Goal: Task Accomplishment & Management: Use online tool/utility

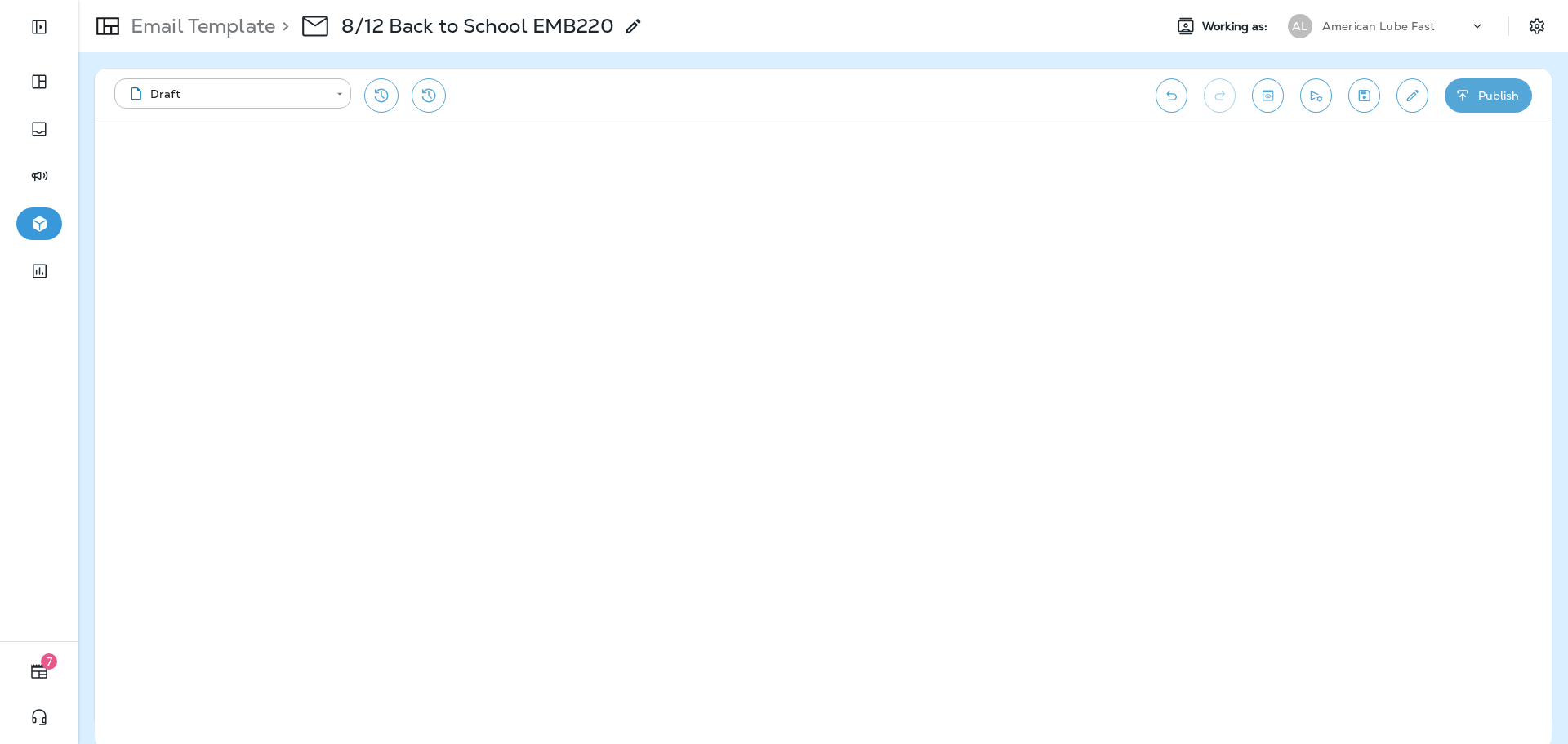
click at [1415, 94] on icon "Edit details" at bounding box center [1413, 95] width 11 height 11
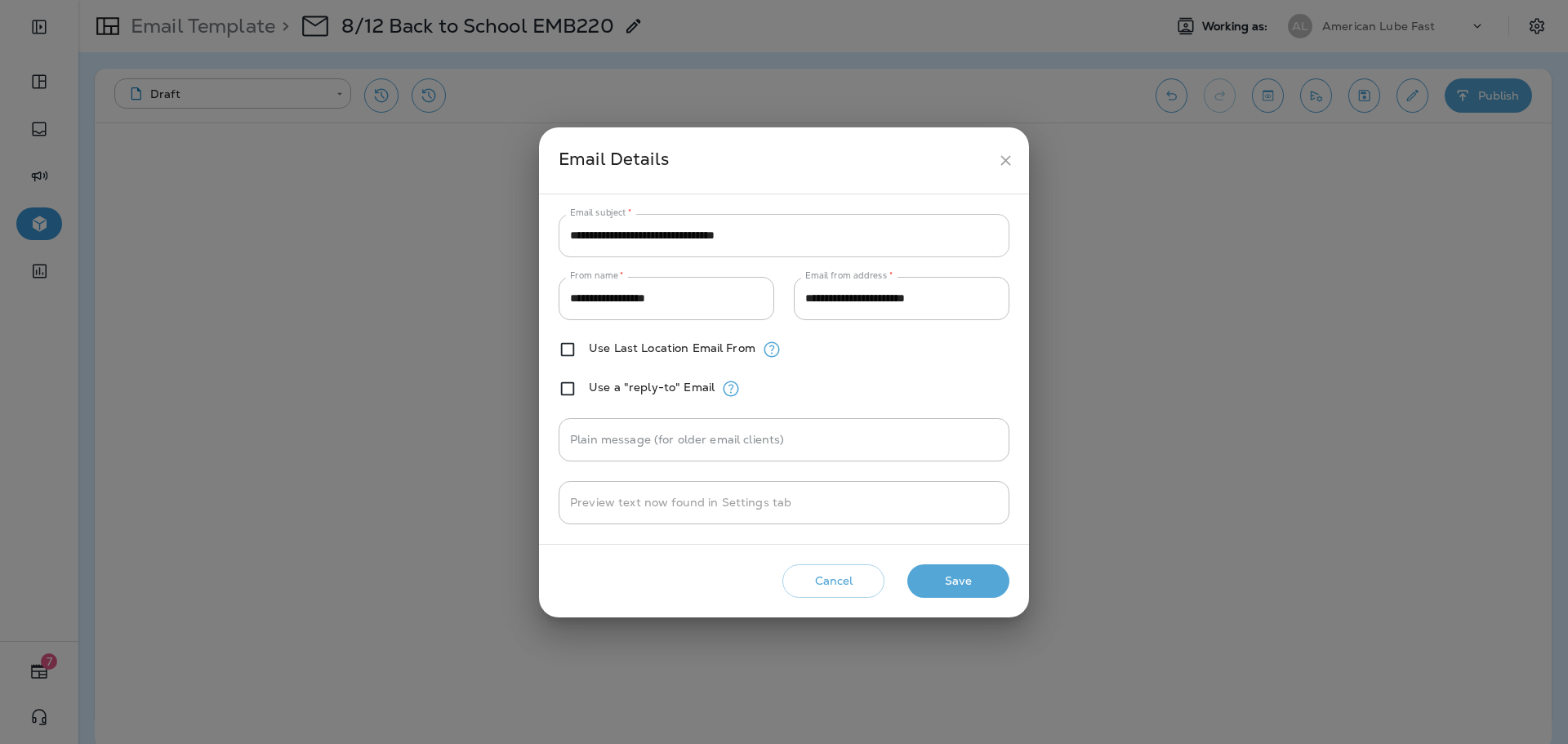
click at [819, 241] on input "**********" at bounding box center [784, 235] width 451 height 43
paste input "****"
type input "**********"
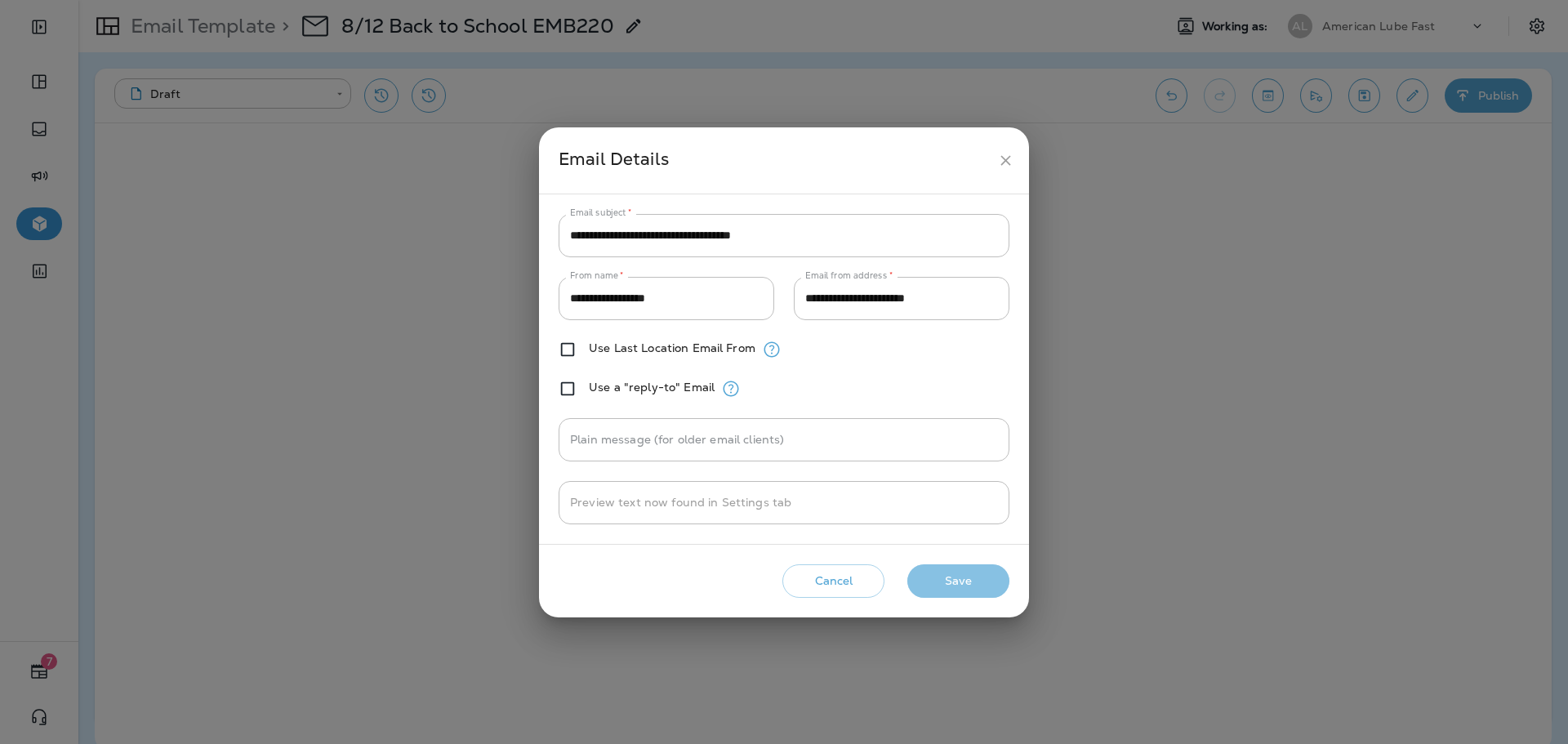
click at [963, 577] on button "Save" at bounding box center [958, 581] width 102 height 33
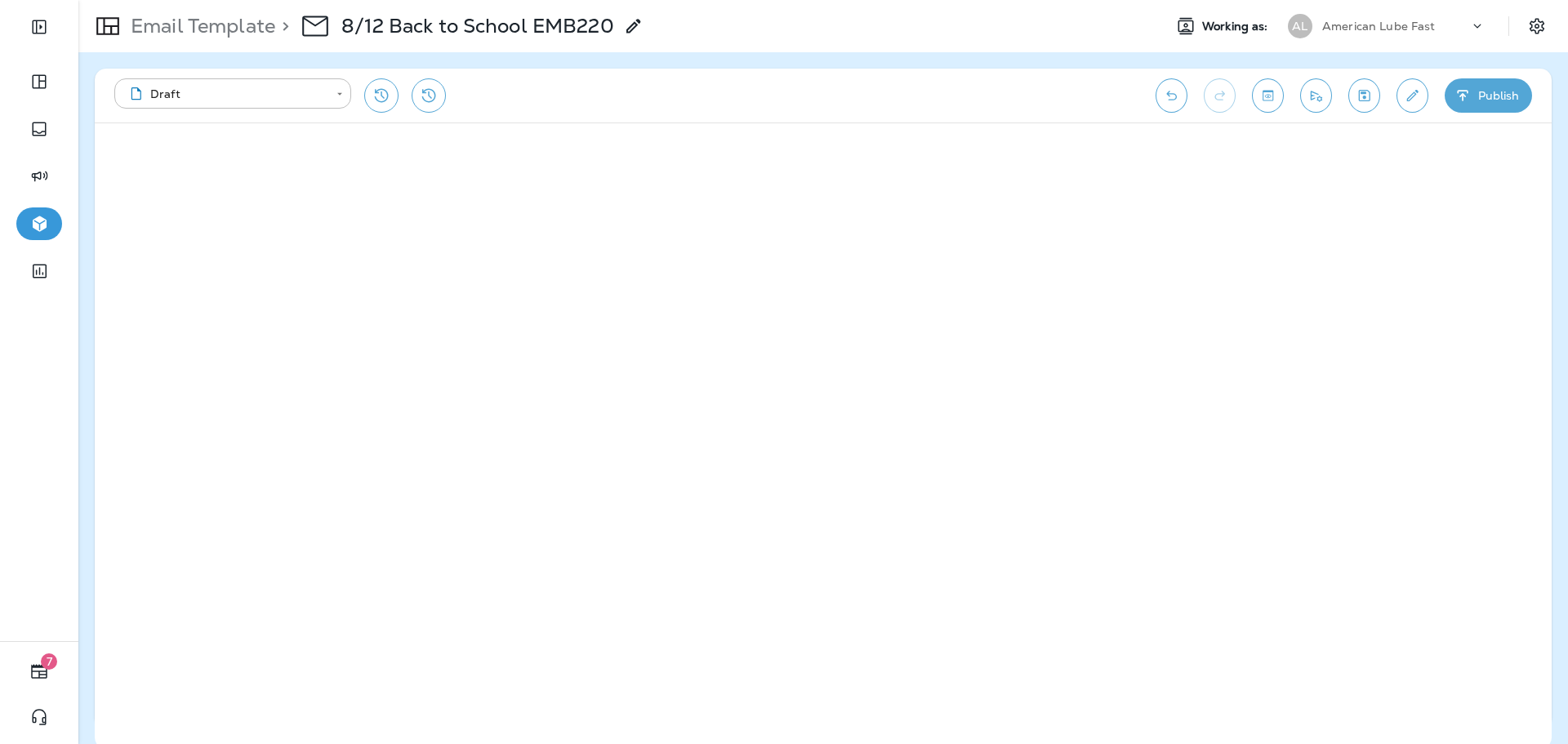
click at [1459, 96] on icon "button" at bounding box center [1463, 95] width 18 height 17
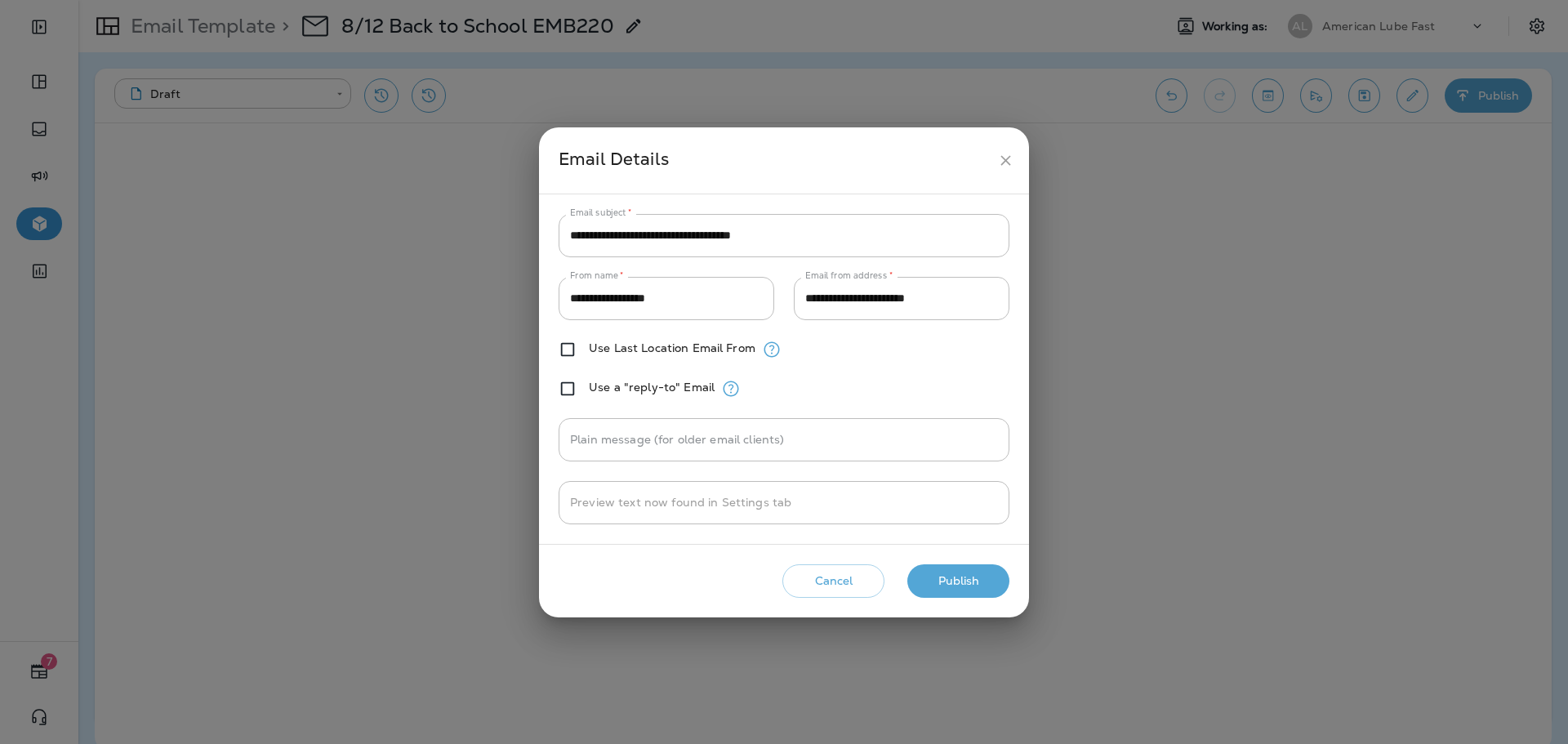
click at [979, 591] on button "Publish" at bounding box center [958, 581] width 102 height 33
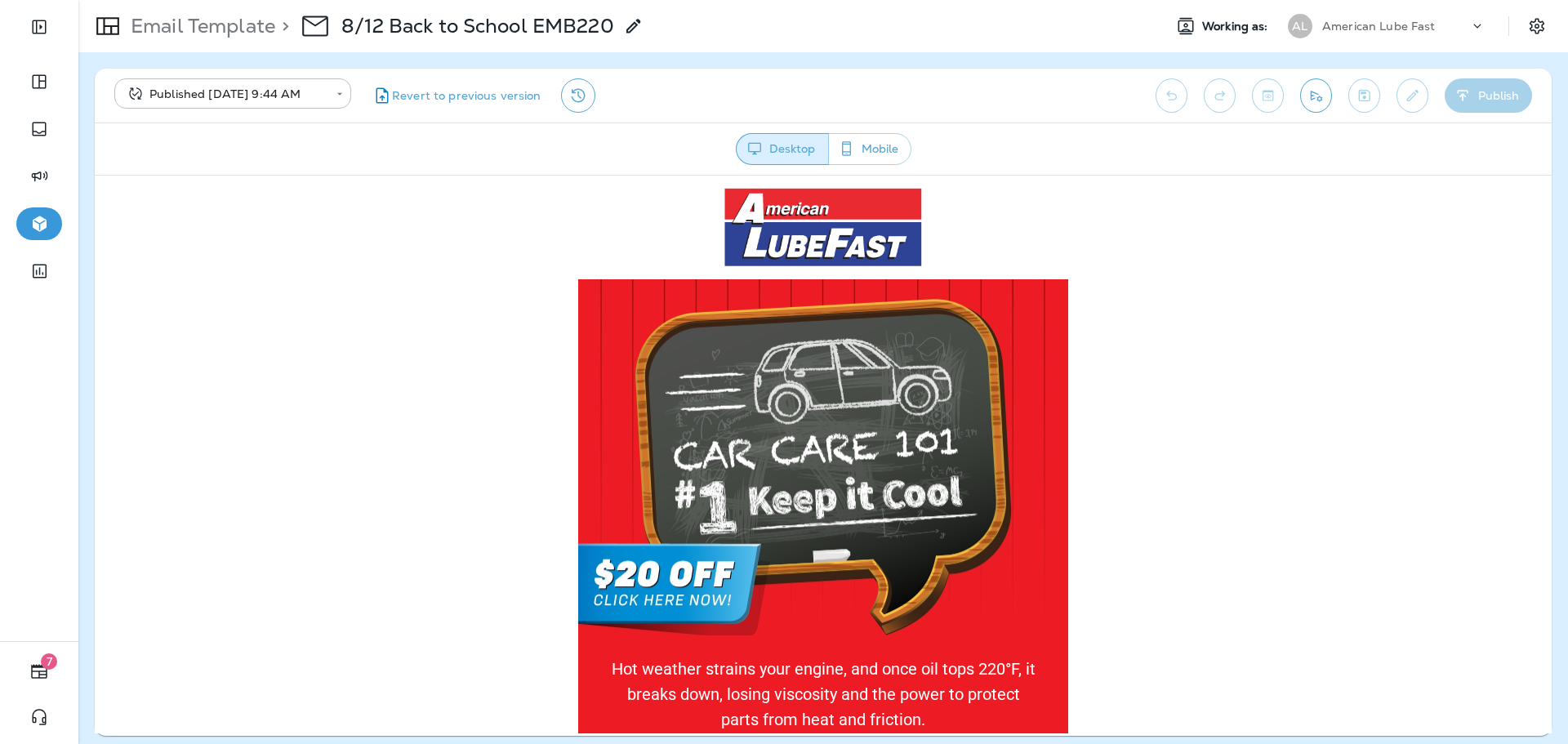
click at [988, 460] on img at bounding box center [823, 457] width 490 height 357
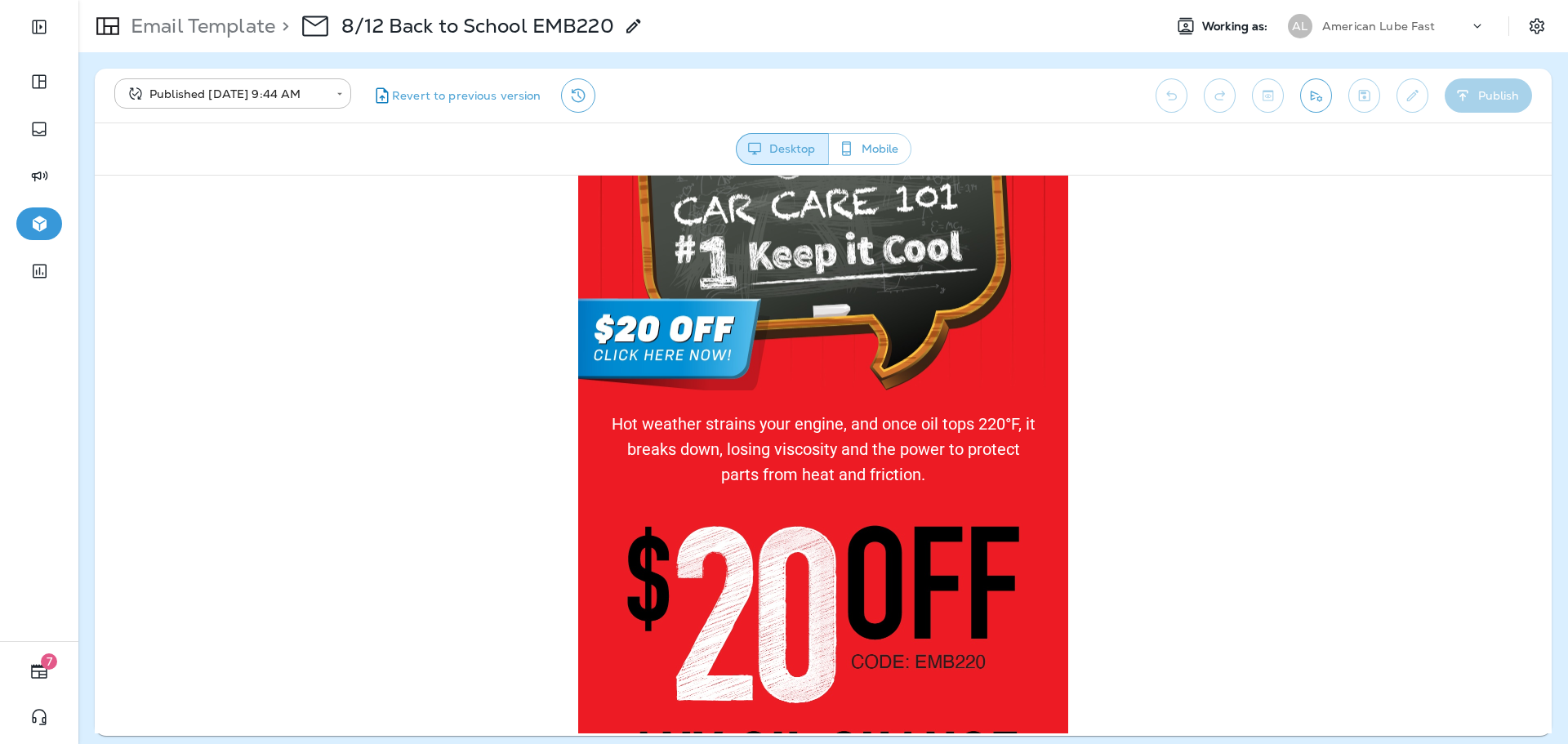
scroll to position [490, 0]
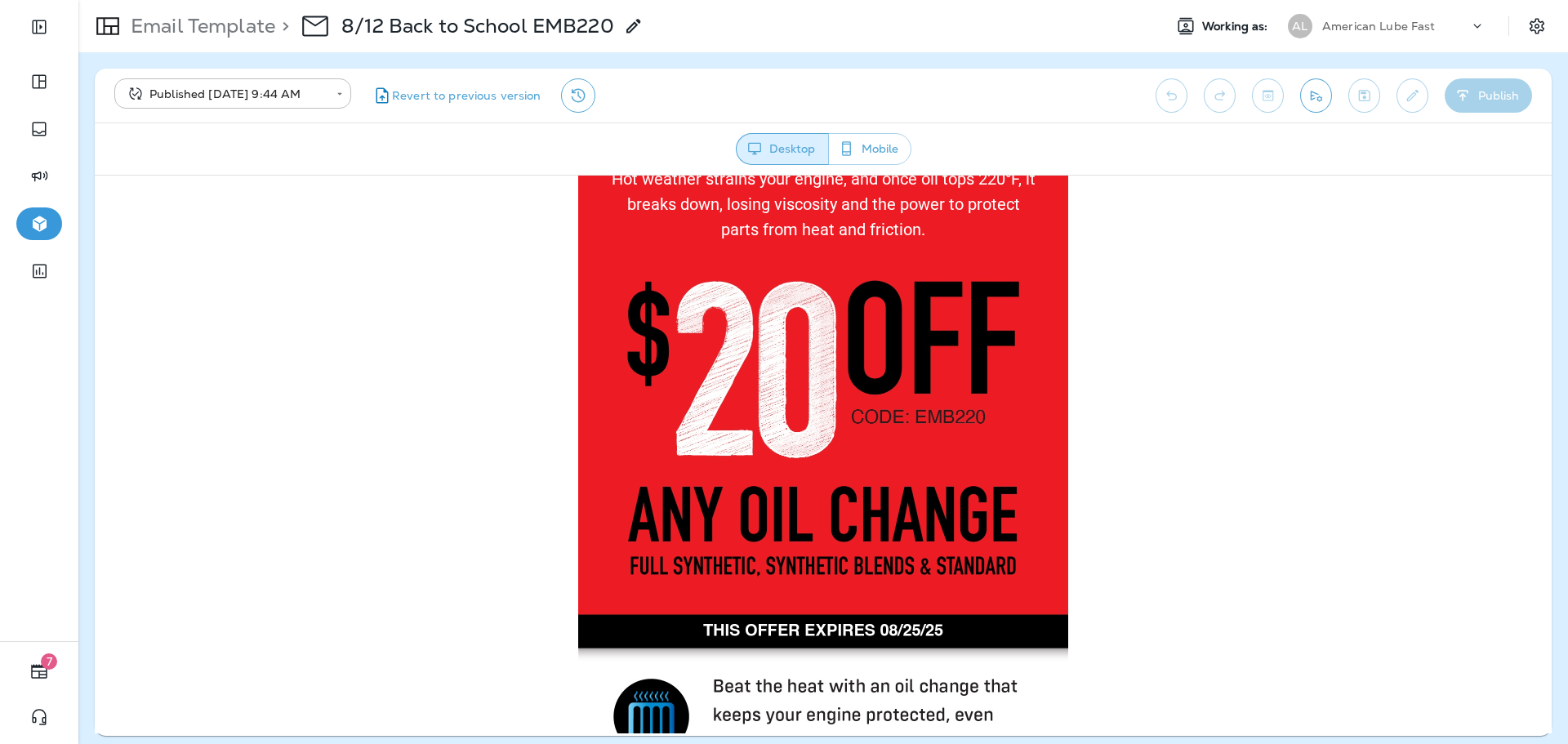
click at [966, 449] on img at bounding box center [823, 435] width 490 height 346
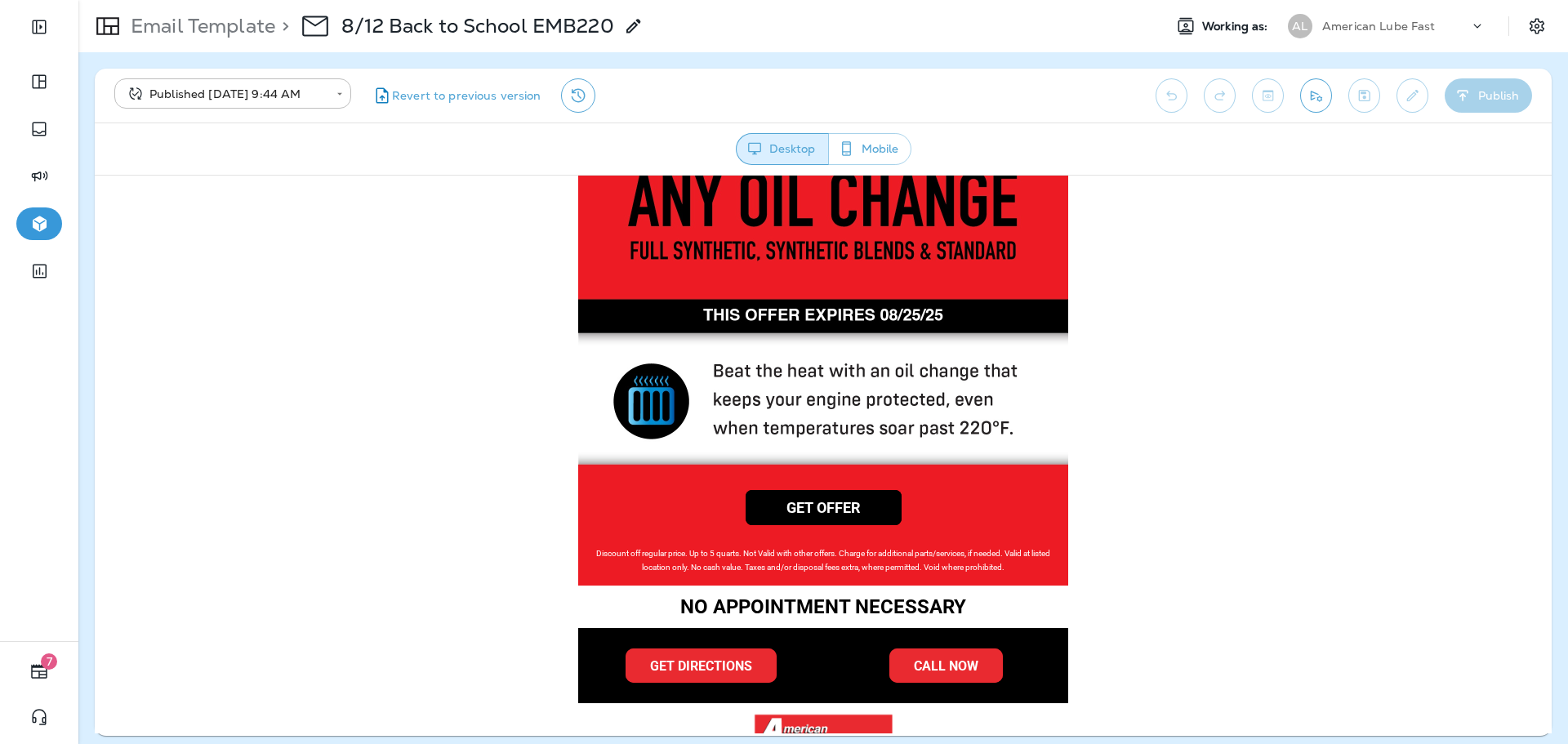
scroll to position [817, 0]
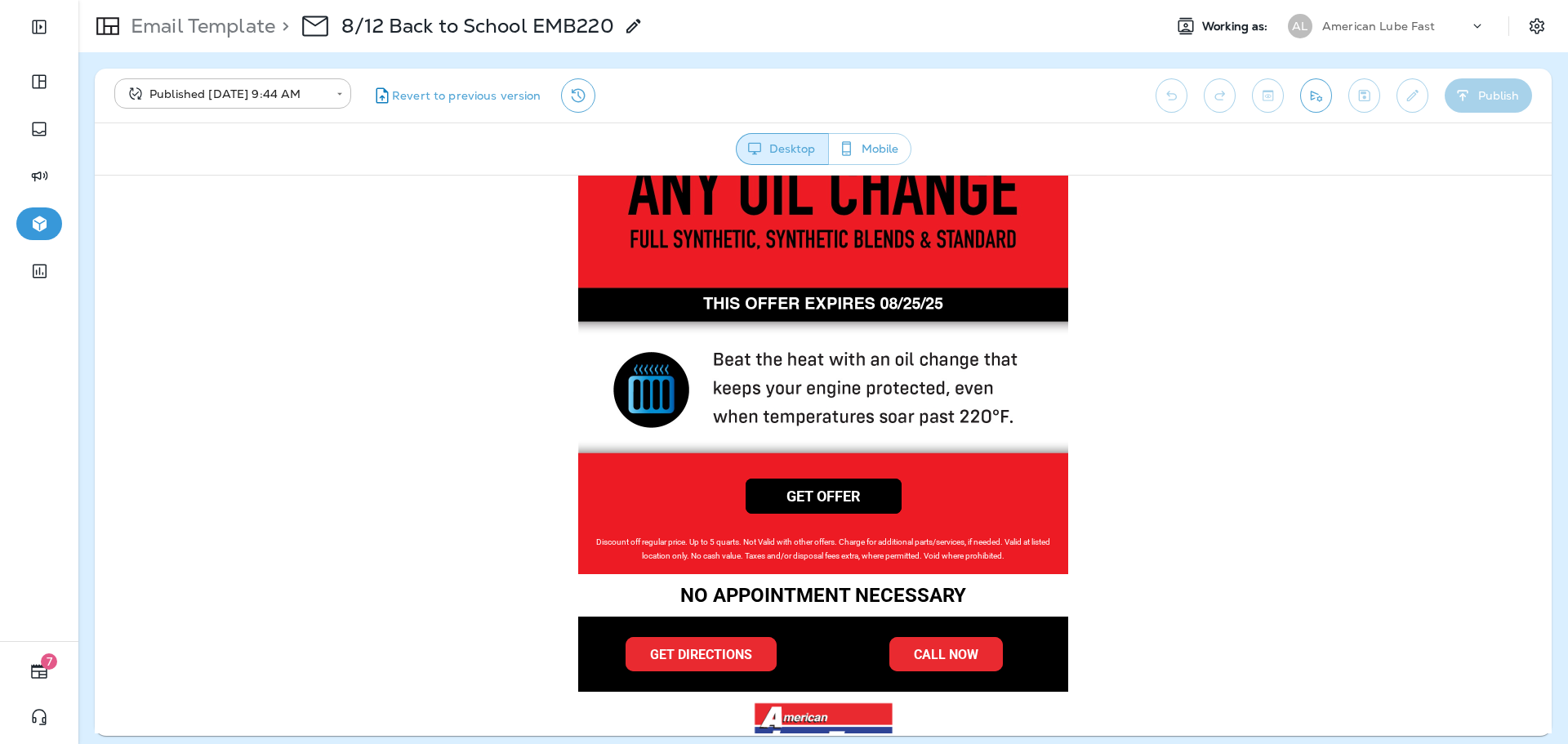
click at [878, 483] on link "GET OFFER" at bounding box center [823, 495] width 156 height 36
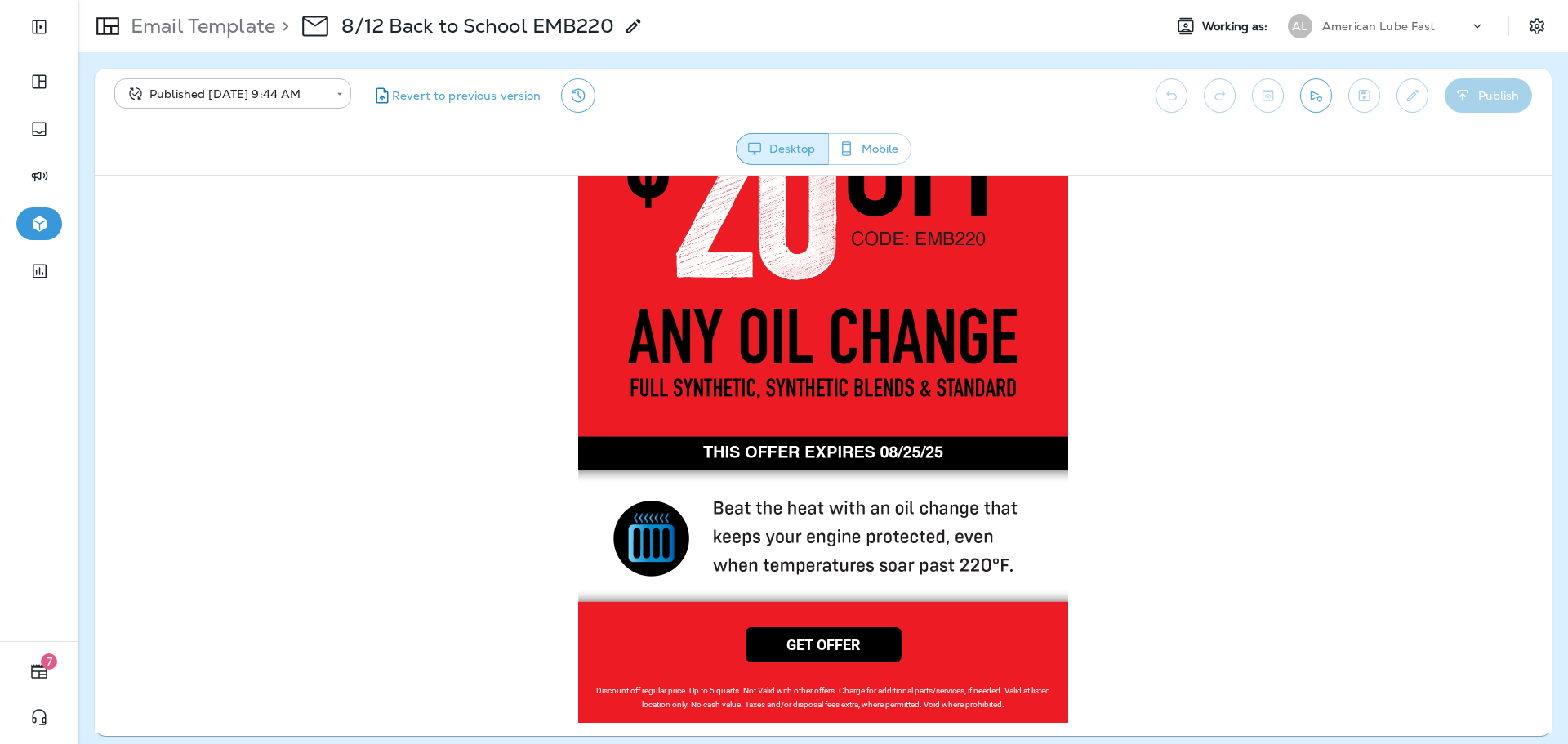
scroll to position [771, 0]
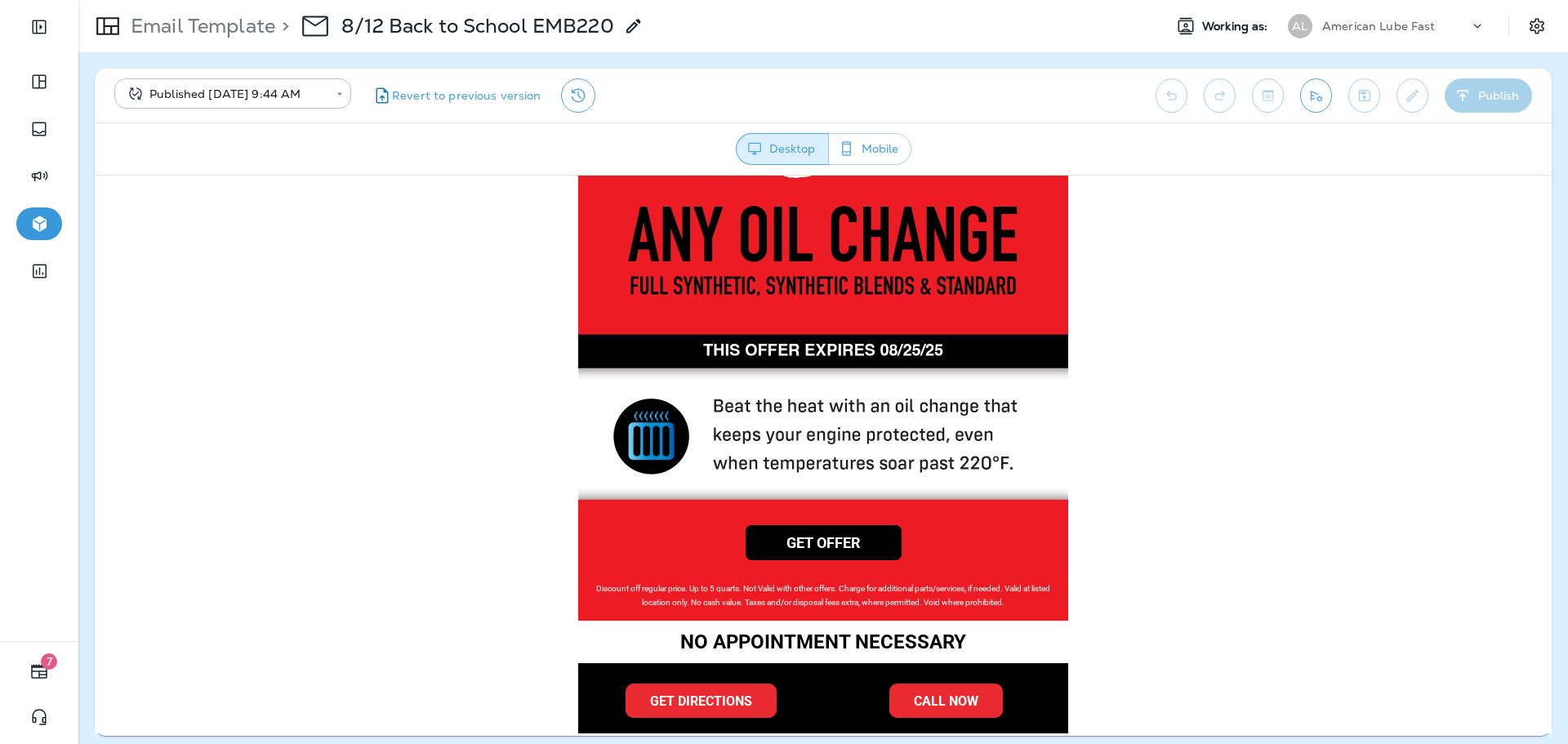
click at [210, 35] on p "Email Template" at bounding box center [199, 26] width 151 height 24
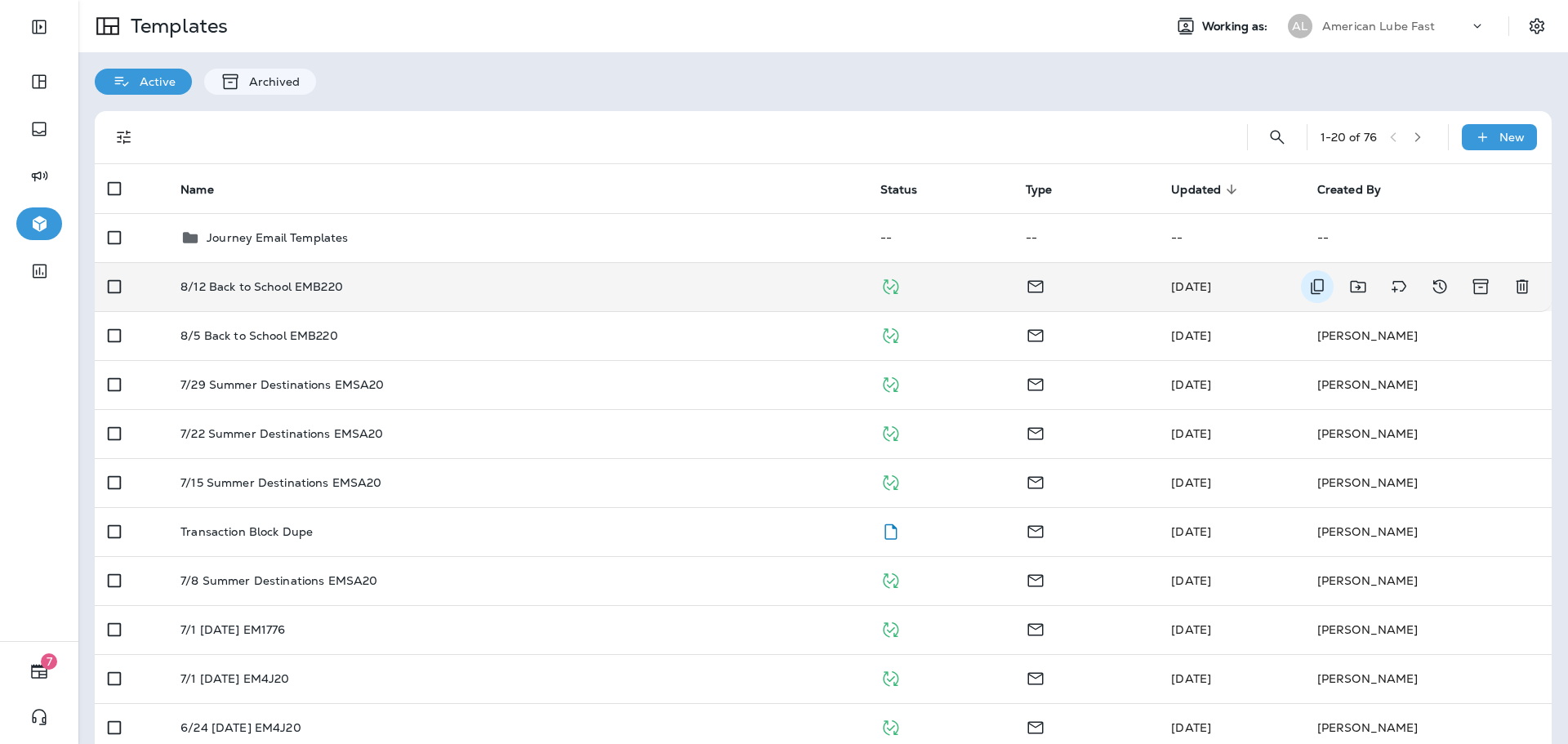
click at [1307, 284] on icon "Duplicate" at bounding box center [1316, 286] width 19 height 19
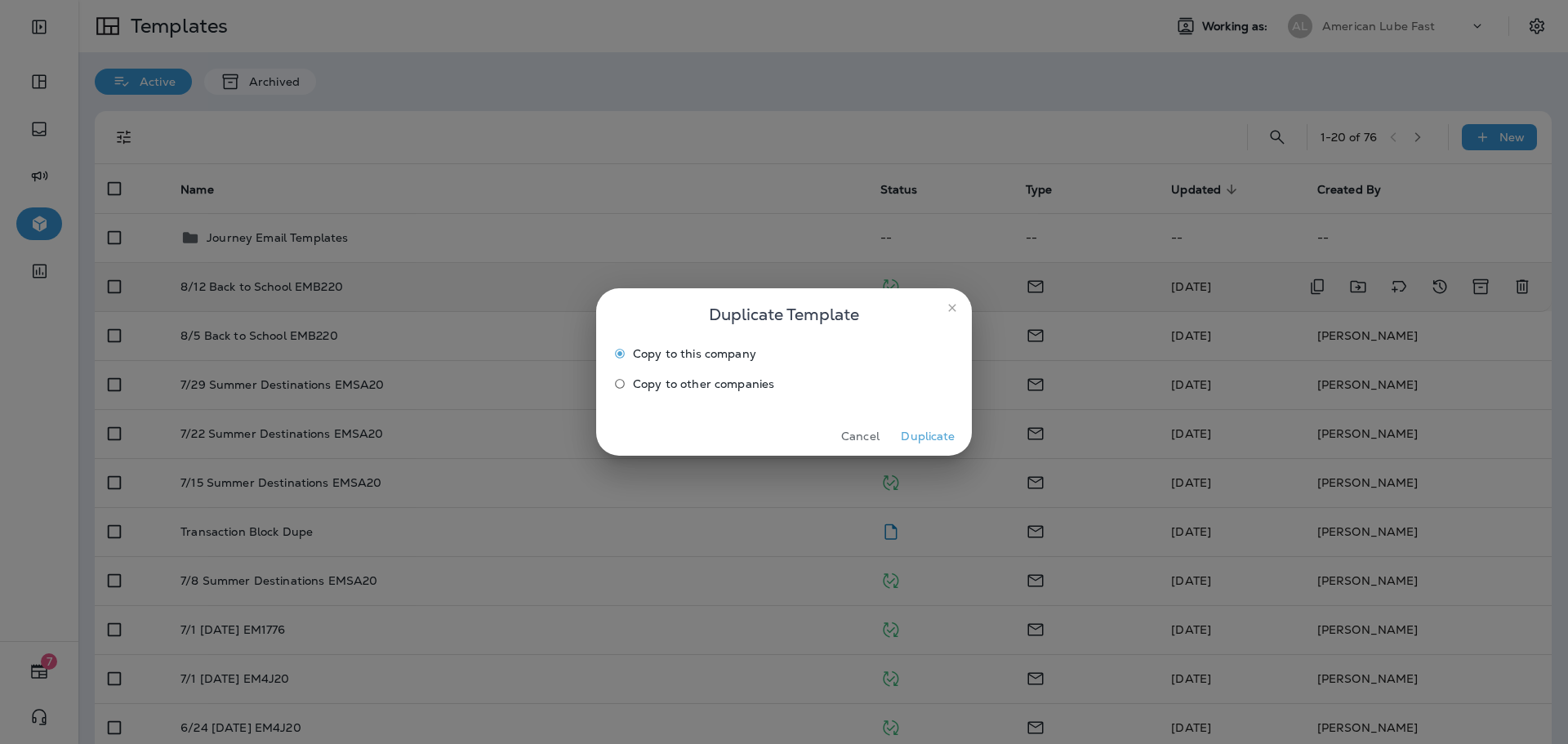
click at [751, 381] on span "Copy to other companies" at bounding box center [703, 384] width 142 height 13
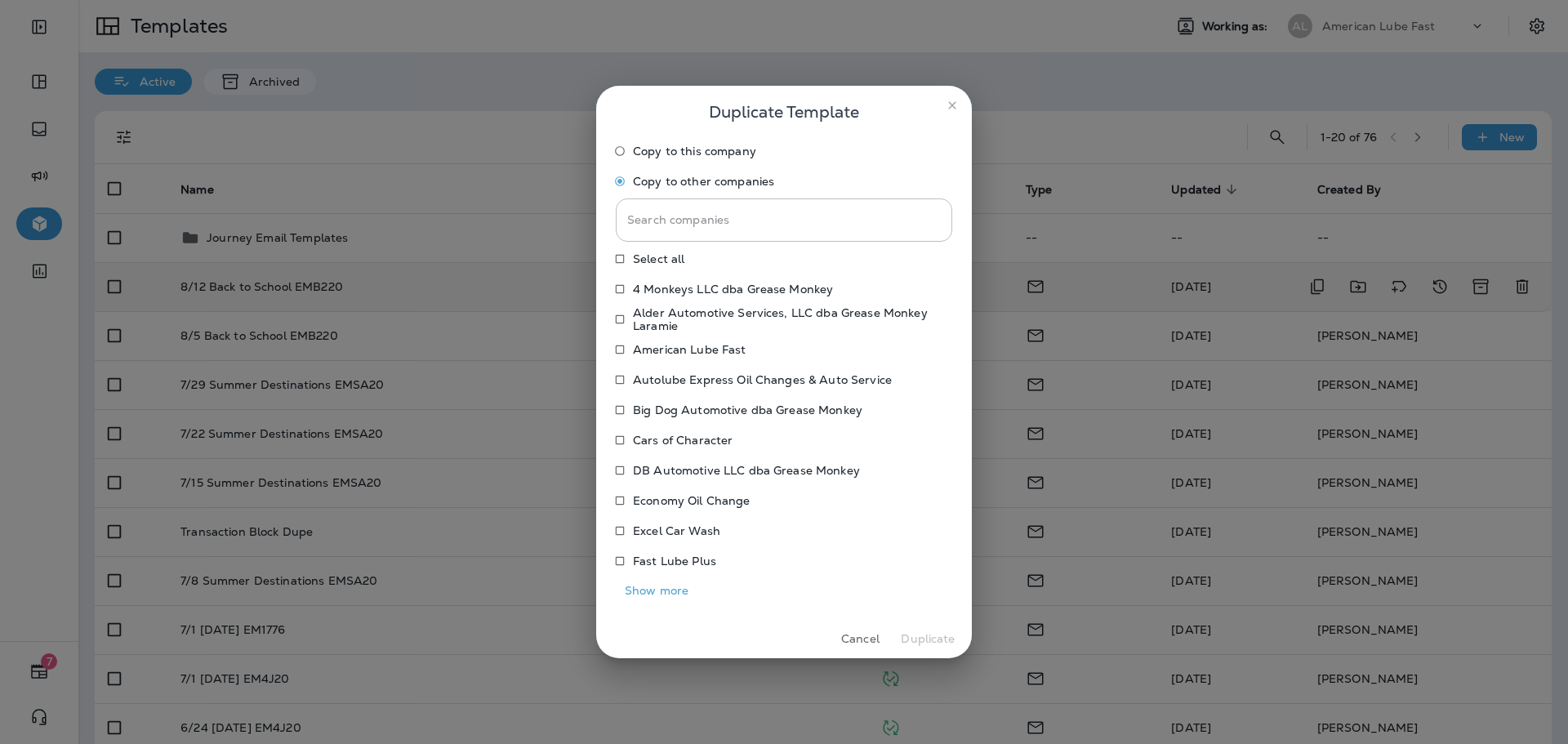
click at [662, 596] on button "Show more" at bounding box center [657, 590] width 81 height 25
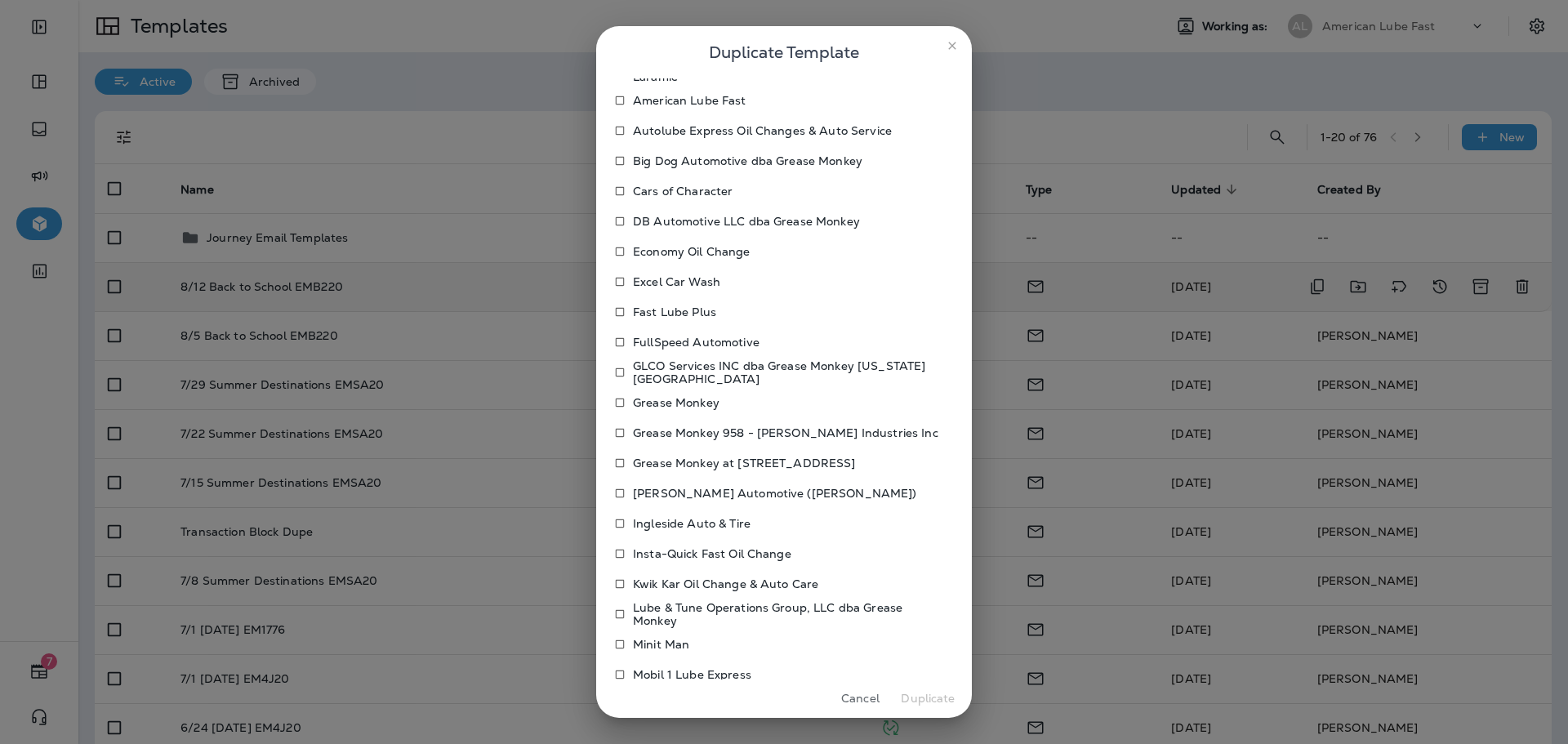
scroll to position [408, 0]
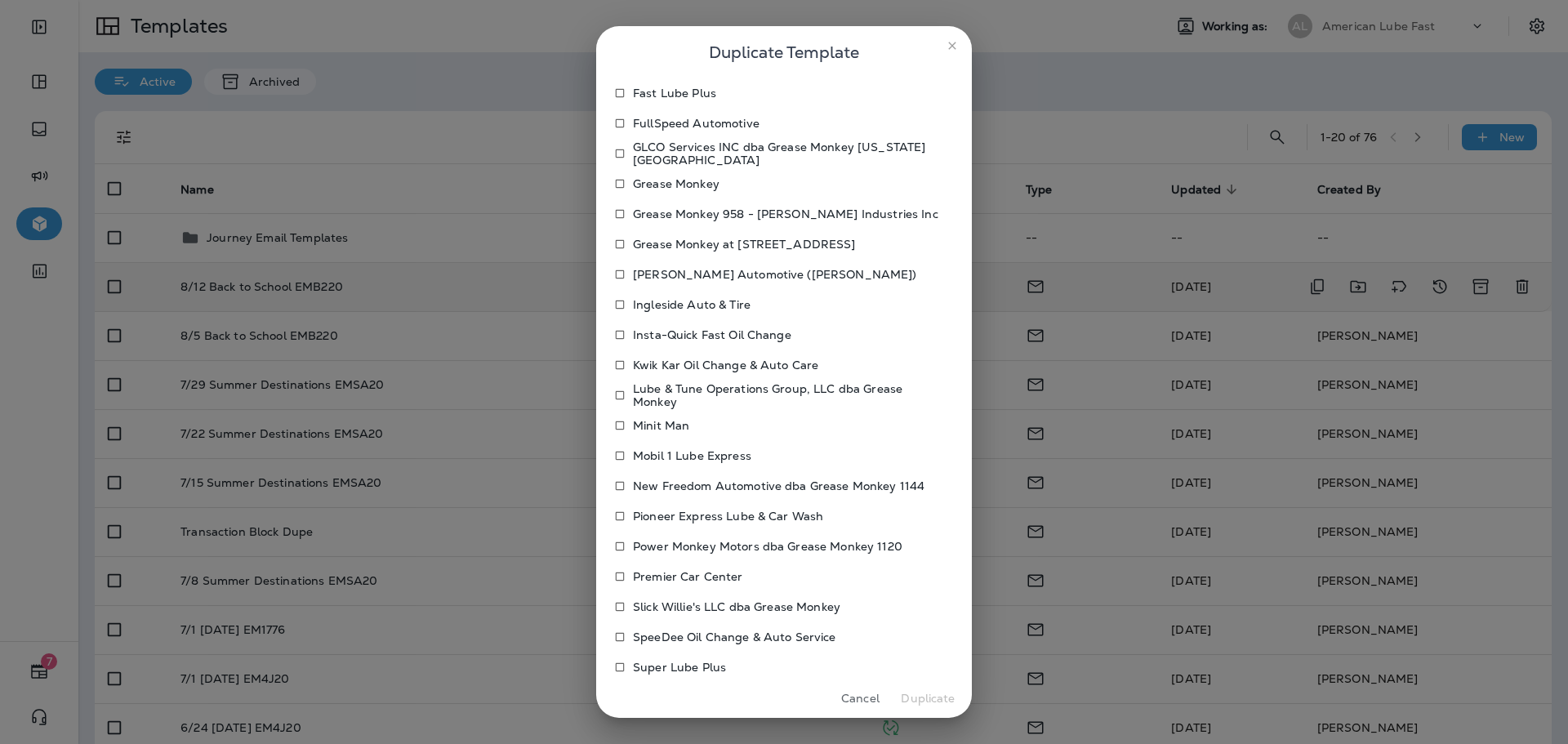
click at [676, 638] on p "SpeeDee Oil Change & Auto Service" at bounding box center [735, 638] width 204 height 13
click at [687, 366] on p "Kwik Kar Oil Change & Auto Care" at bounding box center [725, 366] width 185 height 13
click at [929, 706] on button "Duplicate" at bounding box center [928, 699] width 61 height 25
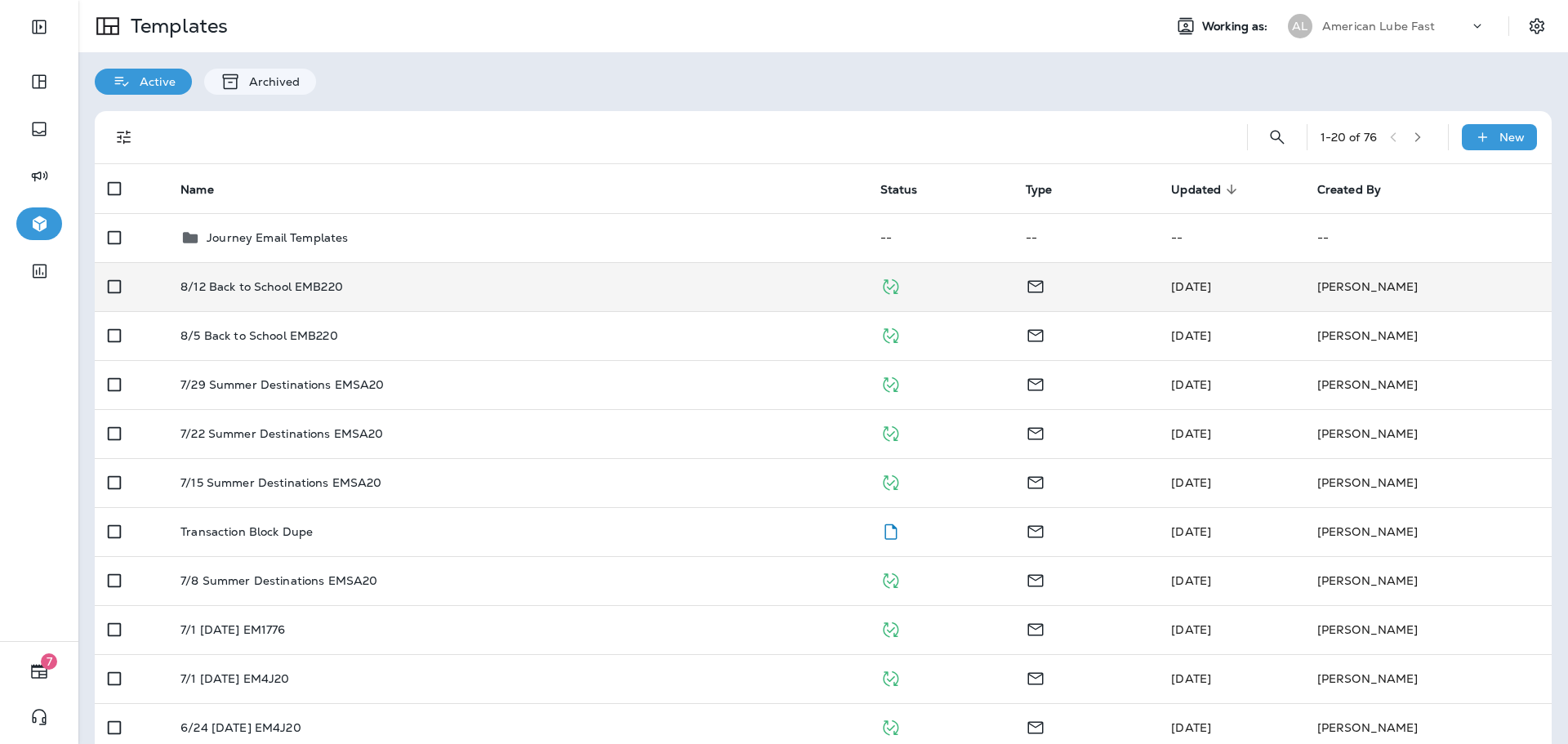
click at [1370, 22] on p "American Lube Fast" at bounding box center [1378, 26] width 114 height 13
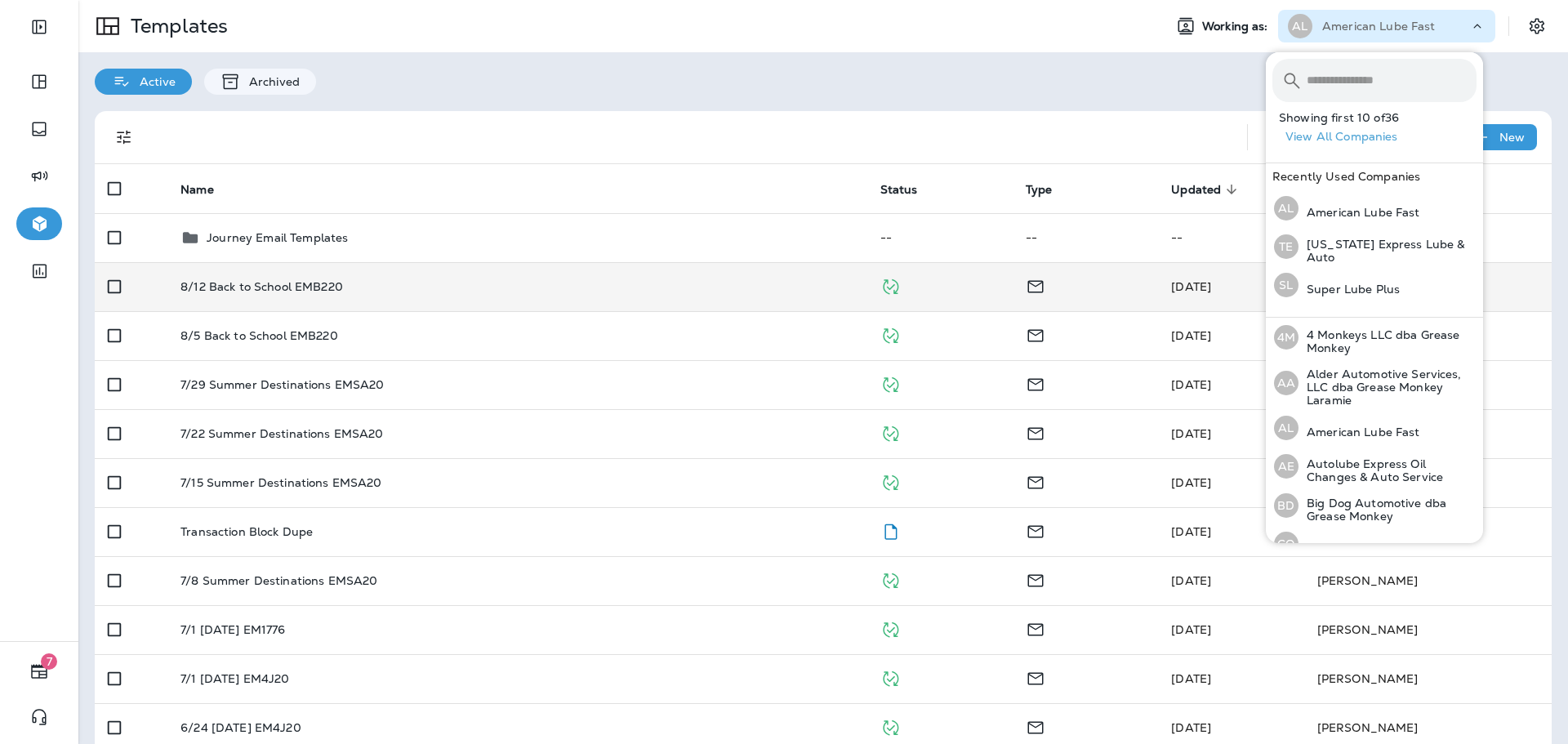
click at [1373, 78] on input "text" at bounding box center [1392, 81] width 170 height 43
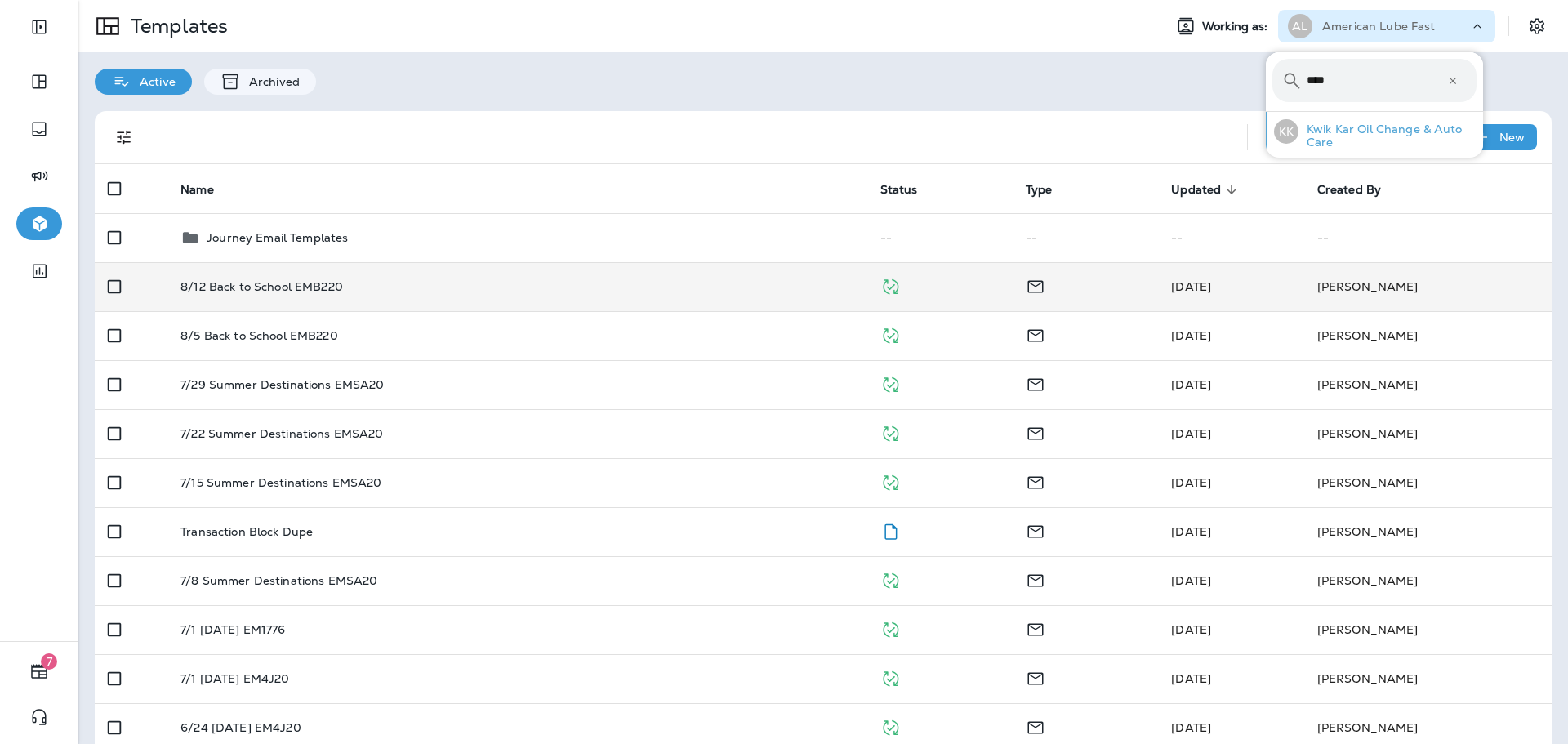
type input "****"
click at [1364, 124] on p "Kwik Kar Oil Change & Auto Care" at bounding box center [1388, 135] width 178 height 26
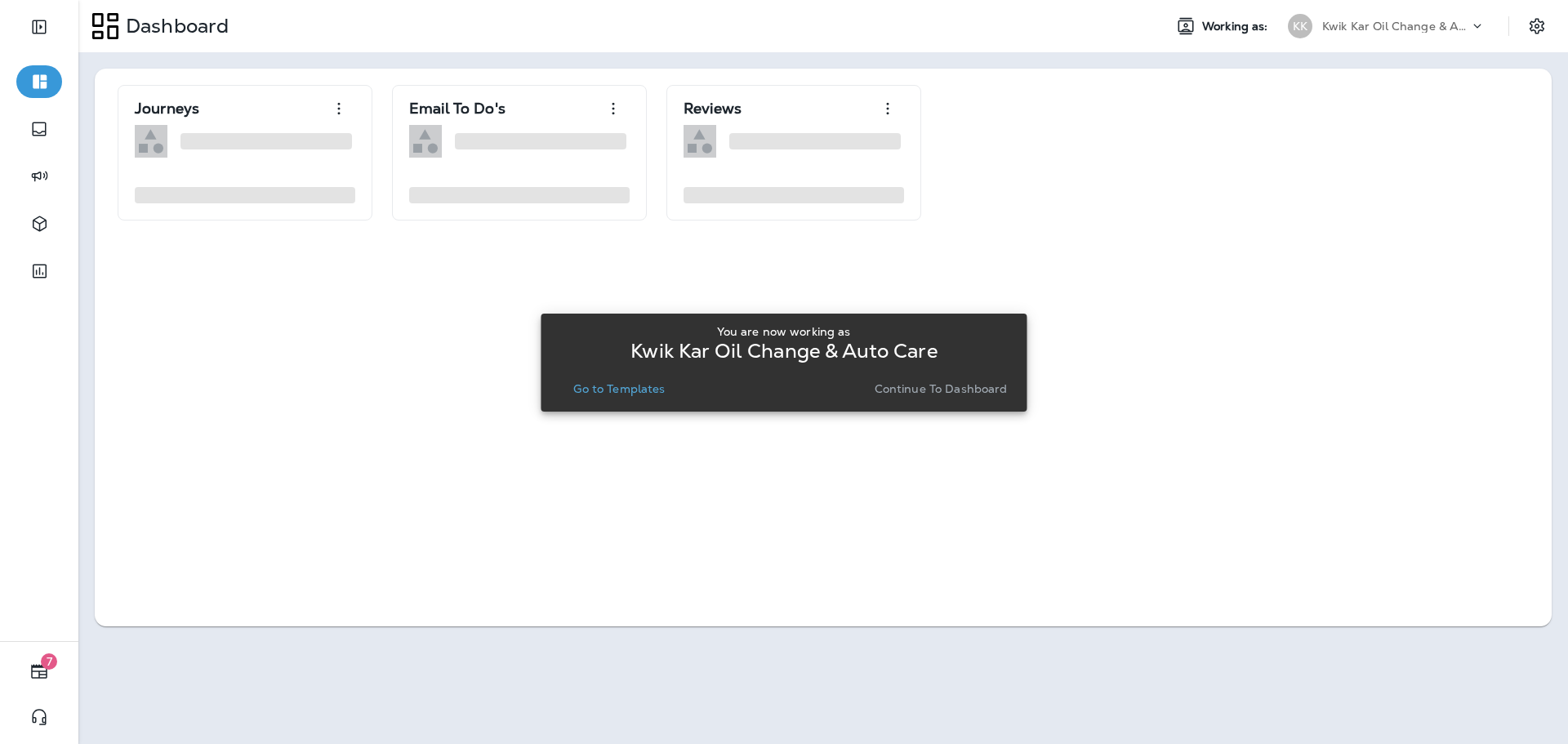
click at [596, 378] on button "Go to Templates" at bounding box center [619, 389] width 105 height 23
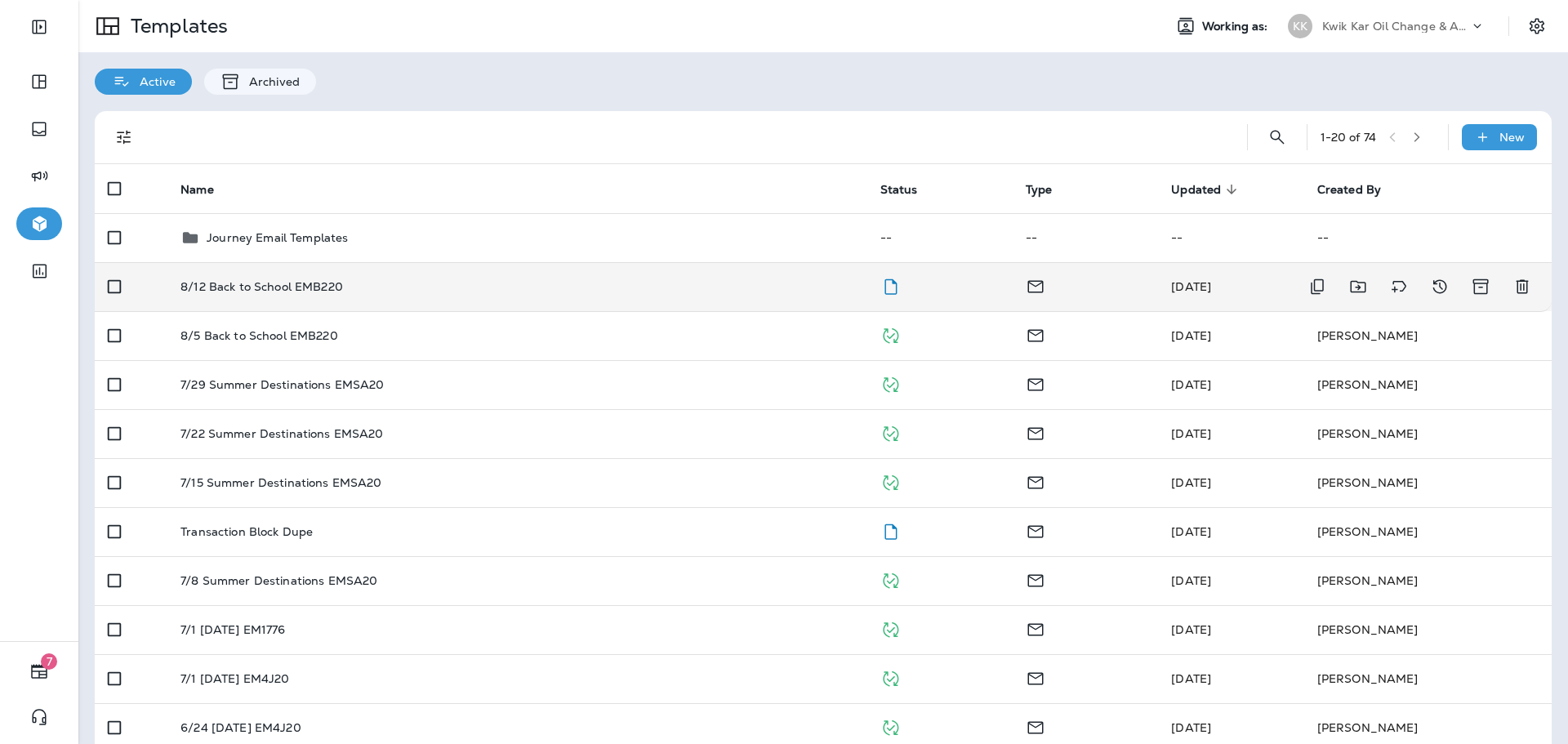
click at [495, 291] on div "8/12 Back to School EMB220" at bounding box center [516, 287] width 673 height 13
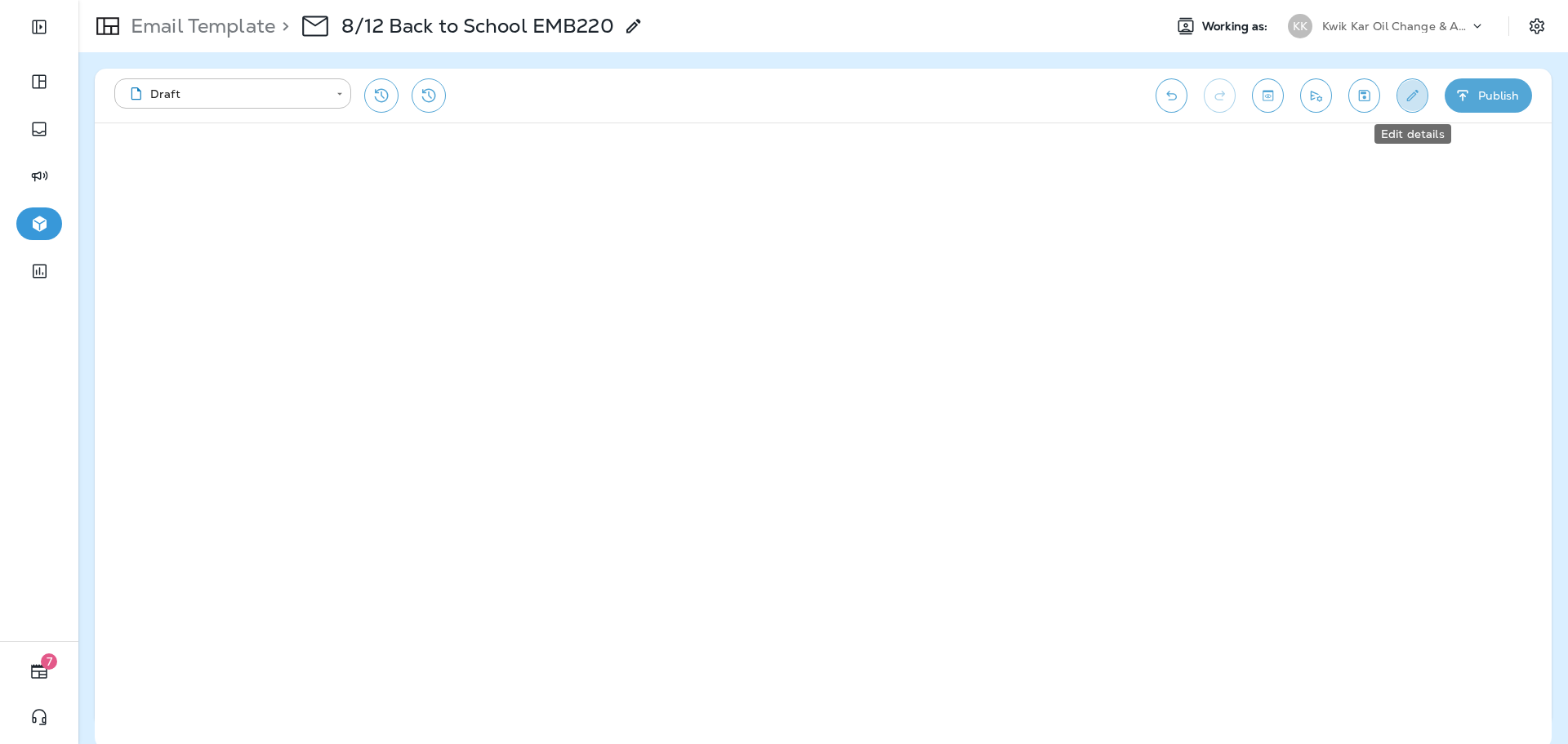
click at [1413, 93] on icon "Edit details" at bounding box center [1413, 95] width 18 height 17
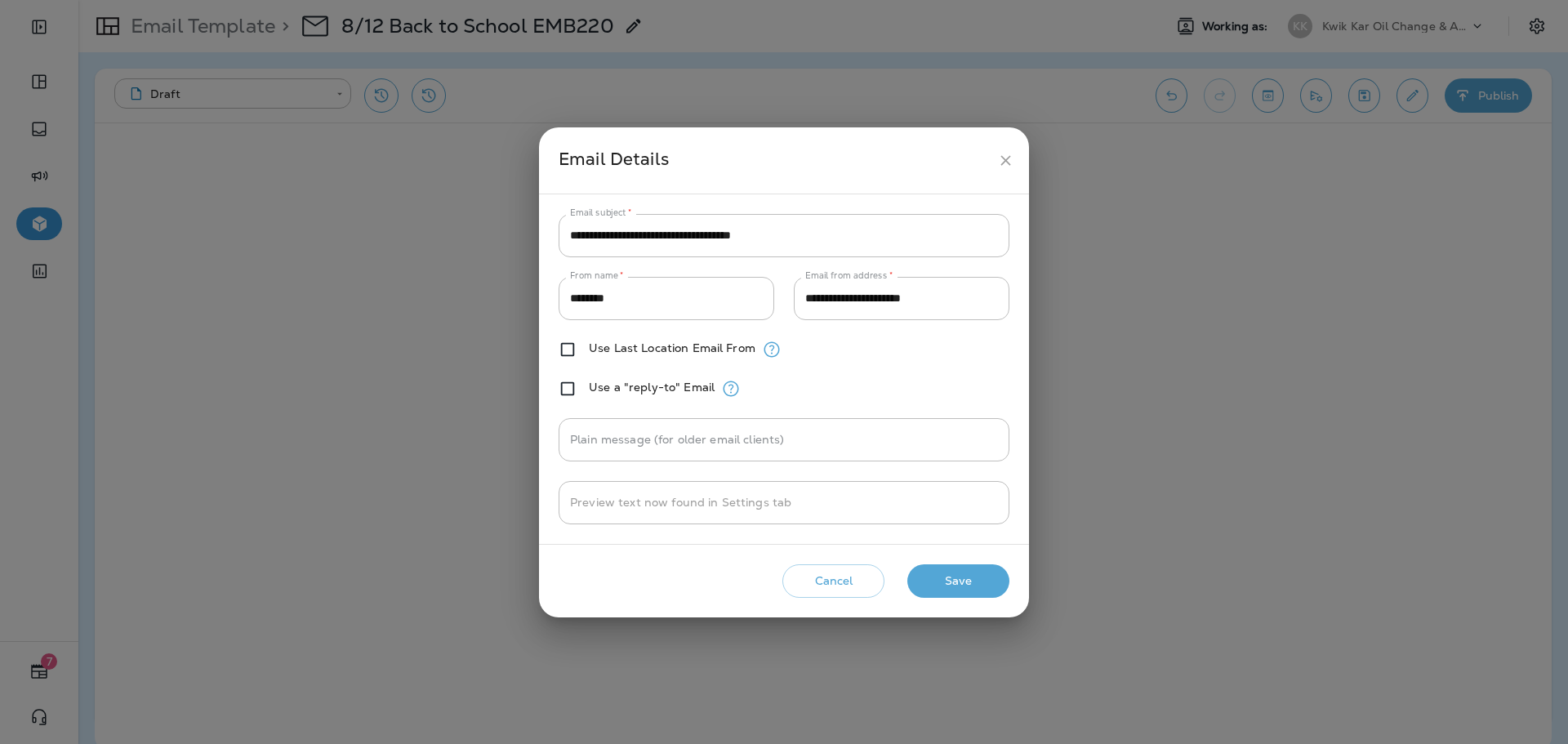
click at [953, 576] on button "Save" at bounding box center [958, 581] width 102 height 33
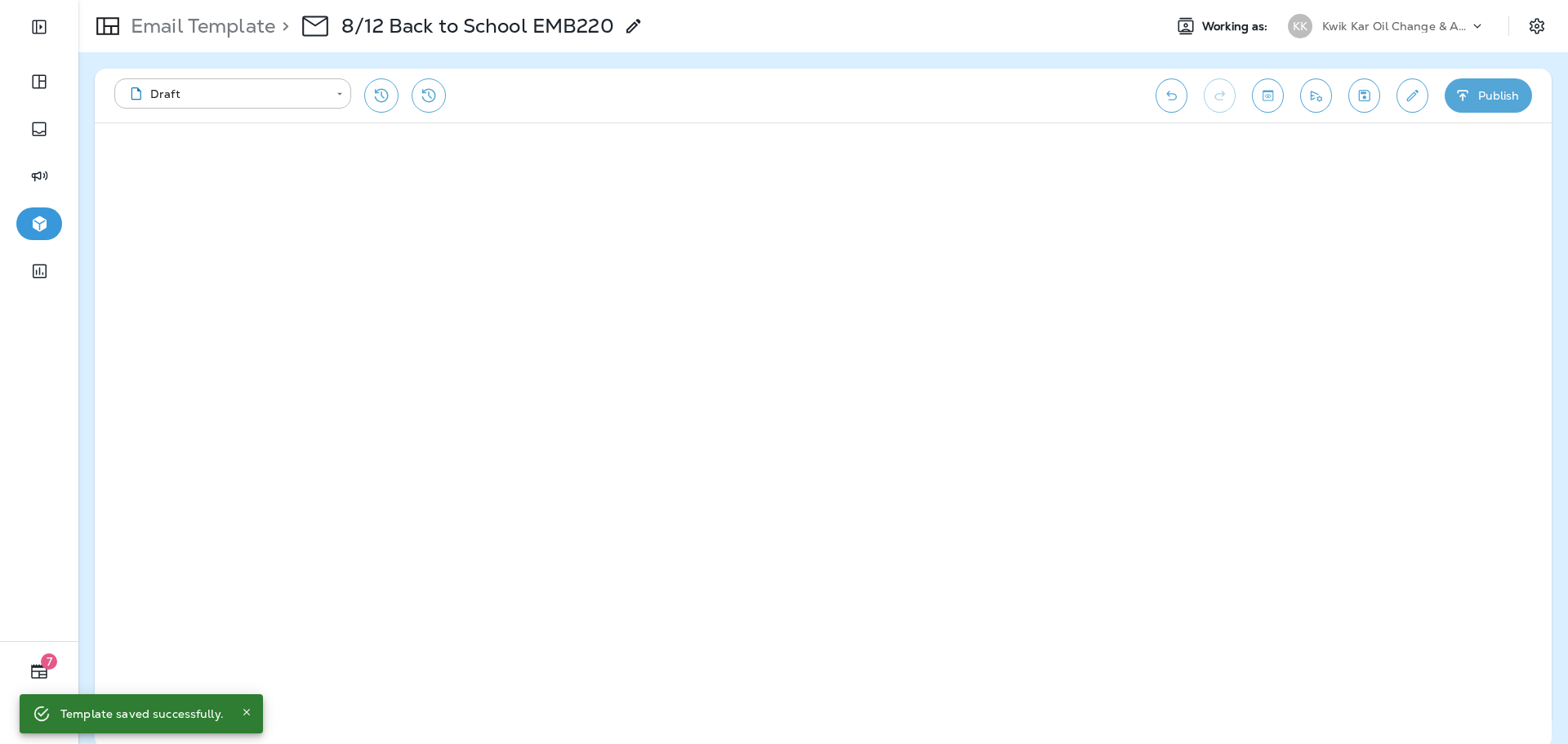
click at [1286, 96] on div "**********" at bounding box center [822, 95] width 1457 height 54
click at [1278, 94] on button "Toggle preview" at bounding box center [1267, 95] width 31 height 34
click at [201, 154] on button "Exit Preview" at bounding box center [161, 155] width 114 height 43
click at [1350, 99] on button "Save" at bounding box center [1364, 95] width 31 height 34
click at [236, 31] on p "Email Template" at bounding box center [199, 26] width 151 height 24
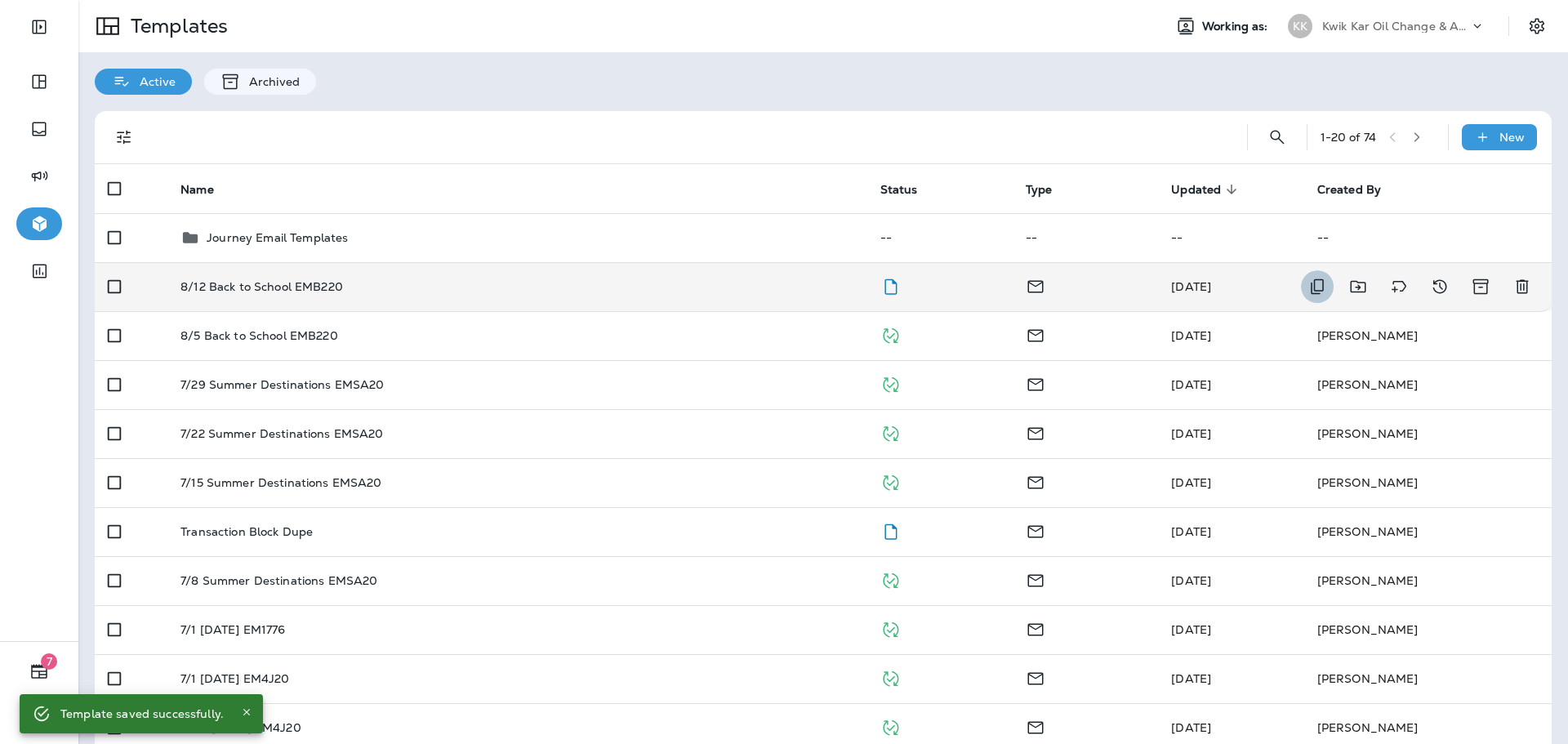
click at [1307, 295] on icon "Duplicate" at bounding box center [1316, 286] width 19 height 19
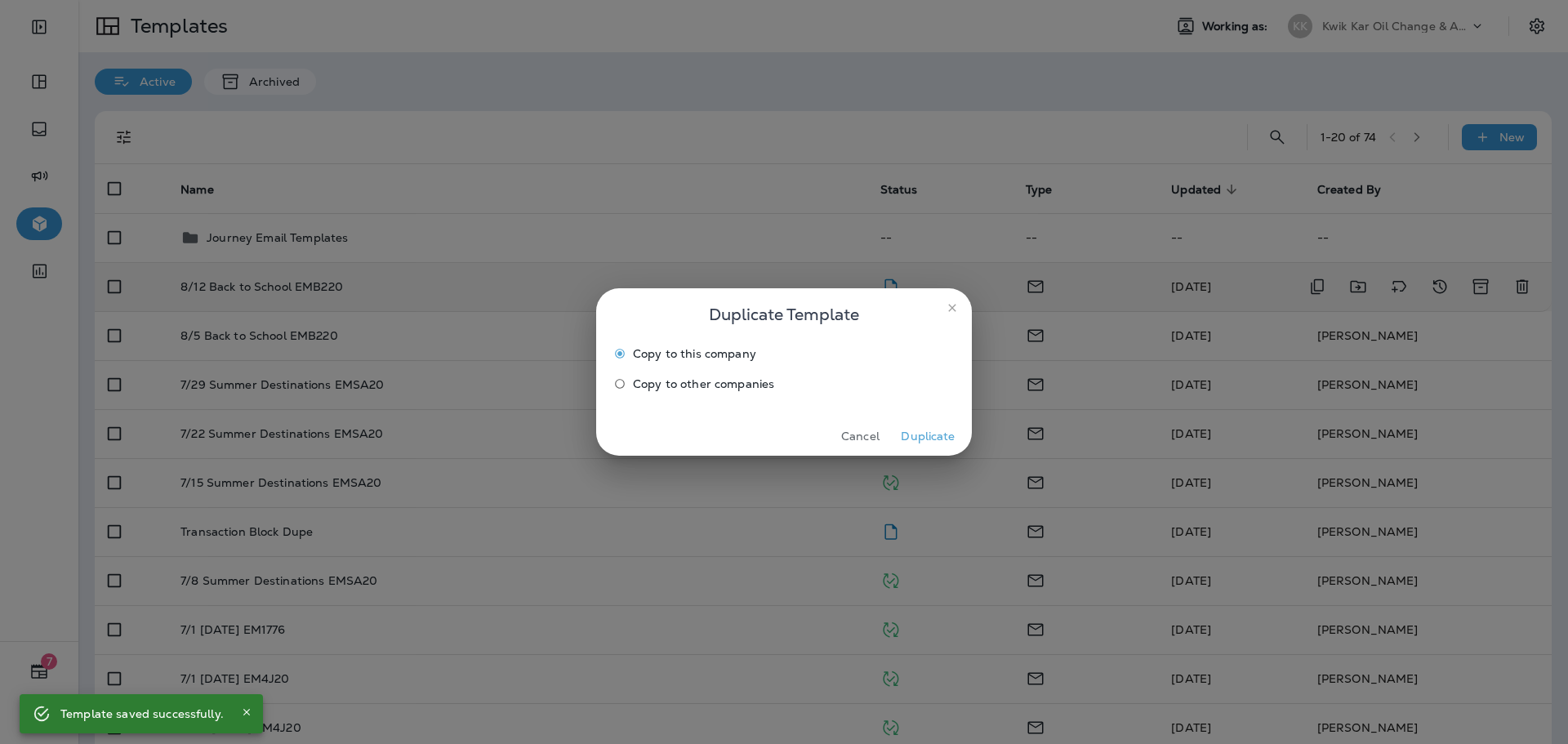
click at [722, 386] on span "Copy to other companies" at bounding box center [703, 384] width 142 height 13
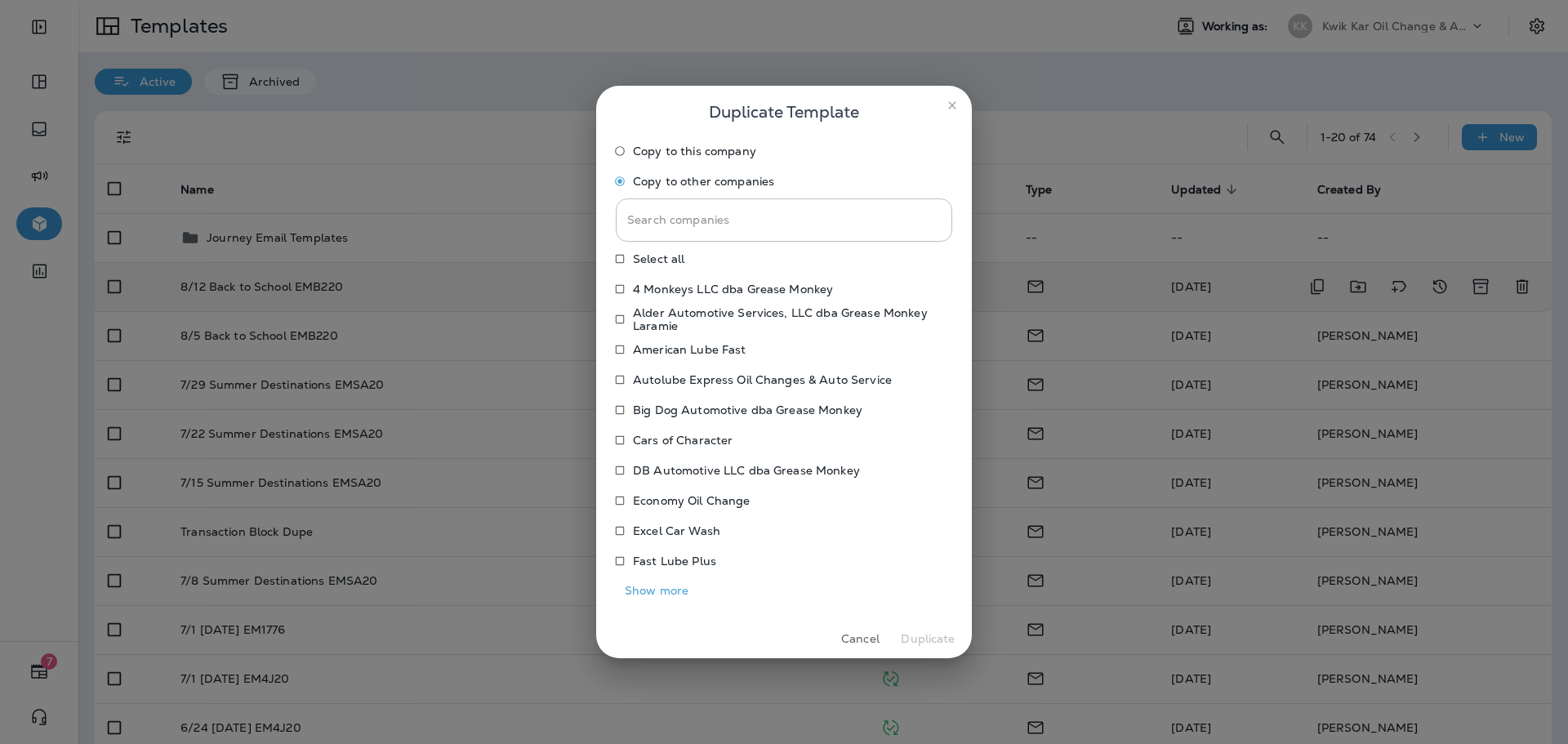
click at [673, 502] on p "Economy Oil Change" at bounding box center [691, 501] width 117 height 13
click at [683, 597] on button "Show more" at bounding box center [657, 590] width 81 height 25
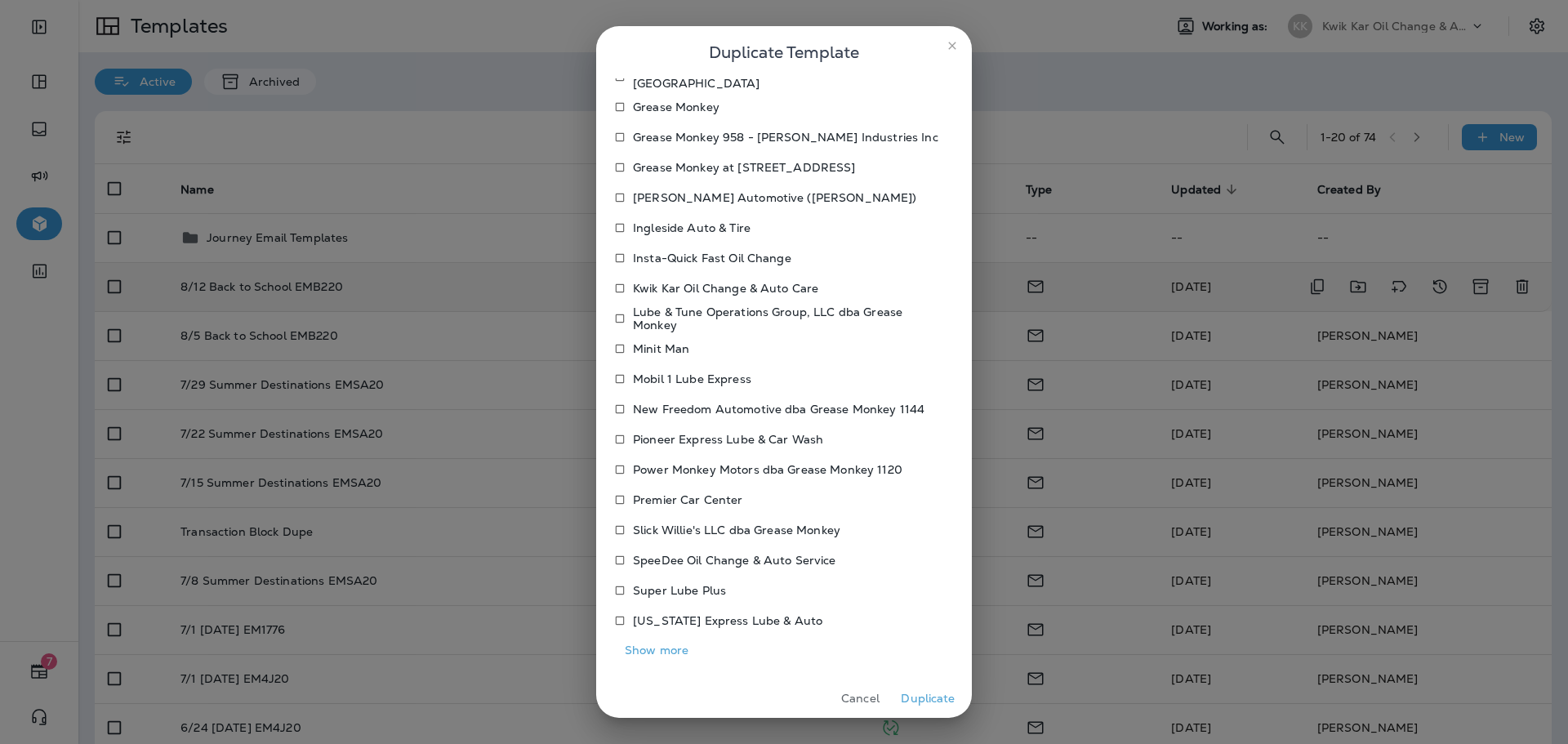
click at [675, 648] on button "Show more" at bounding box center [657, 651] width 81 height 25
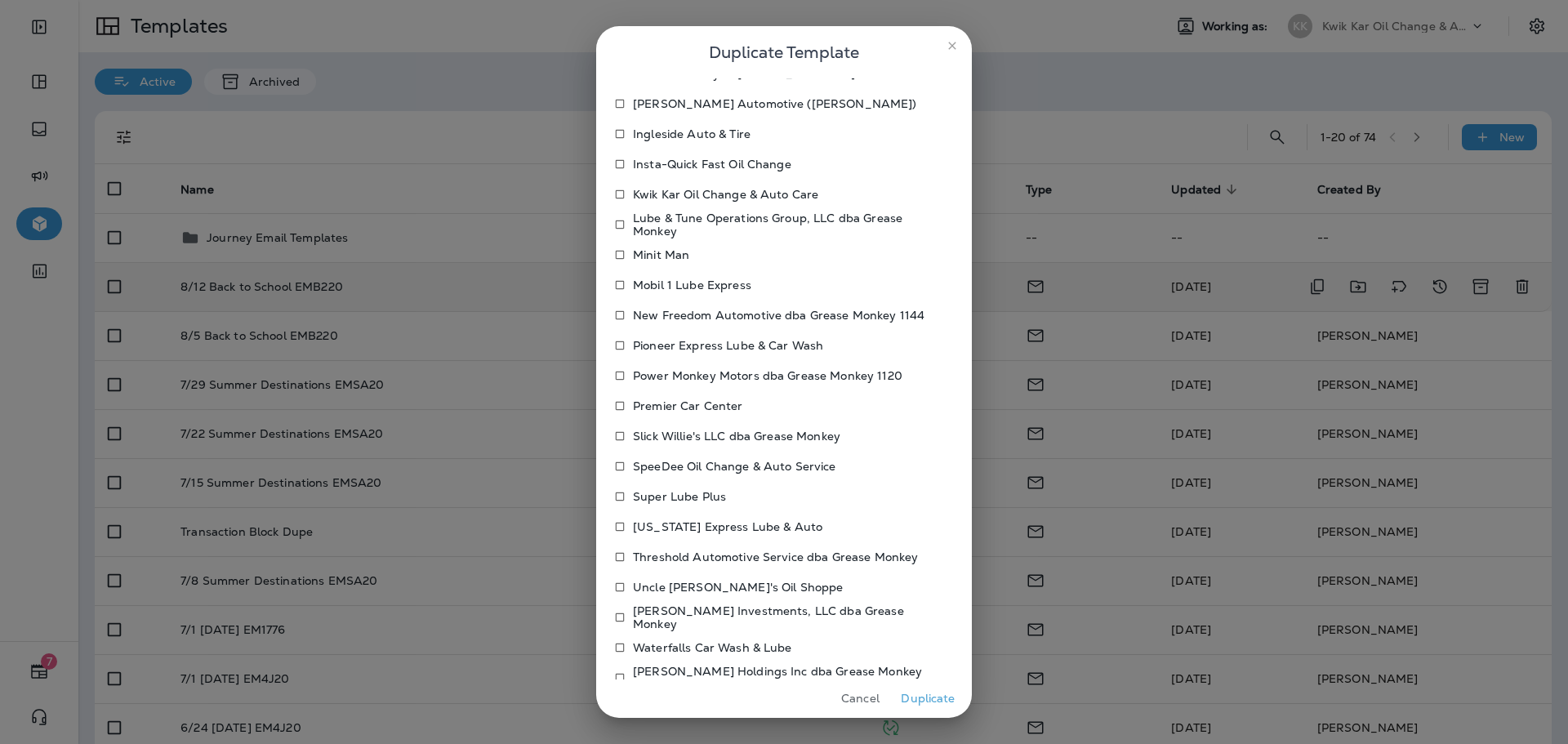
scroll to position [641, 0]
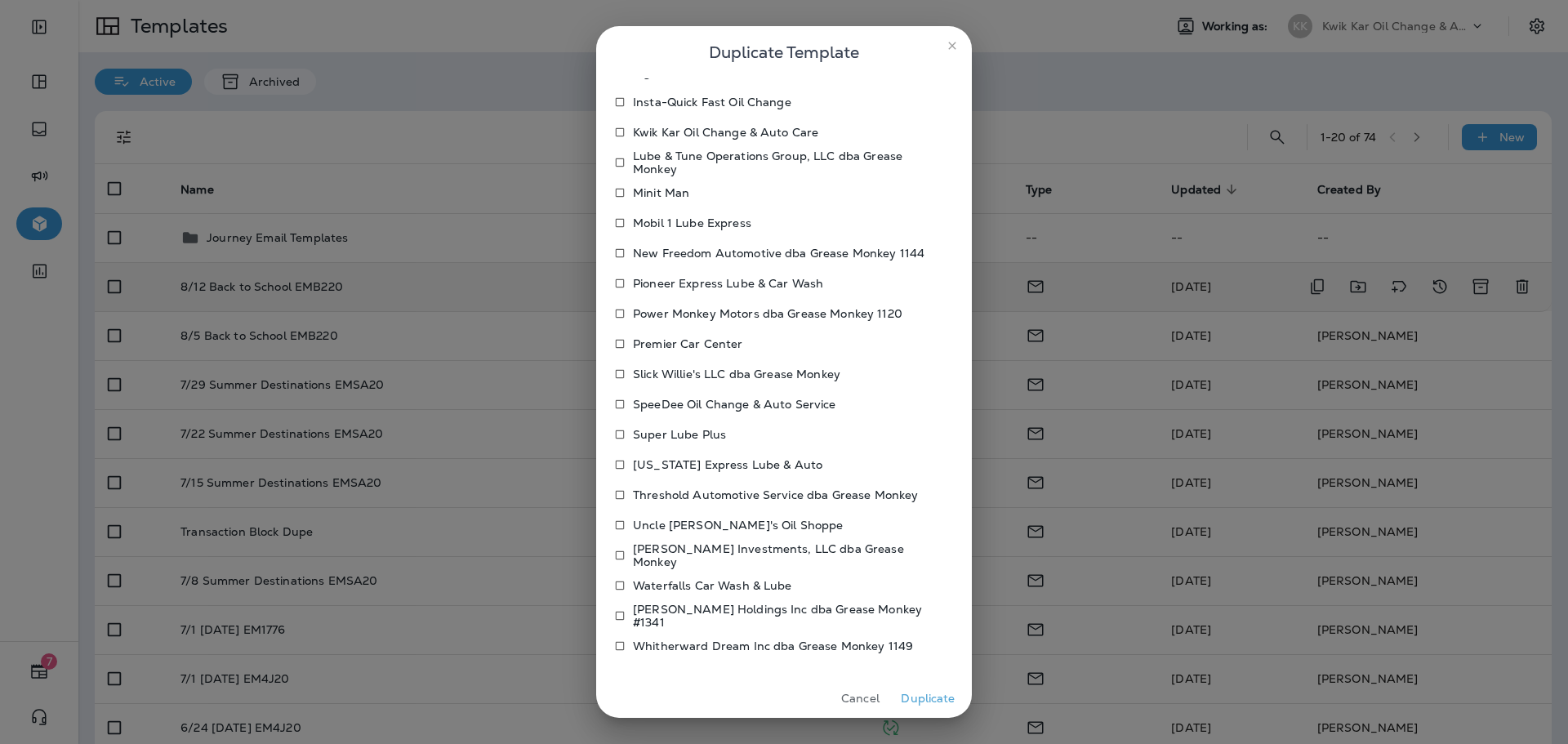
click at [680, 525] on p "Uncle [PERSON_NAME]'s Oil Shoppe" at bounding box center [737, 526] width 210 height 13
click at [938, 704] on button "Duplicate" at bounding box center [928, 699] width 61 height 25
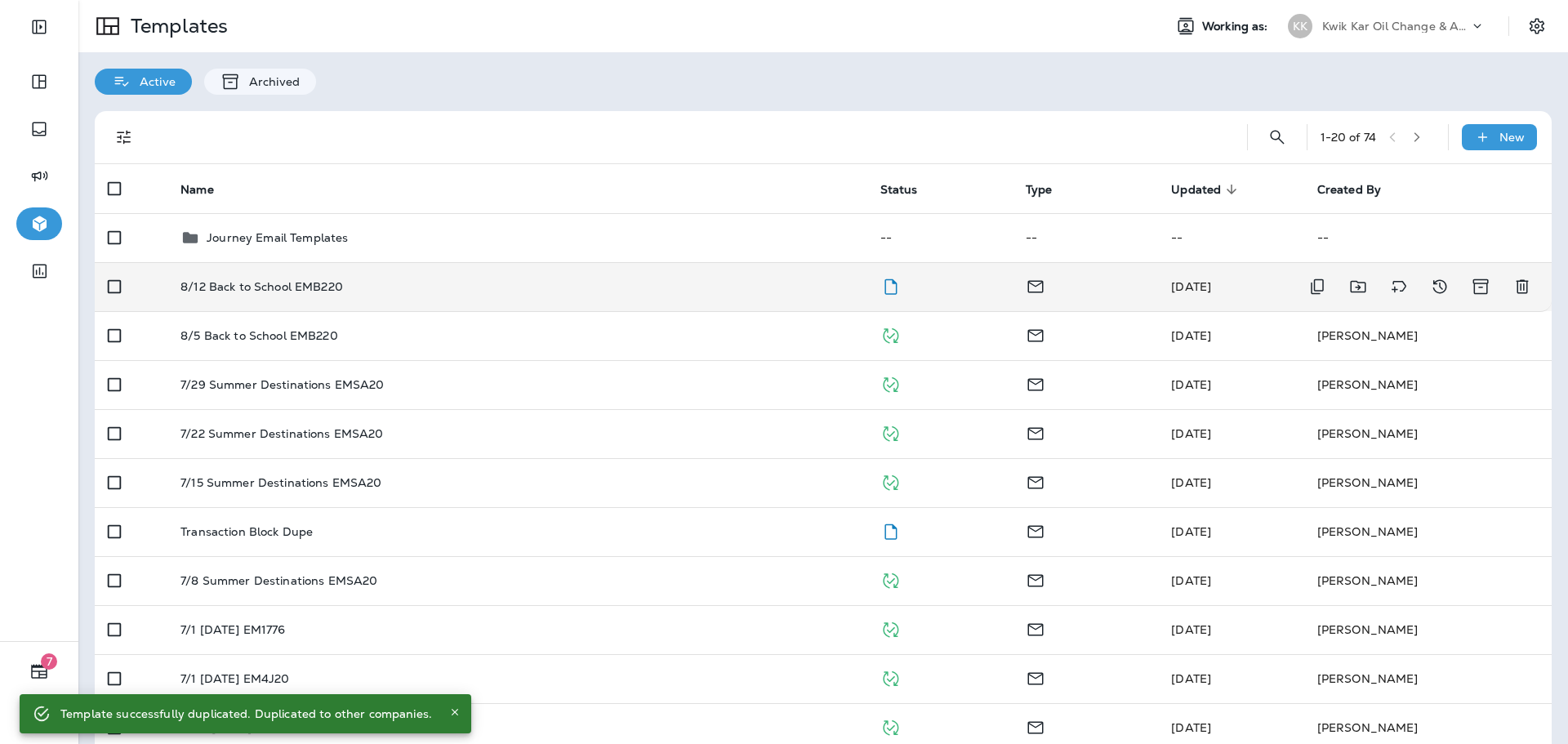
click at [564, 280] on div "8/12 Back to School EMB220" at bounding box center [516, 287] width 673 height 13
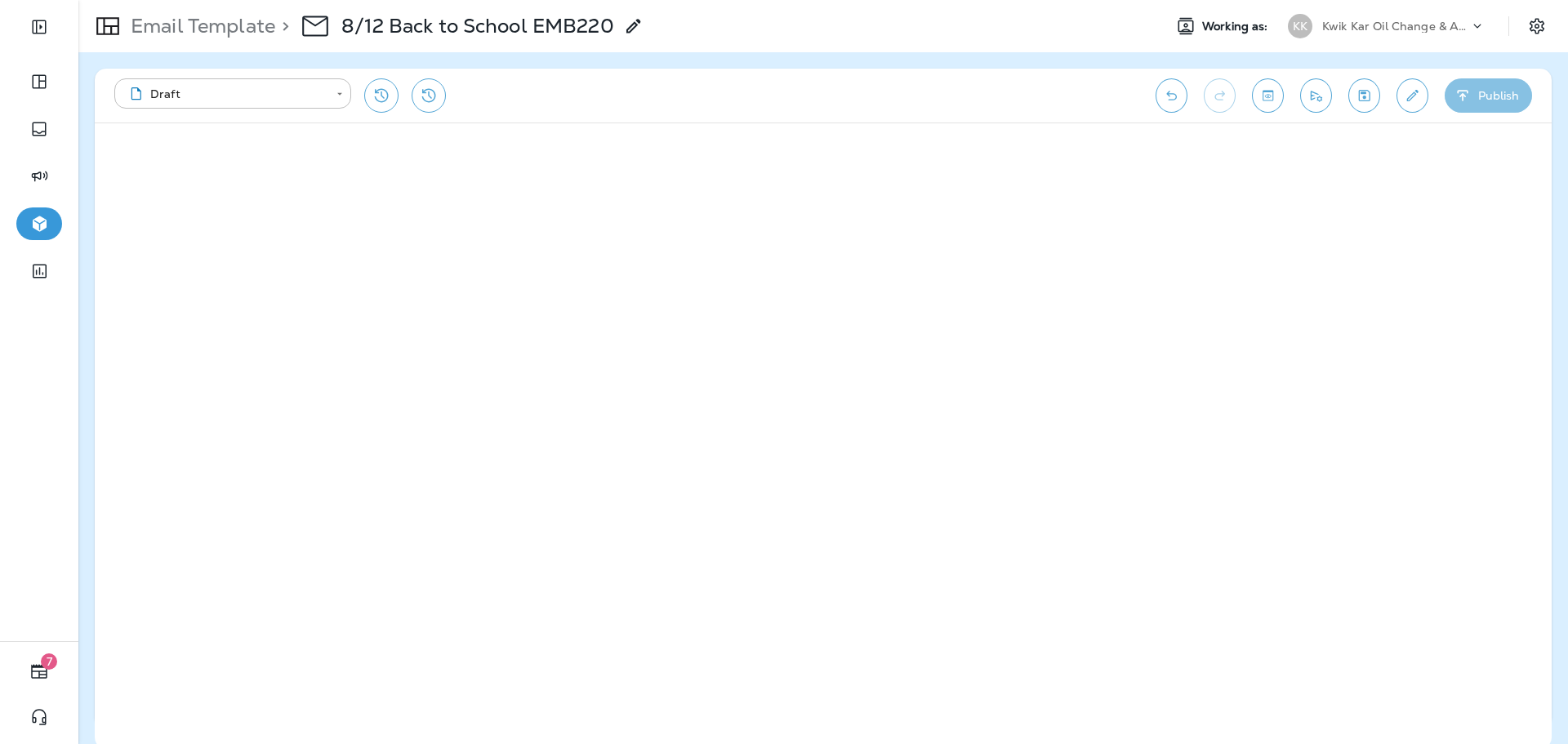
click at [1503, 105] on button "Publish" at bounding box center [1488, 95] width 87 height 34
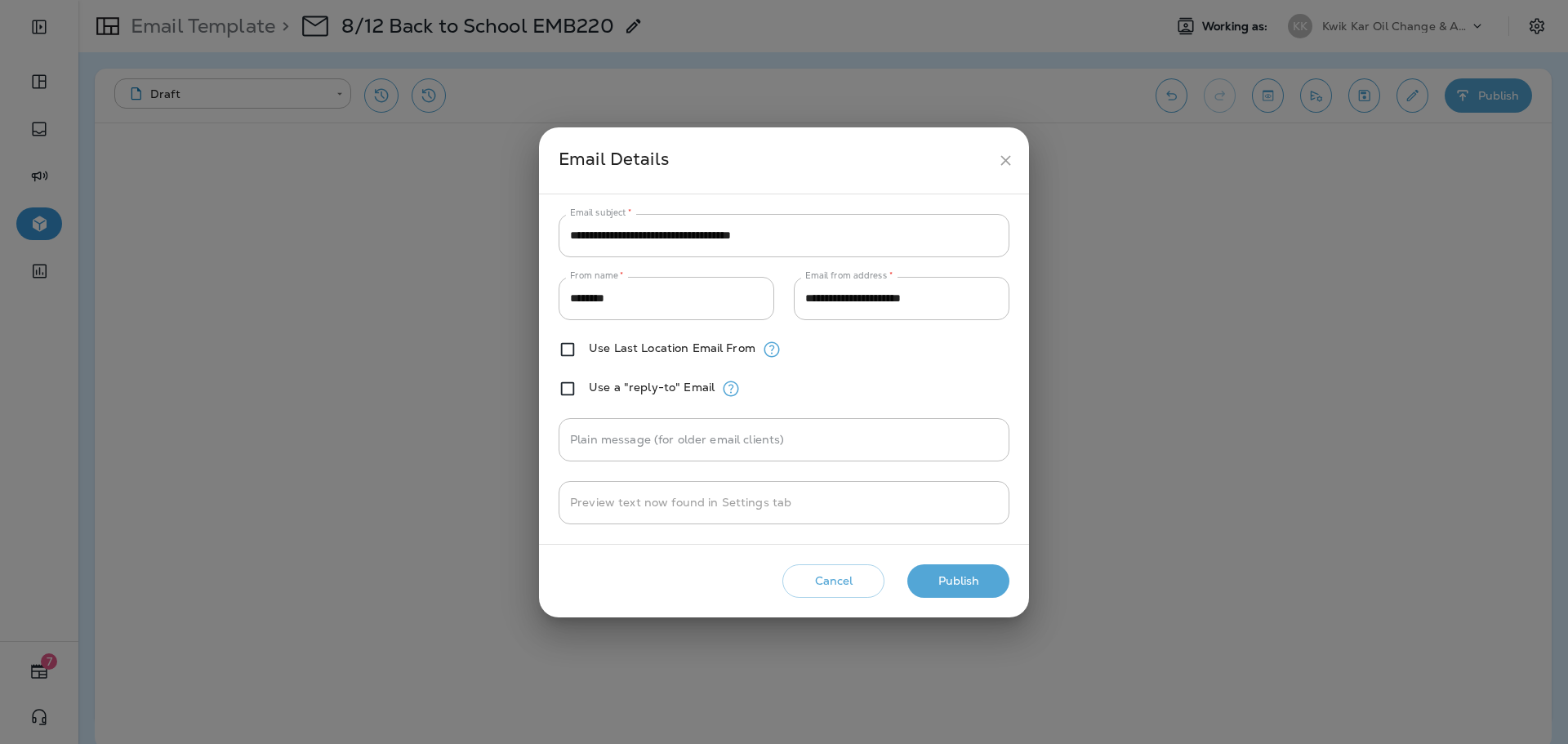
click at [944, 589] on button "Publish" at bounding box center [958, 581] width 102 height 33
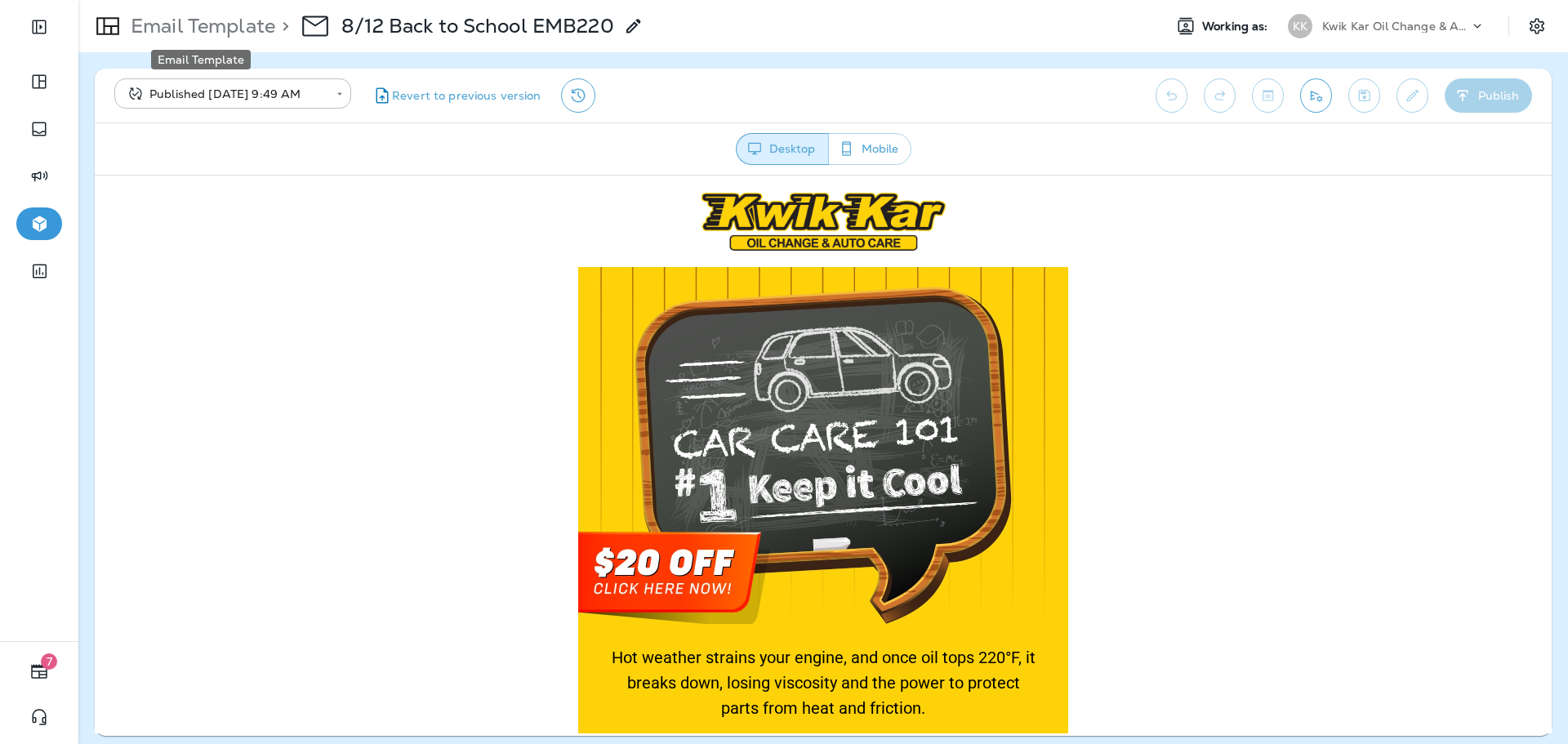
click at [248, 19] on p "Email Template" at bounding box center [199, 26] width 151 height 24
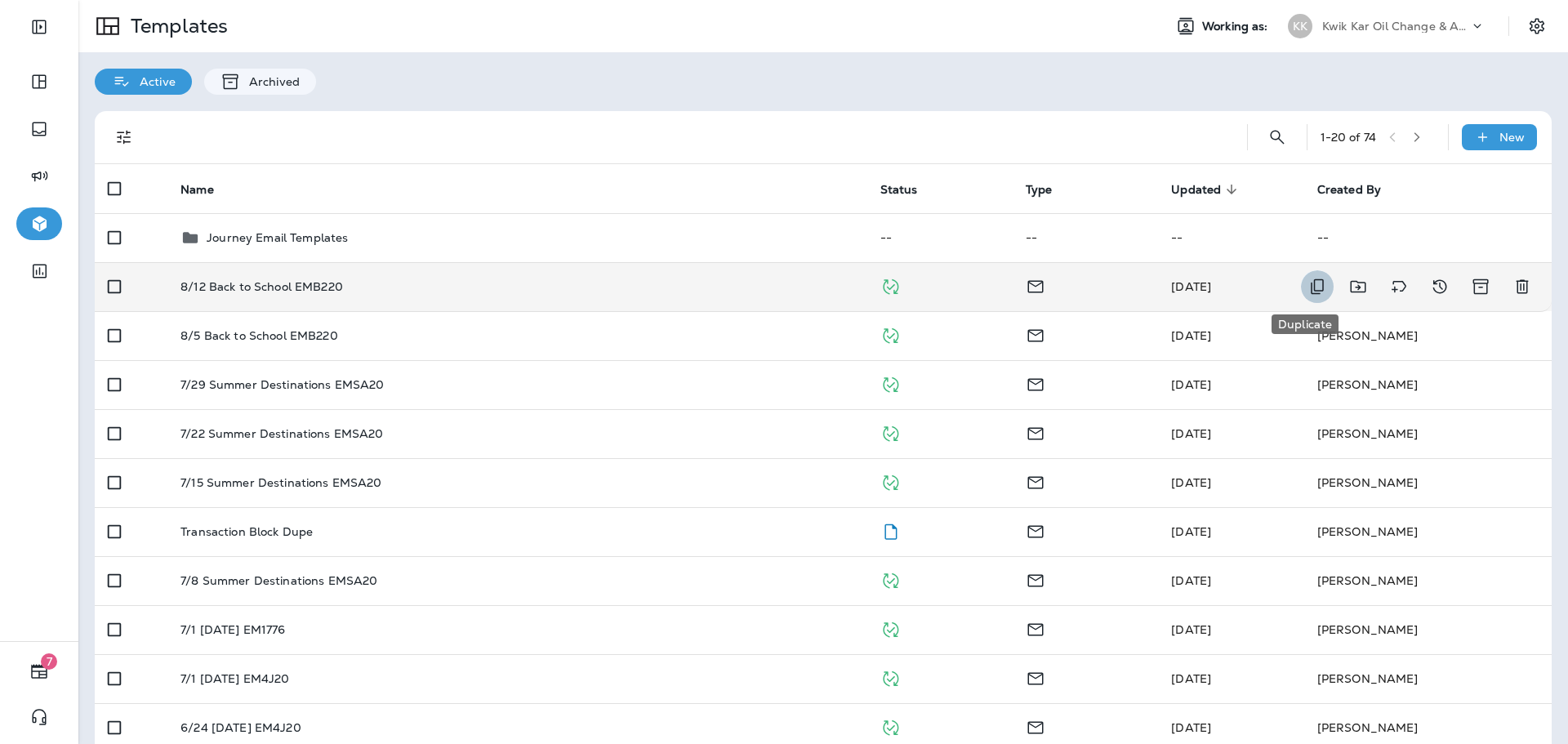
click at [1307, 282] on icon "Duplicate" at bounding box center [1316, 286] width 19 height 19
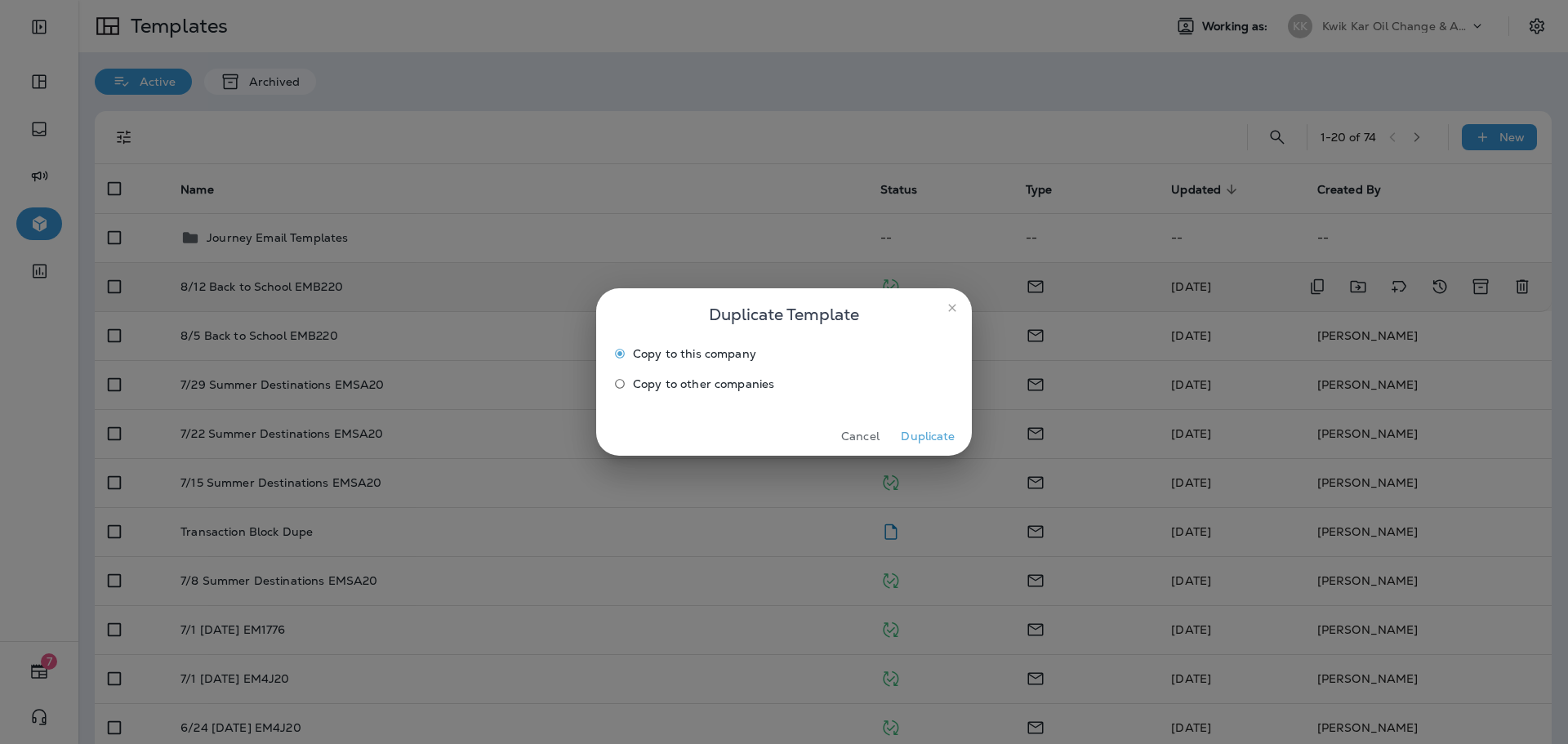
click at [743, 391] on span "Copy to other companies" at bounding box center [703, 384] width 142 height 13
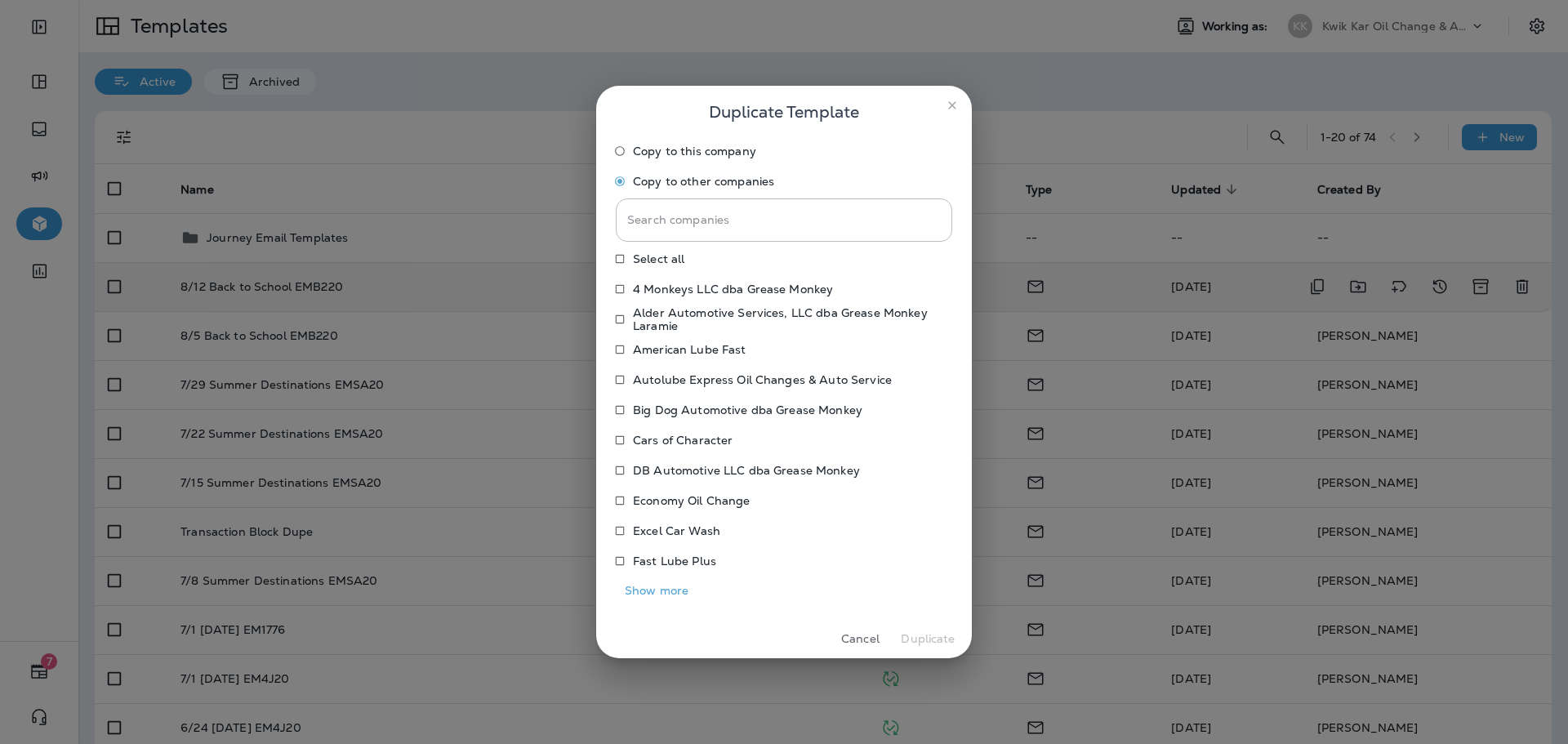
click at [693, 373] on p "Autolube Express Oil Changes & Auto Service" at bounding box center [762, 379] width 259 height 13
click at [951, 642] on button "Duplicate" at bounding box center [928, 639] width 61 height 25
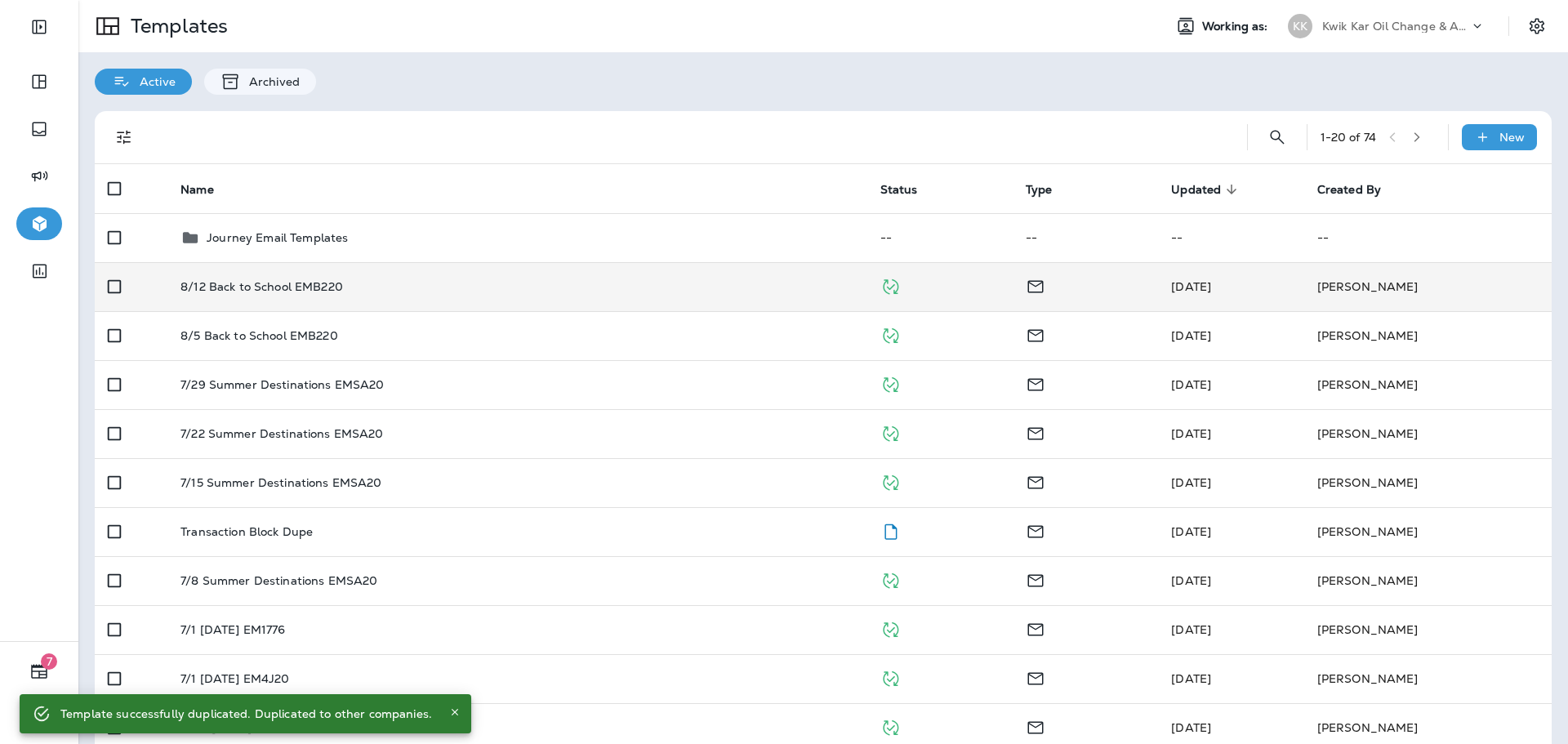
click at [1344, 20] on p "Kwik Kar Oil Change & Auto Care" at bounding box center [1395, 26] width 147 height 13
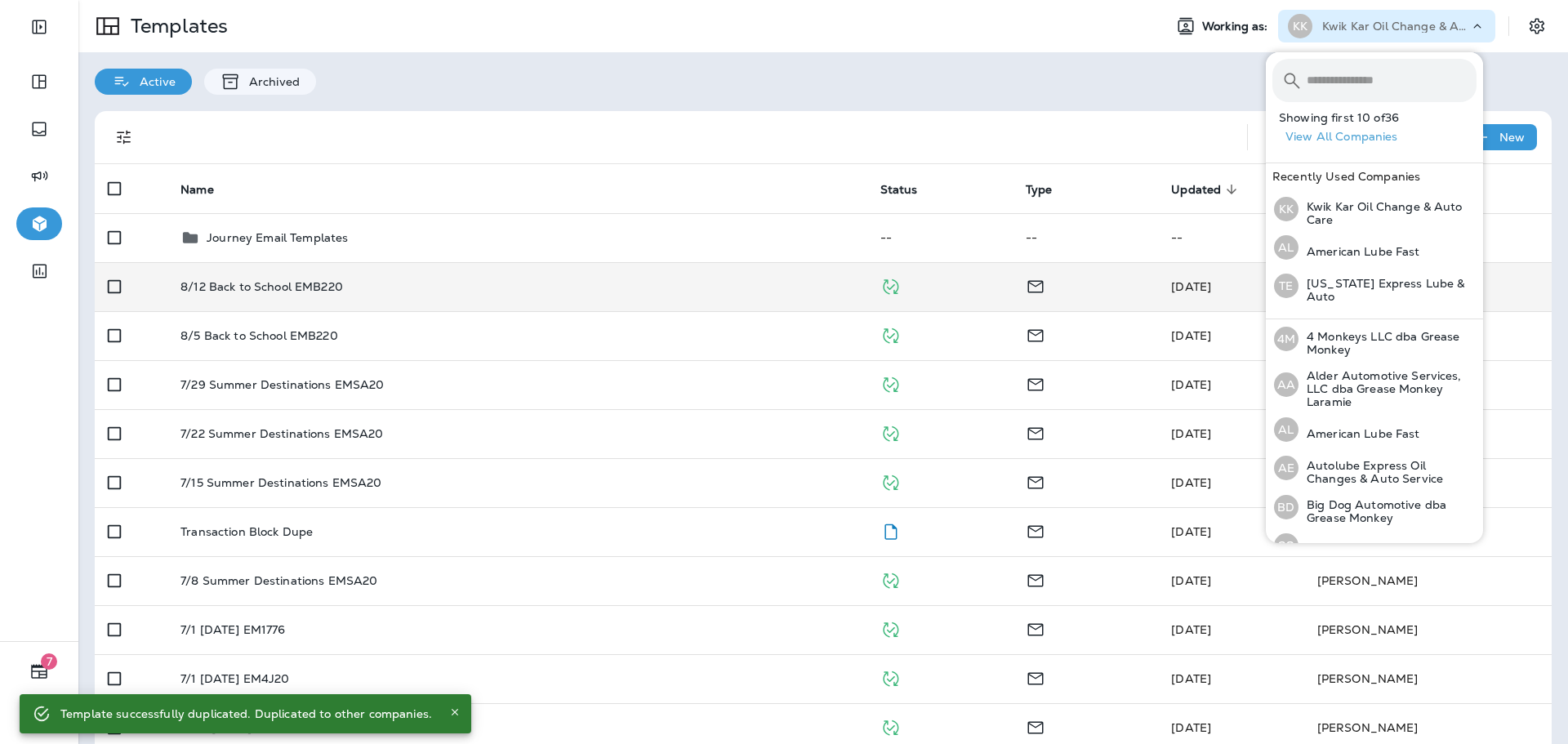
click at [1356, 88] on input "text" at bounding box center [1392, 81] width 170 height 43
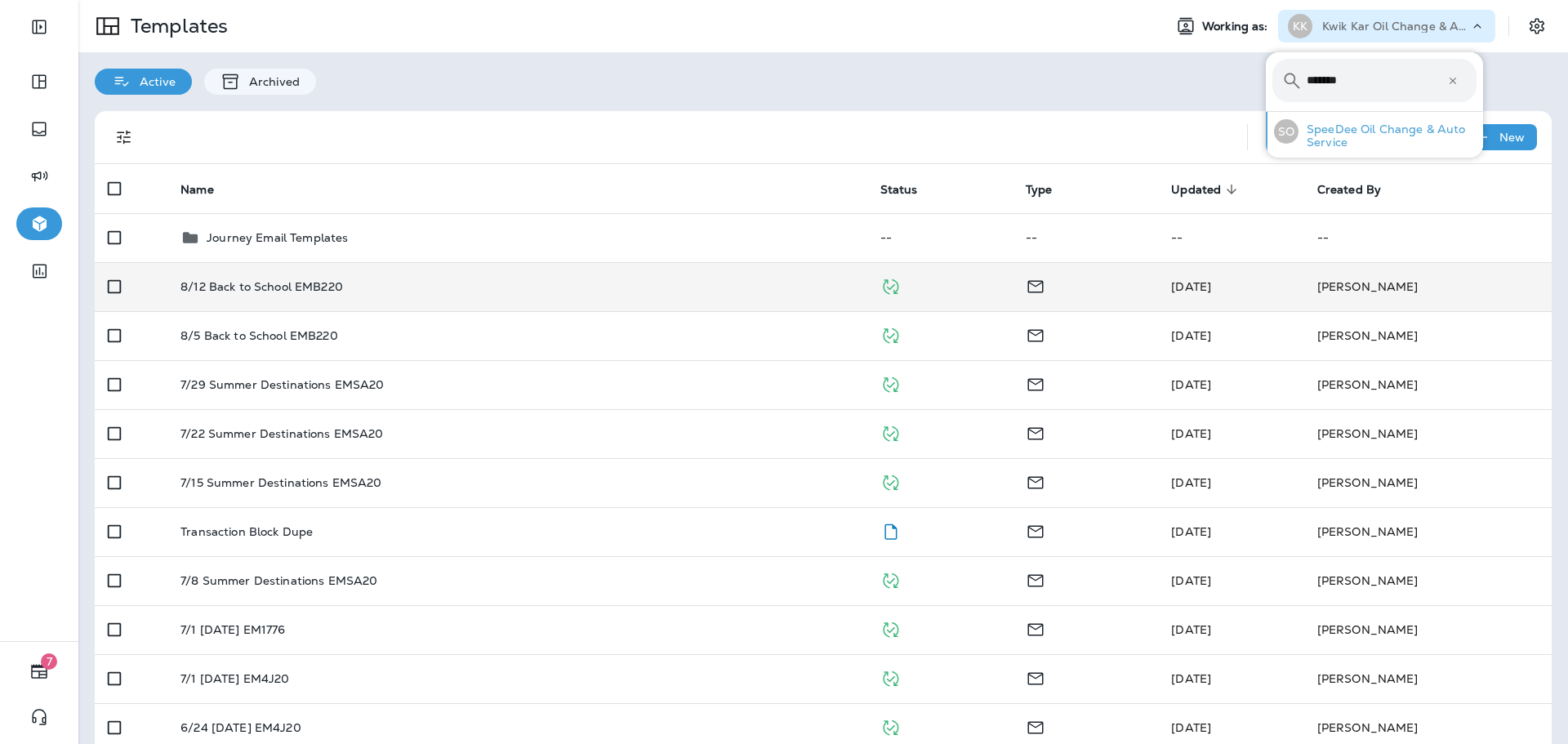
type input "*******"
click at [1361, 132] on p "SpeeDee Oil Change & Auto Service" at bounding box center [1388, 135] width 178 height 26
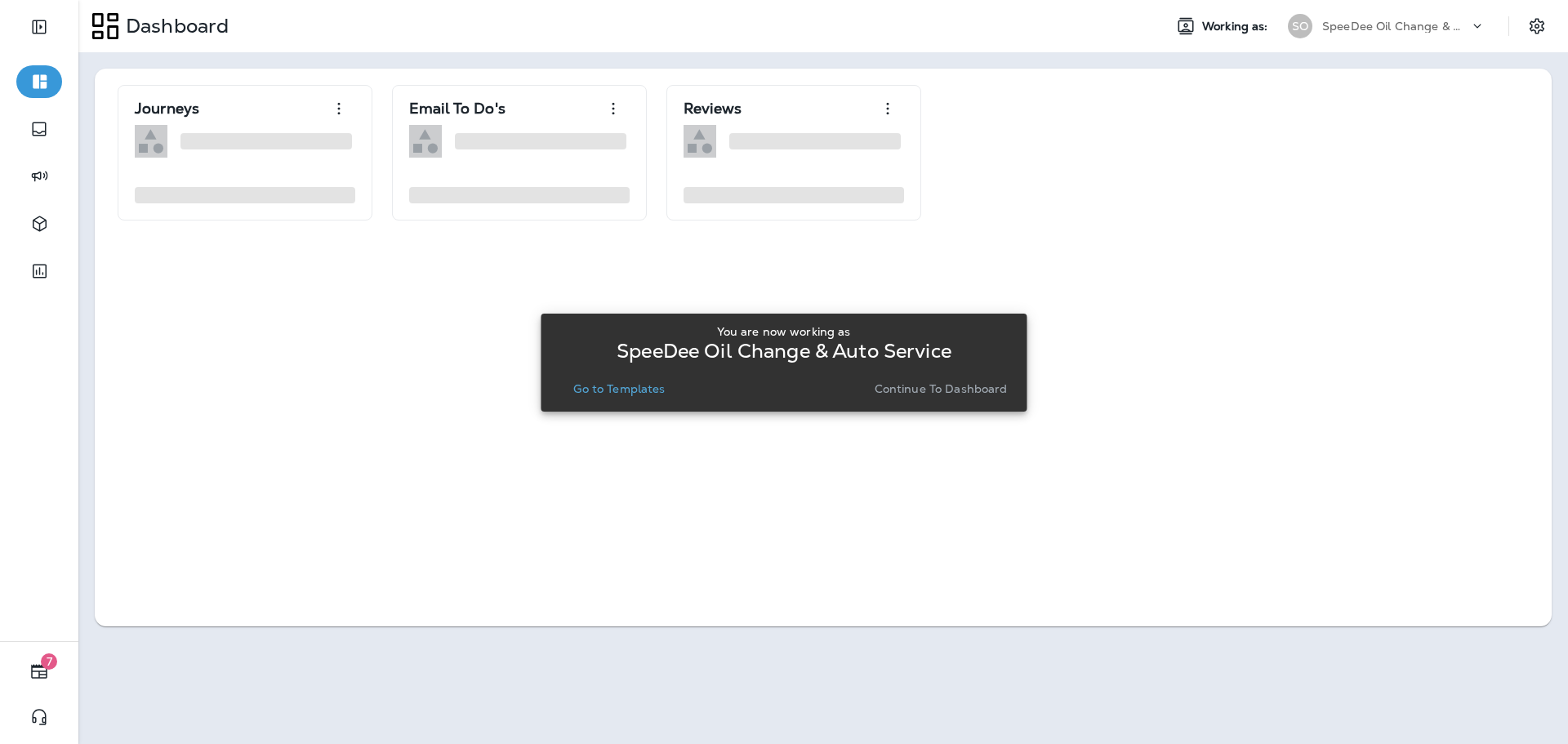
click at [627, 390] on p "Go to Templates" at bounding box center [619, 389] width 92 height 13
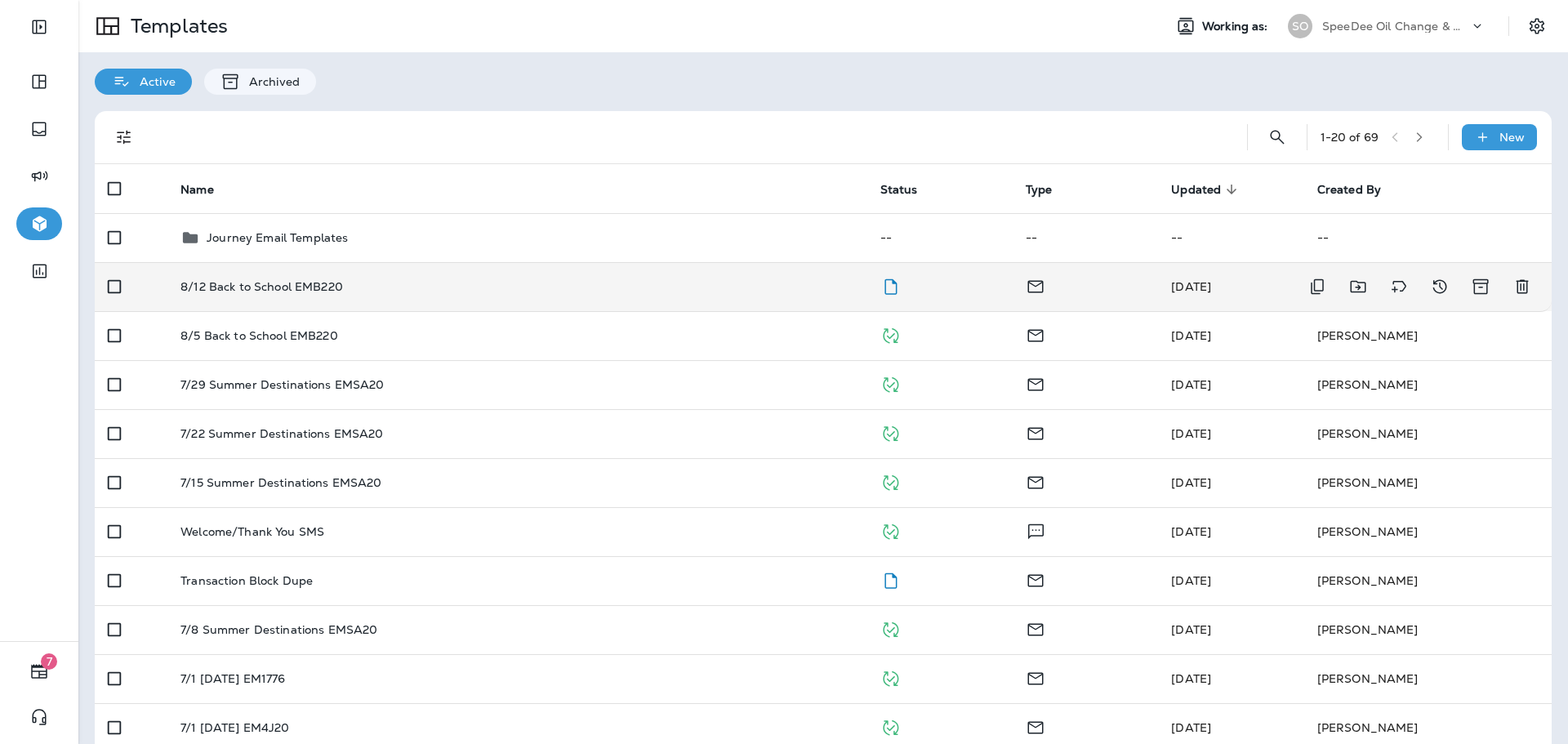
click at [684, 281] on div "8/12 Back to School EMB220" at bounding box center [516, 287] width 673 height 13
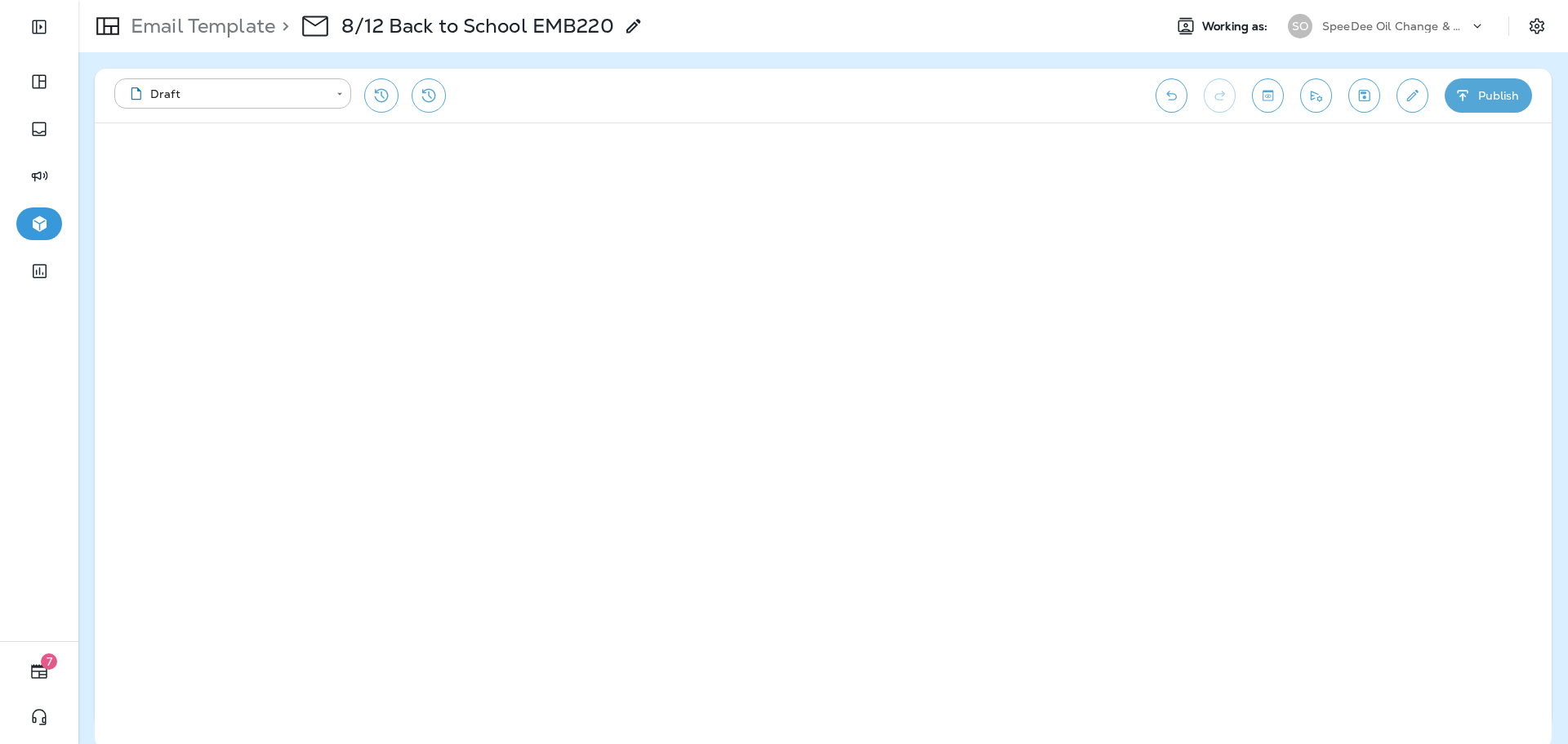
click at [1273, 101] on icon "Toggle preview" at bounding box center [1267, 95] width 18 height 17
click at [194, 169] on button "Exit Preview" at bounding box center [161, 155] width 114 height 43
click at [1482, 103] on button "Publish" at bounding box center [1488, 95] width 87 height 34
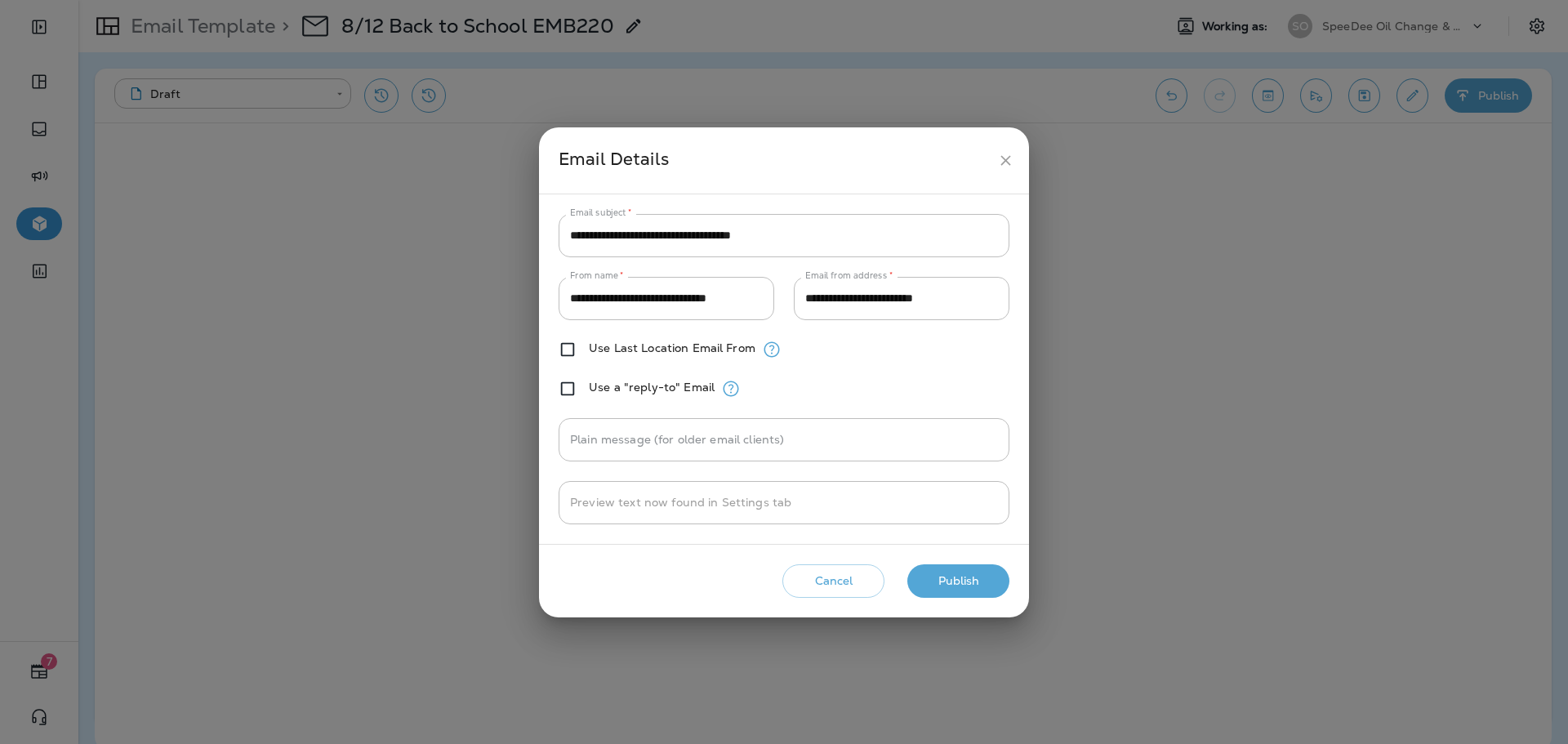
drag, startPoint x: 868, startPoint y: 576, endPoint x: 842, endPoint y: 559, distance: 31.1
click at [867, 576] on button "Cancel" at bounding box center [833, 581] width 102 height 33
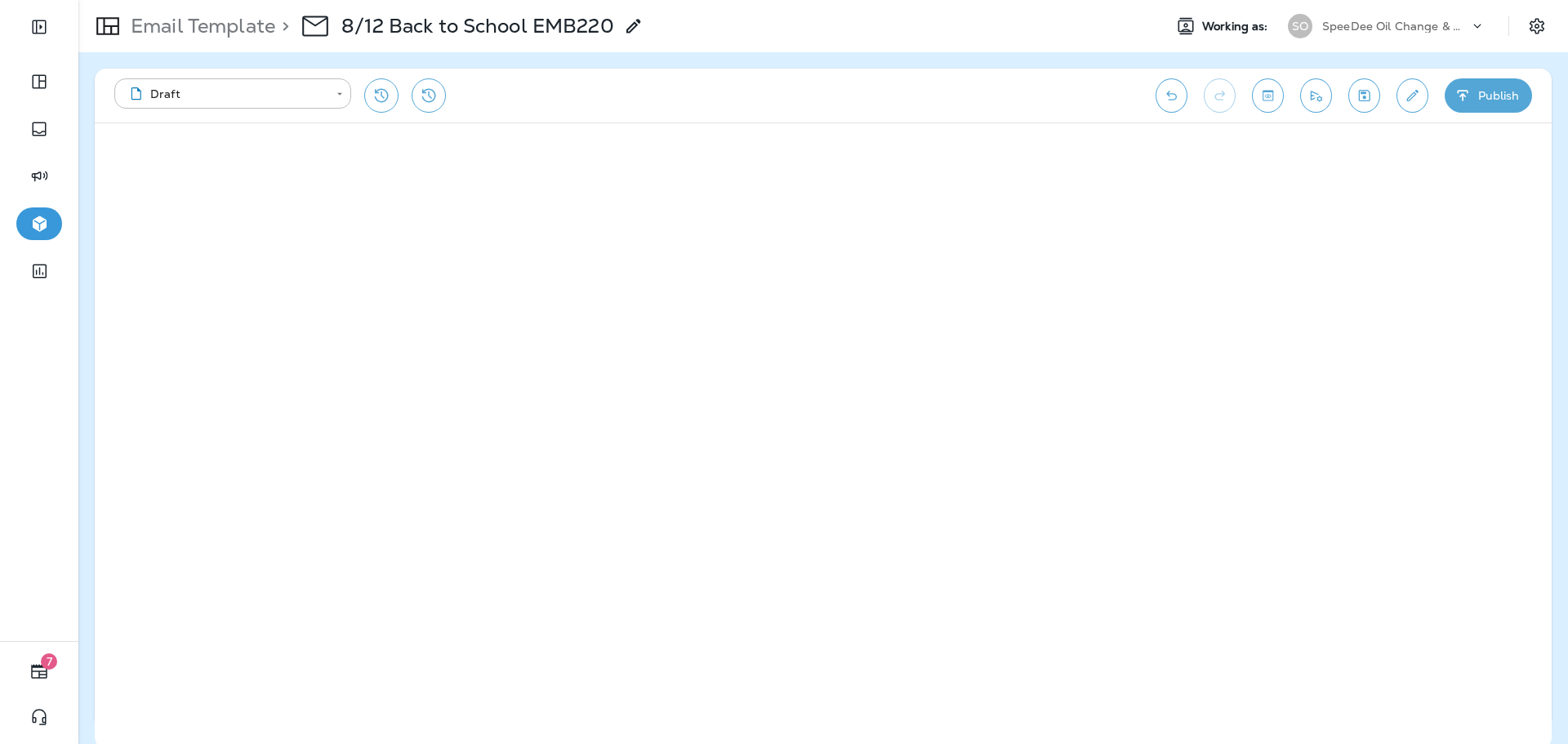
click at [1362, 101] on icon "Save" at bounding box center [1364, 95] width 18 height 17
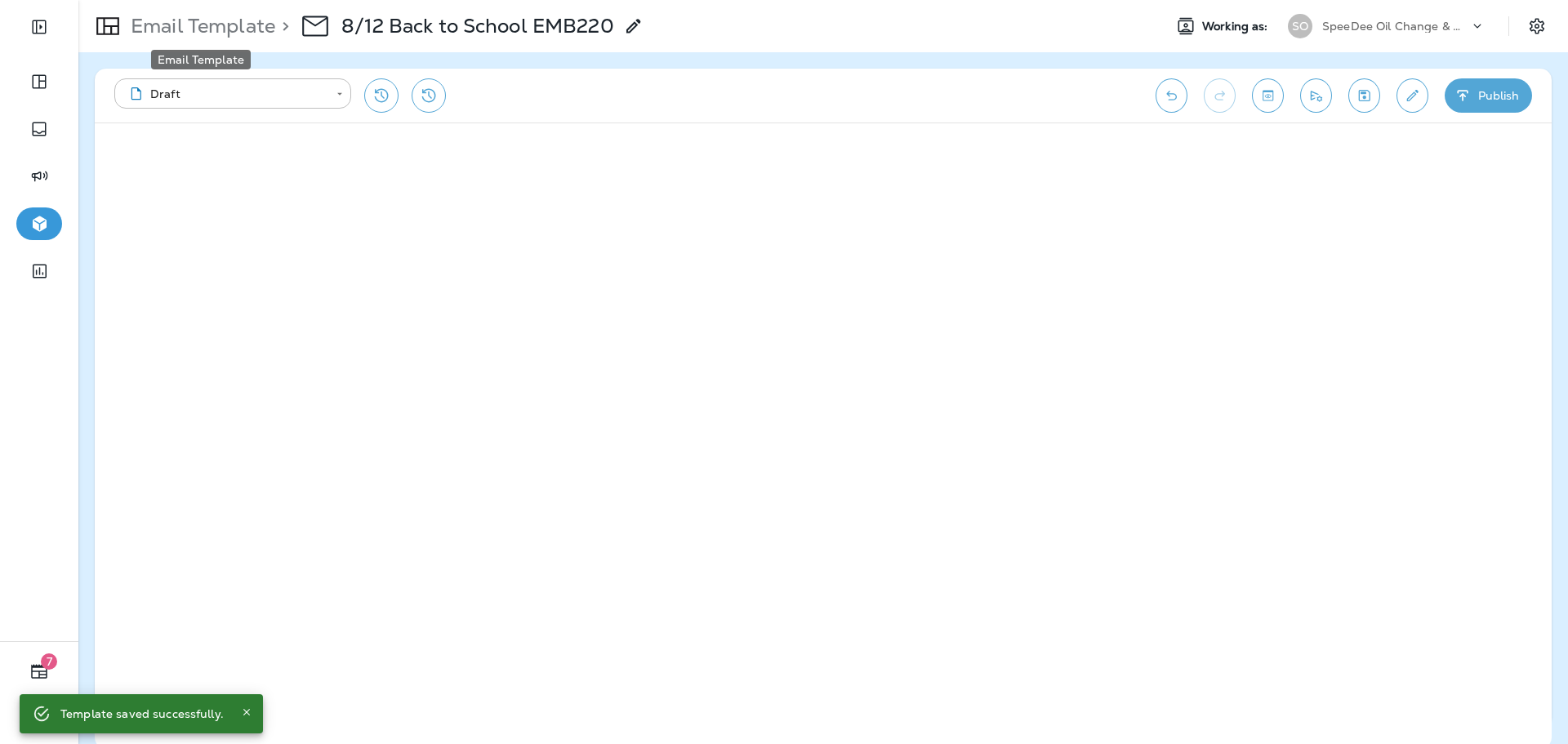
click at [203, 27] on p "Email Template" at bounding box center [199, 26] width 151 height 24
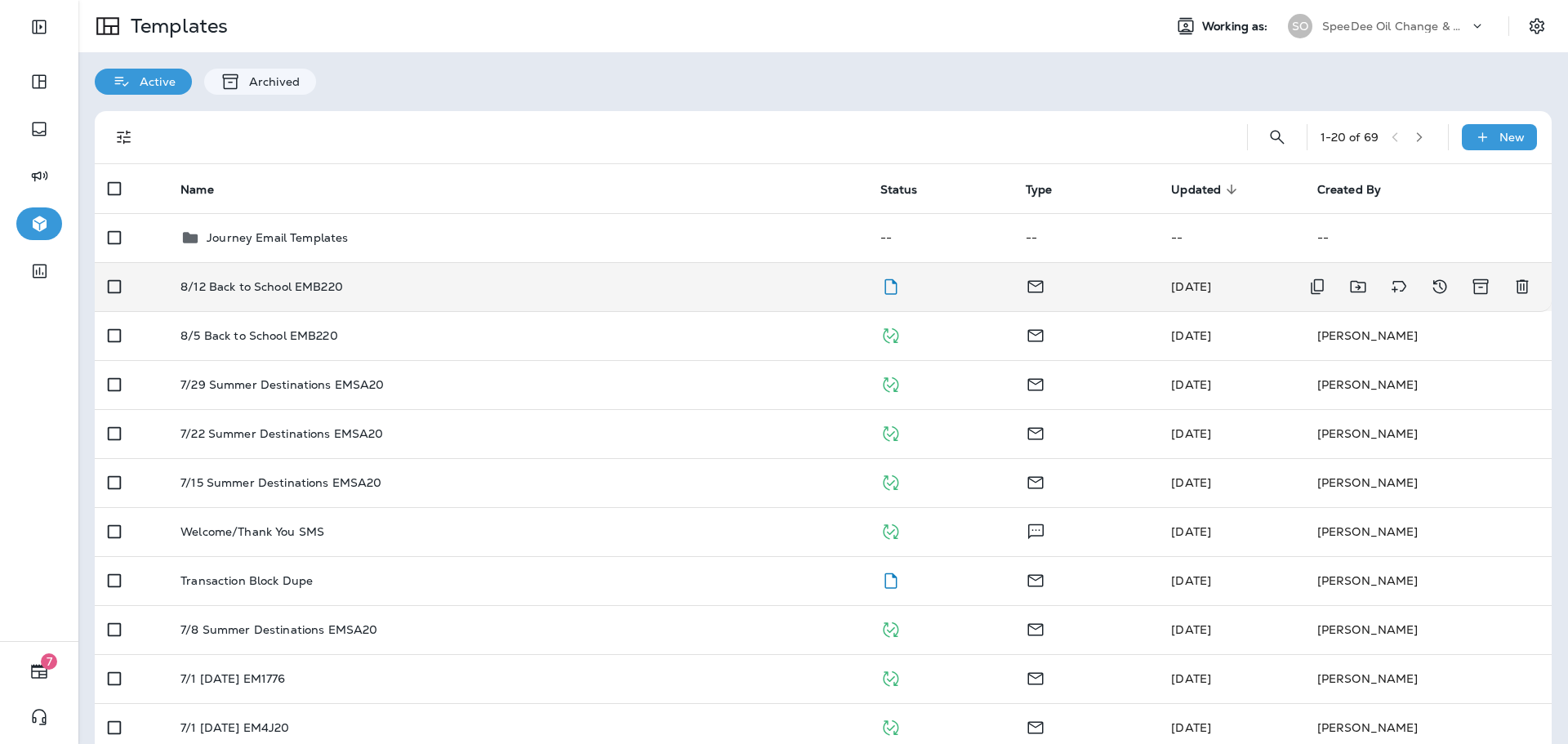
click at [634, 290] on div "8/12 Back to School EMB220" at bounding box center [516, 287] width 673 height 13
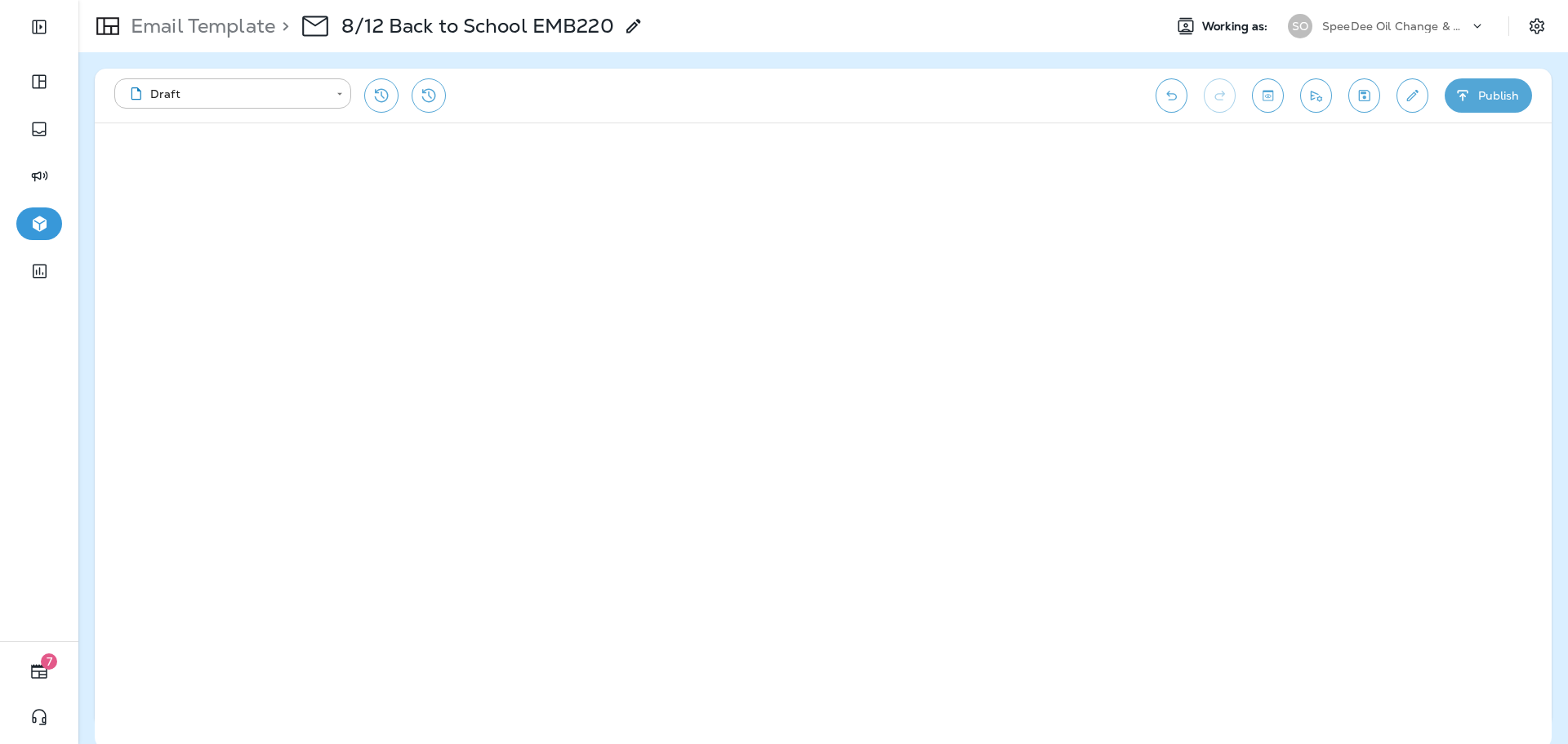
click at [217, 31] on p "Email Template" at bounding box center [199, 26] width 151 height 24
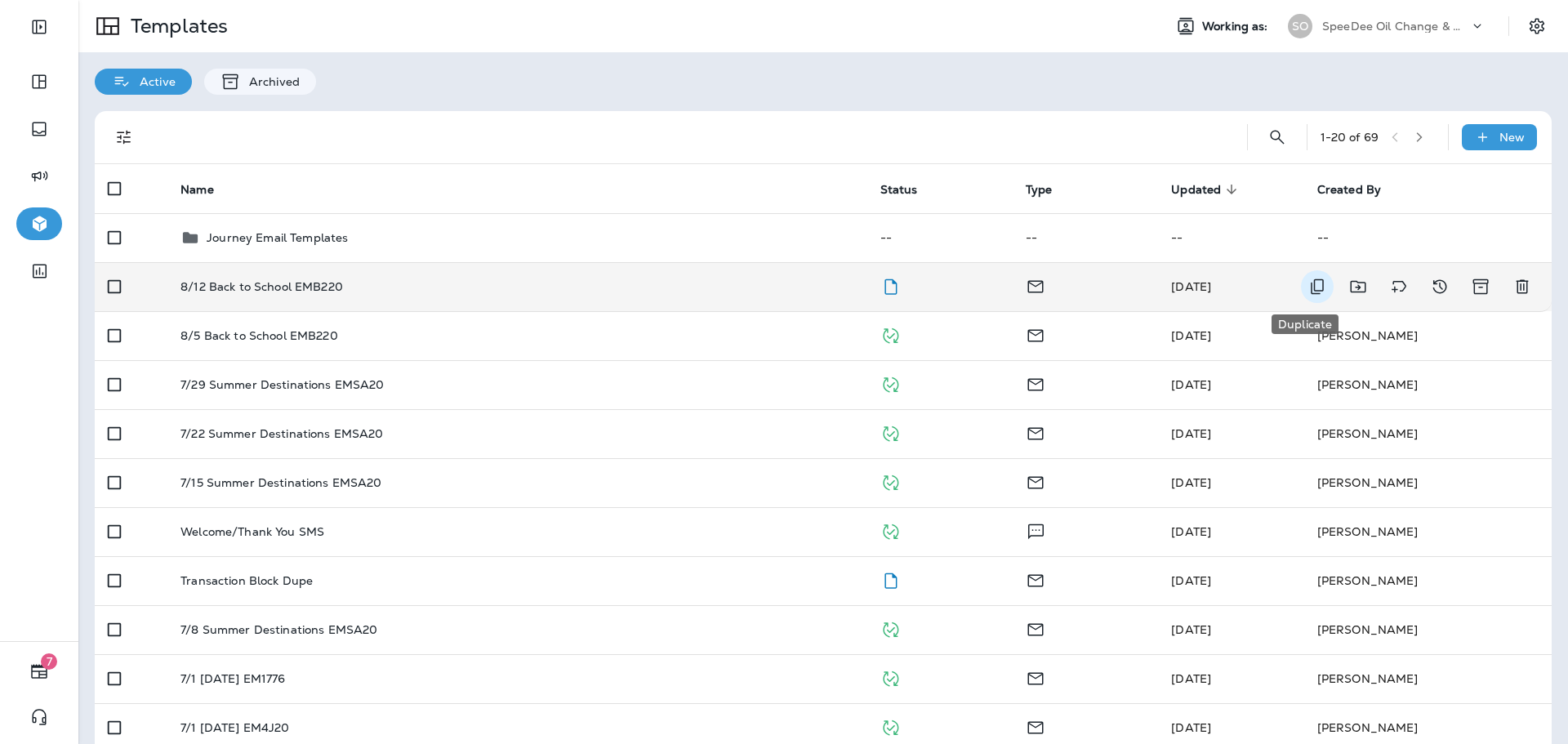
click at [1307, 284] on icon "Duplicate" at bounding box center [1316, 286] width 19 height 19
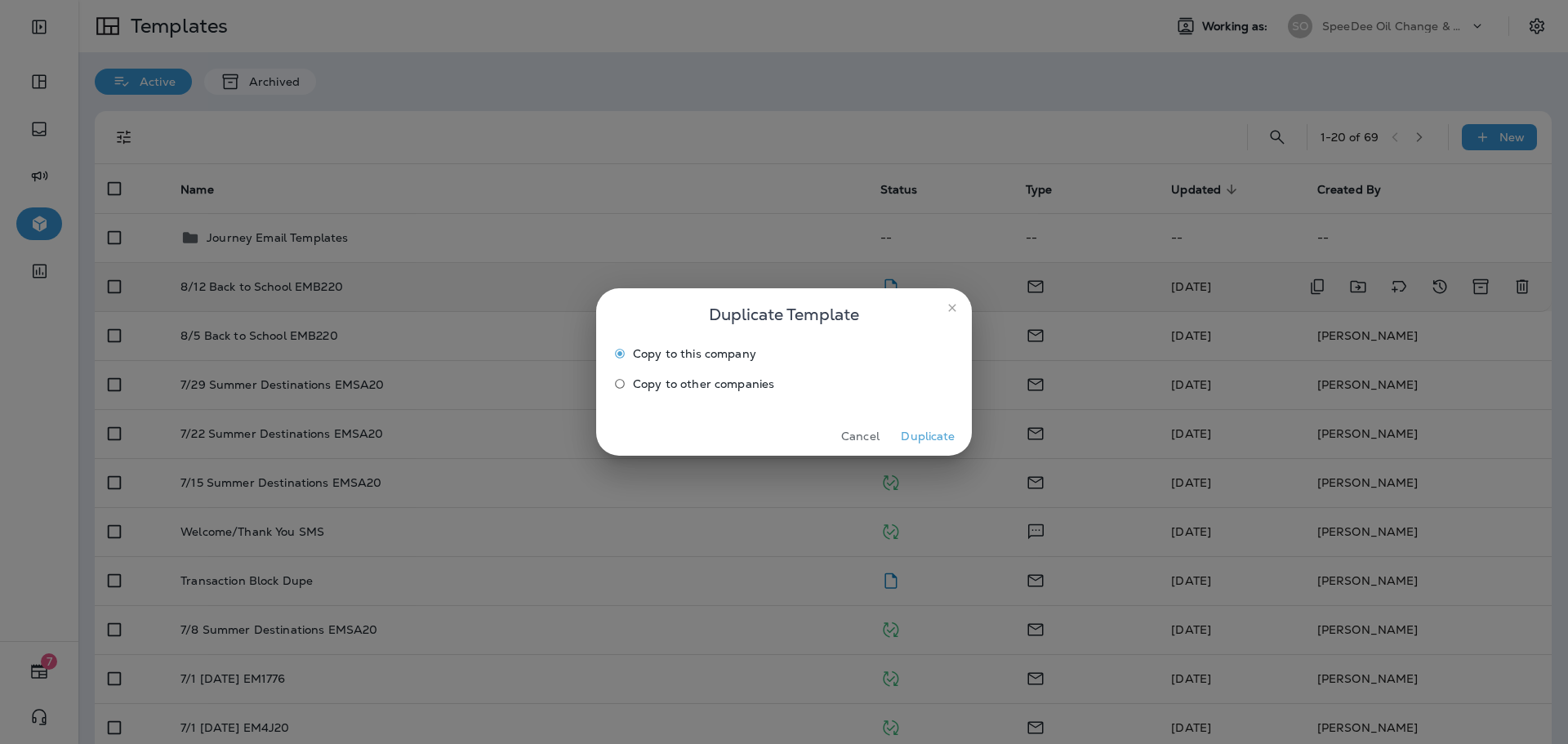
click at [717, 380] on span "Copy to other companies" at bounding box center [703, 384] width 142 height 13
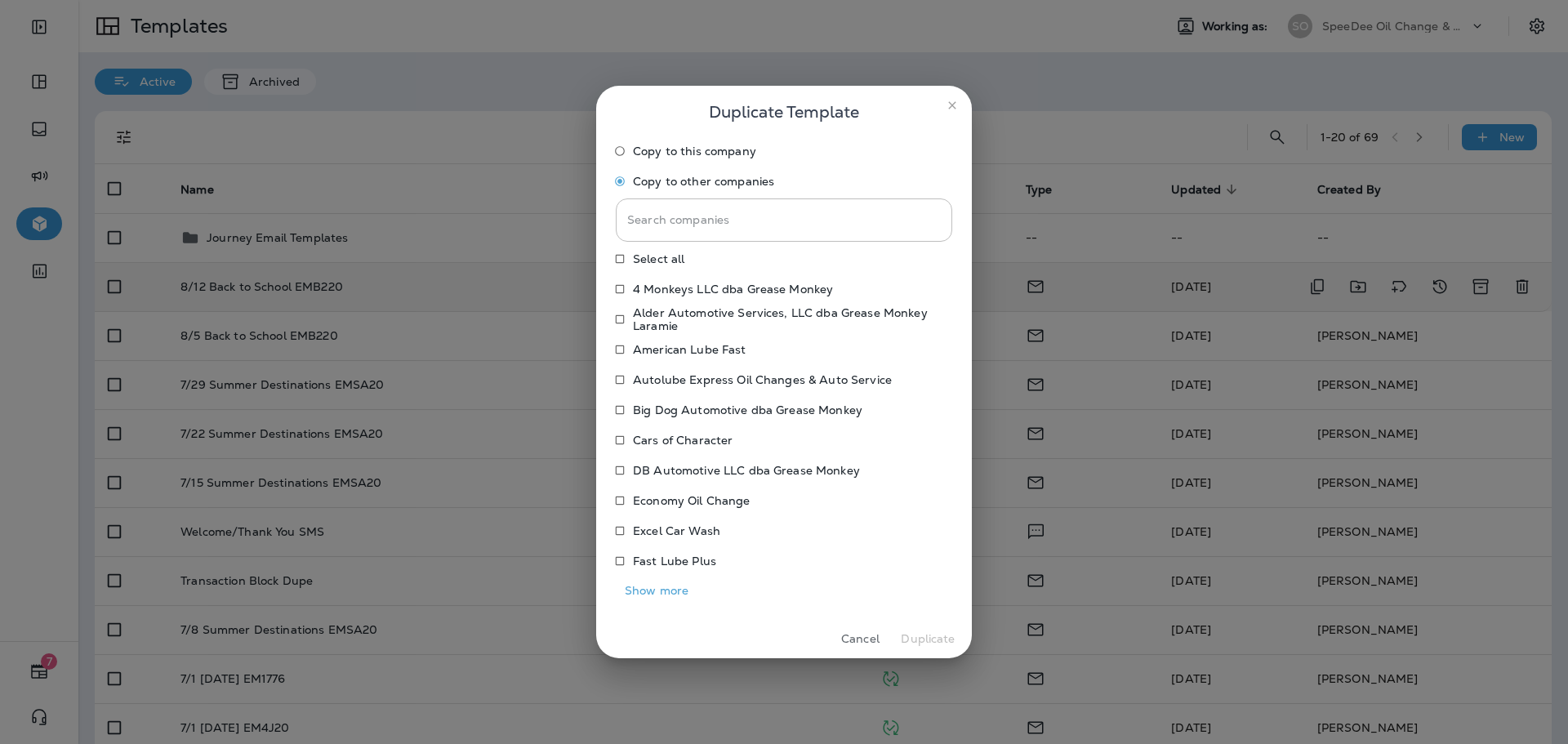
click at [659, 583] on button "Show more" at bounding box center [657, 590] width 81 height 25
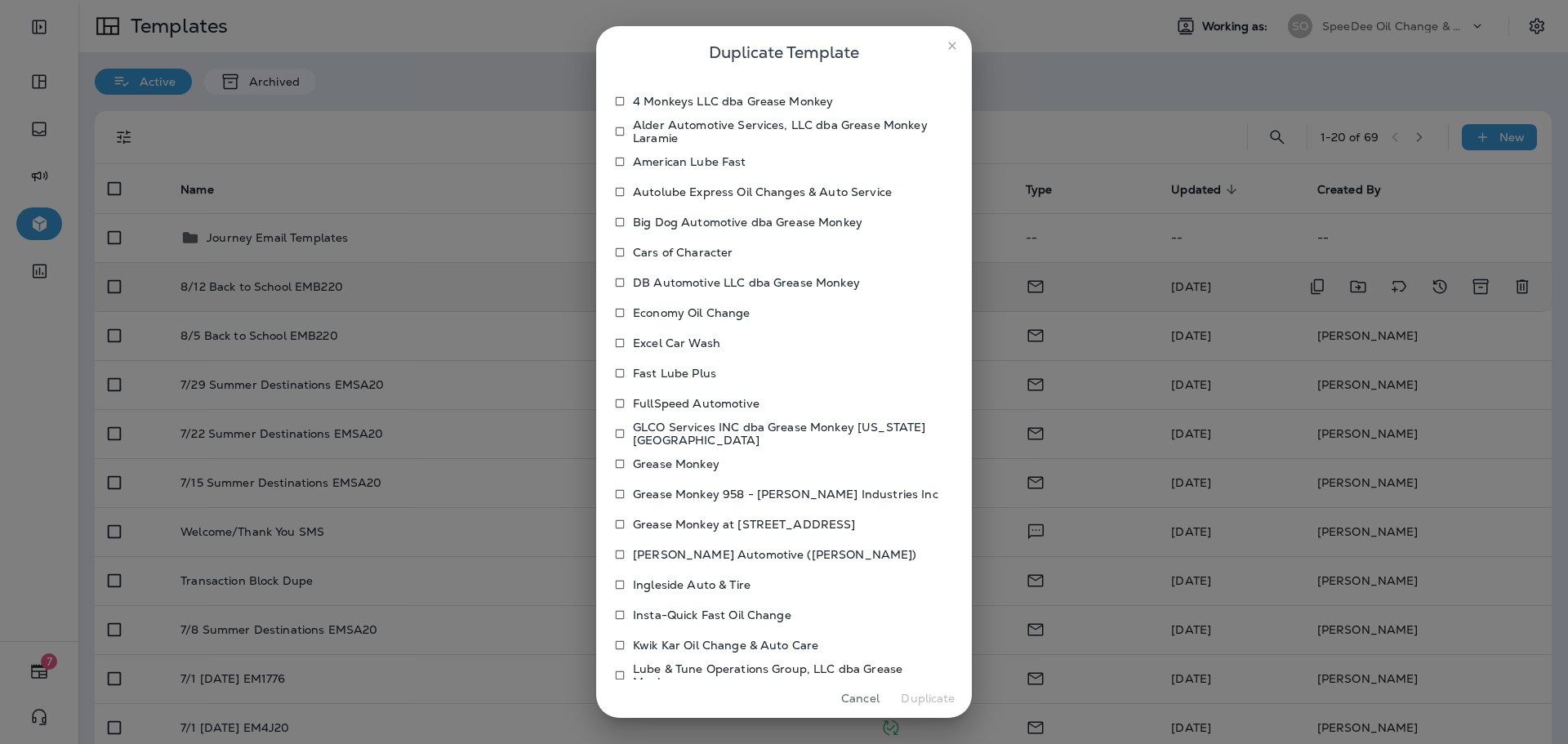
scroll to position [485, 0]
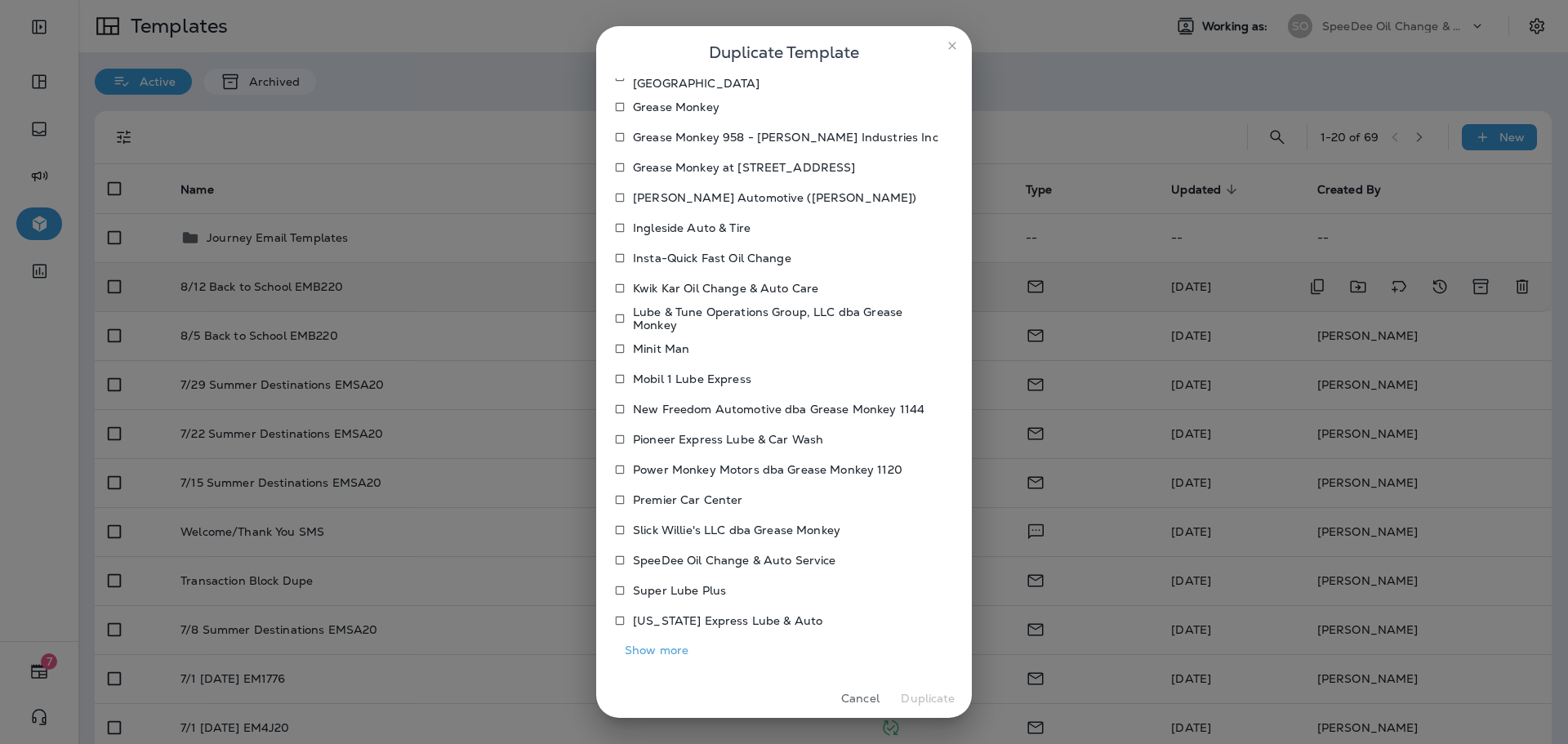
click at [665, 654] on button "Show more" at bounding box center [657, 651] width 81 height 25
click at [672, 203] on p "[PERSON_NAME] Automotive ([PERSON_NAME])" at bounding box center [774, 198] width 284 height 13
click at [929, 703] on button "Duplicate" at bounding box center [928, 699] width 61 height 25
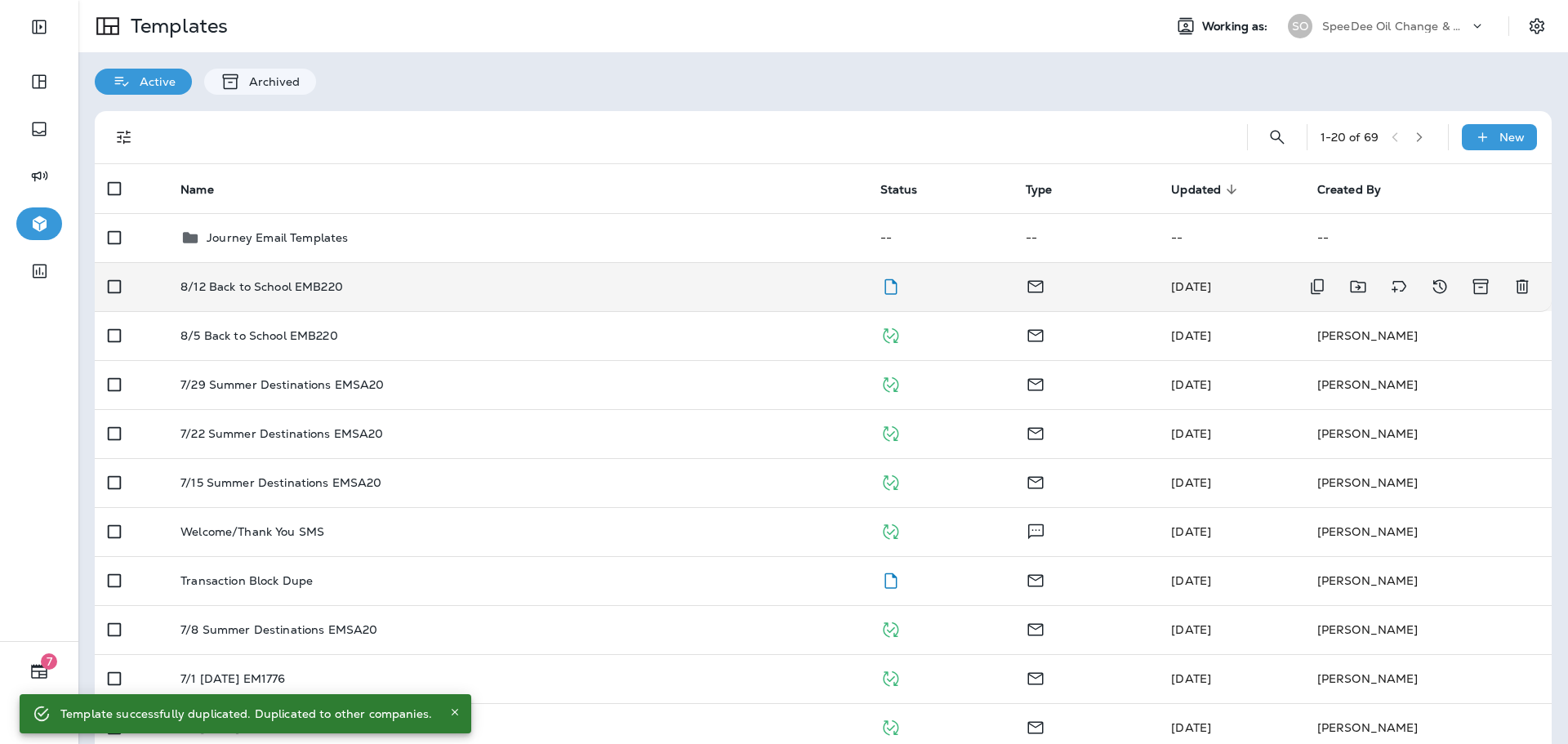
click at [798, 289] on div "8/12 Back to School EMB220" at bounding box center [516, 287] width 673 height 13
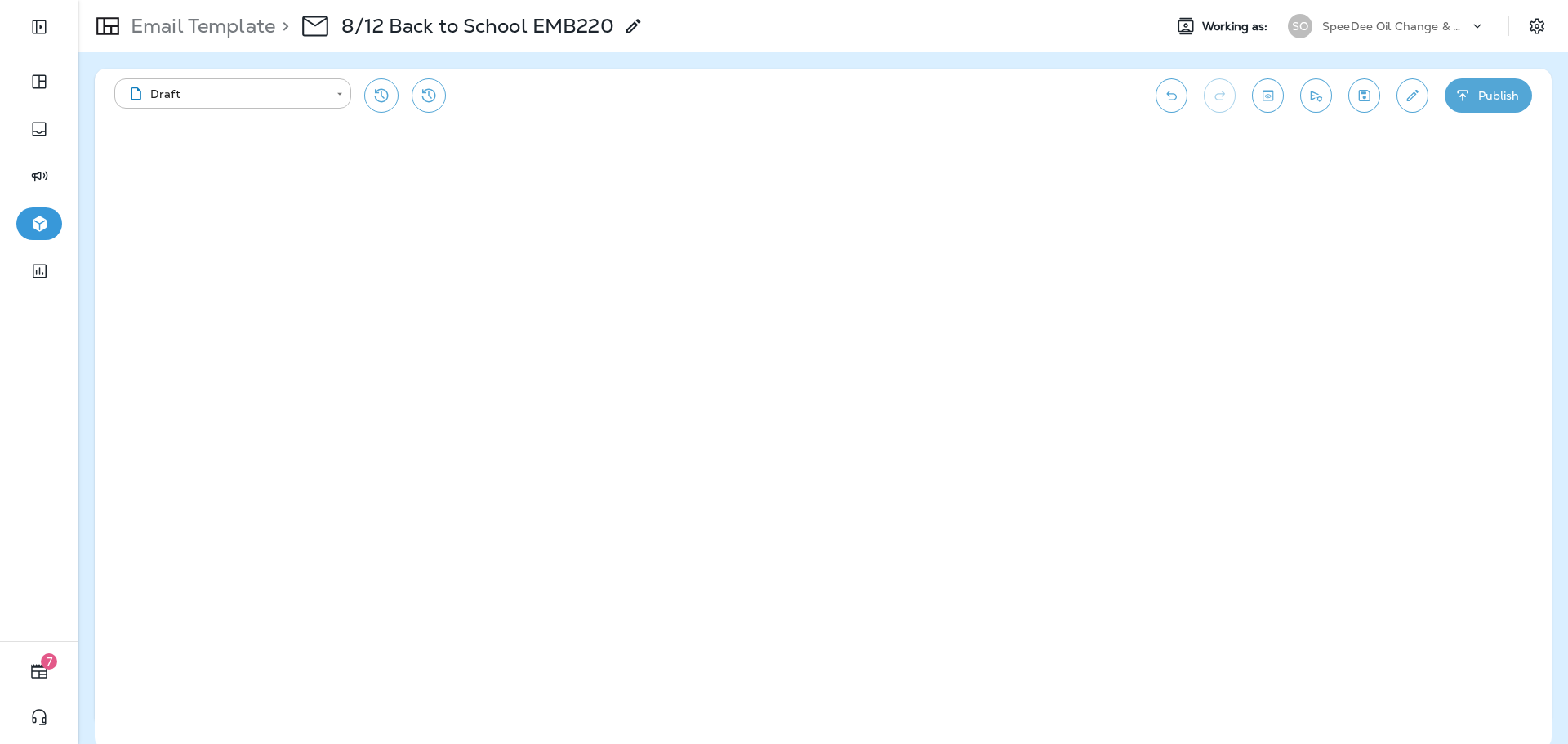
click at [1499, 101] on button "Publish" at bounding box center [1488, 95] width 87 height 34
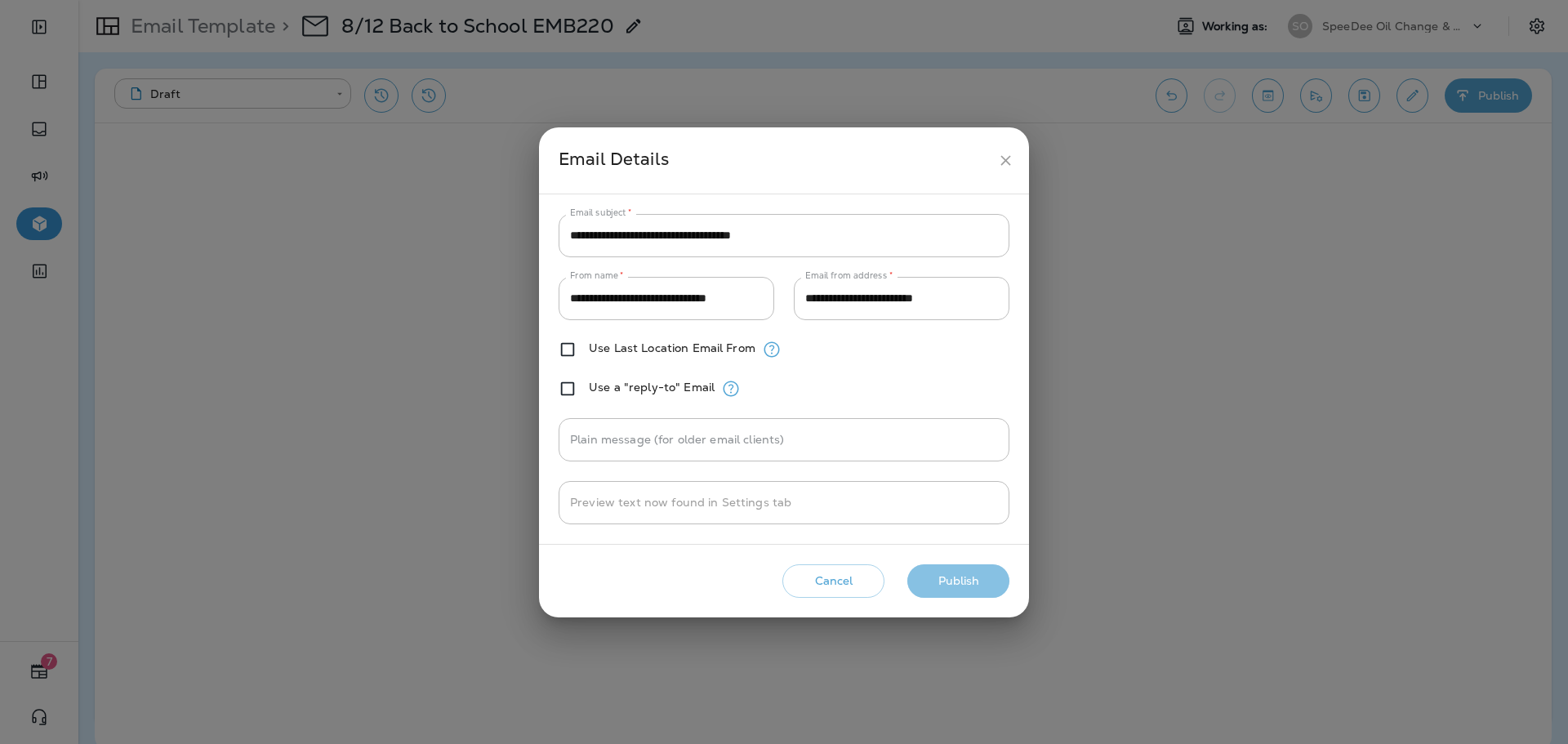
click at [977, 580] on button "Publish" at bounding box center [958, 581] width 102 height 33
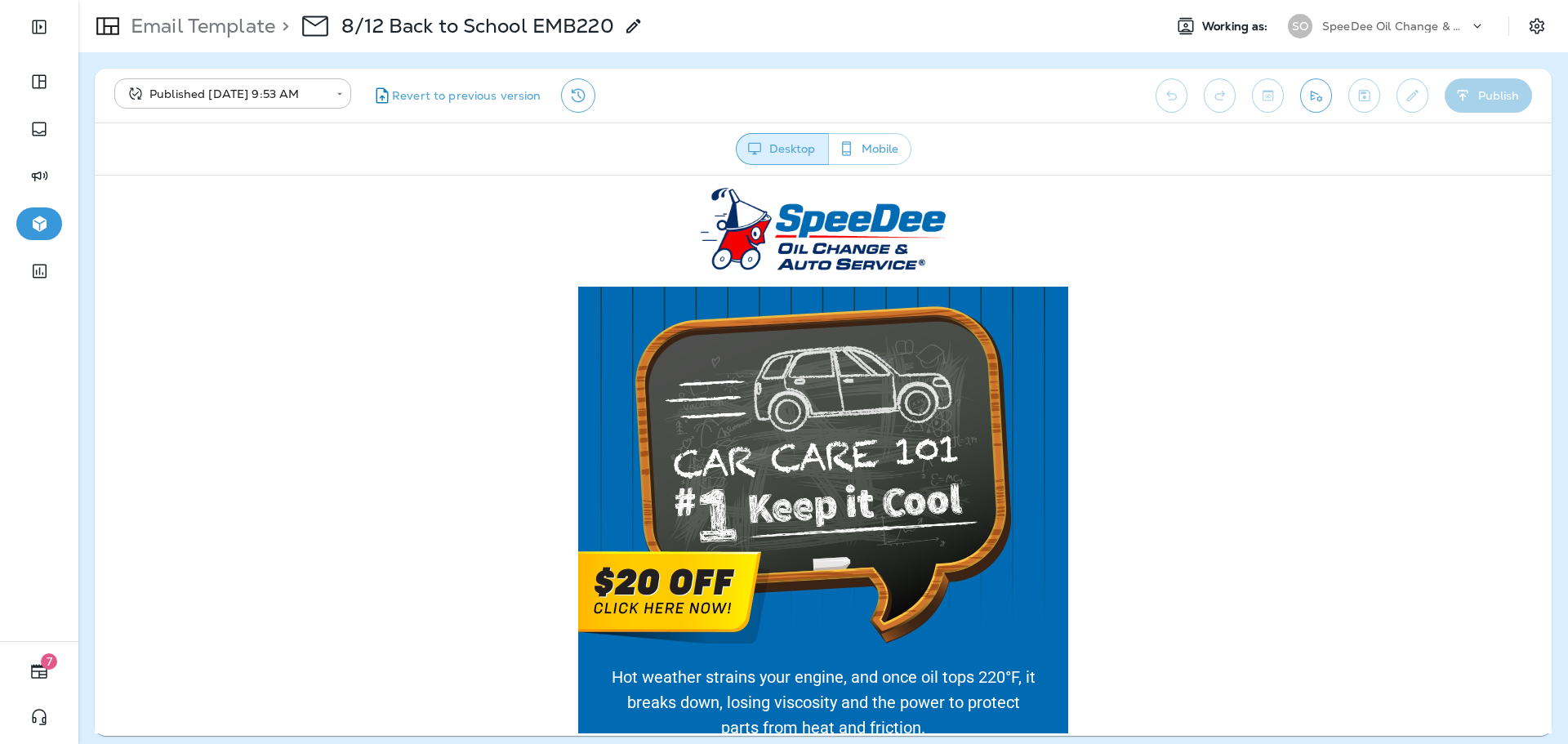
click at [942, 548] on img at bounding box center [823, 465] width 490 height 357
click at [194, 27] on p "Email Template" at bounding box center [199, 26] width 151 height 24
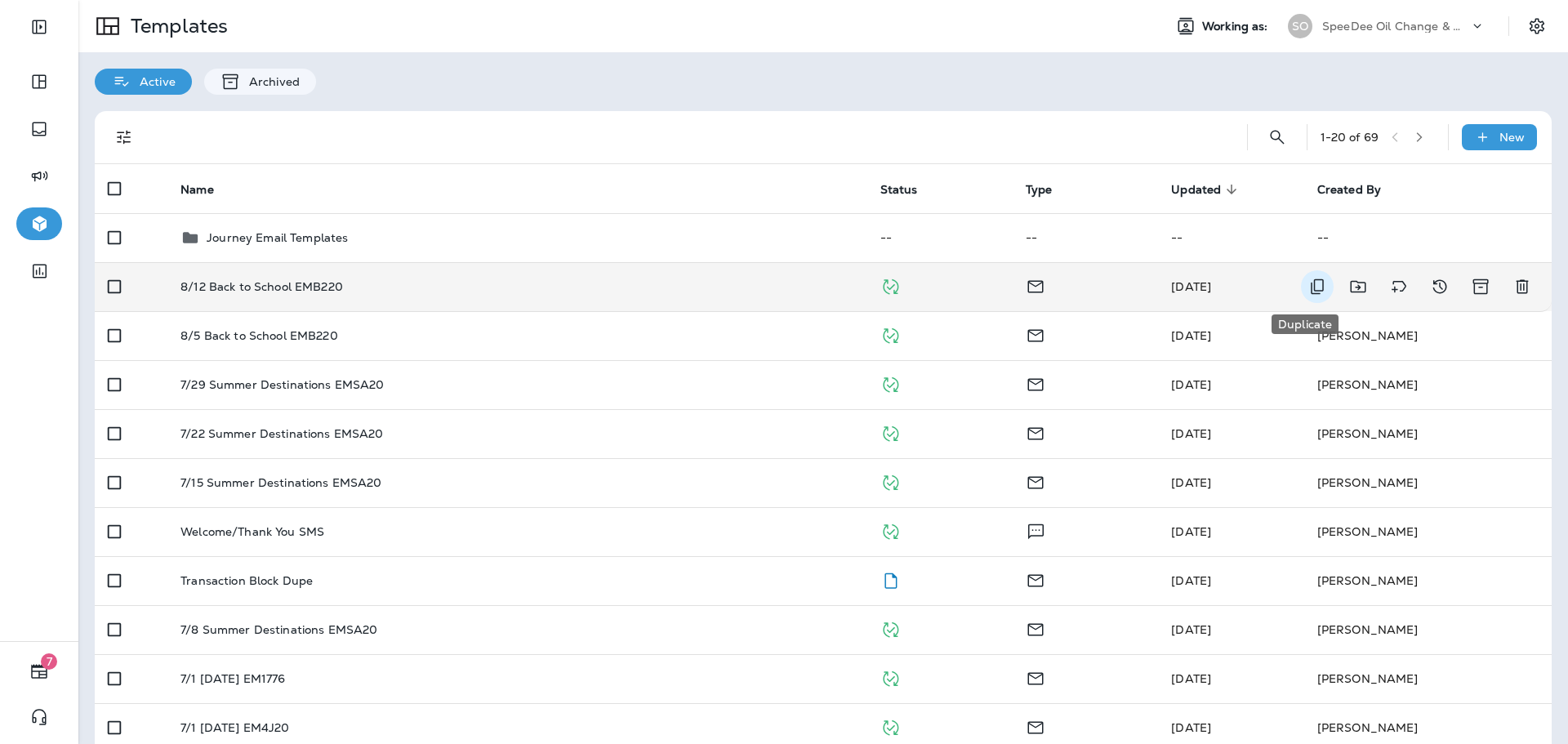
click at [1307, 289] on icon "Duplicate" at bounding box center [1316, 286] width 19 height 19
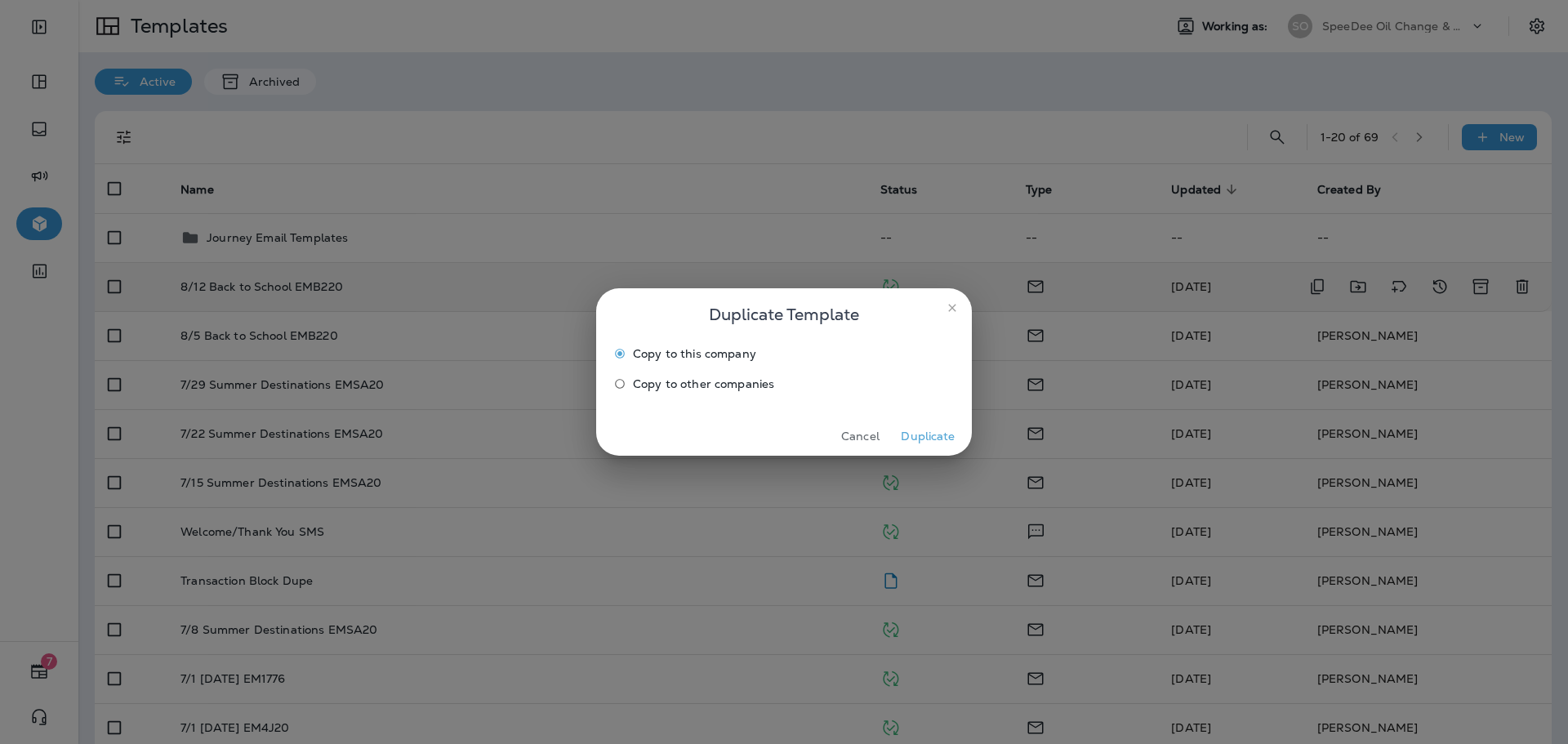
click at [698, 384] on span "Copy to other companies" at bounding box center [703, 384] width 142 height 13
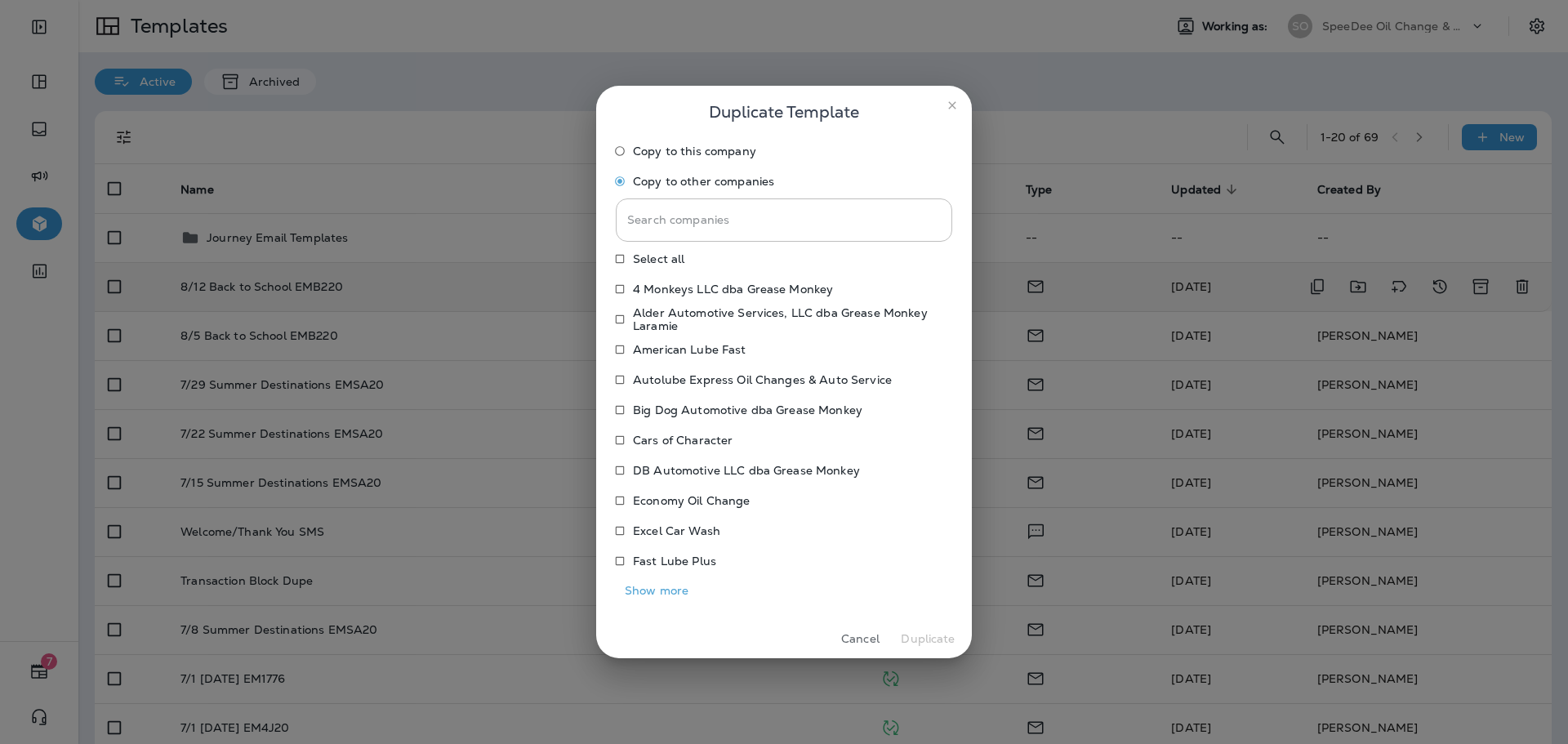
click at [655, 587] on button "Show more" at bounding box center [657, 590] width 81 height 25
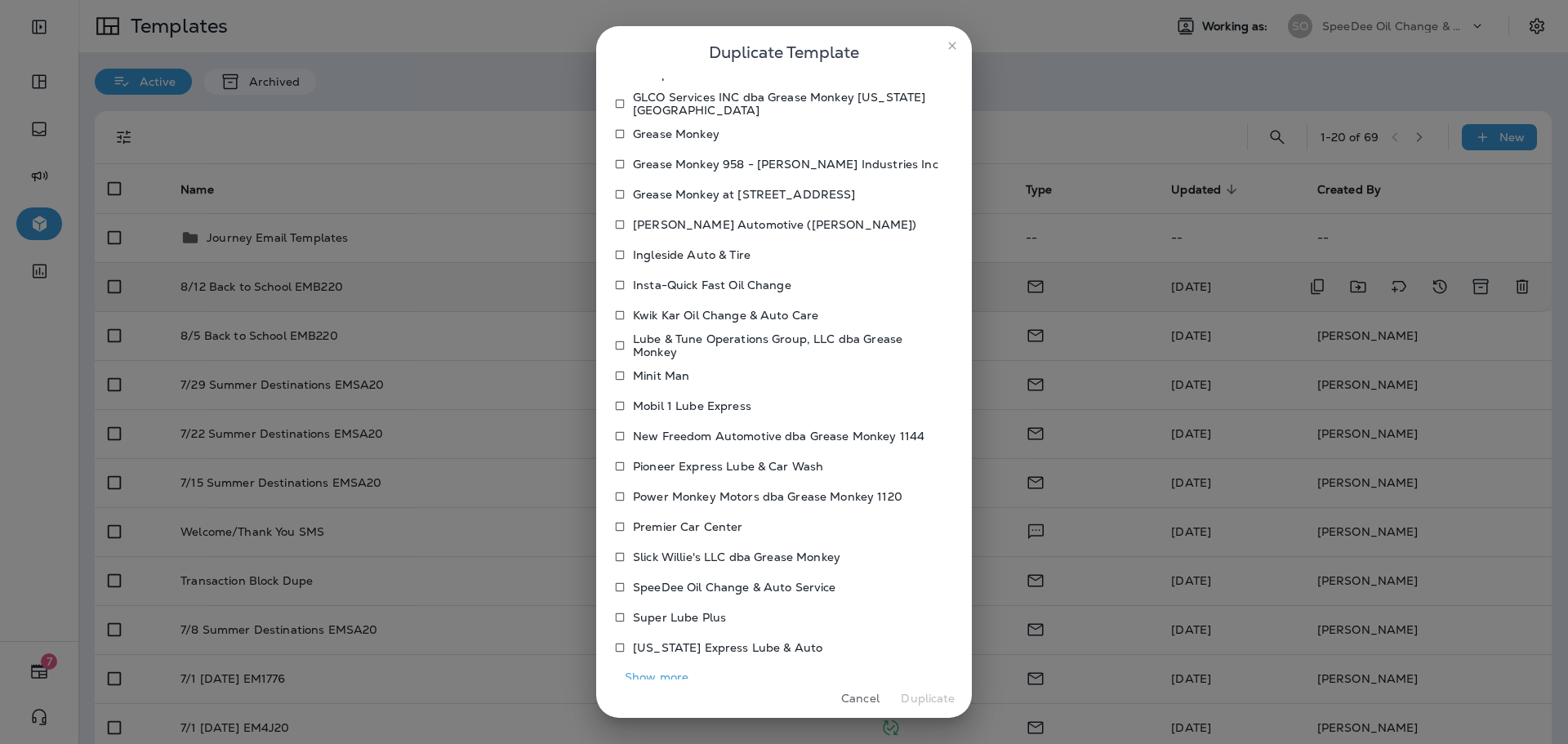
scroll to position [485, 0]
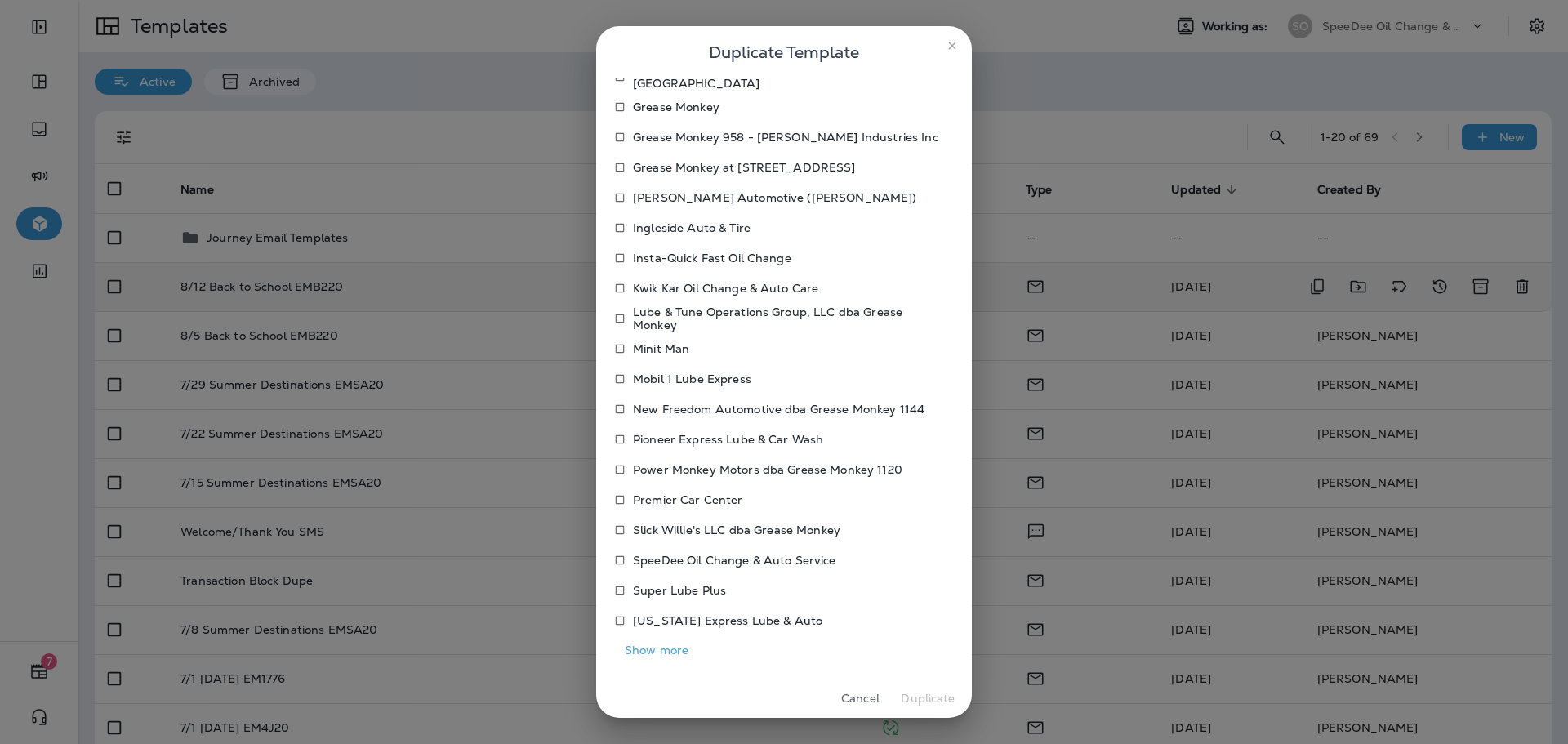
click at [670, 651] on button "Show more" at bounding box center [657, 651] width 81 height 25
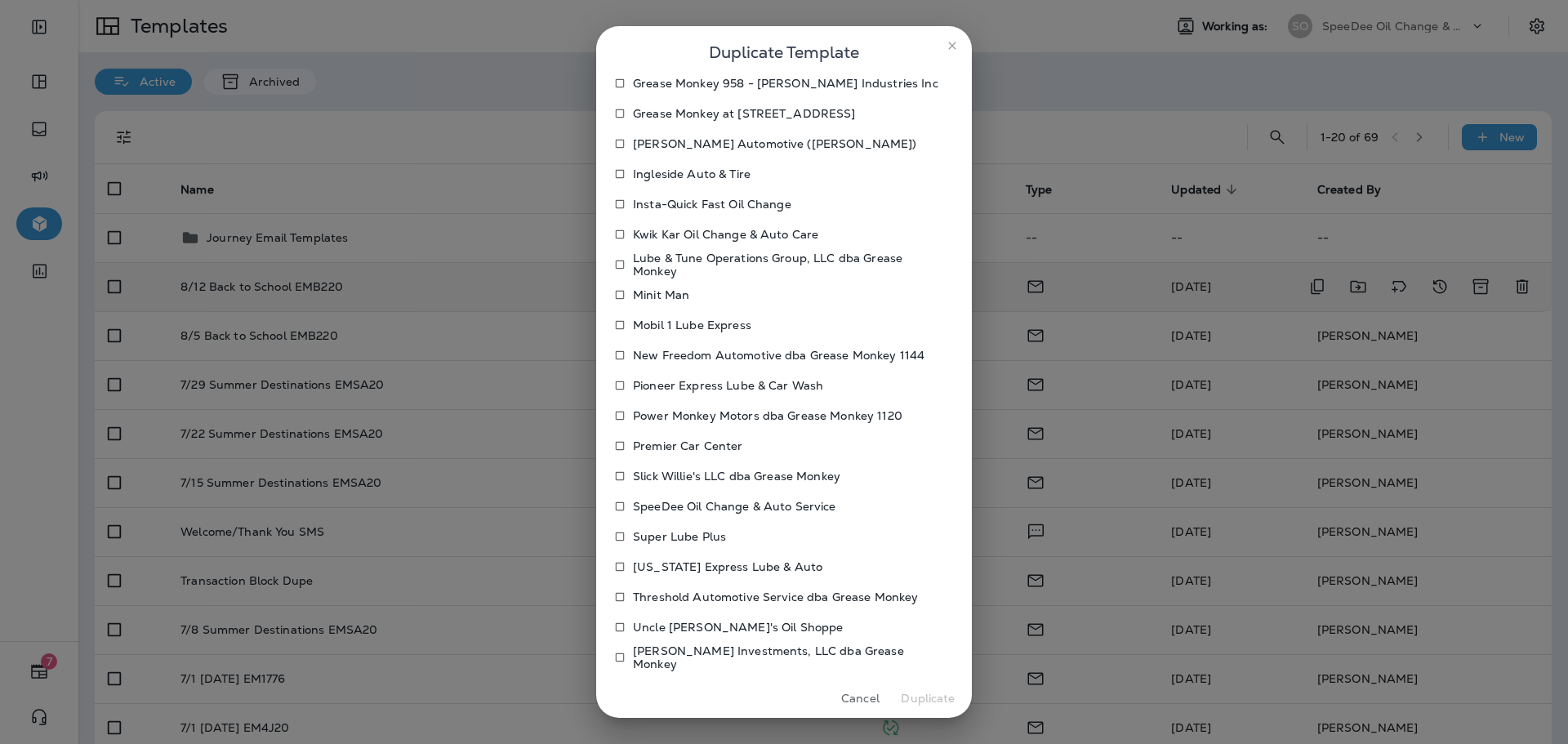
scroll to position [641, 0]
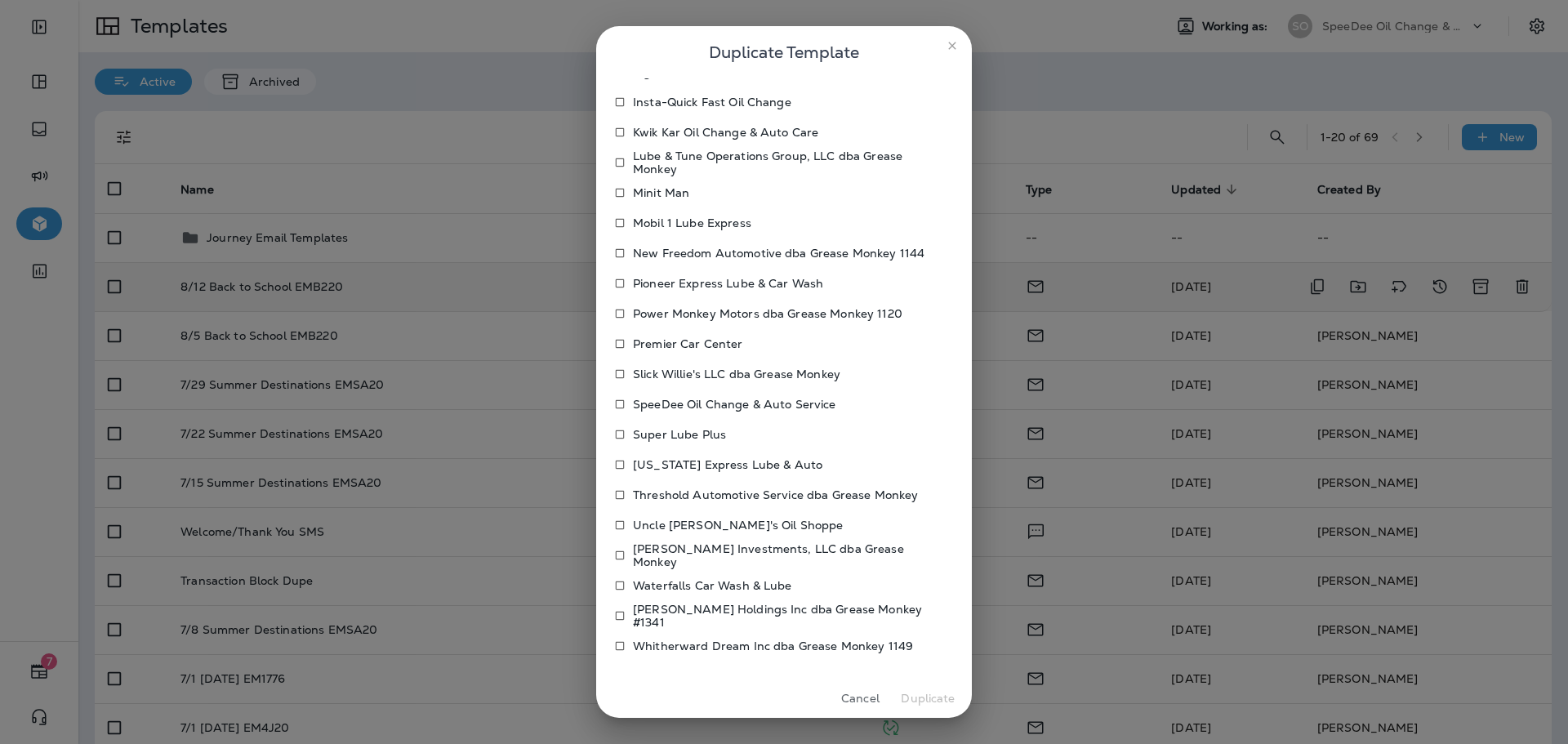
click at [742, 589] on p "Waterfalls Car Wash & Lube" at bounding box center [712, 586] width 159 height 13
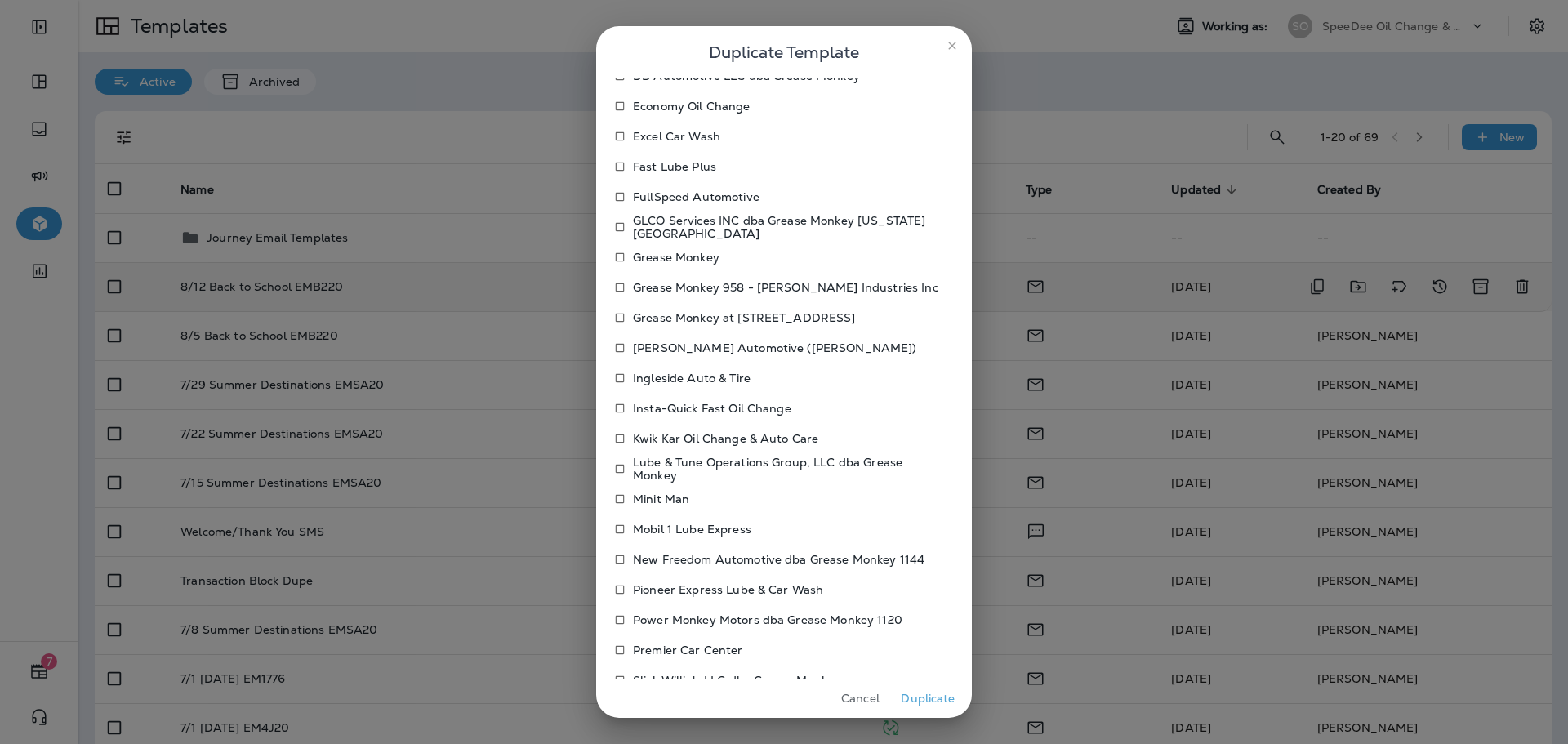
scroll to position [233, 0]
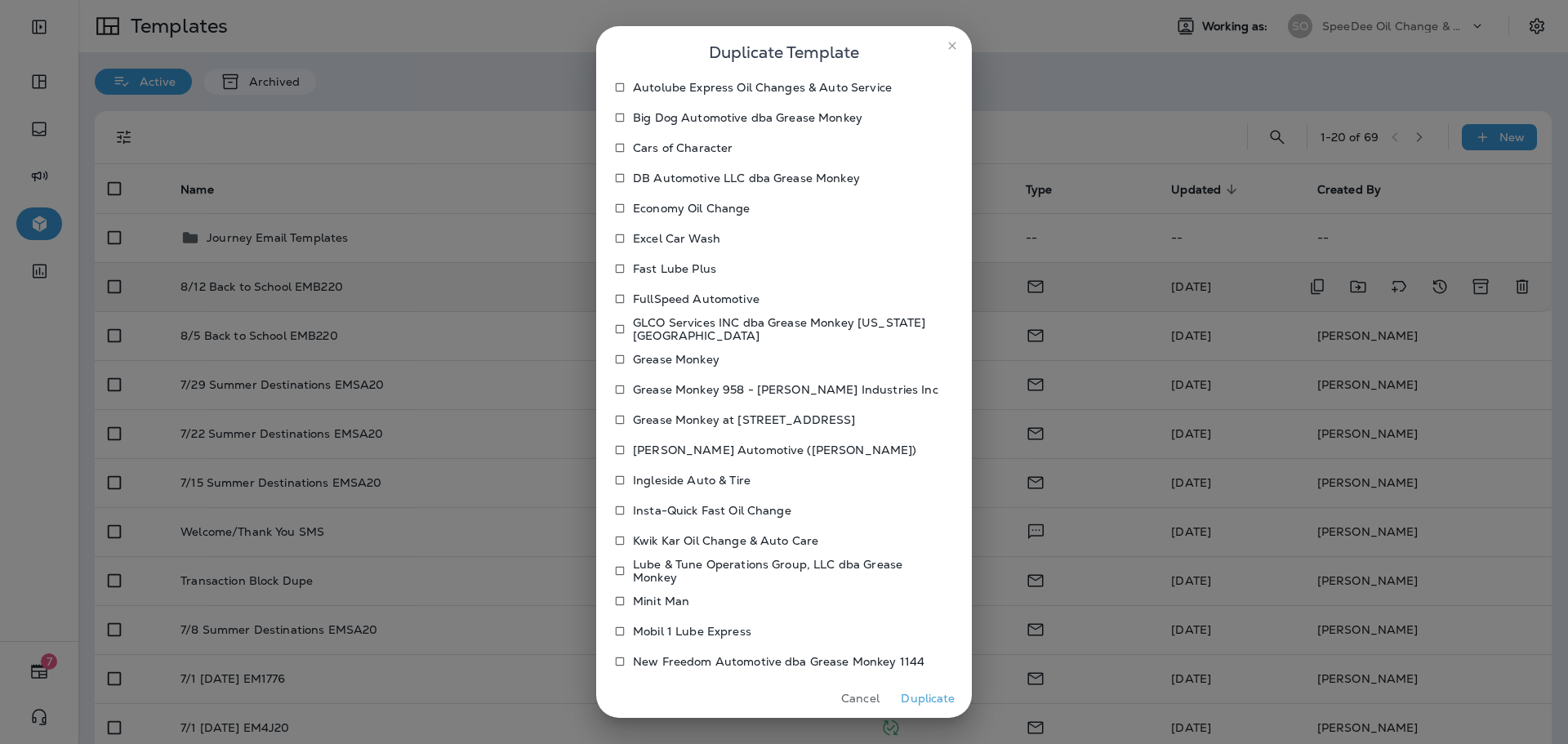
click at [693, 478] on p "Ingleside Auto & Tire" at bounding box center [691, 480] width 117 height 13
click at [696, 450] on p "[PERSON_NAME] Automotive ([PERSON_NAME])" at bounding box center [774, 450] width 284 height 13
drag, startPoint x: 673, startPoint y: 476, endPoint x: 683, endPoint y: 501, distance: 26.9
click at [673, 475] on p "Ingleside Auto & Tire" at bounding box center [691, 480] width 117 height 13
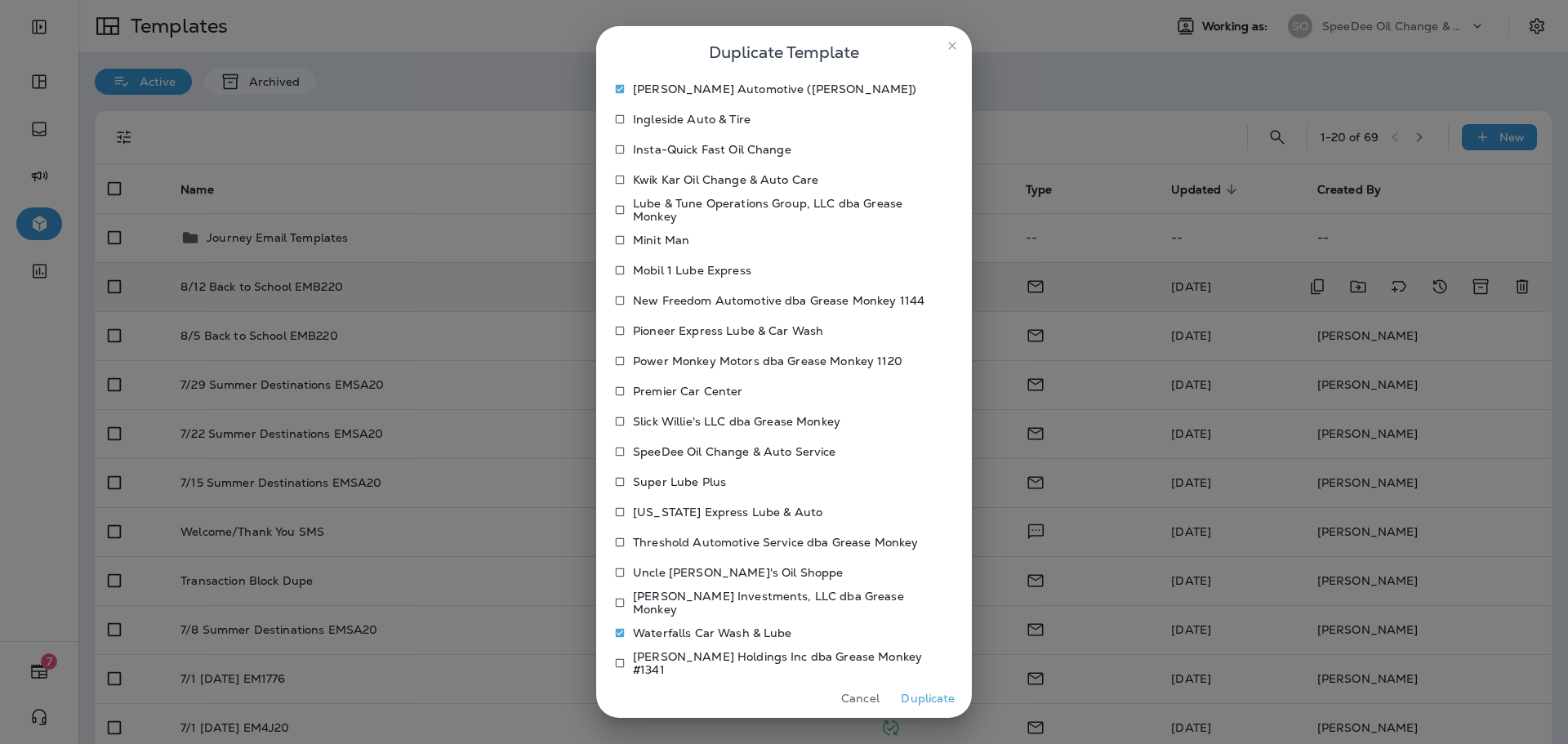
scroll to position [641, 0]
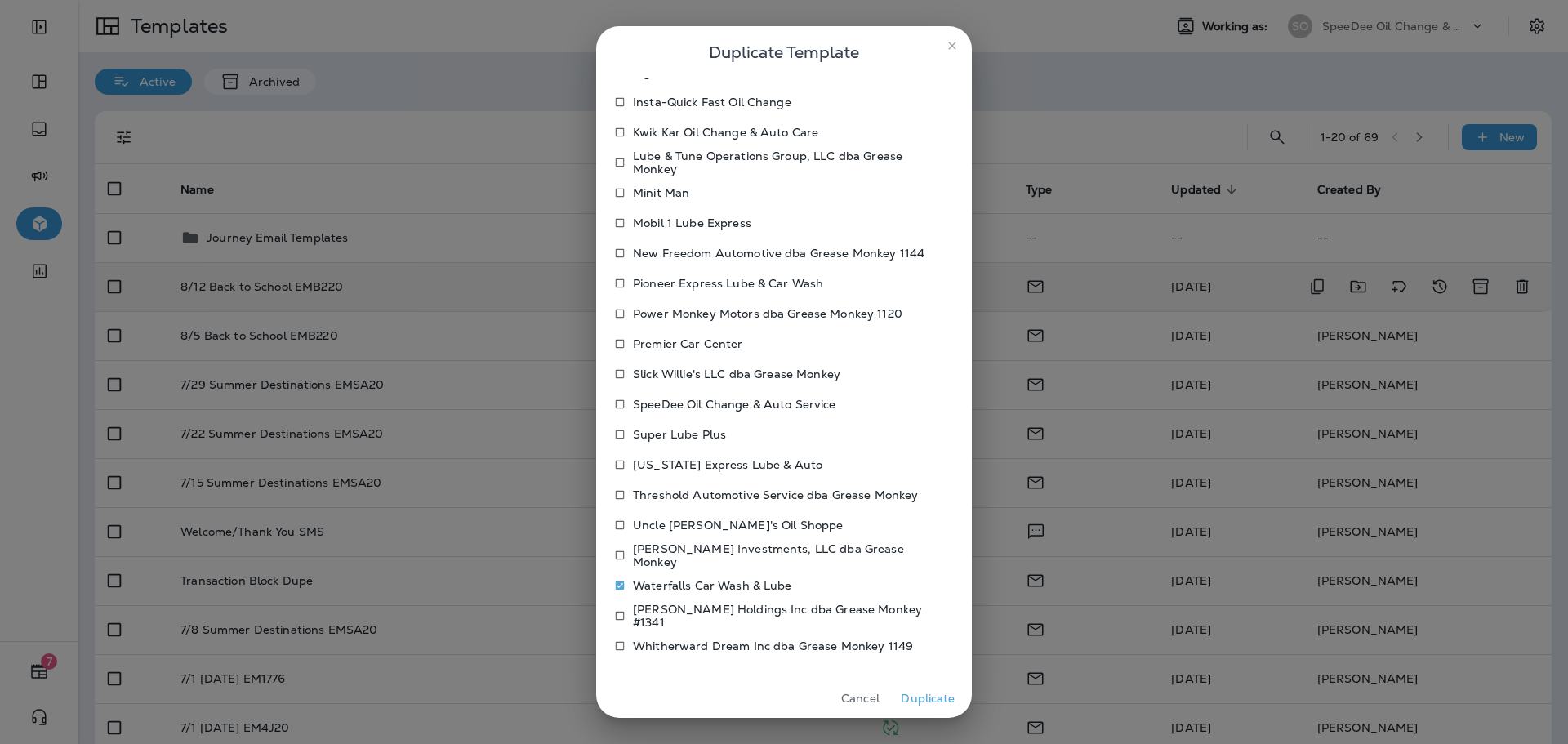
click at [691, 587] on p "Waterfalls Car Wash & Lube" at bounding box center [712, 586] width 159 height 13
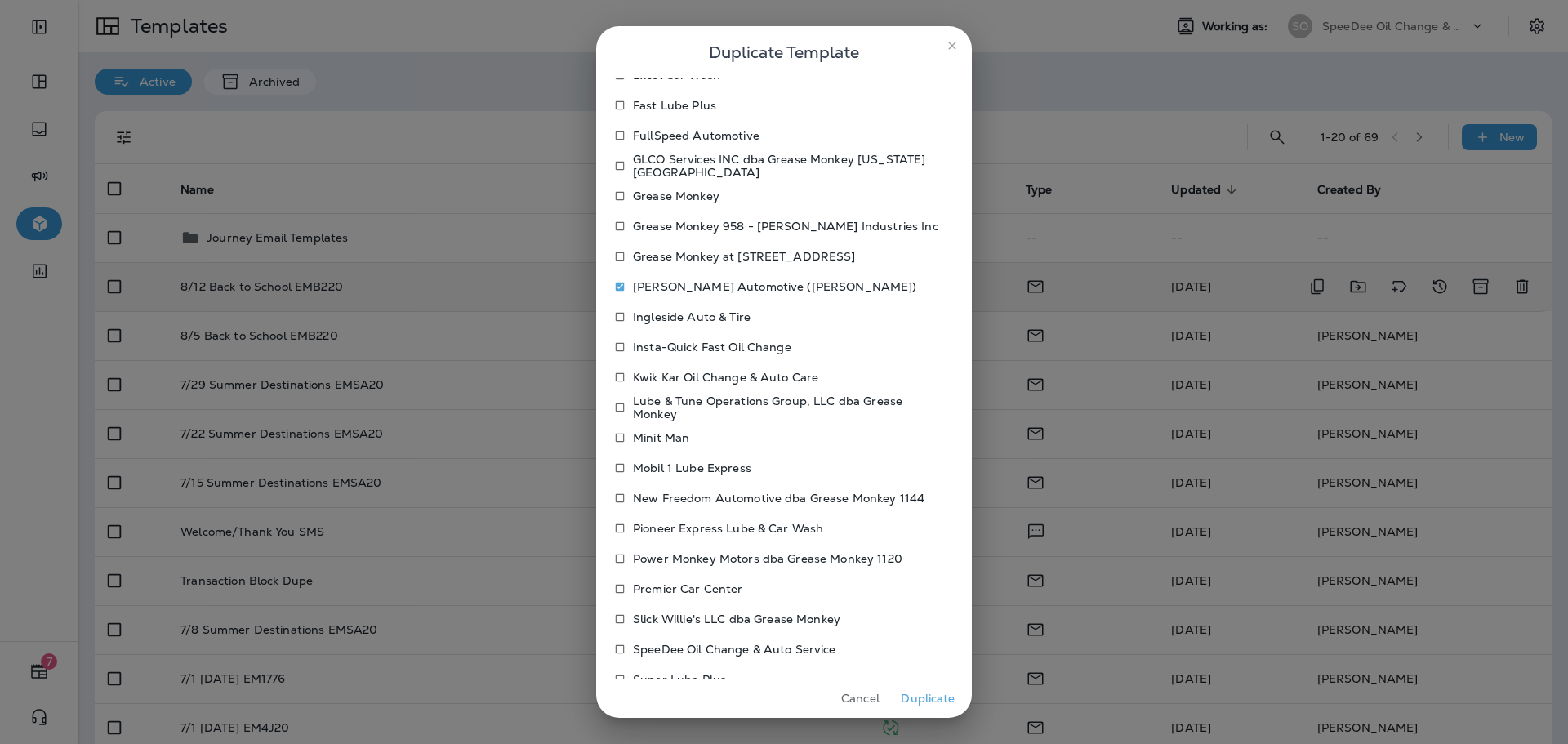
scroll to position [233, 0]
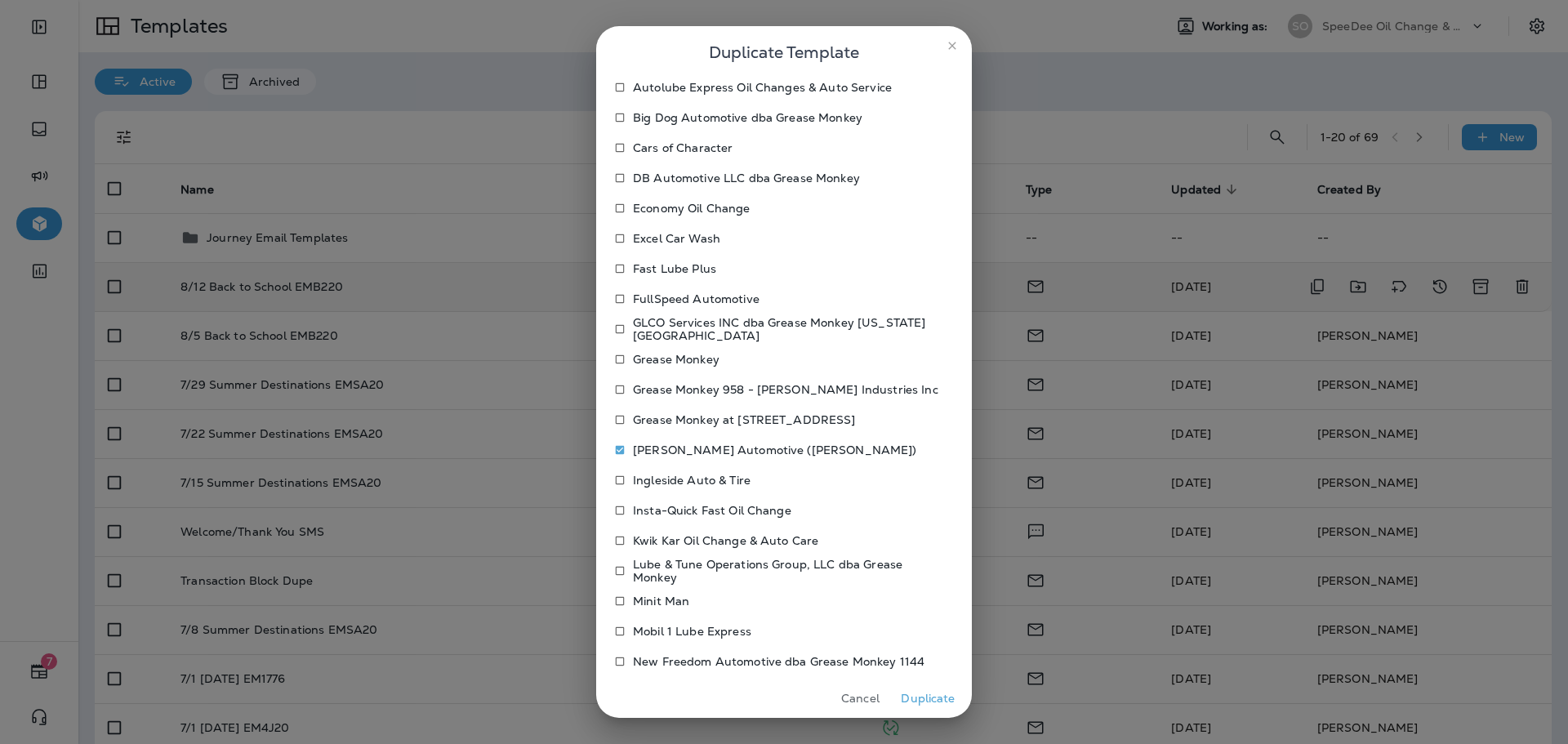
click at [942, 699] on button "Duplicate" at bounding box center [928, 699] width 61 height 25
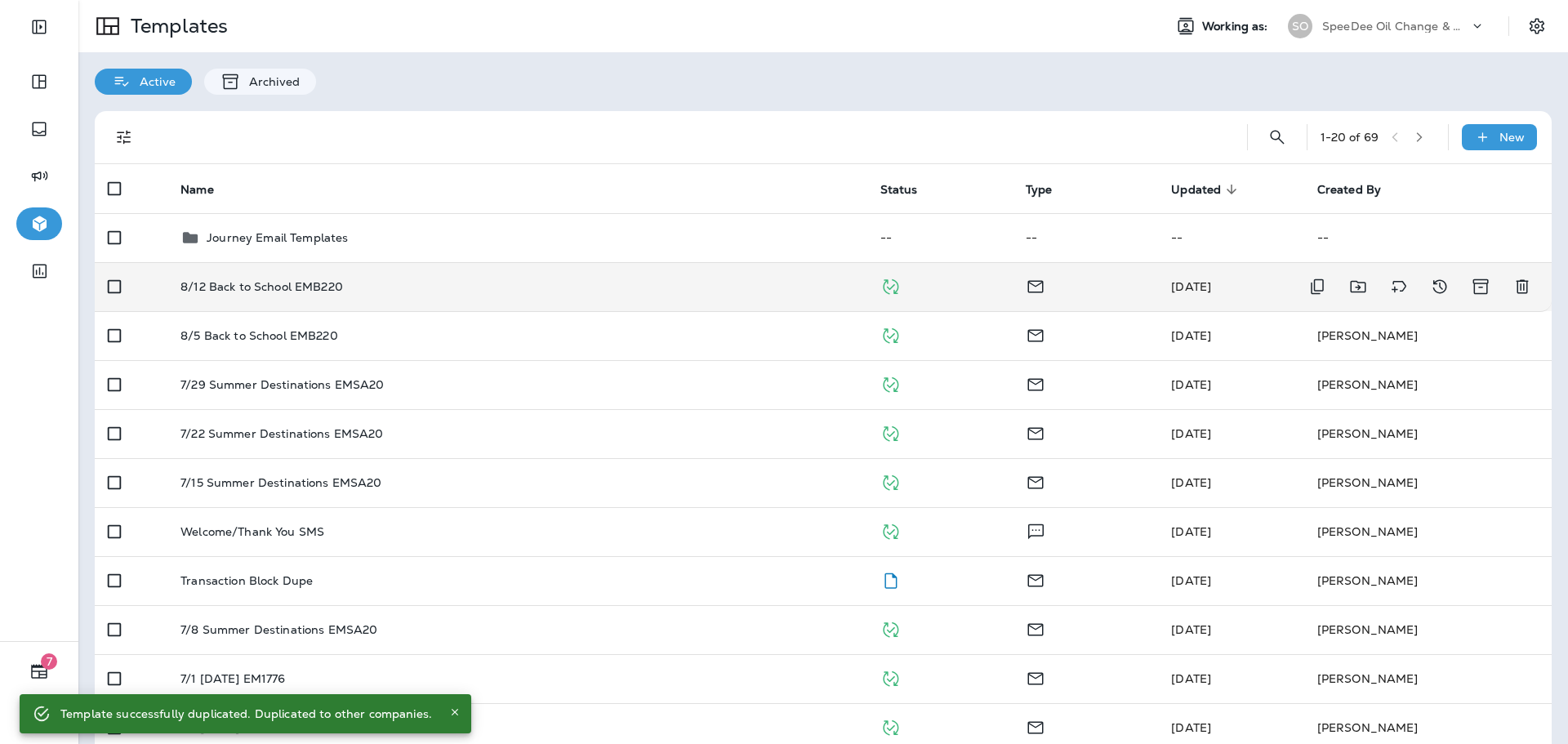
click at [685, 296] on td "8/12 Back to School EMB220" at bounding box center [517, 286] width 699 height 49
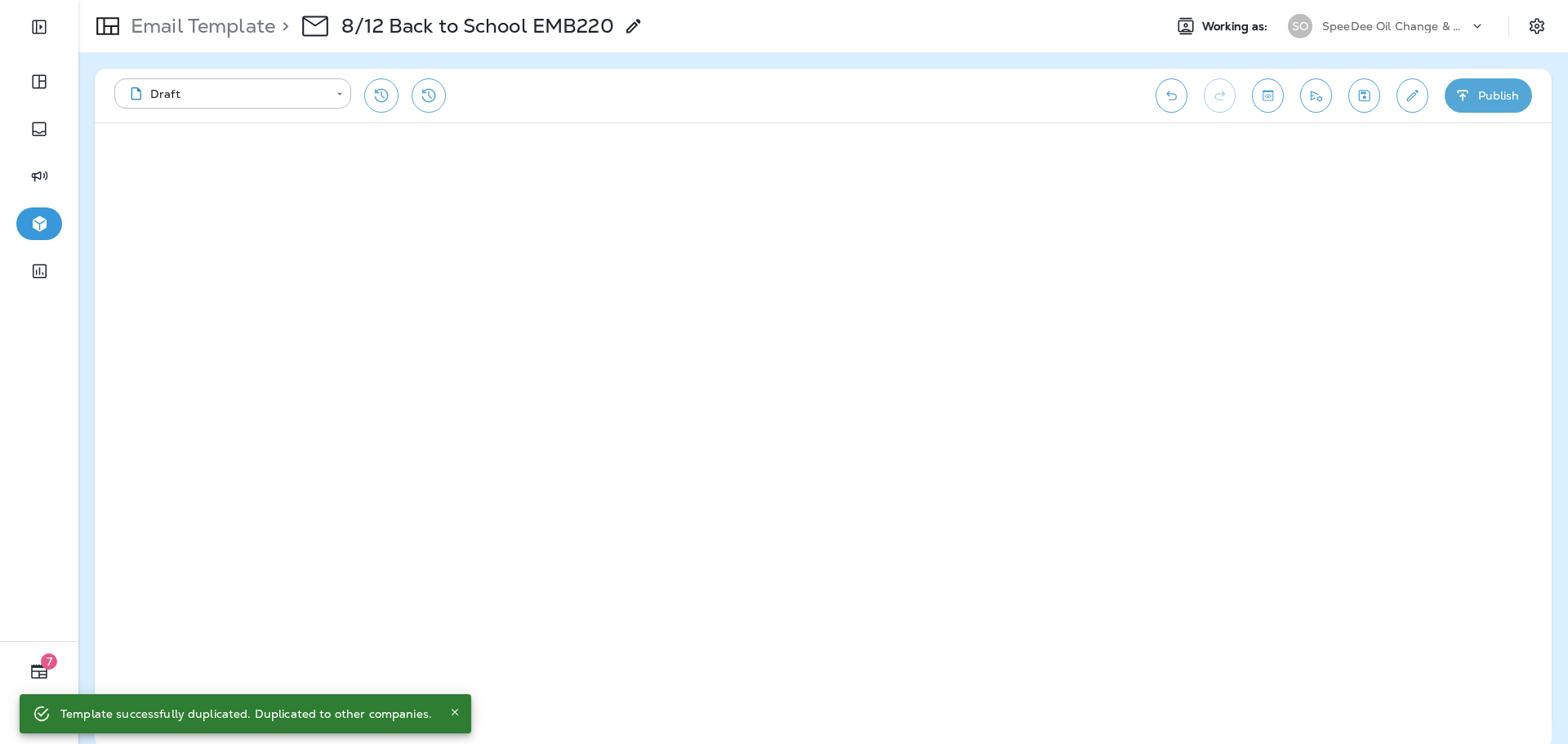
click at [253, 31] on p "Email Template" at bounding box center [199, 26] width 151 height 24
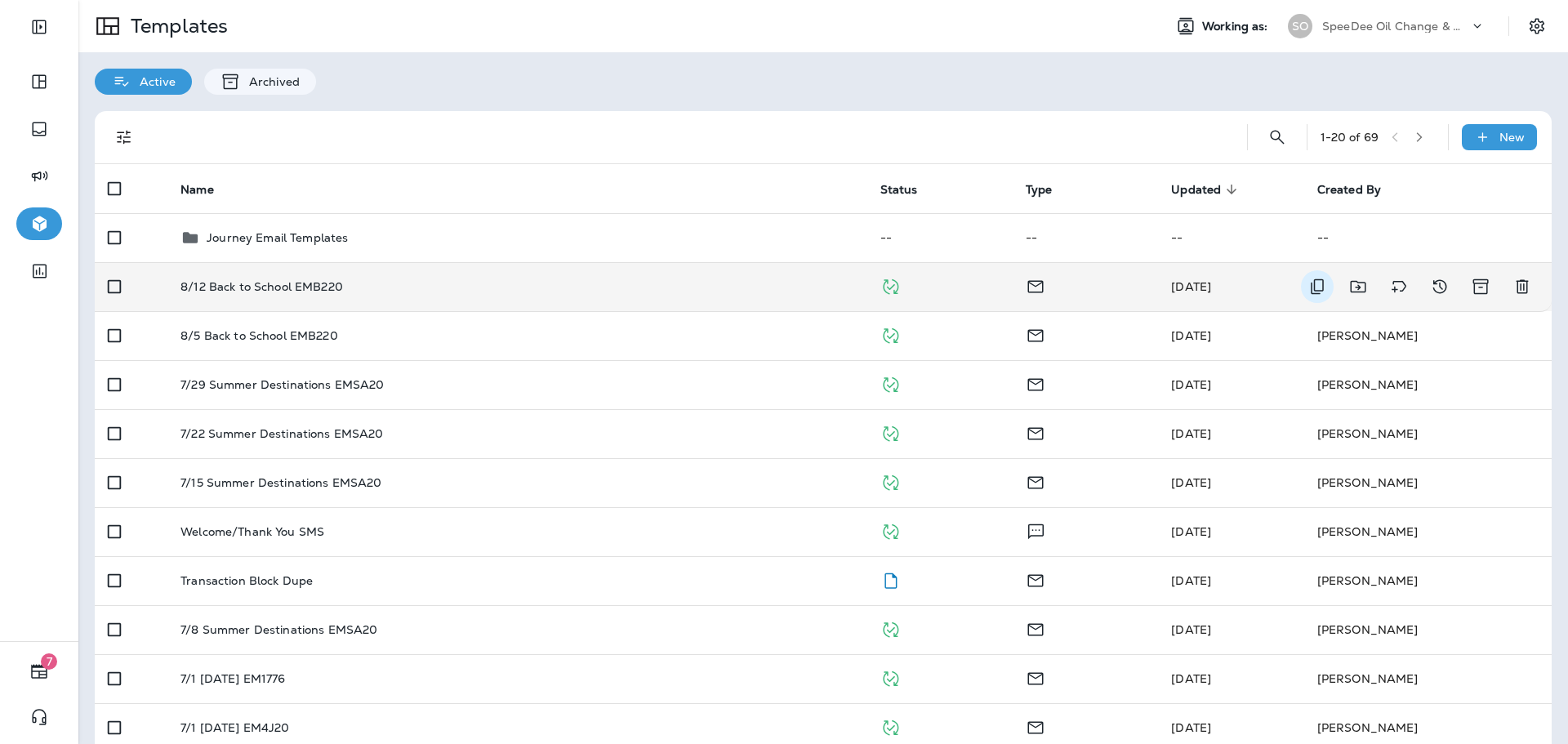
click at [1307, 285] on icon "Duplicate" at bounding box center [1316, 286] width 19 height 19
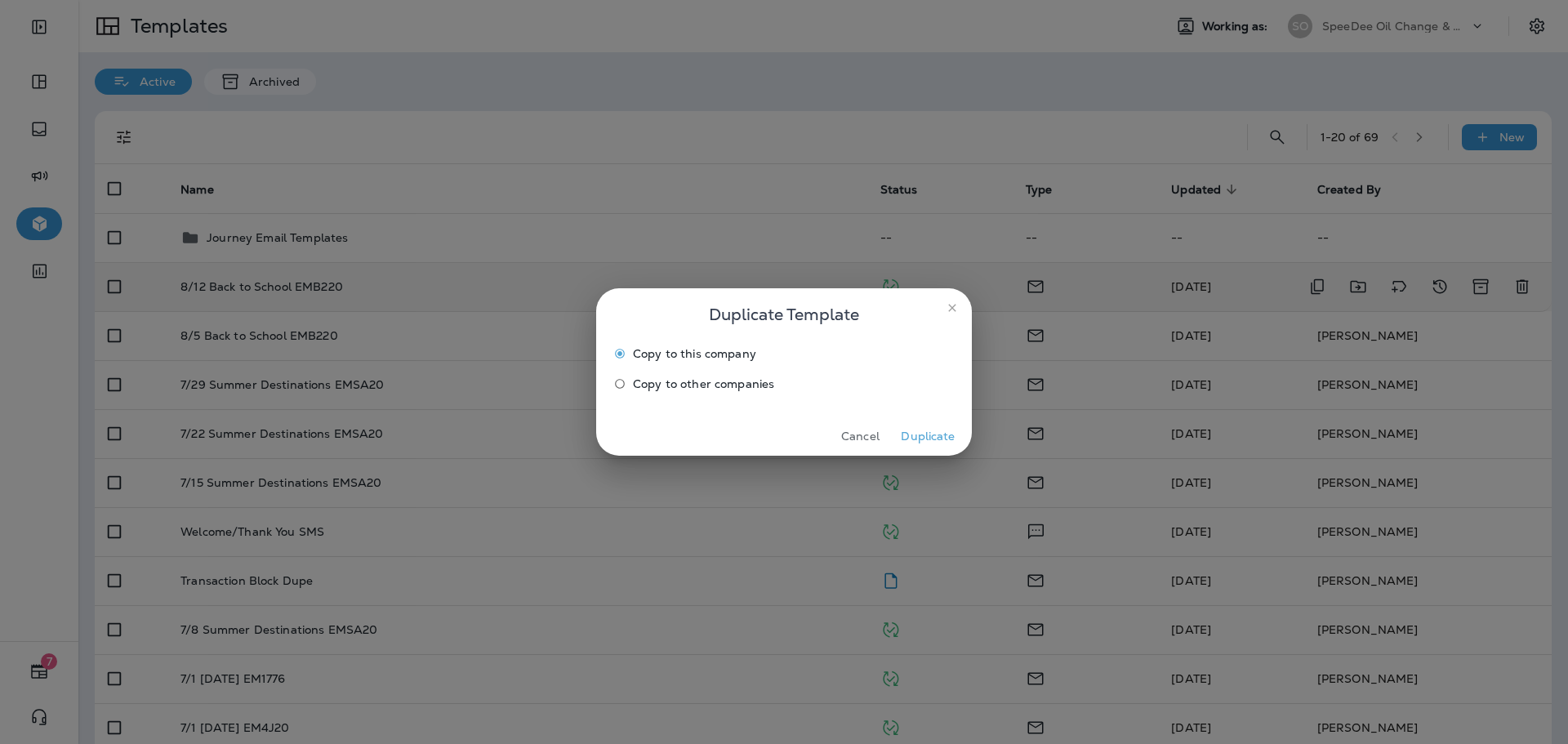
click at [679, 382] on span "Copy to other companies" at bounding box center [703, 384] width 142 height 13
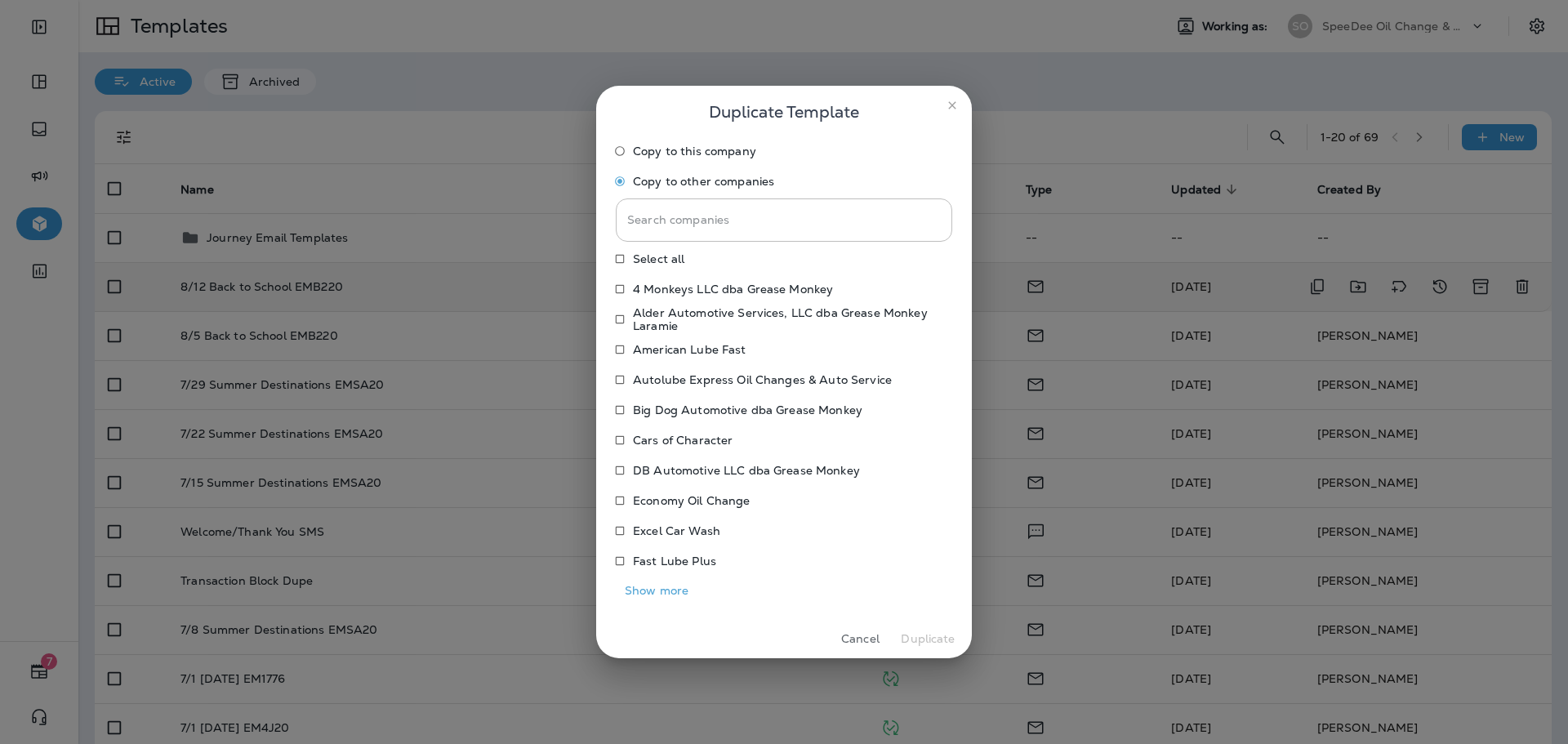
click at [645, 593] on button "Show more" at bounding box center [657, 590] width 81 height 25
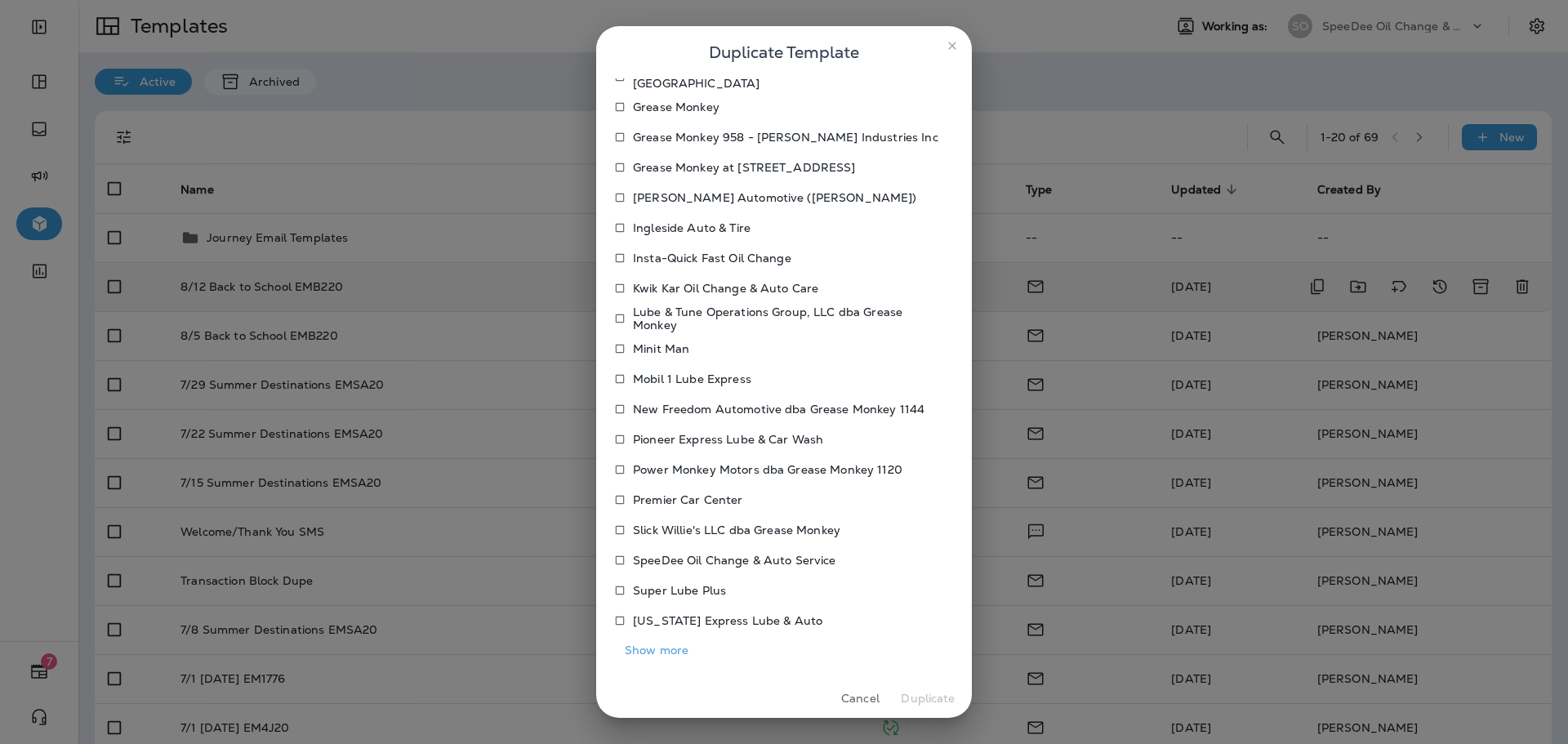
click at [676, 652] on button "Show more" at bounding box center [657, 651] width 81 height 25
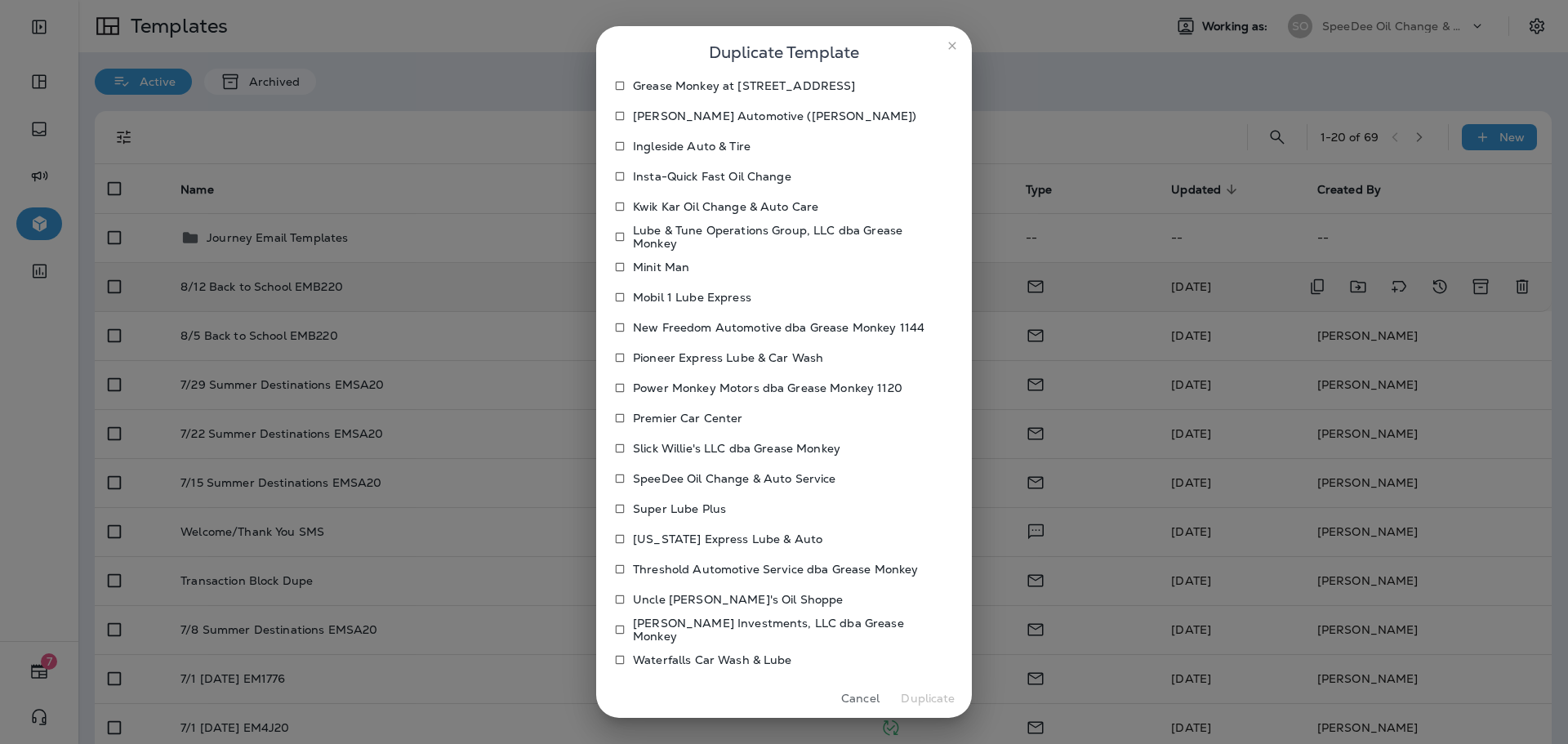
scroll to position [641, 0]
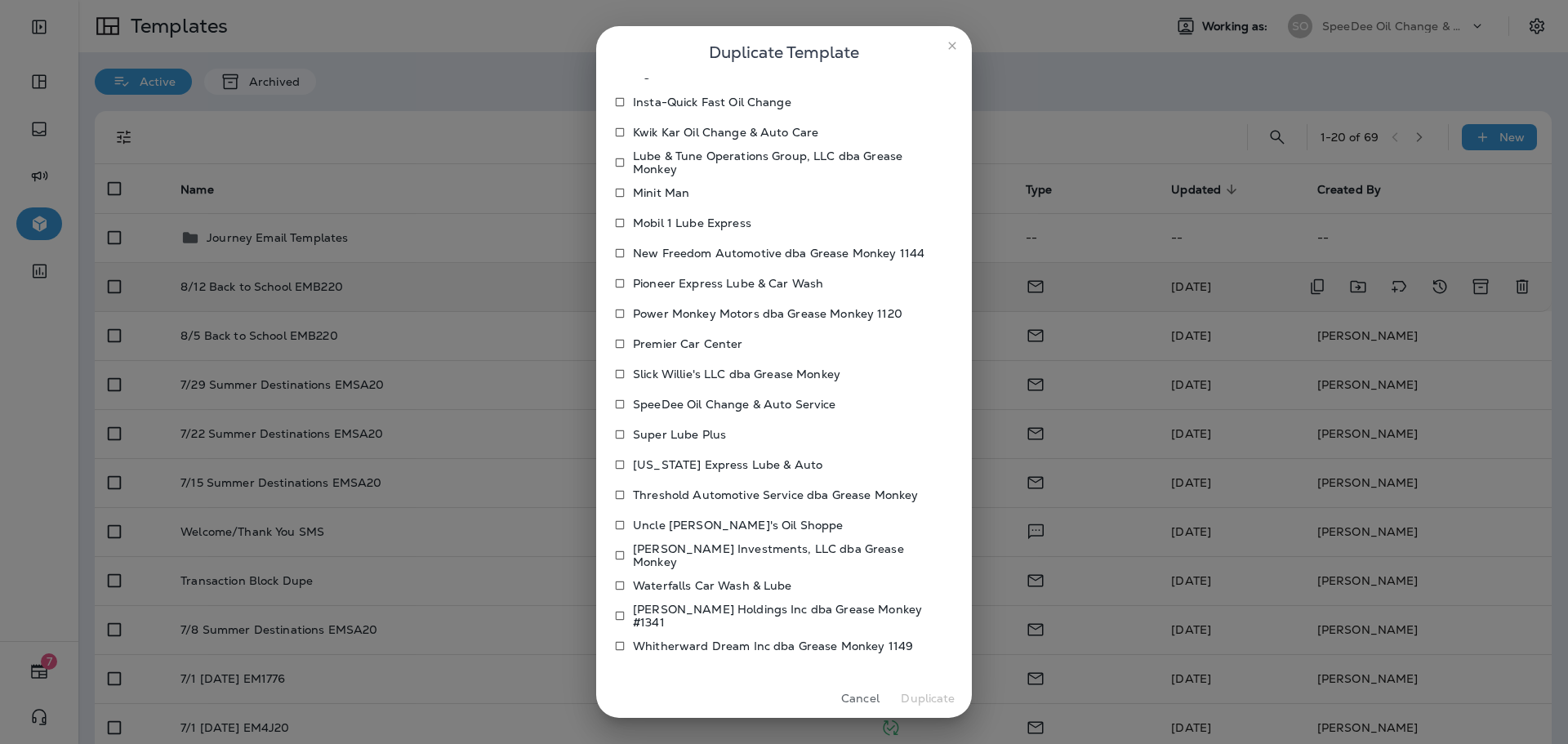
click at [708, 584] on p "Waterfalls Car Wash & Lube" at bounding box center [712, 586] width 159 height 13
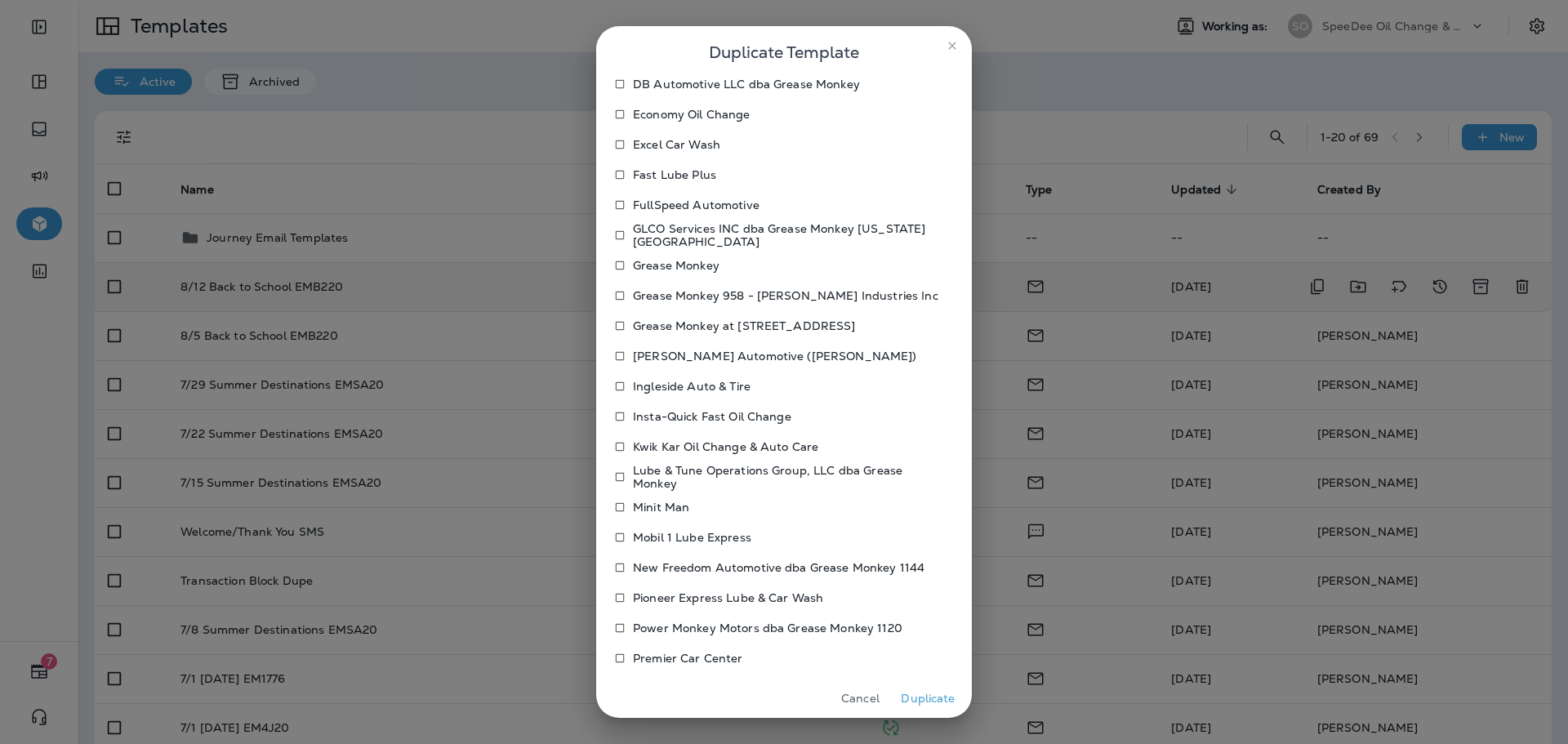
scroll to position [315, 0]
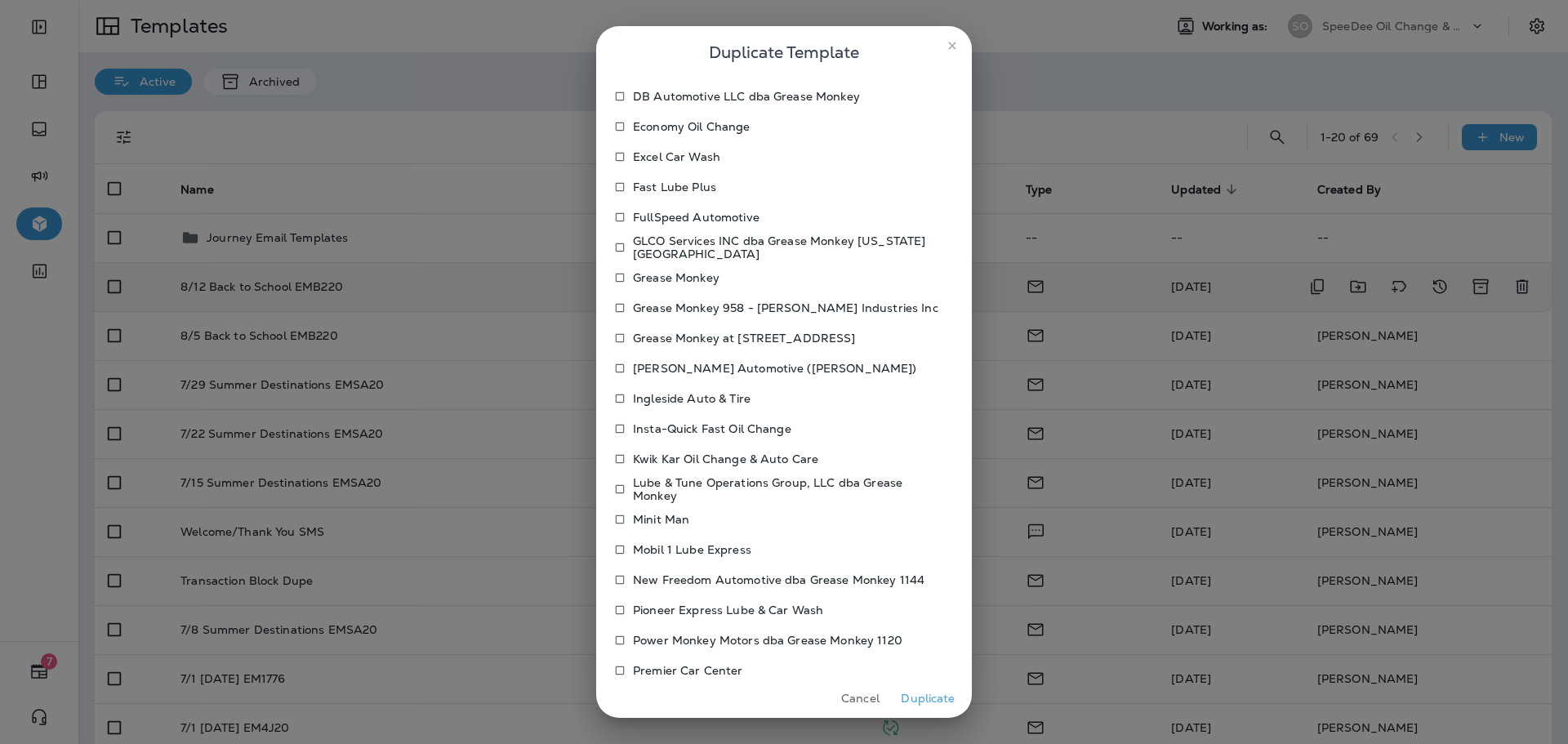
click at [695, 394] on p "Ingleside Auto & Tire" at bounding box center [691, 399] width 117 height 13
click at [936, 702] on button "Duplicate" at bounding box center [928, 699] width 61 height 25
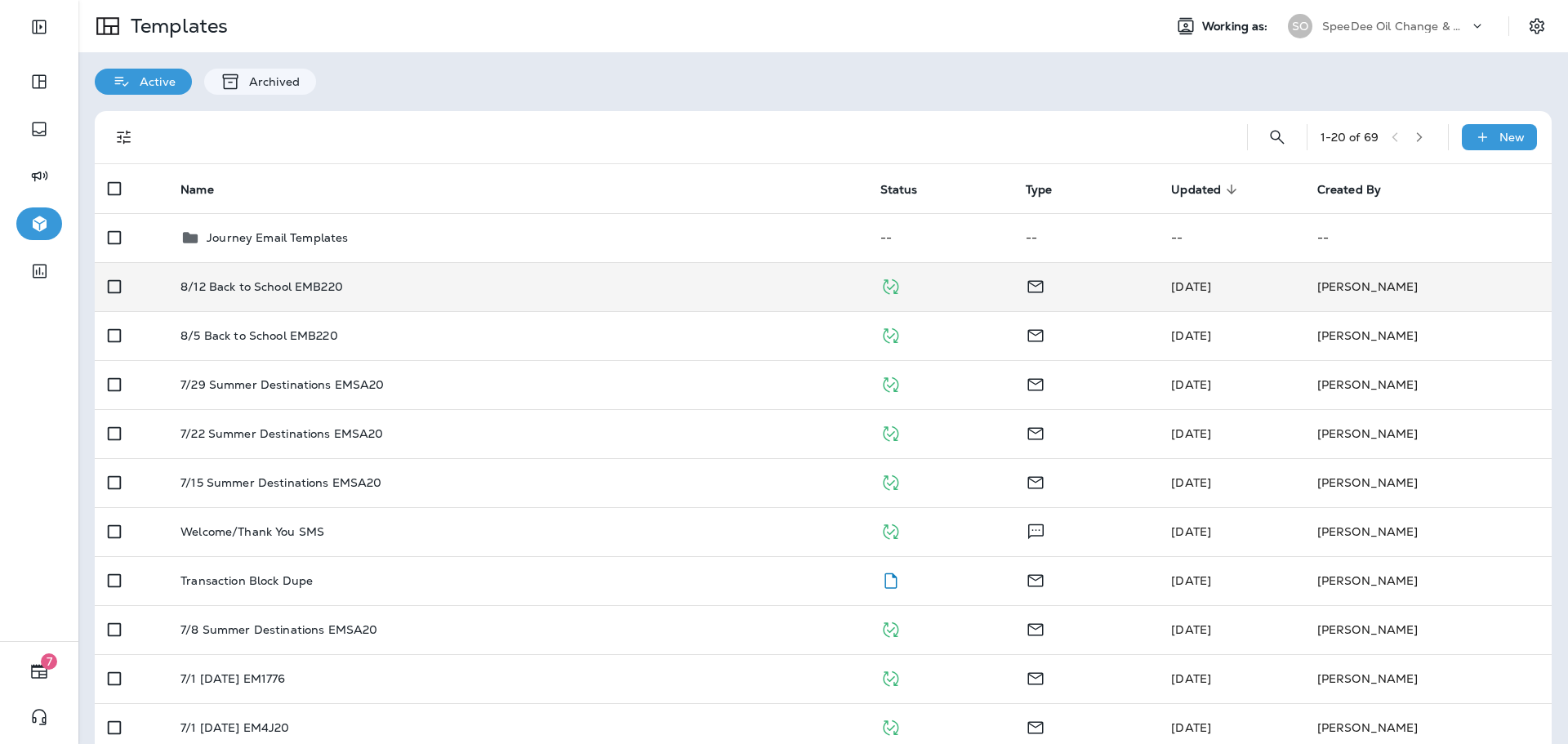
drag, startPoint x: 1333, startPoint y: 17, endPoint x: 1336, endPoint y: 35, distance: 18.2
click at [1333, 16] on div "SpeeDee Oil Change & Auto Service" at bounding box center [1395, 26] width 147 height 24
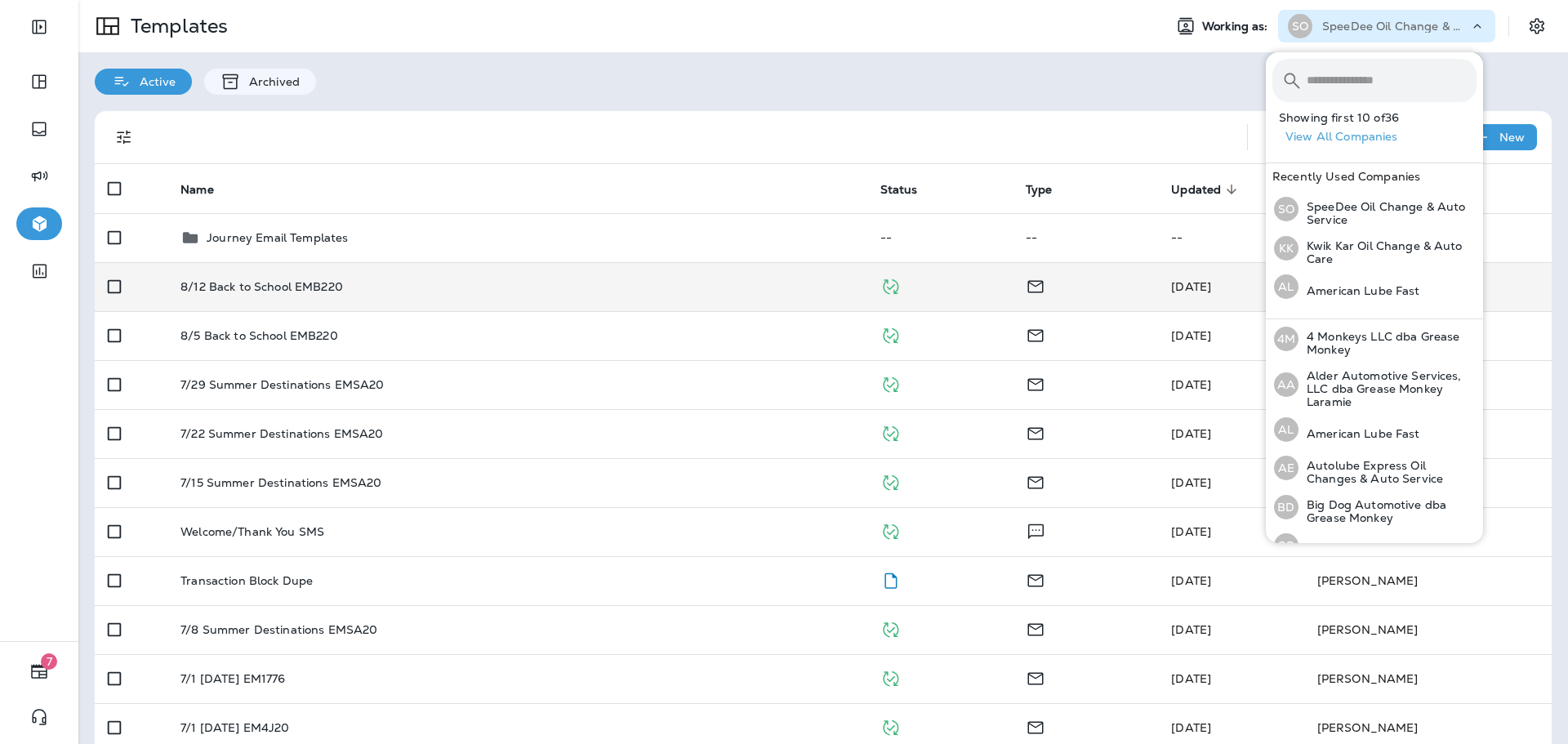
click at [1352, 81] on input "text" at bounding box center [1392, 81] width 170 height 43
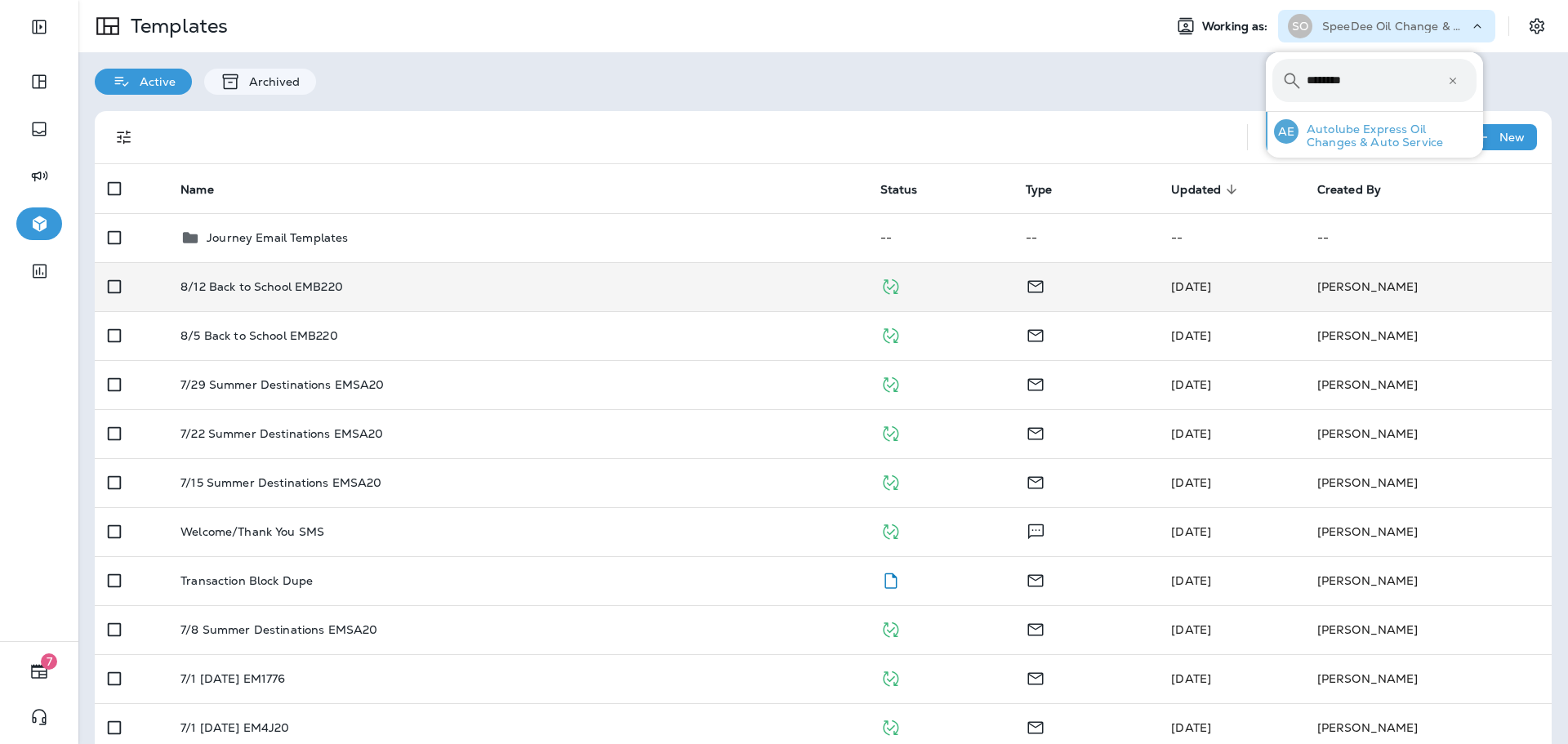
type input "********"
click at [1384, 126] on p "Autolube Express Oil Changes & Auto Service" at bounding box center [1388, 135] width 178 height 26
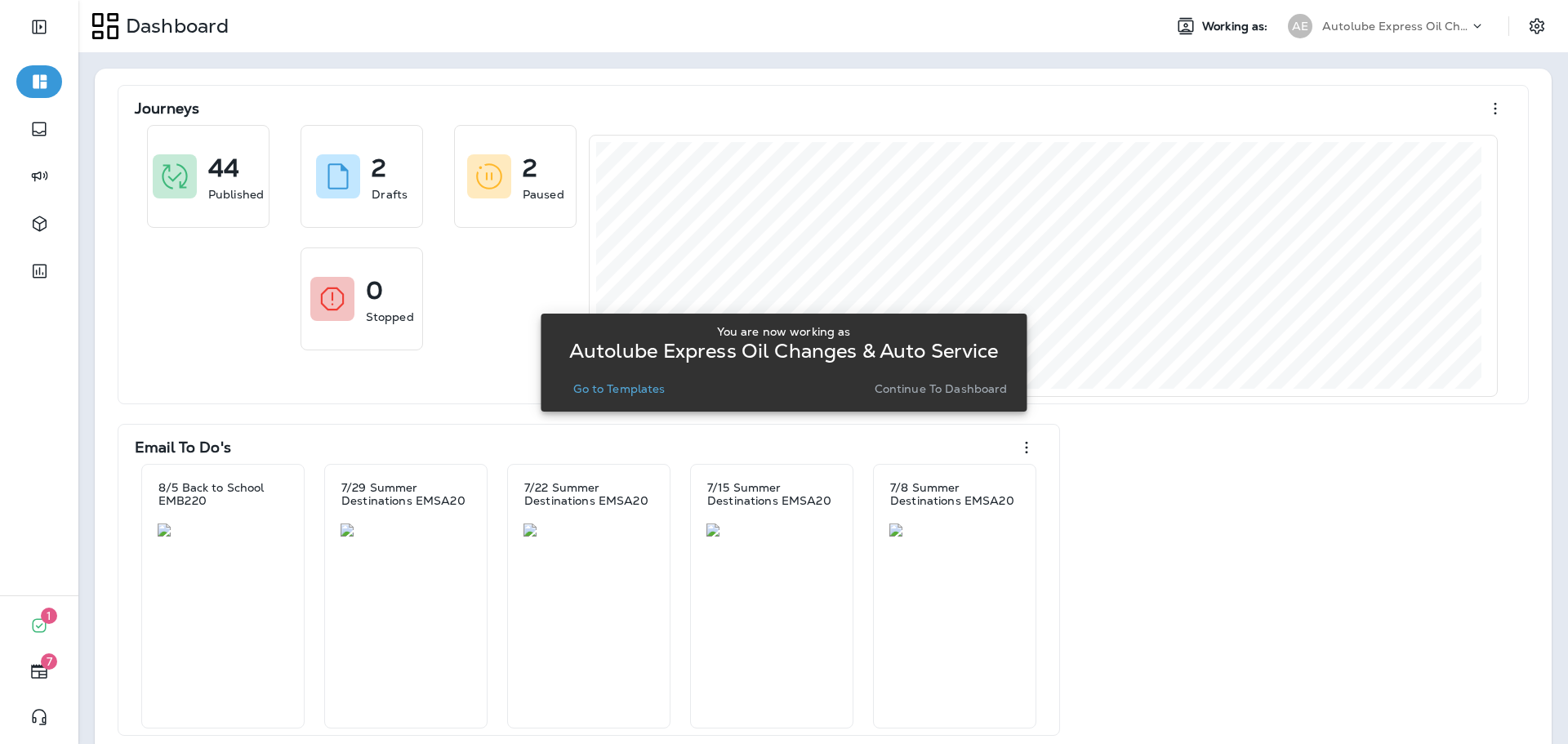
click at [643, 384] on p "Go to Templates" at bounding box center [619, 389] width 92 height 13
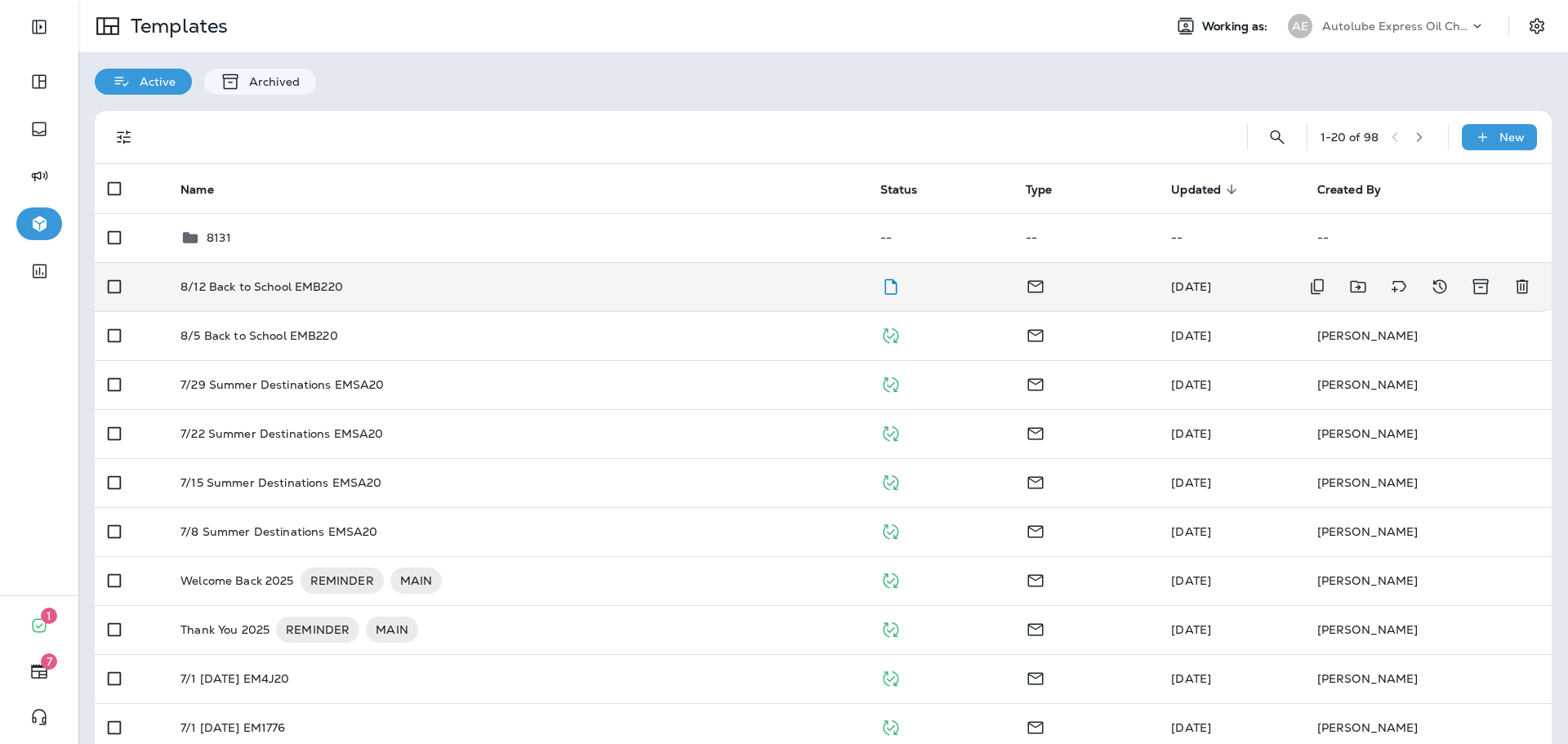
click at [706, 294] on td "8/12 Back to School EMB220" at bounding box center [517, 286] width 699 height 49
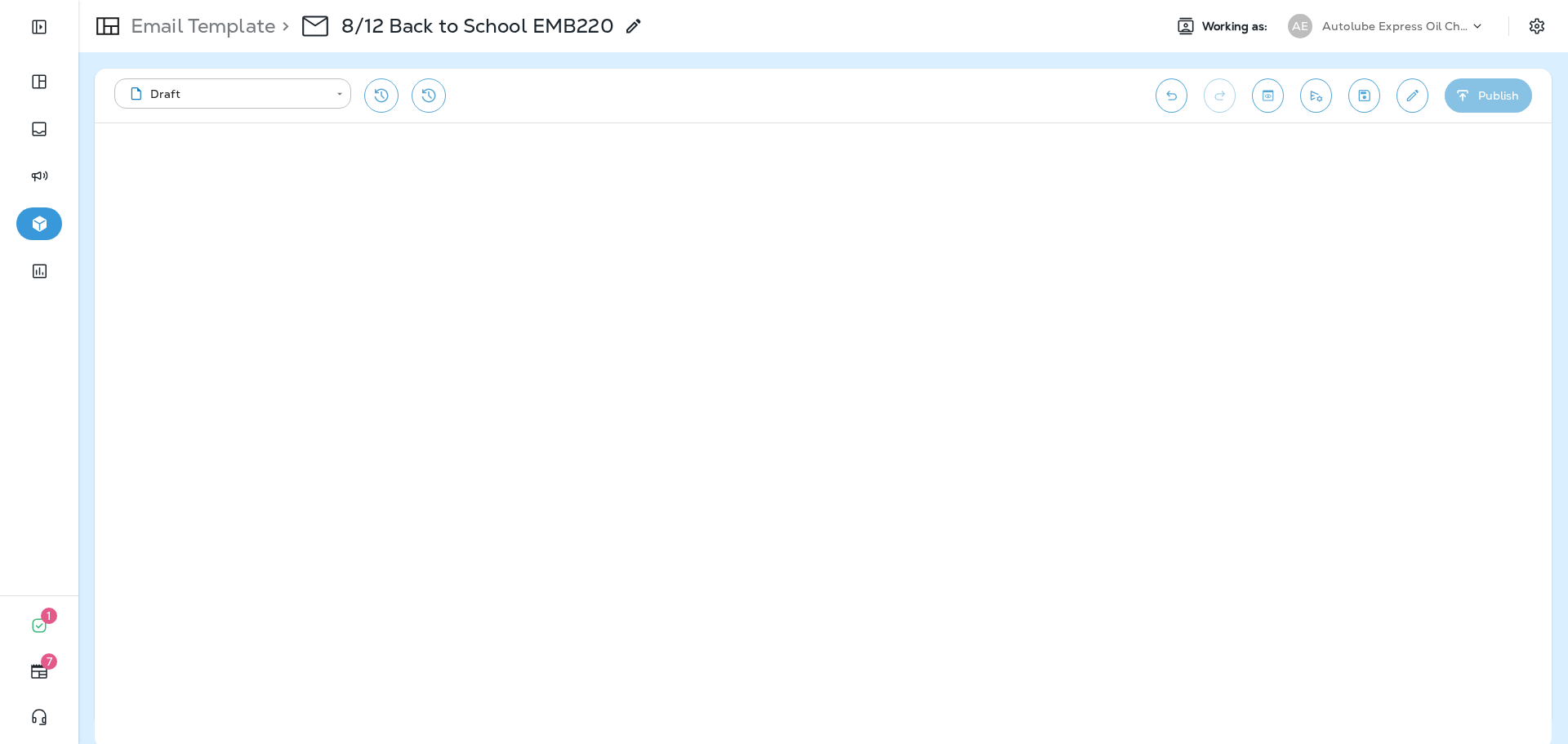
click at [1506, 96] on button "Publish" at bounding box center [1488, 95] width 87 height 34
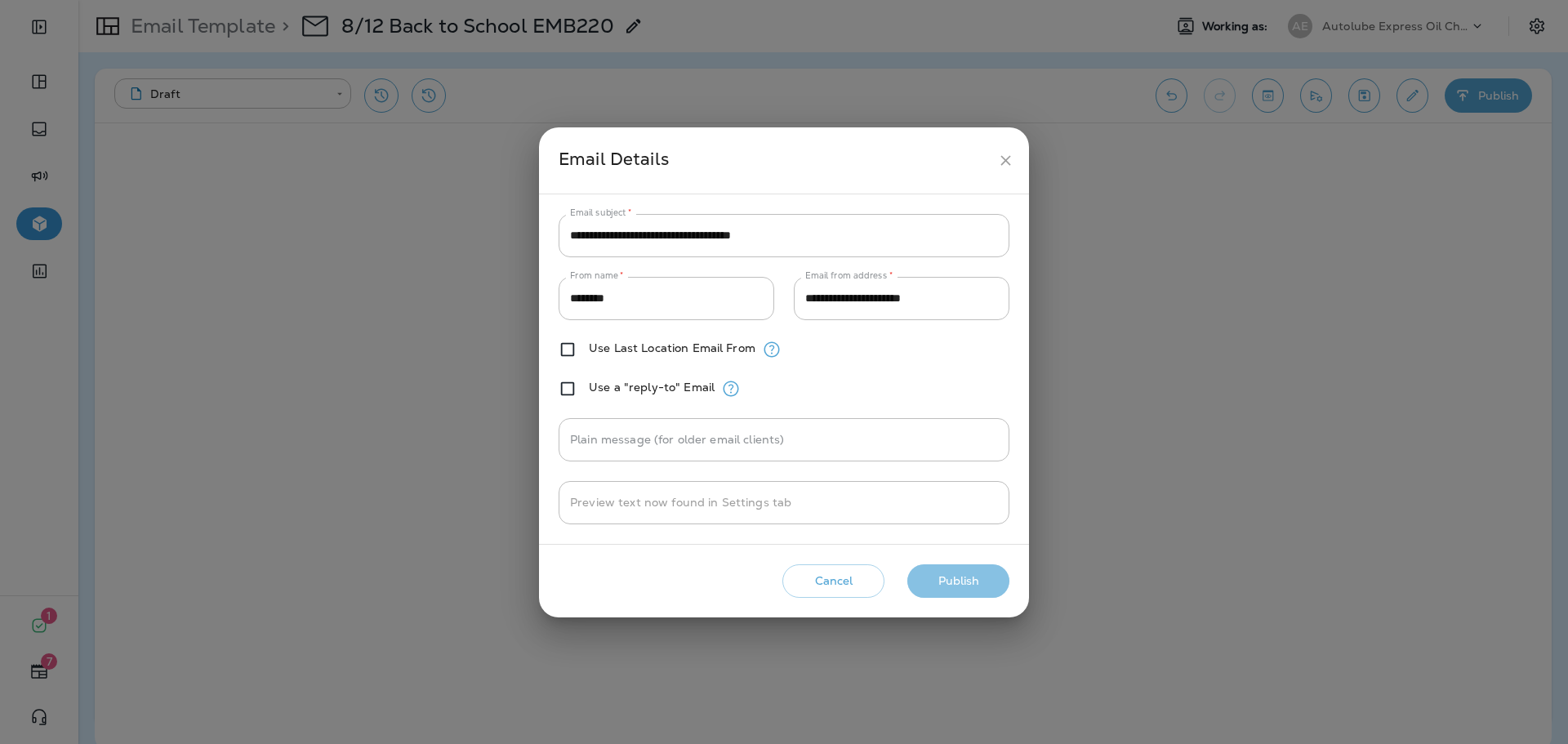
click at [980, 585] on button "Publish" at bounding box center [958, 581] width 102 height 33
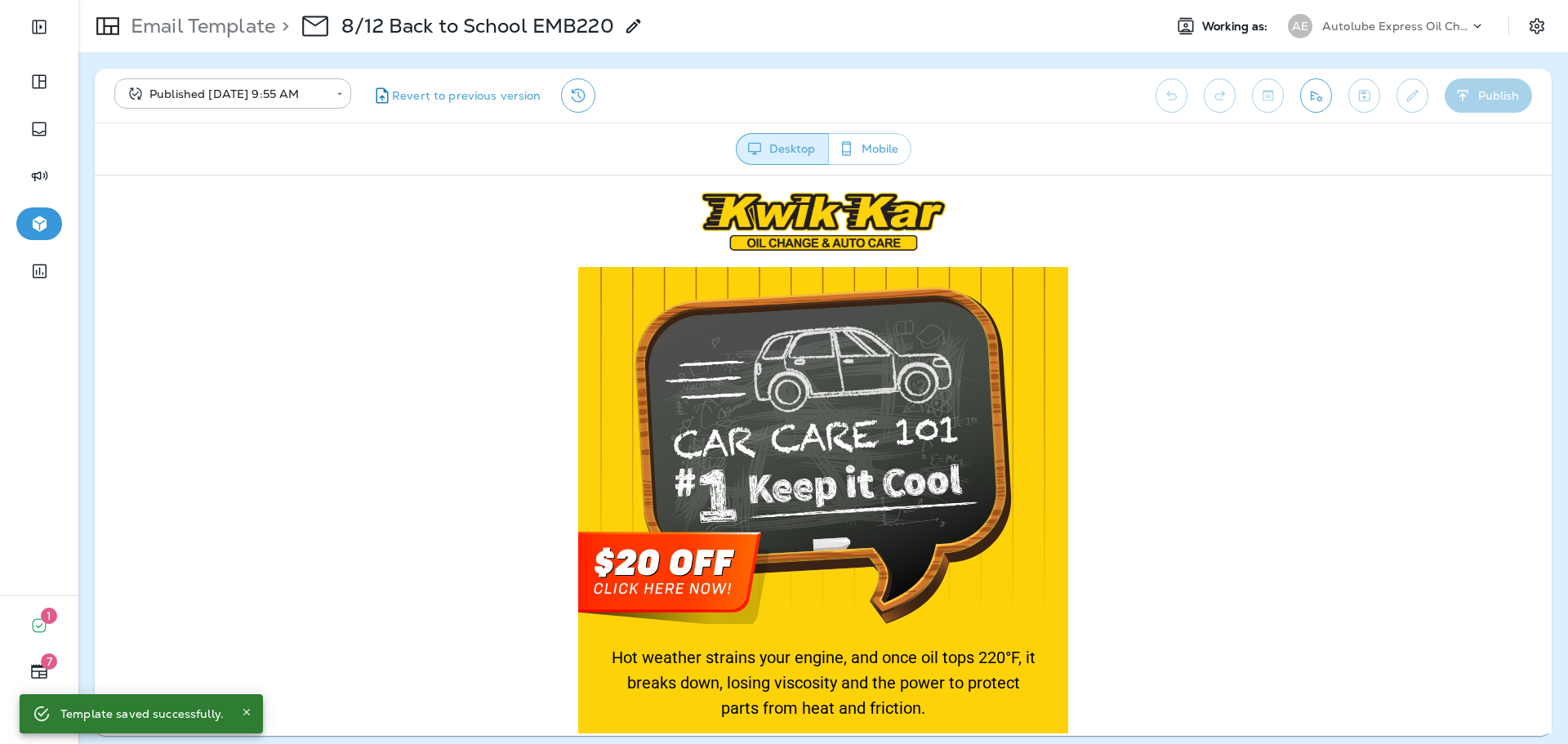
click at [1414, 20] on p "Autolube Express Oil Changes & Auto Service" at bounding box center [1395, 26] width 147 height 13
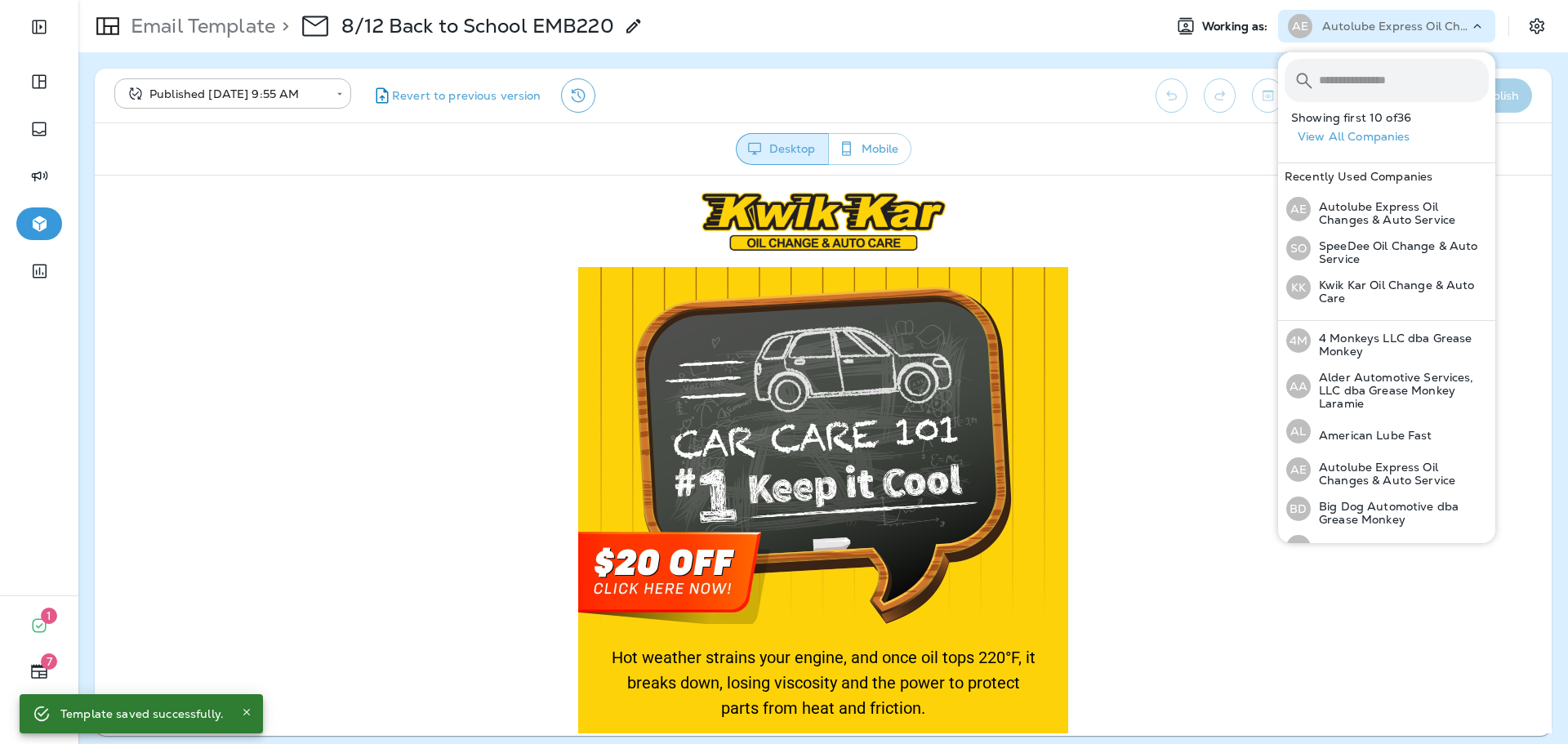
click at [1408, 68] on input "text" at bounding box center [1404, 81] width 170 height 43
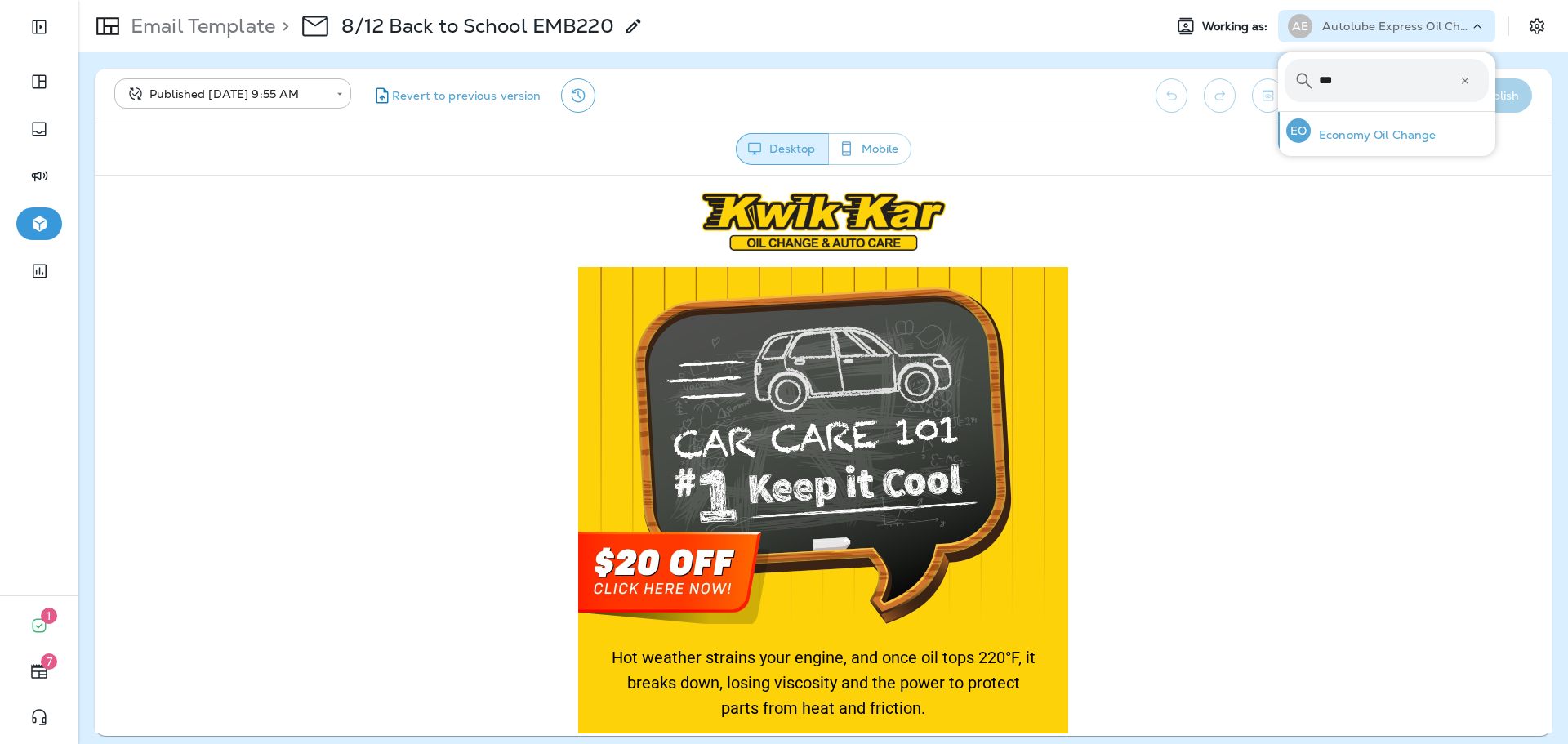
type input "***"
click at [1405, 124] on div "EO Economy Oil Change" at bounding box center [1361, 130] width 164 height 38
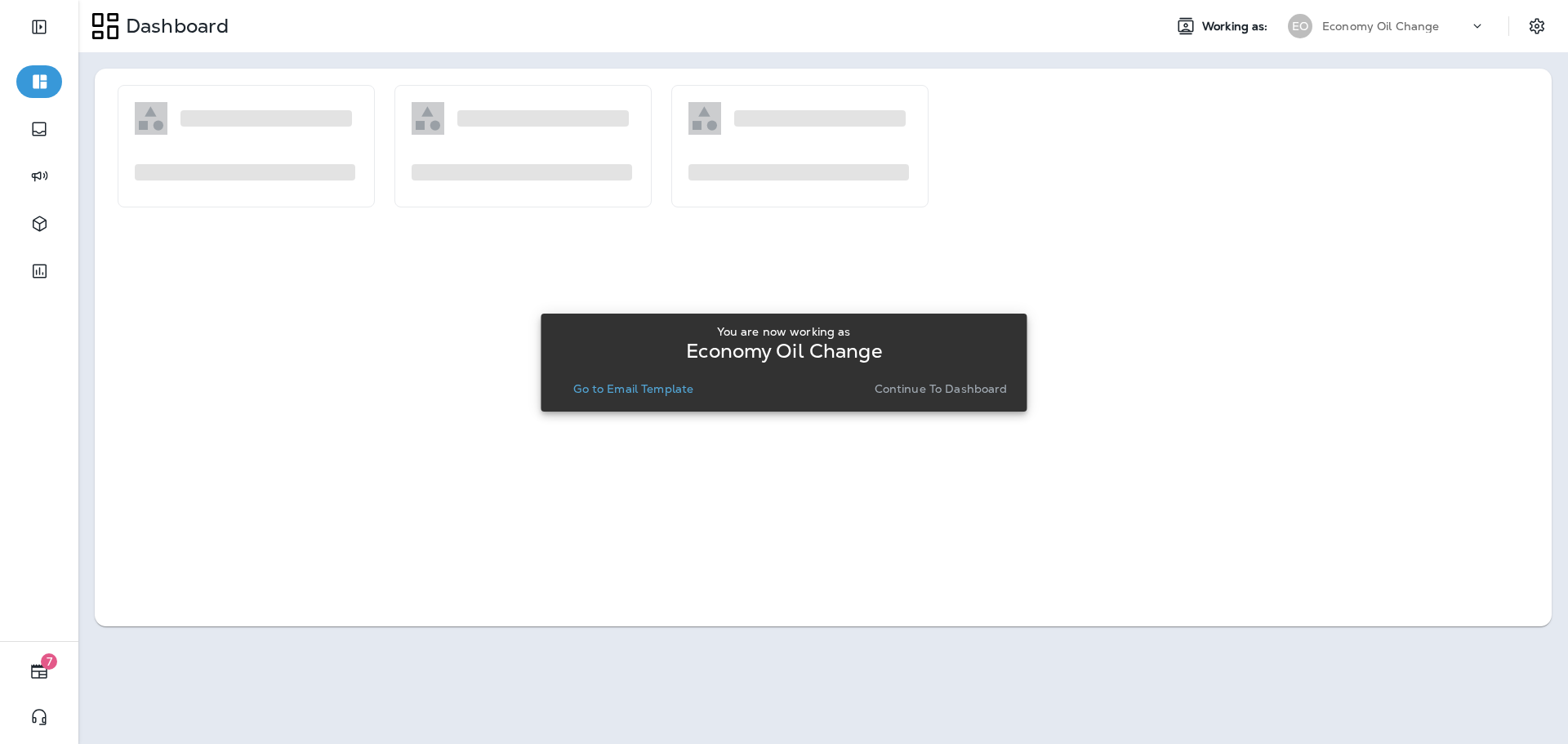
click at [648, 399] on button "Go to Email Template" at bounding box center [634, 389] width 133 height 23
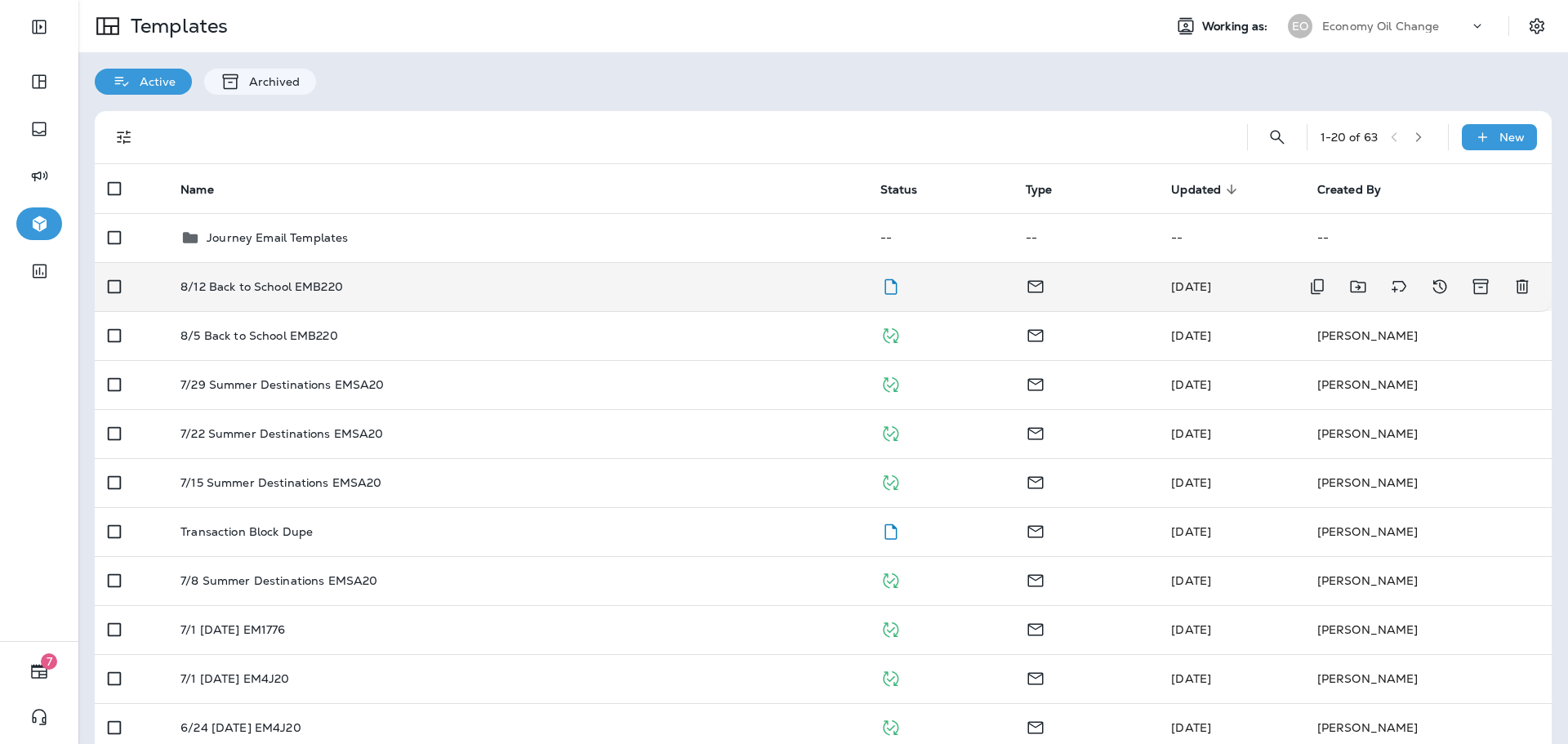
click at [621, 282] on div "8/12 Back to School EMB220" at bounding box center [516, 287] width 673 height 13
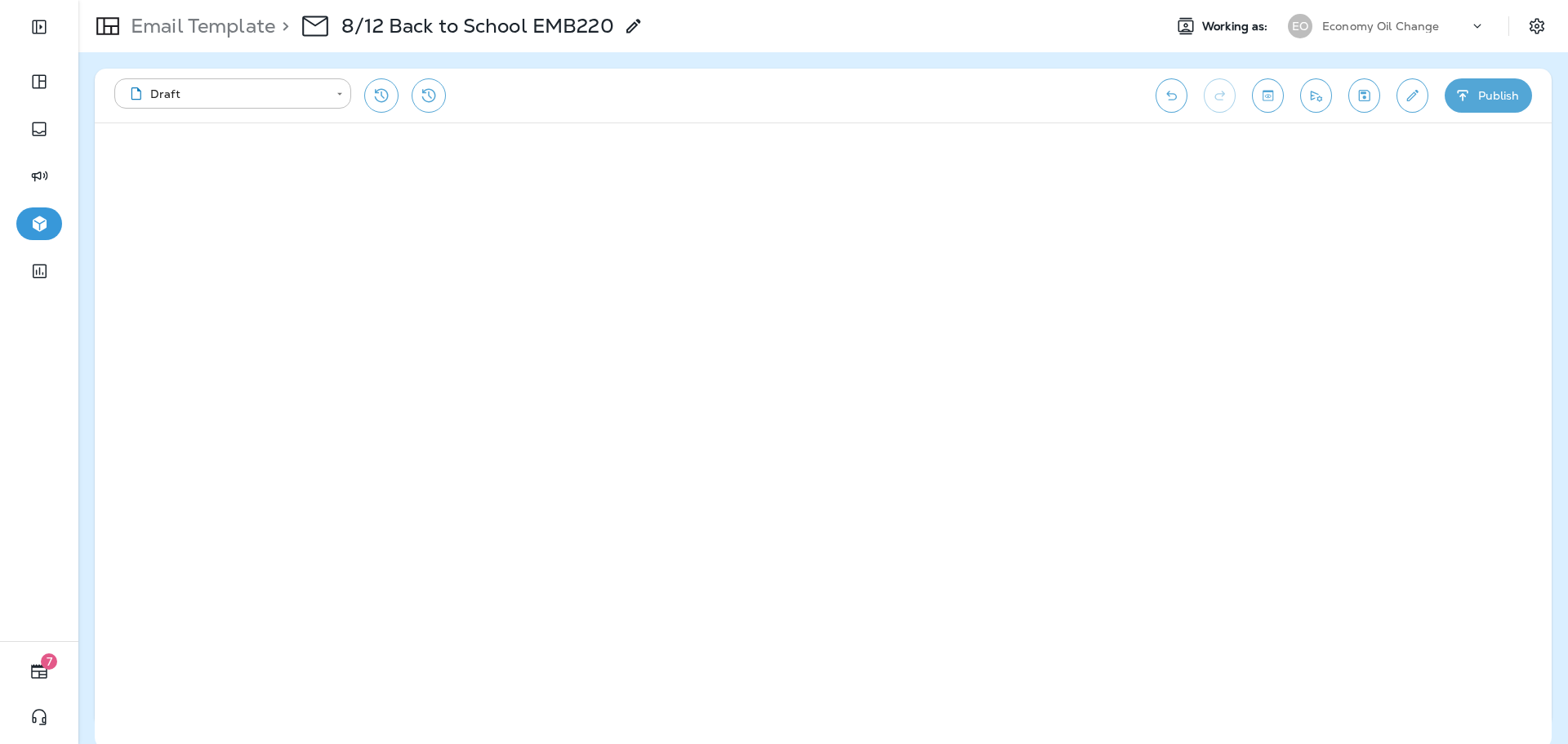
click at [1508, 96] on button "Publish" at bounding box center [1488, 95] width 87 height 34
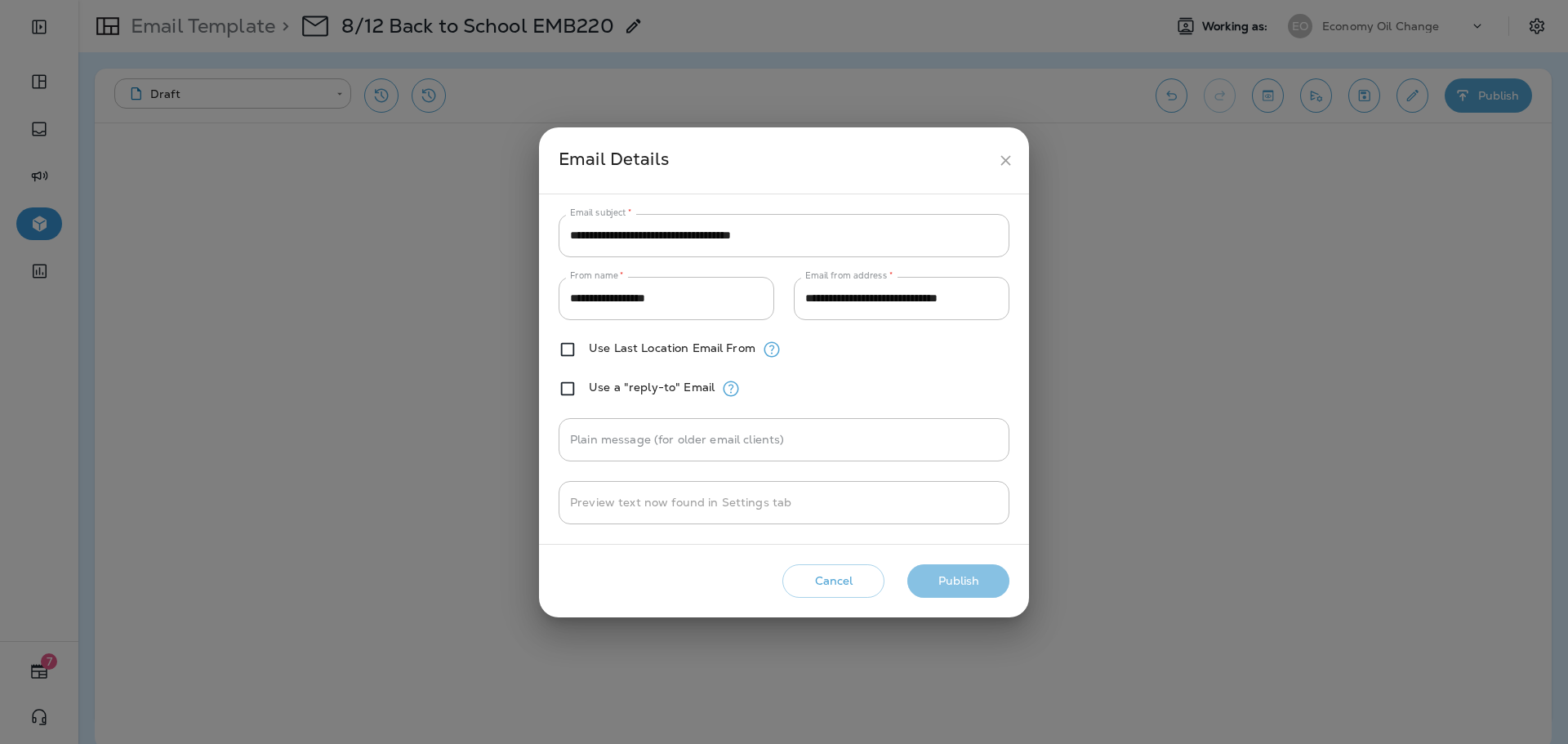
click at [980, 590] on button "Publish" at bounding box center [958, 581] width 102 height 33
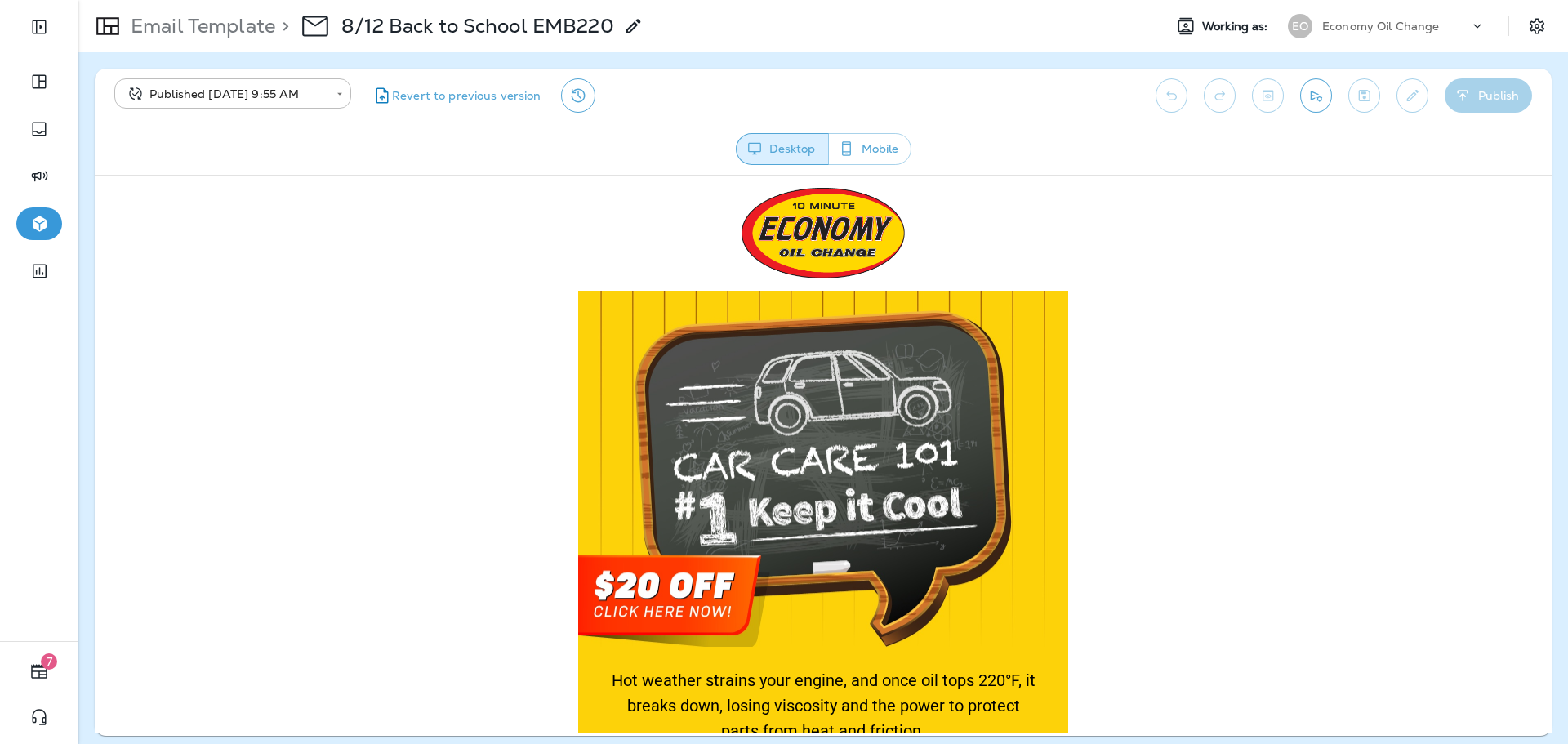
click at [1389, 17] on div "Economy Oil Change" at bounding box center [1395, 26] width 147 height 24
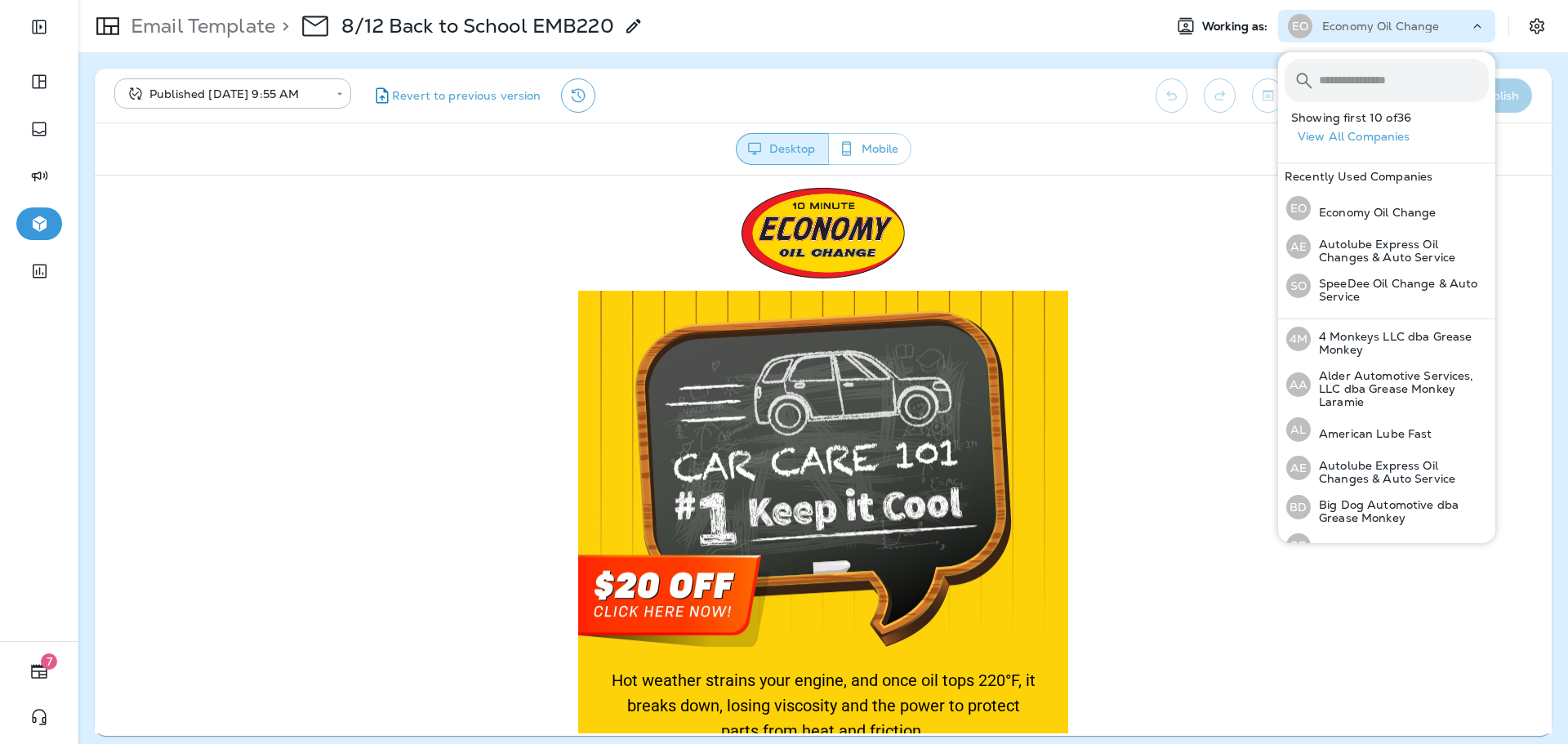
click at [1362, 82] on input "text" at bounding box center [1404, 81] width 170 height 43
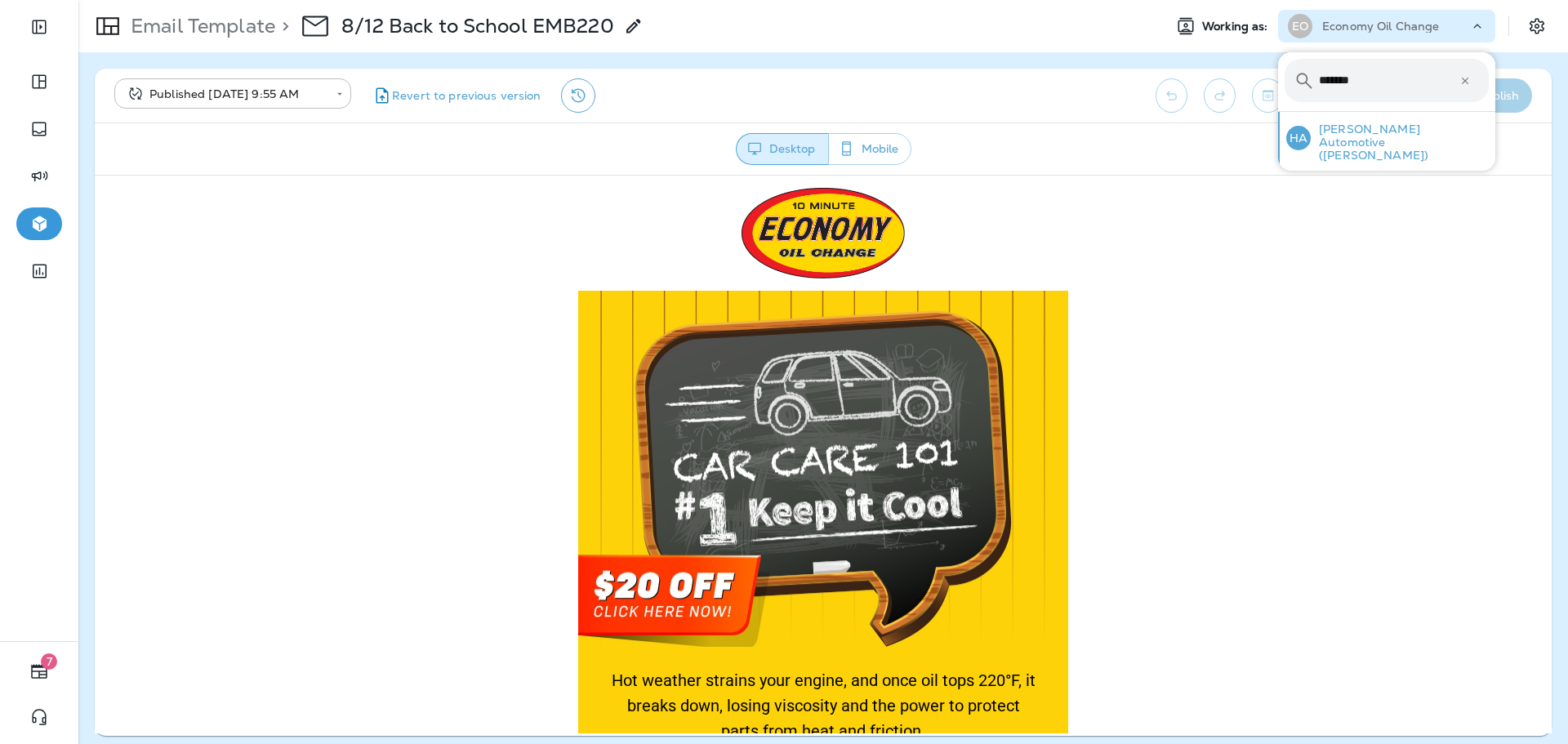
type input "*******"
click at [1371, 125] on p "[PERSON_NAME] Automotive ([PERSON_NAME])" at bounding box center [1400, 142] width 178 height 39
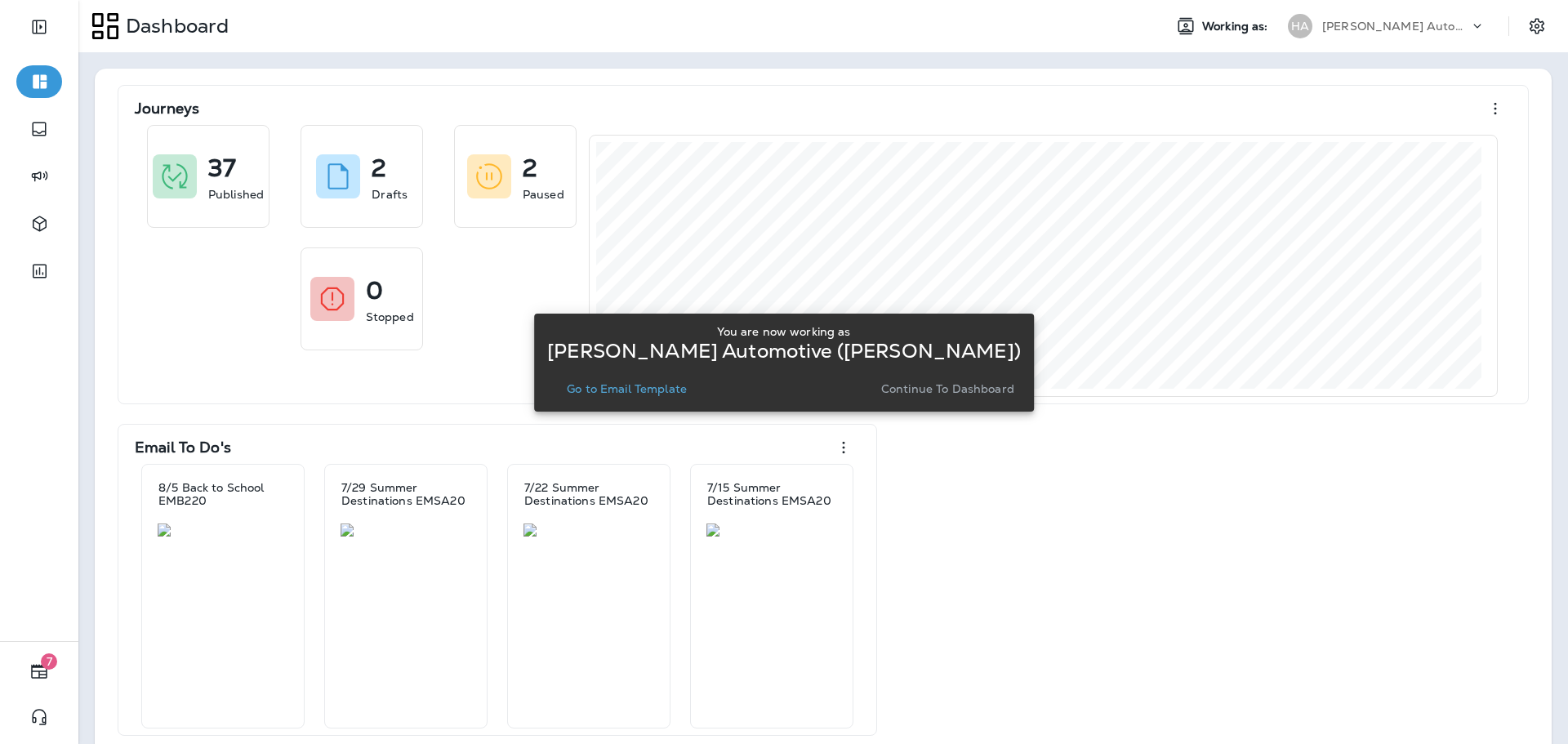
click at [642, 391] on p "Go to Email Template" at bounding box center [627, 389] width 120 height 13
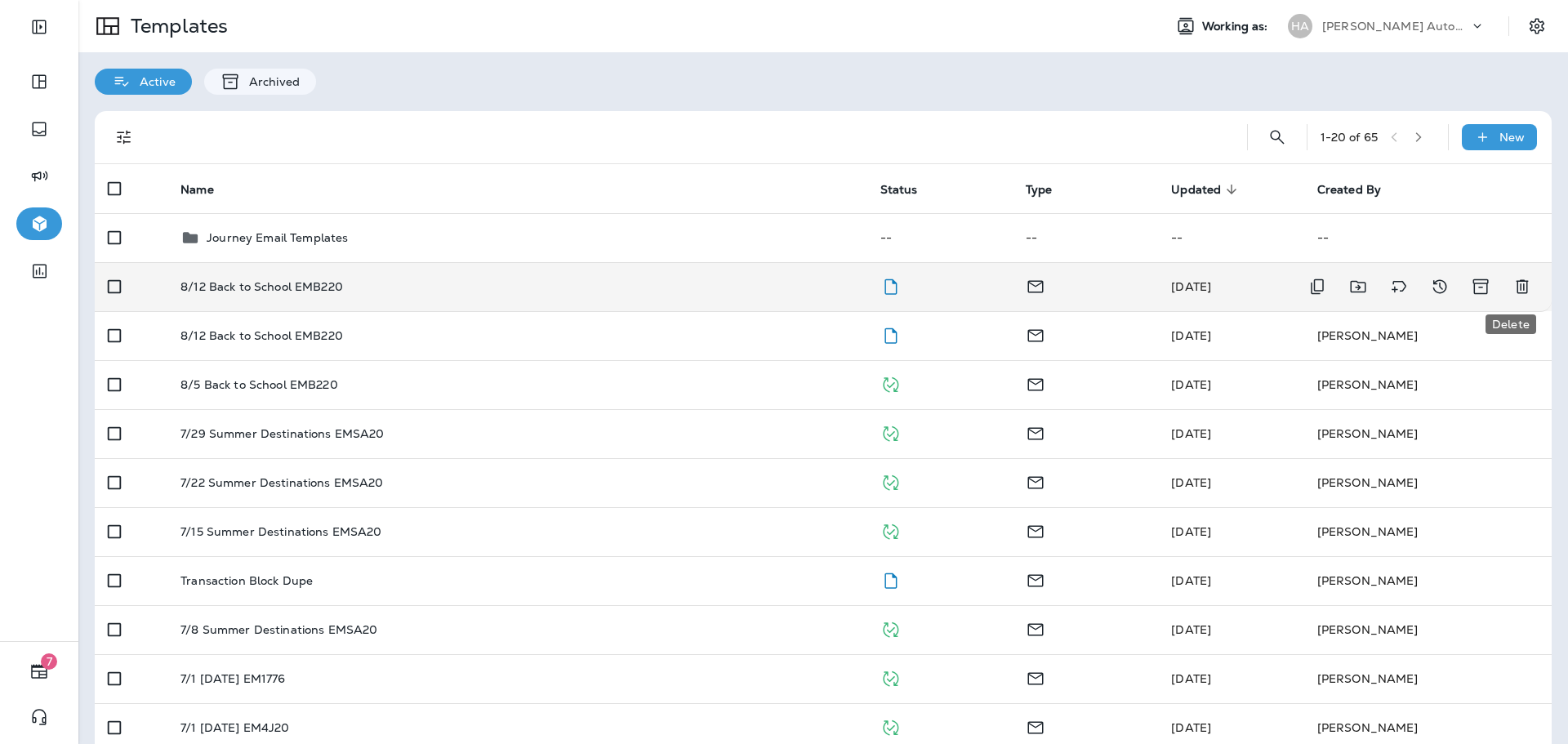
click at [1516, 286] on icon "Delete" at bounding box center [1522, 287] width 12 height 14
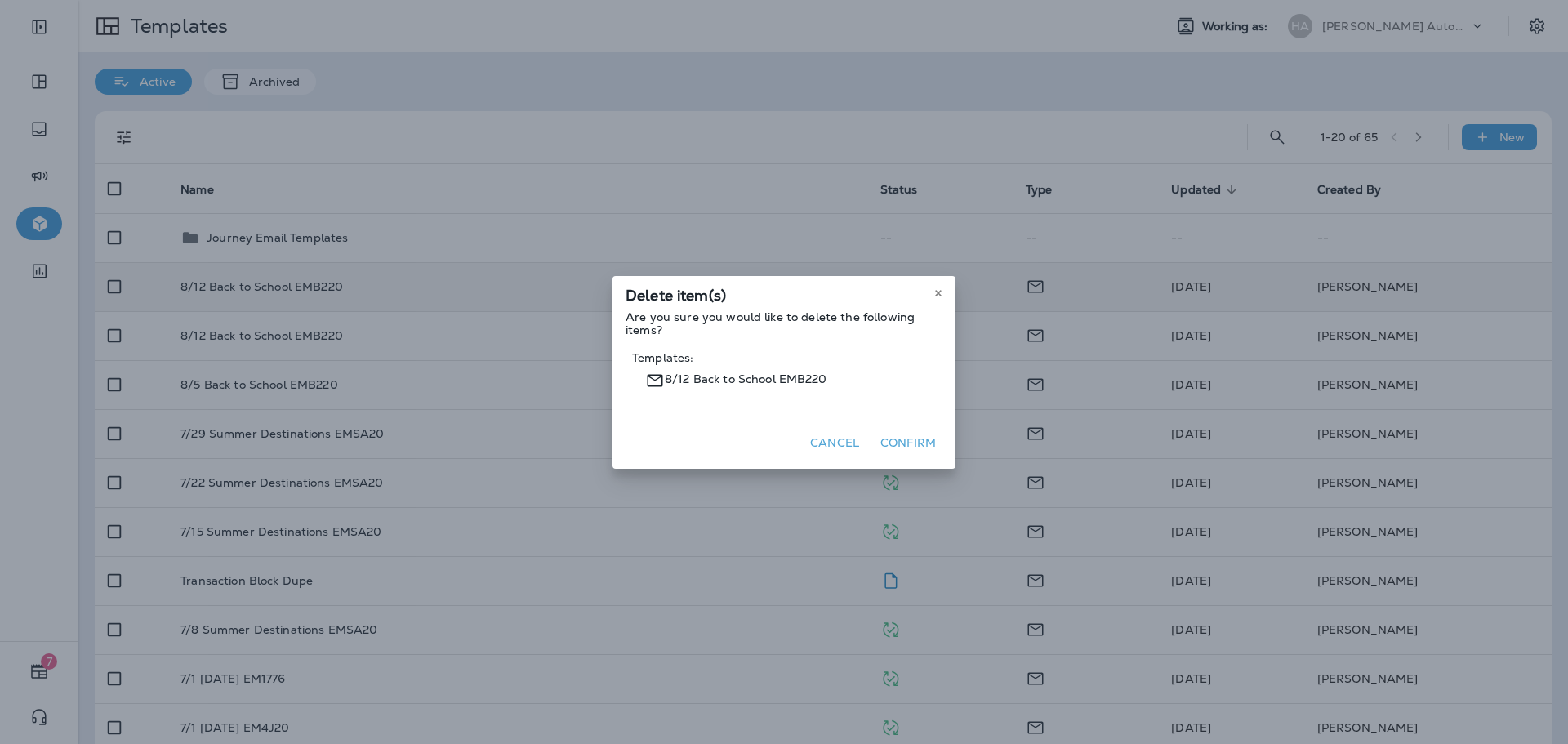
click at [901, 440] on button "Confirm" at bounding box center [908, 442] width 68 height 25
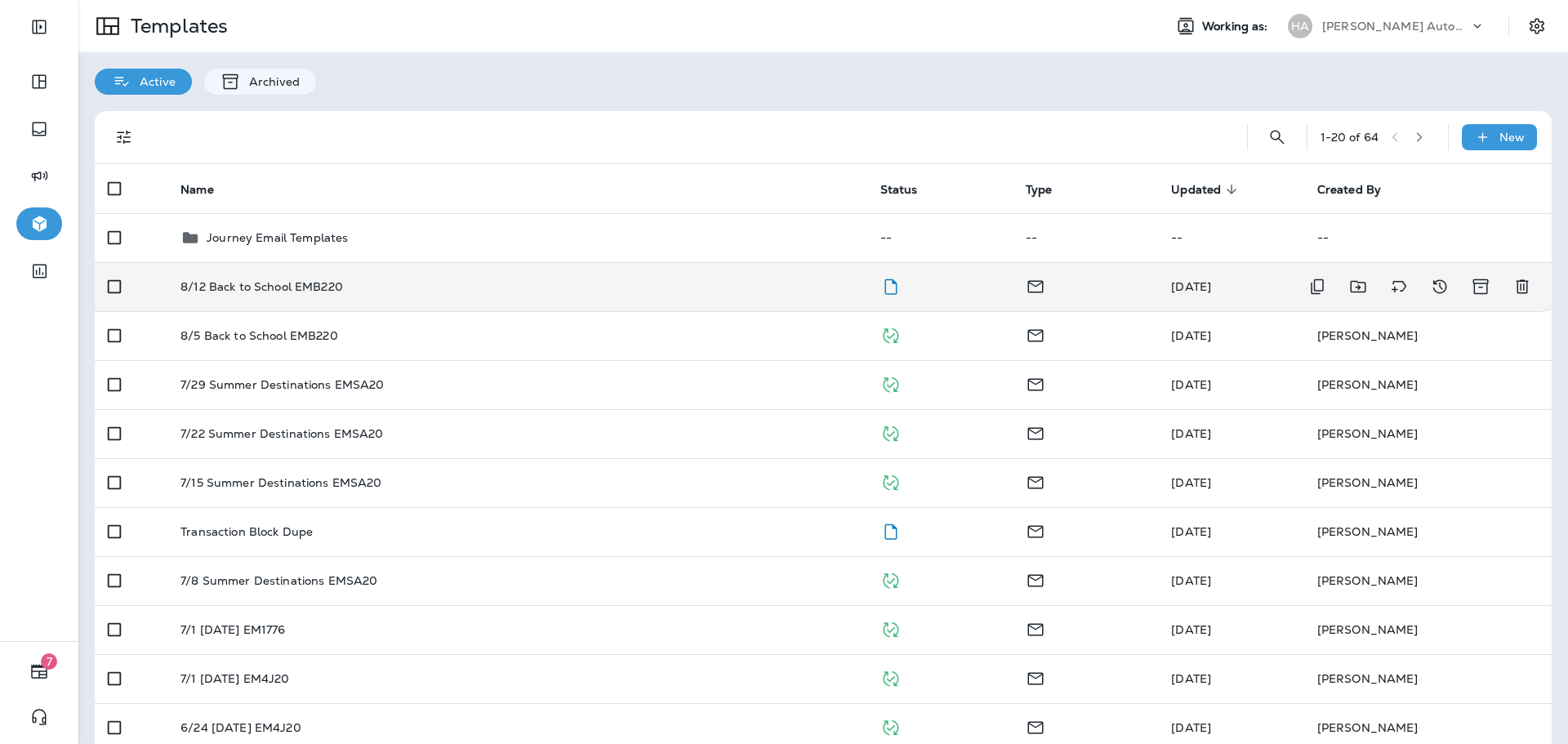
click at [597, 301] on td "8/12 Back to School EMB220" at bounding box center [517, 286] width 699 height 49
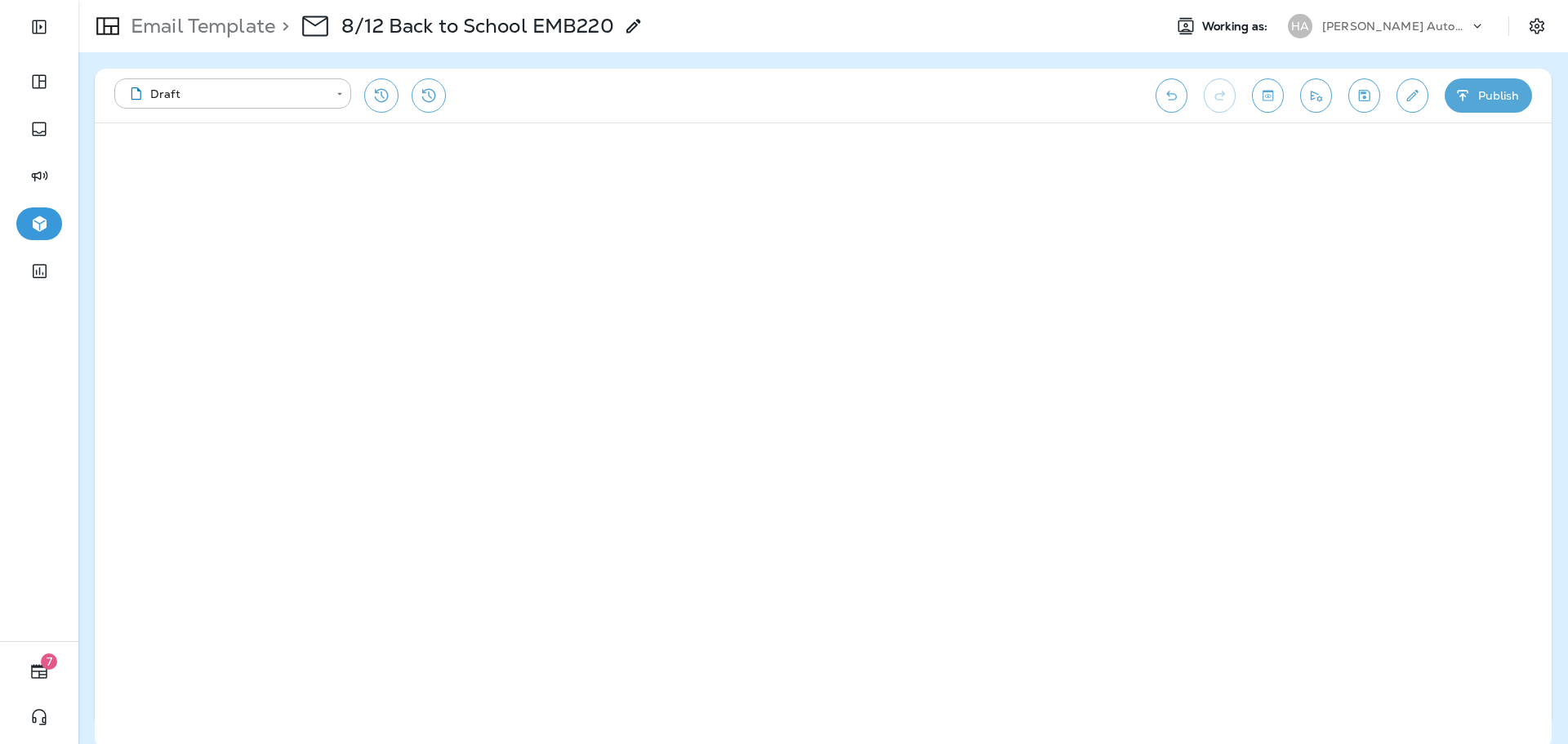
click at [1475, 92] on button "Publish" at bounding box center [1488, 95] width 87 height 34
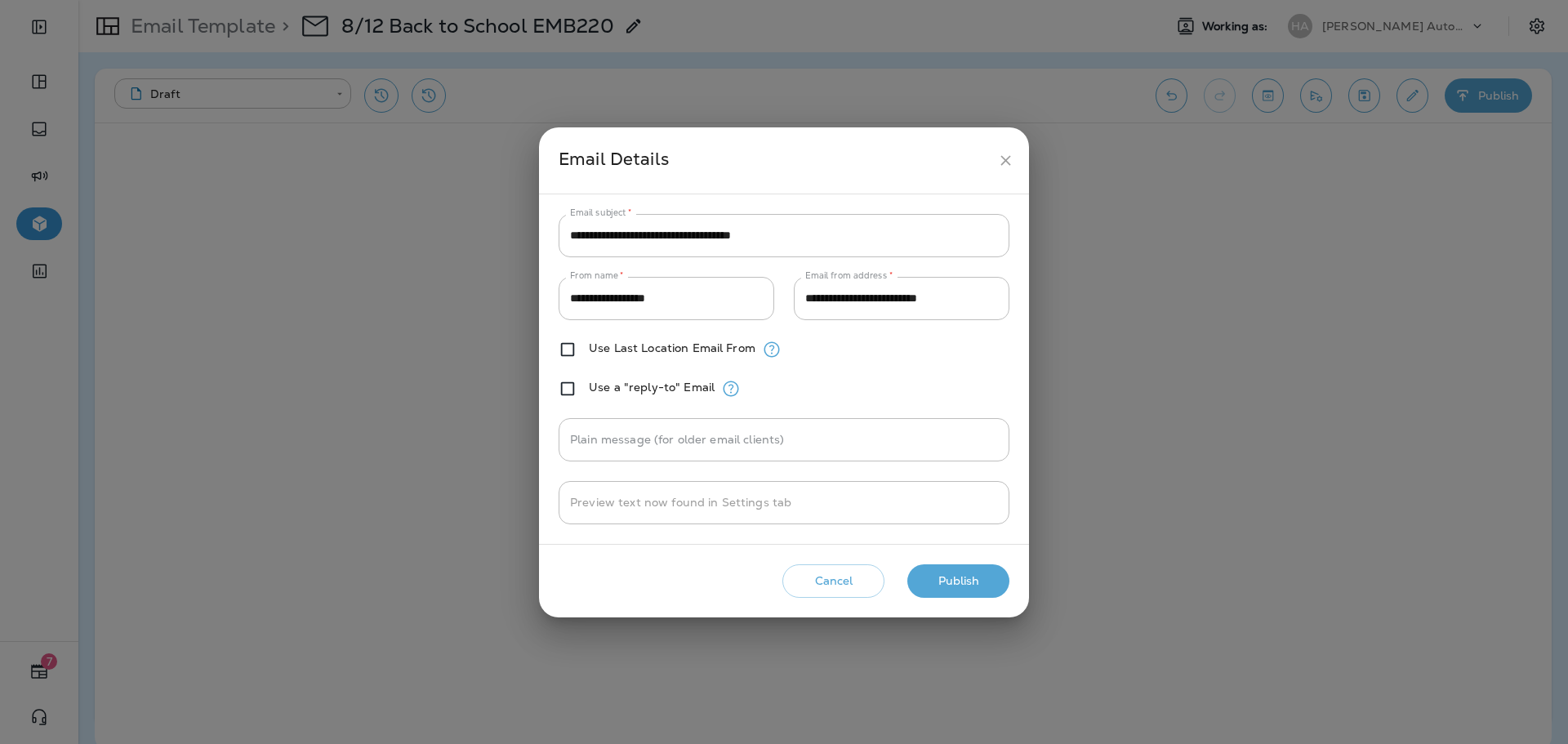
click at [985, 577] on button "Publish" at bounding box center [958, 581] width 102 height 33
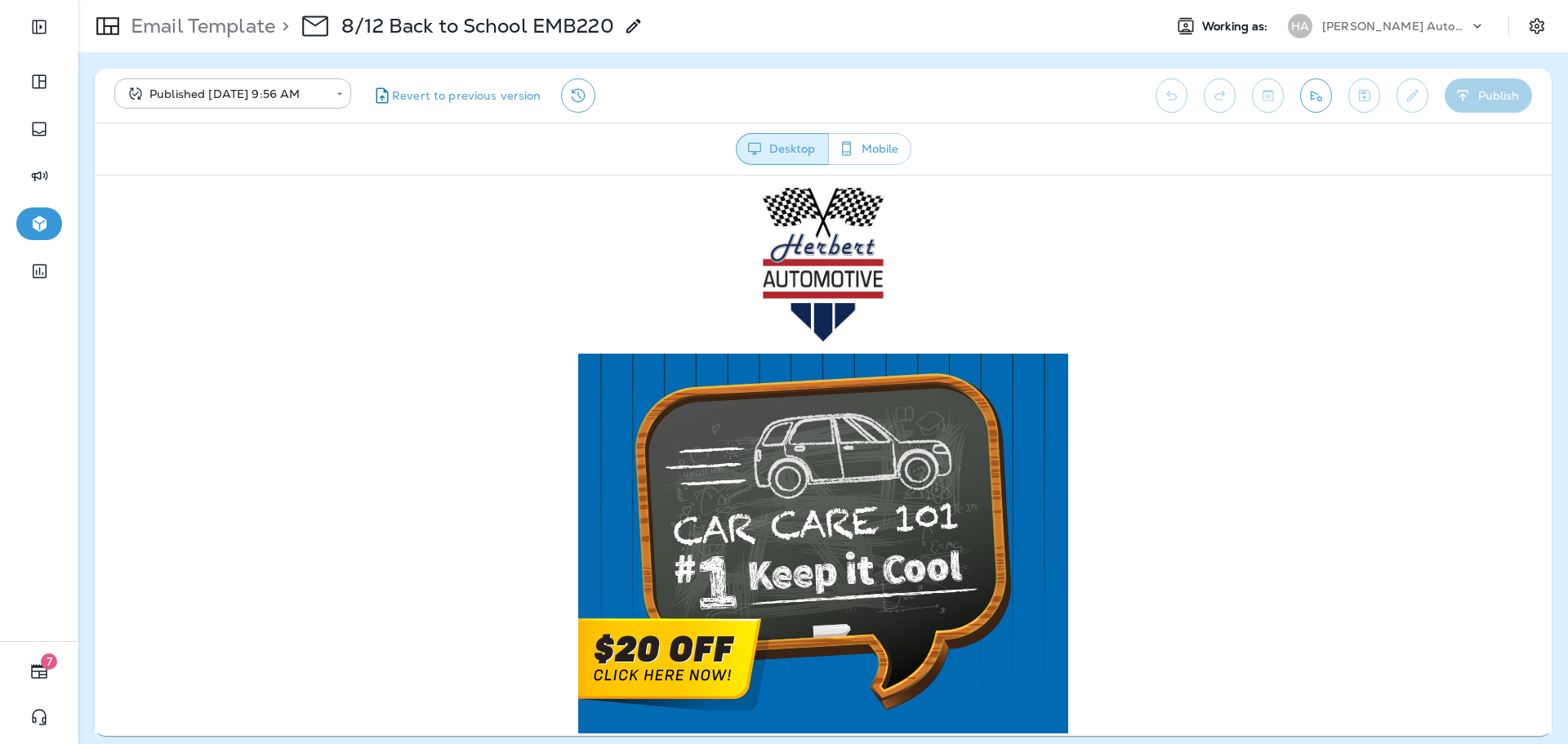
click at [1372, 29] on p "[PERSON_NAME] Automotive ([PERSON_NAME])" at bounding box center [1395, 26] width 147 height 13
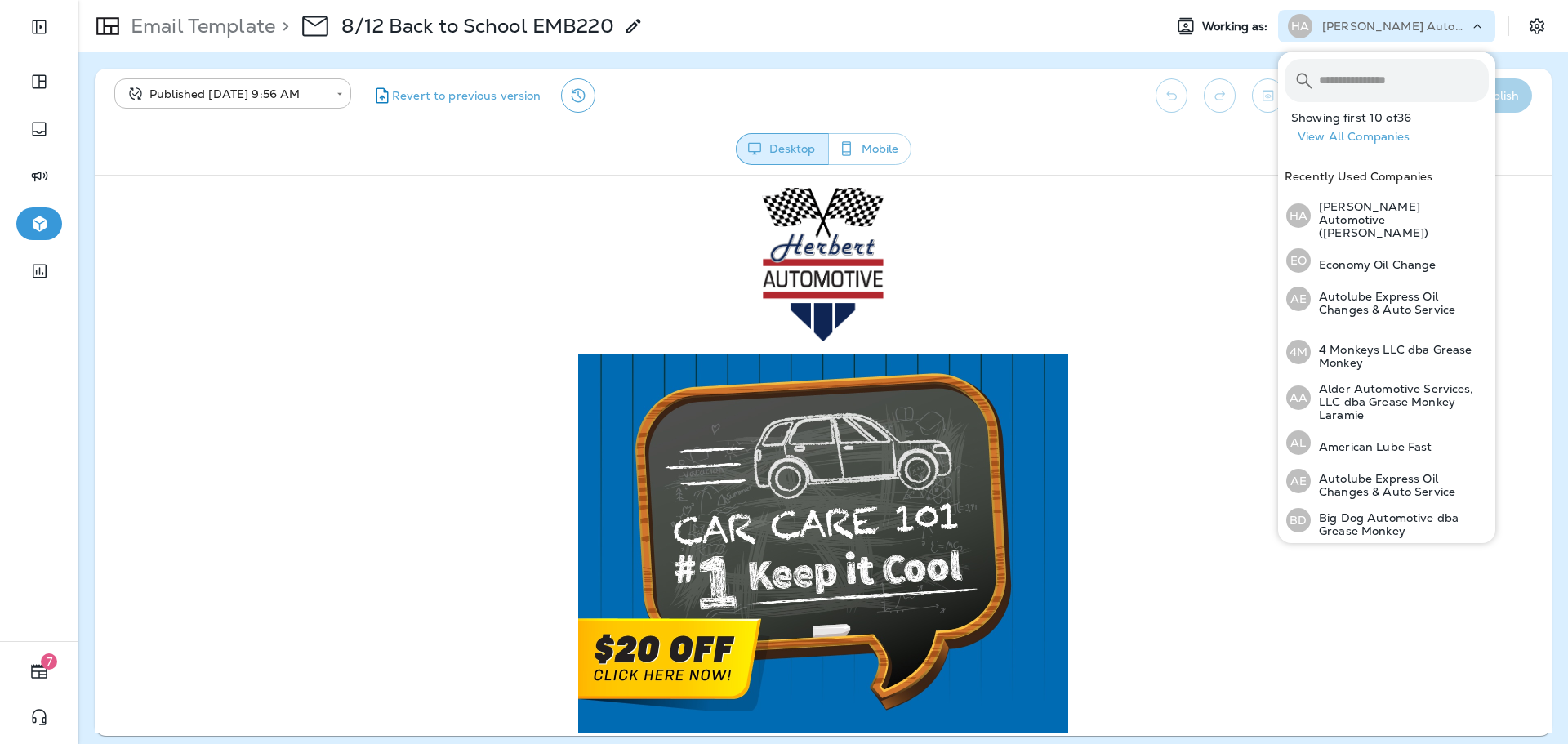
click at [1364, 87] on input "text" at bounding box center [1404, 81] width 170 height 43
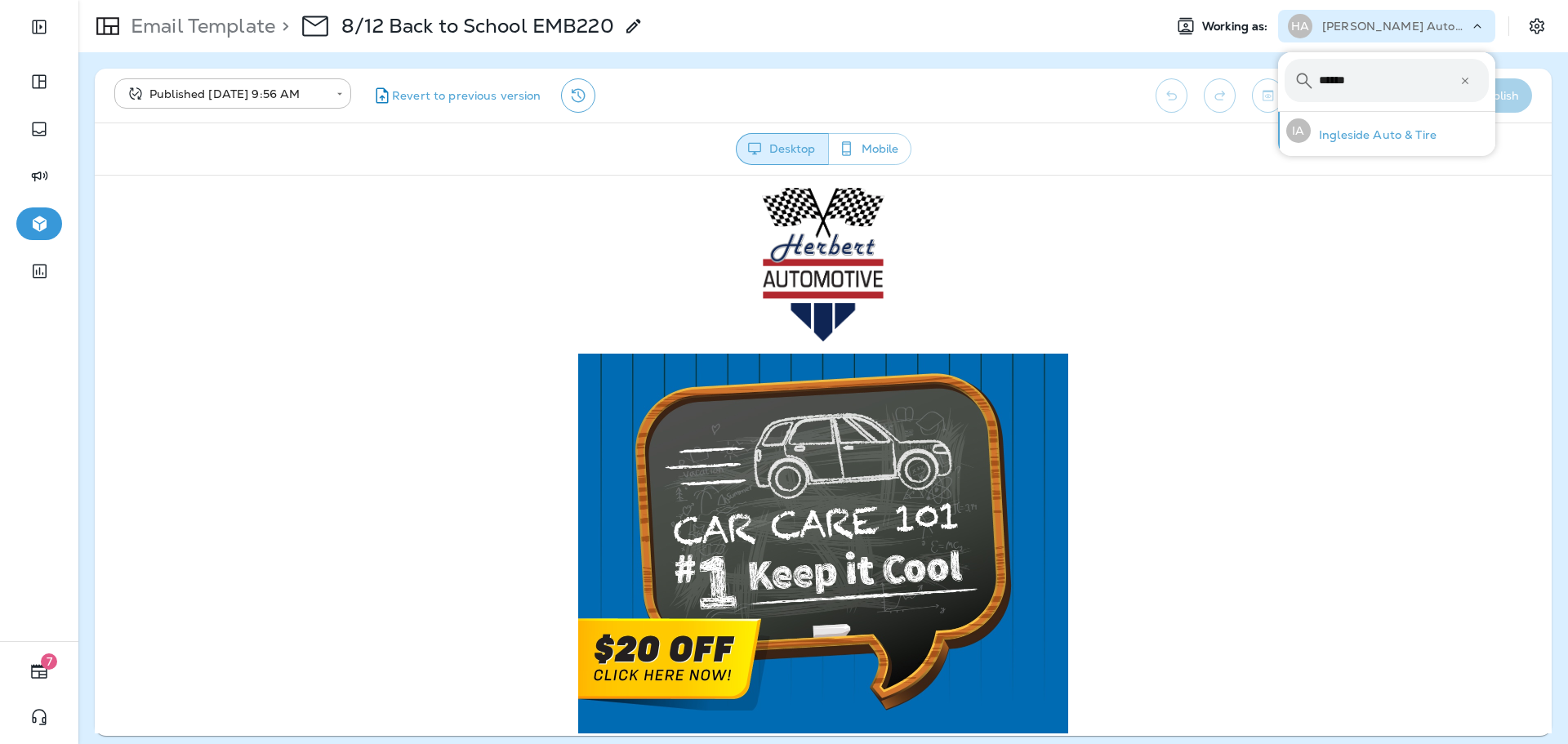
type input "******"
click at [1356, 127] on div "IA Ingleside Auto & Tire" at bounding box center [1361, 130] width 164 height 38
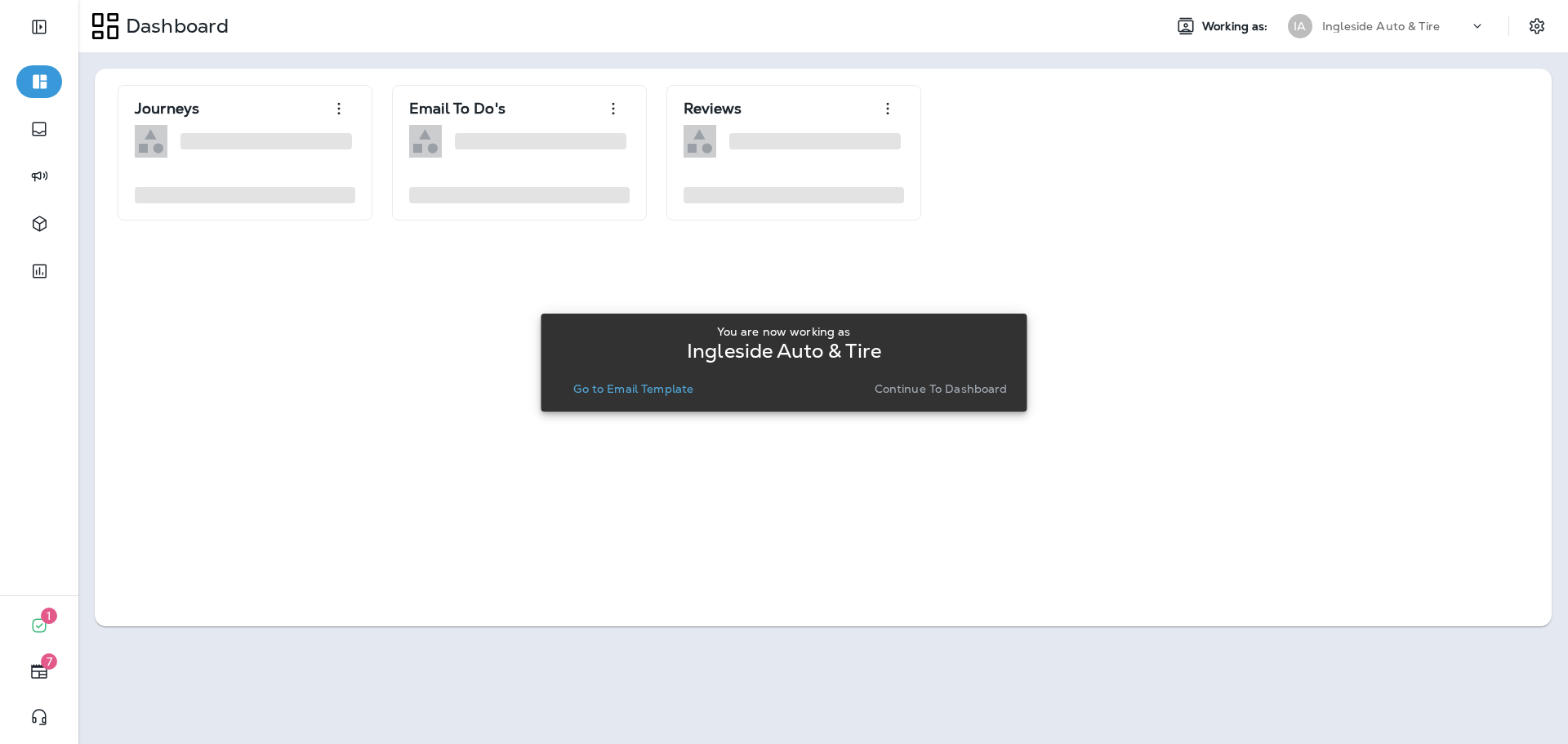
click at [626, 386] on p "Go to Email Template" at bounding box center [634, 389] width 120 height 13
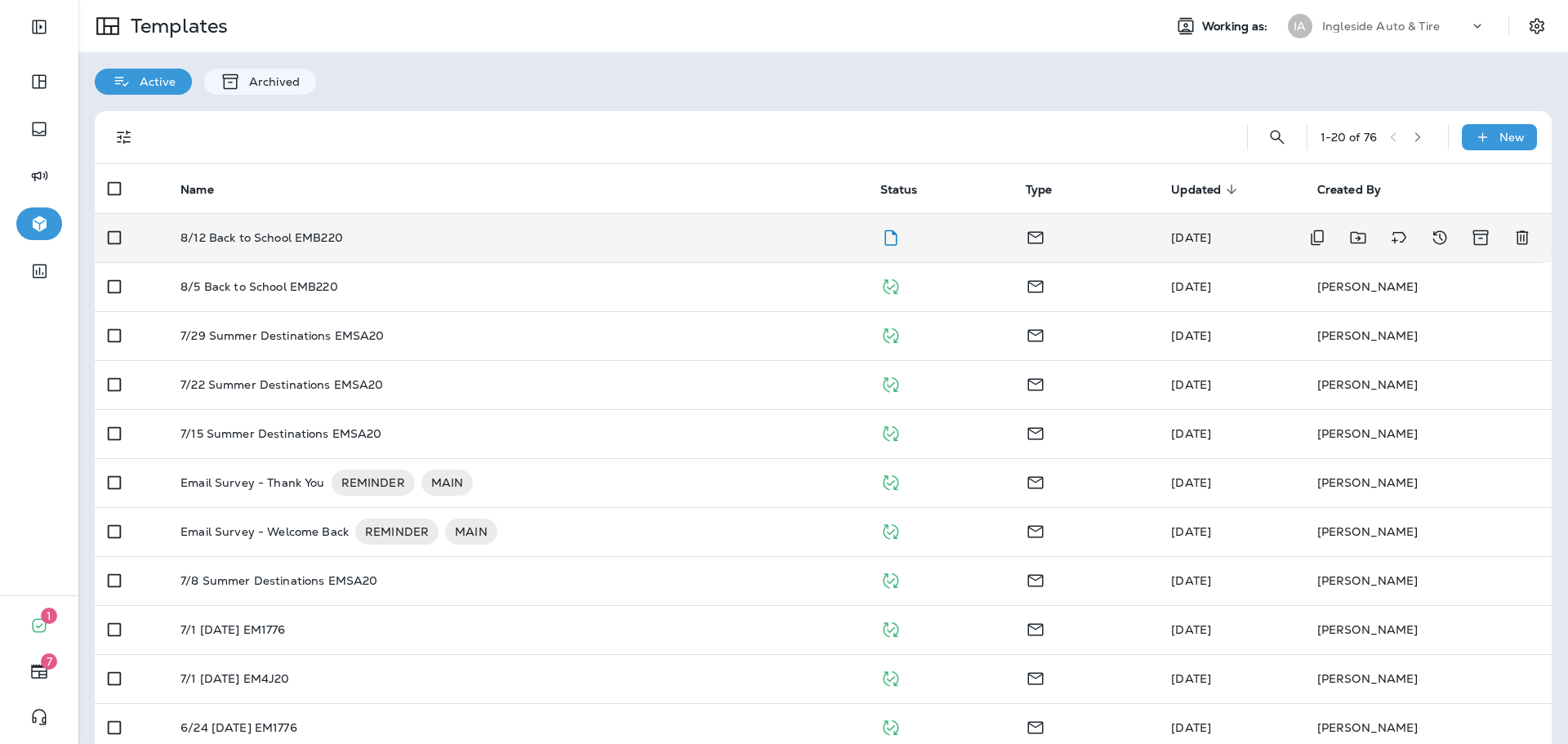
click at [760, 246] on td "8/12 Back to School EMB220" at bounding box center [517, 237] width 699 height 49
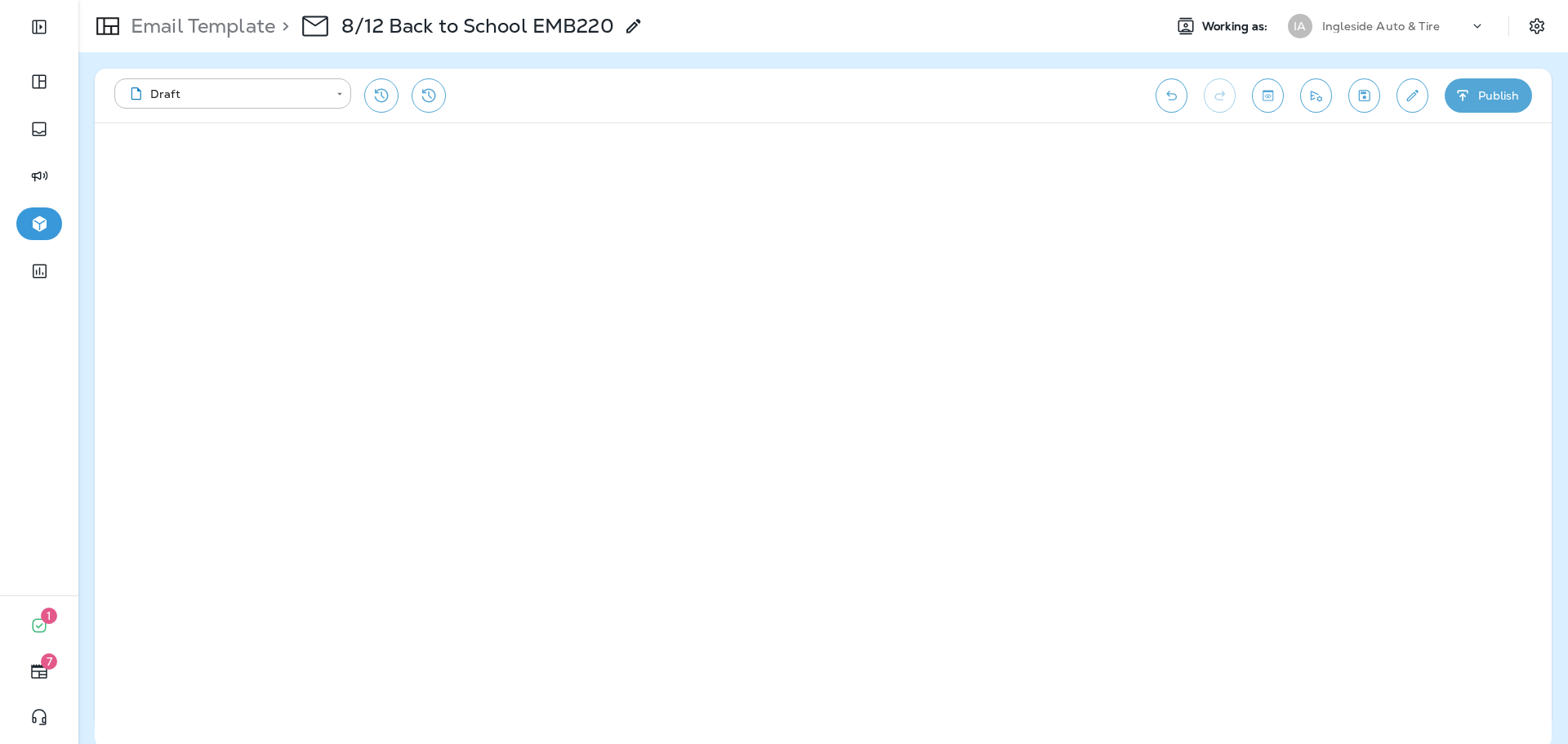
click at [1475, 102] on button "Publish" at bounding box center [1488, 95] width 87 height 34
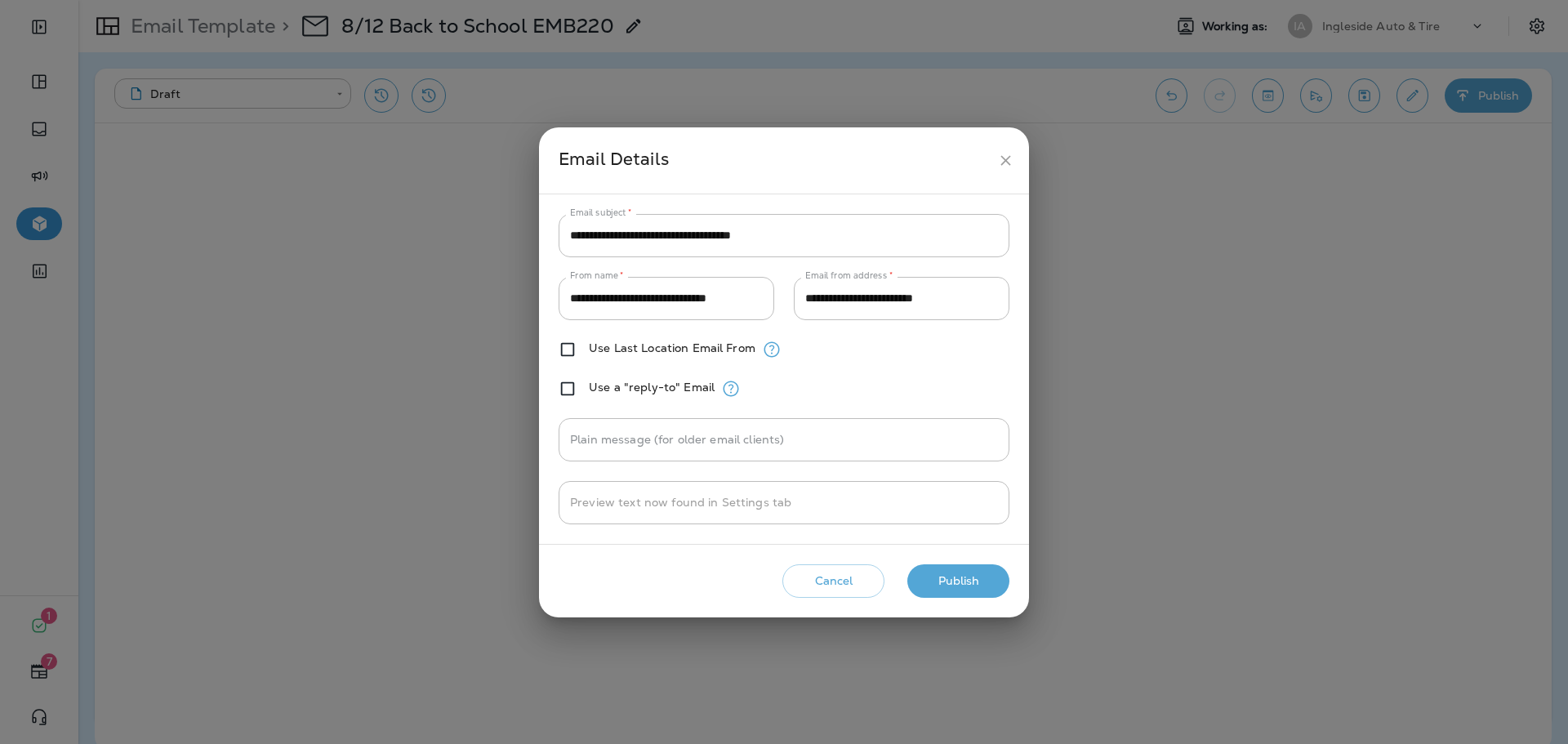
click at [973, 566] on button "Publish" at bounding box center [958, 581] width 102 height 33
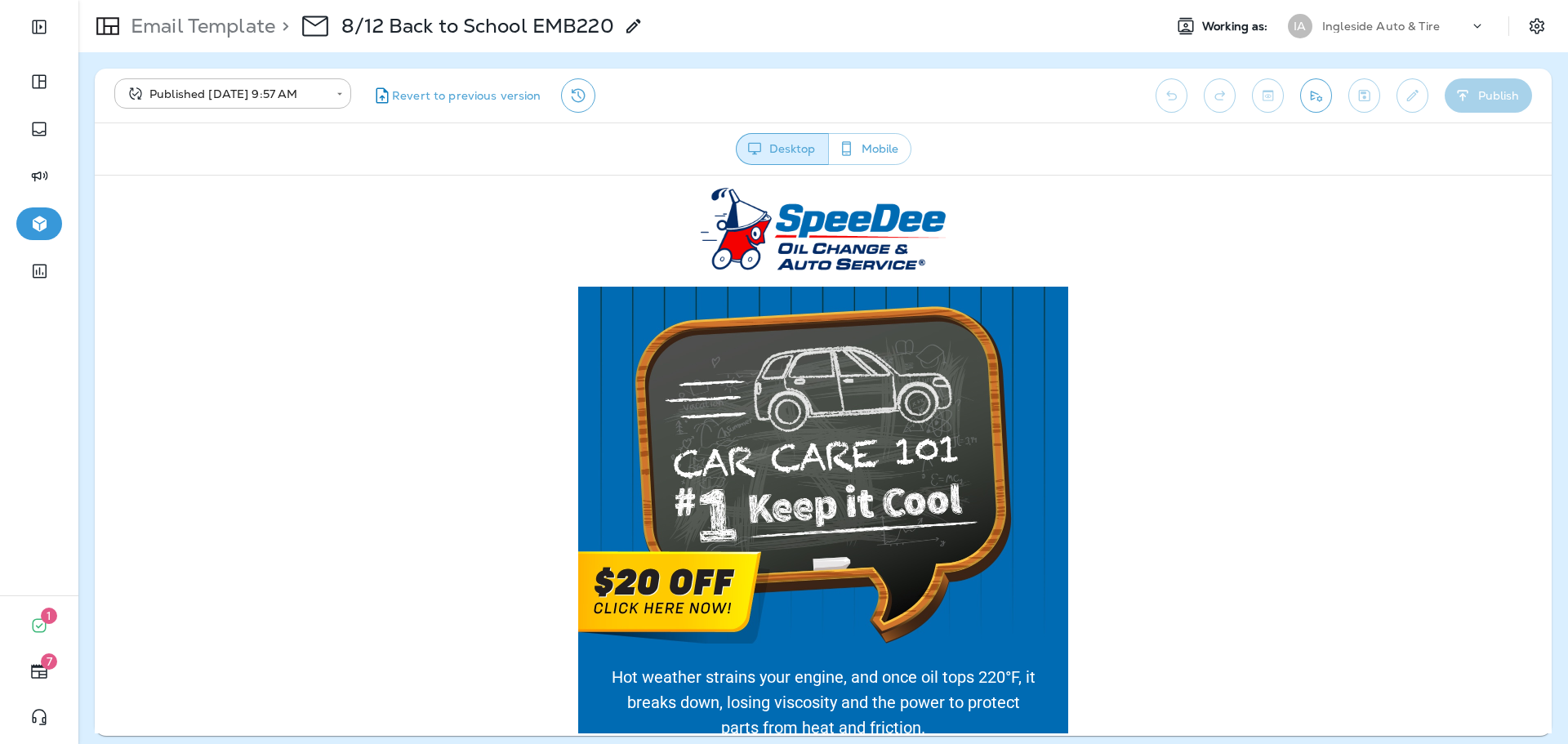
click at [1399, 26] on p "Ingleside Auto & Tire" at bounding box center [1380, 26] width 117 height 13
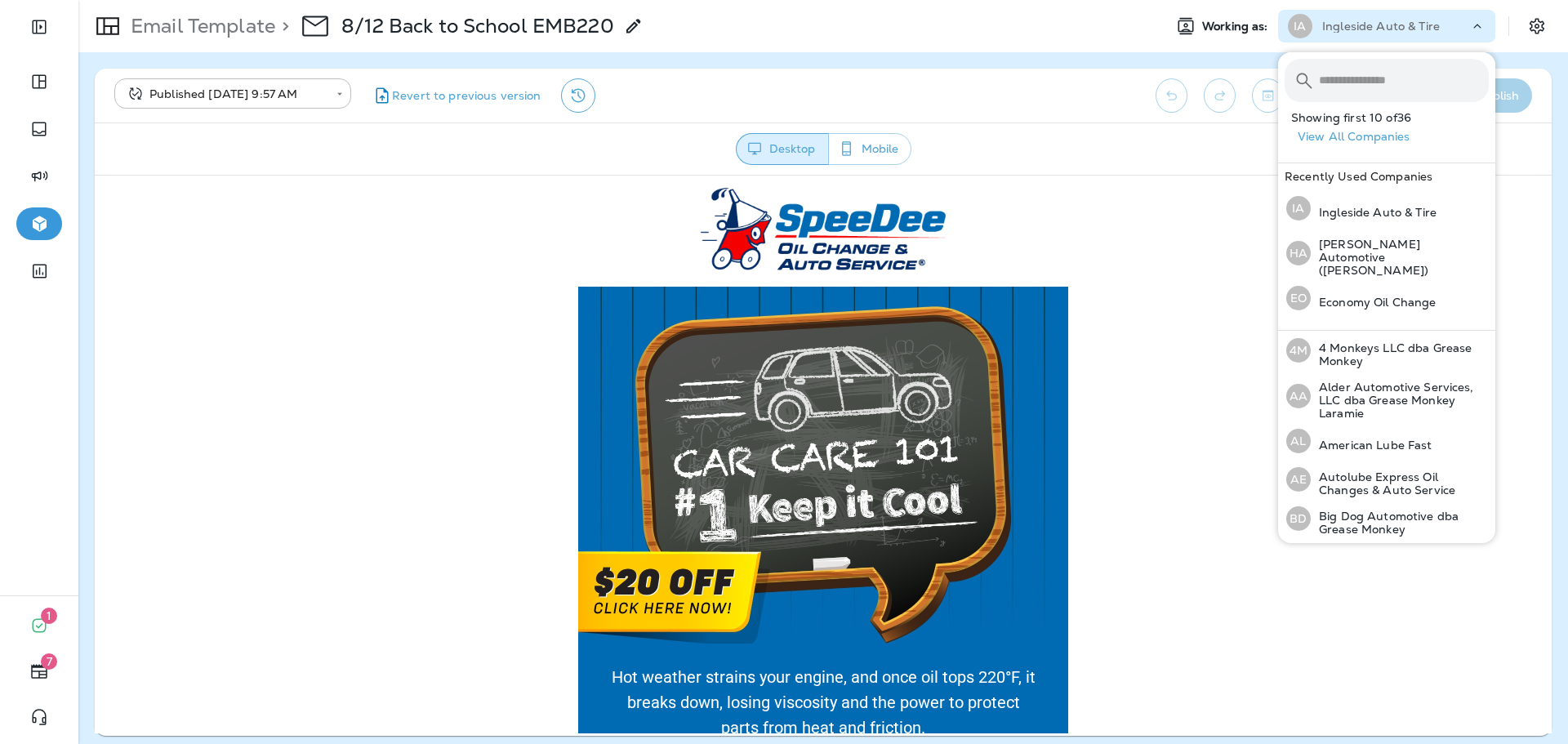
click at [1365, 86] on input "text" at bounding box center [1404, 81] width 170 height 43
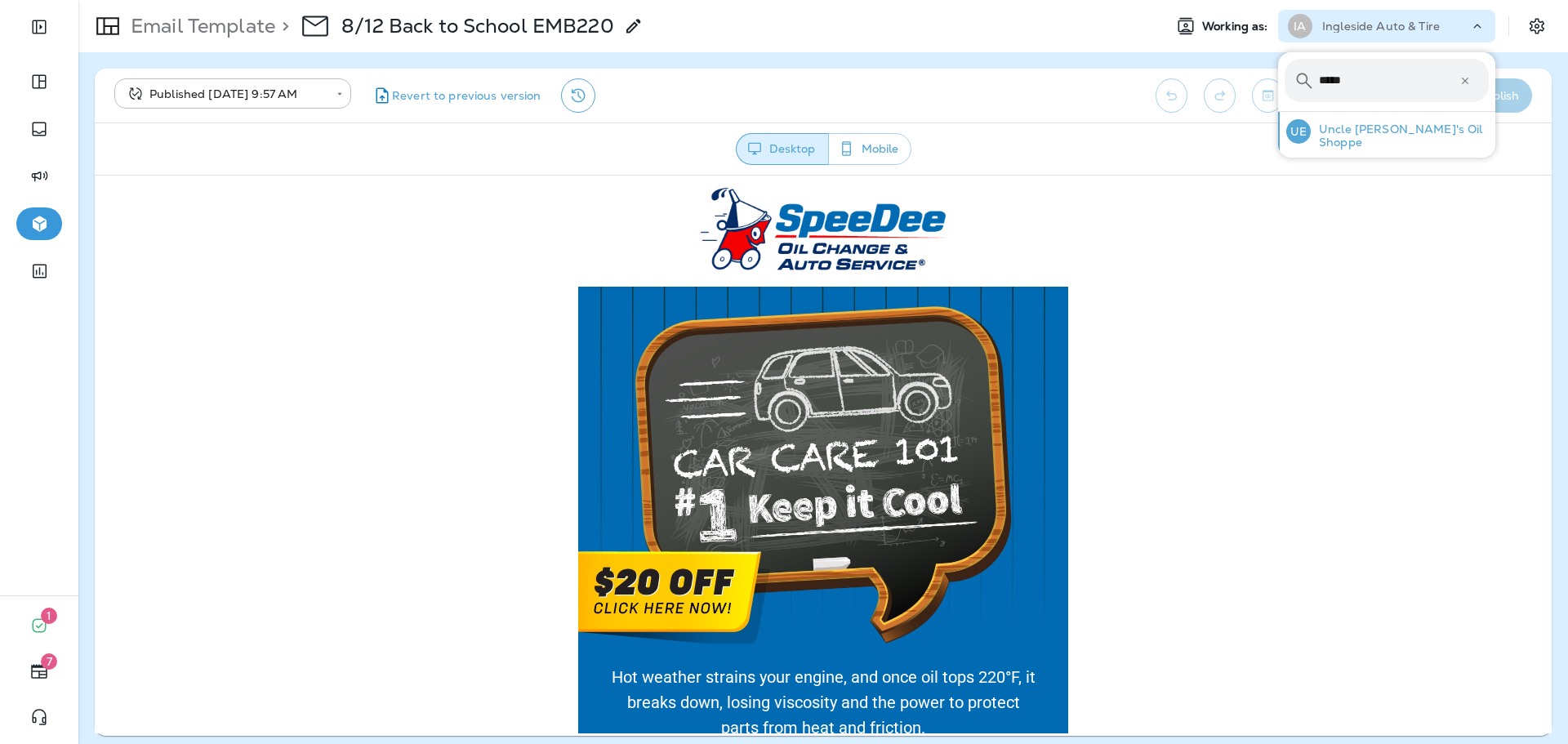
type input "*****"
click at [1375, 136] on p "Uncle [PERSON_NAME]'s Oil Shoppe" at bounding box center [1400, 135] width 178 height 26
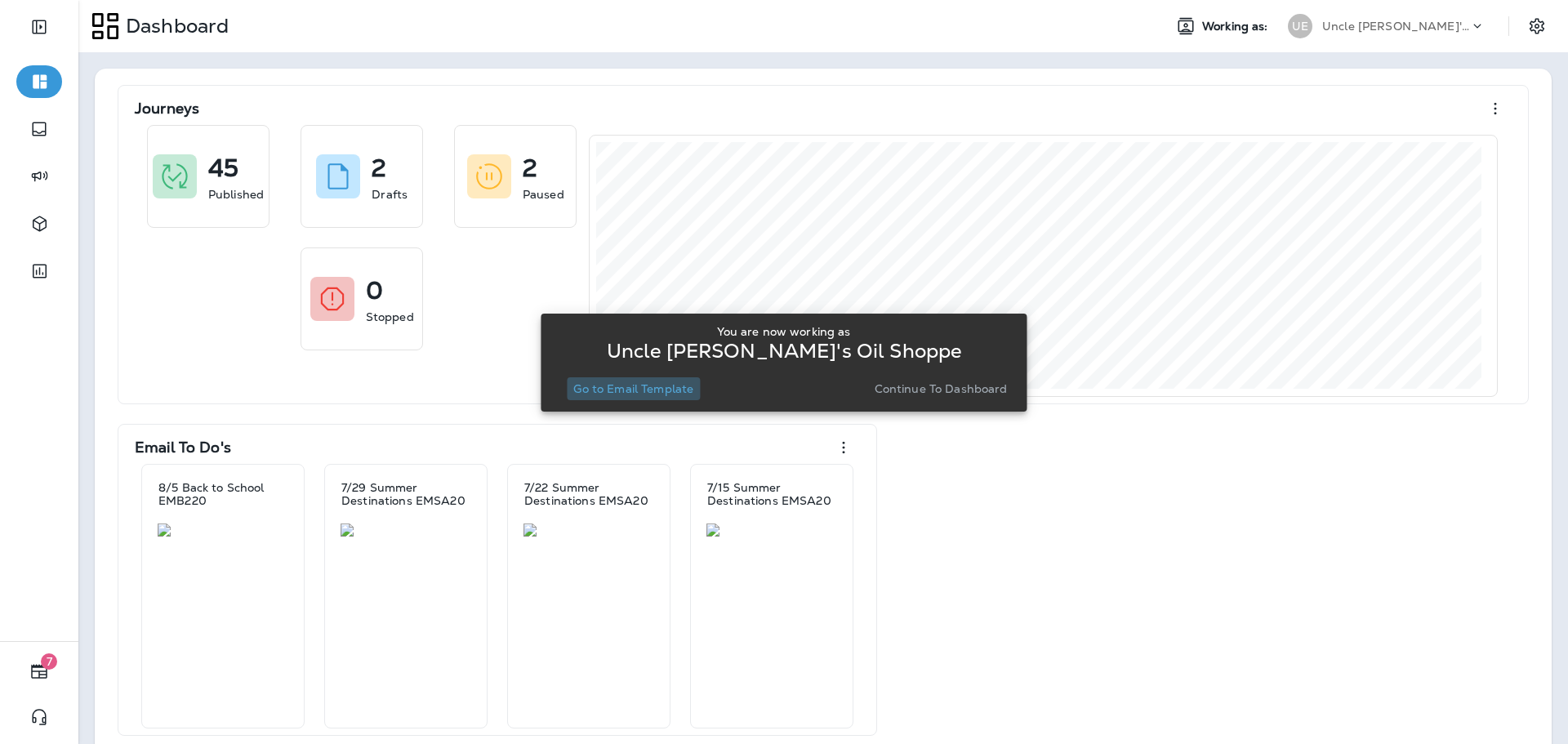
click at [661, 393] on p "Go to Email Template" at bounding box center [634, 389] width 120 height 13
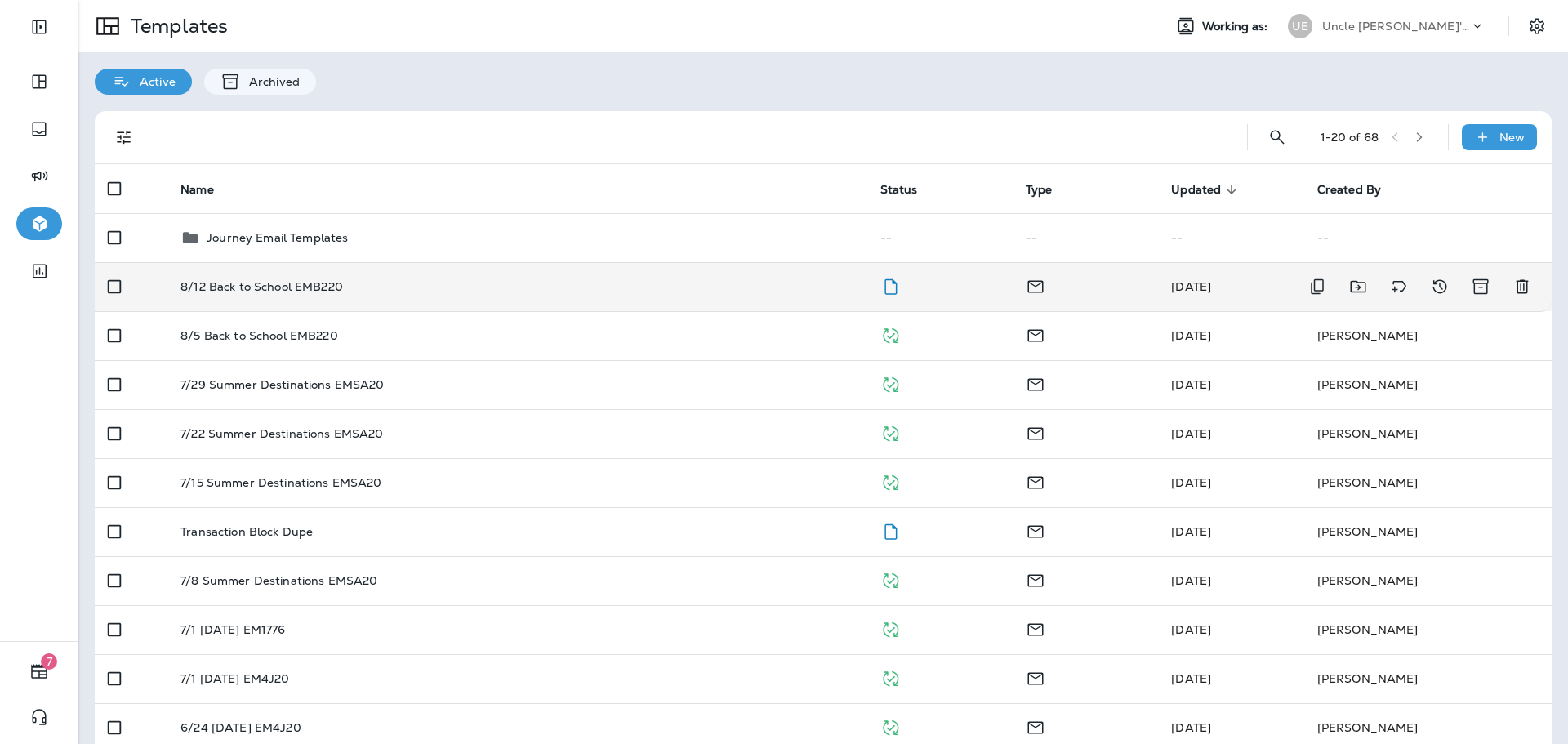
click at [831, 284] on div "8/12 Back to School EMB220" at bounding box center [516, 287] width 673 height 13
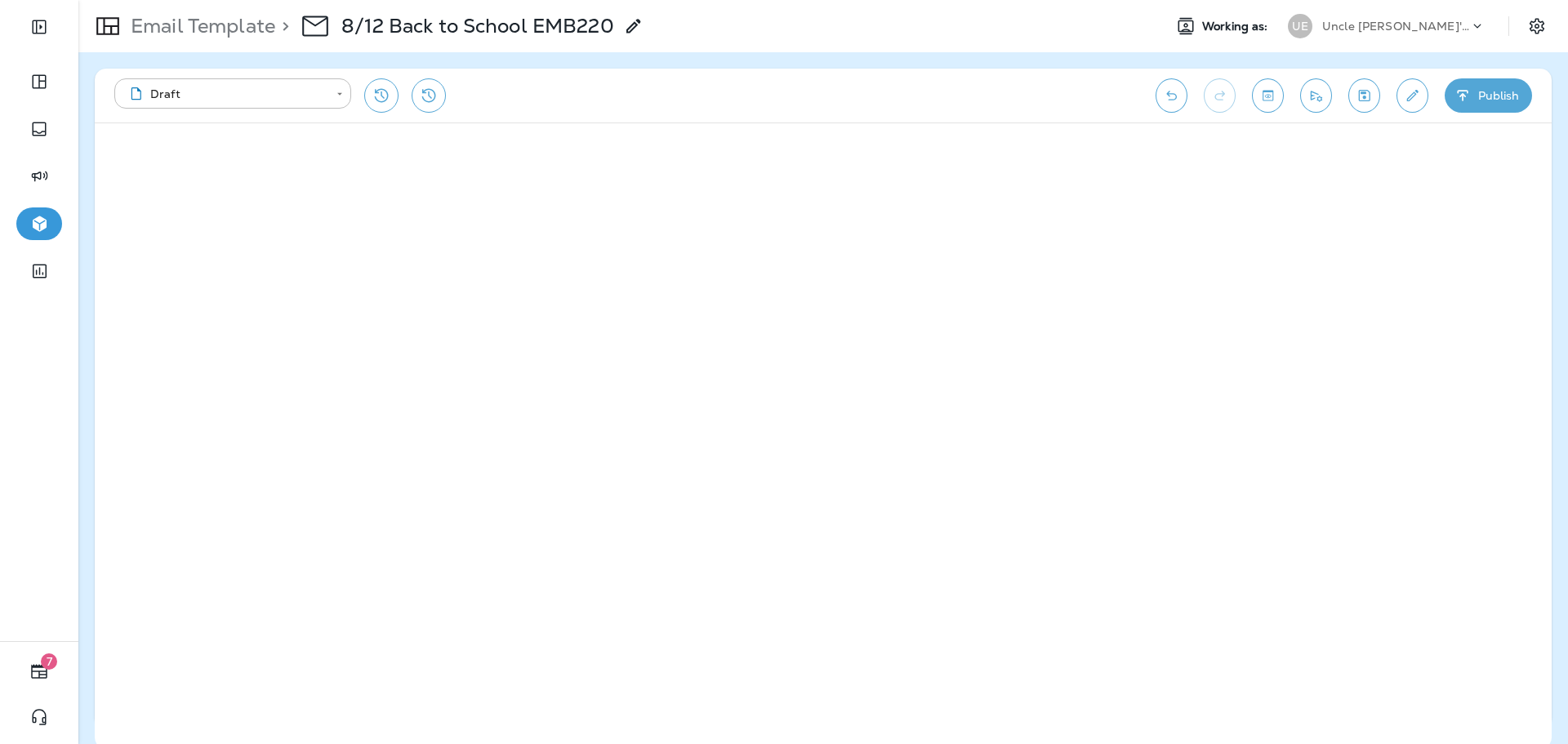
click at [1492, 92] on button "Publish" at bounding box center [1488, 95] width 87 height 34
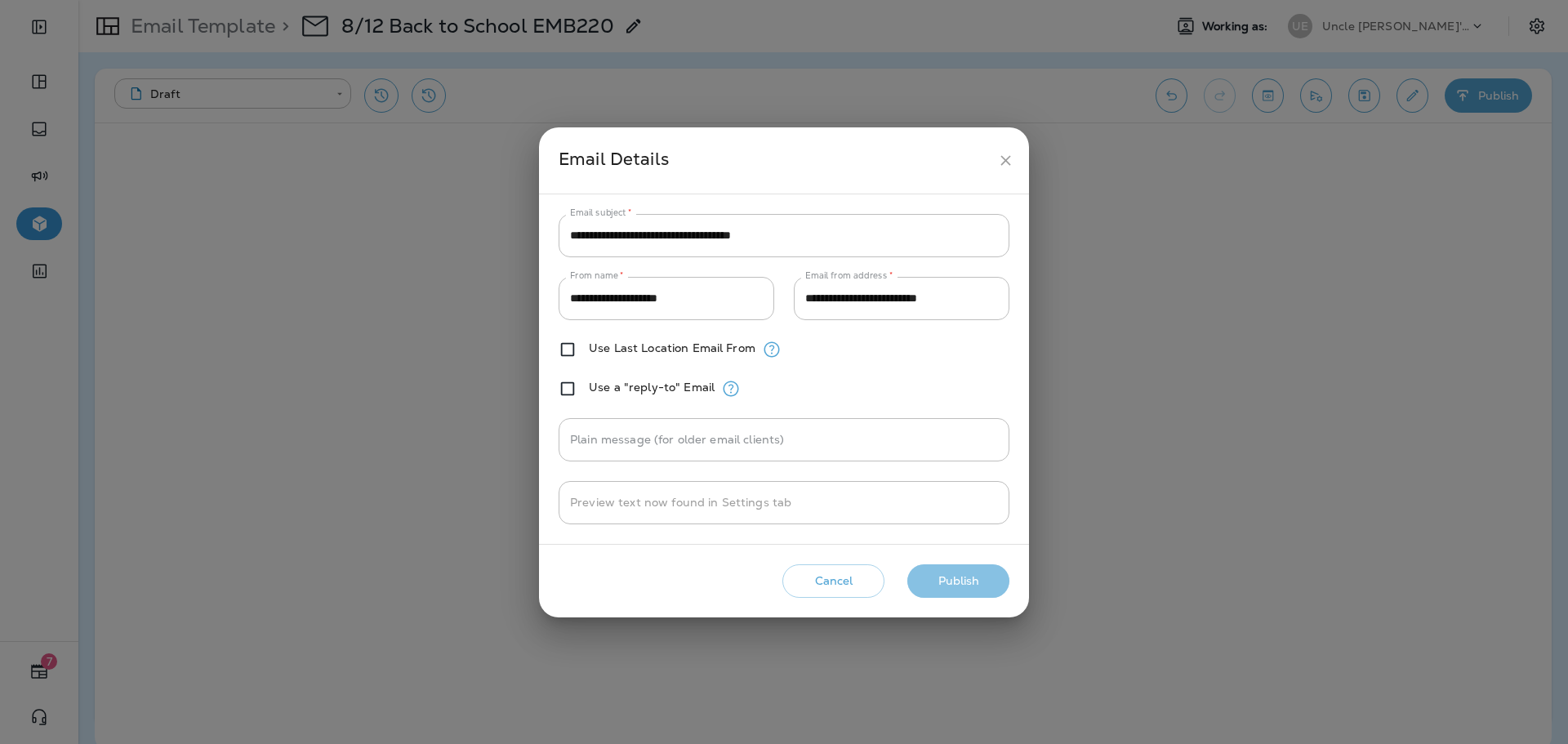
click at [975, 581] on button "Publish" at bounding box center [958, 581] width 102 height 33
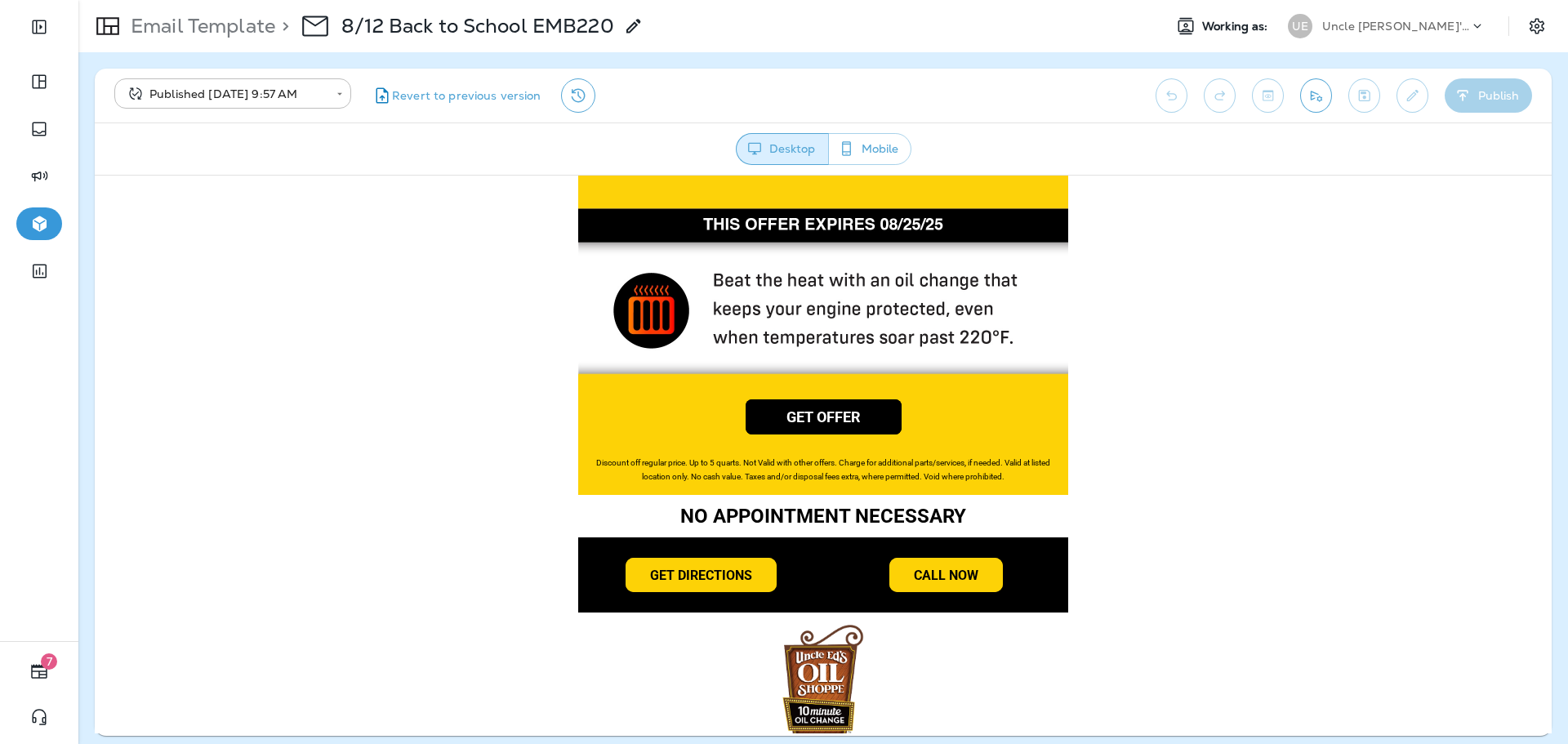
scroll to position [1105, 0]
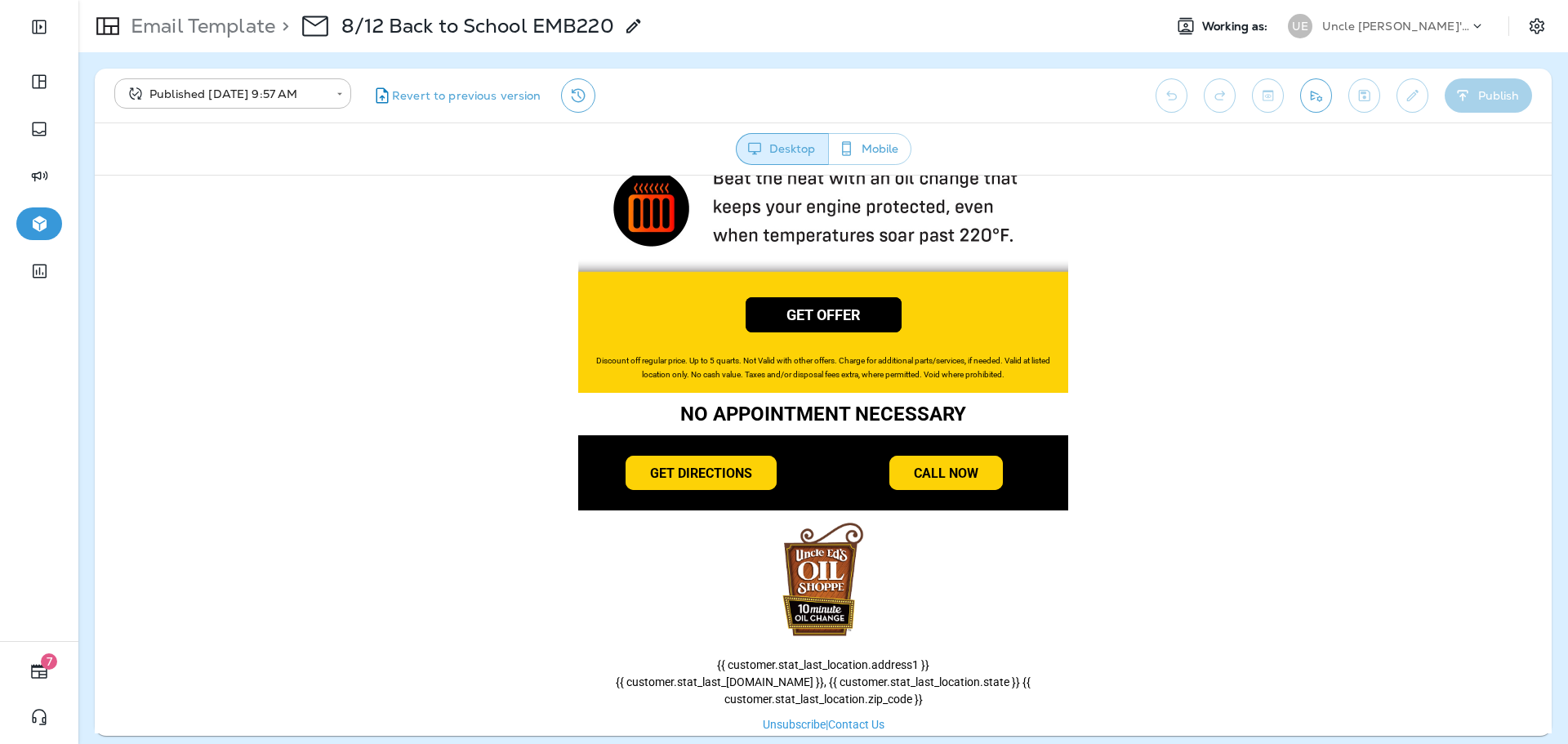
click at [1348, 21] on p "Uncle [PERSON_NAME]'s Oil Shoppe" at bounding box center [1395, 26] width 147 height 13
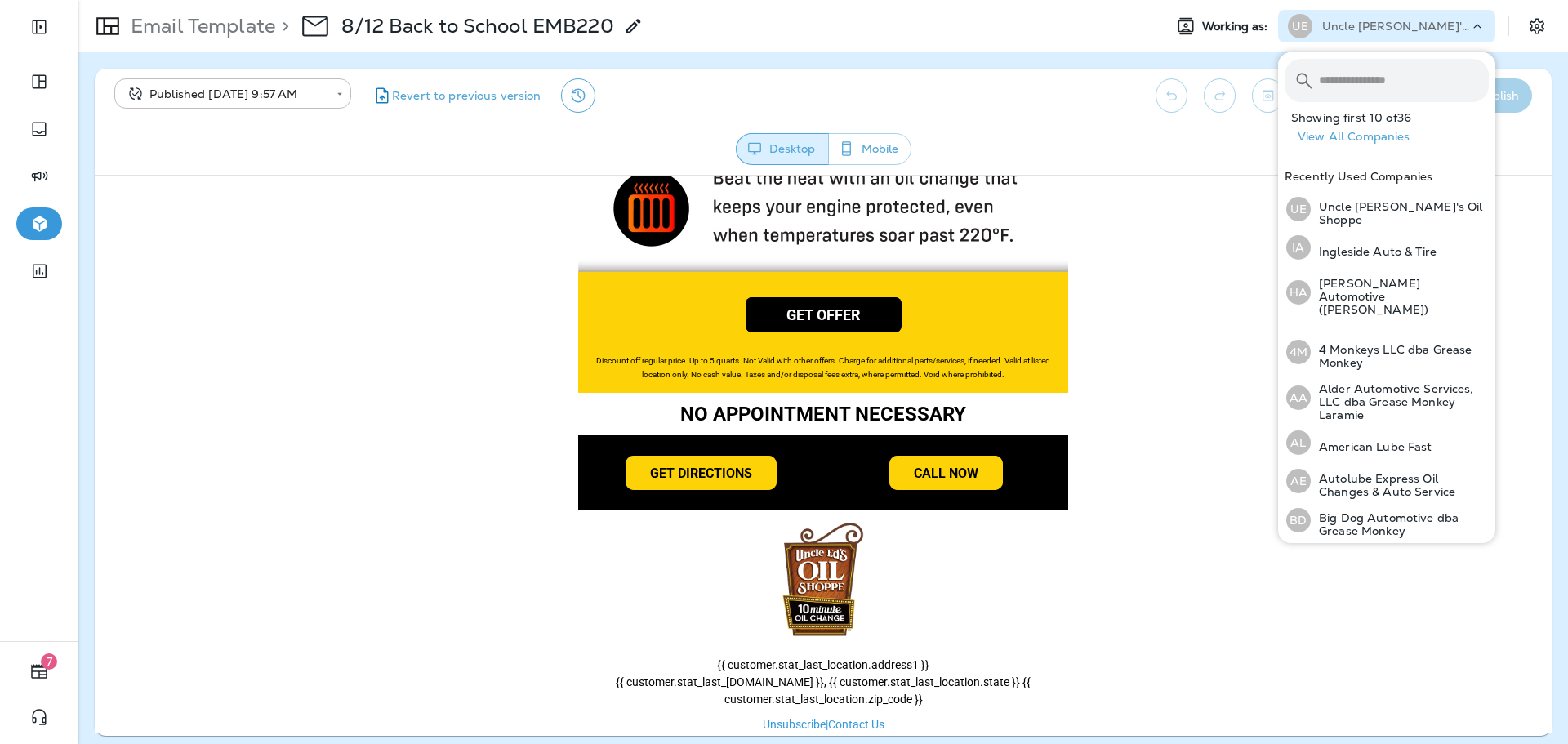
click at [1362, 68] on input "text" at bounding box center [1404, 81] width 170 height 43
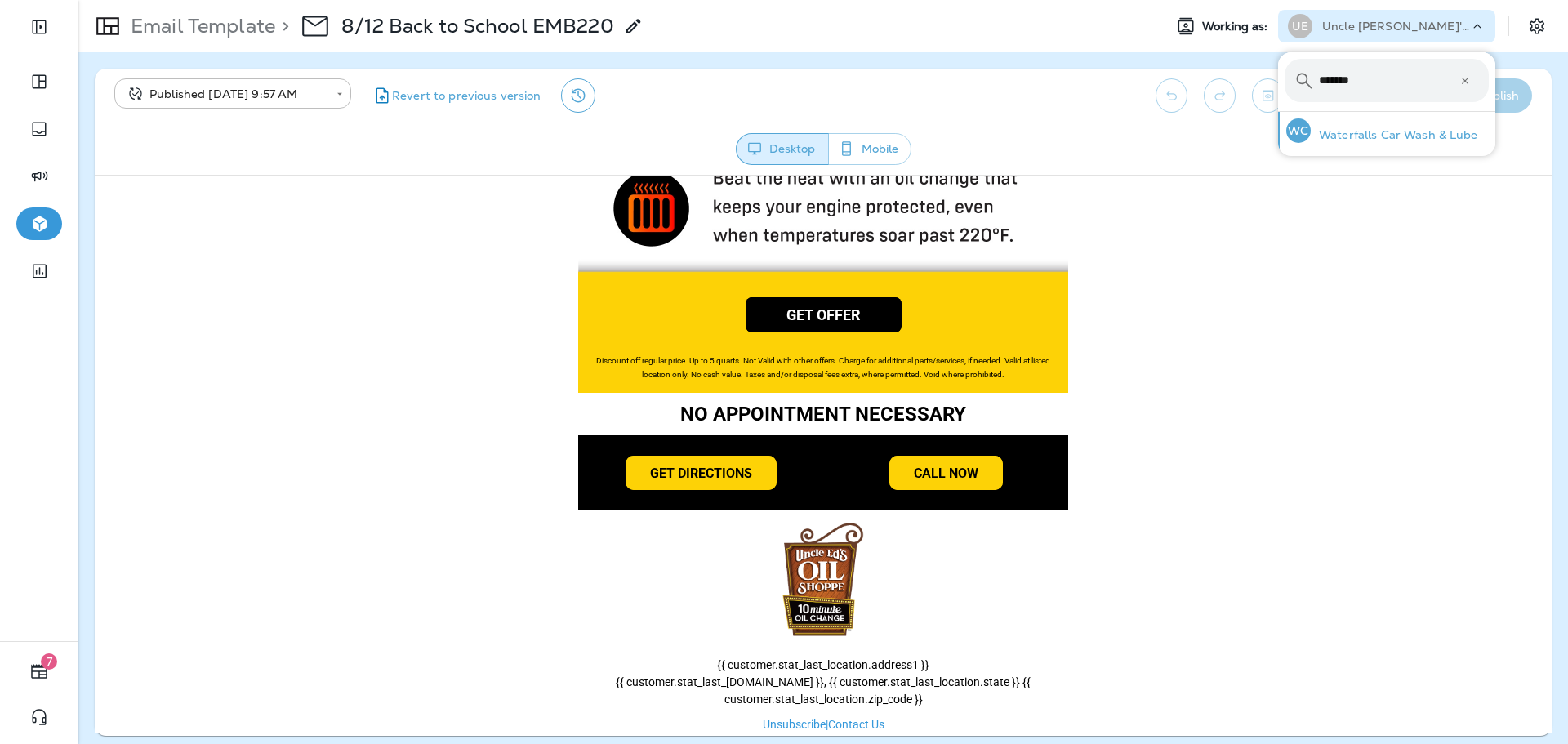
type input "*******"
click at [1371, 129] on p "Waterfalls Car Wash & Lube" at bounding box center [1394, 135] width 167 height 13
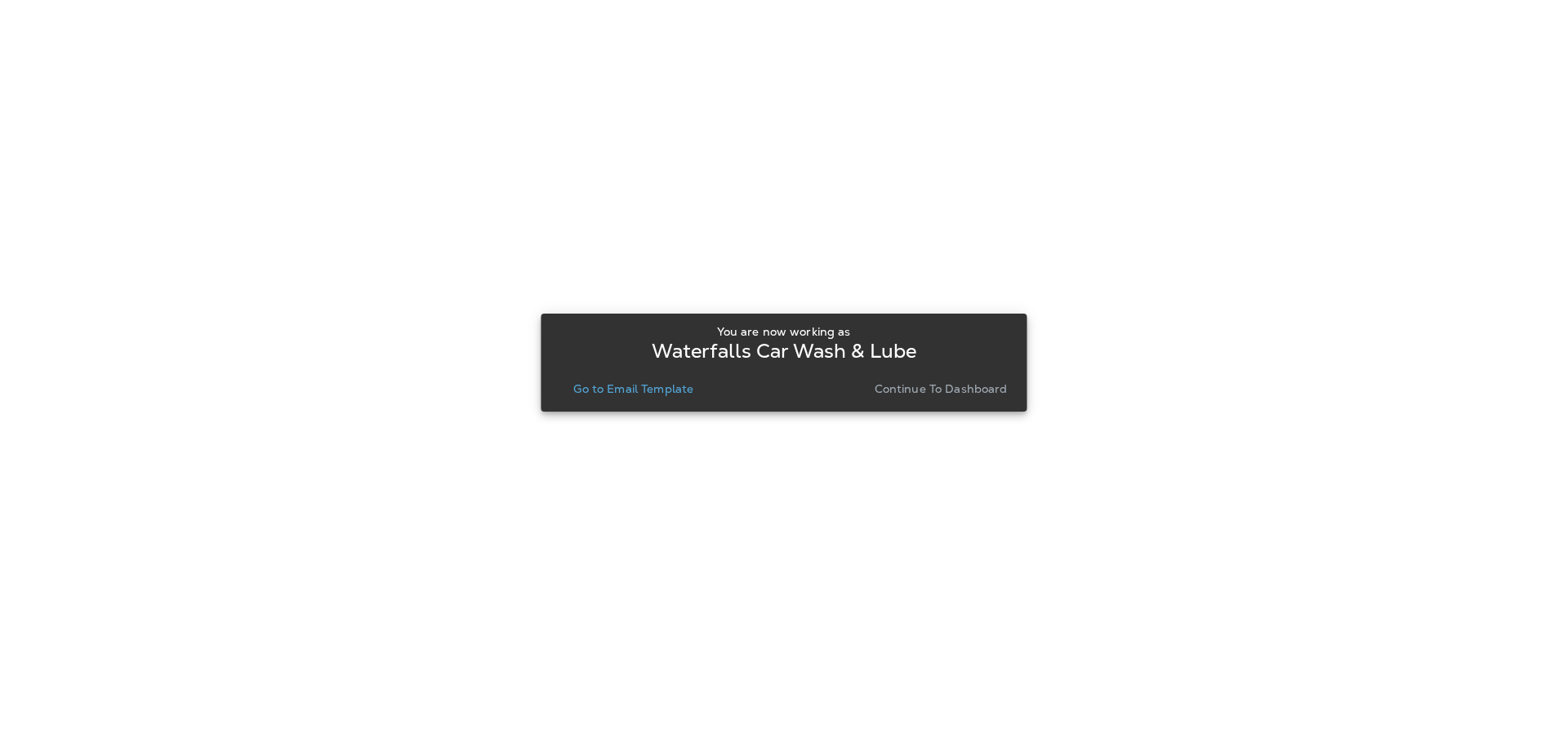
click at [641, 414] on div "You are now working as Waterfalls Car Wash & Lube Go to Email Template Continue…" at bounding box center [783, 362] width 486 height 725
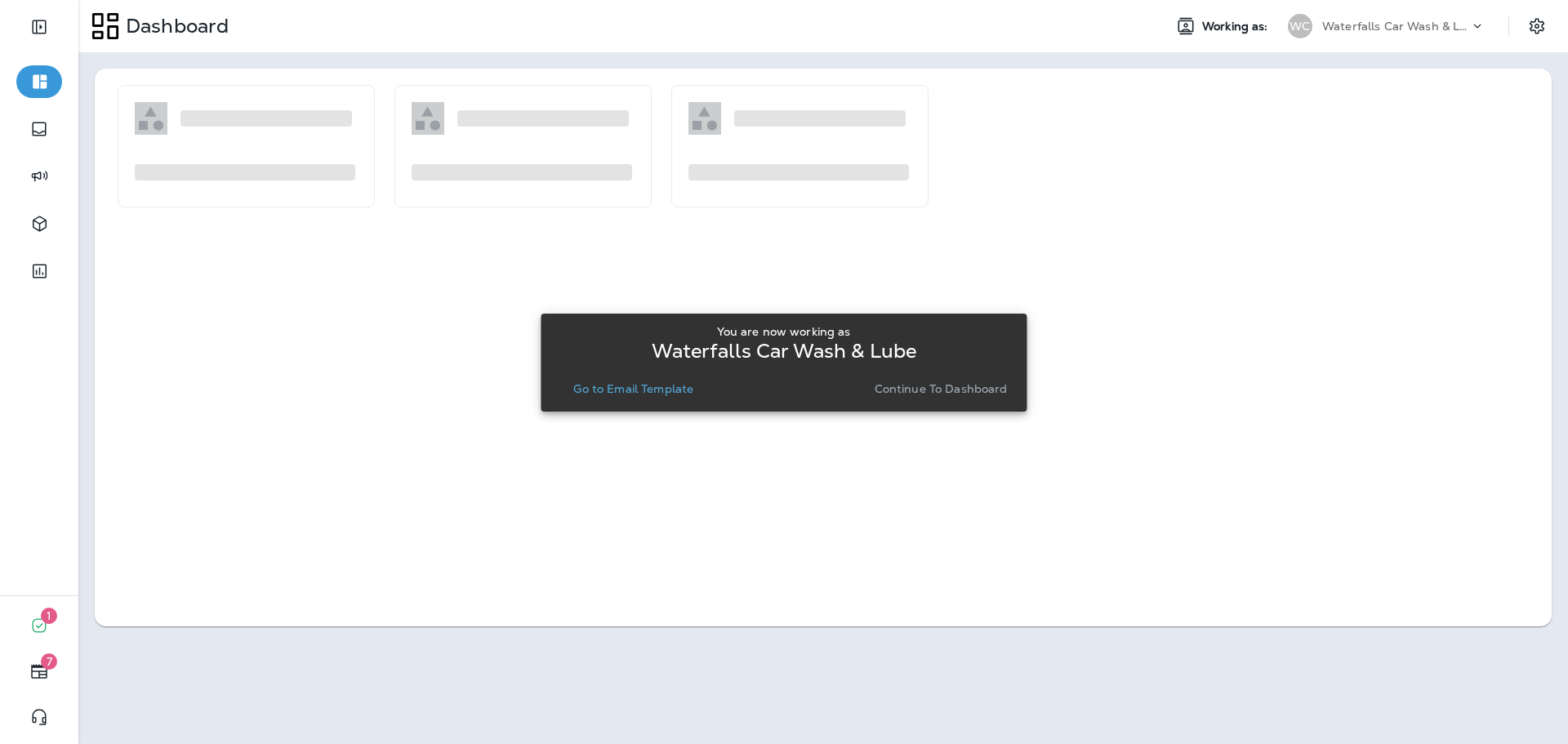
click at [632, 390] on p "Go to Email Template" at bounding box center [634, 389] width 120 height 13
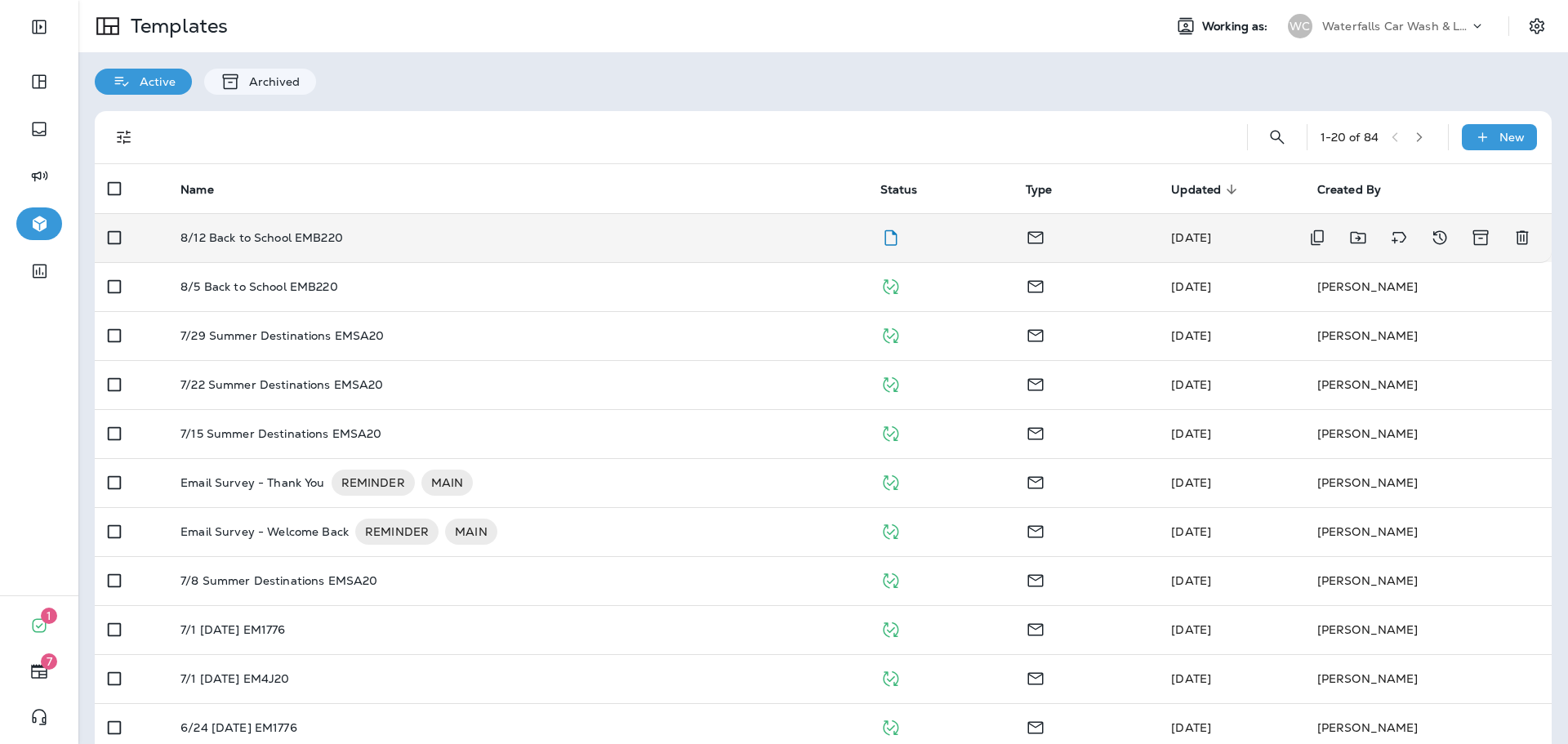
click at [484, 252] on td "8/12 Back to School EMB220" at bounding box center [517, 237] width 699 height 49
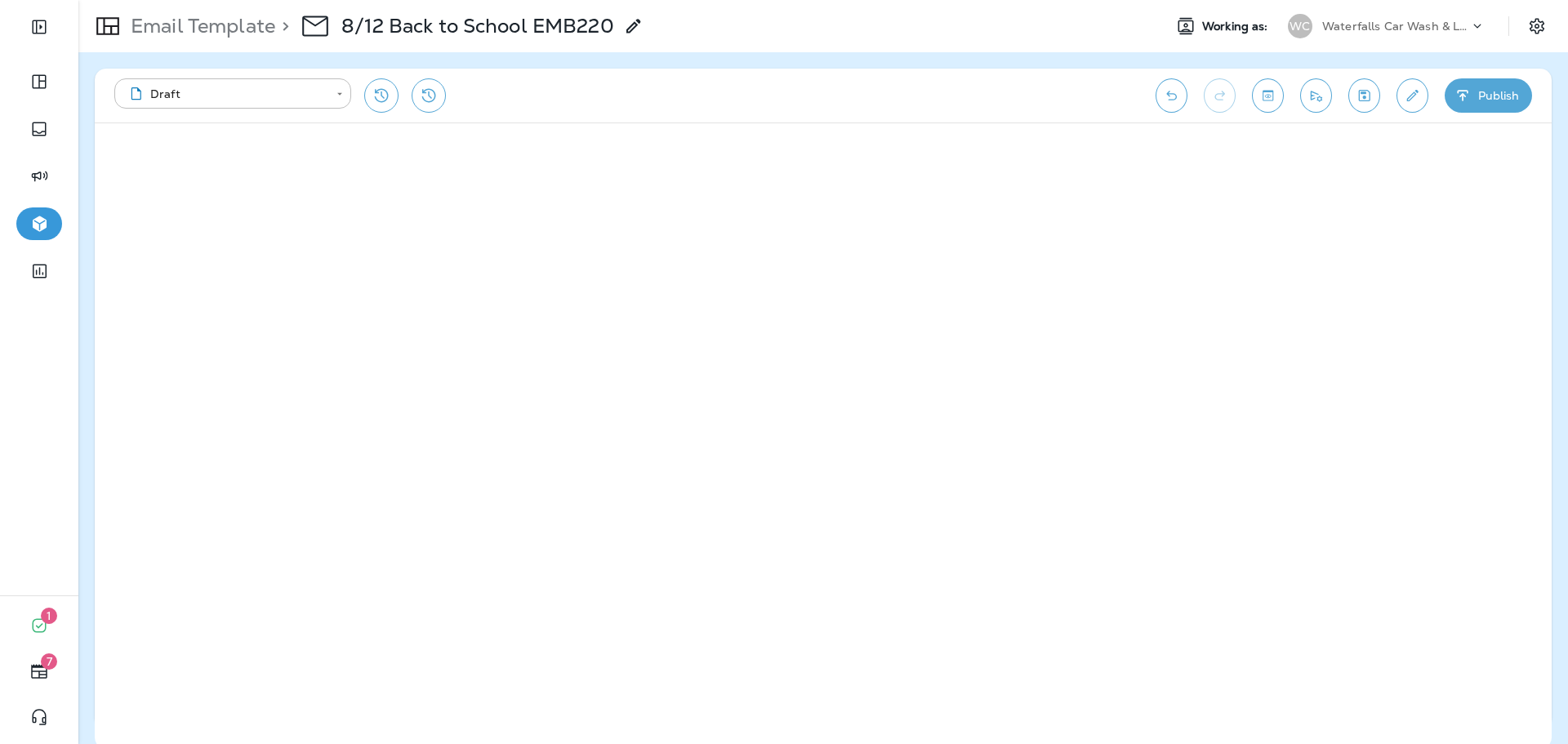
click at [1484, 88] on button "Publish" at bounding box center [1488, 95] width 87 height 34
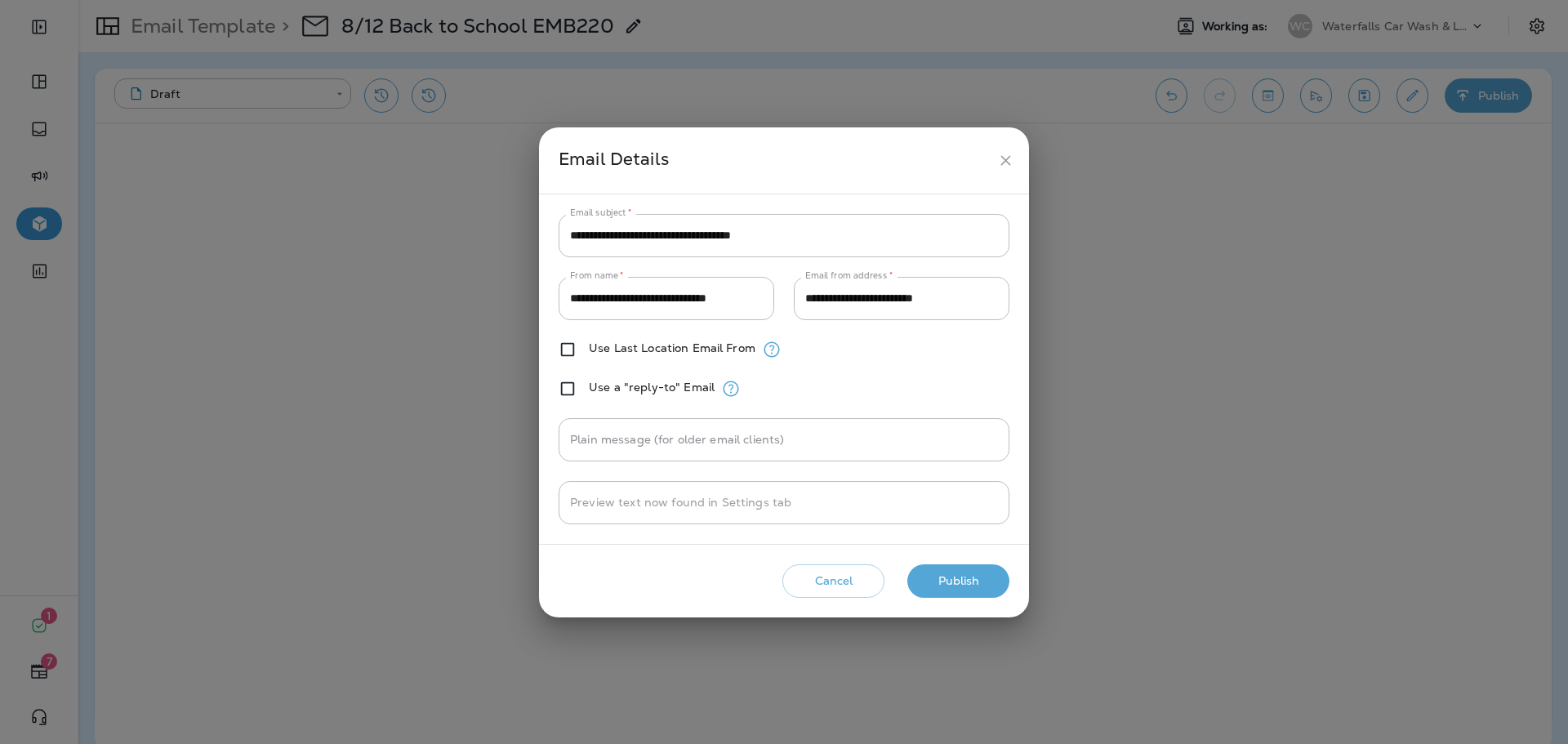
click at [959, 584] on button "Publish" at bounding box center [958, 581] width 102 height 33
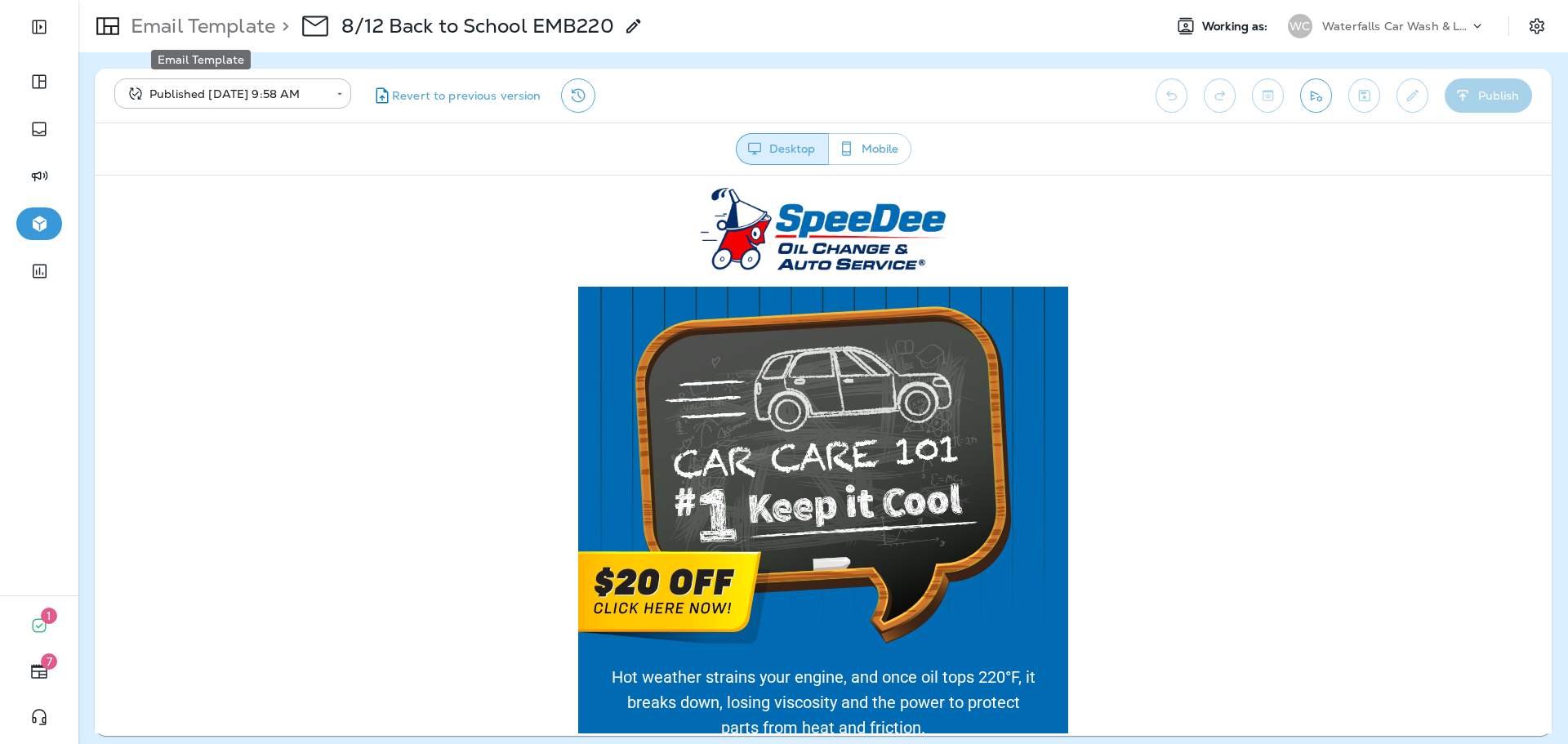
click at [231, 33] on p "Email Template" at bounding box center [199, 26] width 151 height 24
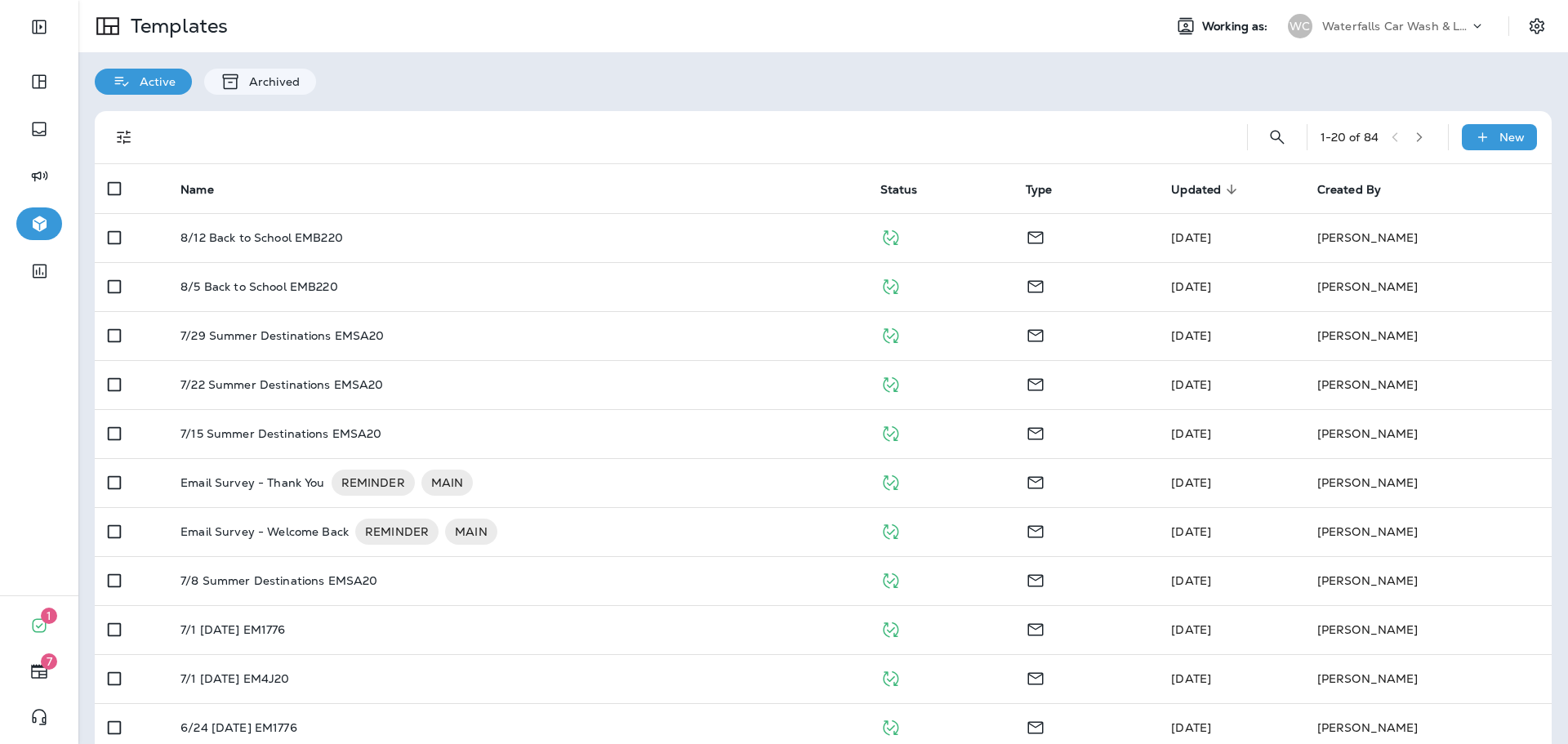
click at [1334, 31] on p "Waterfalls Car Wash & Lube" at bounding box center [1395, 26] width 147 height 13
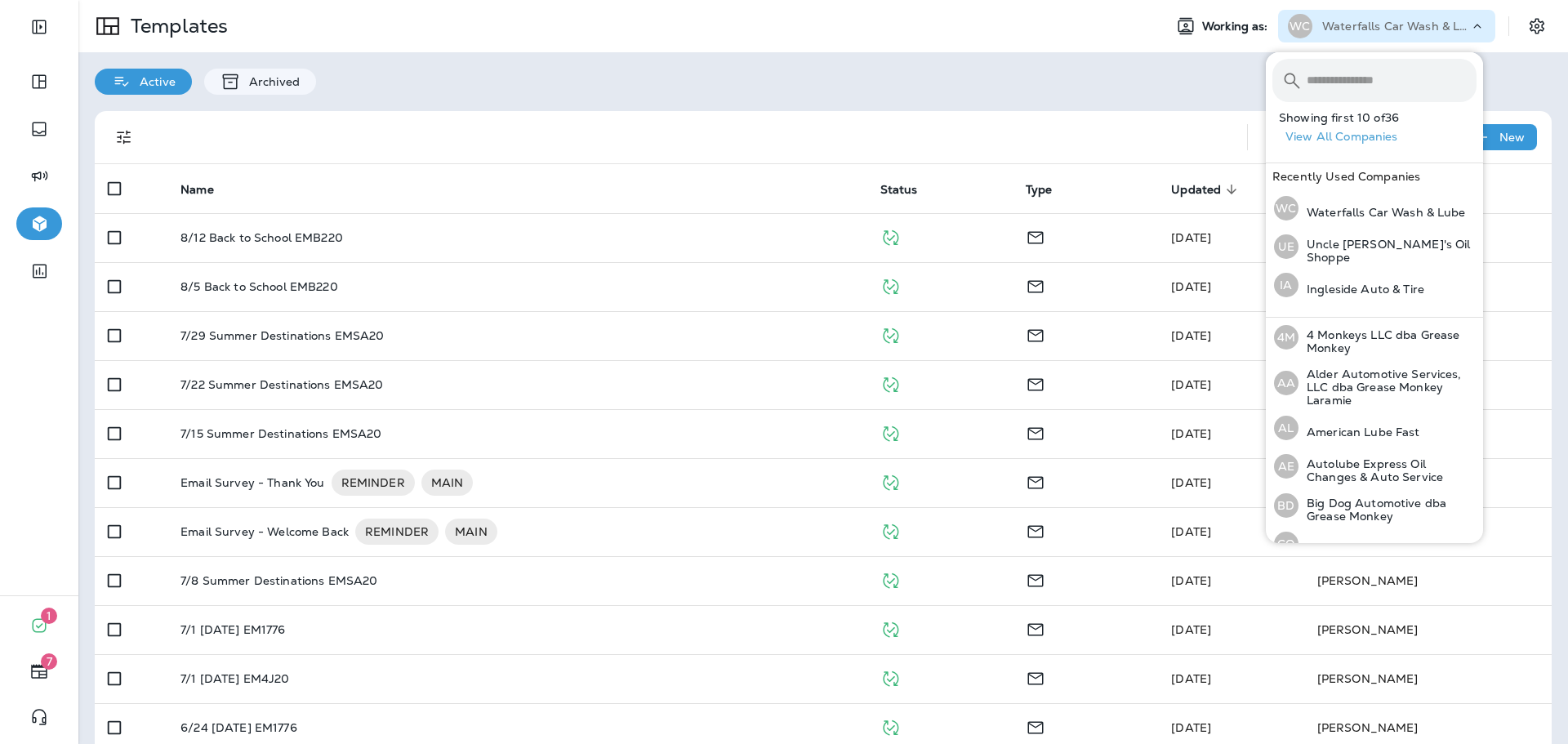
click at [1356, 88] on input "text" at bounding box center [1392, 81] width 170 height 43
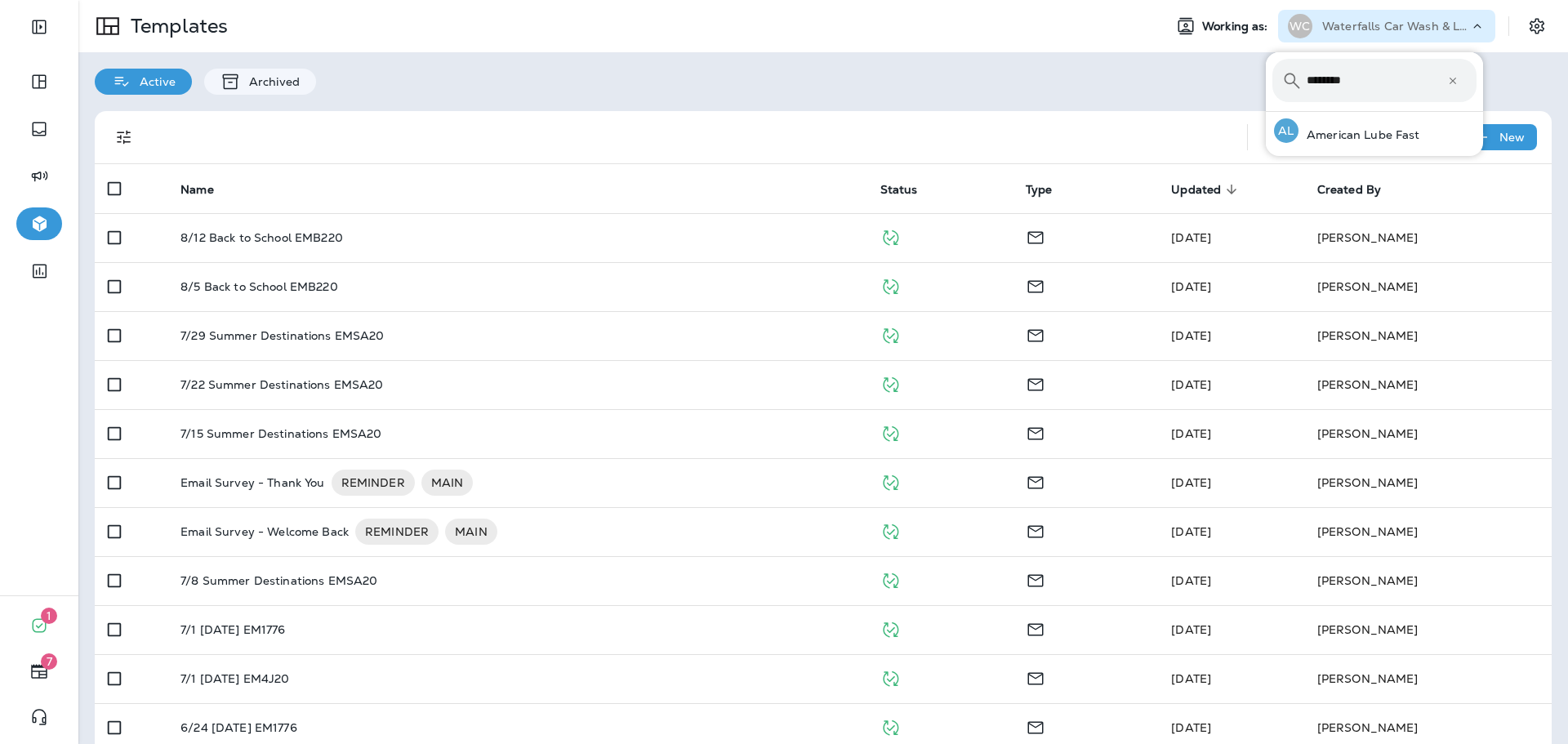
type input "********"
click at [1353, 151] on div "​ ******** ​ ​ AL American Lube Fast" at bounding box center [1374, 105] width 217 height 104
click at [1356, 142] on p "American Lube Fast" at bounding box center [1360, 135] width 122 height 13
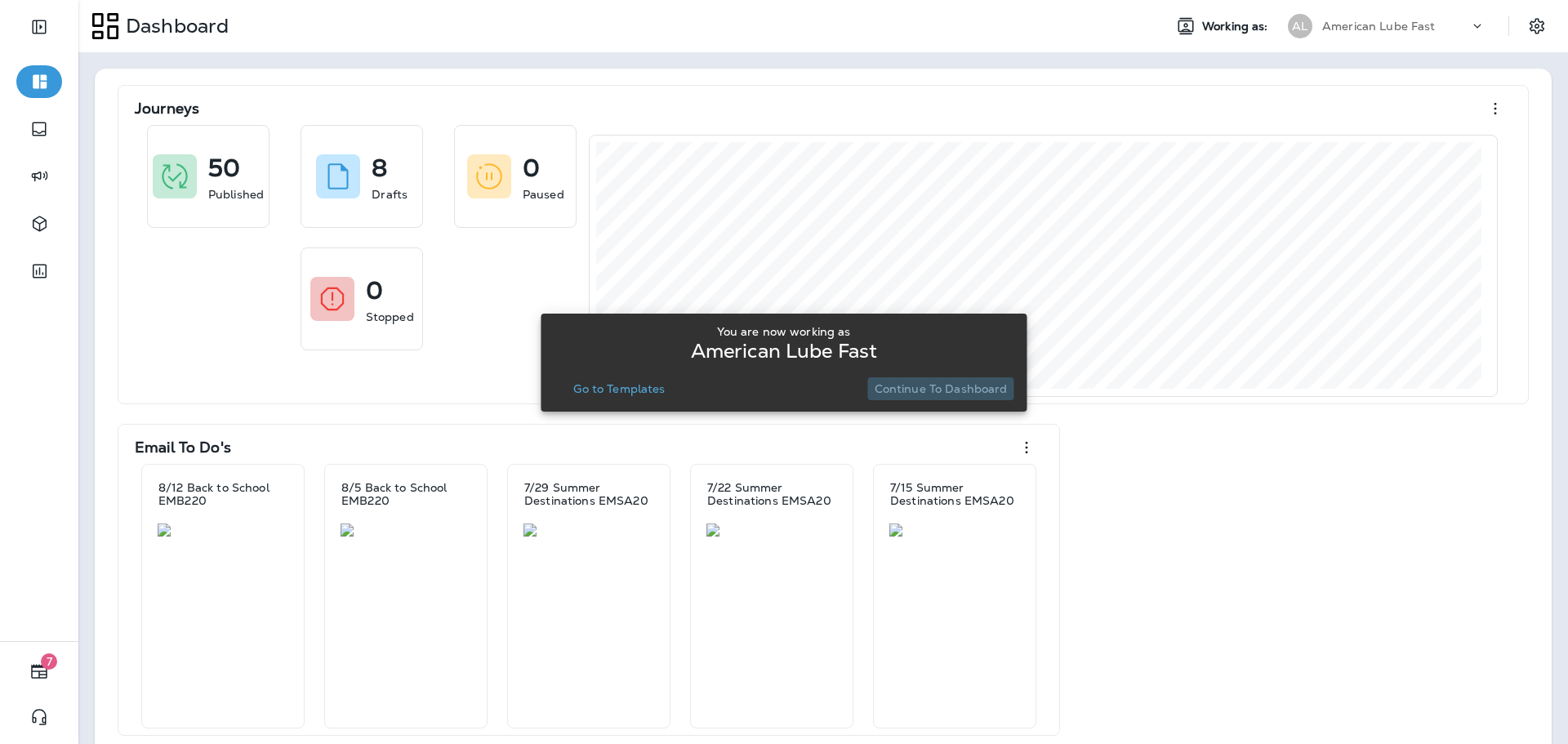
click at [988, 390] on p "Continue to Dashboard" at bounding box center [942, 389] width 133 height 13
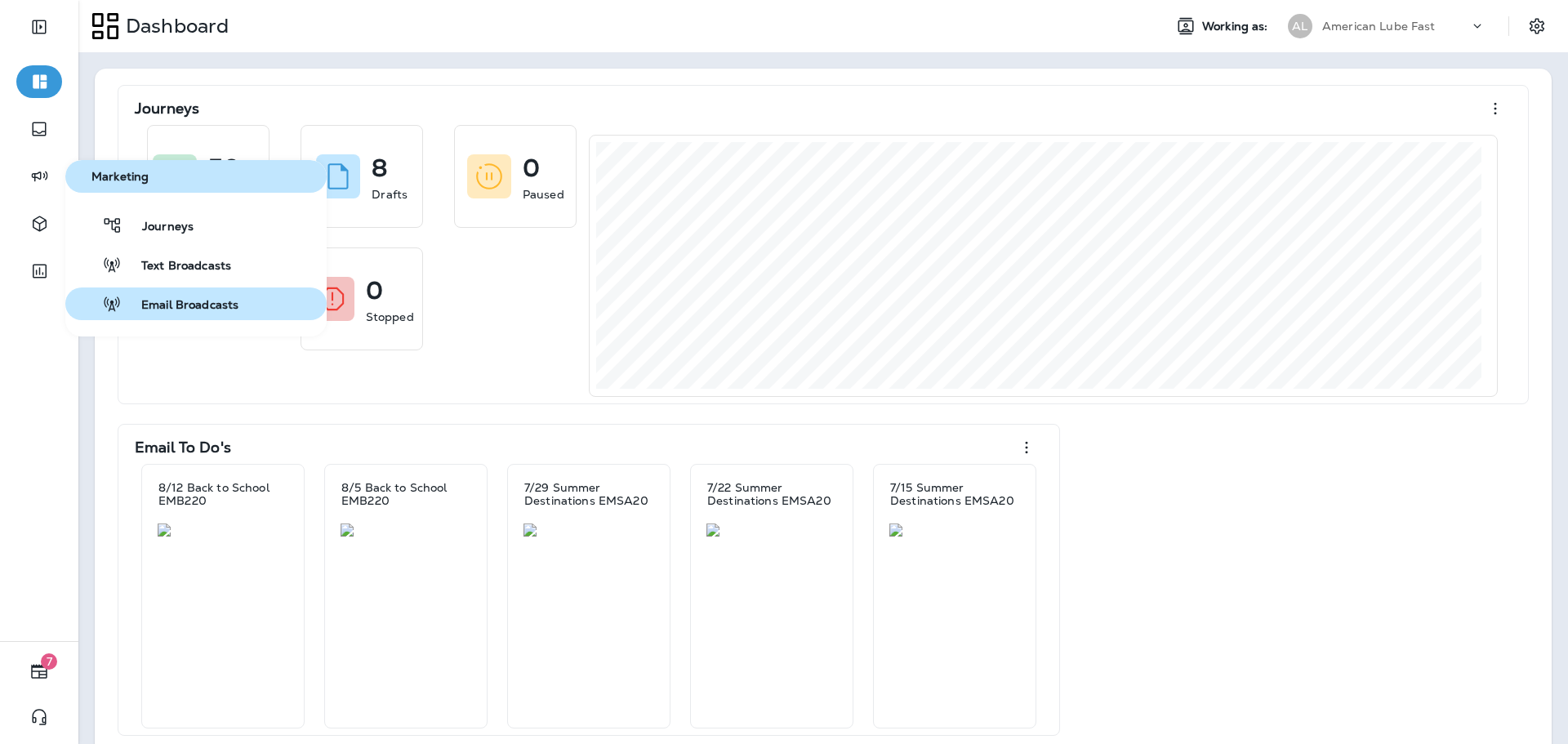
click at [171, 301] on span "Email Broadcasts" at bounding box center [180, 305] width 117 height 16
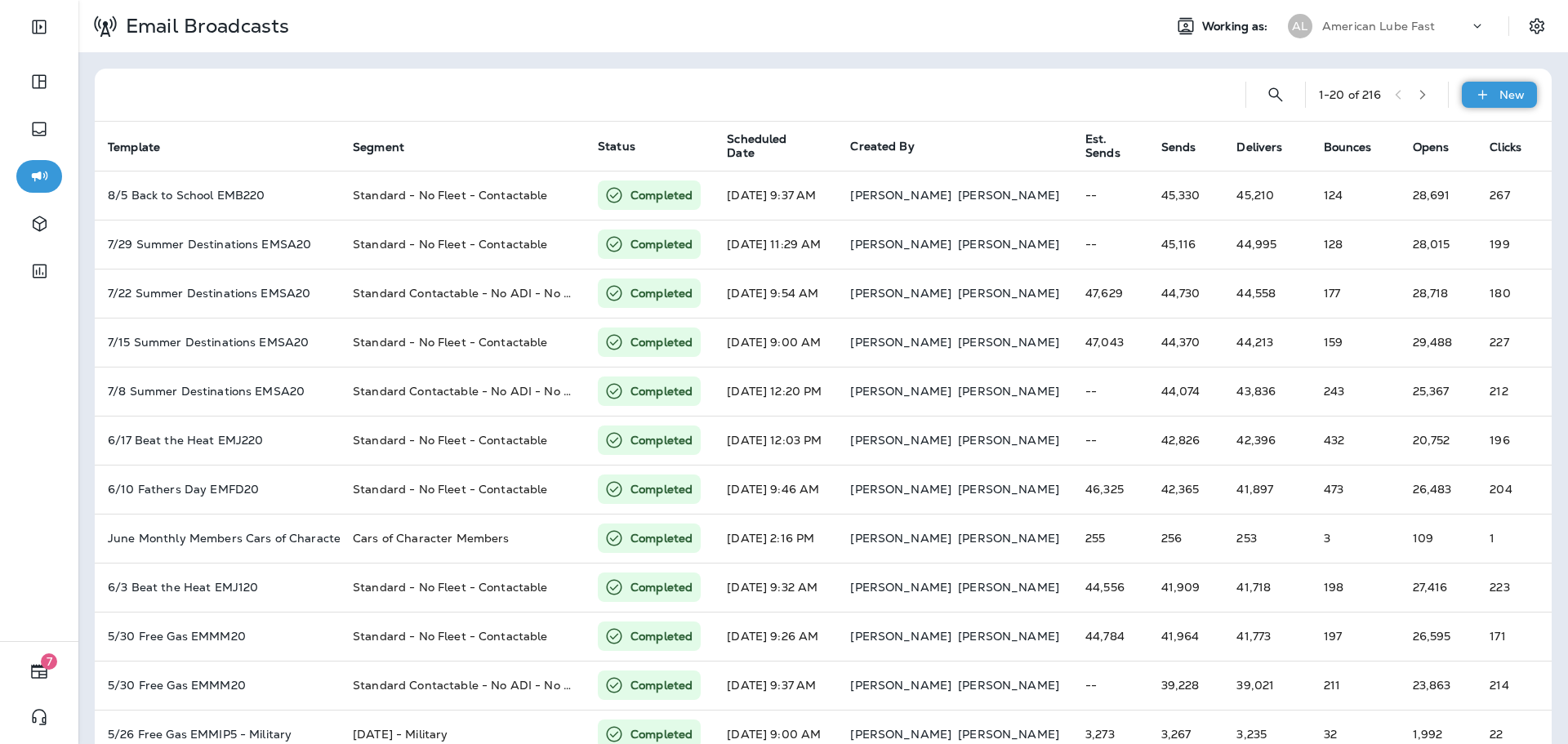
click at [1475, 97] on icon at bounding box center [1483, 95] width 18 height 17
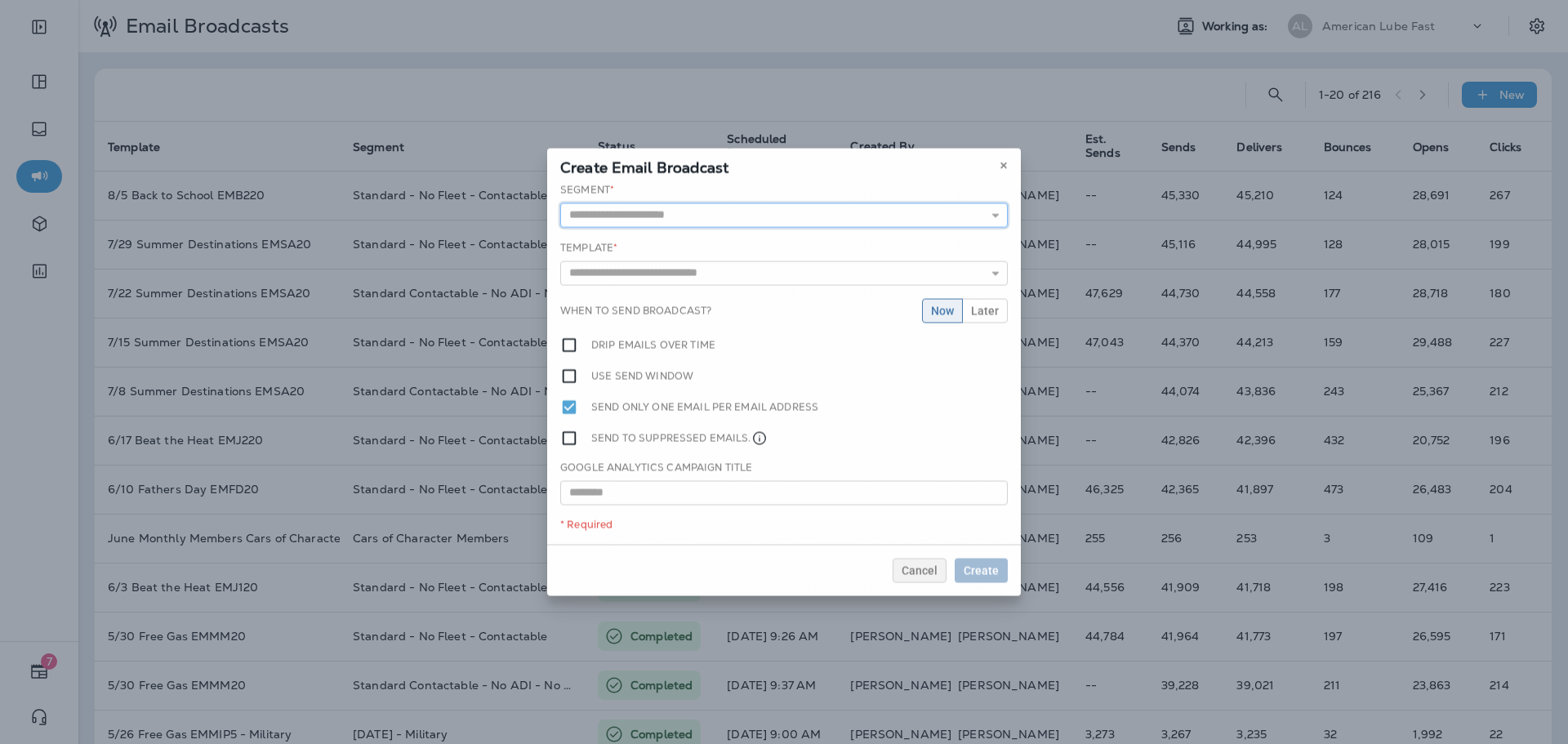
click at [789, 219] on input "text" at bounding box center [784, 215] width 448 height 24
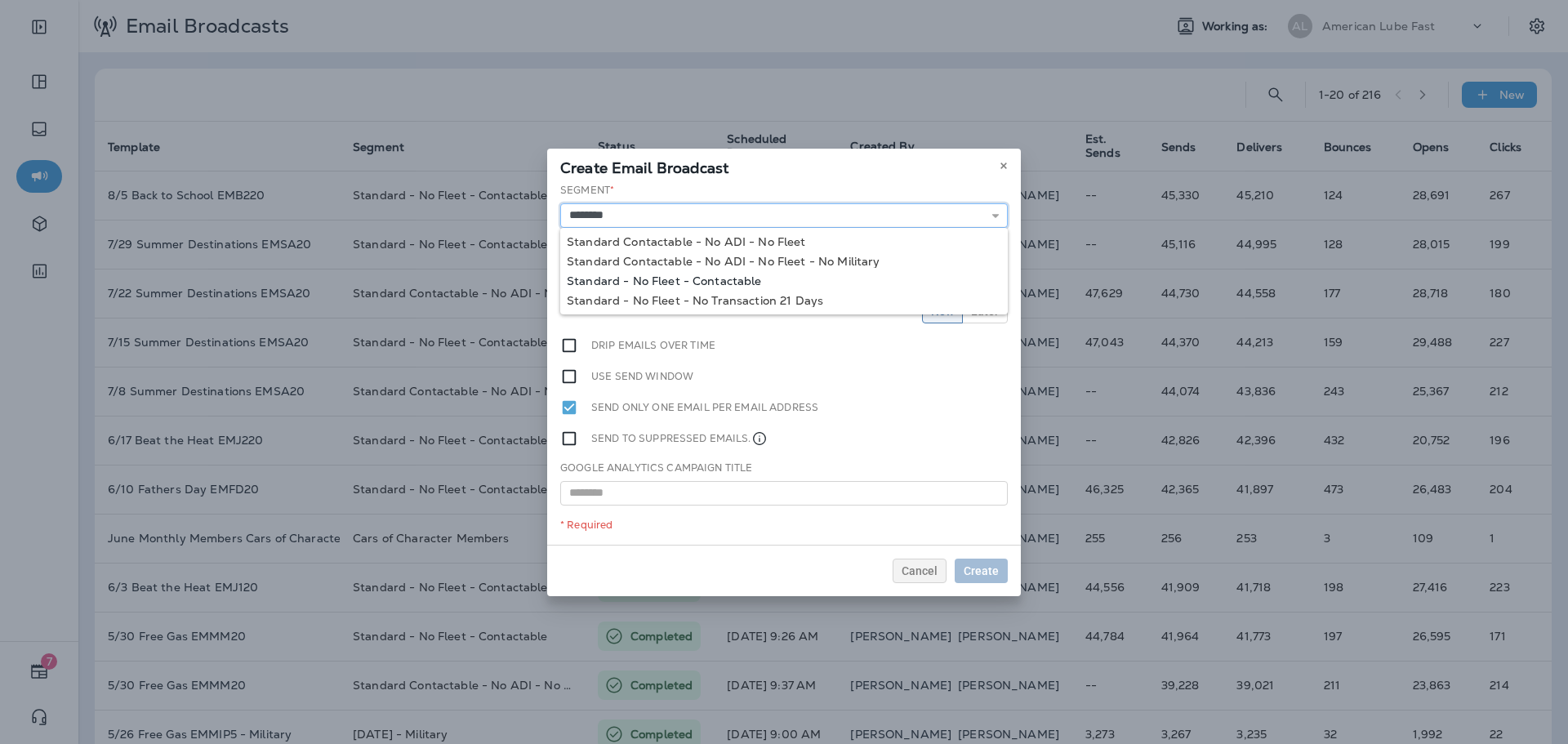
type input "**********"
click at [752, 278] on div "**********" at bounding box center [784, 364] width 474 height 362
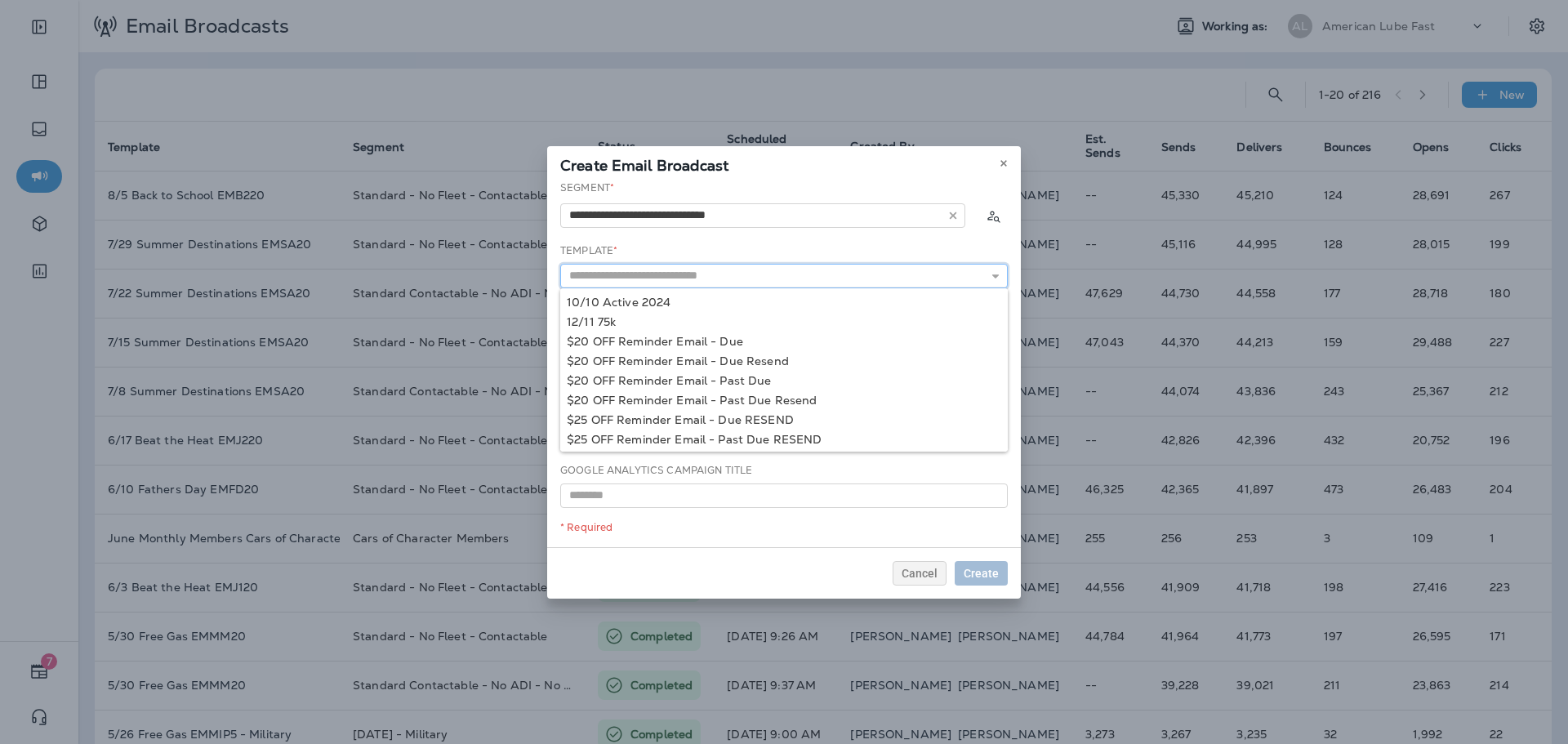
click at [752, 282] on input "text" at bounding box center [784, 276] width 448 height 24
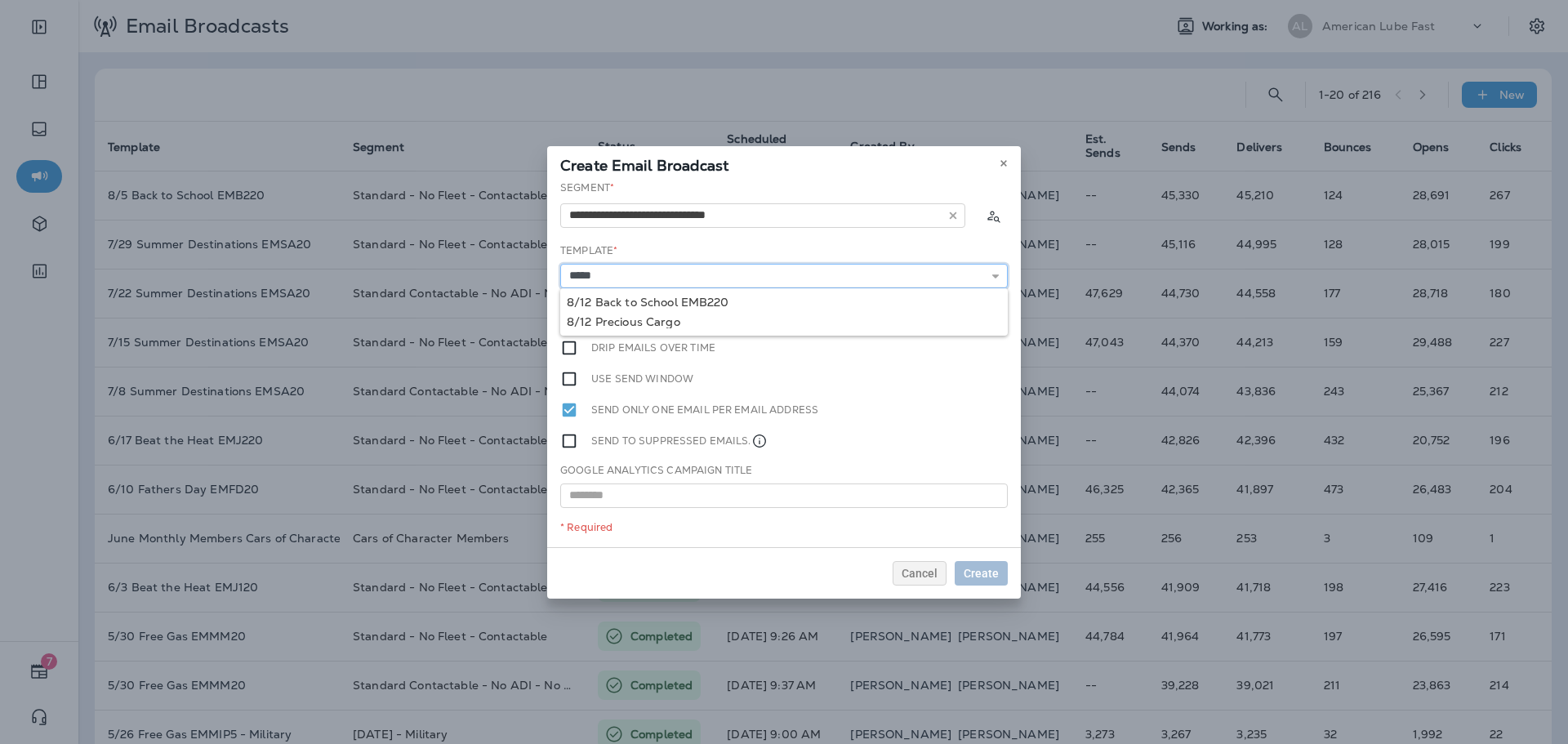
type input "**********"
click at [729, 303] on div "**********" at bounding box center [784, 364] width 474 height 366
click at [987, 572] on span "Create" at bounding box center [982, 574] width 35 height 11
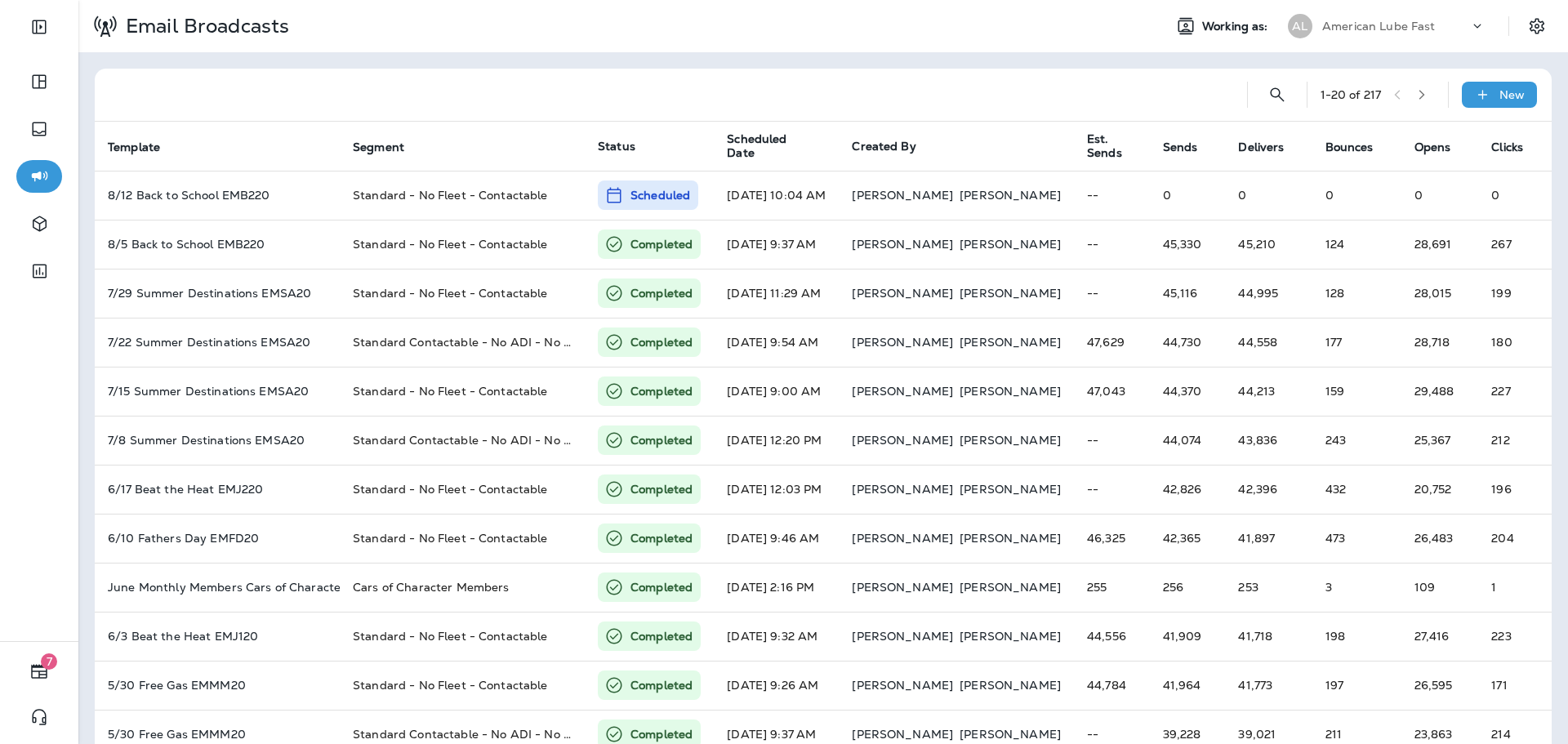
click at [1384, 47] on div "Email Broadcasts Working as: AL American Lube Fast" at bounding box center [823, 26] width 1489 height 53
click at [1379, 27] on p "American Lube Fast" at bounding box center [1378, 26] width 114 height 13
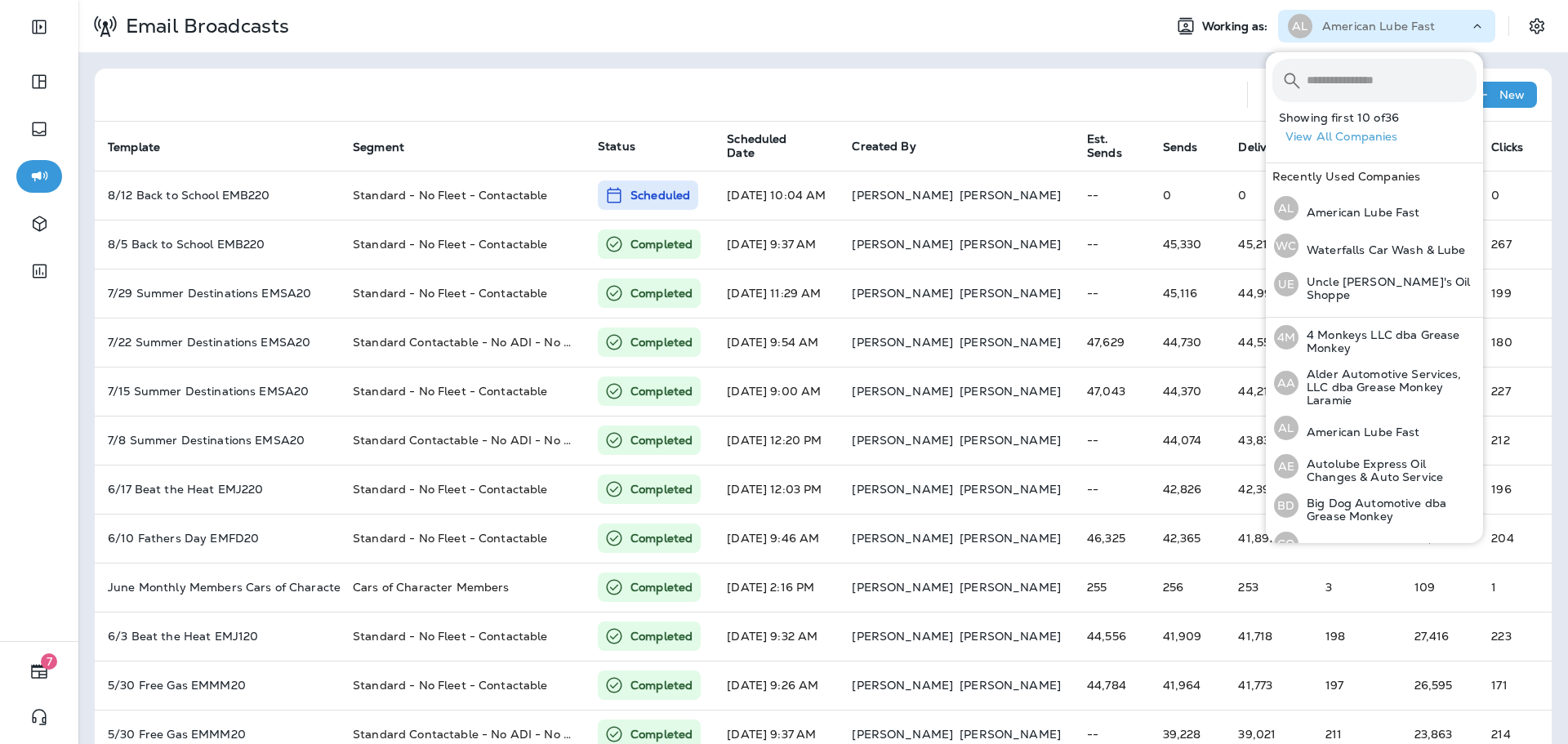
click at [1364, 53] on div "​ ​ Showing first 10 of 36 View All Companies Recently Used Companies AL Americ…" at bounding box center [1374, 185] width 217 height 266
click at [1364, 74] on input "text" at bounding box center [1392, 81] width 170 height 43
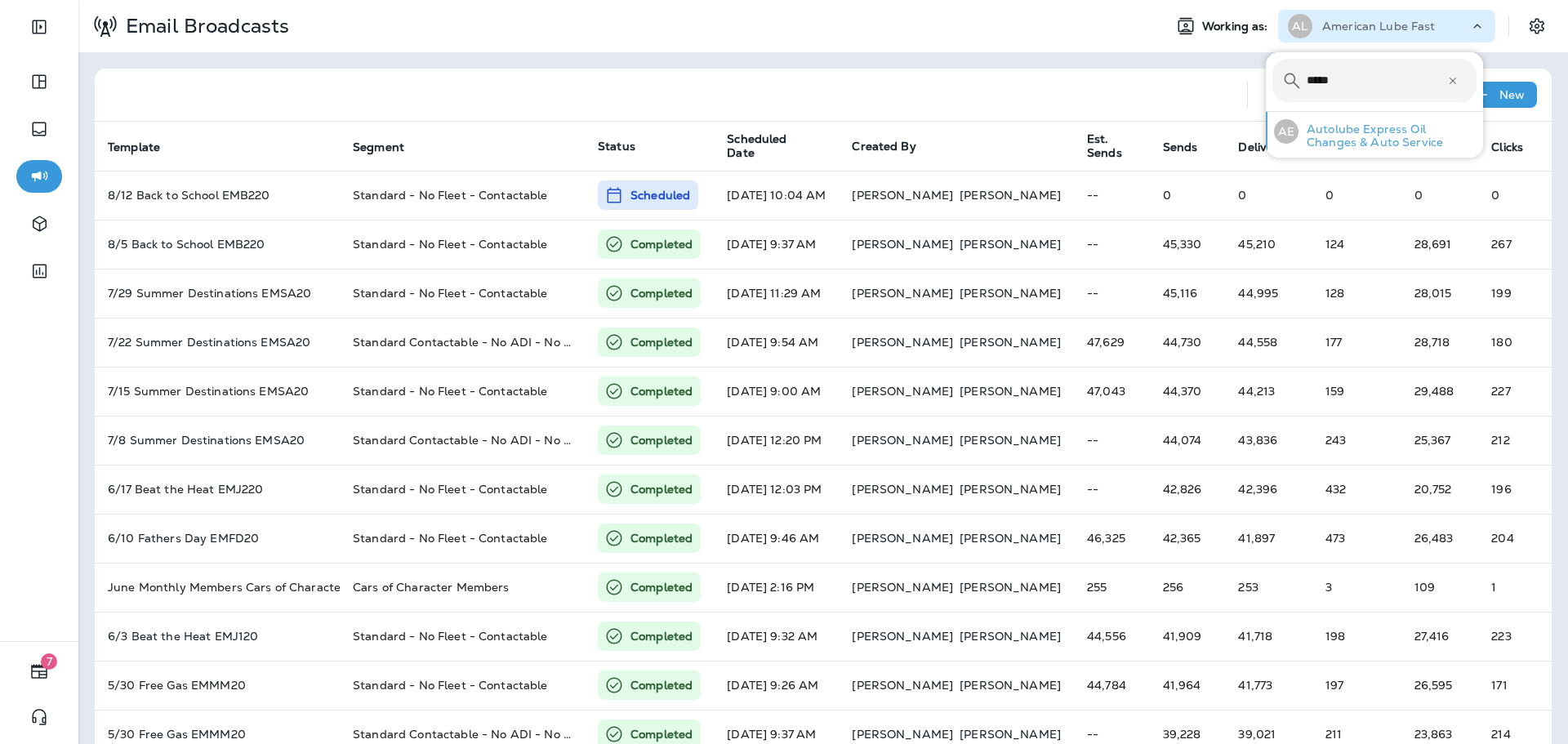
type input "*****"
click at [1356, 130] on p "Autolube Express Oil Changes & Auto Service" at bounding box center [1388, 135] width 178 height 26
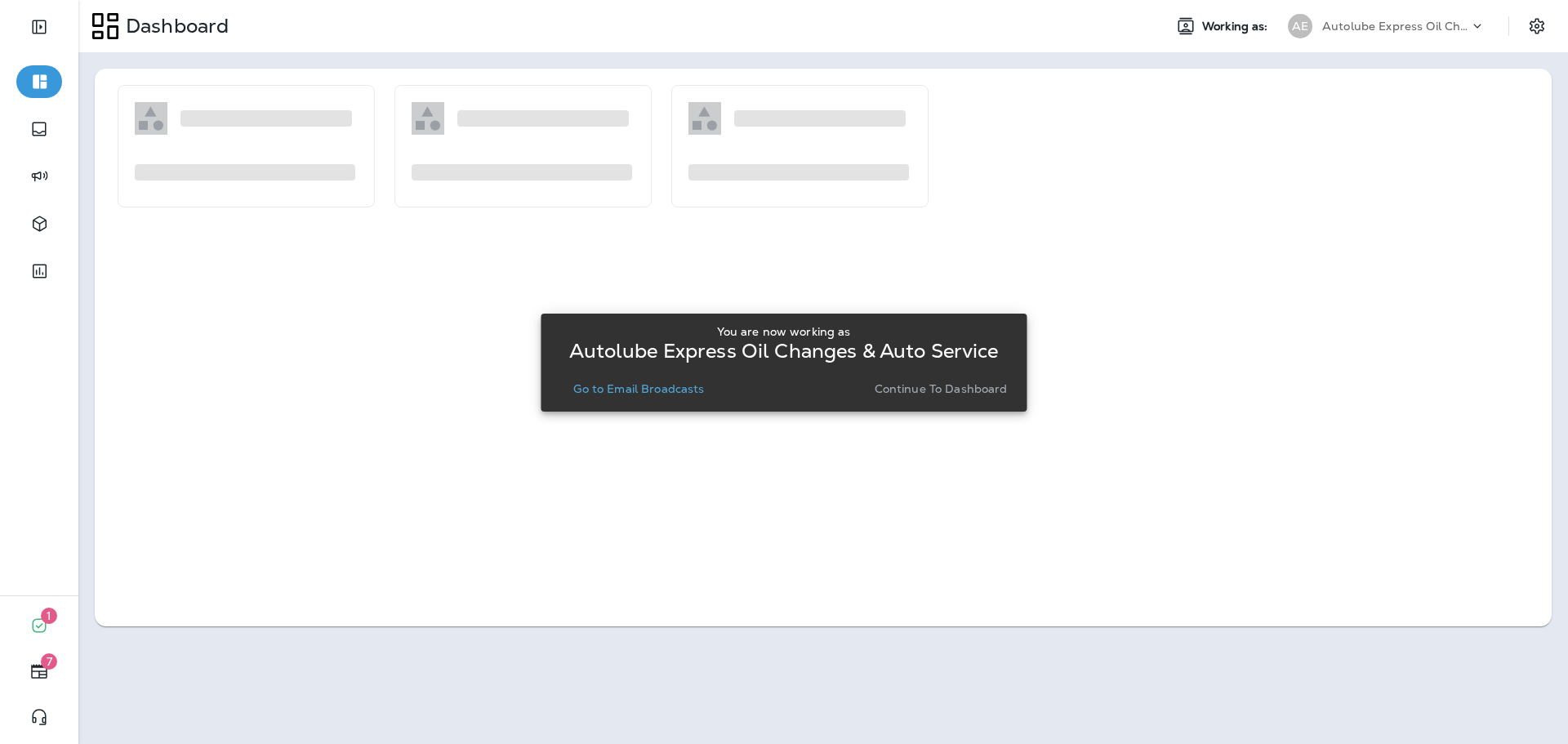
click at [668, 383] on p "Go to Email Broadcasts" at bounding box center [638, 389] width 130 height 13
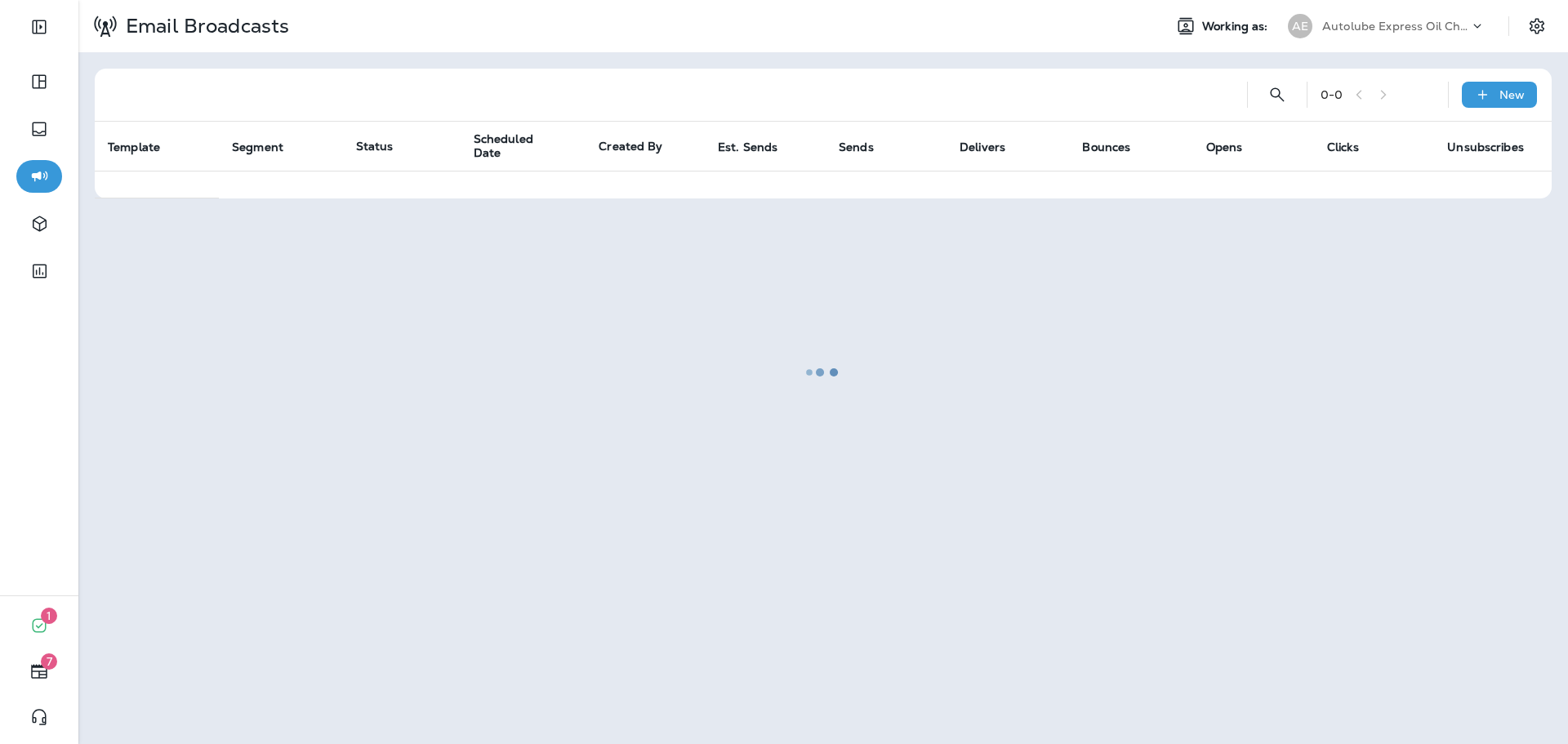
click at [1512, 79] on div at bounding box center [823, 372] width 1487 height 741
click at [1510, 94] on p "New" at bounding box center [1512, 94] width 25 height 13
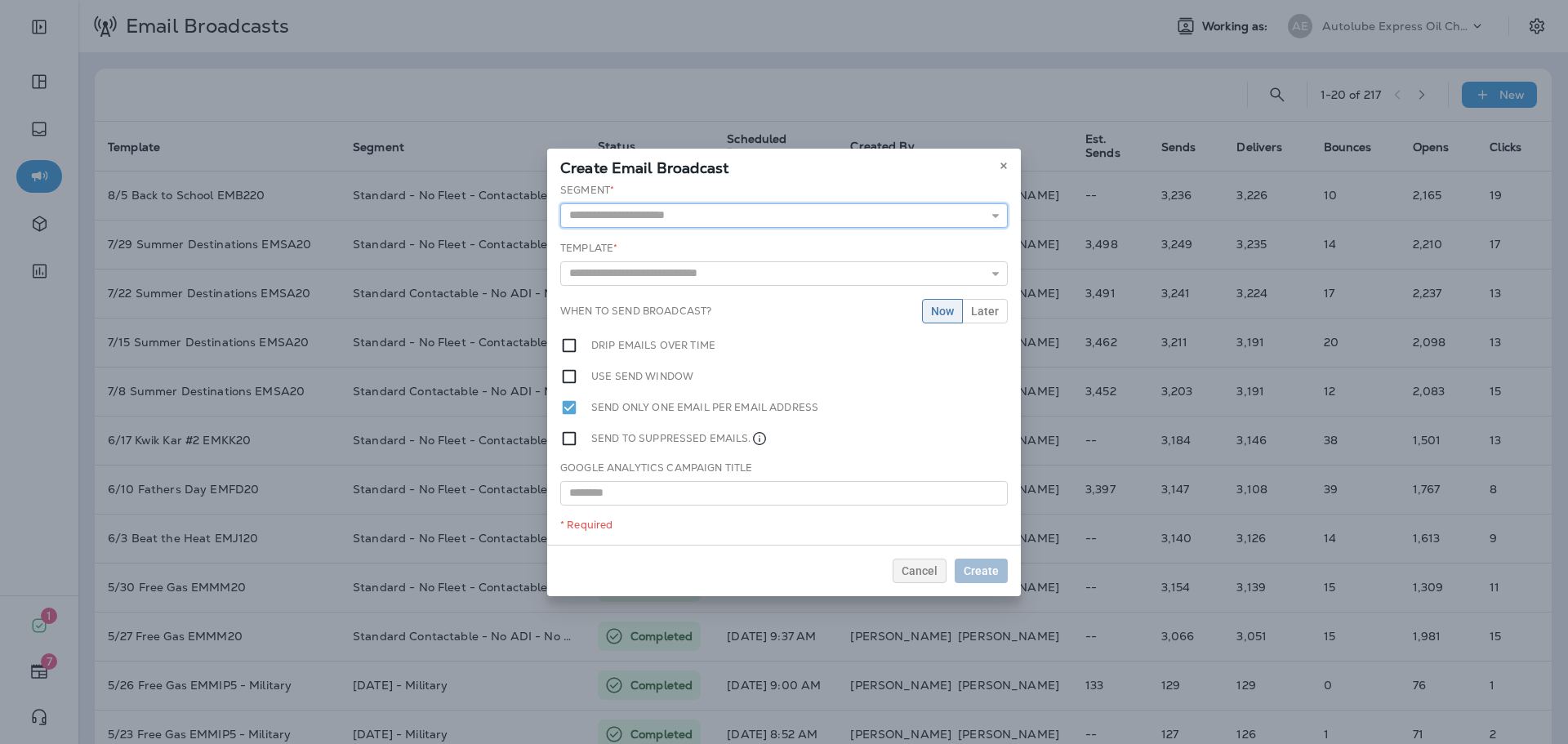
click at [735, 212] on input "text" at bounding box center [784, 216] width 448 height 24
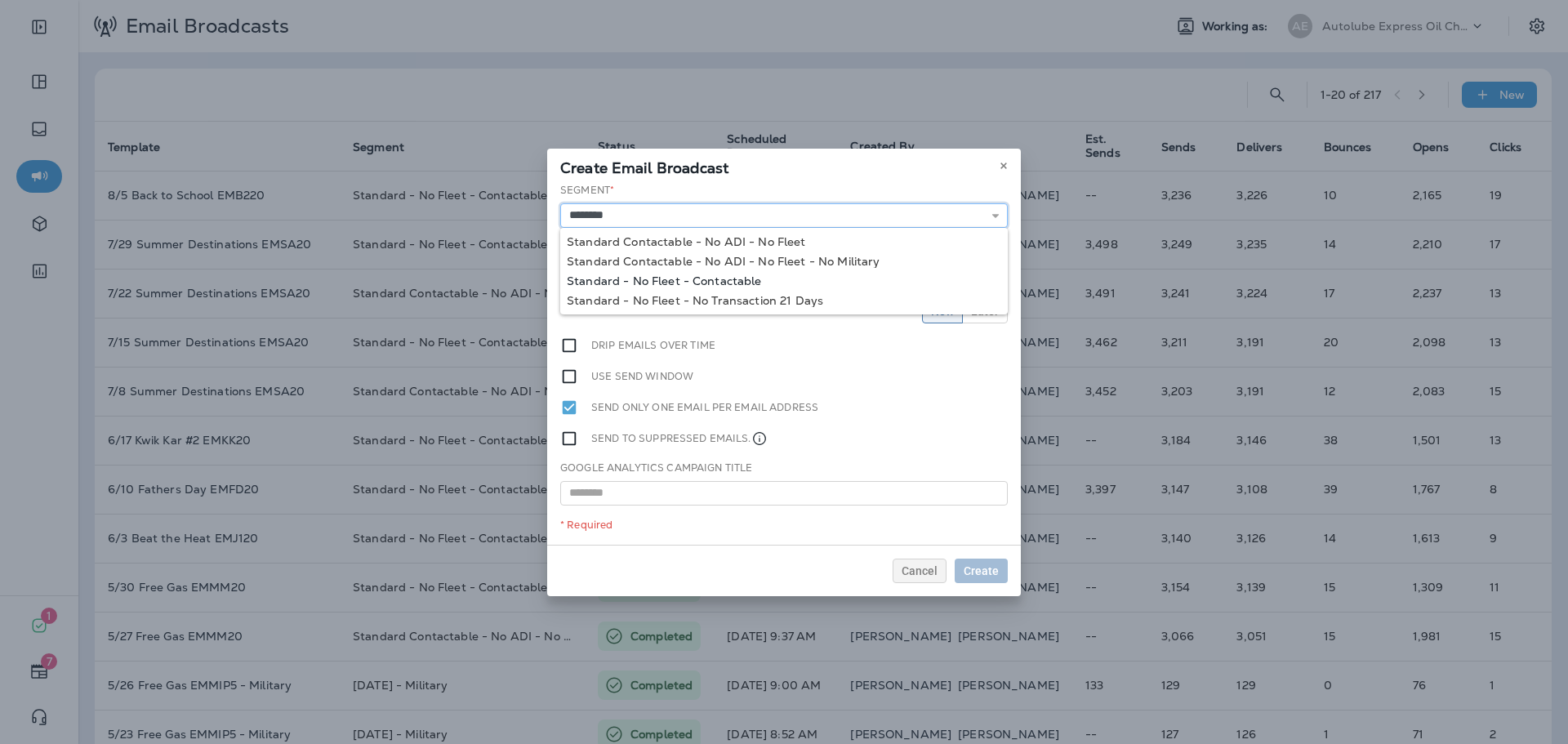
type input "**********"
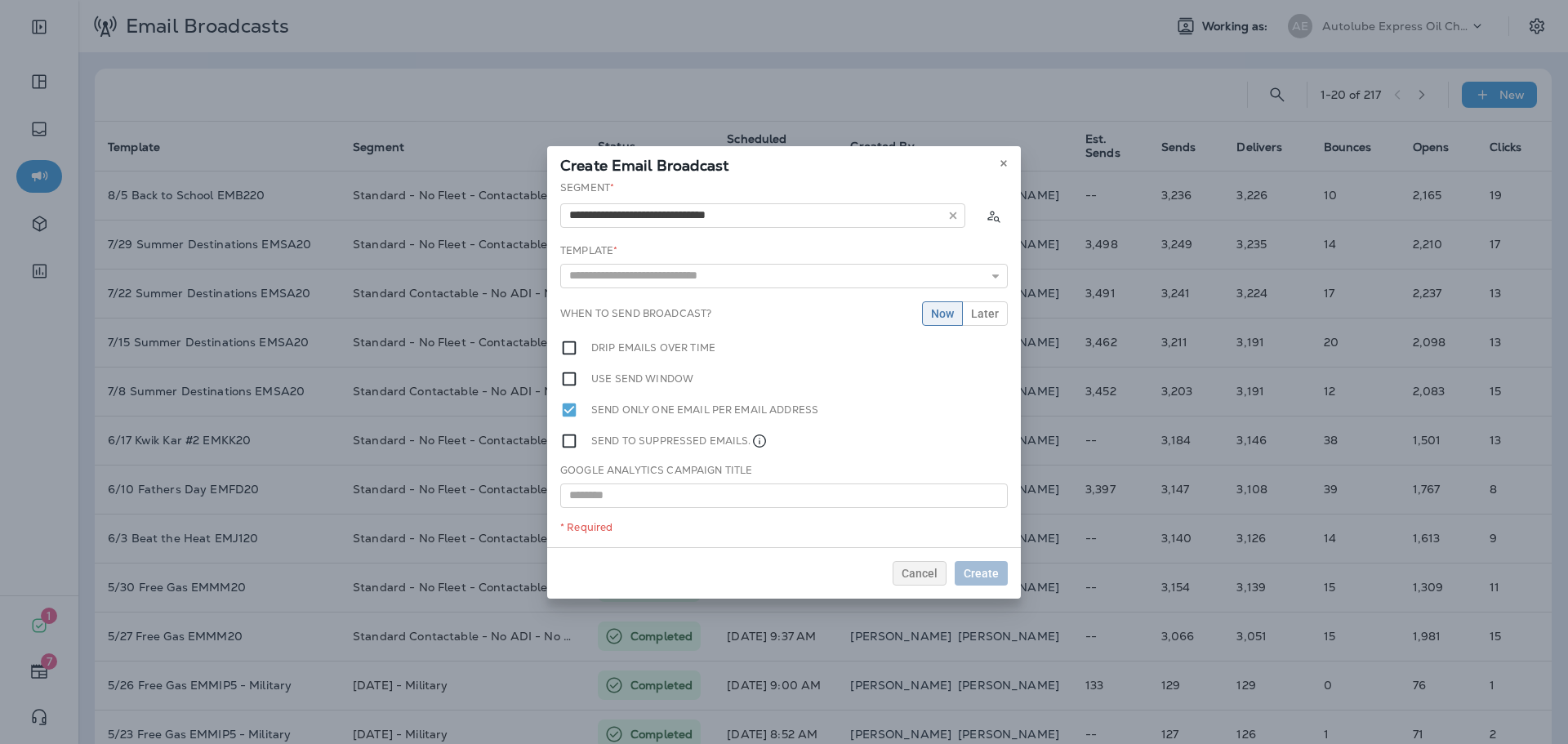
click at [685, 285] on div "**********" at bounding box center [784, 364] width 474 height 366
click at [699, 279] on input "text" at bounding box center [784, 276] width 448 height 24
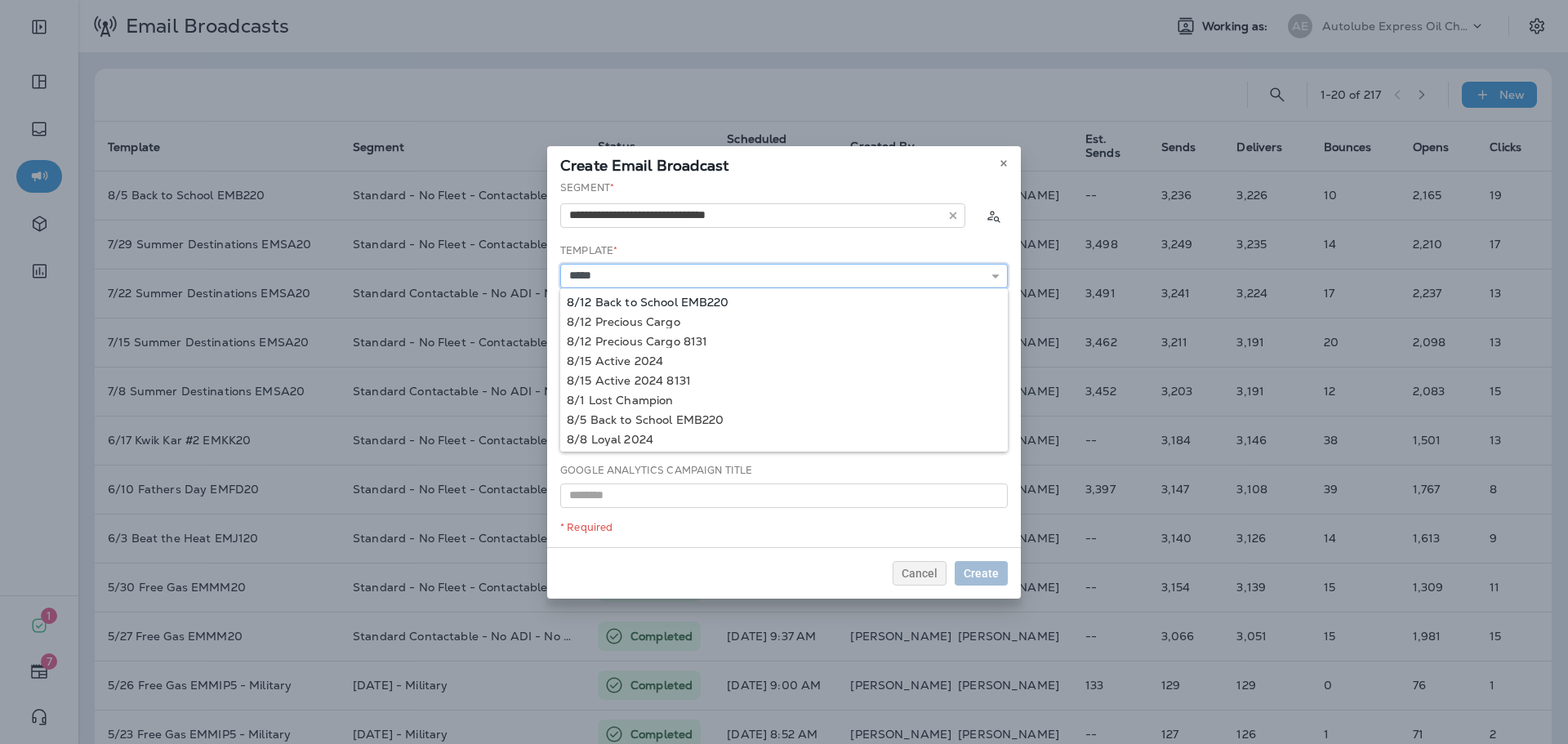
type input "**********"
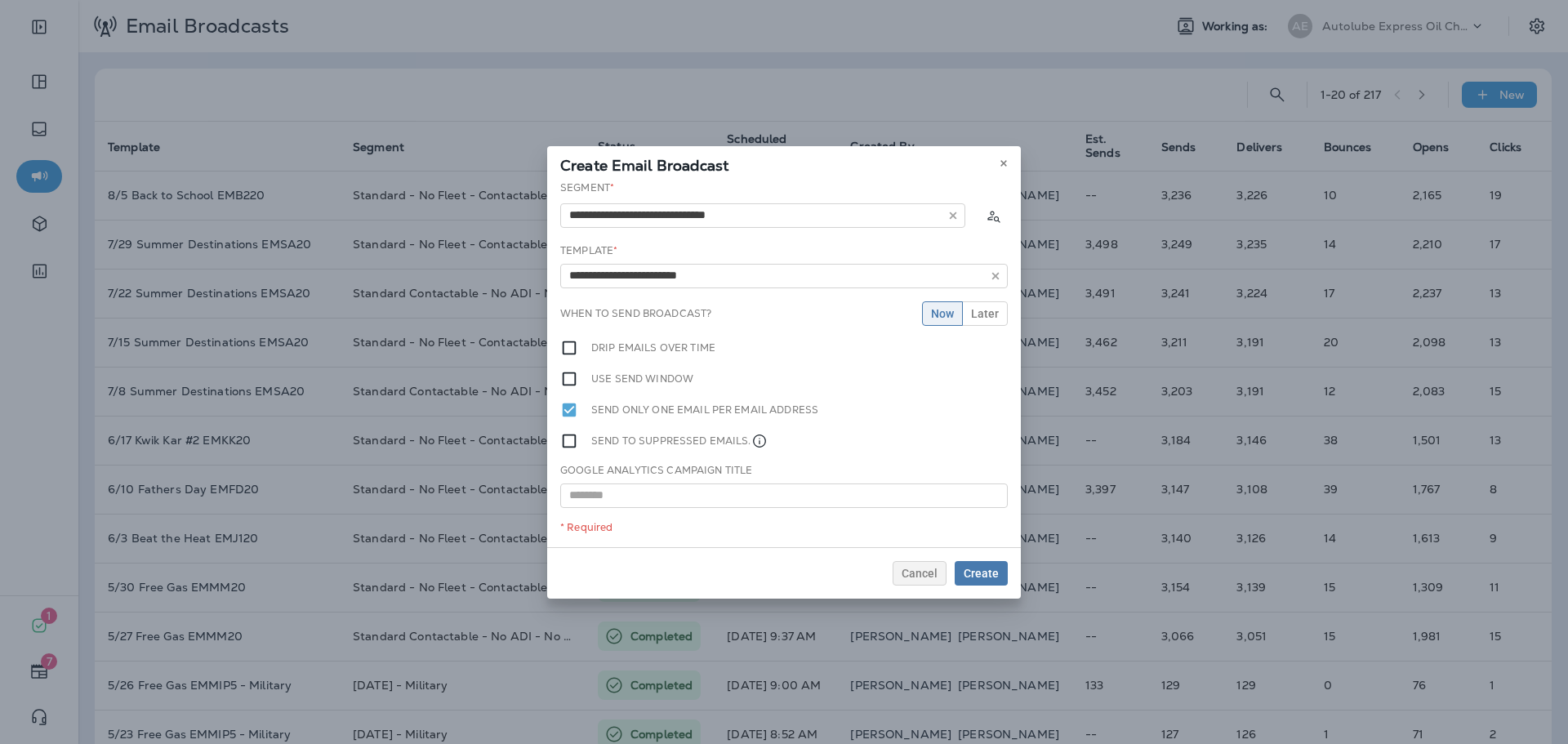
click at [716, 300] on div "**********" at bounding box center [784, 364] width 474 height 366
click at [992, 574] on span "Create" at bounding box center [982, 574] width 35 height 11
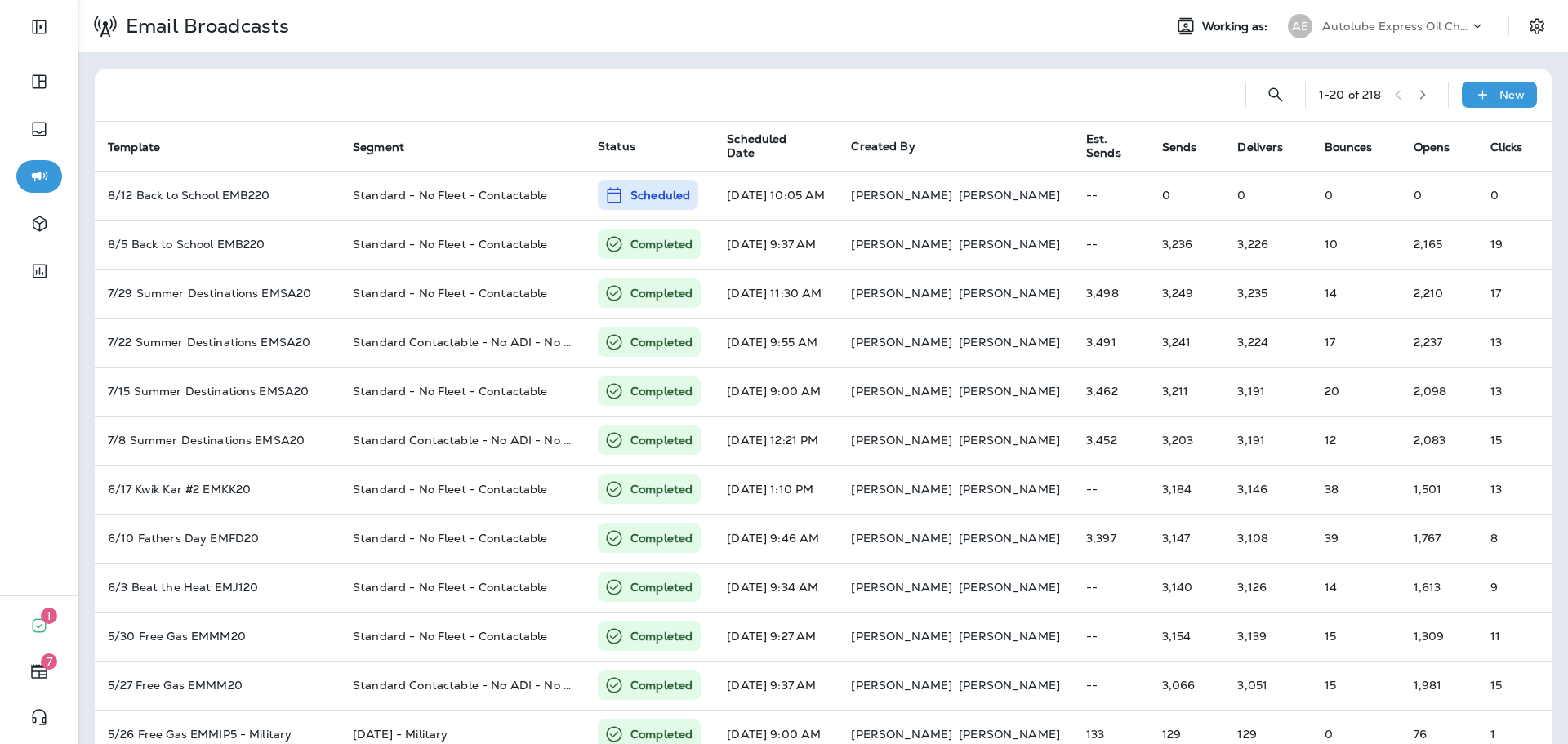
click at [1340, 31] on p "Autolube Express Oil Changes & Auto Service" at bounding box center [1395, 26] width 147 height 13
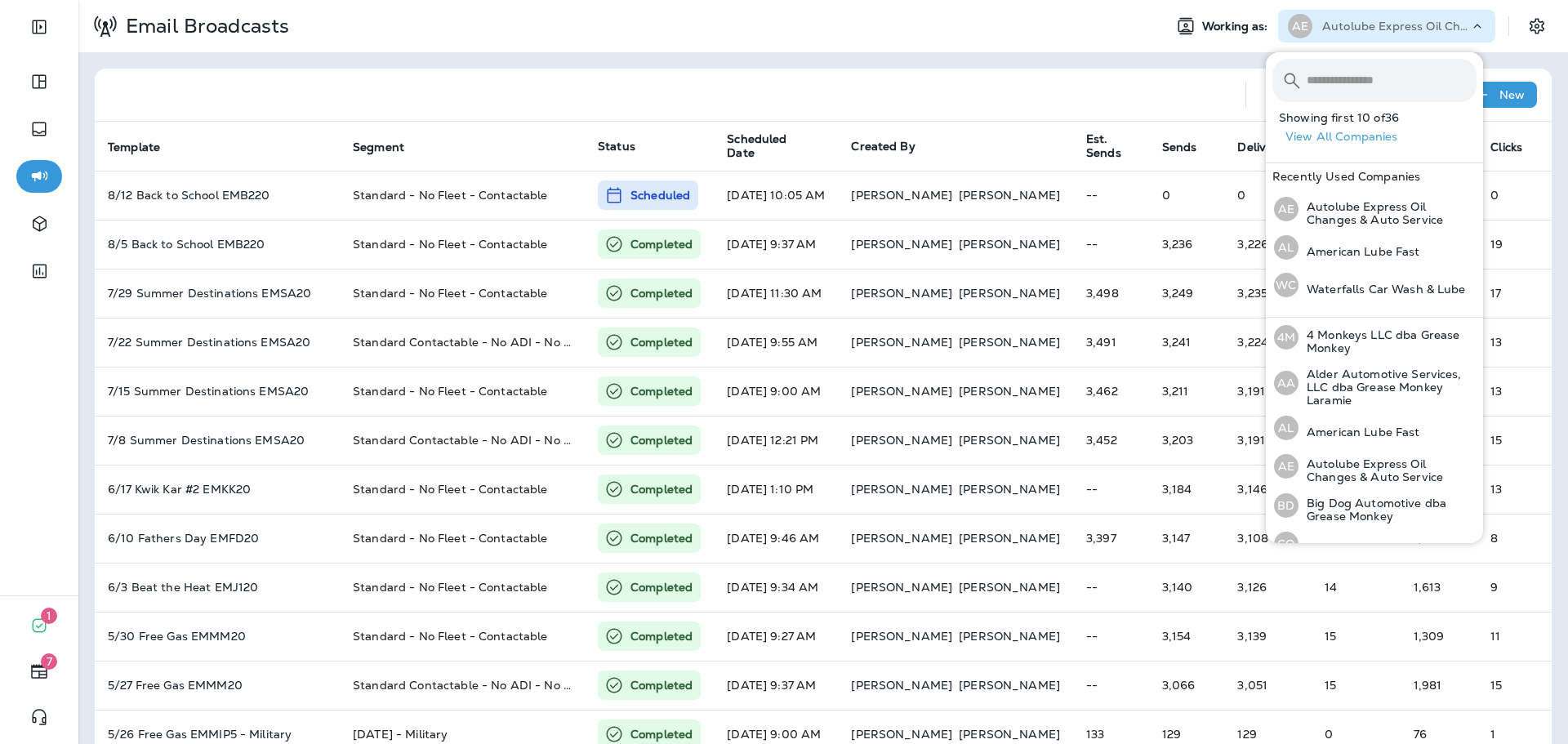
click at [1353, 74] on input "text" at bounding box center [1392, 81] width 170 height 43
type input "*"
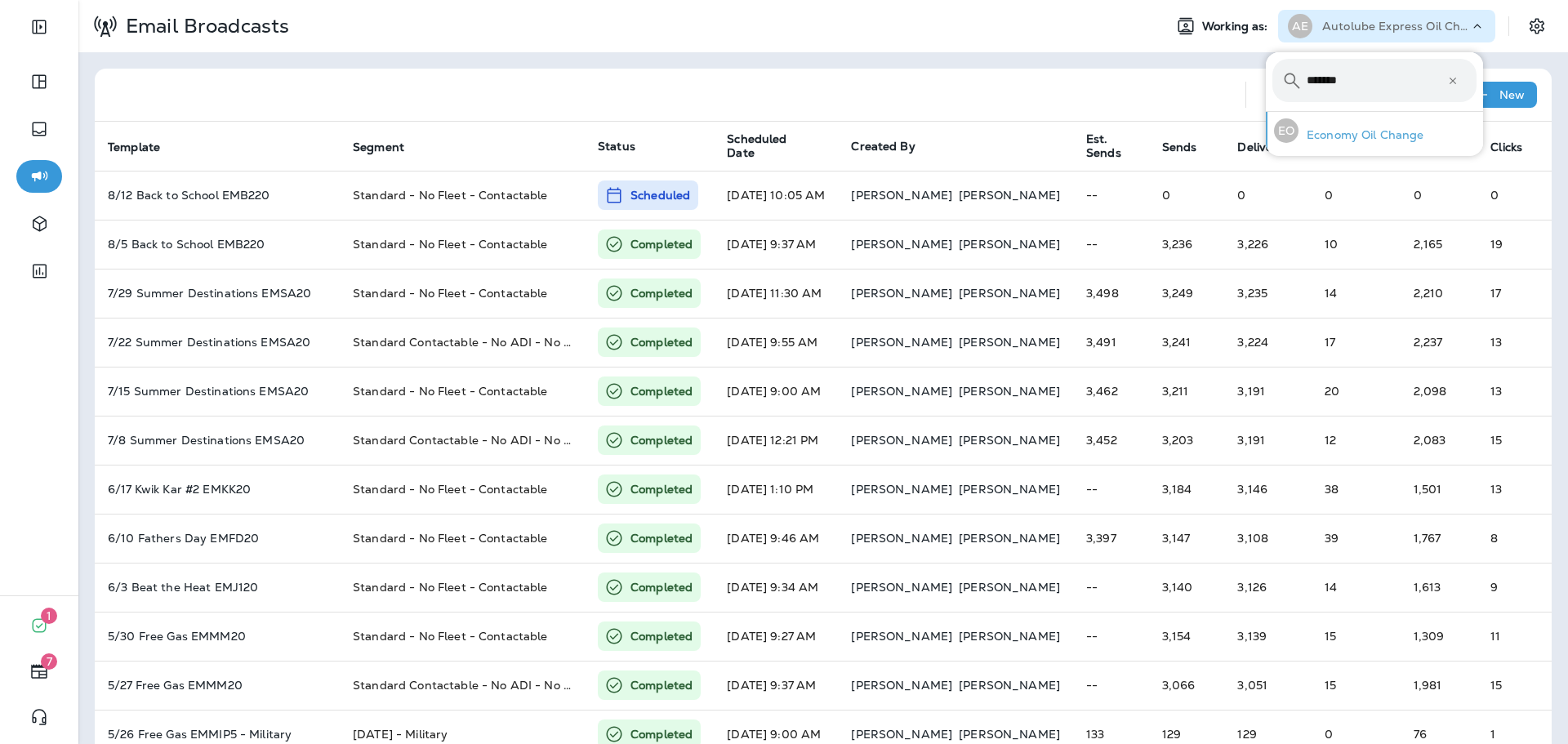
type input "*******"
click at [1393, 129] on p "Economy Oil Change" at bounding box center [1362, 135] width 126 height 13
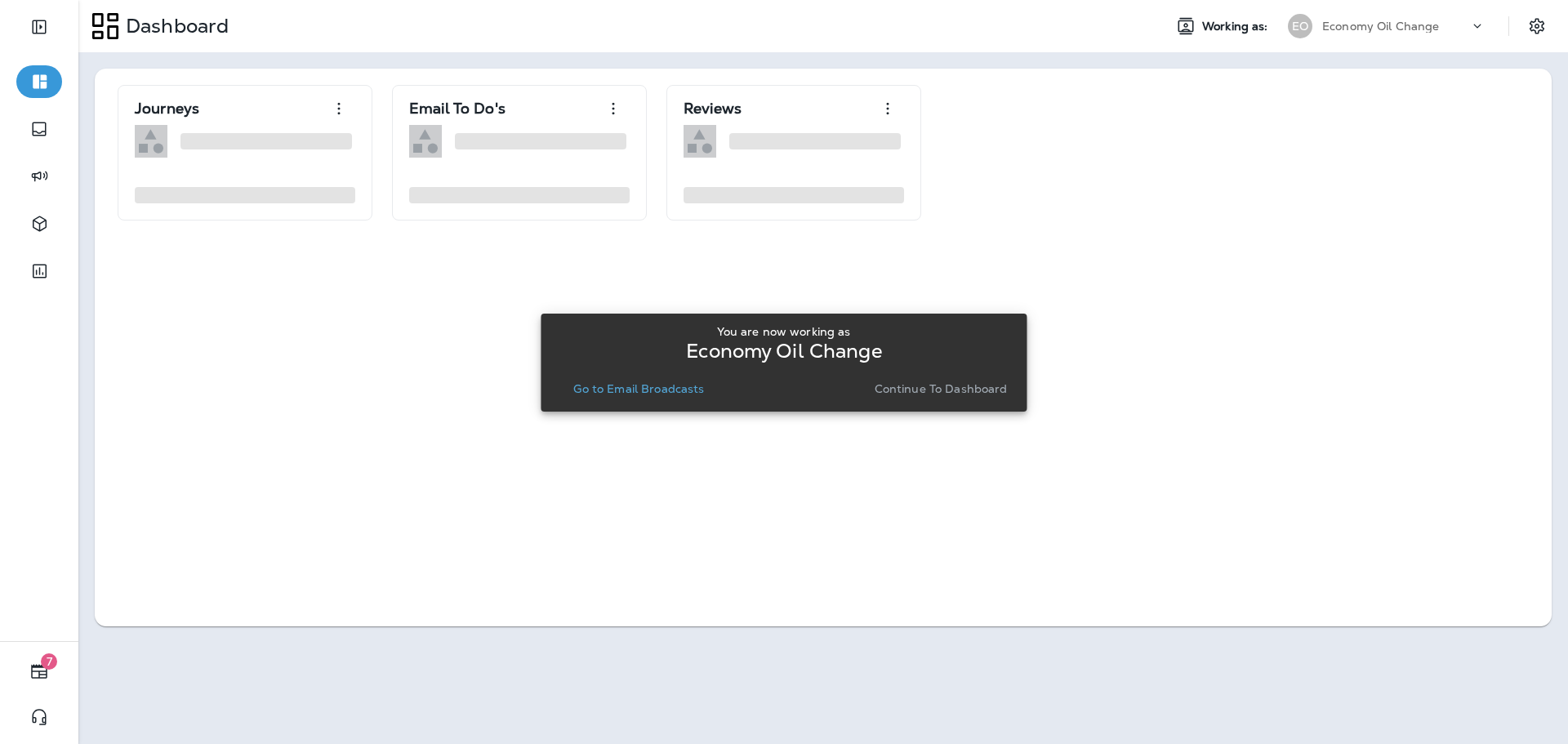
click at [658, 393] on p "Go to Email Broadcasts" at bounding box center [638, 389] width 130 height 13
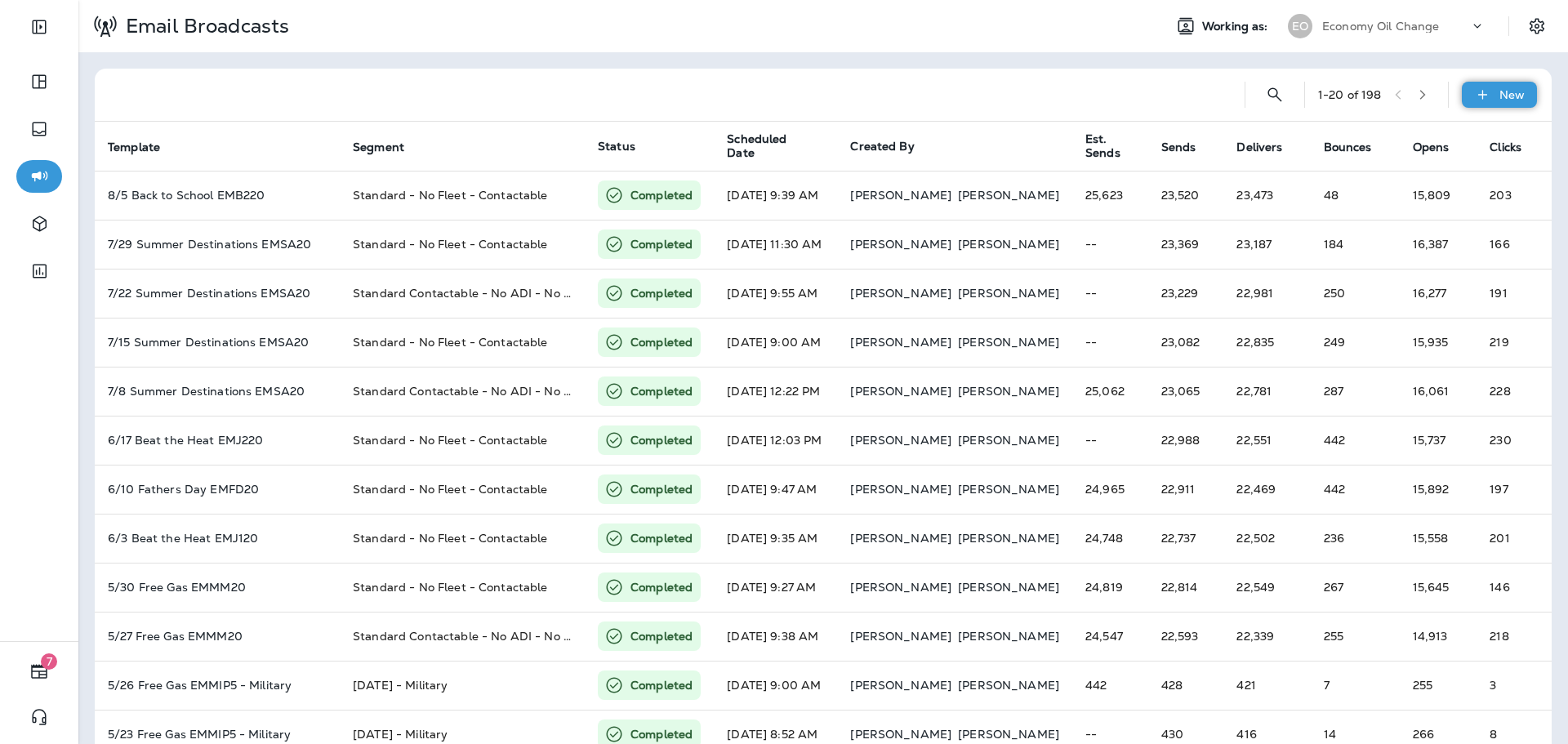
click at [1476, 95] on icon at bounding box center [1483, 95] width 18 height 17
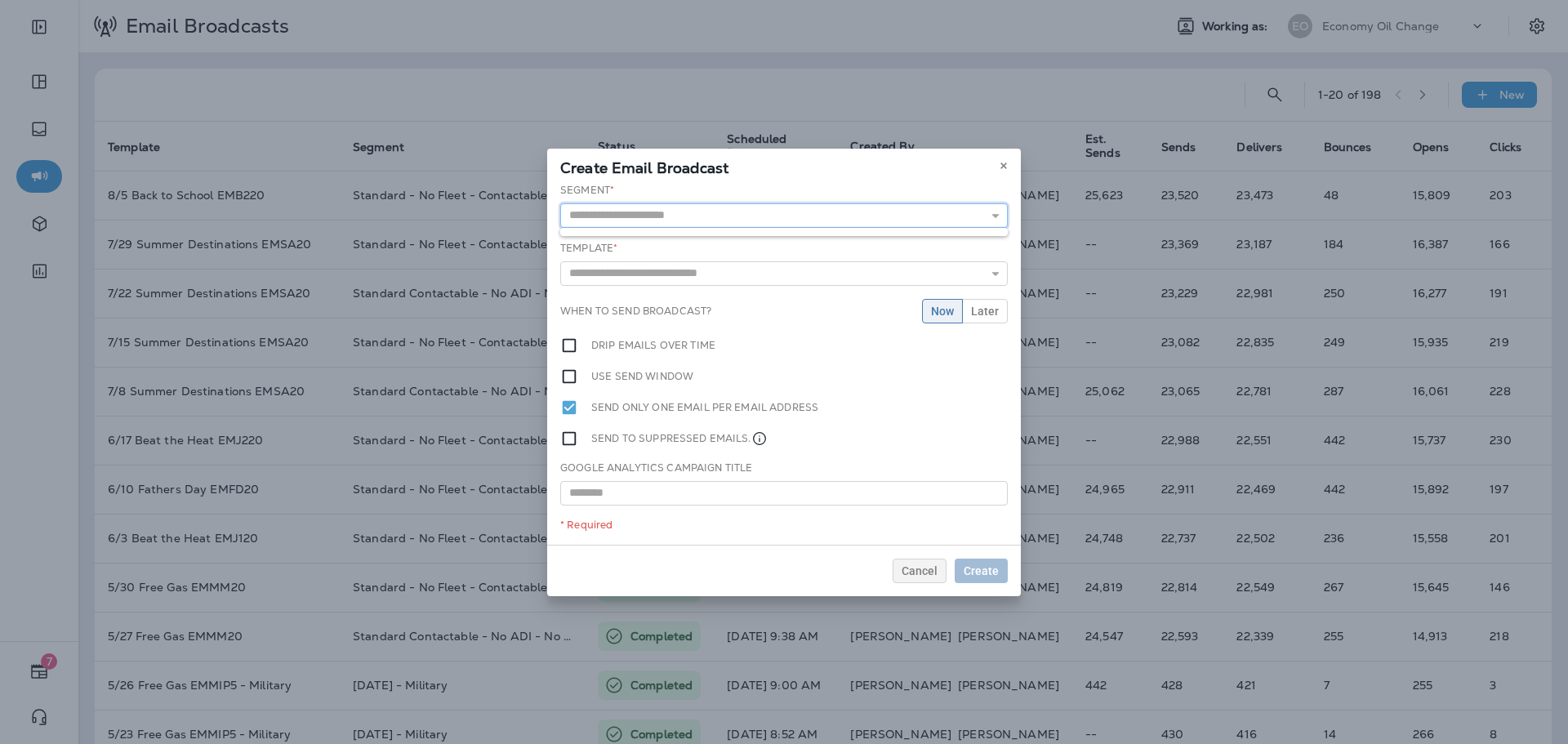
click at [746, 222] on input "text" at bounding box center [784, 216] width 448 height 24
click at [786, 215] on input "********" at bounding box center [784, 216] width 448 height 24
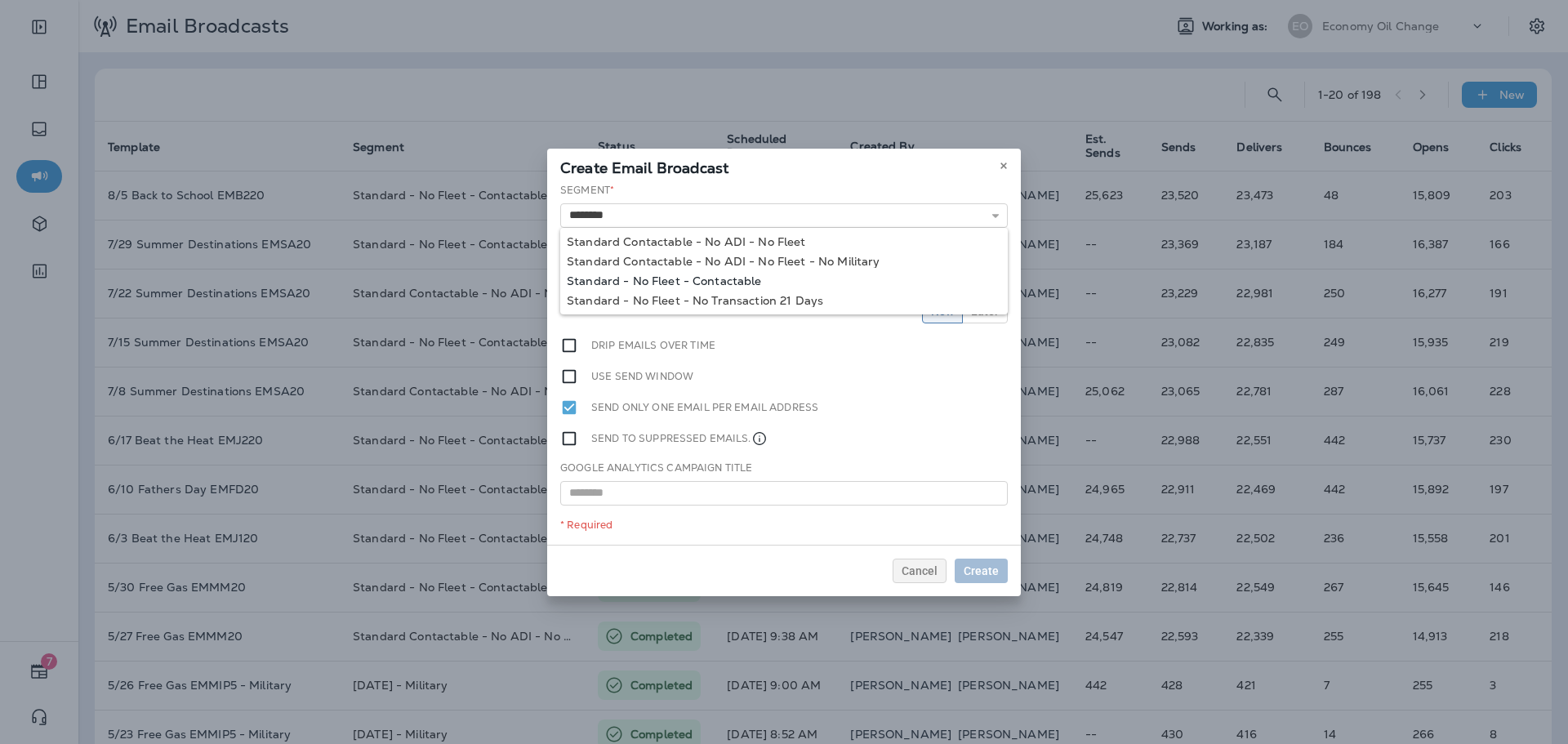
type input "**********"
click at [755, 284] on div "**********" at bounding box center [784, 364] width 474 height 362
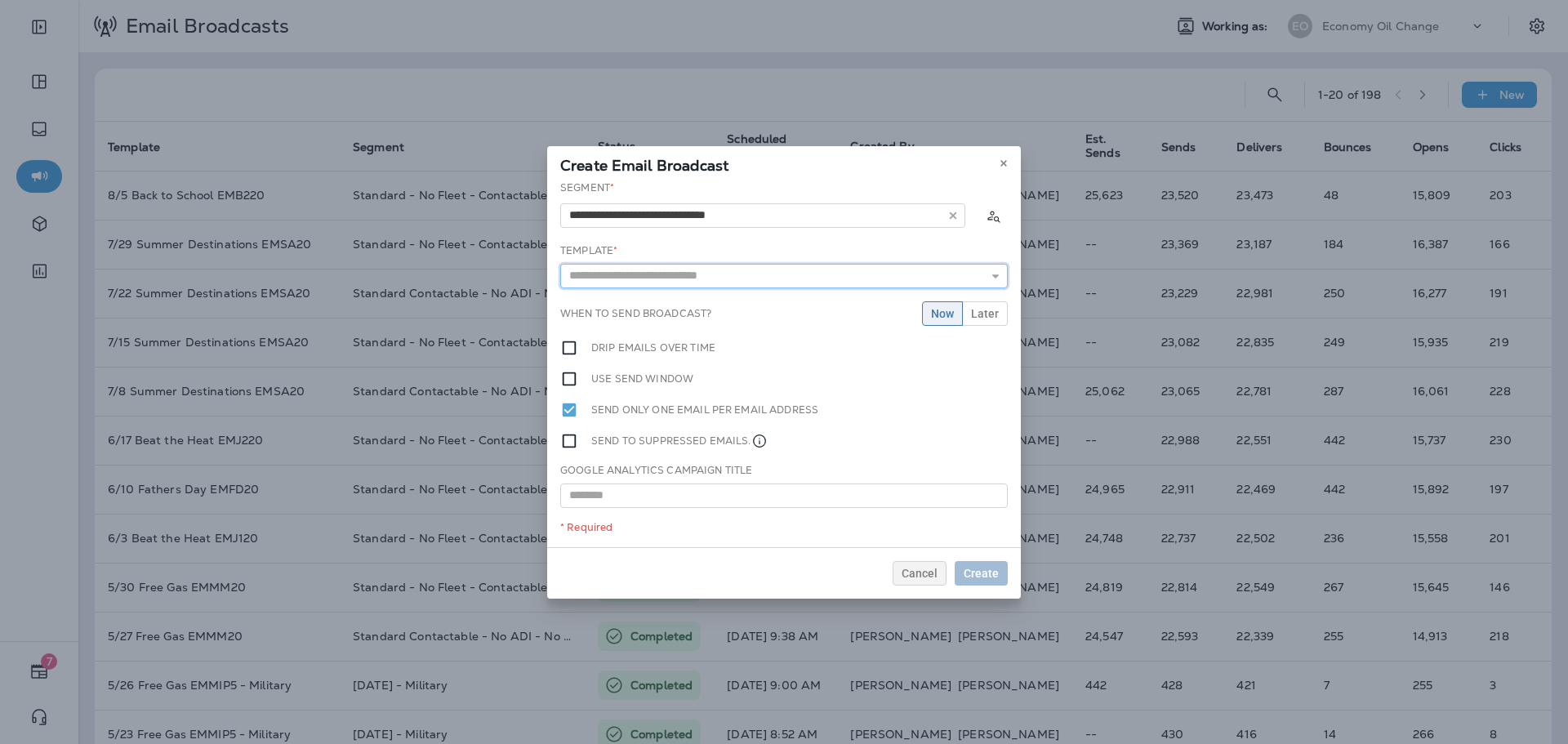
click at [749, 279] on input "text" at bounding box center [784, 276] width 448 height 24
type input "**********"
click at [723, 294] on div "**********" at bounding box center [784, 364] width 474 height 366
click at [994, 571] on span "Create" at bounding box center [982, 574] width 35 height 11
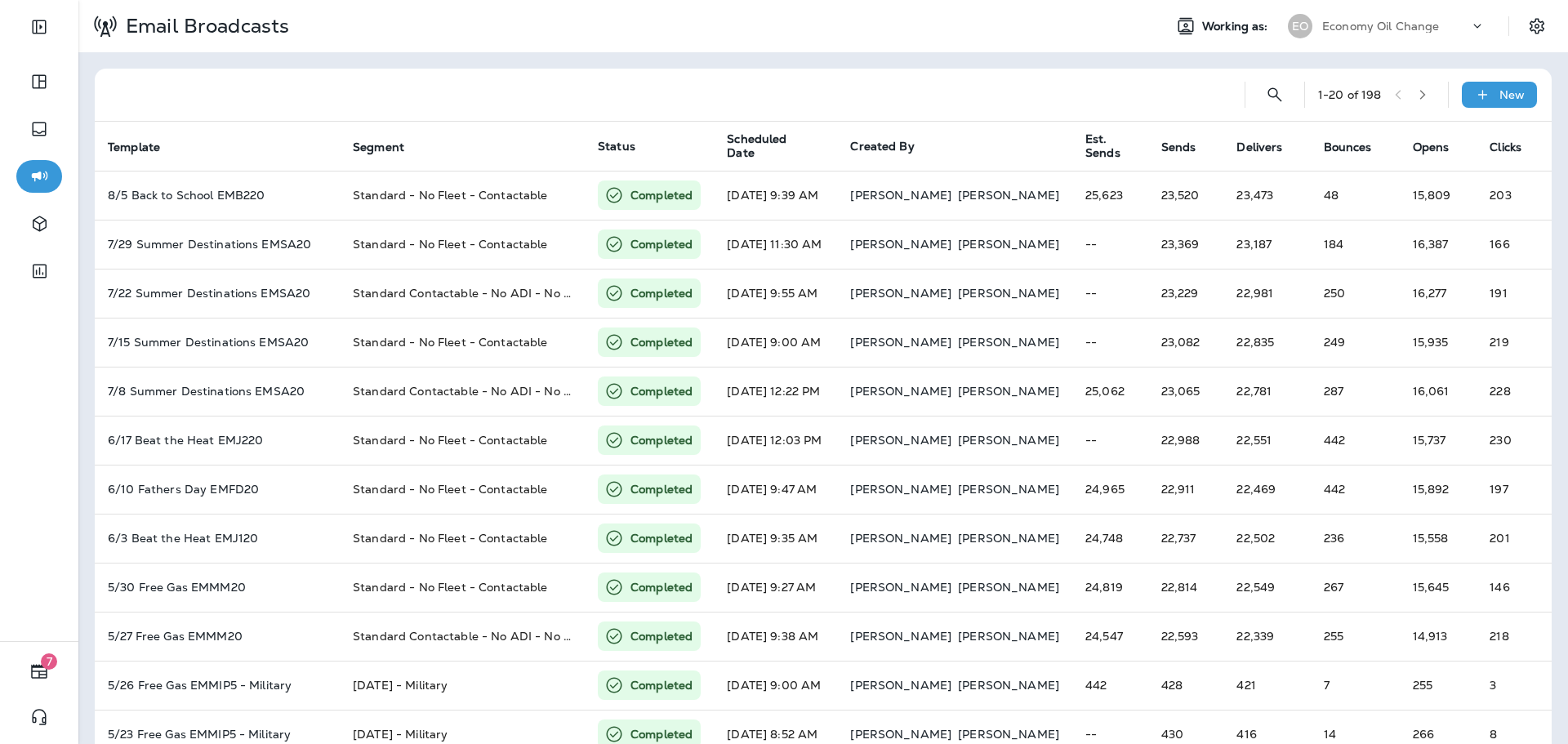
click at [1359, 24] on p "Economy Oil Change" at bounding box center [1380, 26] width 117 height 13
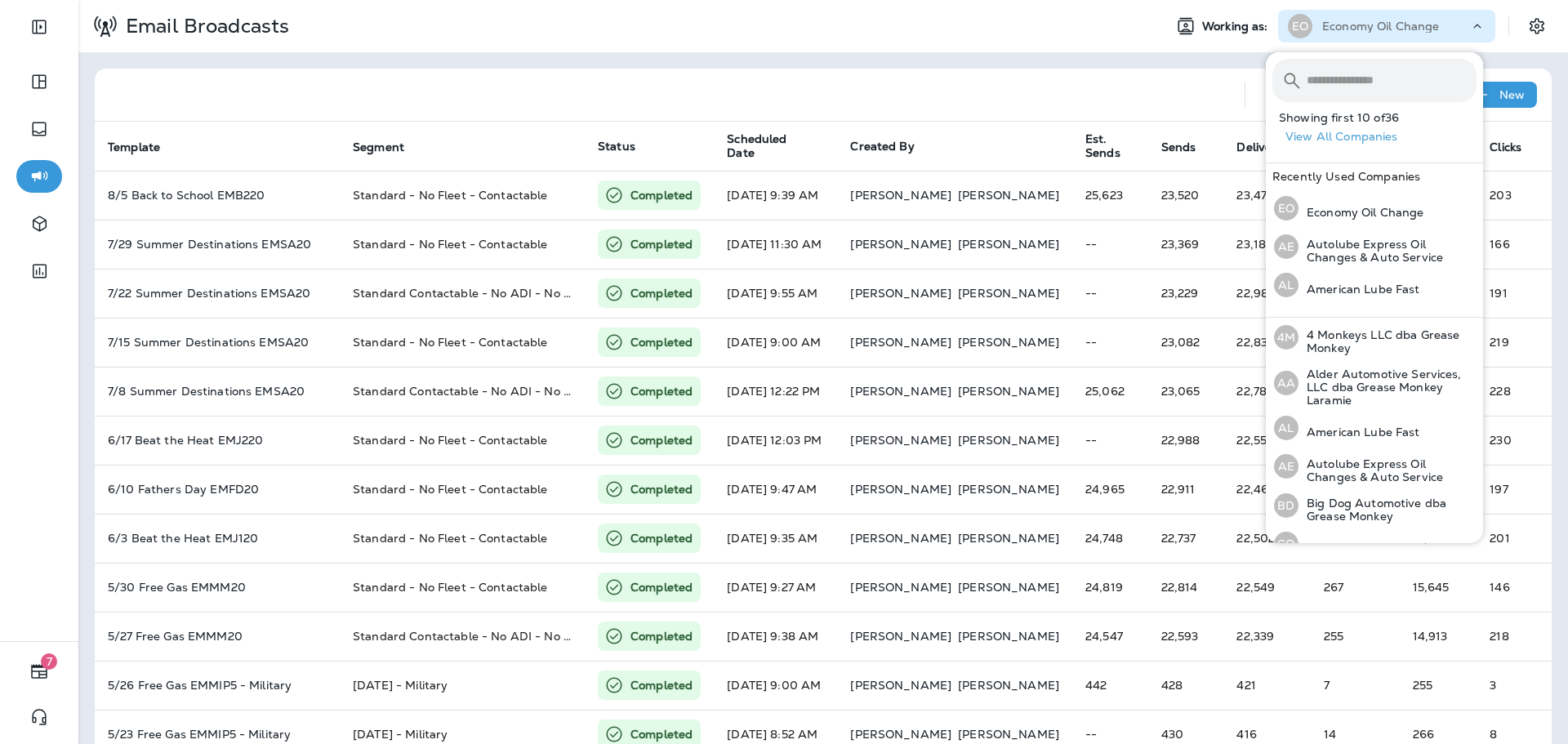
click at [1360, 66] on input "text" at bounding box center [1392, 81] width 170 height 43
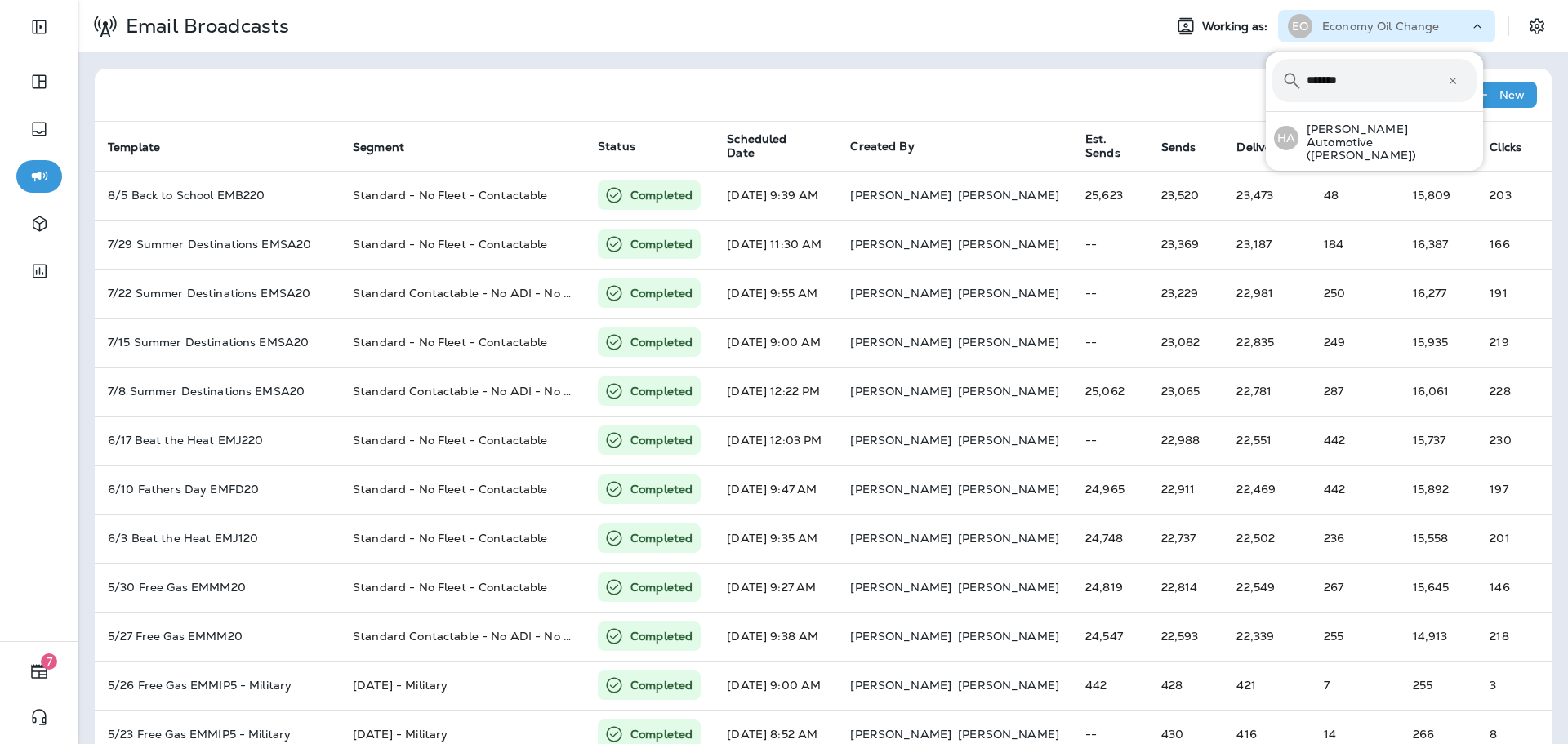
type input "*******"
click at [1070, 111] on div at bounding box center [670, 94] width 1124 height 53
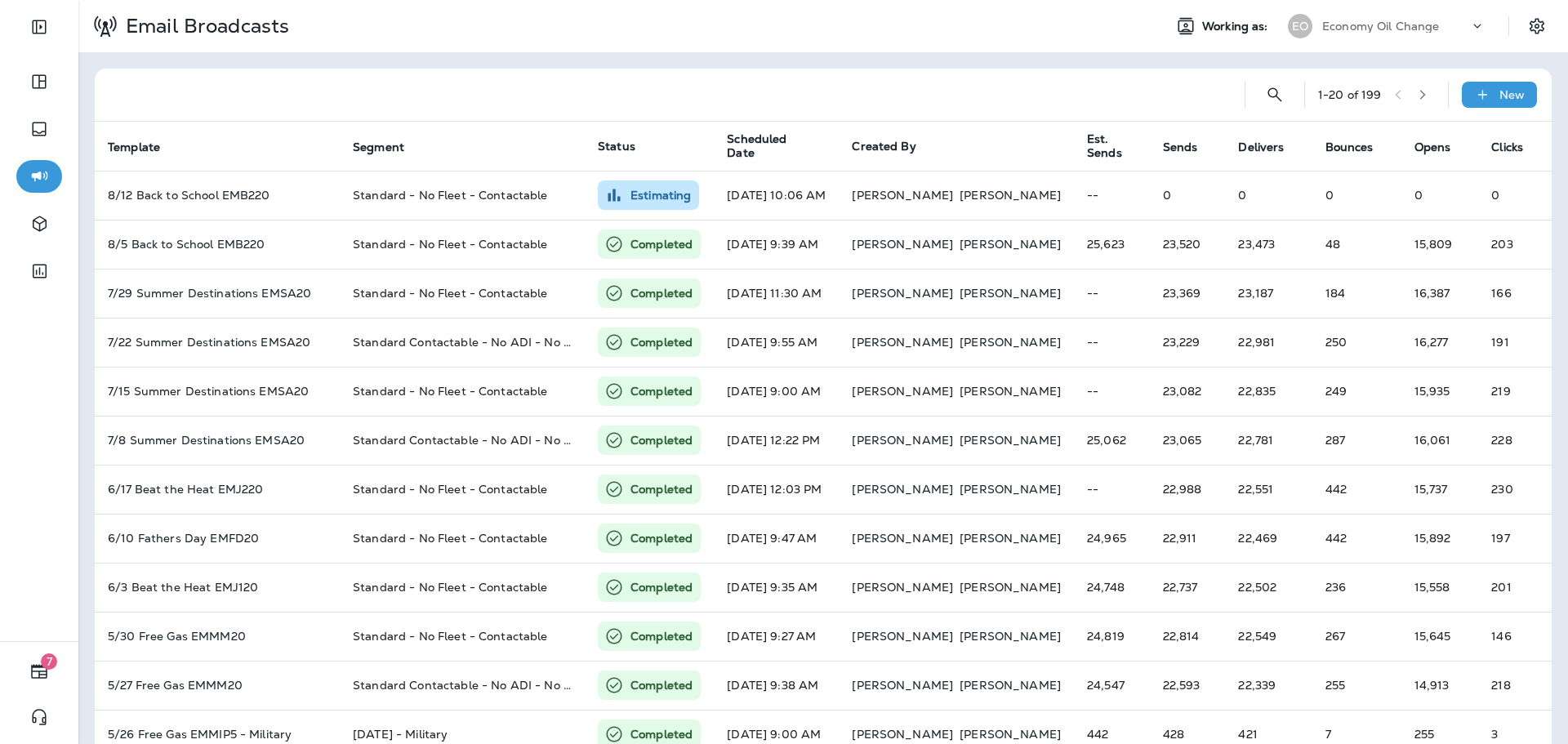
click at [1391, 33] on div "Economy Oil Change" at bounding box center [1395, 26] width 147 height 24
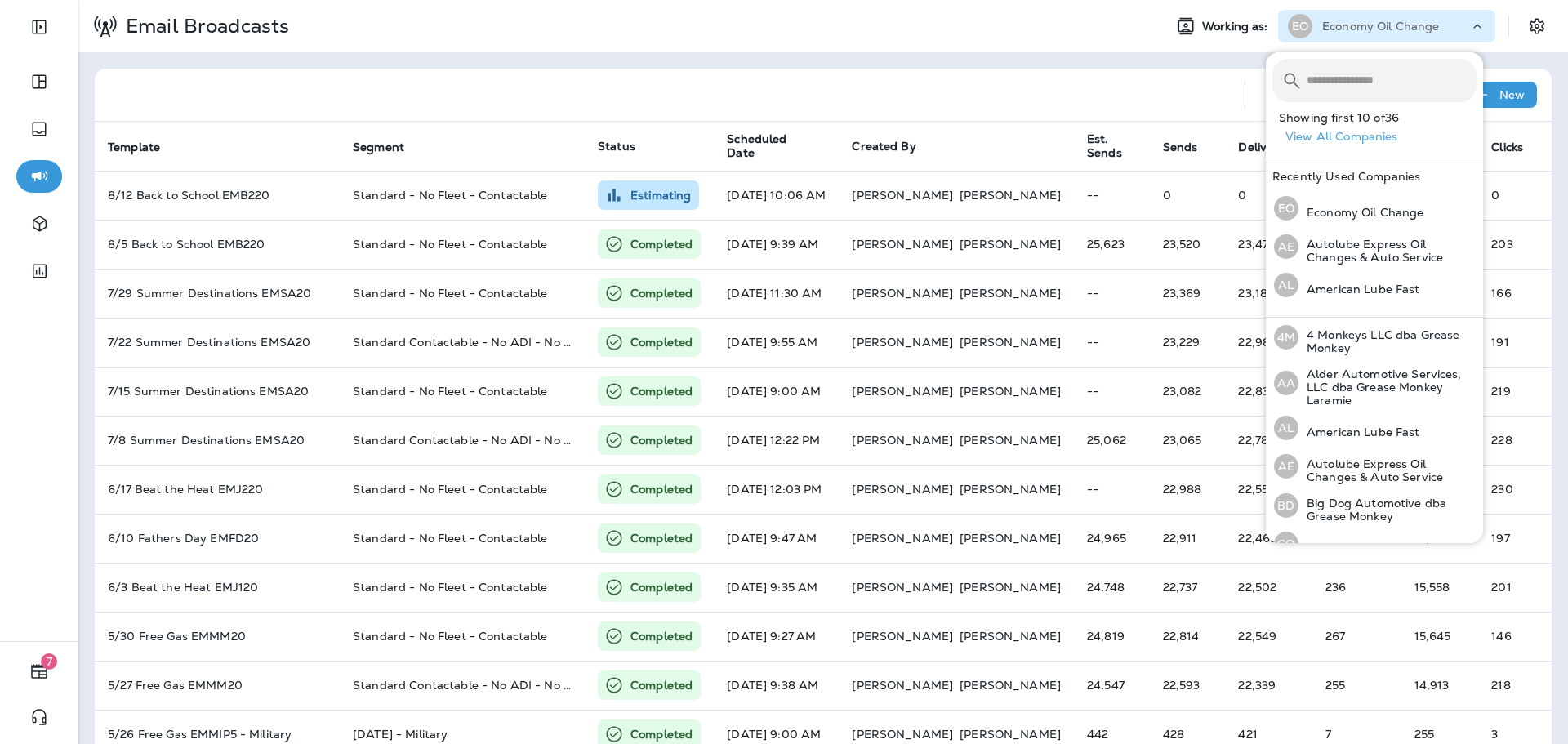
click at [1385, 81] on input "text" at bounding box center [1392, 81] width 170 height 43
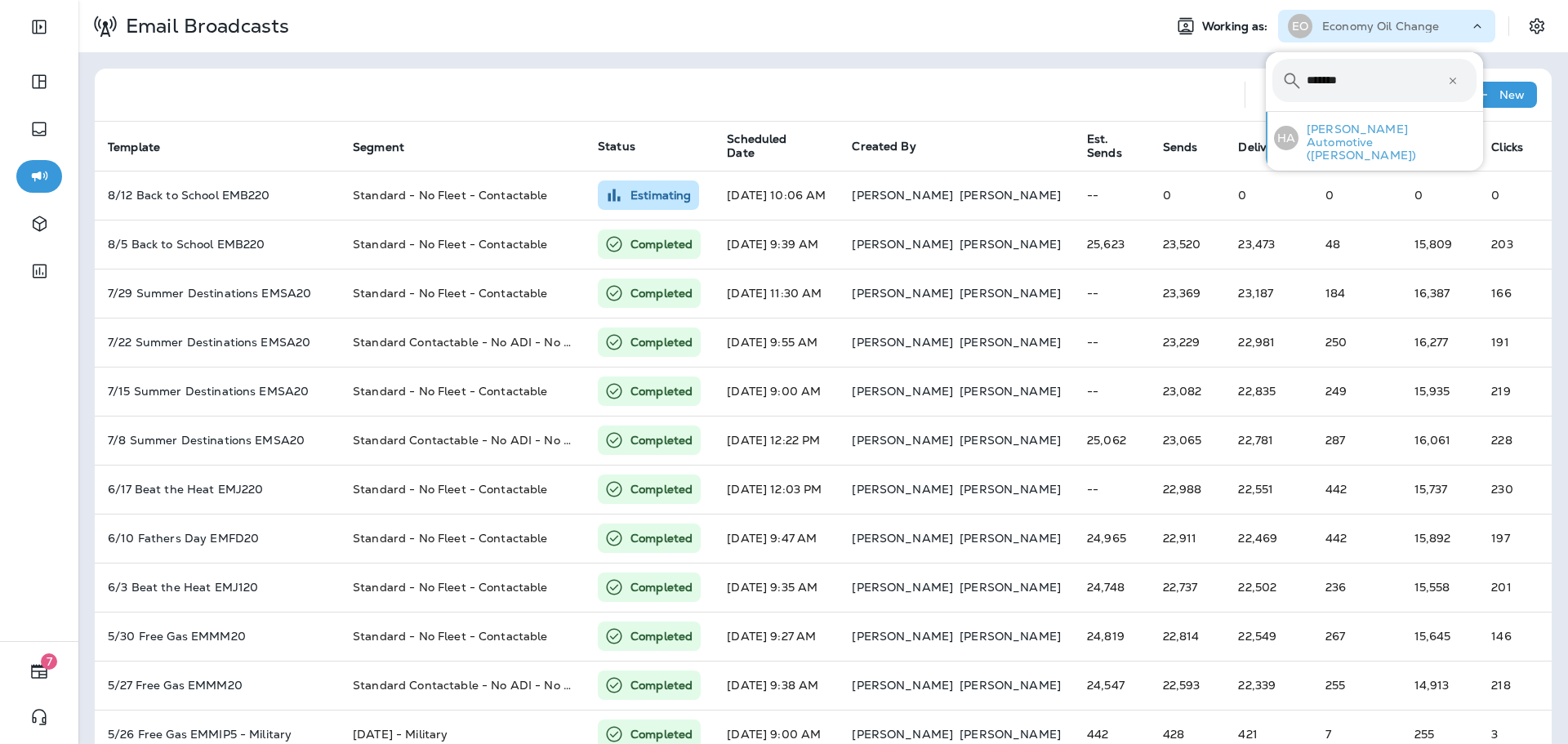
type input "*******"
click at [1377, 124] on p "[PERSON_NAME] Automotive ([PERSON_NAME])" at bounding box center [1388, 142] width 178 height 39
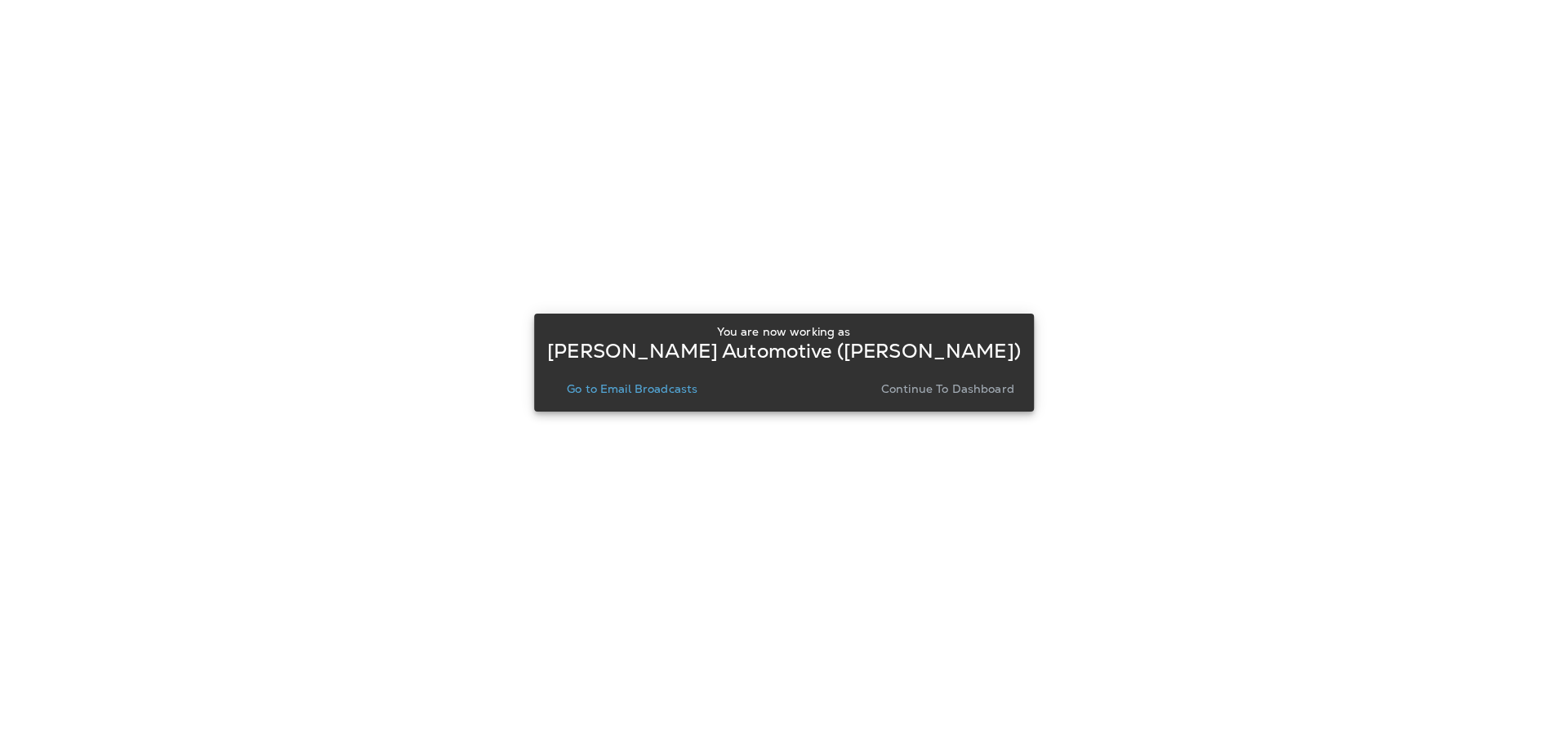
click at [655, 386] on p "Go to Email Broadcasts" at bounding box center [632, 389] width 130 height 13
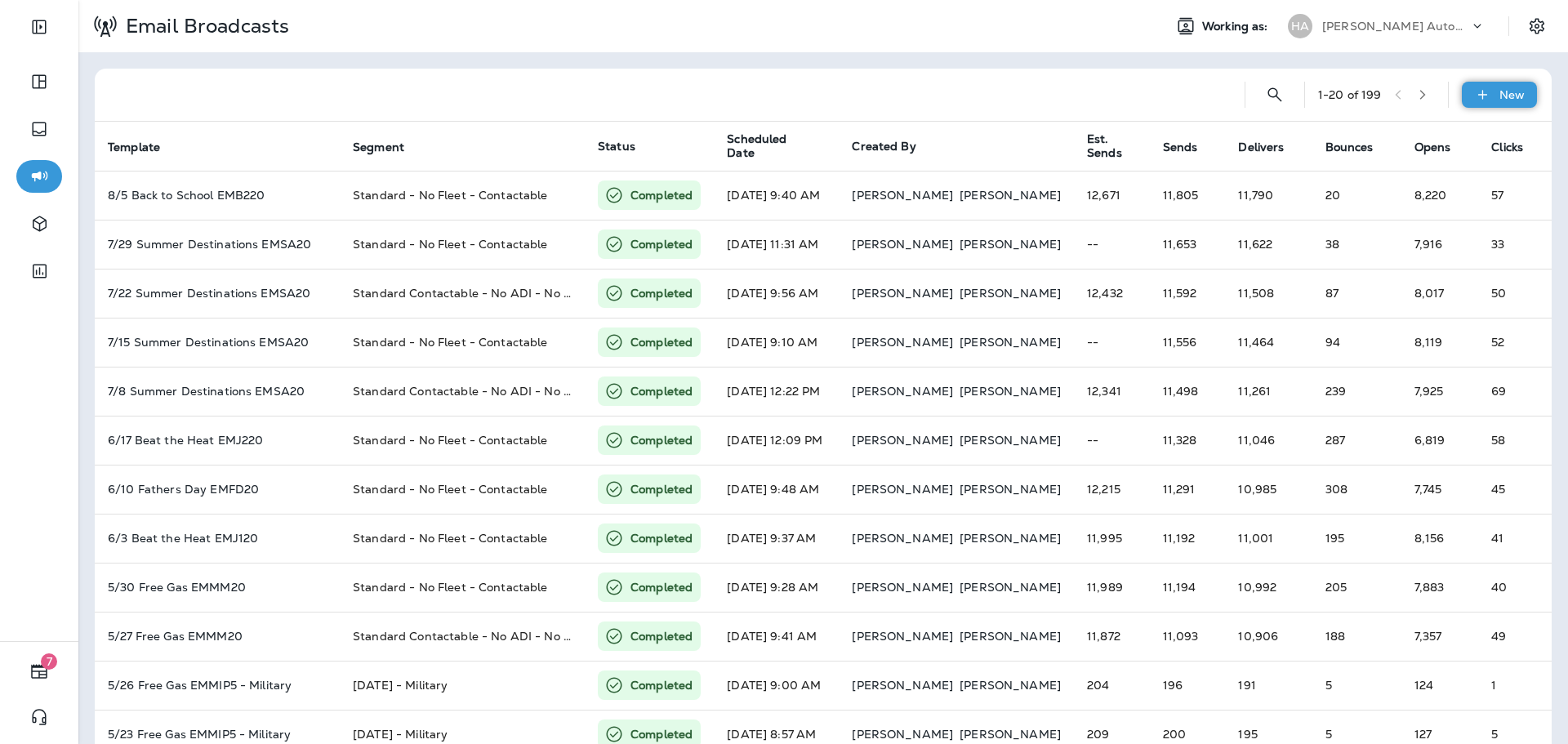
click at [1500, 94] on p "New" at bounding box center [1512, 94] width 25 height 13
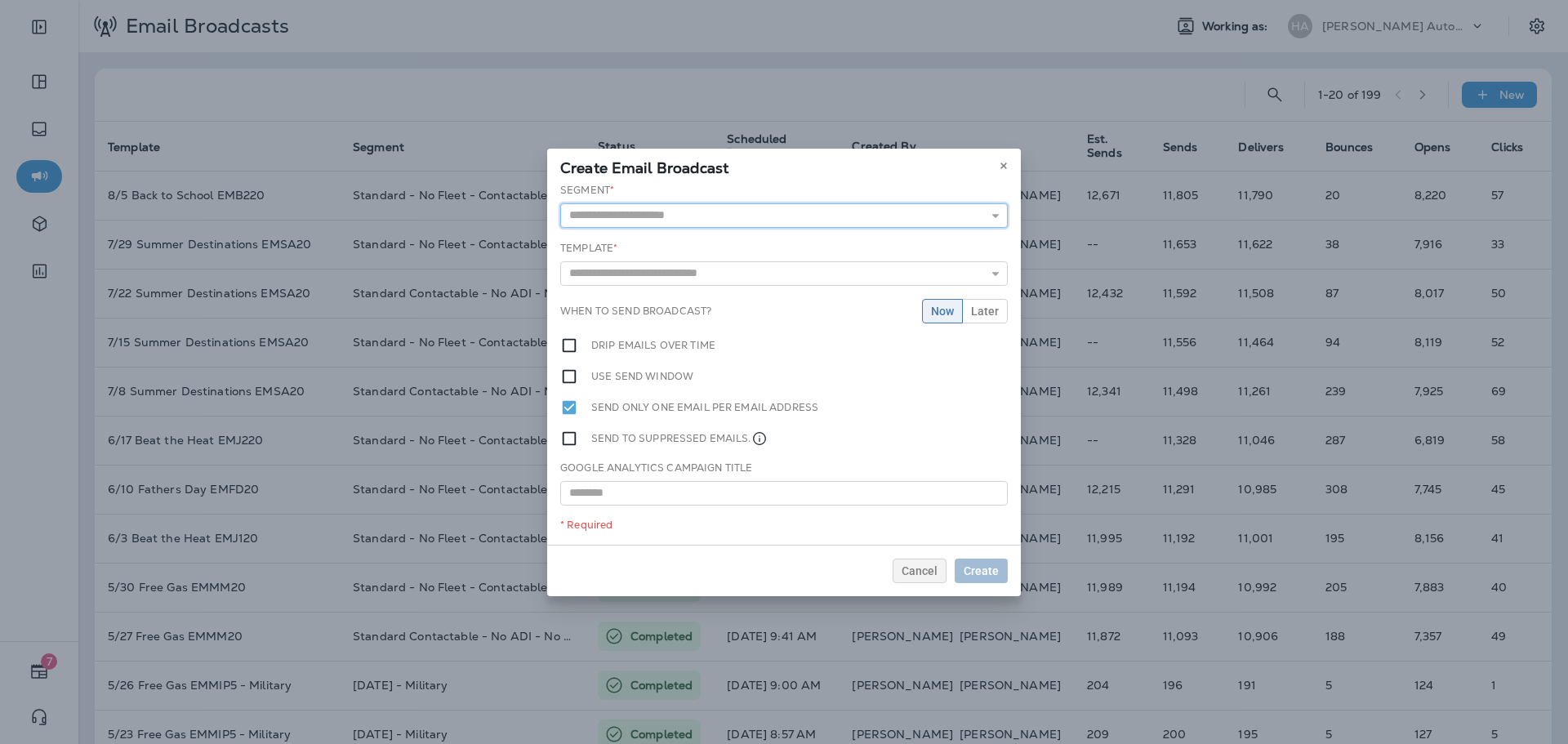
click at [877, 210] on input "text" at bounding box center [784, 216] width 448 height 24
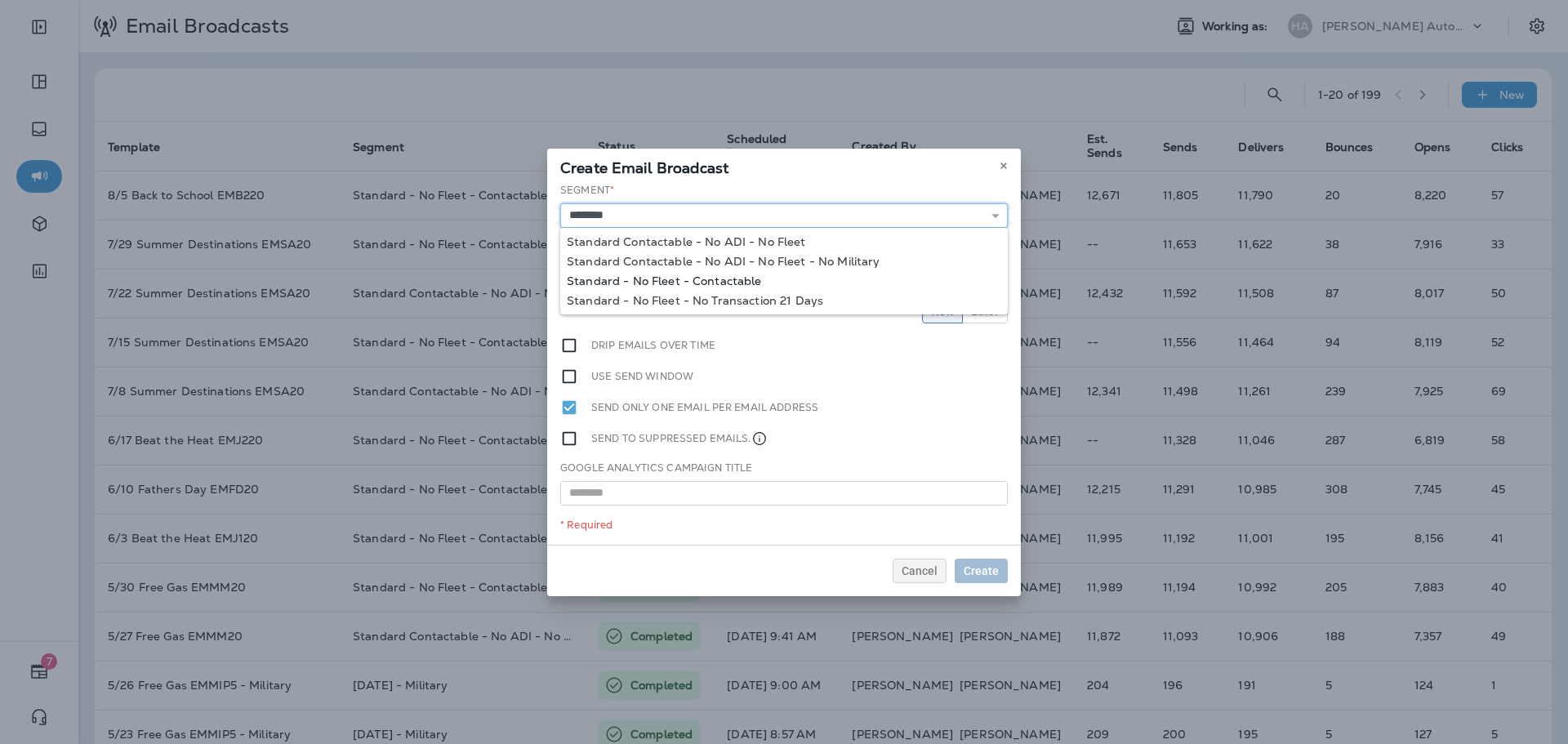
type input "**********"
click at [743, 284] on div "**********" at bounding box center [784, 364] width 474 height 362
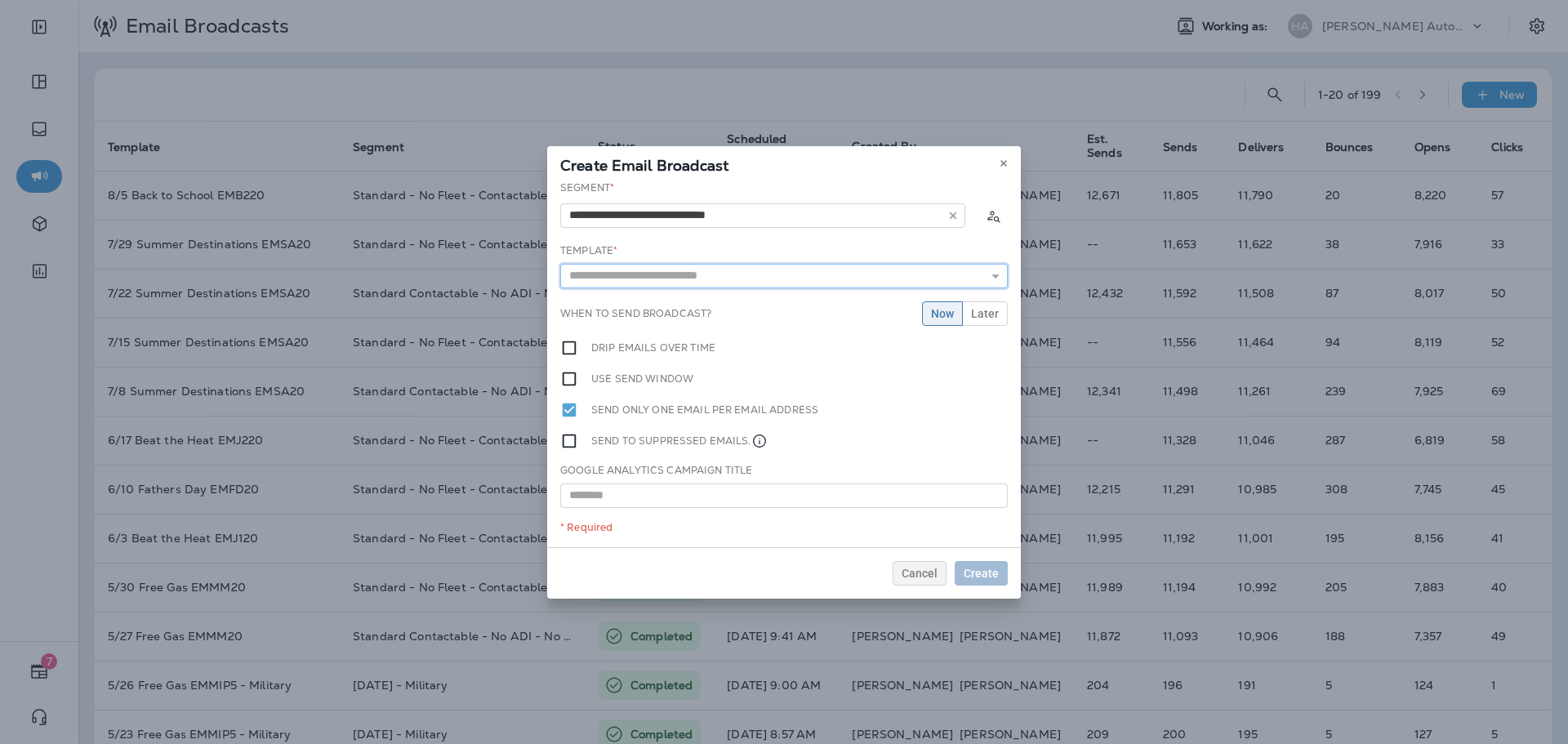
click at [768, 268] on input "text" at bounding box center [784, 276] width 448 height 24
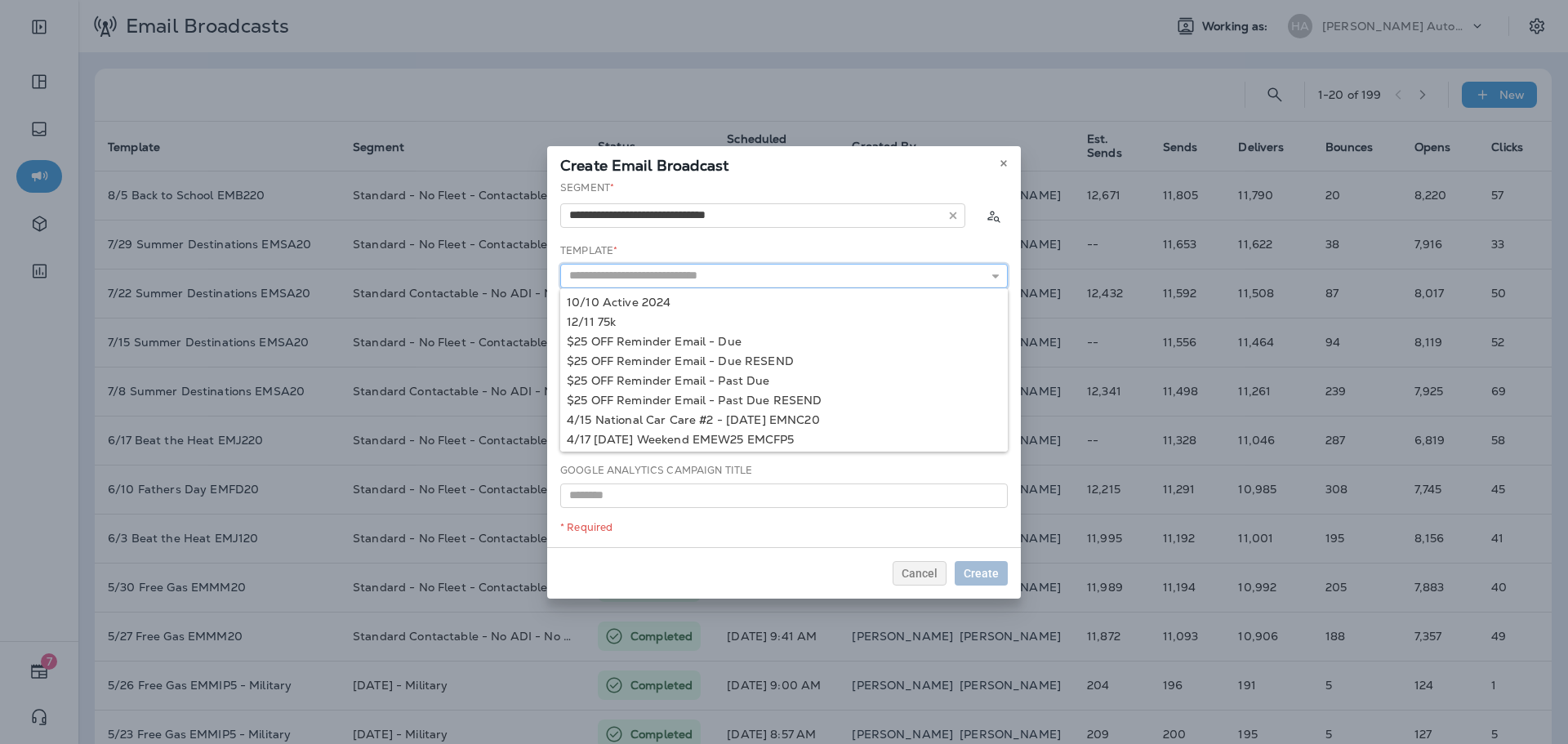
click at [768, 268] on input "text" at bounding box center [784, 276] width 448 height 24
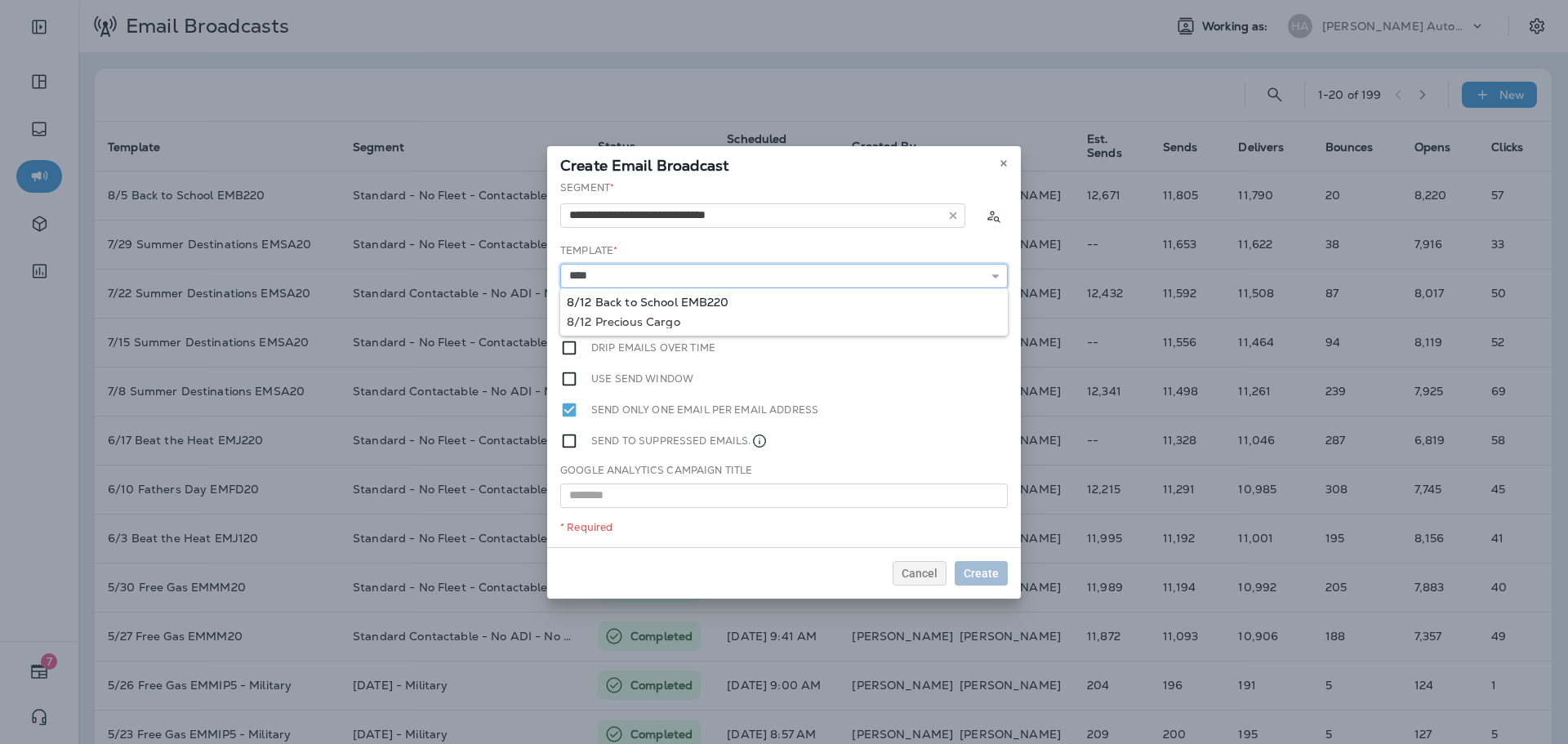
type input "**********"
click at [715, 303] on div "**********" at bounding box center [784, 364] width 474 height 366
click at [984, 580] on button "Create" at bounding box center [981, 574] width 53 height 24
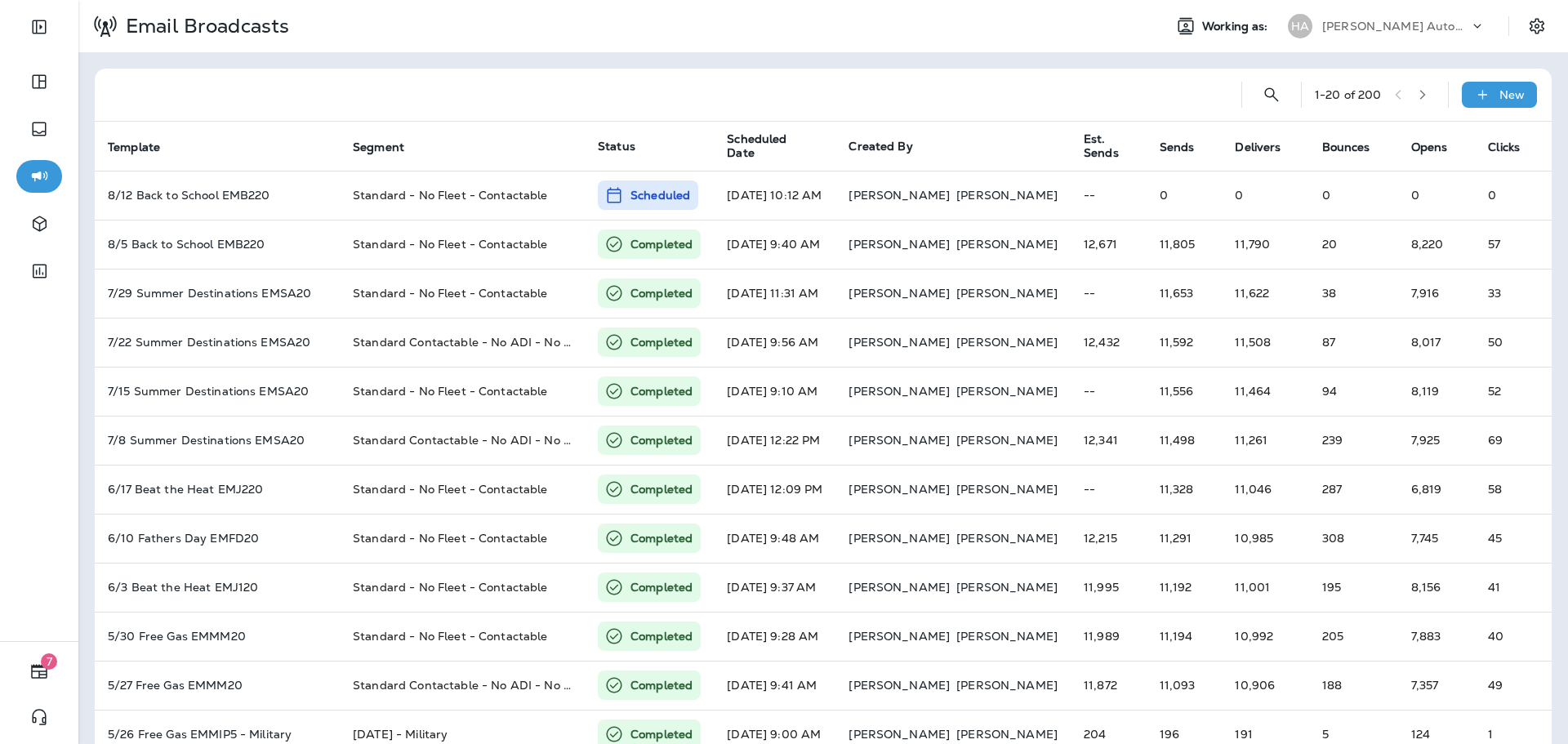
click at [1401, 31] on p "[PERSON_NAME] Automotive ([PERSON_NAME])" at bounding box center [1395, 26] width 147 height 13
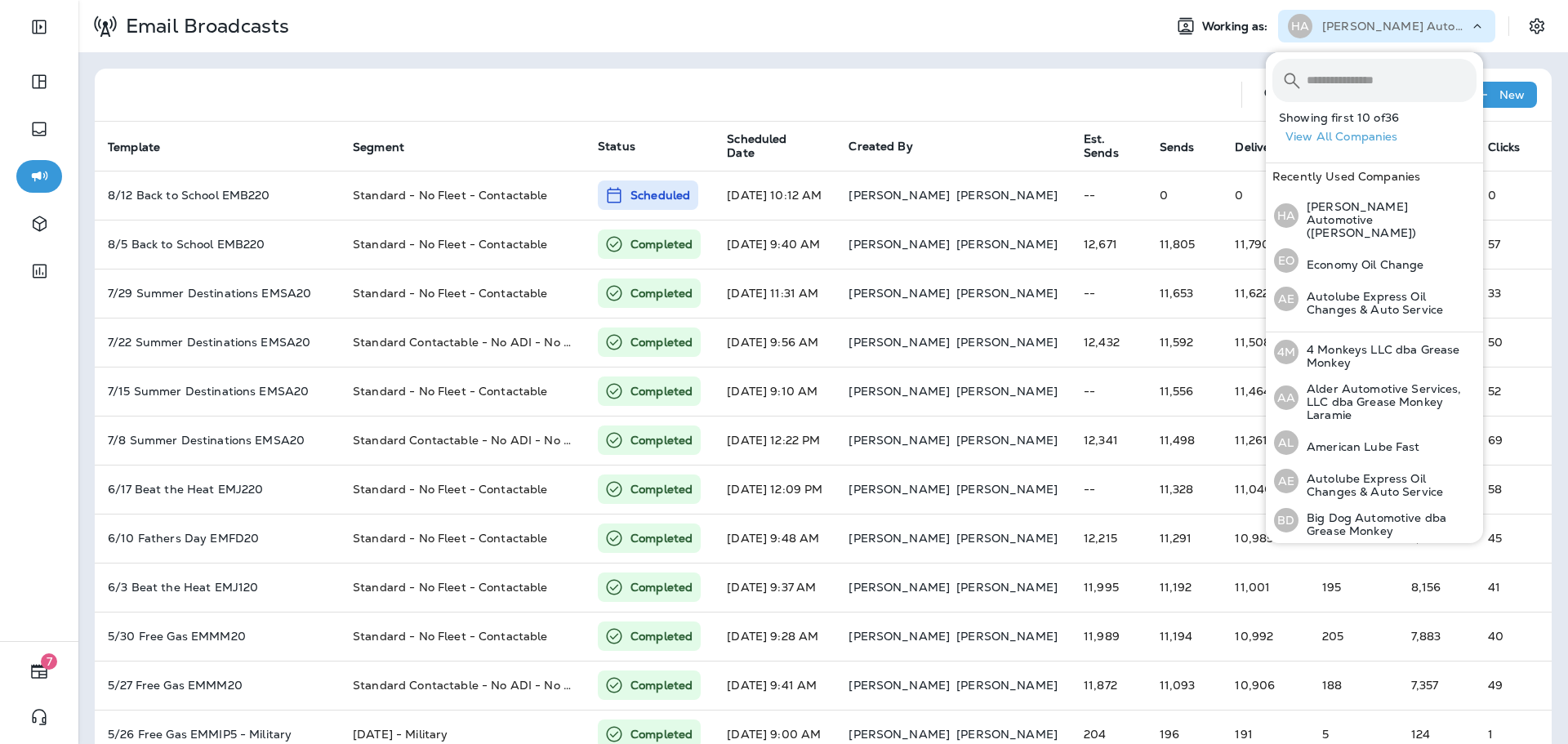
click at [1387, 83] on input "text" at bounding box center [1392, 81] width 170 height 43
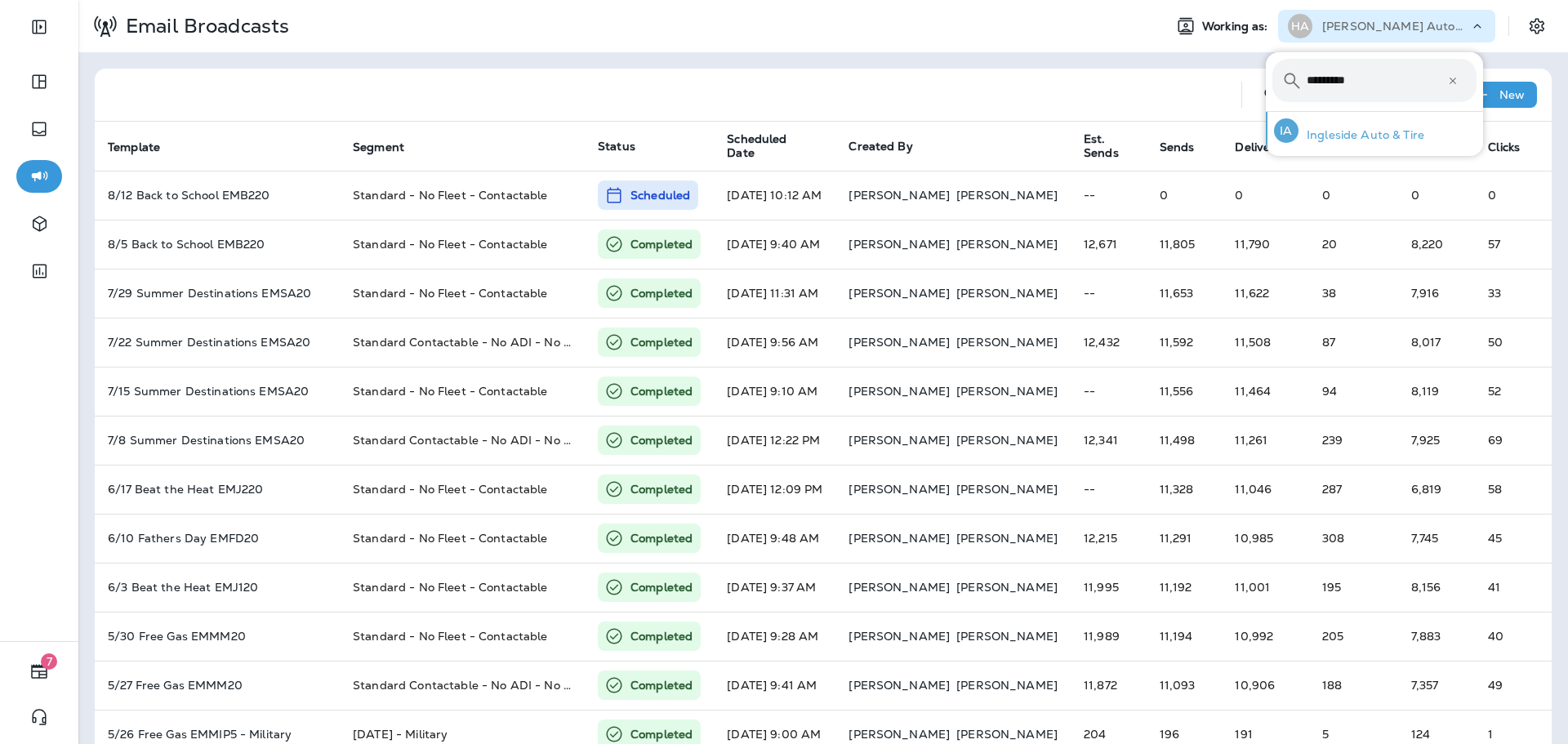
type input "*********"
click at [1391, 132] on p "Ingleside Auto & Tire" at bounding box center [1362, 135] width 126 height 13
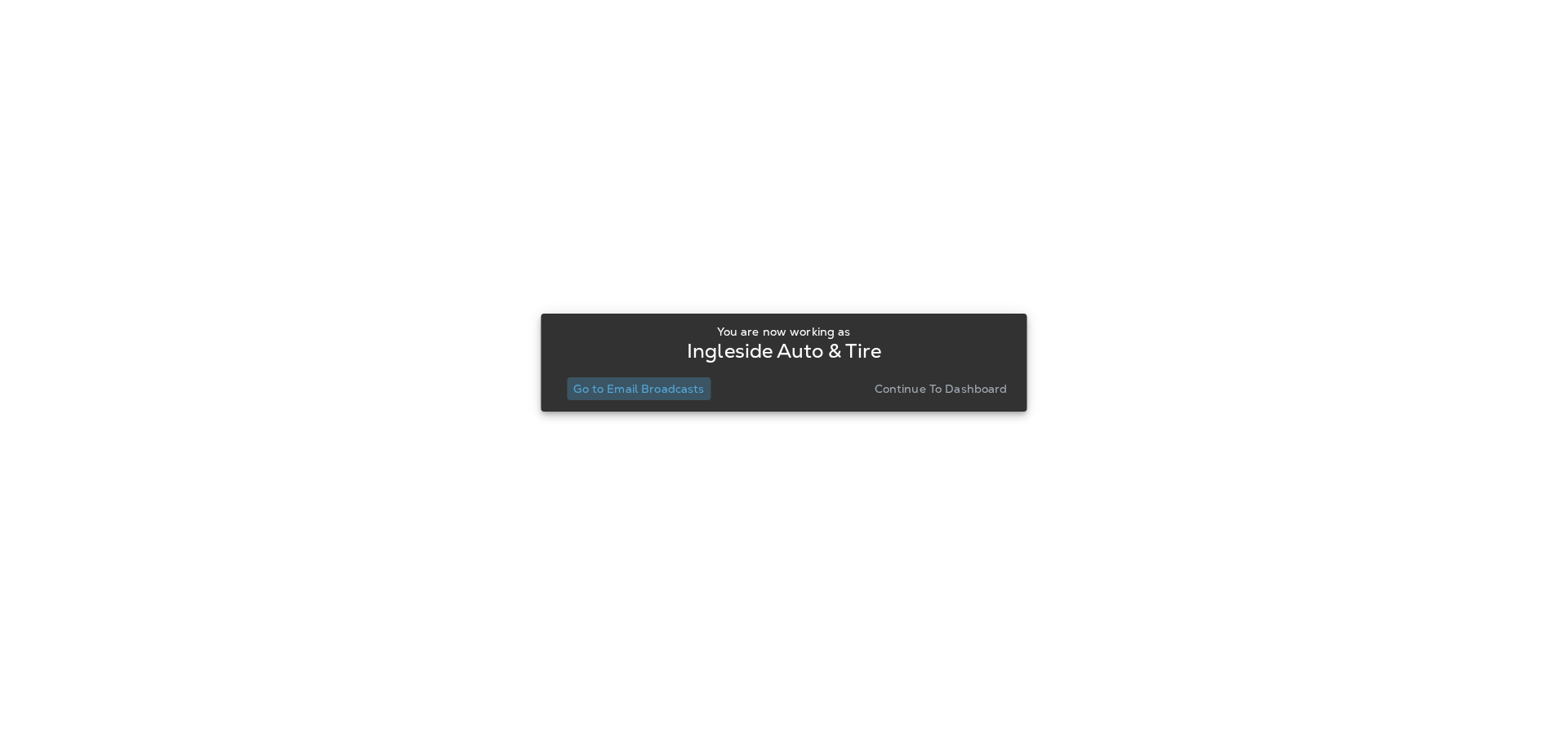
click at [659, 390] on p "Go to Email Broadcasts" at bounding box center [638, 389] width 130 height 13
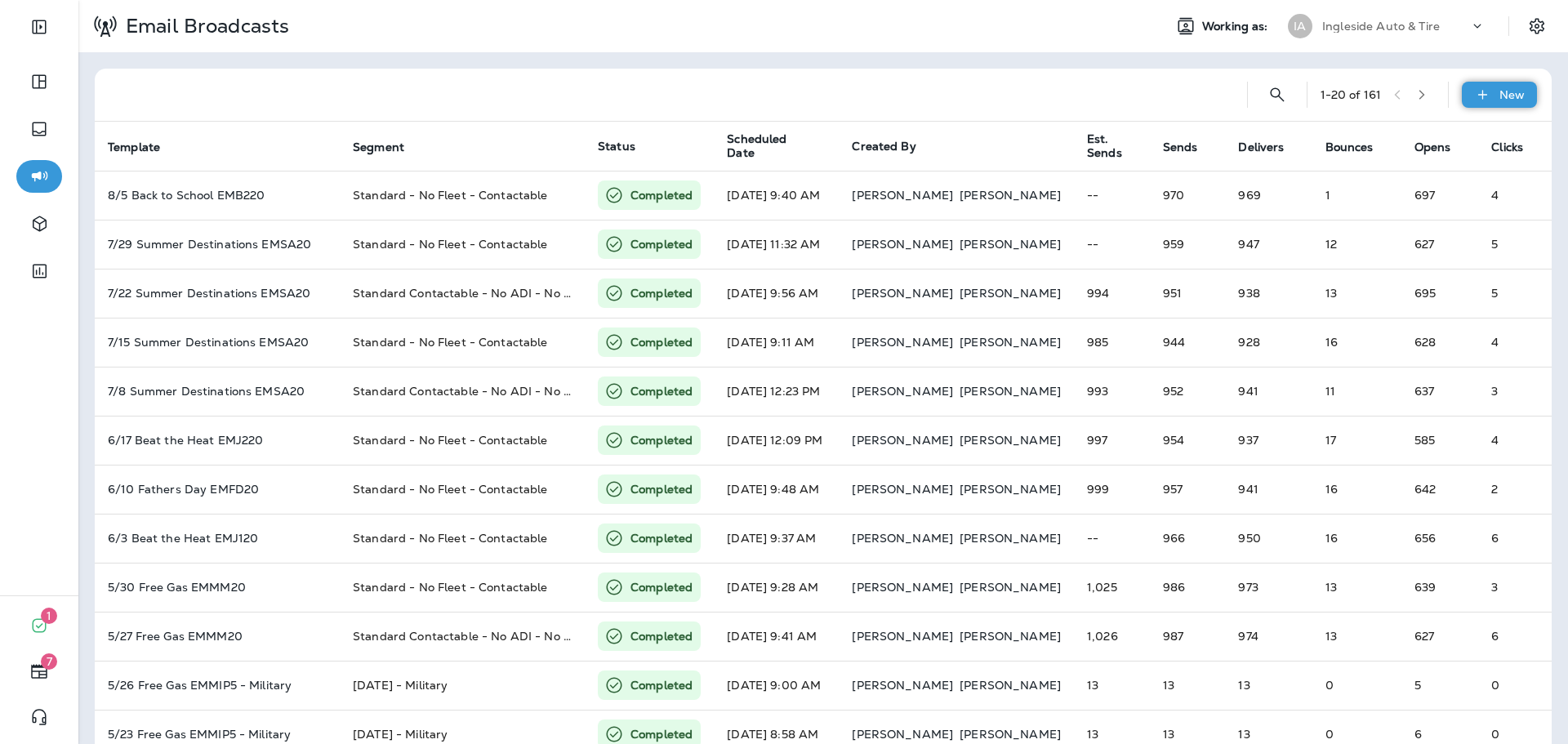
click at [1475, 93] on icon at bounding box center [1483, 95] width 18 height 17
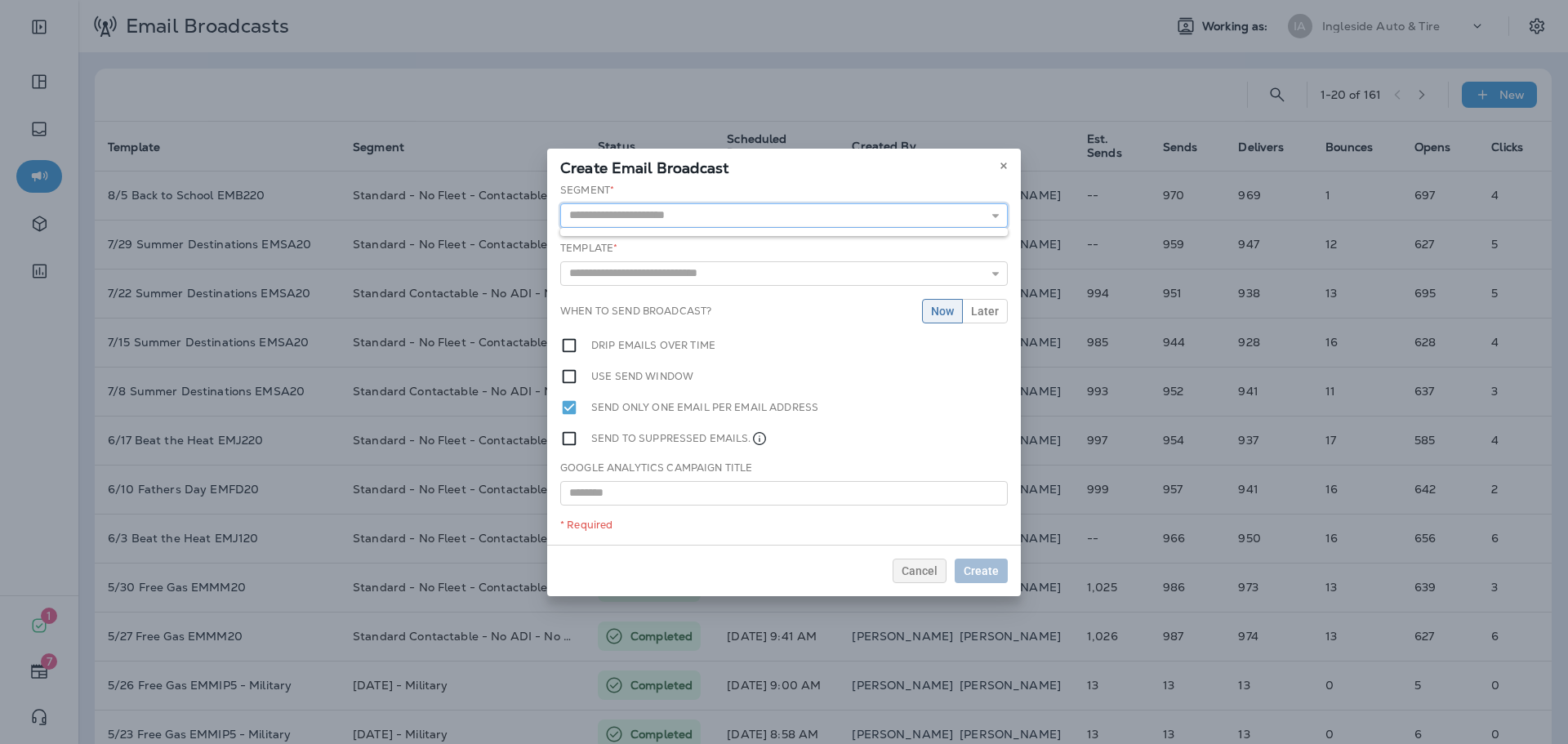
click at [875, 217] on input "text" at bounding box center [784, 216] width 448 height 24
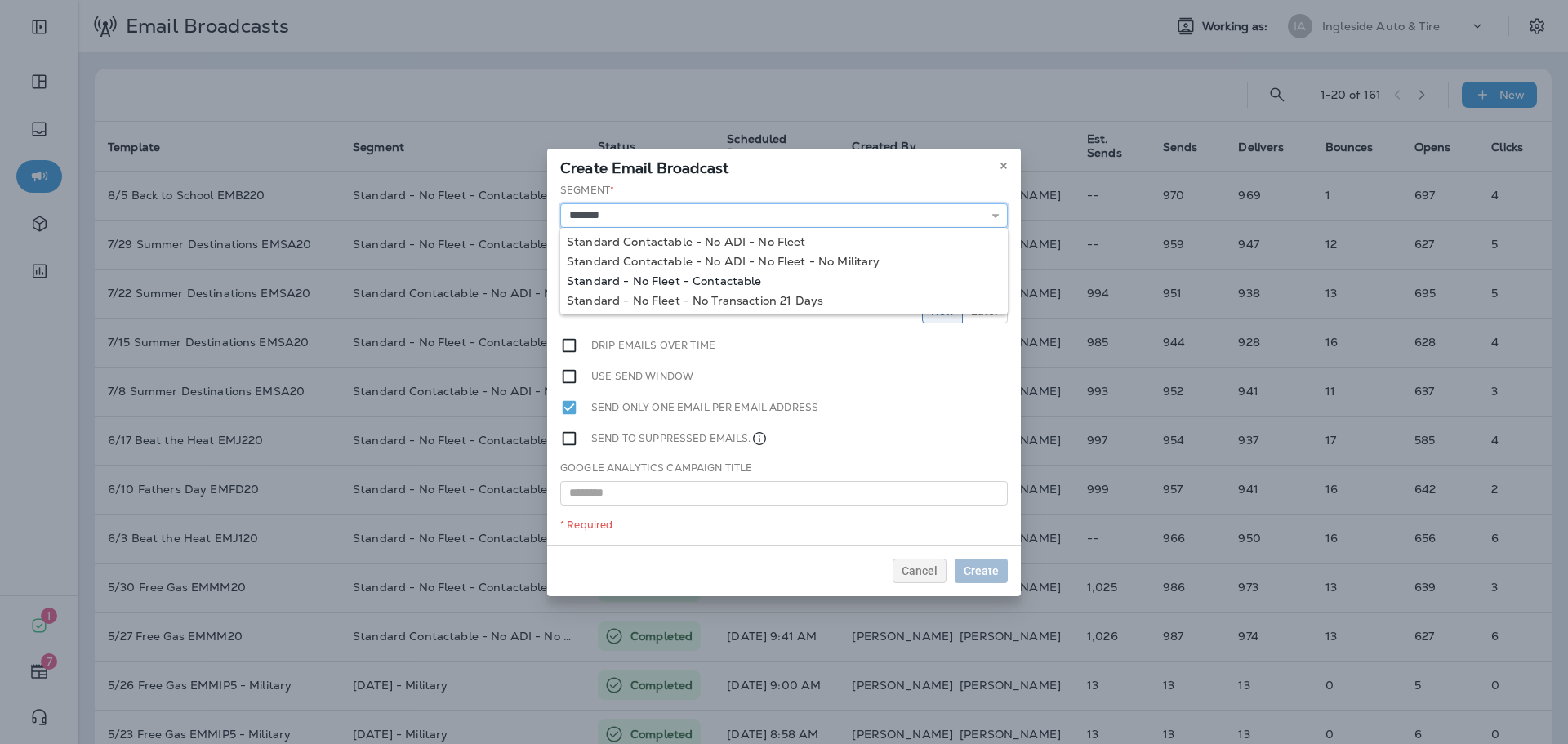
type input "**********"
click at [759, 282] on div "**********" at bounding box center [784, 364] width 474 height 362
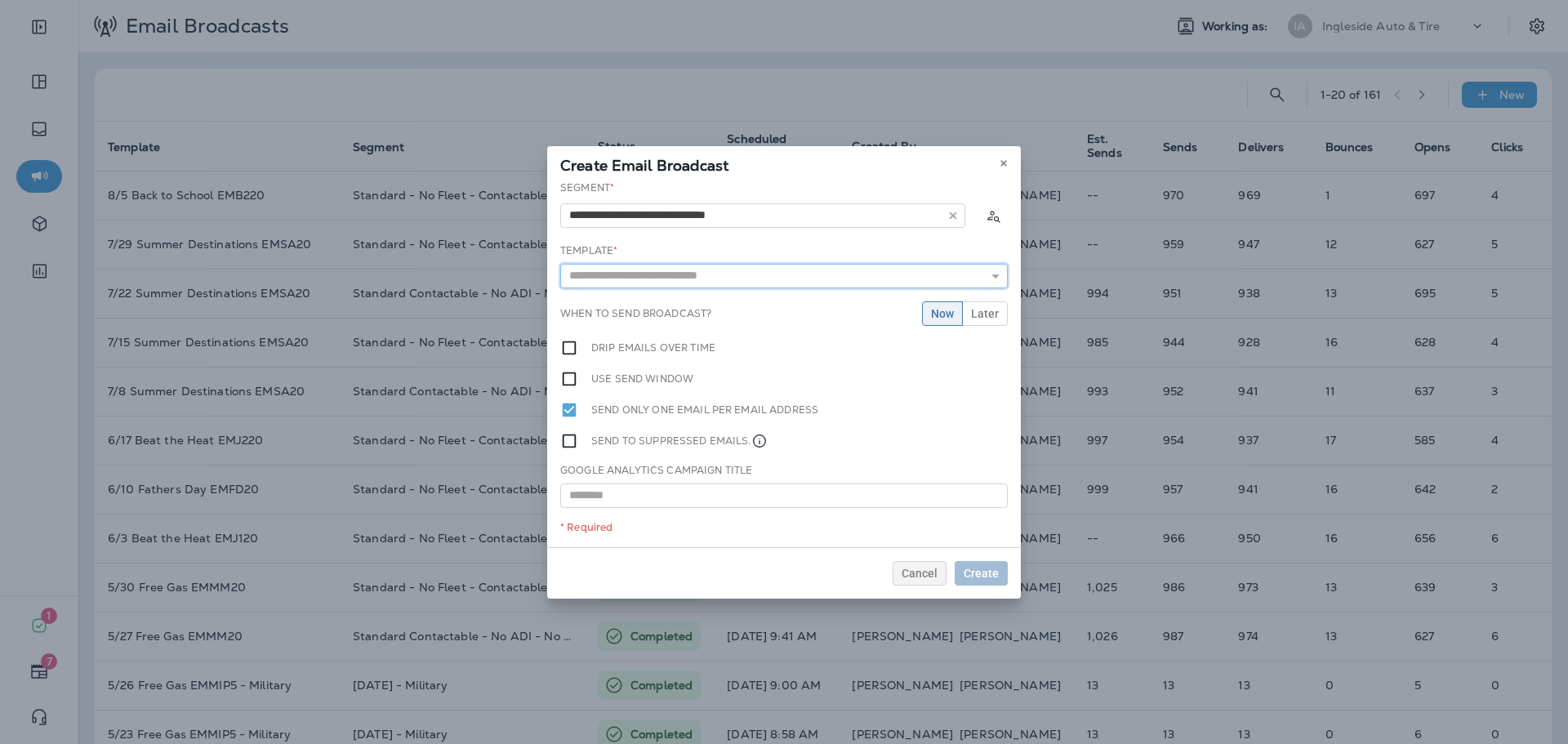
click at [784, 279] on input "text" at bounding box center [784, 276] width 448 height 24
type input "**********"
click at [684, 301] on div "**********" at bounding box center [784, 364] width 474 height 366
click at [987, 568] on span "Create" at bounding box center [982, 574] width 35 height 11
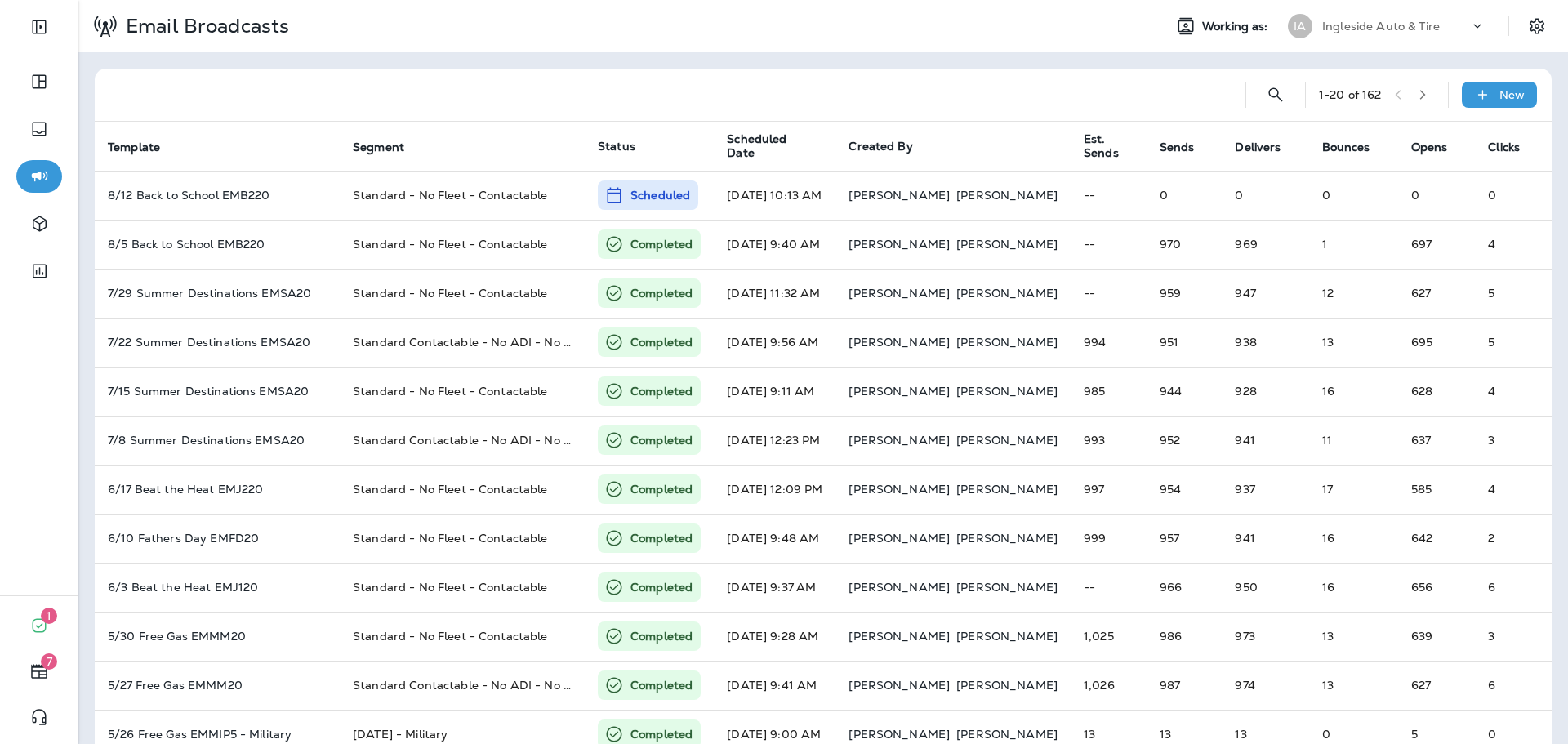
click at [1310, 43] on div "Email Broadcasts Working as: IA Ingleside Auto & Tire" at bounding box center [823, 26] width 1489 height 53
click at [1348, 36] on div "Ingleside Auto & Tire" at bounding box center [1395, 26] width 147 height 24
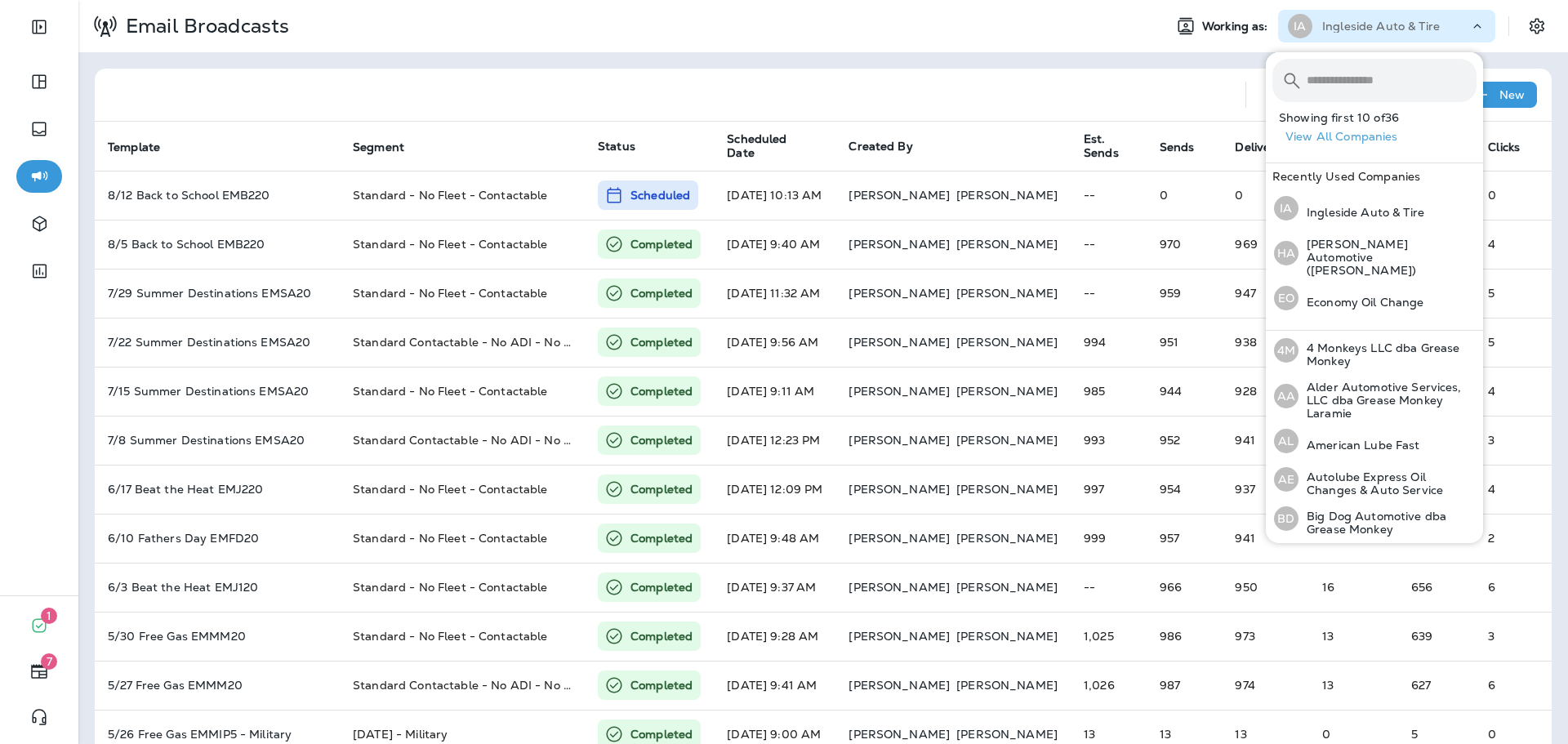
click at [1357, 63] on input "text" at bounding box center [1392, 81] width 170 height 43
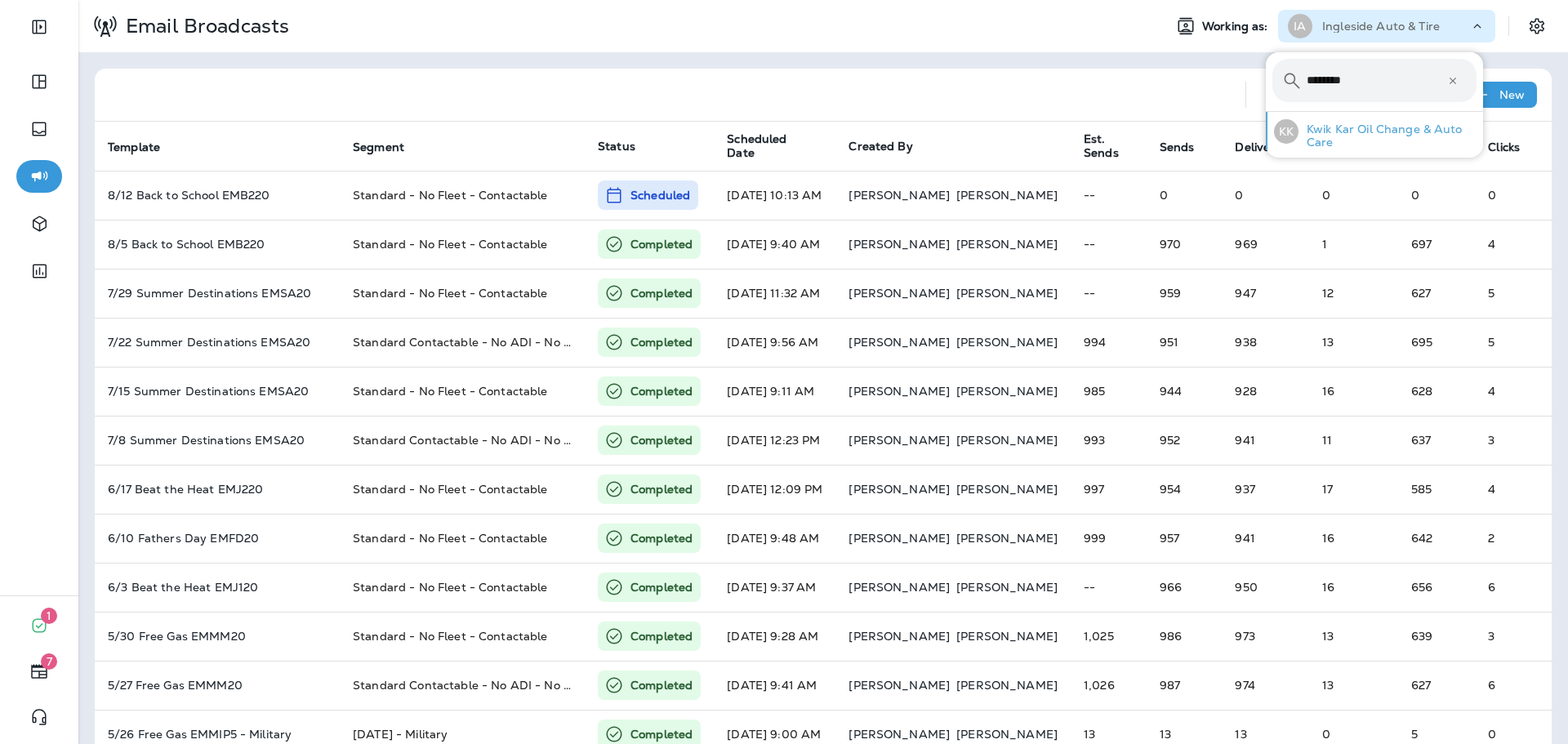
type input "********"
click at [1356, 149] on div "KK Kwik Kar Oil Change & Auto Care" at bounding box center [1375, 131] width 216 height 39
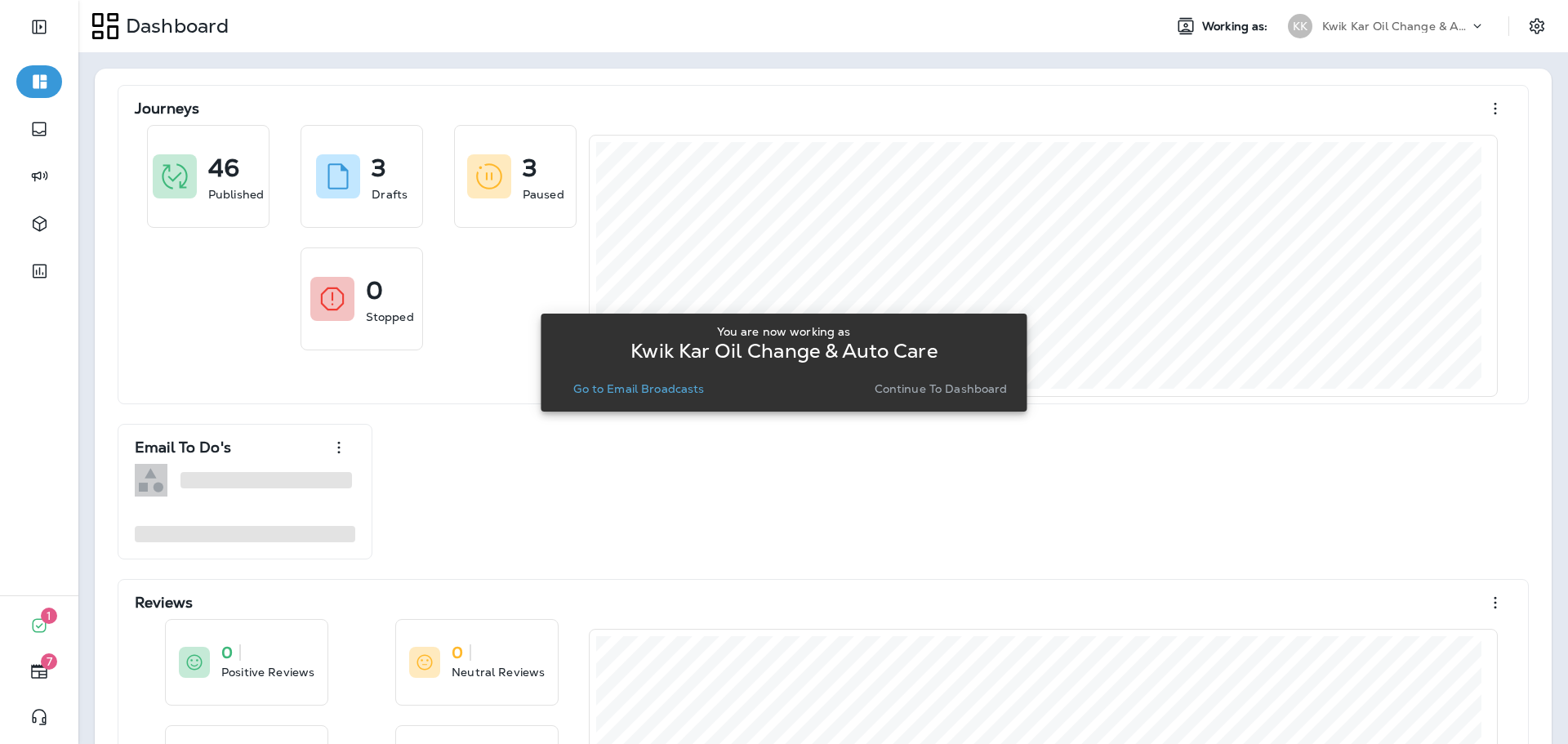
click at [931, 399] on button "Continue to Dashboard" at bounding box center [942, 389] width 146 height 23
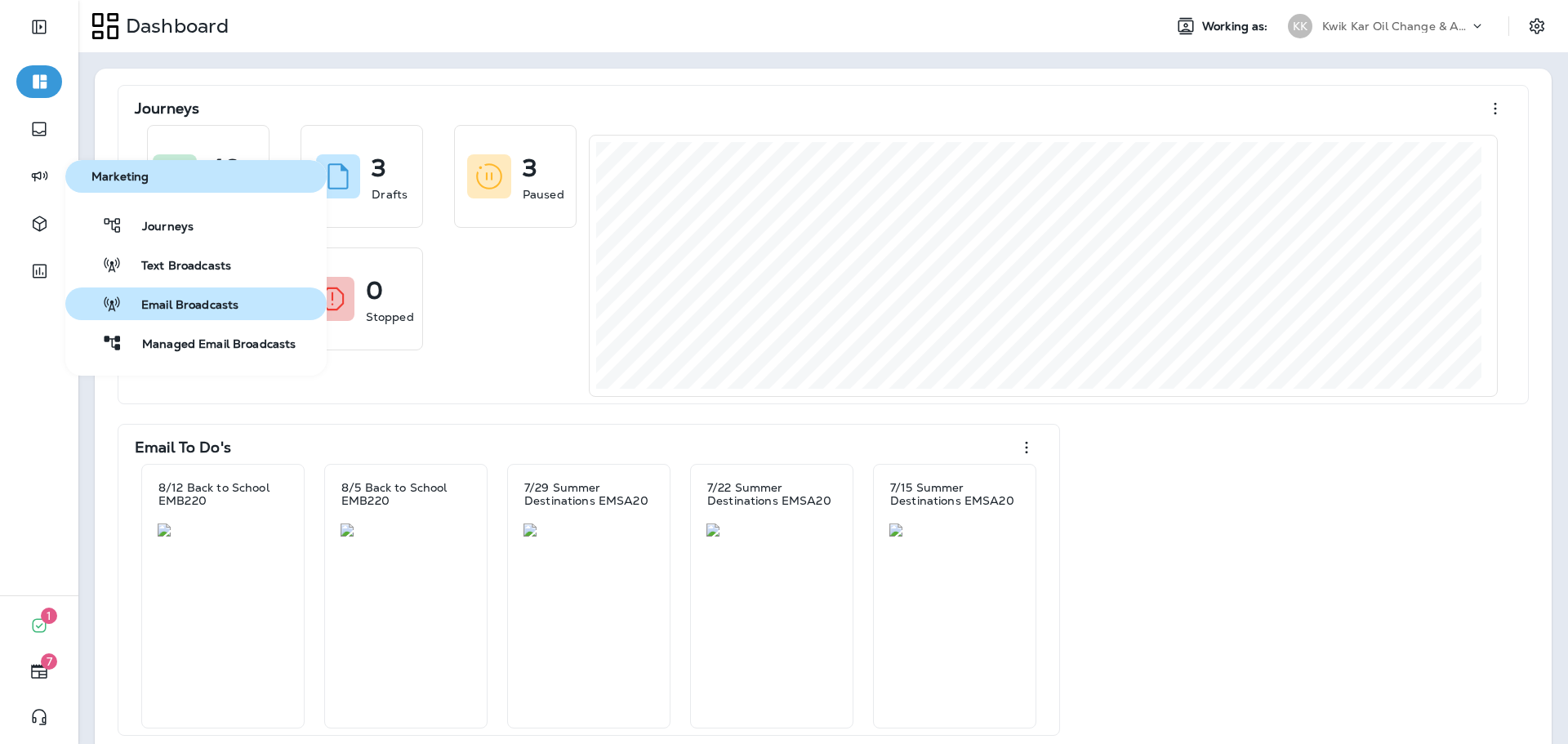
click at [265, 310] on button "Email Broadcasts" at bounding box center [196, 304] width 262 height 32
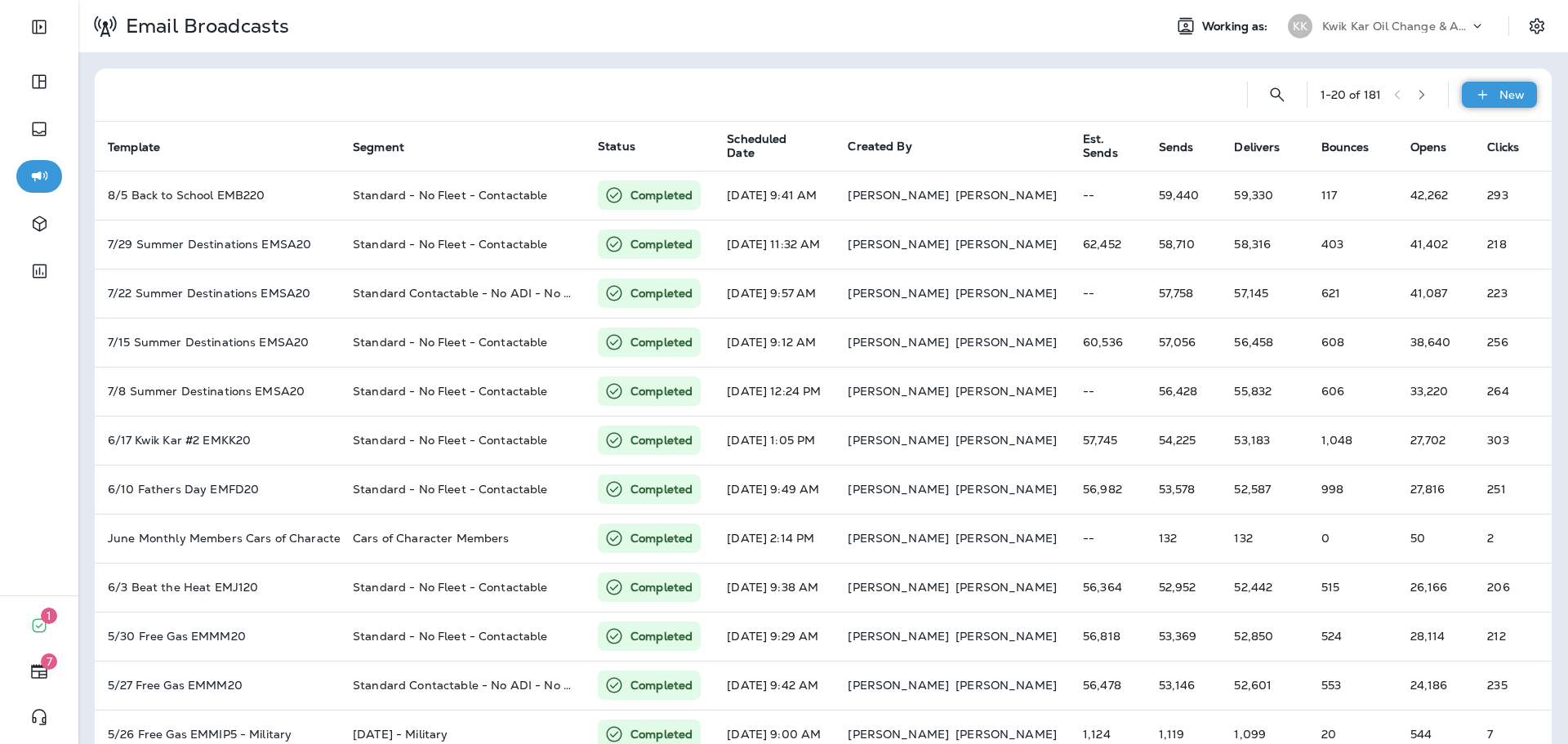
click at [1492, 106] on div "New" at bounding box center [1499, 94] width 75 height 26
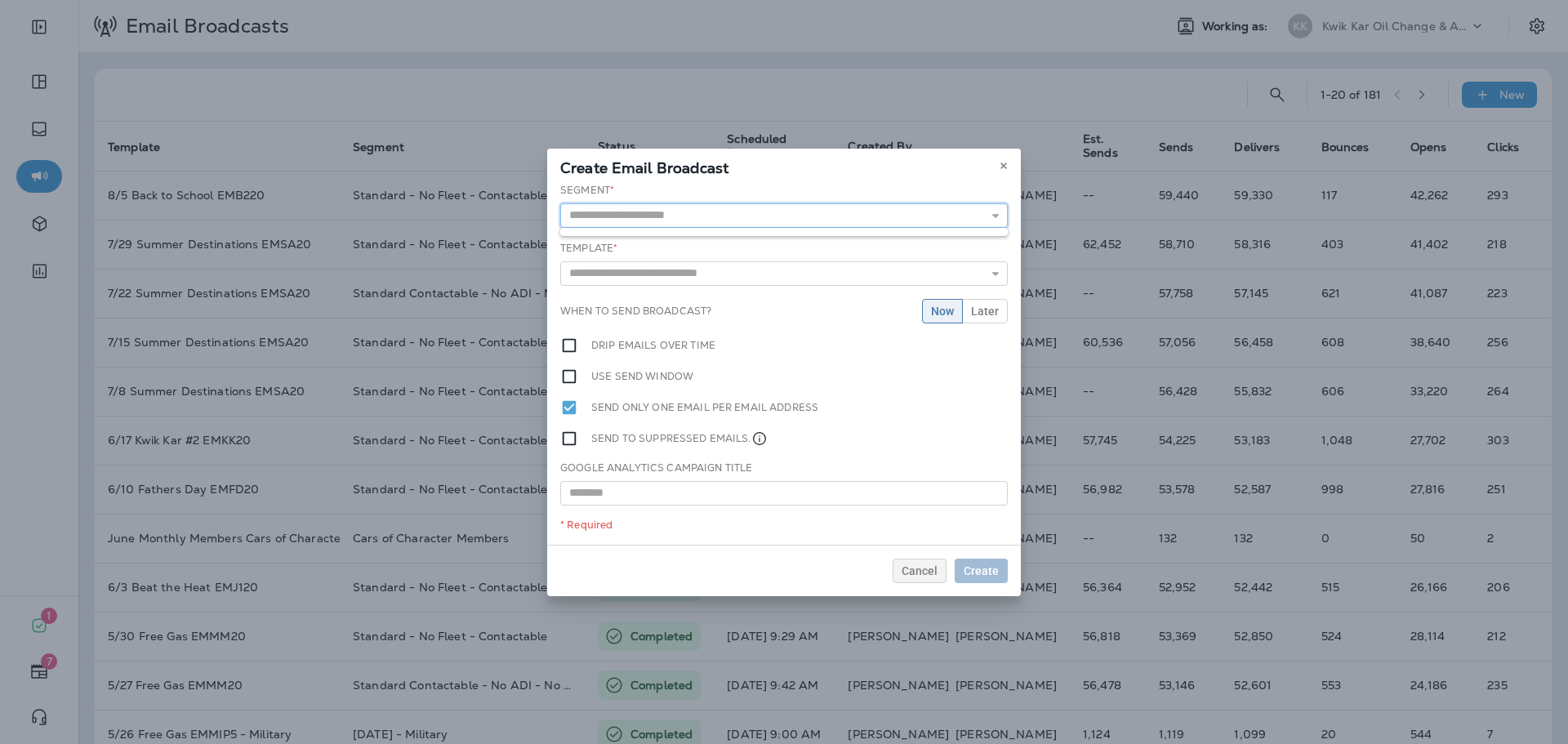
click at [663, 213] on input "text" at bounding box center [784, 216] width 448 height 24
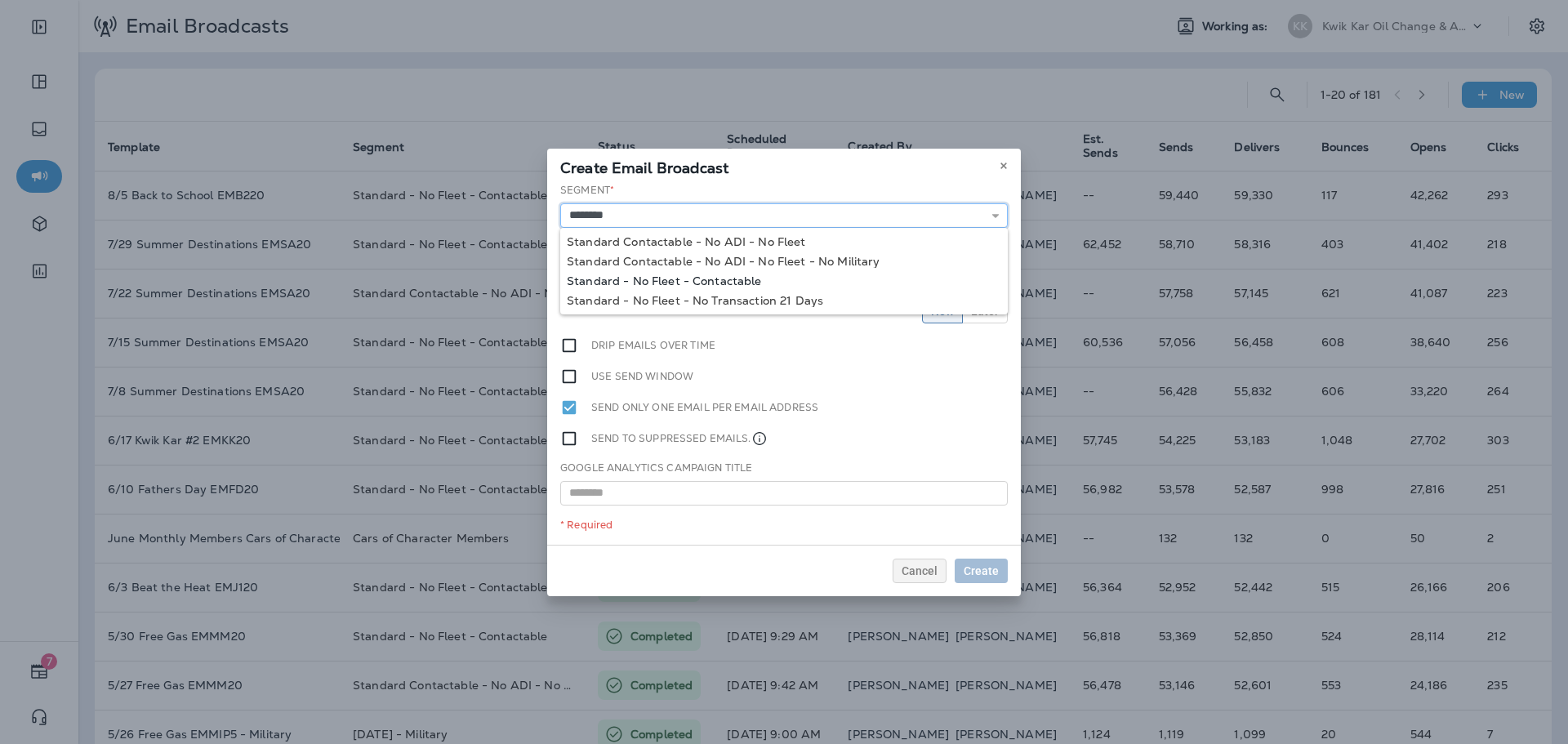
type input "**********"
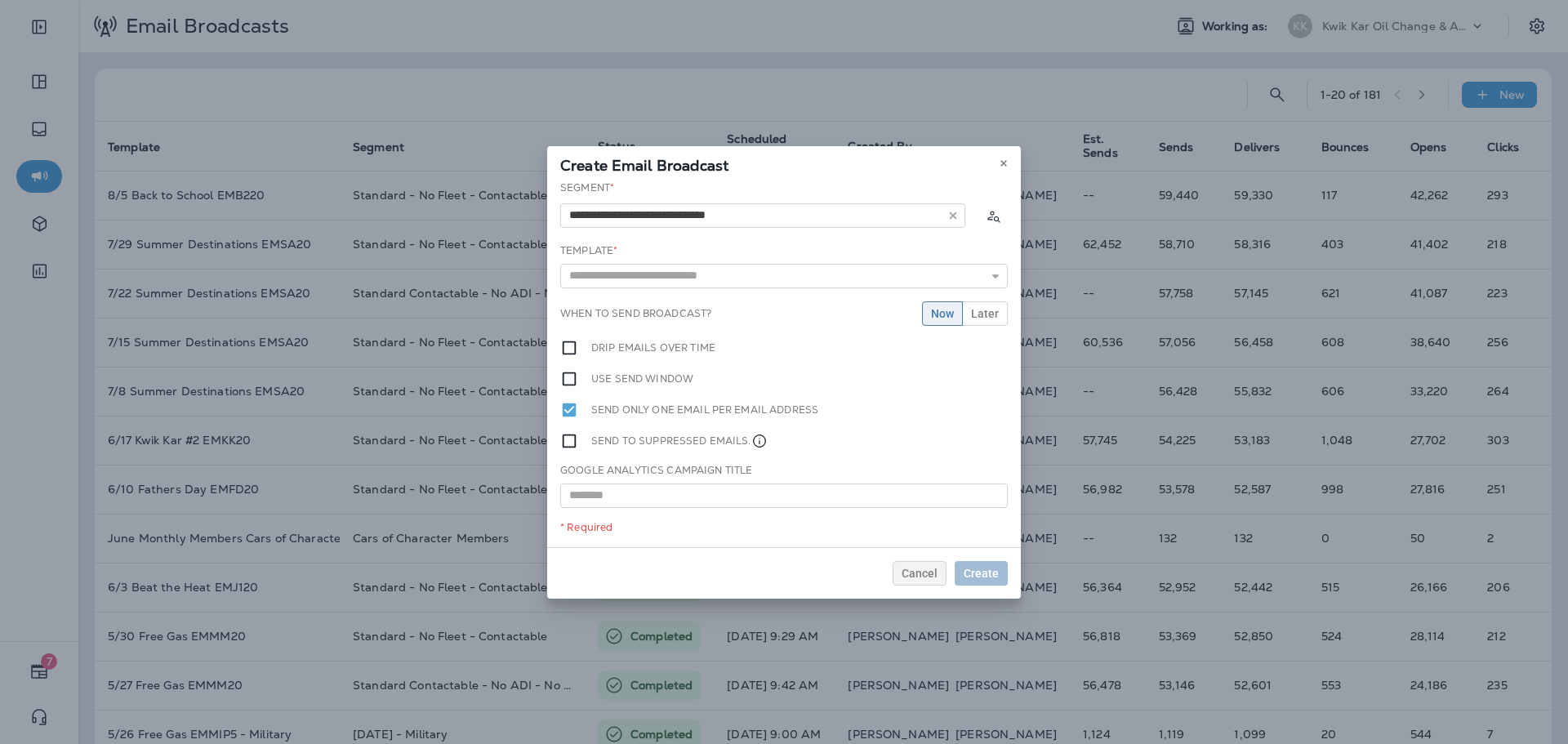
click at [673, 279] on div "**********" at bounding box center [784, 364] width 474 height 366
click at [677, 266] on input "text" at bounding box center [784, 276] width 448 height 24
type input "**********"
click at [685, 302] on div "**********" at bounding box center [784, 364] width 474 height 366
click at [979, 579] on span "Create" at bounding box center [982, 574] width 35 height 11
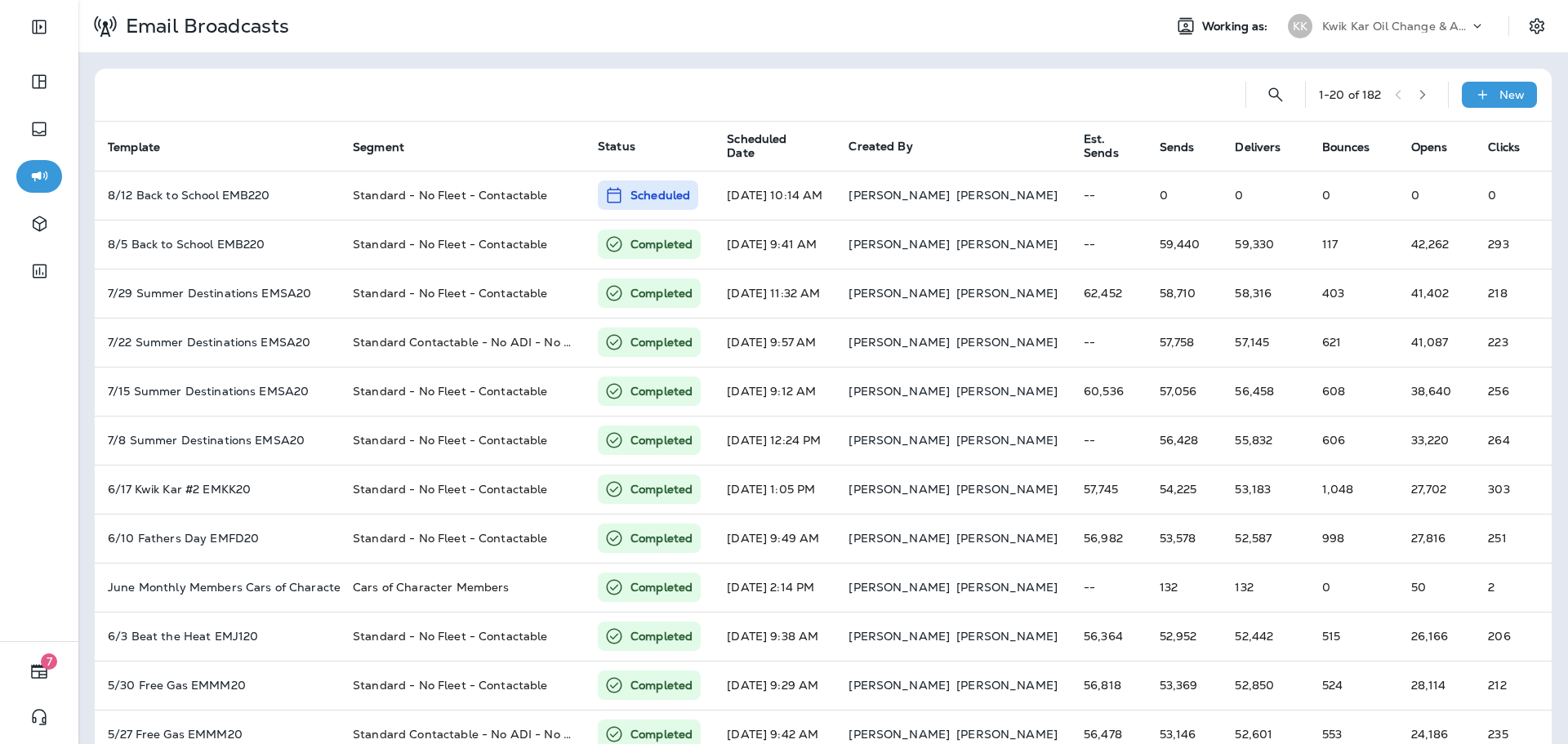
click at [1339, 27] on p "Kwik Kar Oil Change & Auto Care" at bounding box center [1395, 26] width 147 height 13
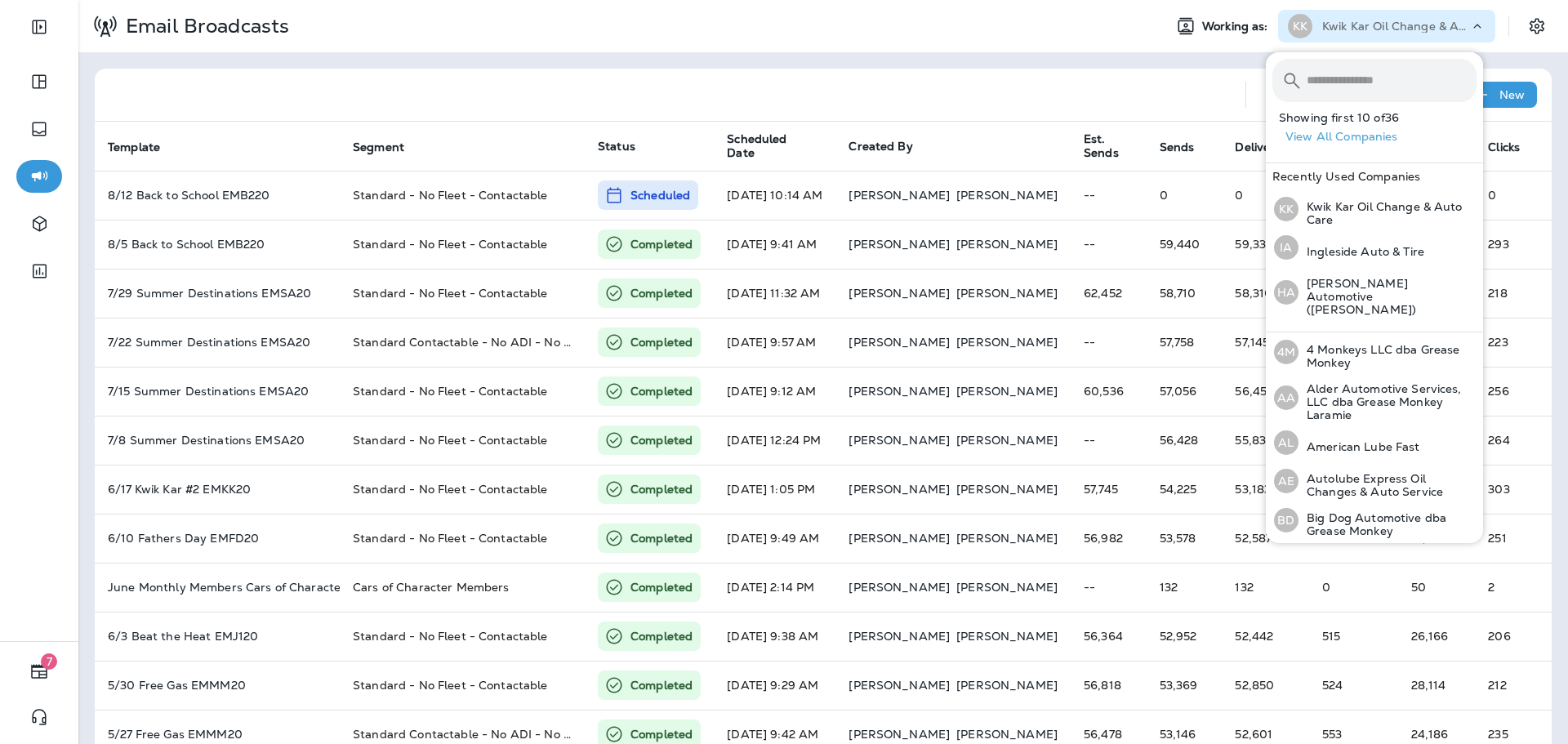
click at [1350, 73] on input "text" at bounding box center [1392, 81] width 170 height 43
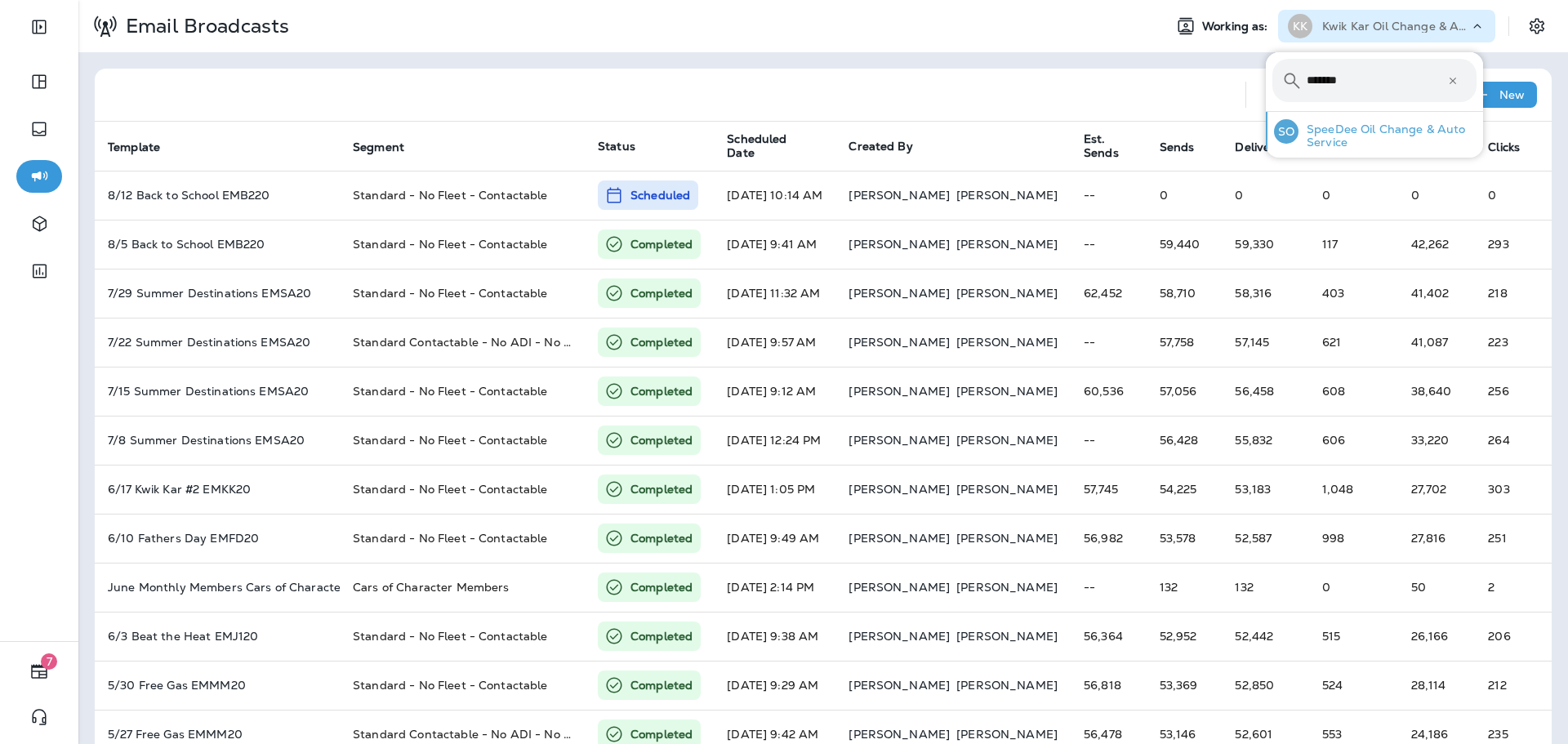
type input "*******"
click at [1351, 128] on p "SpeeDee Oil Change & Auto Service" at bounding box center [1388, 135] width 178 height 26
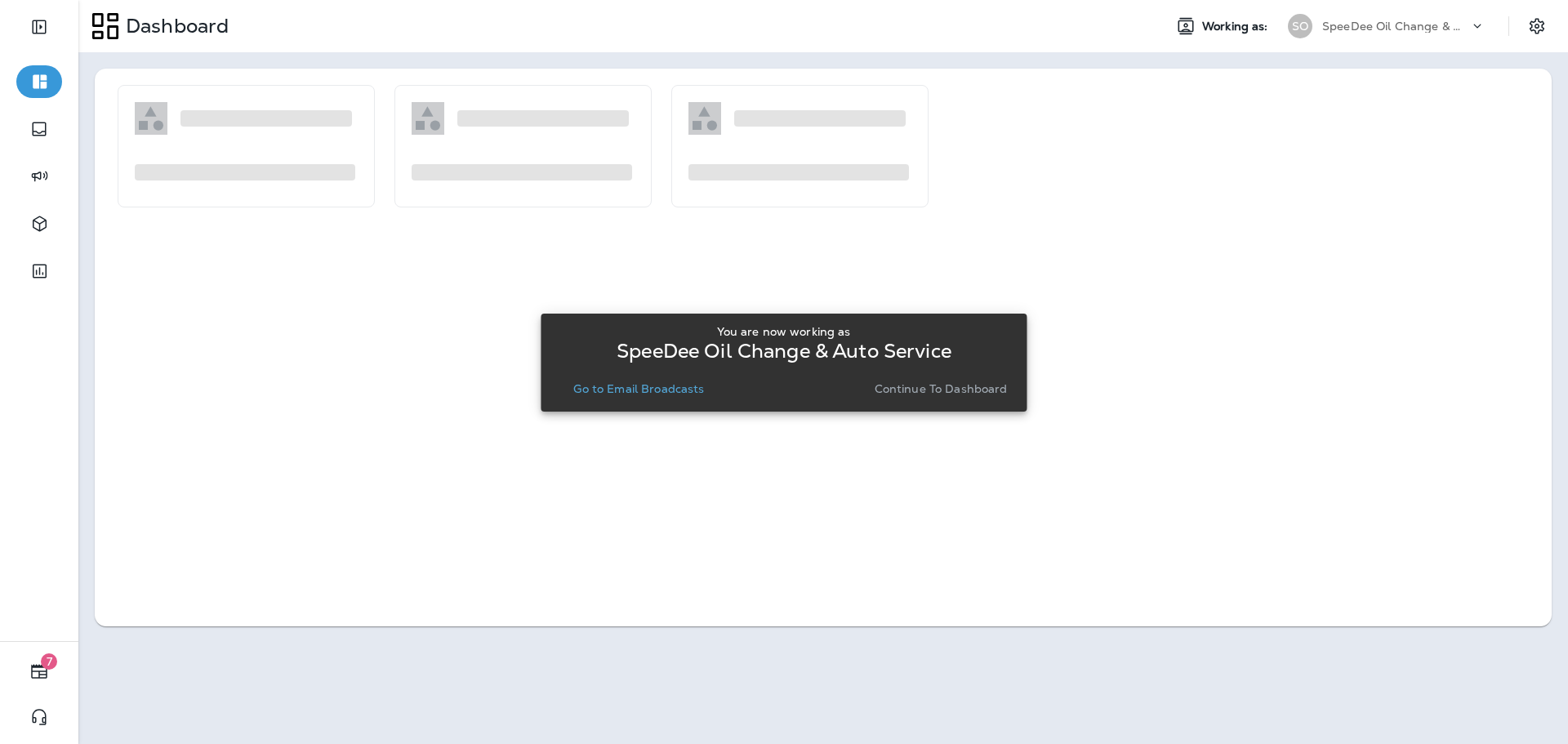
click at [657, 390] on p "Go to Email Broadcasts" at bounding box center [638, 389] width 130 height 13
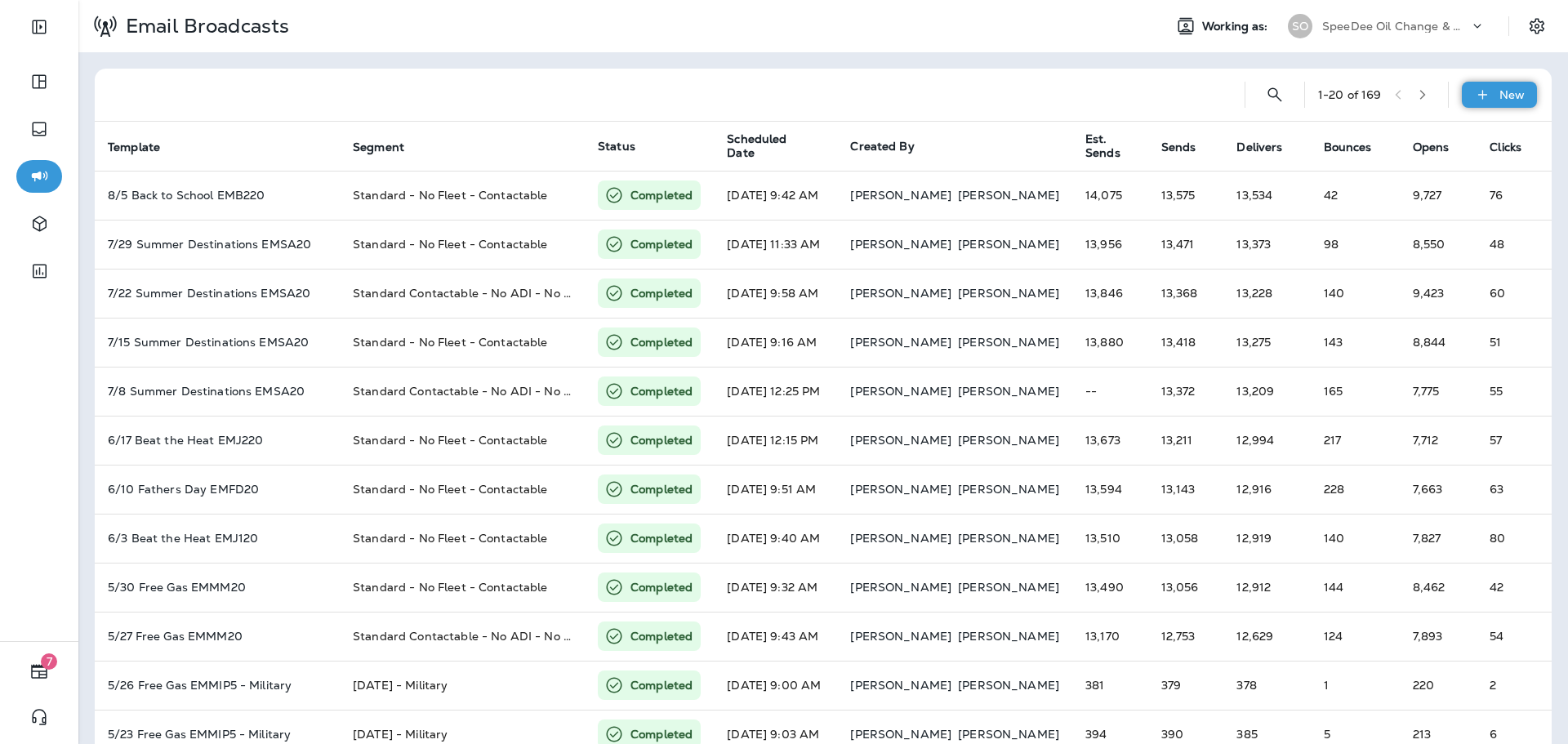
click at [1475, 93] on icon at bounding box center [1483, 95] width 18 height 17
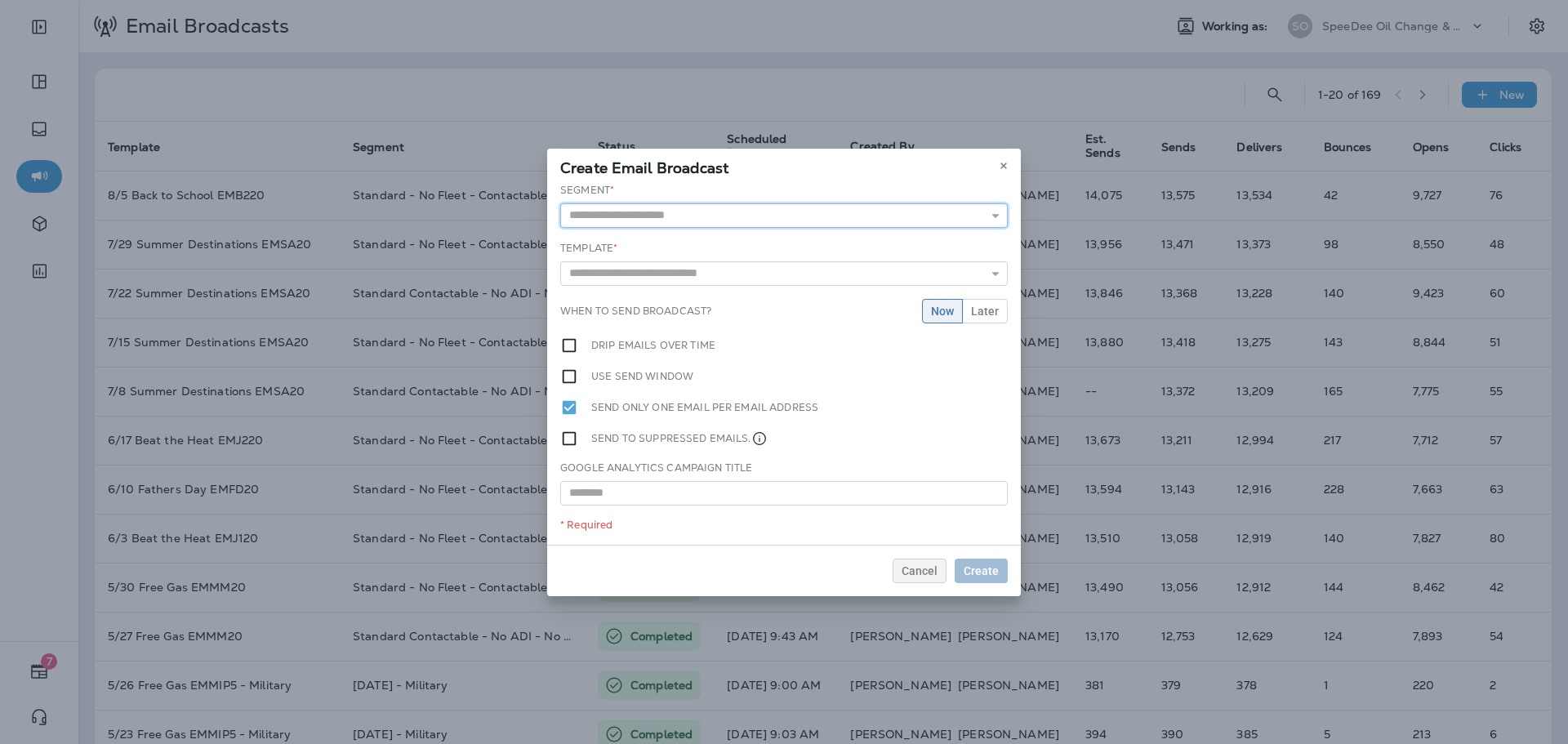
click at [830, 214] on input "text" at bounding box center [784, 216] width 448 height 24
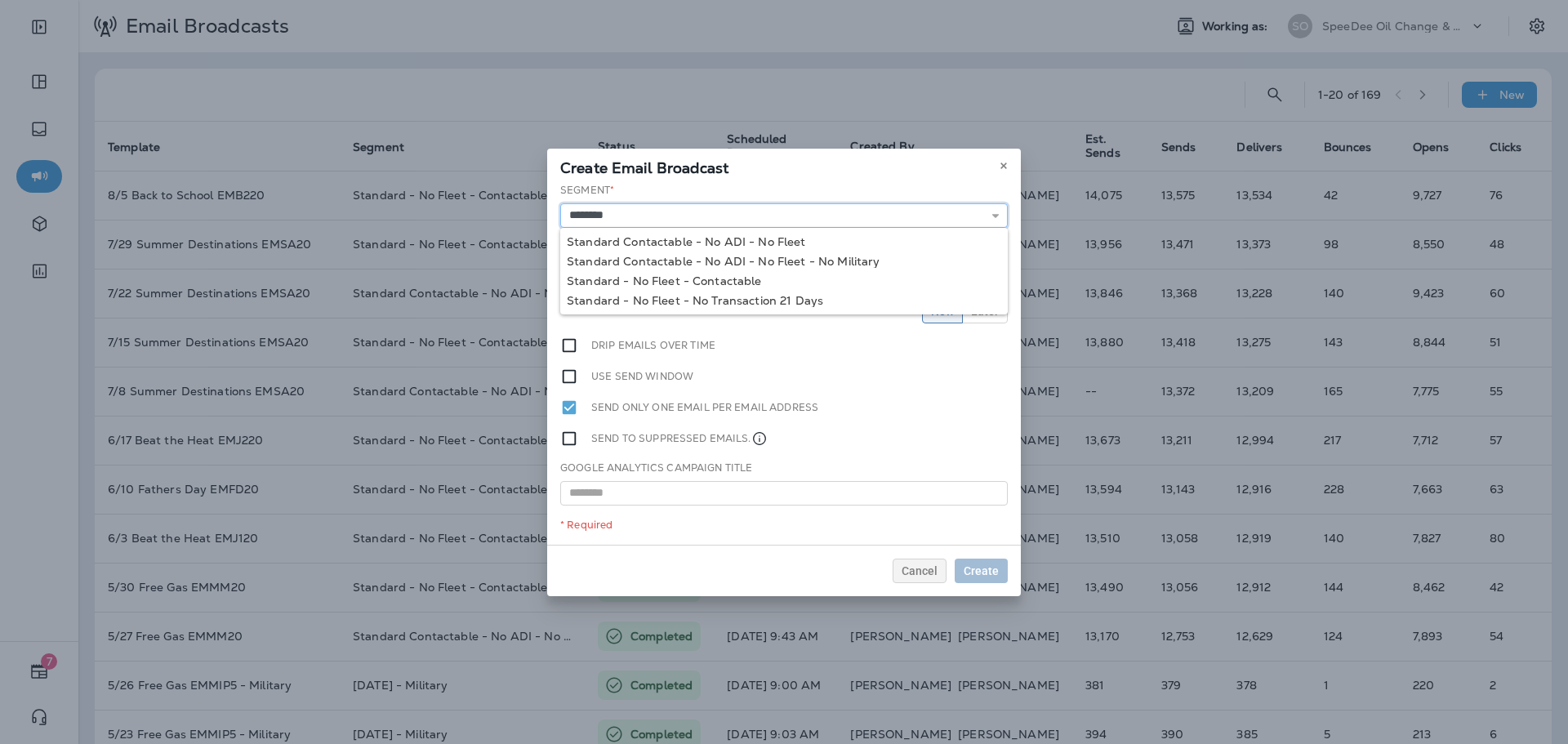
click at [830, 214] on input "********" at bounding box center [784, 216] width 448 height 24
type input "**********"
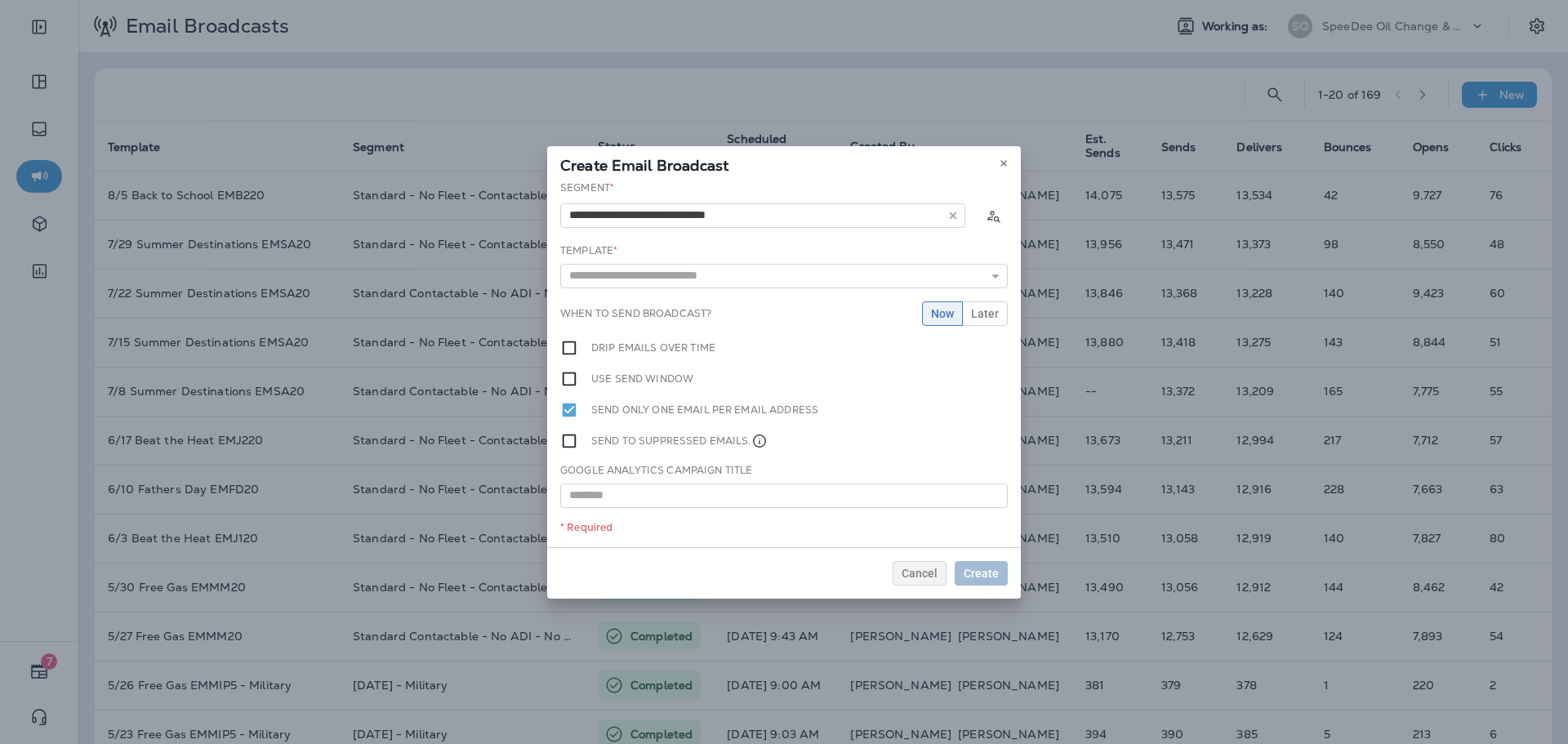
click at [750, 281] on div "**********" at bounding box center [784, 364] width 474 height 366
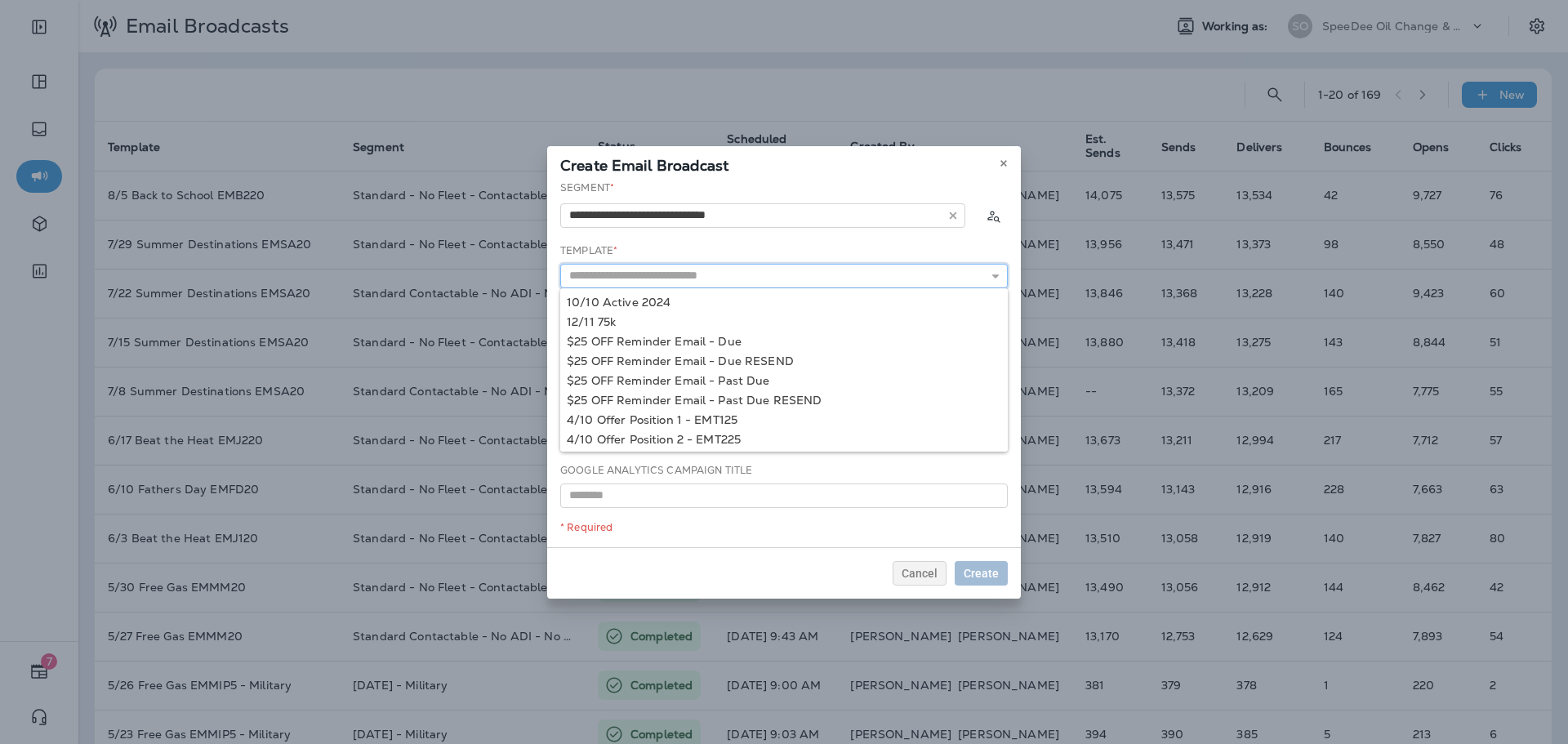
click at [750, 280] on input "text" at bounding box center [784, 276] width 448 height 24
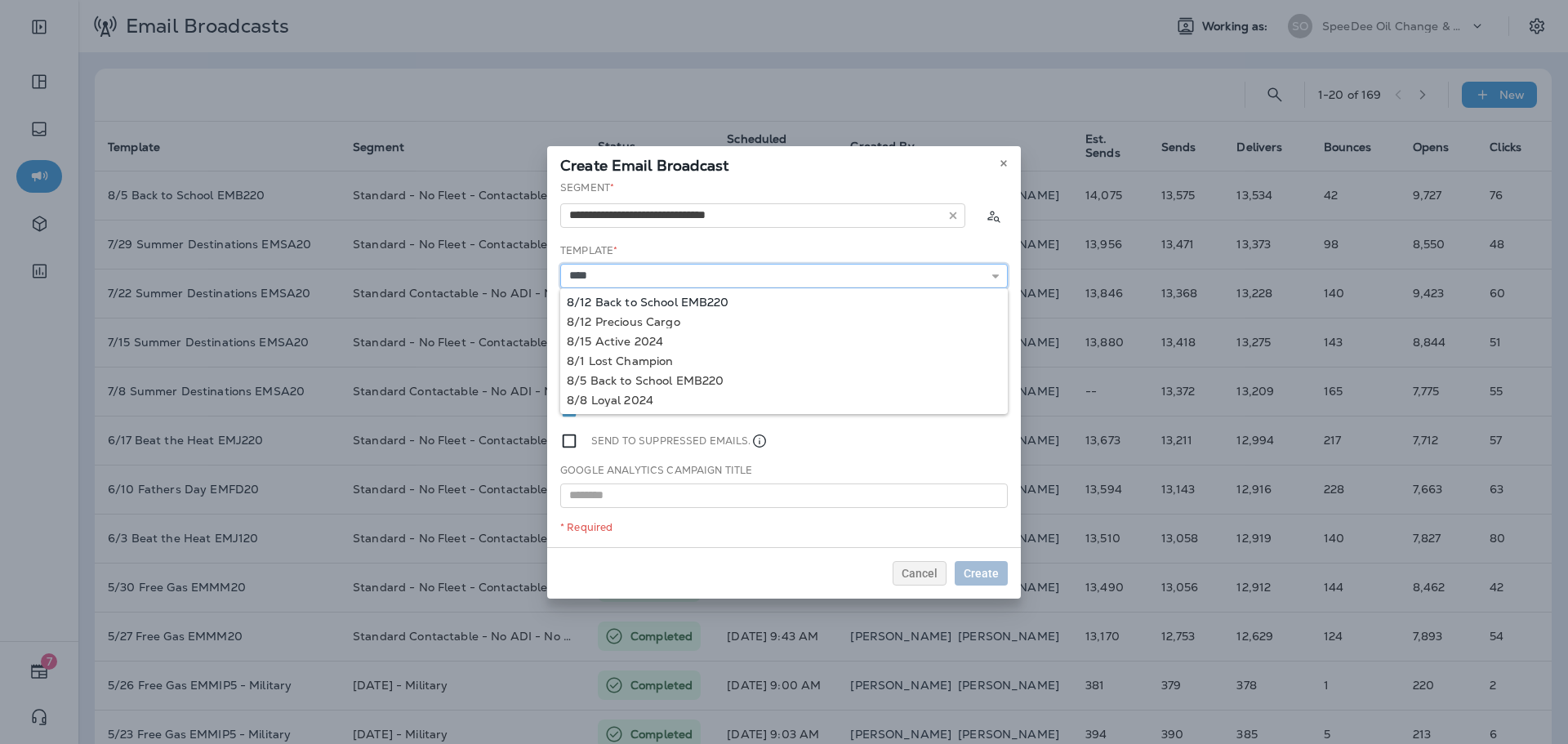
type input "**********"
click at [735, 304] on div "**********" at bounding box center [784, 364] width 474 height 366
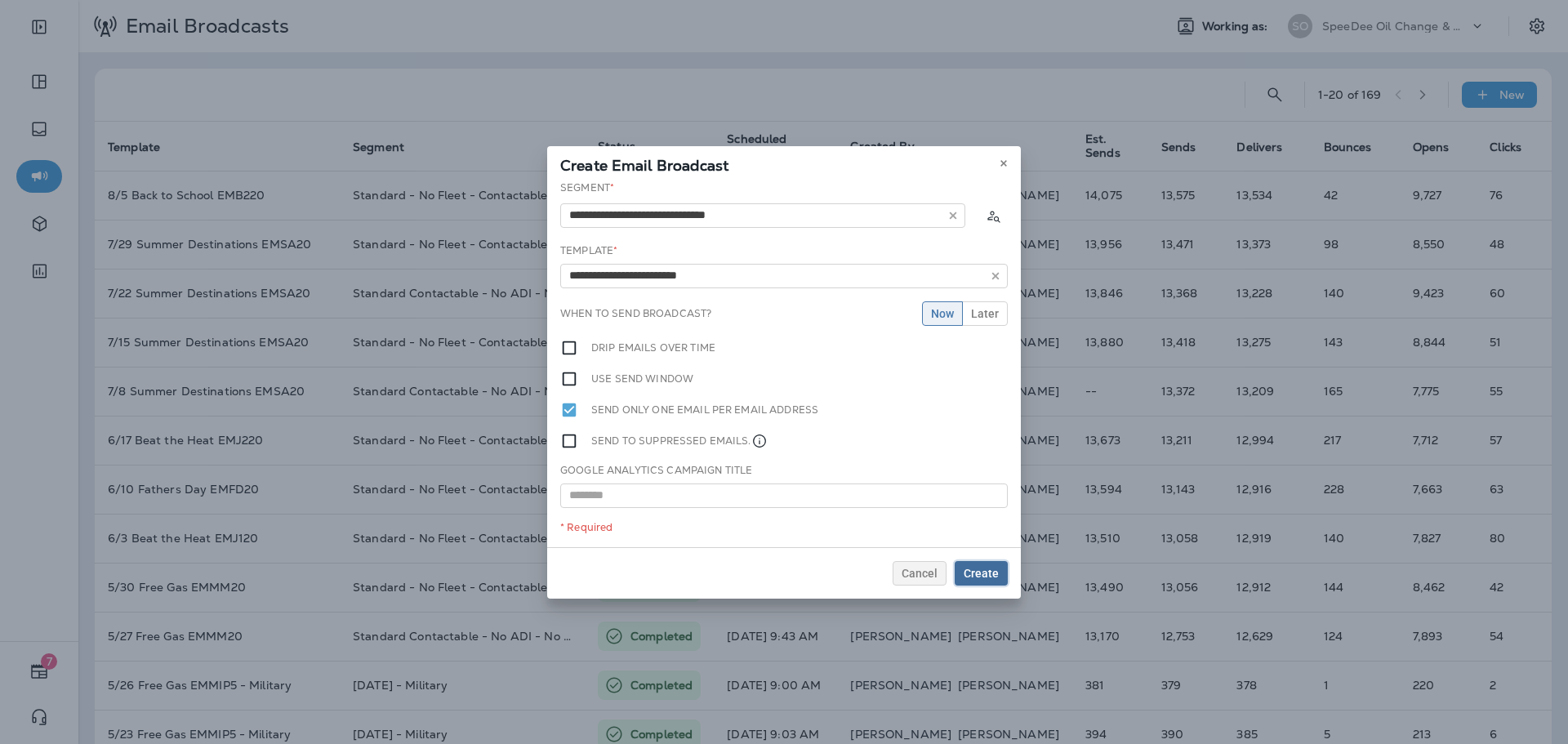
click at [980, 573] on span "Create" at bounding box center [982, 574] width 35 height 11
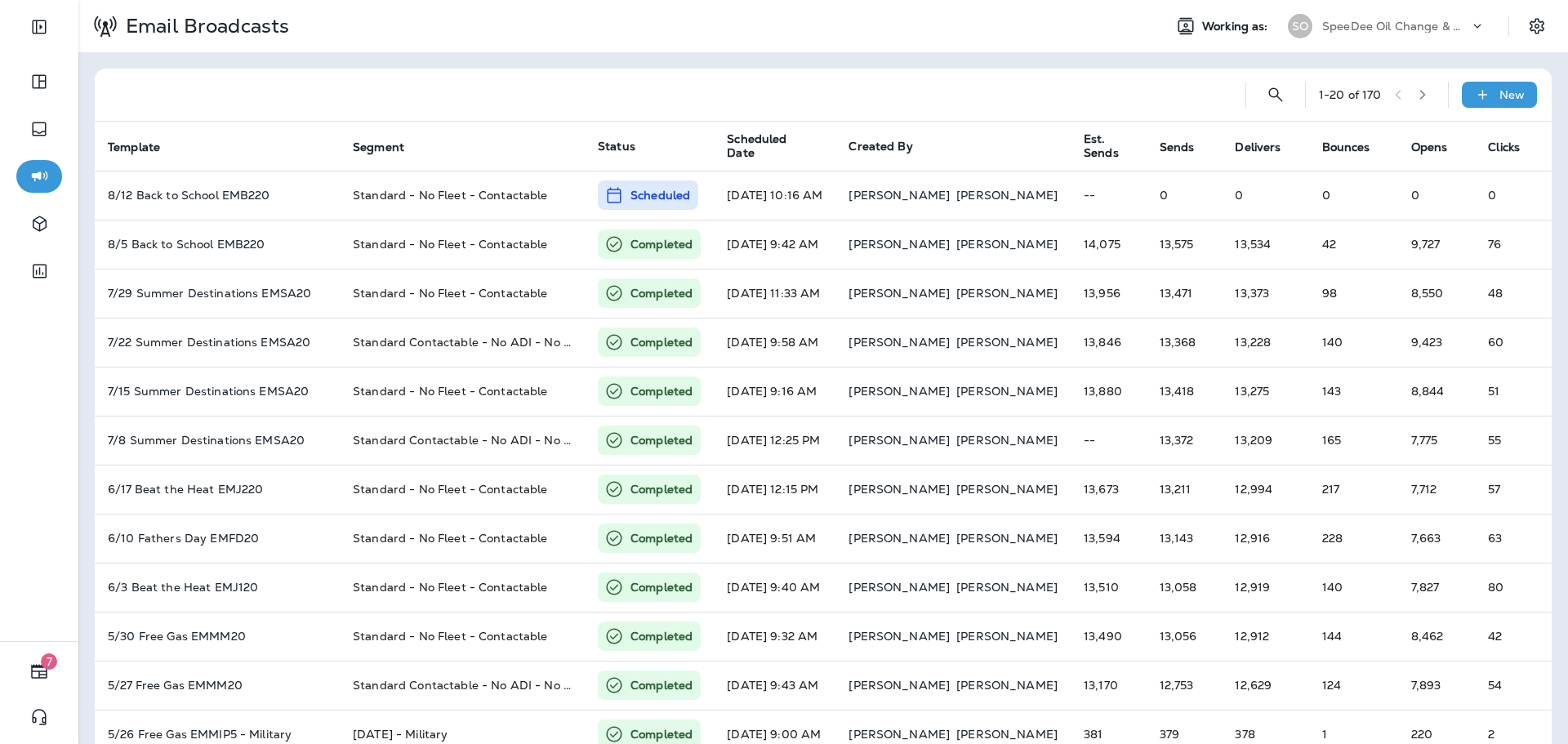
click at [1381, 19] on div "SpeeDee Oil Change & Auto Service" at bounding box center [1395, 26] width 147 height 24
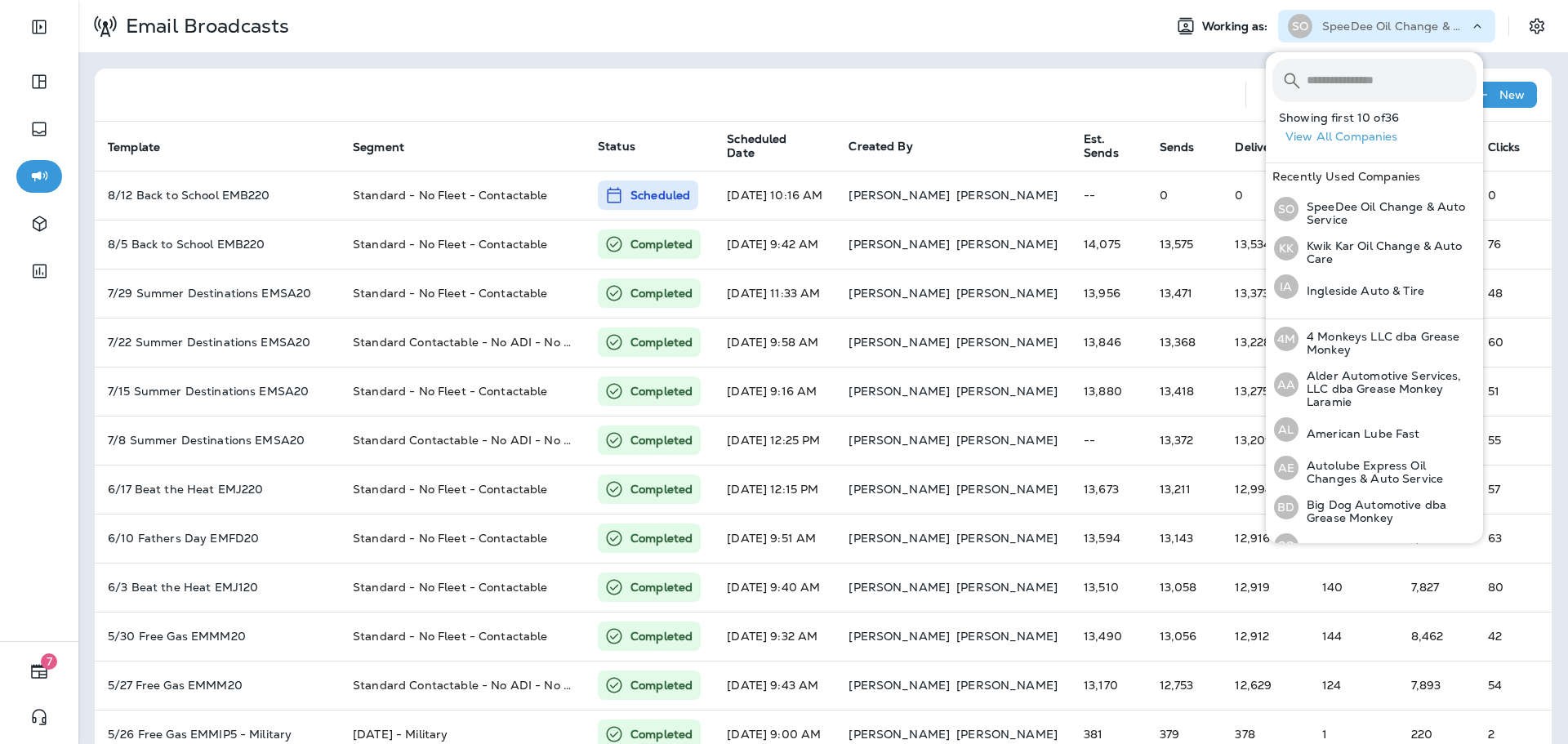
click at [1366, 87] on input "text" at bounding box center [1392, 81] width 170 height 43
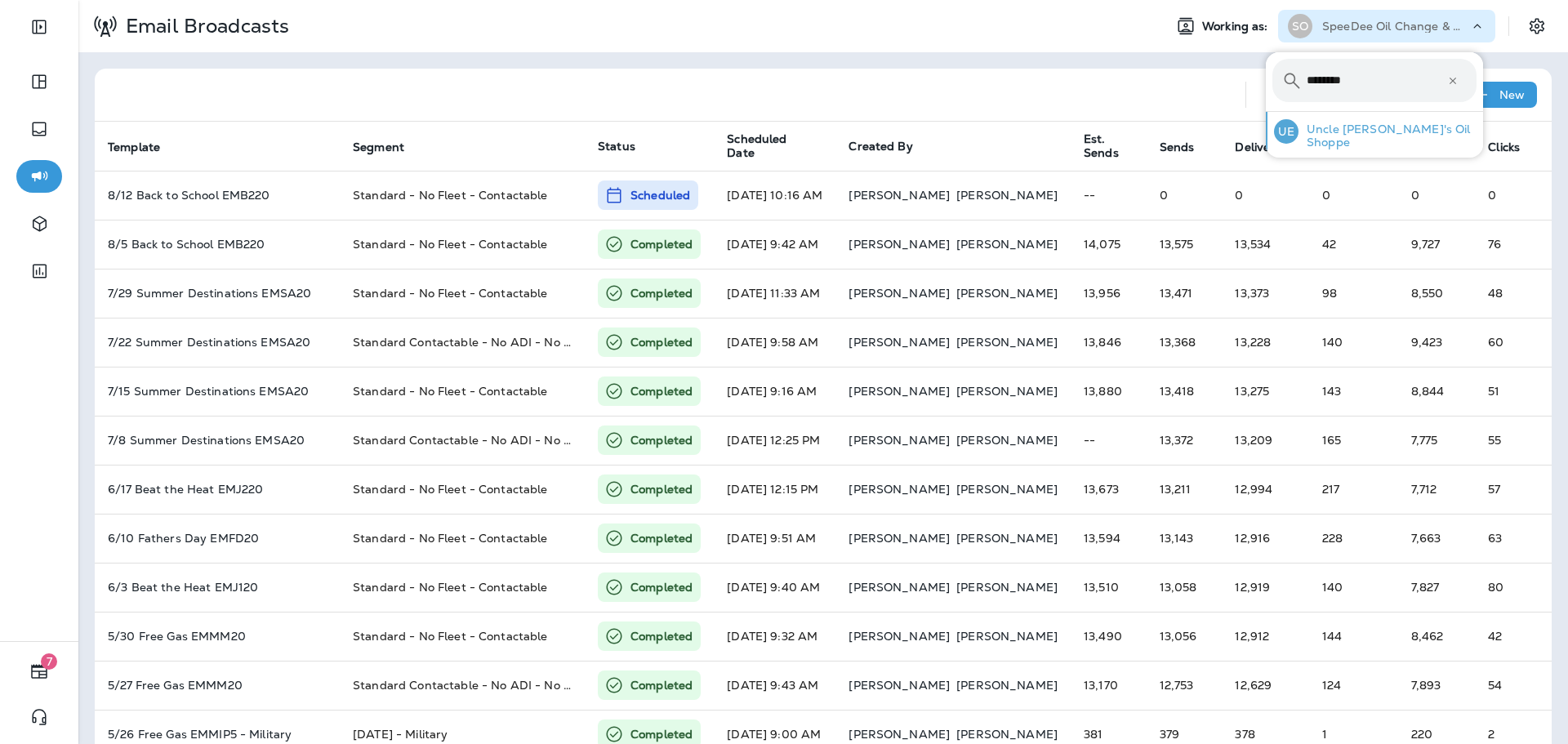
type input "********"
click at [1426, 112] on hr at bounding box center [1374, 105] width 217 height 14
click at [1407, 141] on p "Uncle [PERSON_NAME]'s Oil Shoppe" at bounding box center [1388, 135] width 178 height 26
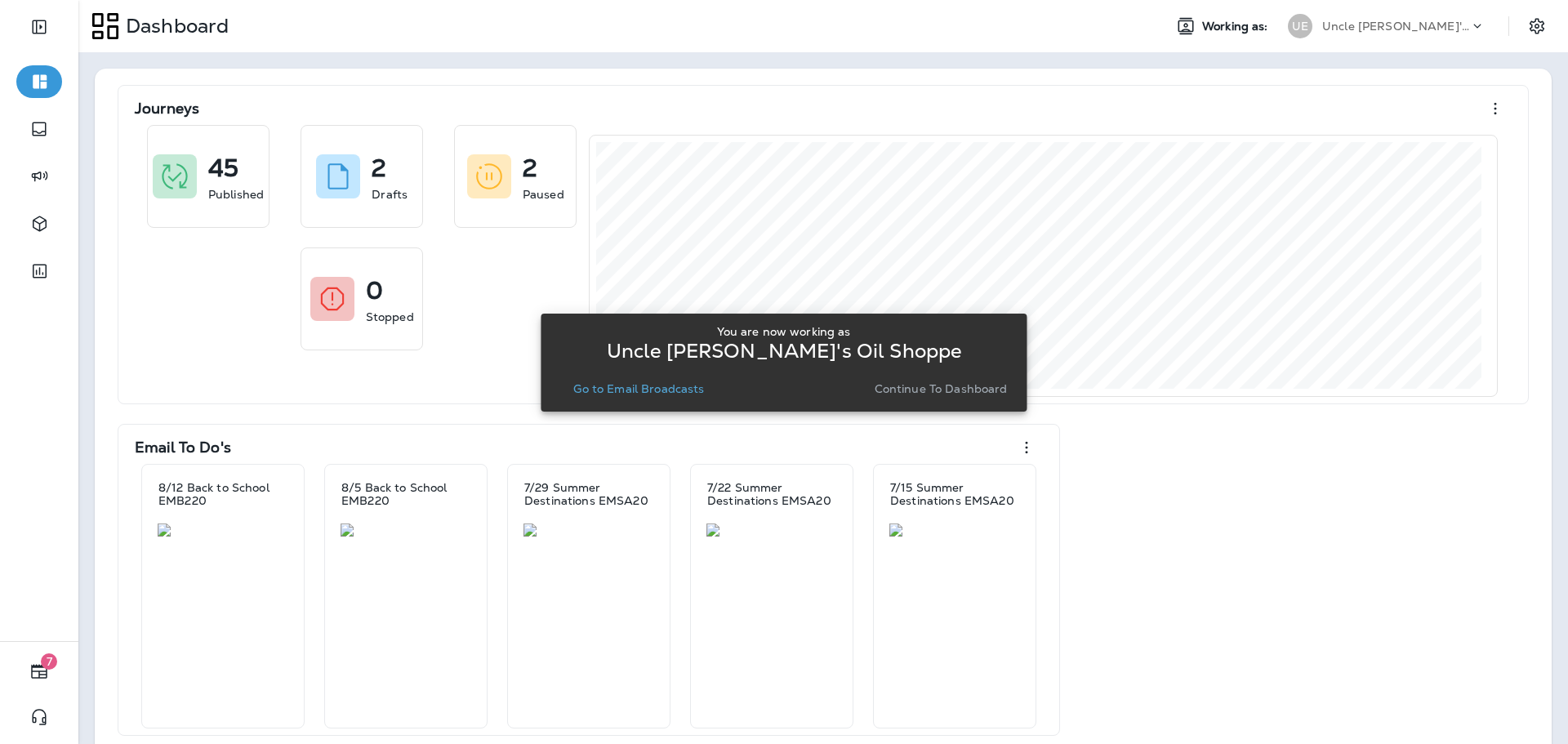
click at [943, 389] on p "Continue to Dashboard" at bounding box center [942, 389] width 133 height 13
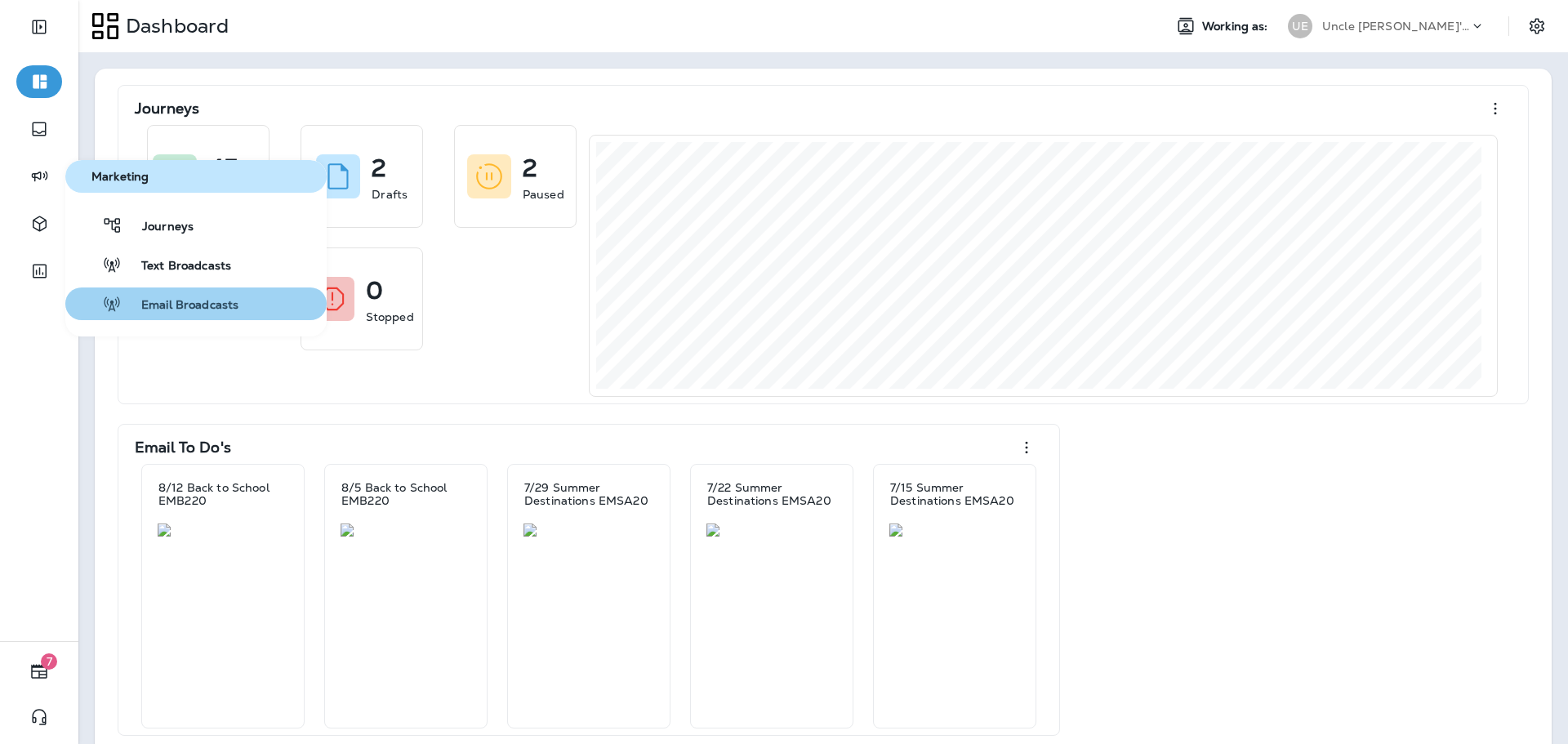
click at [209, 291] on button "Email Broadcasts" at bounding box center [196, 304] width 262 height 32
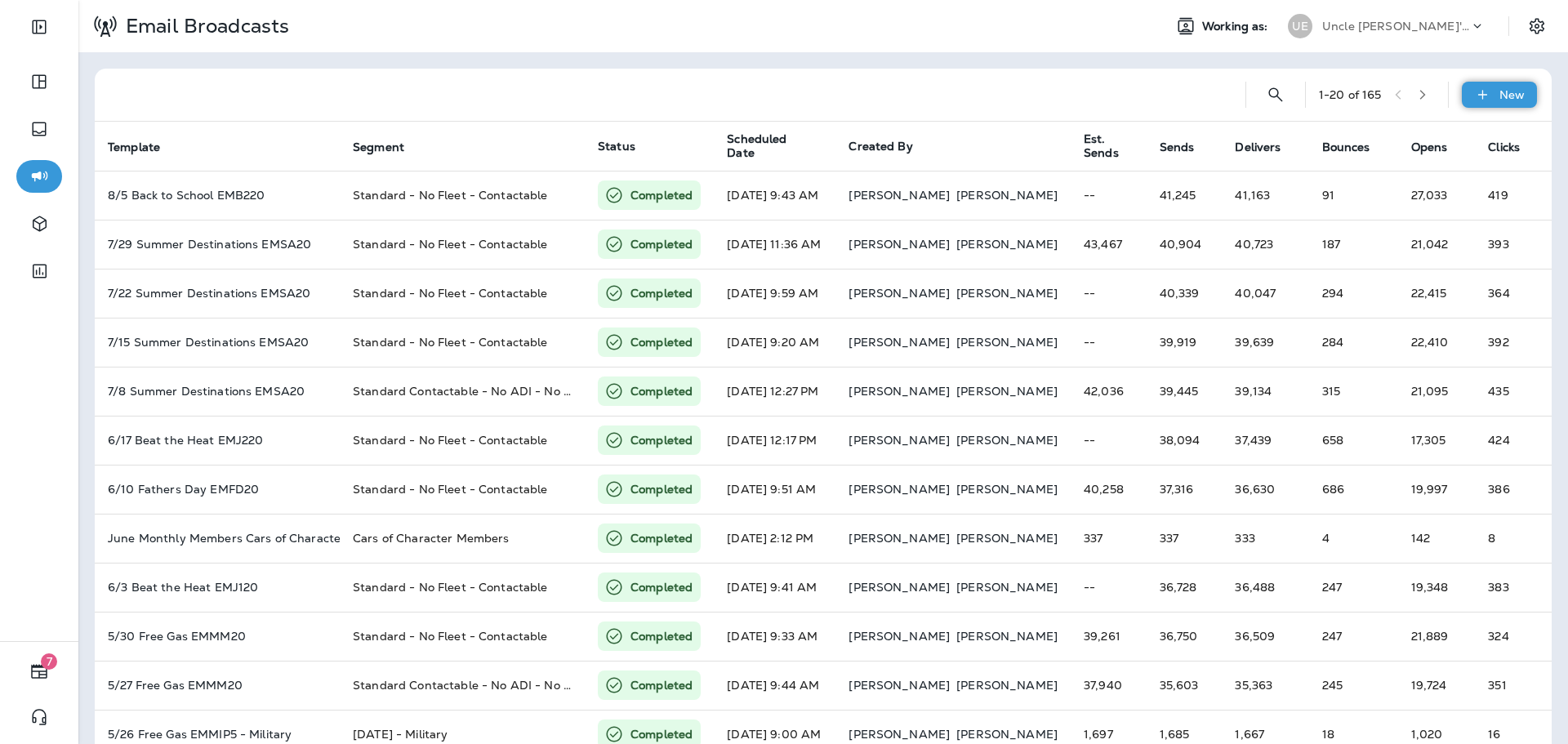
click at [1502, 99] on p "New" at bounding box center [1512, 94] width 25 height 13
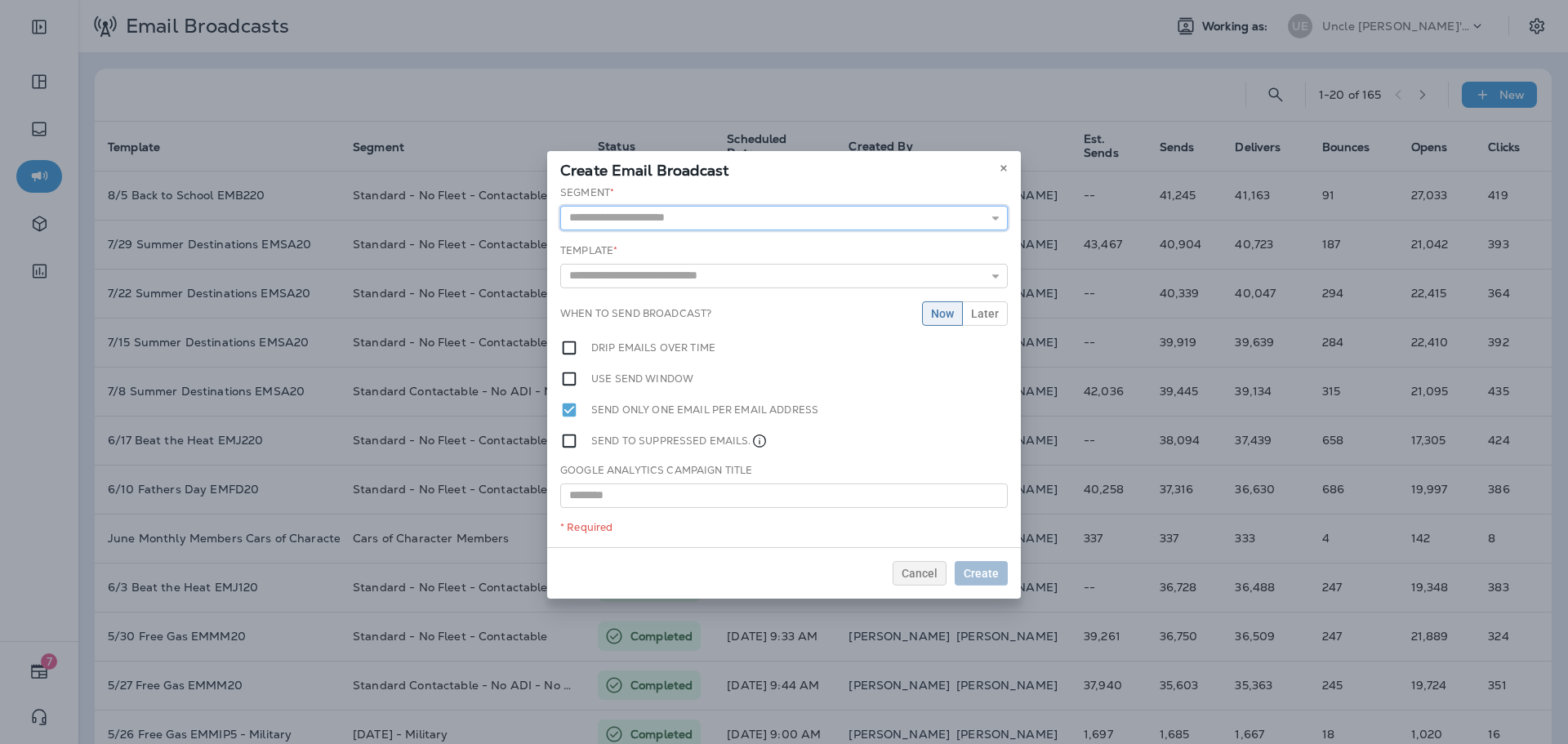
click at [673, 222] on input "text" at bounding box center [784, 217] width 448 height 24
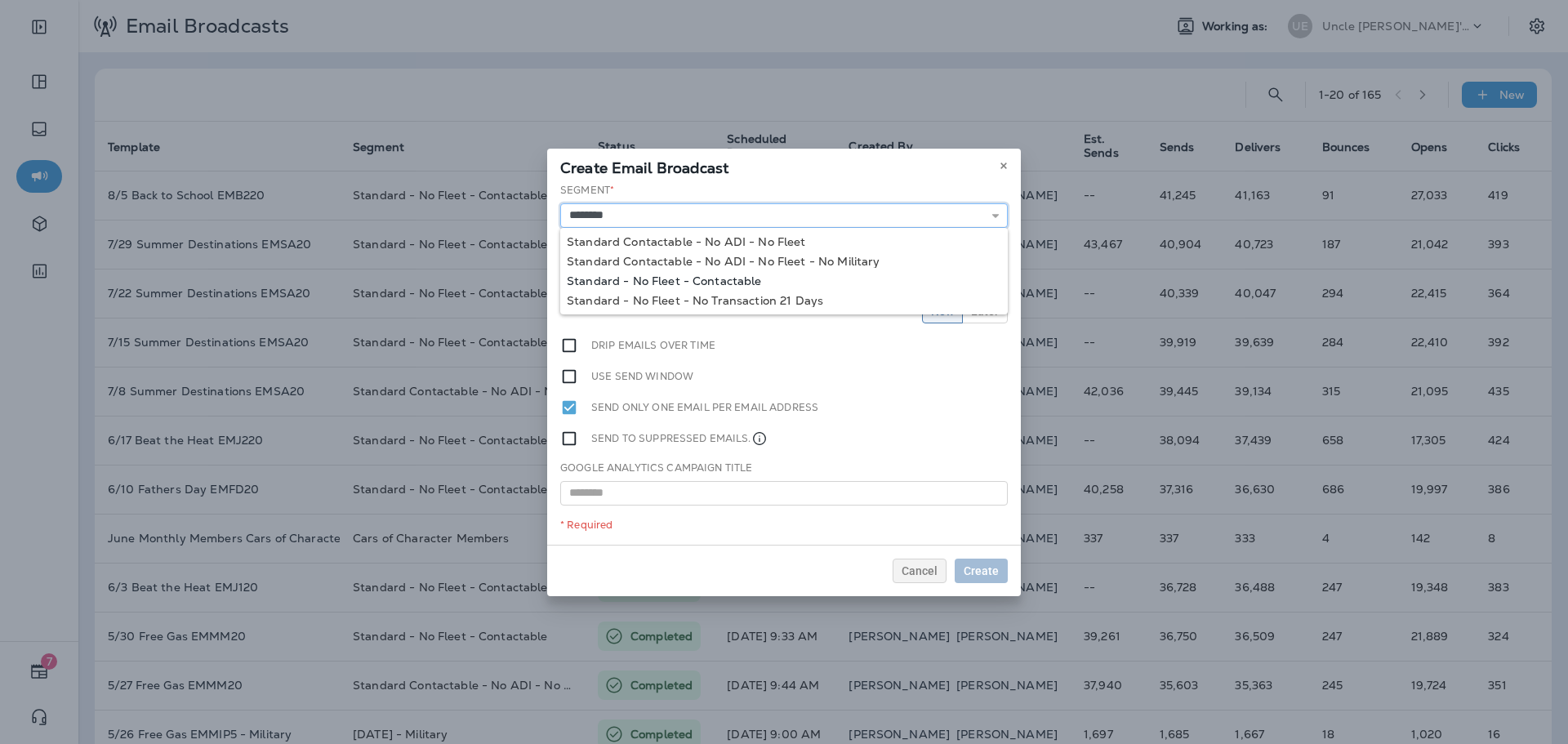
type input "**********"
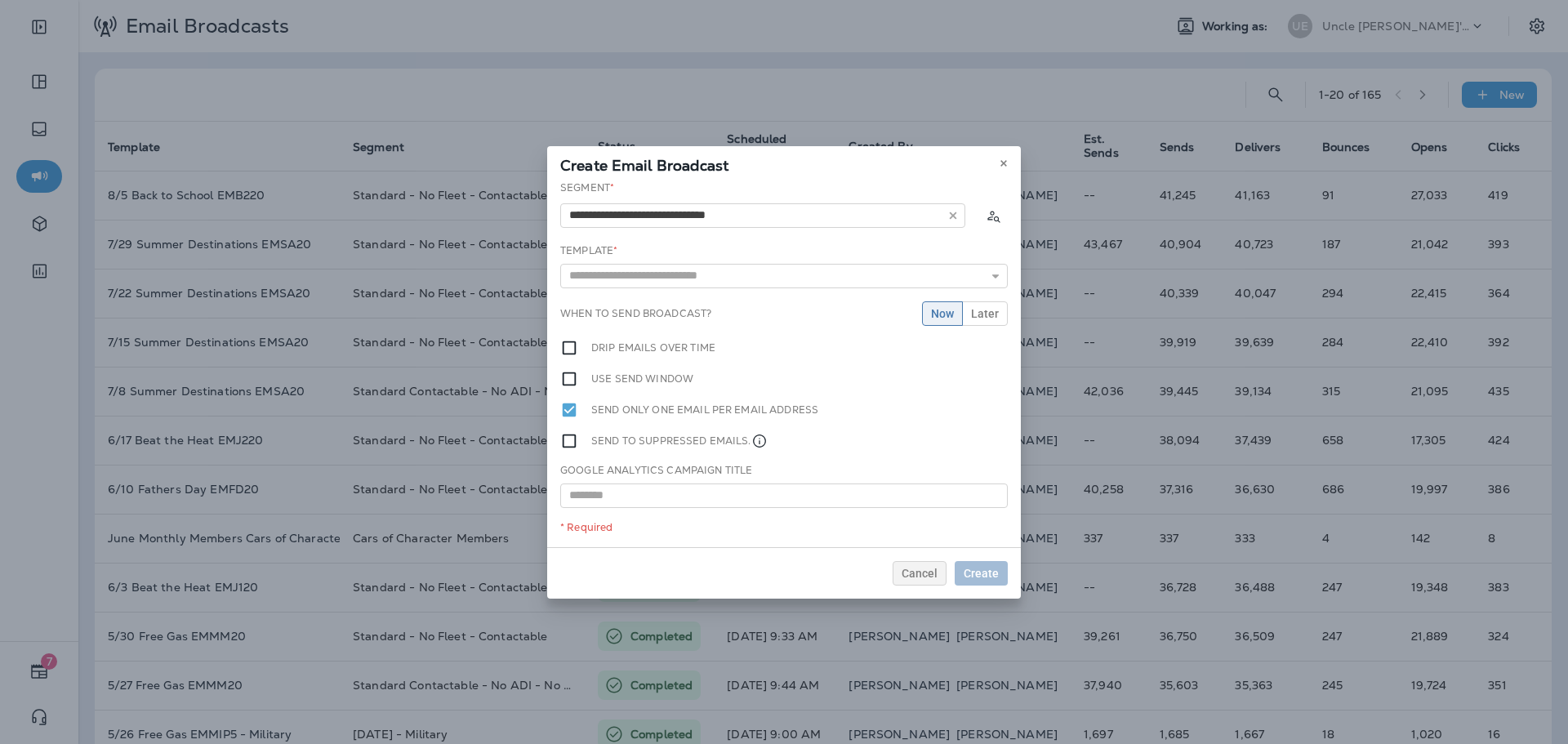
click at [687, 281] on div "**********" at bounding box center [784, 364] width 474 height 366
click at [778, 268] on input "text" at bounding box center [784, 276] width 448 height 24
type input "**********"
click at [731, 301] on div "**********" at bounding box center [784, 364] width 474 height 366
click at [996, 568] on span "Create" at bounding box center [982, 574] width 35 height 11
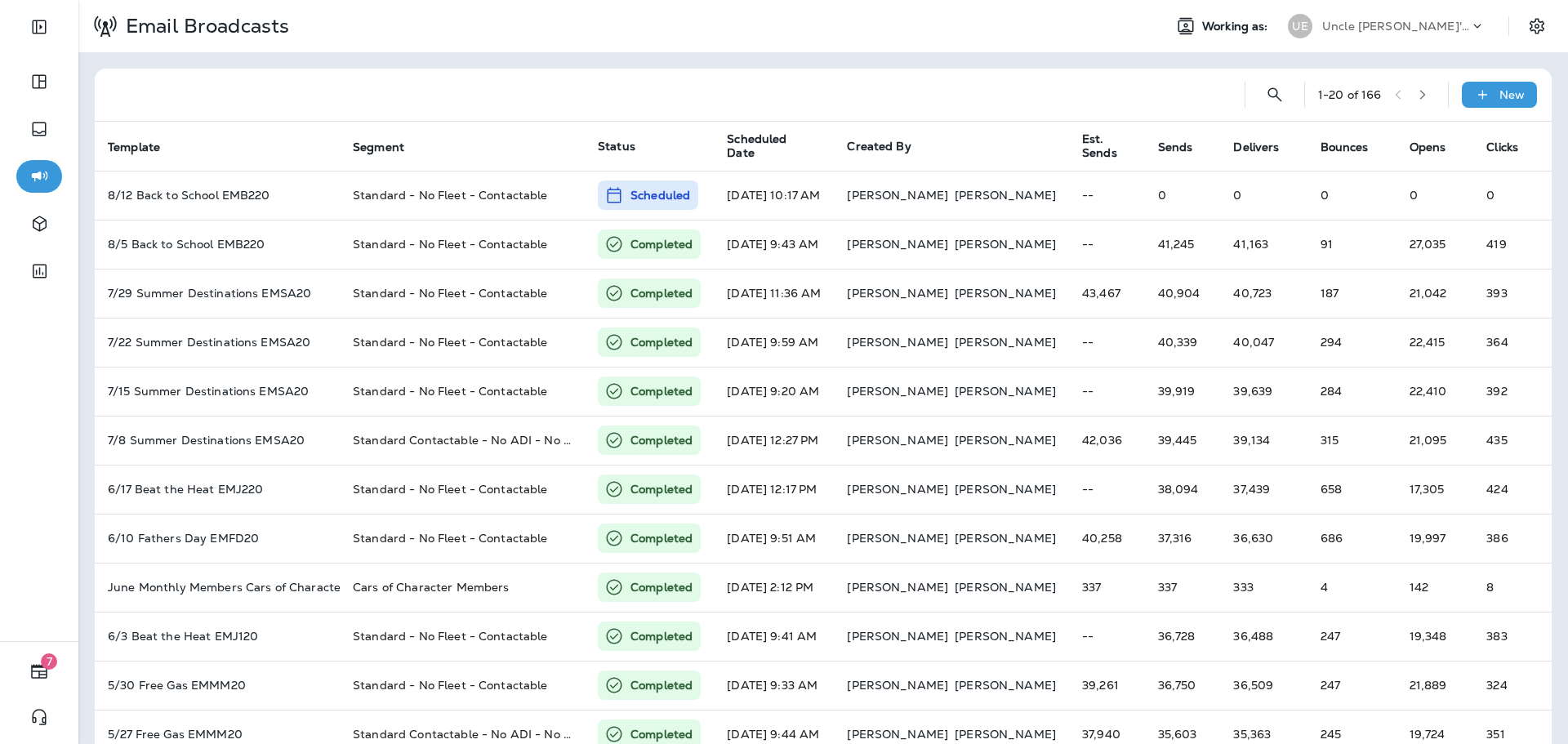
click at [1414, 22] on p "Uncle [PERSON_NAME]'s Oil Shoppe" at bounding box center [1395, 26] width 147 height 13
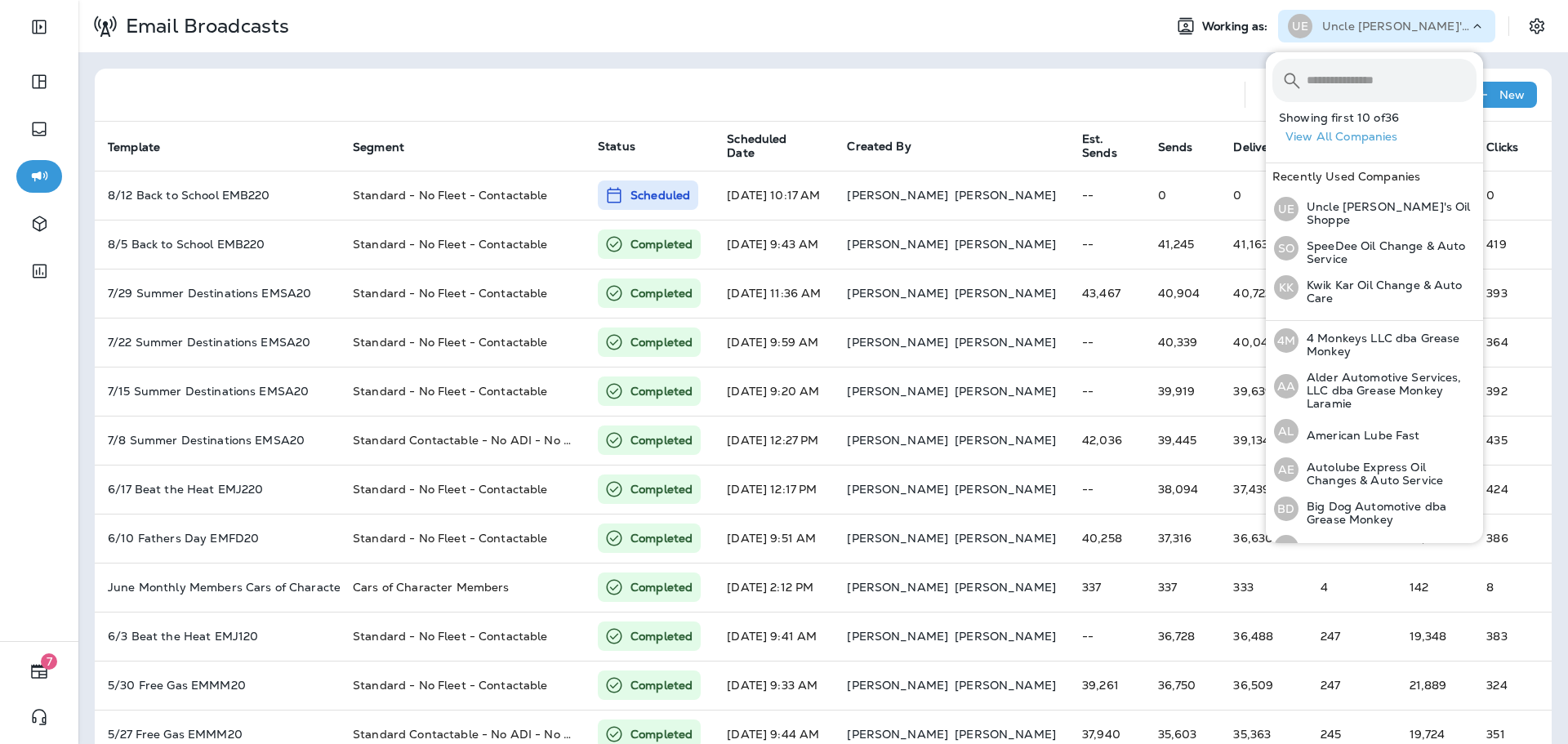
click at [1360, 75] on input "text" at bounding box center [1392, 81] width 170 height 43
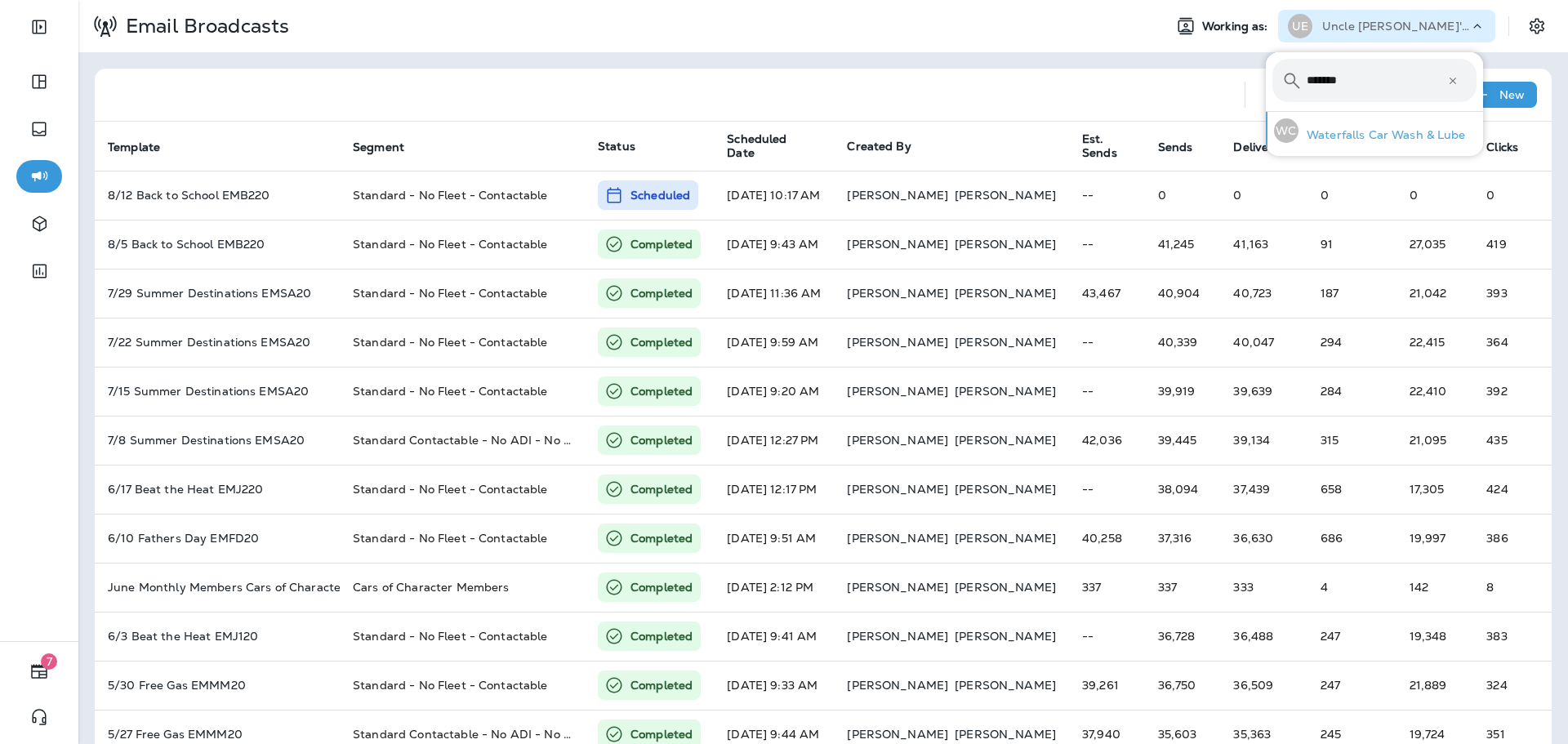
type input "*******"
click at [1367, 130] on p "Waterfalls Car Wash & Lube" at bounding box center [1382, 135] width 167 height 13
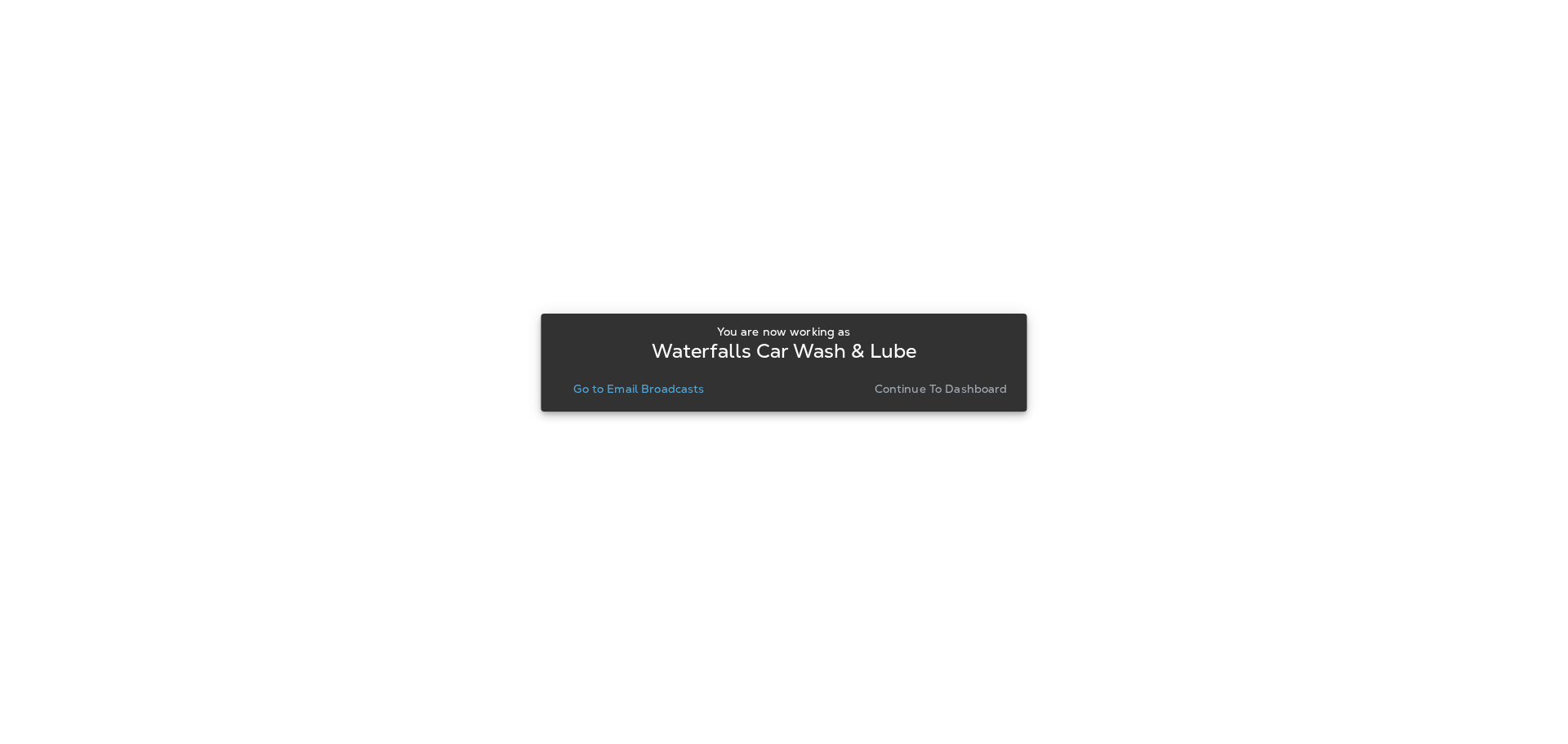
click at [659, 391] on p "Go to Email Broadcasts" at bounding box center [638, 389] width 130 height 13
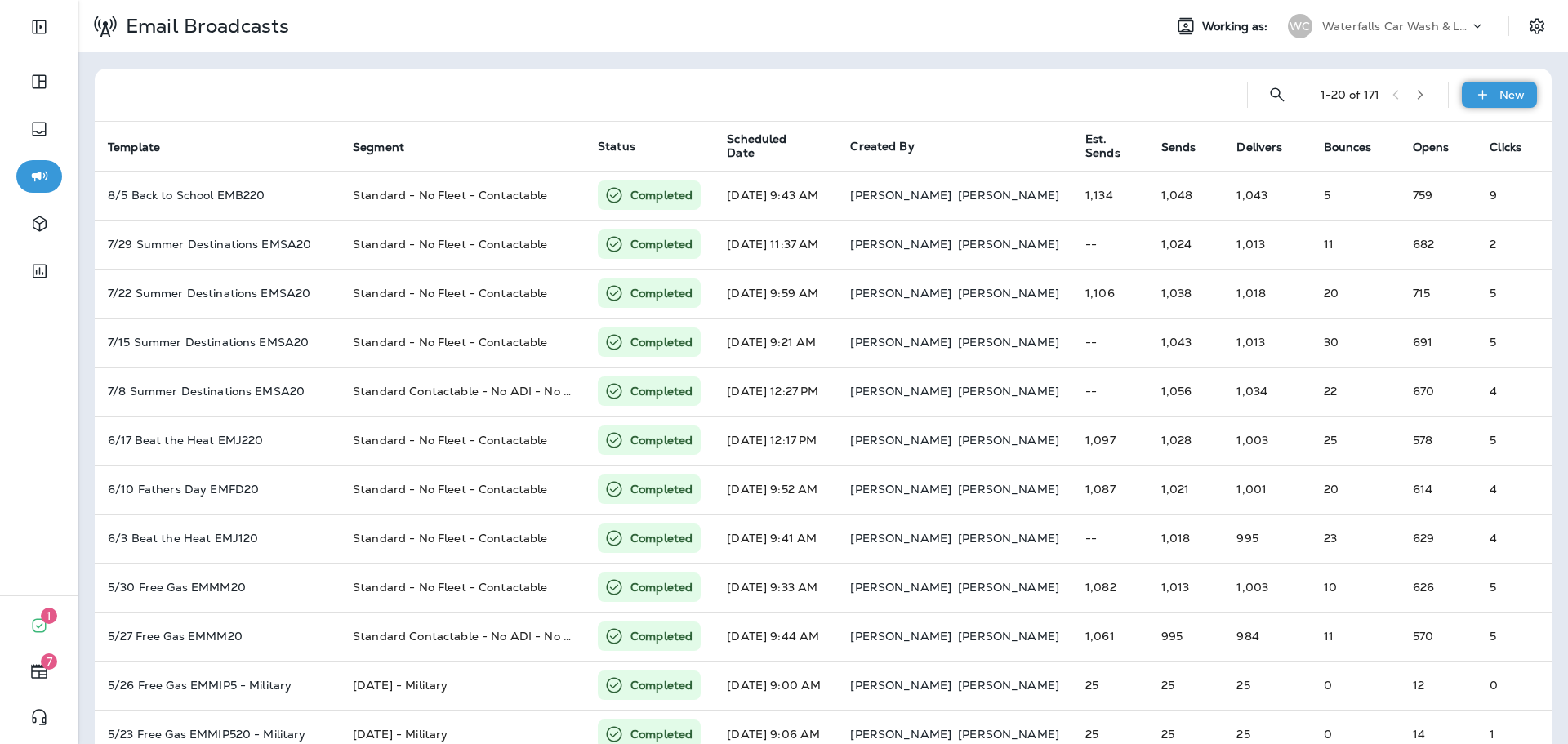
click at [1475, 96] on icon at bounding box center [1483, 95] width 18 height 17
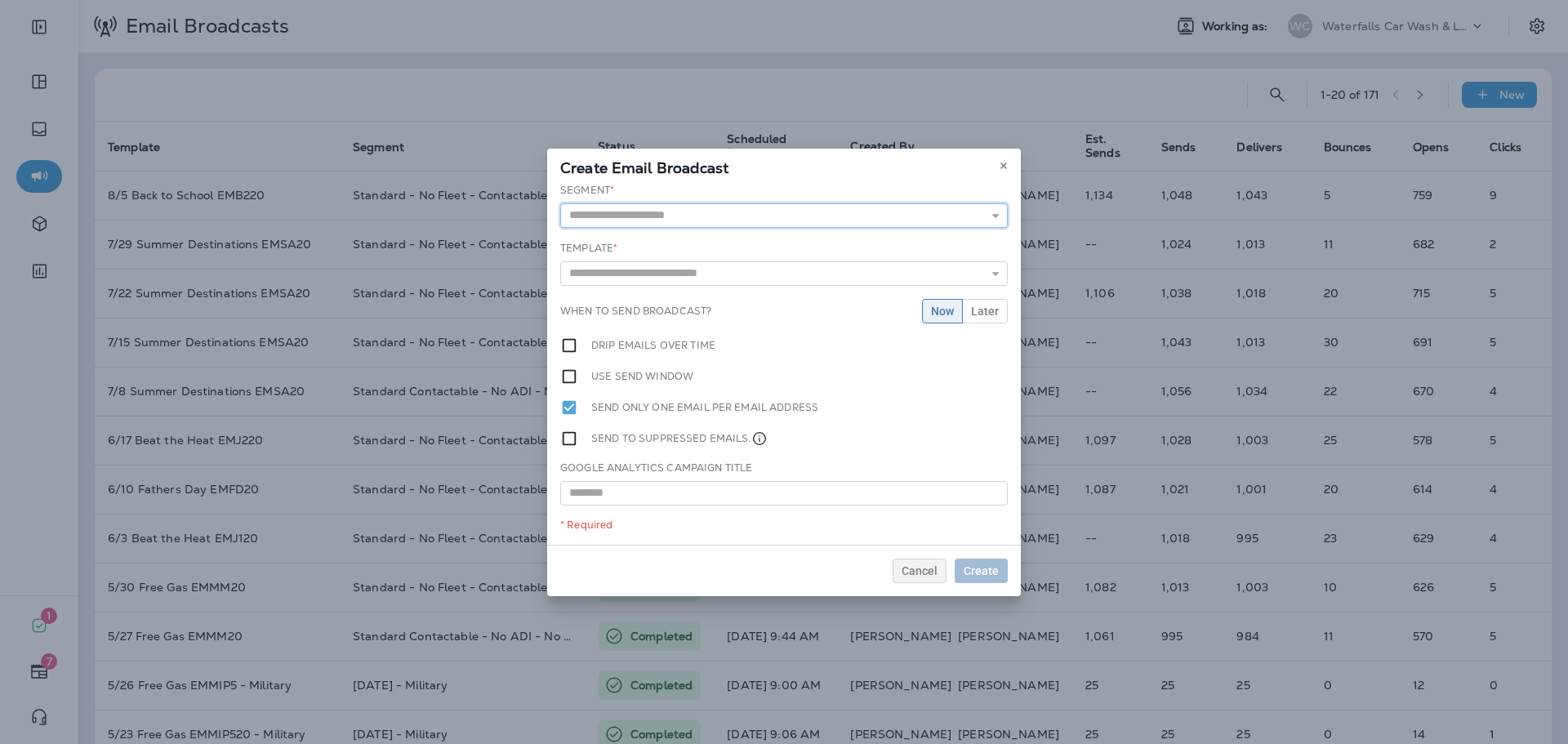
click at [840, 214] on input "text" at bounding box center [784, 216] width 448 height 24
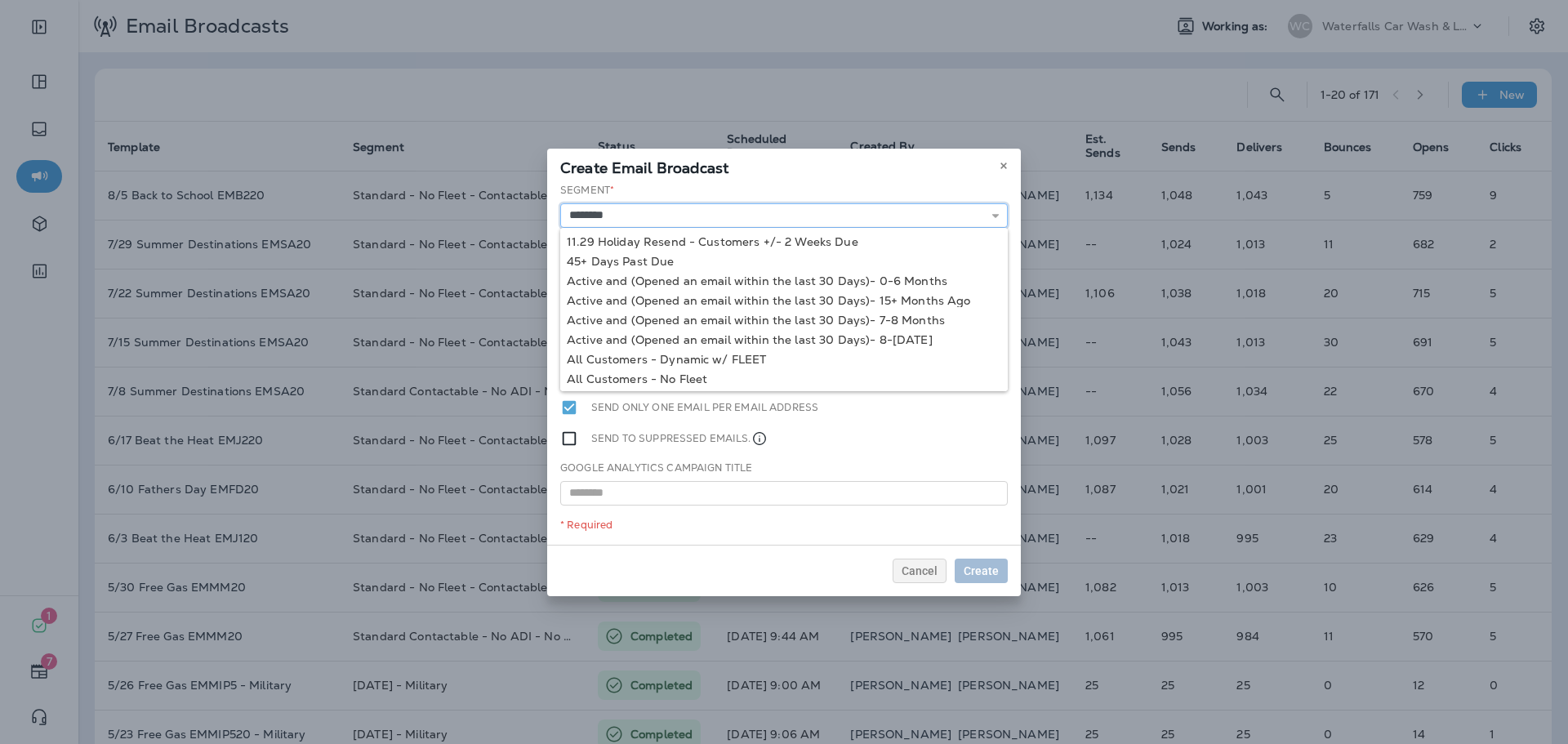
click at [764, 205] on input "********" at bounding box center [784, 216] width 448 height 24
click at [758, 218] on input "********" at bounding box center [784, 216] width 448 height 24
click at [757, 217] on input "********" at bounding box center [784, 216] width 448 height 24
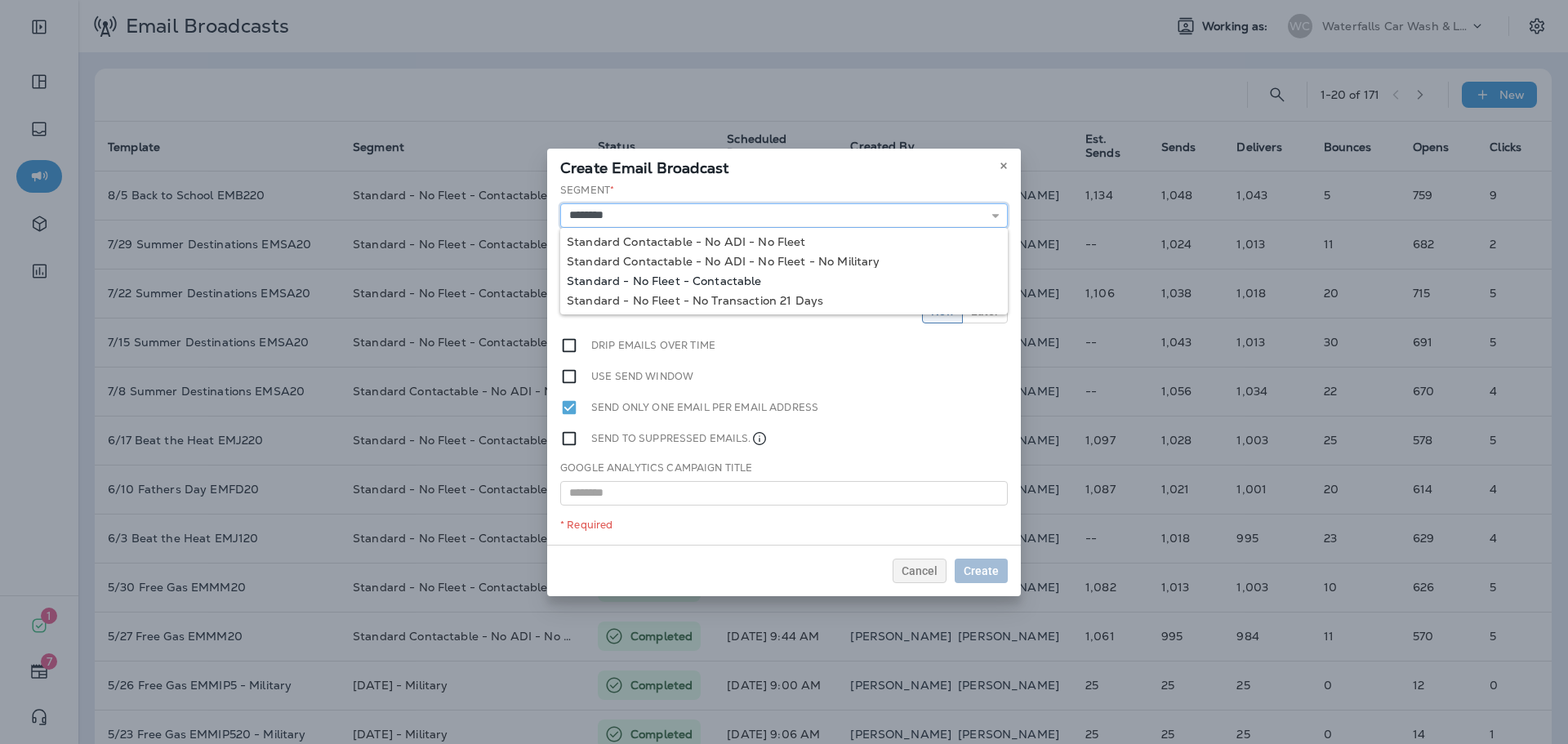
type input "**********"
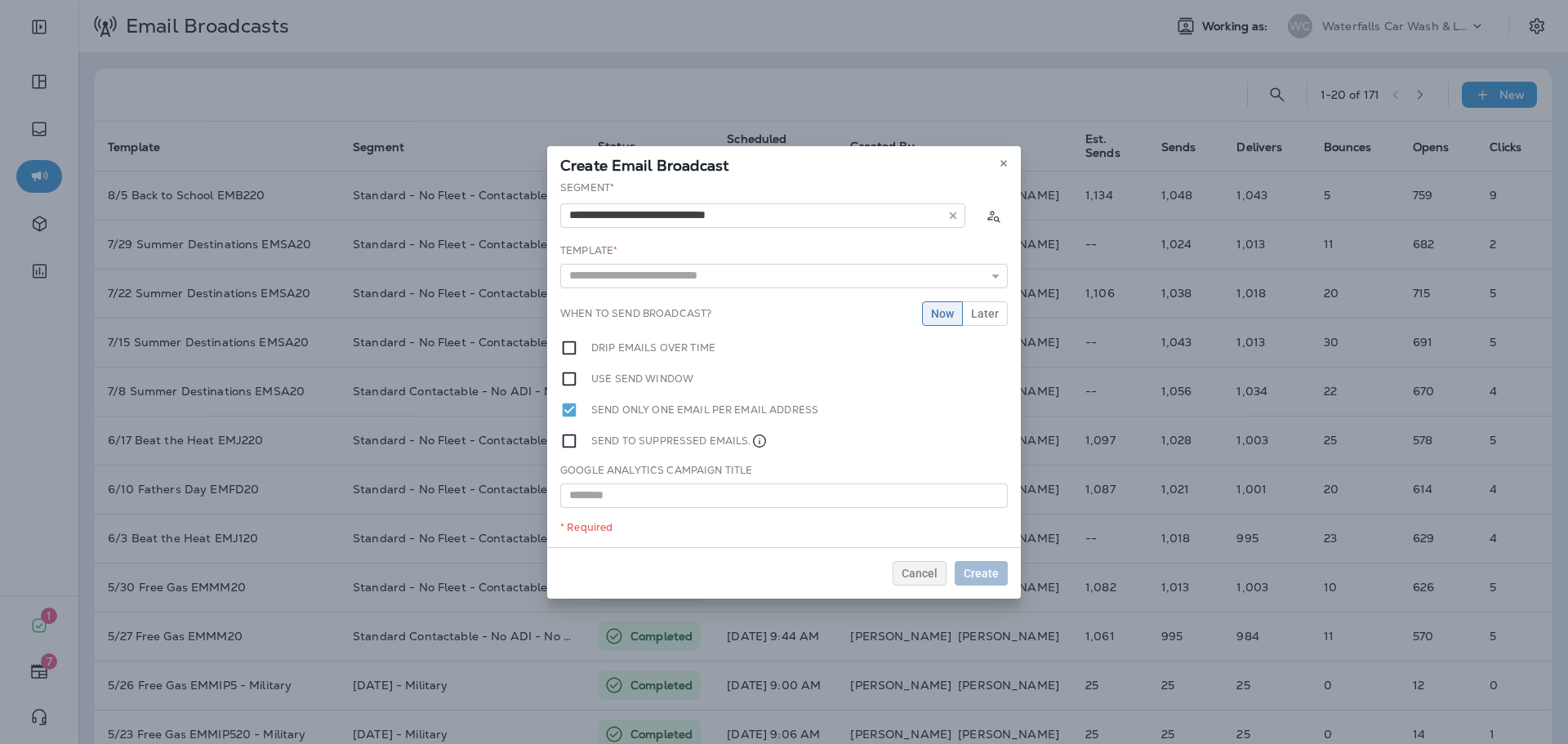
click at [735, 279] on div "**********" at bounding box center [784, 364] width 474 height 366
click at [735, 276] on input "text" at bounding box center [784, 276] width 448 height 24
type input "**********"
click at [722, 296] on div "**********" at bounding box center [784, 364] width 474 height 366
click at [980, 579] on span "Create" at bounding box center [982, 574] width 35 height 11
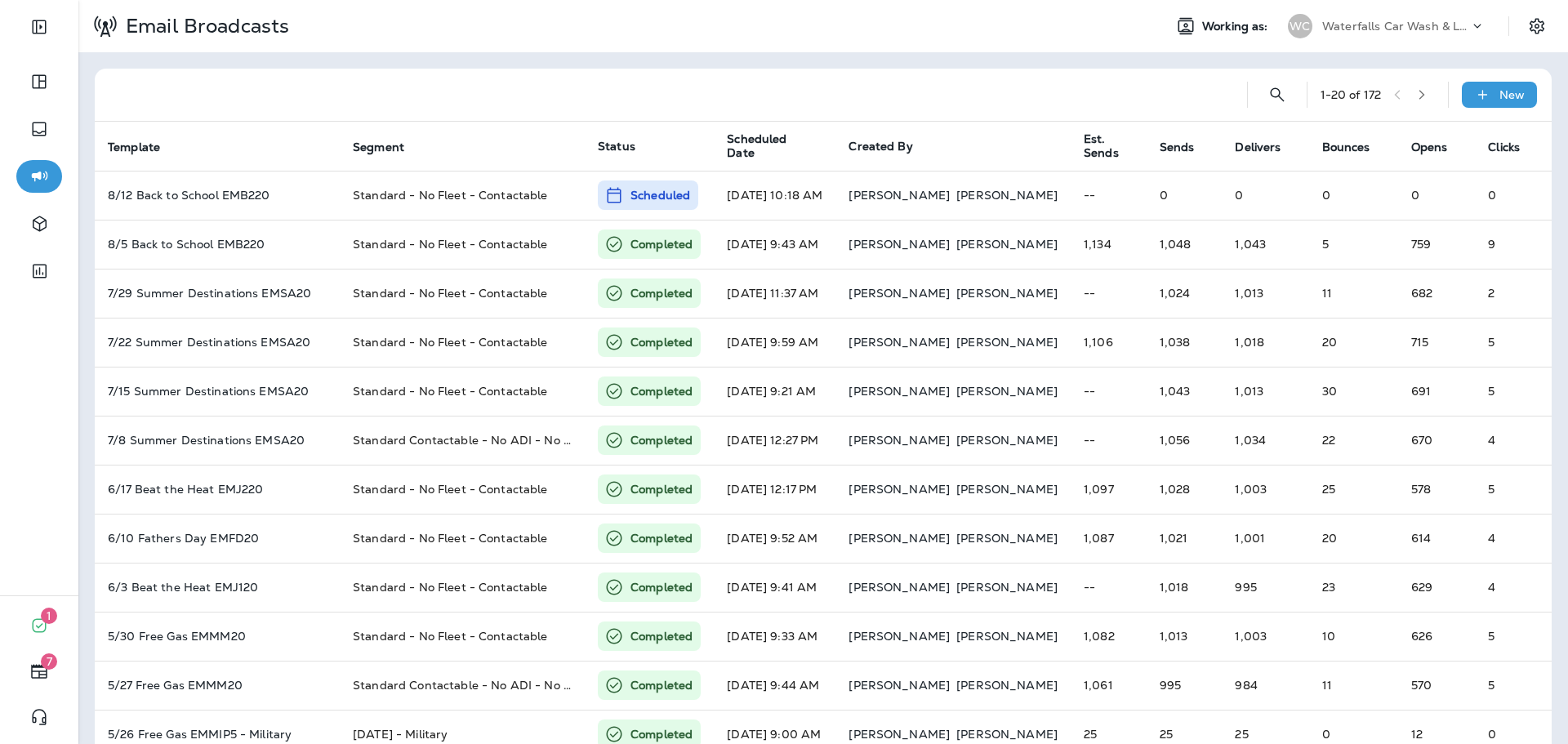
drag, startPoint x: 1346, startPoint y: 16, endPoint x: 1352, endPoint y: 34, distance: 19.0
click at [1346, 15] on div "Waterfalls Car Wash & Lube" at bounding box center [1395, 26] width 147 height 24
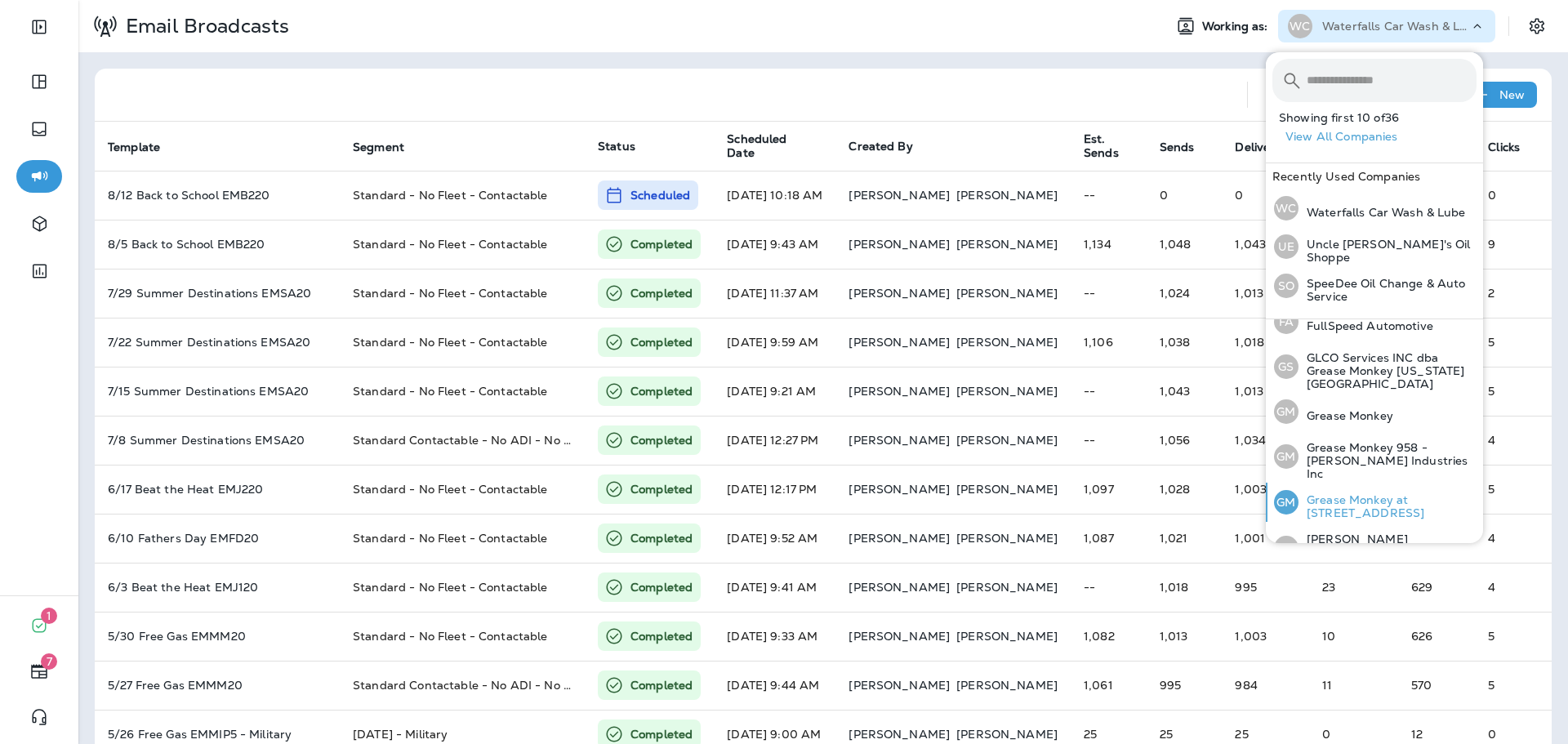
scroll to position [331, 0]
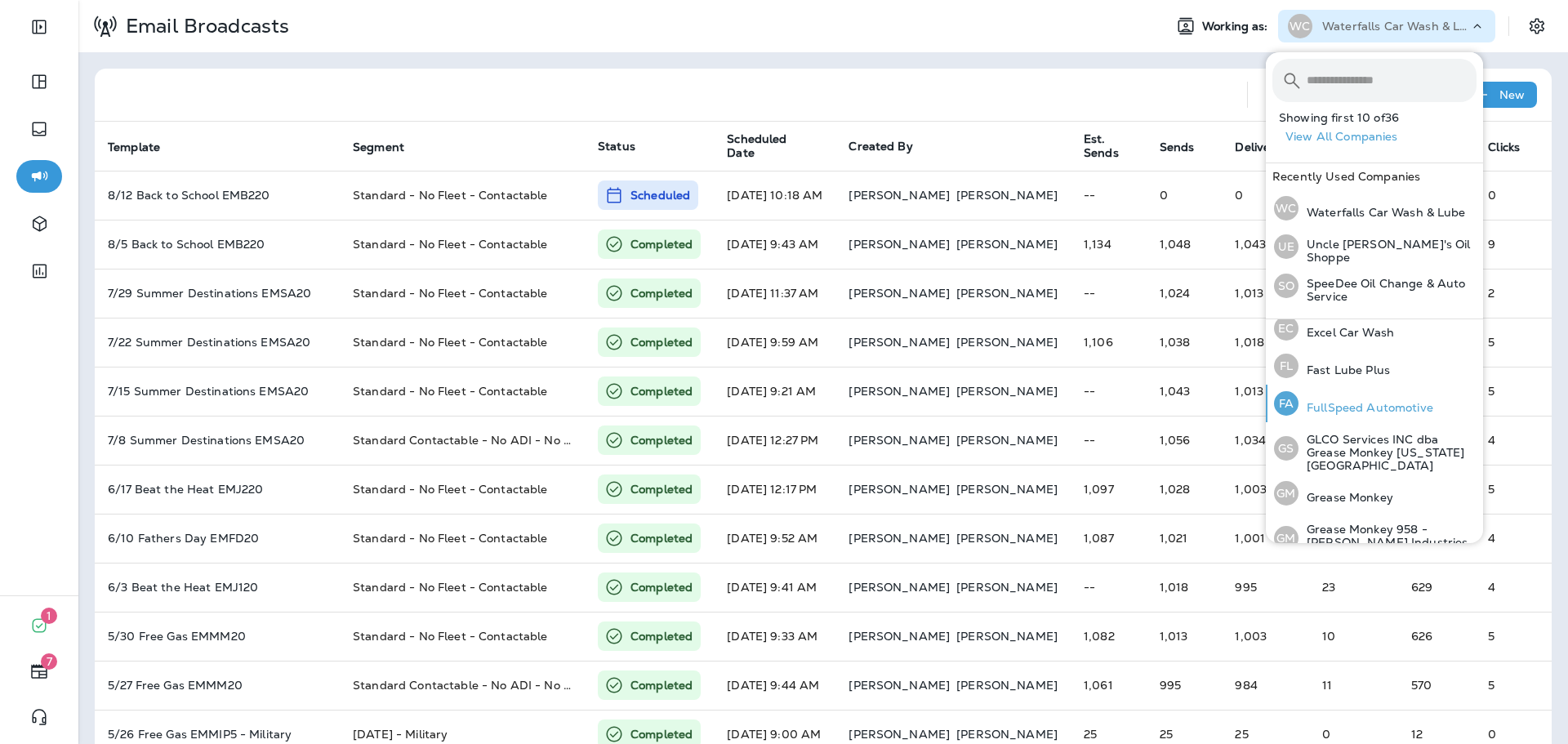
click at [1356, 407] on p "FullSpeed Automotive" at bounding box center [1366, 407] width 135 height 13
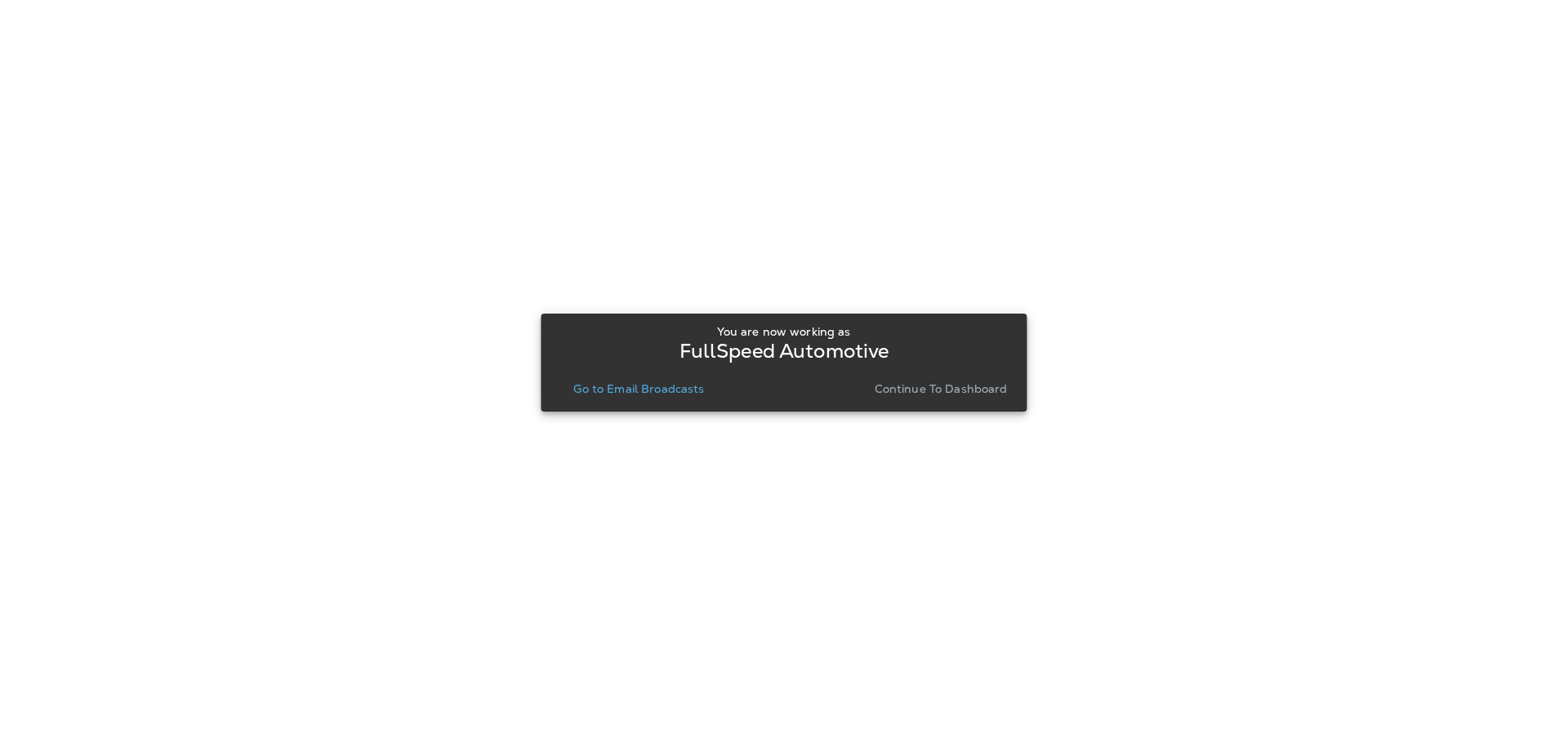
click at [943, 387] on p "Continue to Dashboard" at bounding box center [942, 389] width 133 height 13
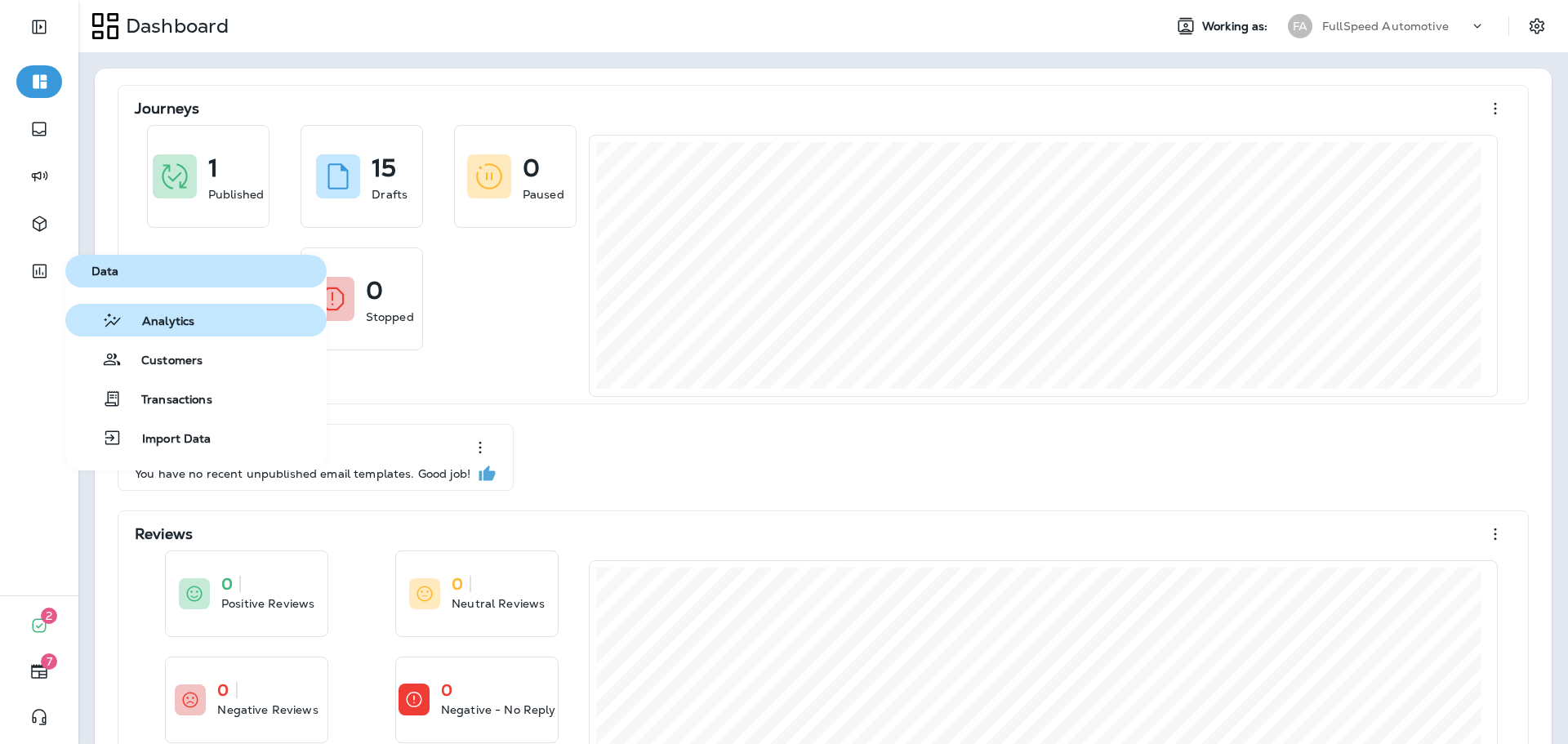
click at [156, 331] on button "Analytics" at bounding box center [196, 319] width 262 height 32
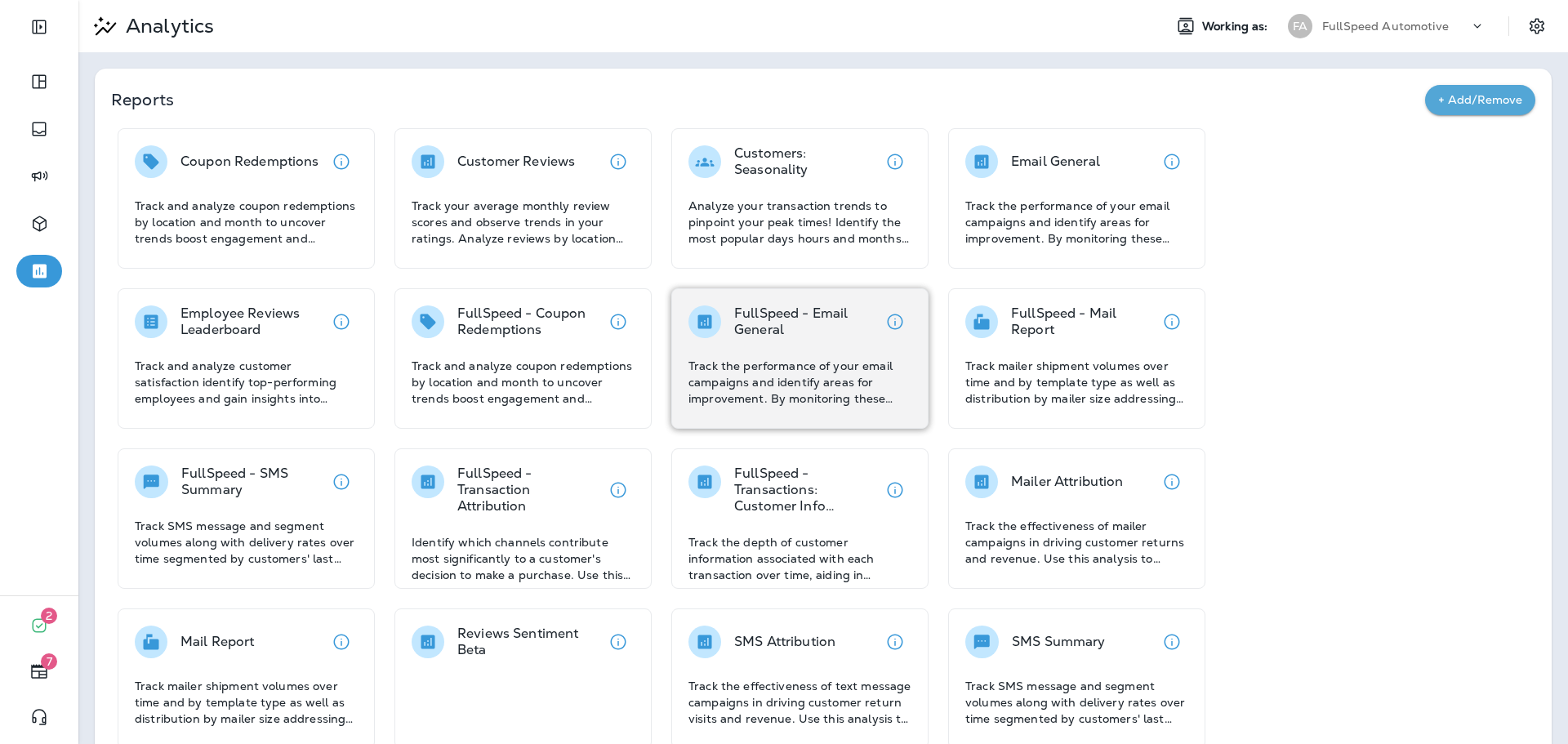
click at [742, 327] on p "FullSpeed - Email General" at bounding box center [807, 321] width 144 height 32
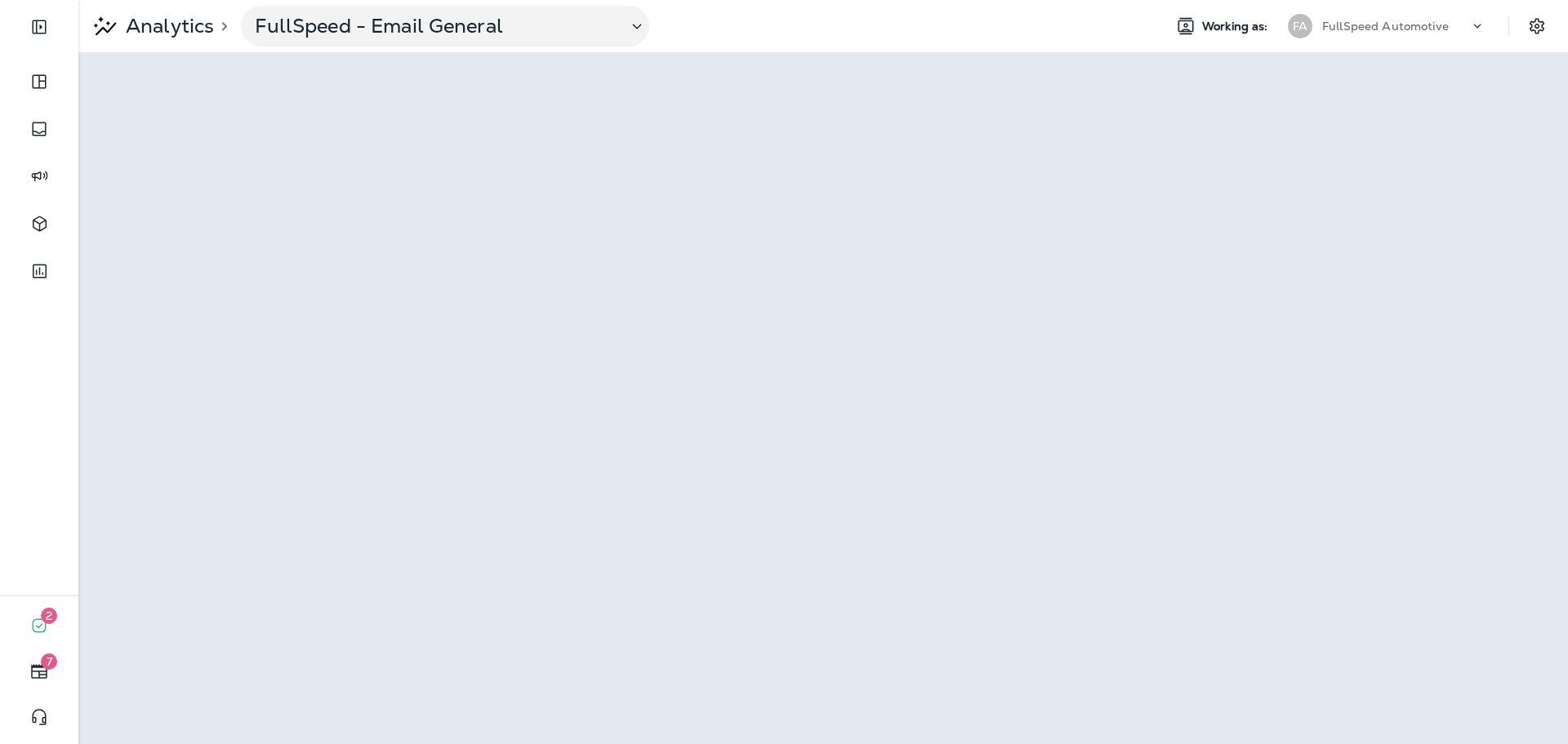
click at [1367, 12] on div "FA FullSpeed Automotive" at bounding box center [1387, 26] width 217 height 32
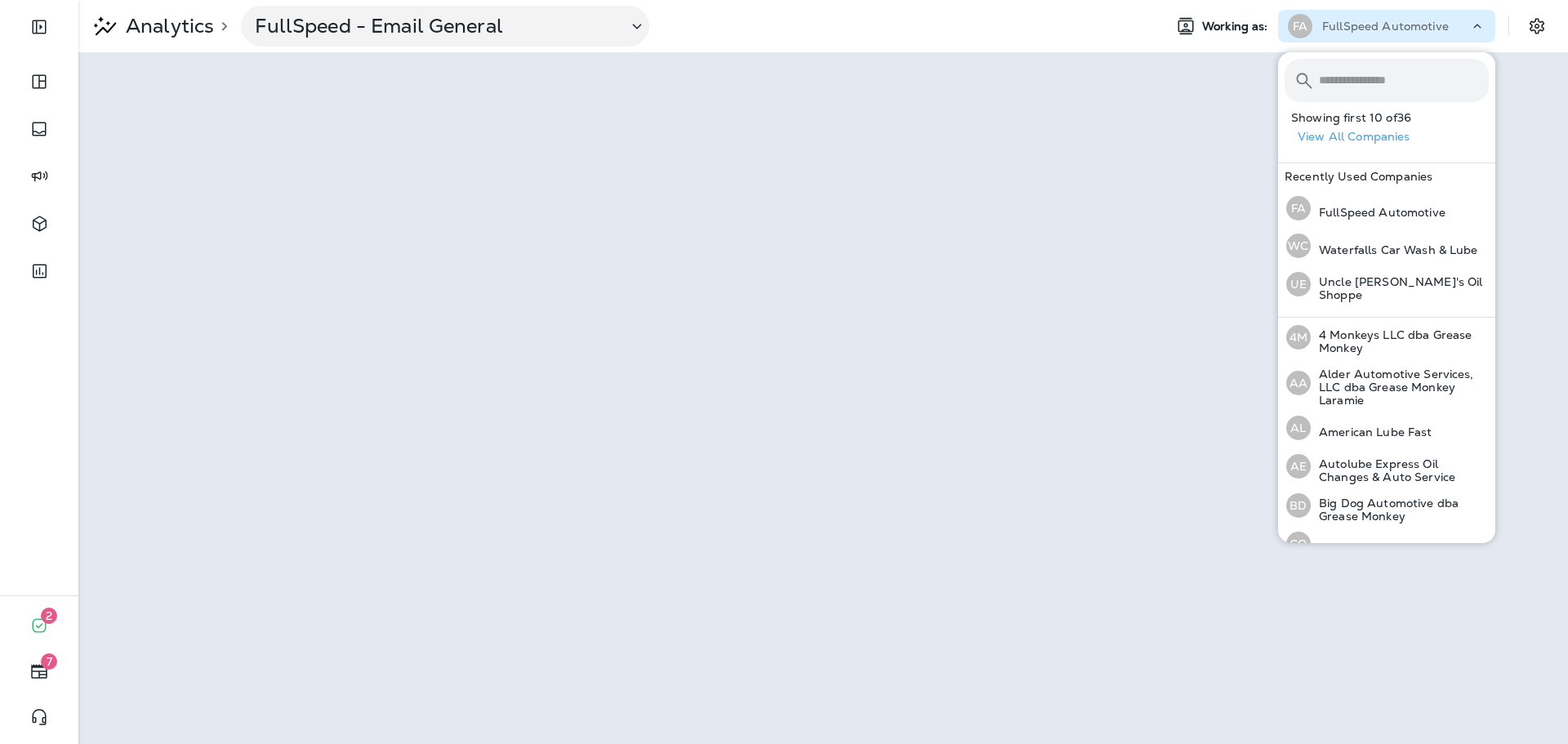
click at [1369, 74] on input "text" at bounding box center [1404, 81] width 170 height 43
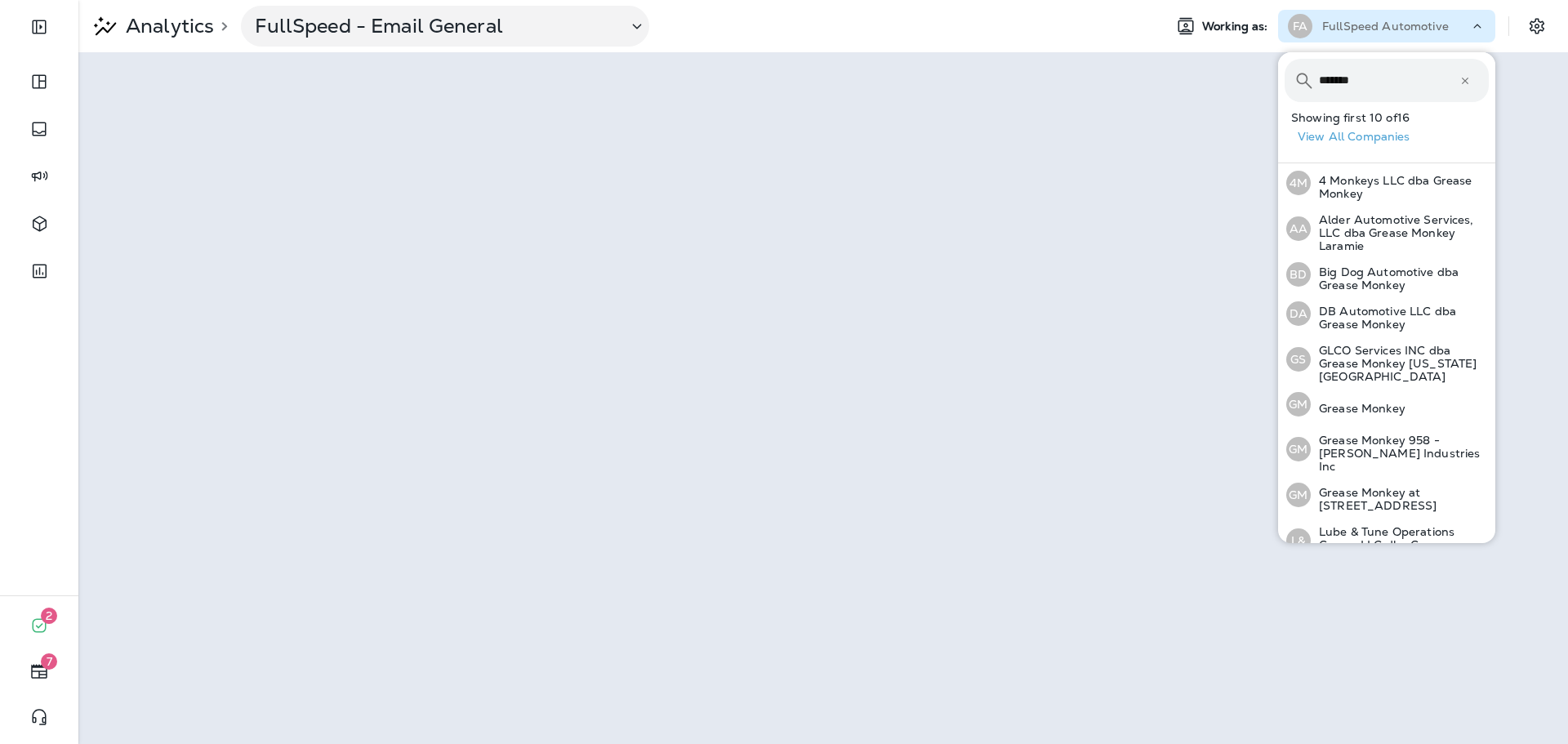
type input "********"
click at [1369, 387] on div "GM Grease Monkey" at bounding box center [1345, 404] width 132 height 38
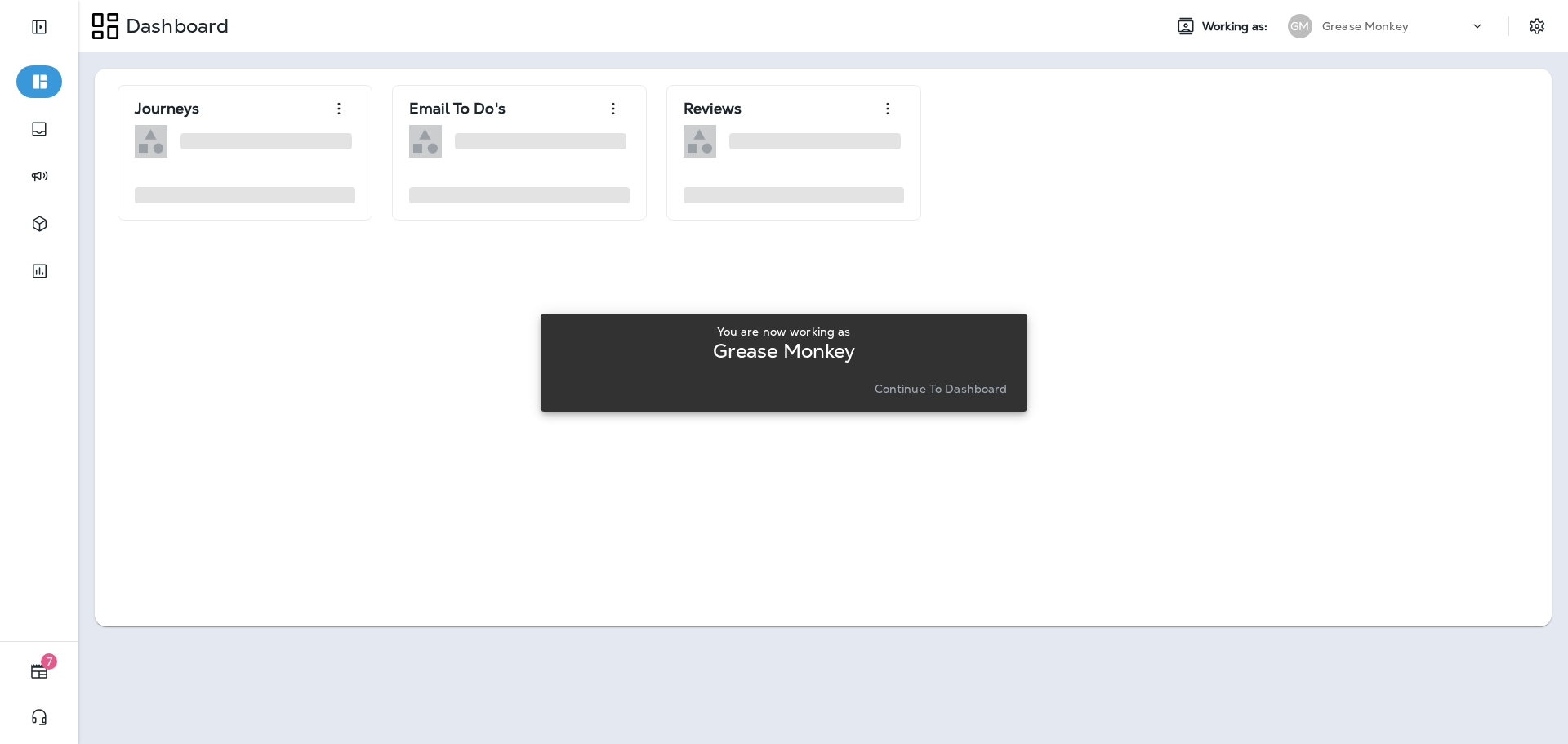
drag, startPoint x: 986, startPoint y: 392, endPoint x: 1070, endPoint y: 424, distance: 89.9
click at [986, 391] on p "Continue to Dashboard" at bounding box center [942, 389] width 133 height 13
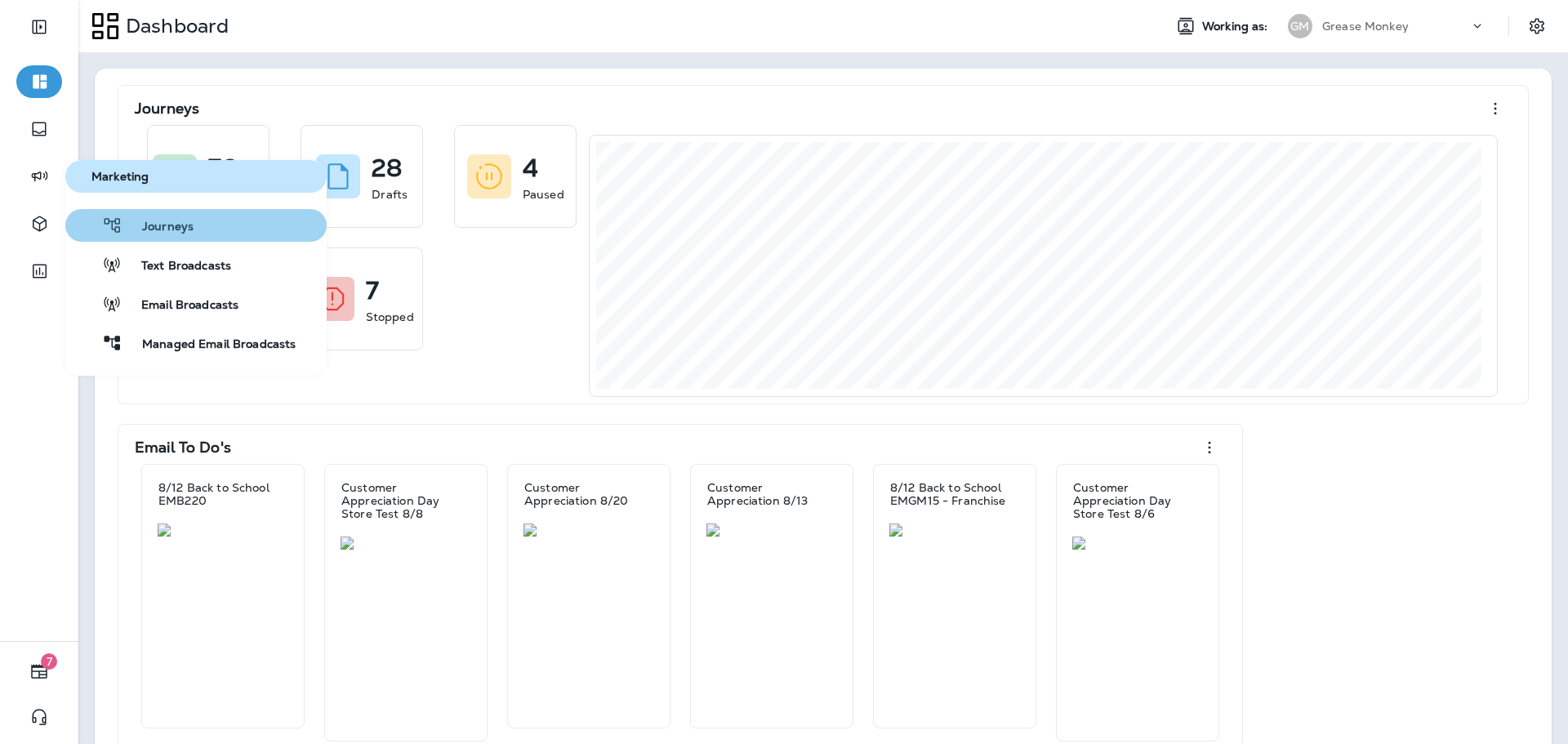
click at [136, 237] on button "Journeys" at bounding box center [196, 225] width 262 height 32
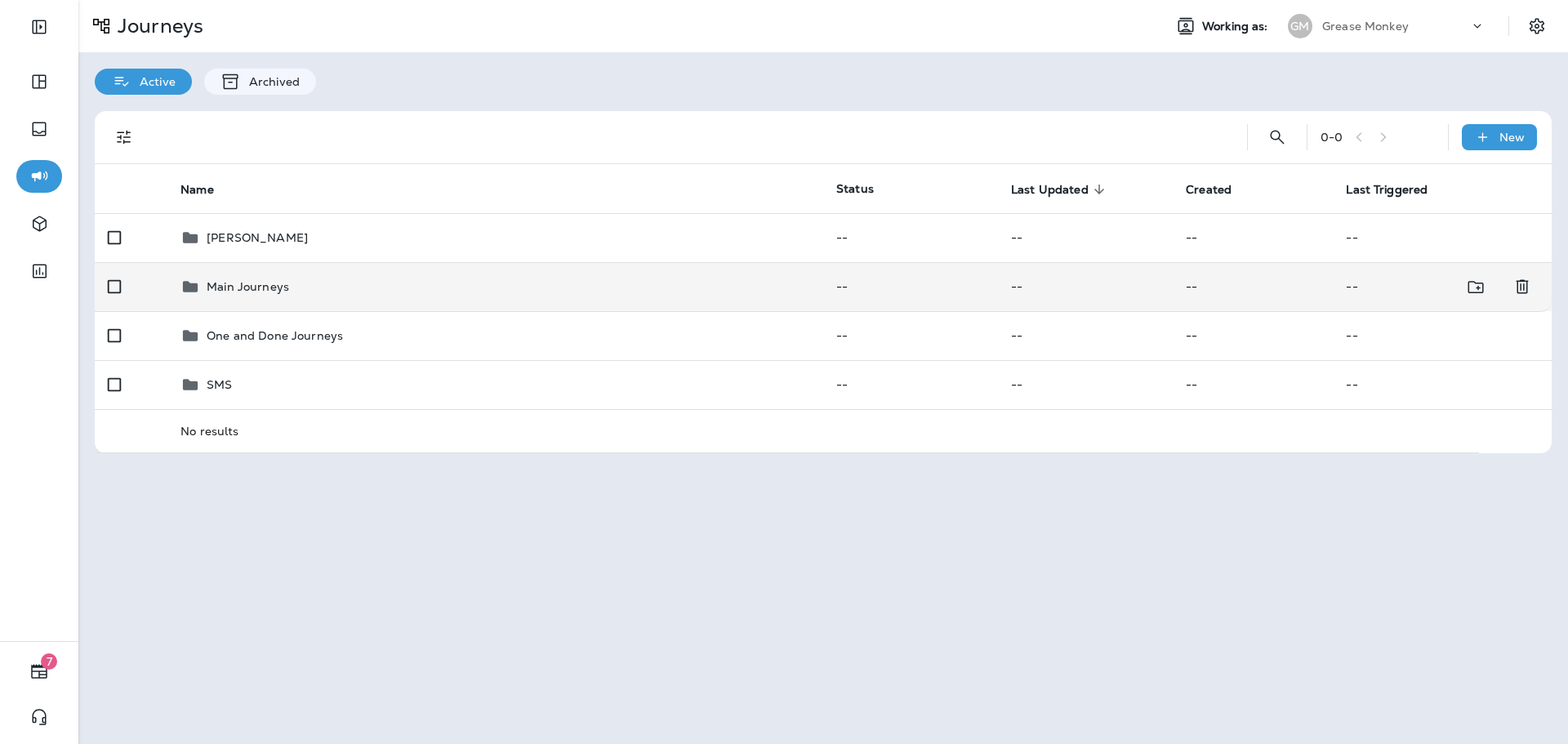
click at [302, 282] on div "Main Journeys" at bounding box center [495, 286] width 630 height 19
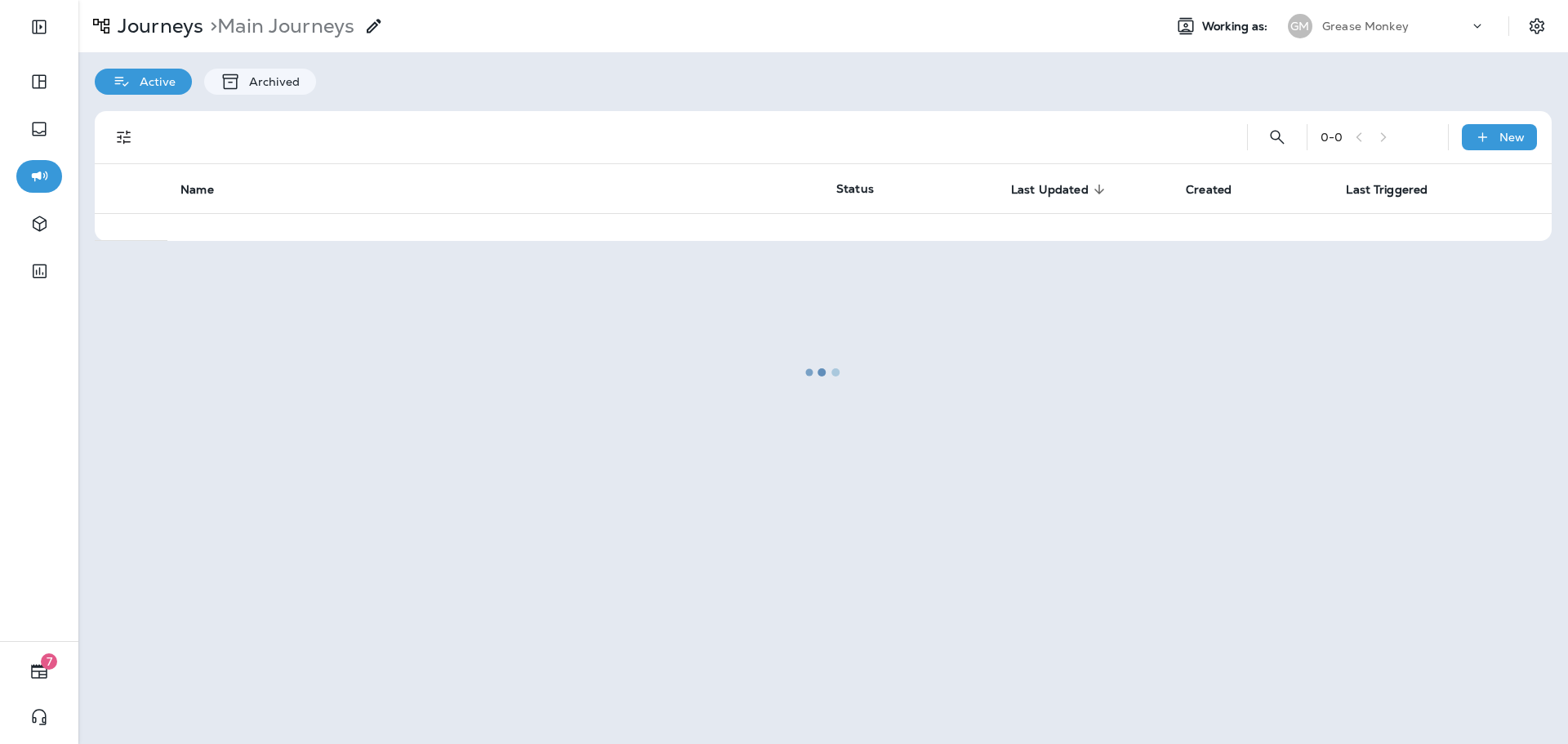
click at [171, 31] on div at bounding box center [823, 372] width 1487 height 741
click at [179, 33] on div at bounding box center [823, 372] width 1487 height 741
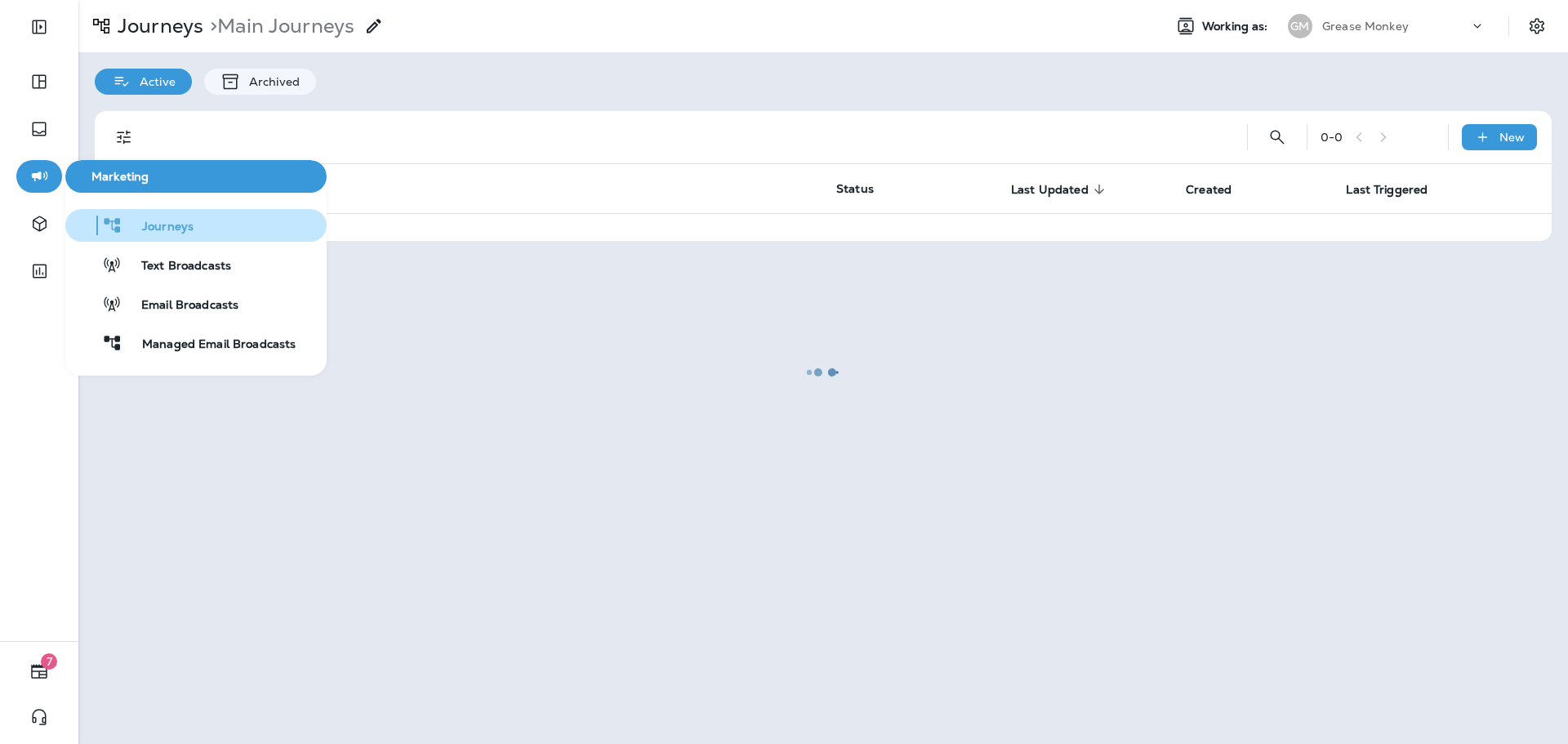
click at [181, 217] on div "Journeys" at bounding box center [133, 225] width 122 height 19
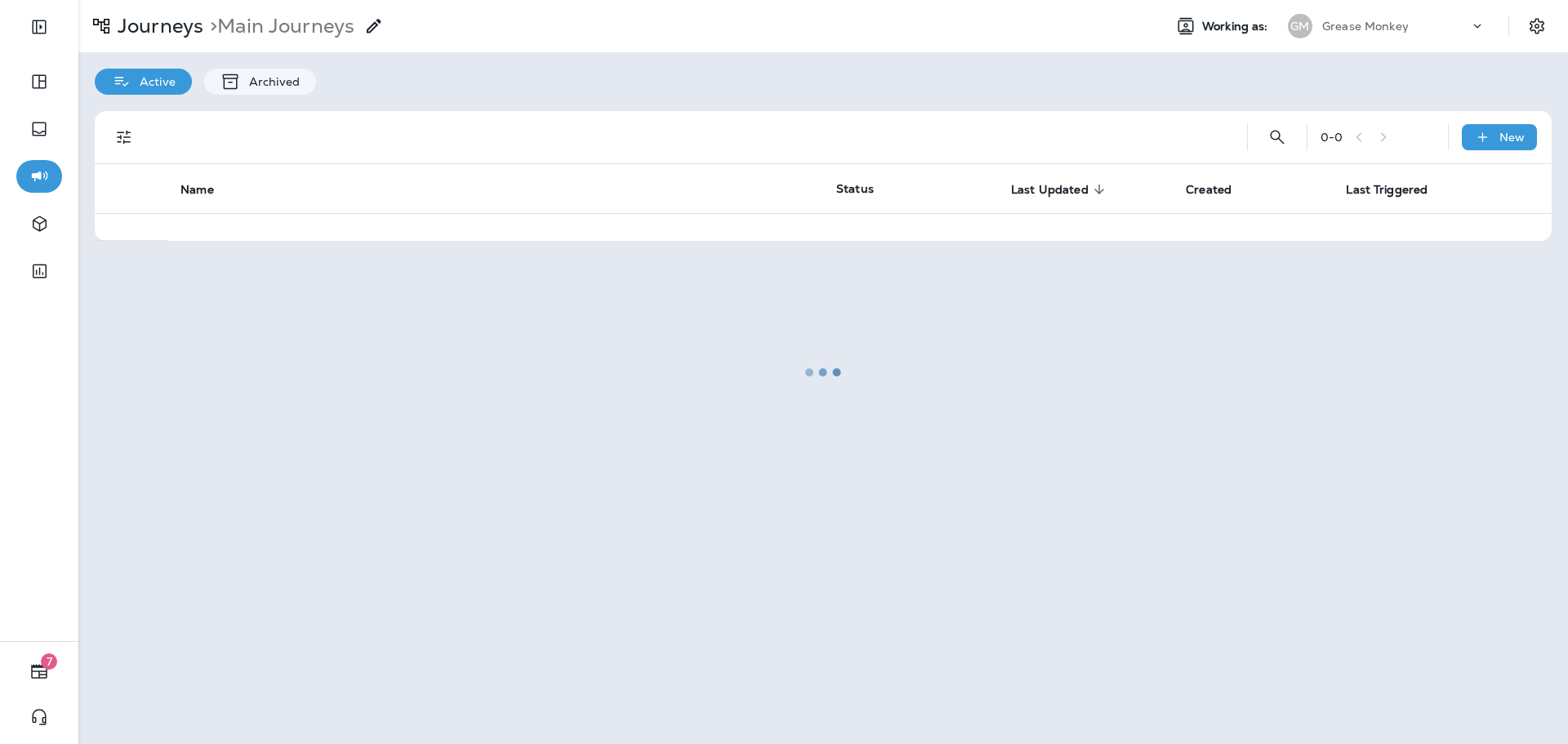
click at [163, 17] on div at bounding box center [823, 372] width 1487 height 741
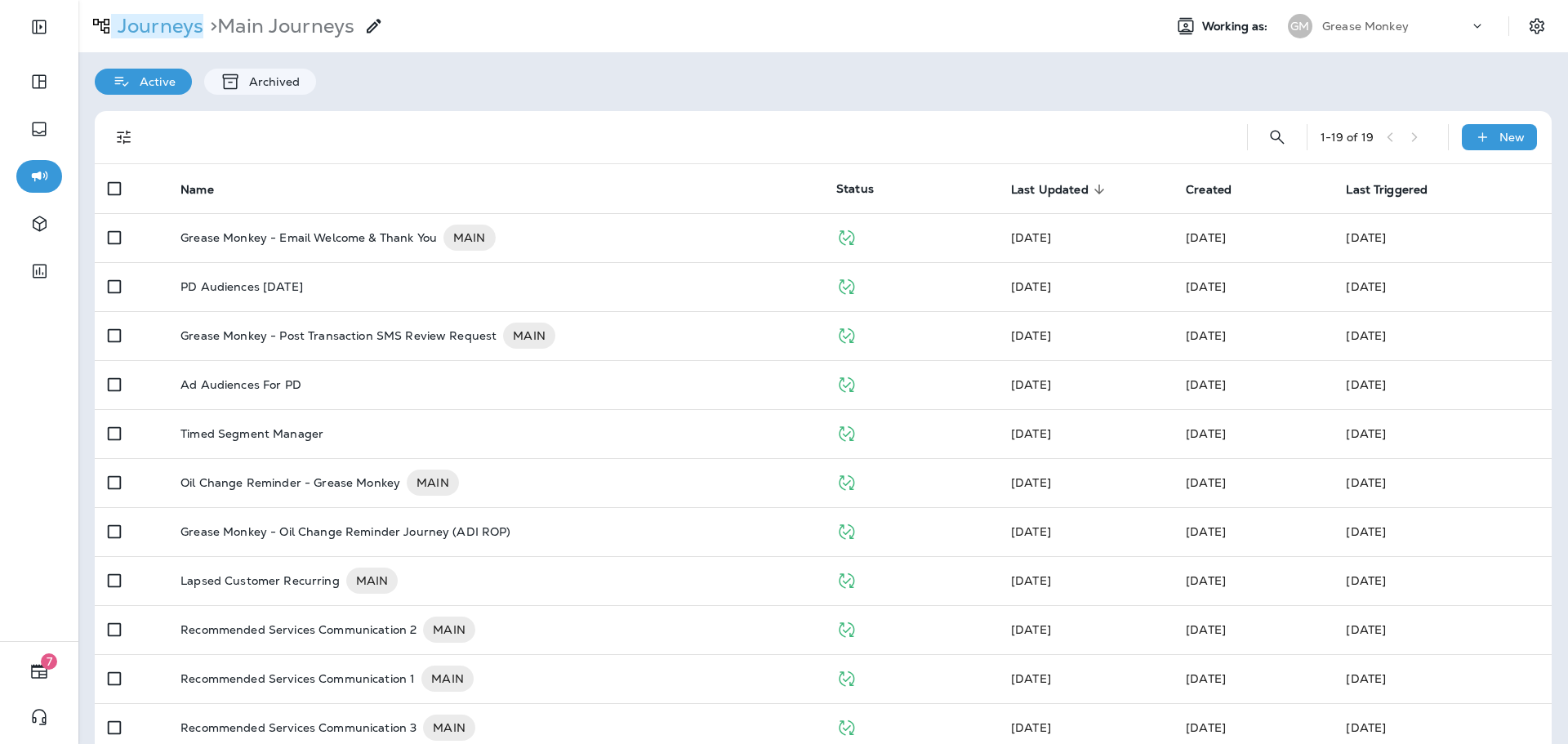
click at [178, 34] on p "Journeys" at bounding box center [157, 26] width 93 height 24
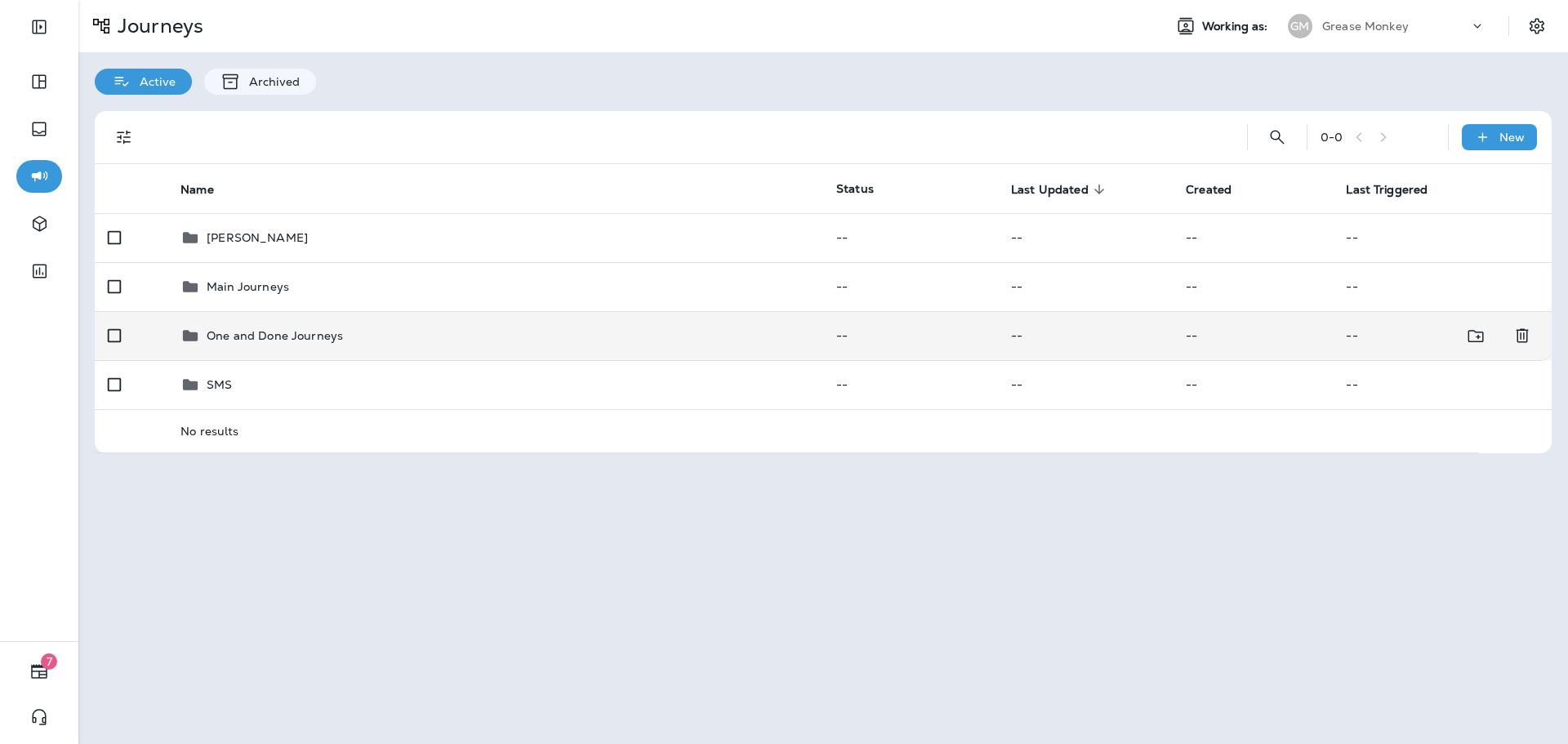
click at [317, 333] on p "One and Done Journeys" at bounding box center [274, 336] width 136 height 13
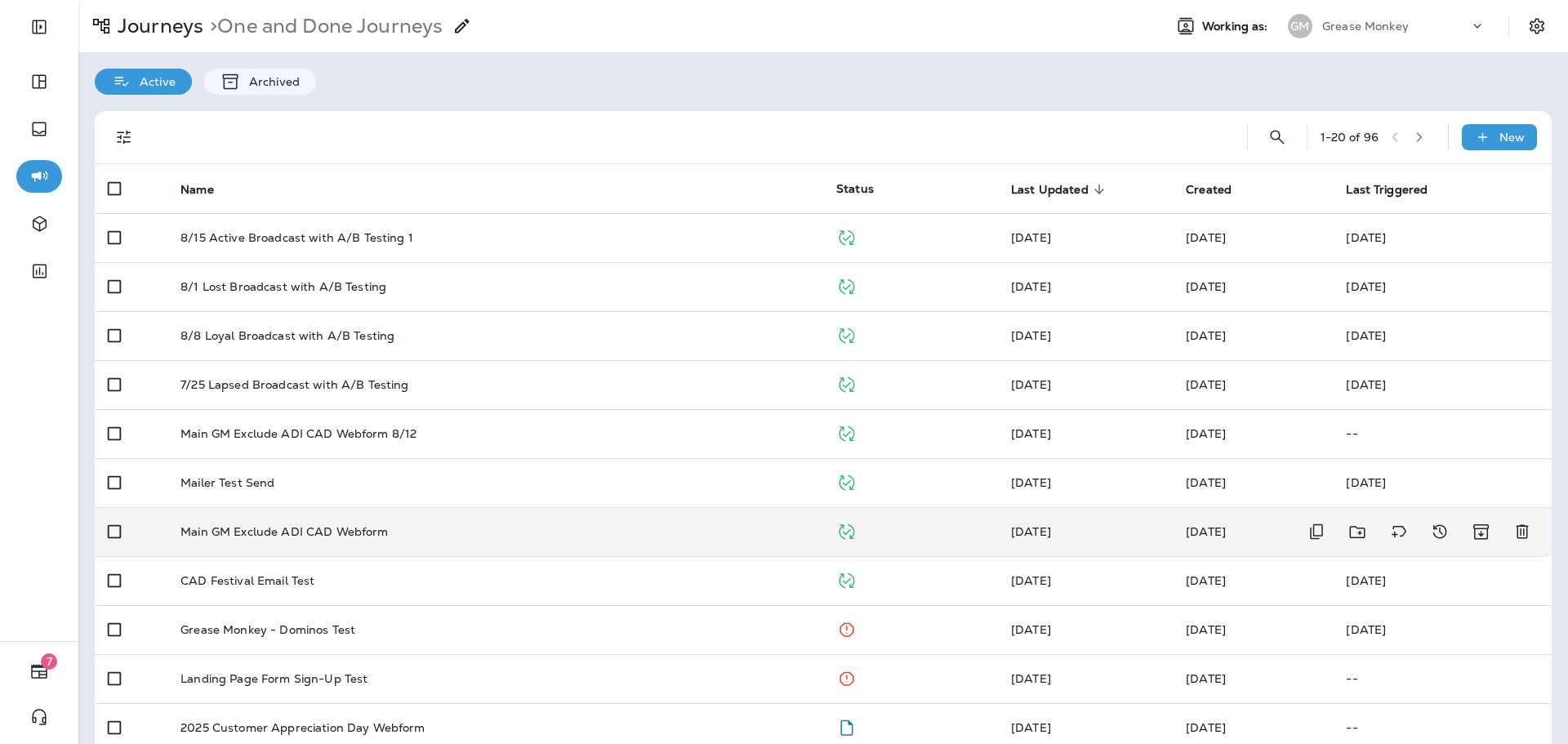
click at [394, 535] on div "Main GM Exclude ADI CAD Webform" at bounding box center [495, 532] width 630 height 13
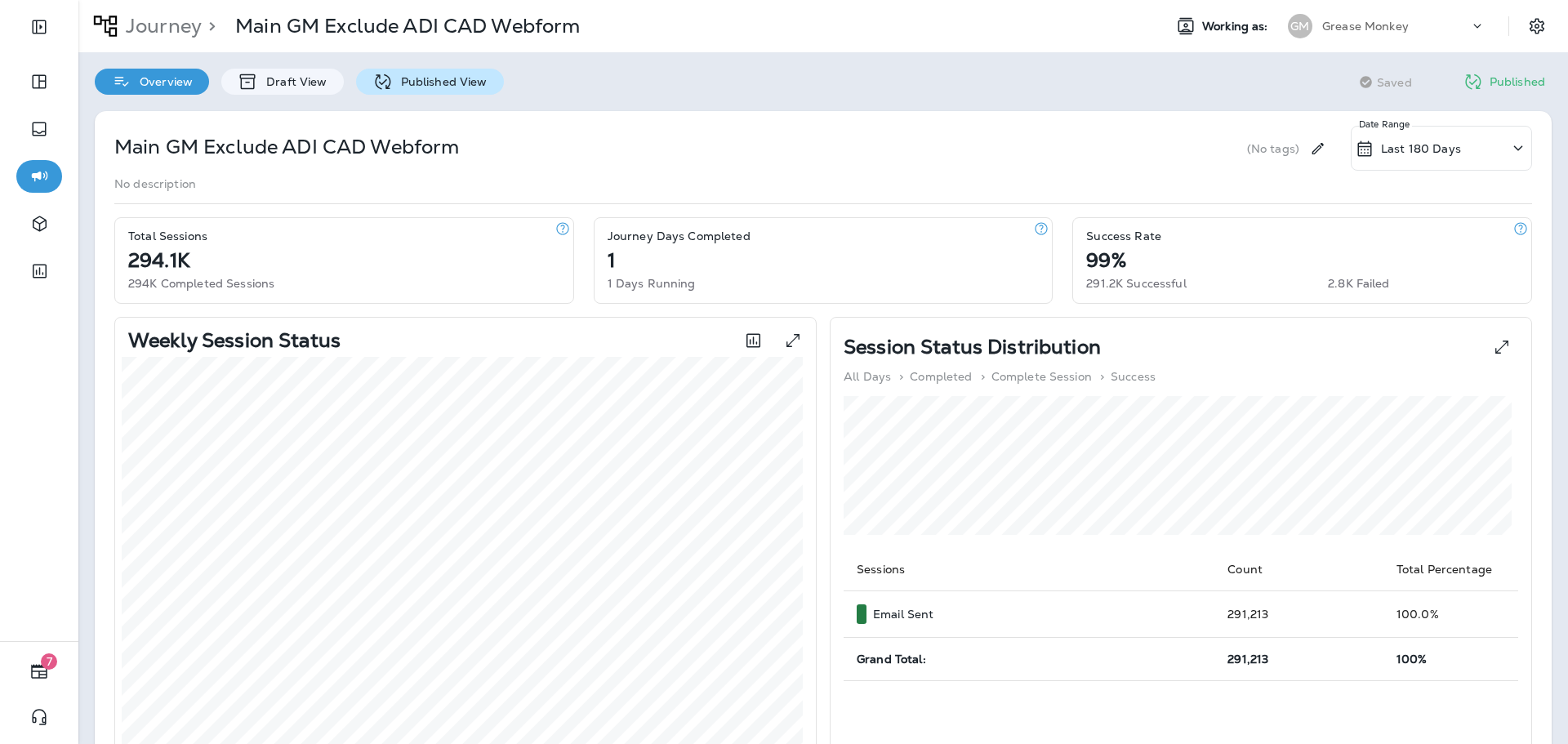
click at [454, 87] on p "Published View" at bounding box center [440, 81] width 94 height 13
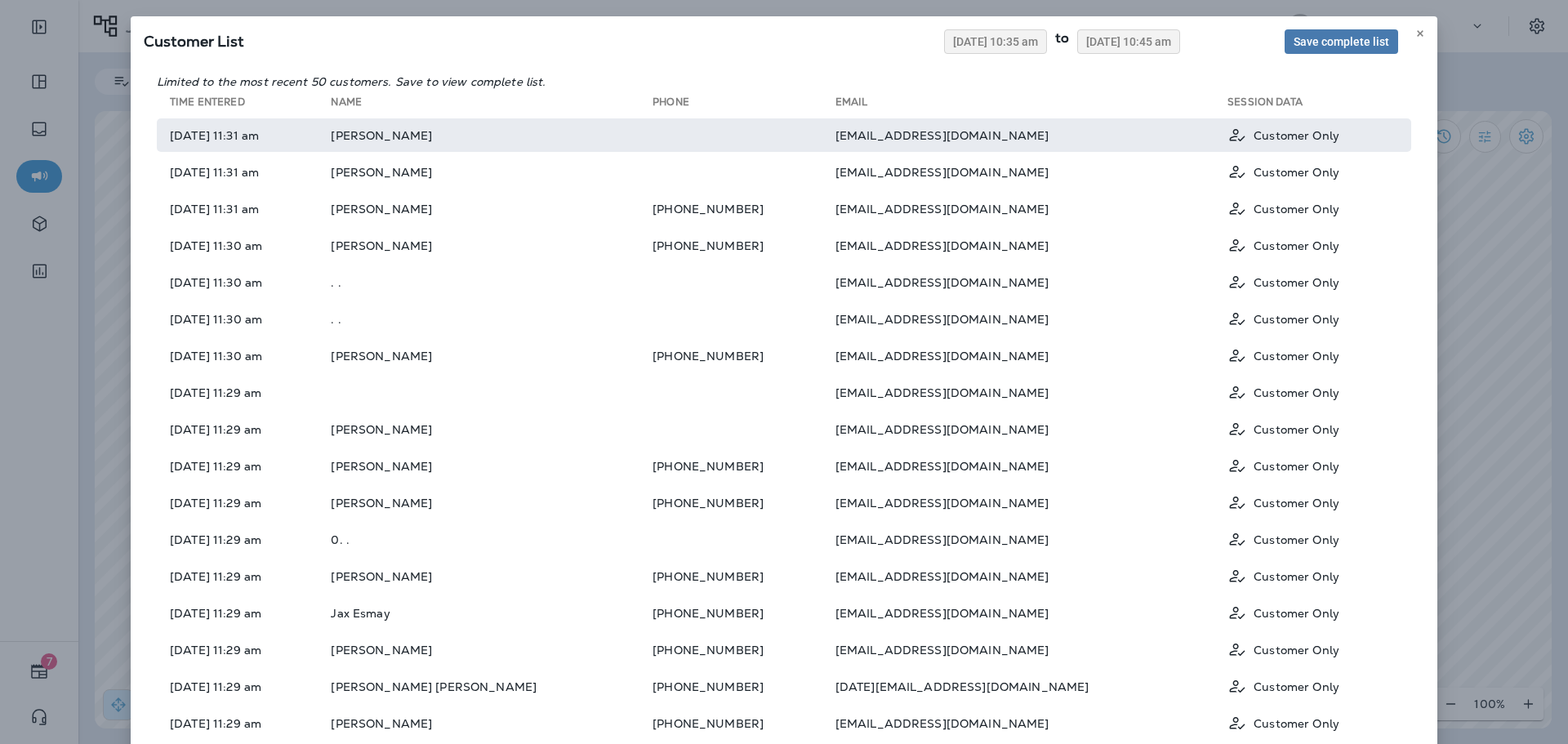
click at [1087, 130] on td "[EMAIL_ADDRESS][DOMAIN_NAME]" at bounding box center [1031, 135] width 393 height 33
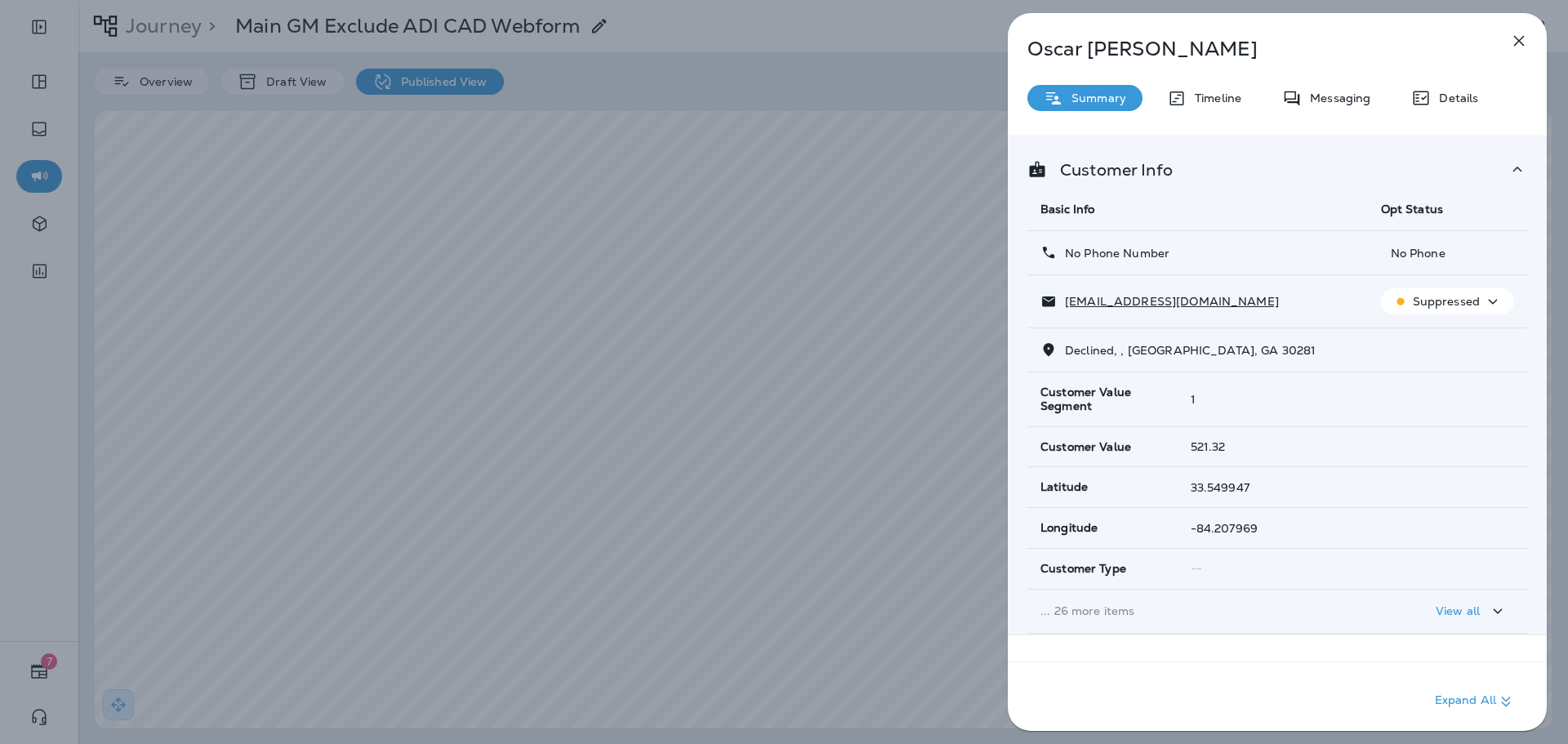
click at [1528, 45] on icon "button" at bounding box center [1519, 41] width 19 height 19
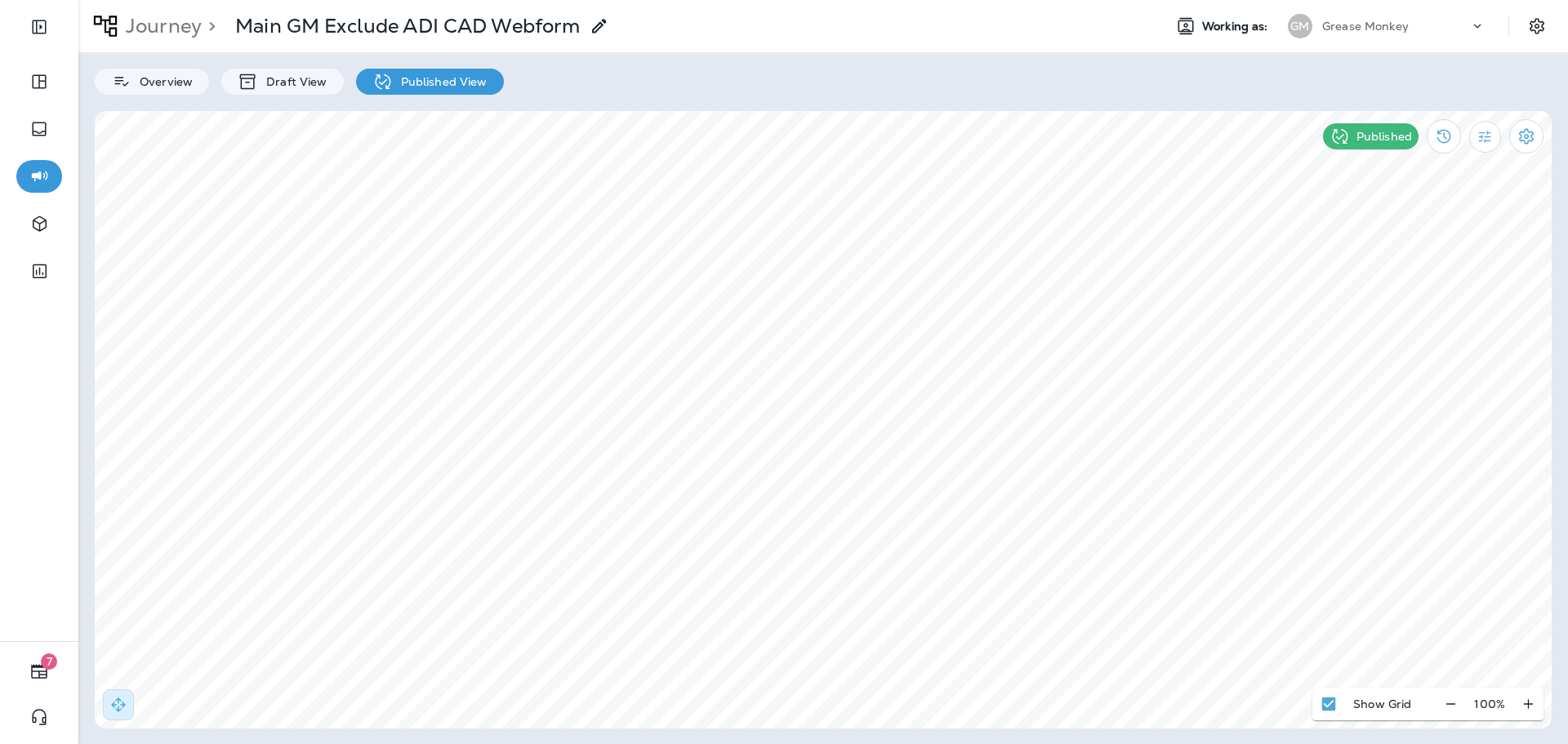
select select "*"
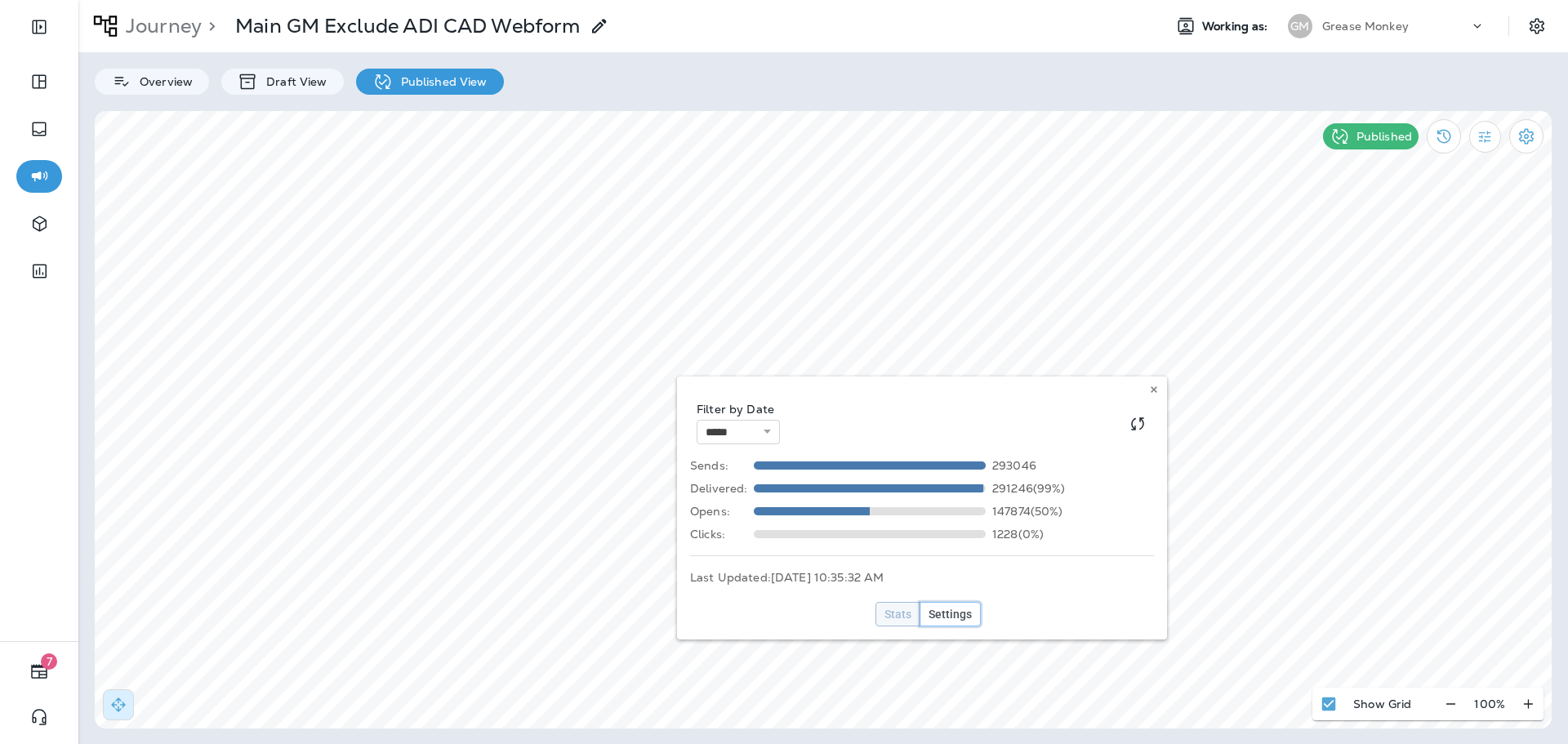
click at [941, 617] on span "Settings" at bounding box center [950, 614] width 43 height 11
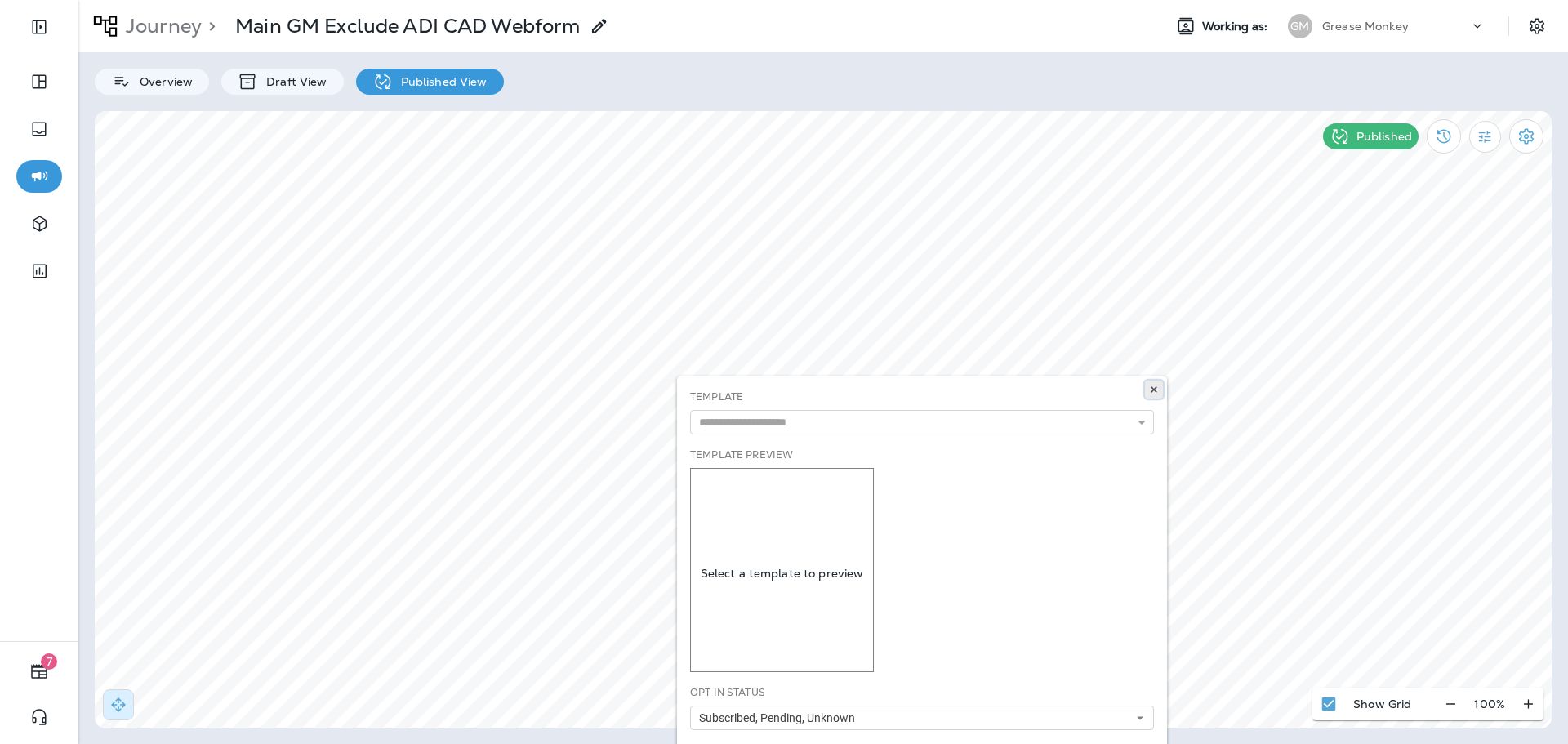
click at [1154, 389] on use at bounding box center [1154, 390] width 6 height 6
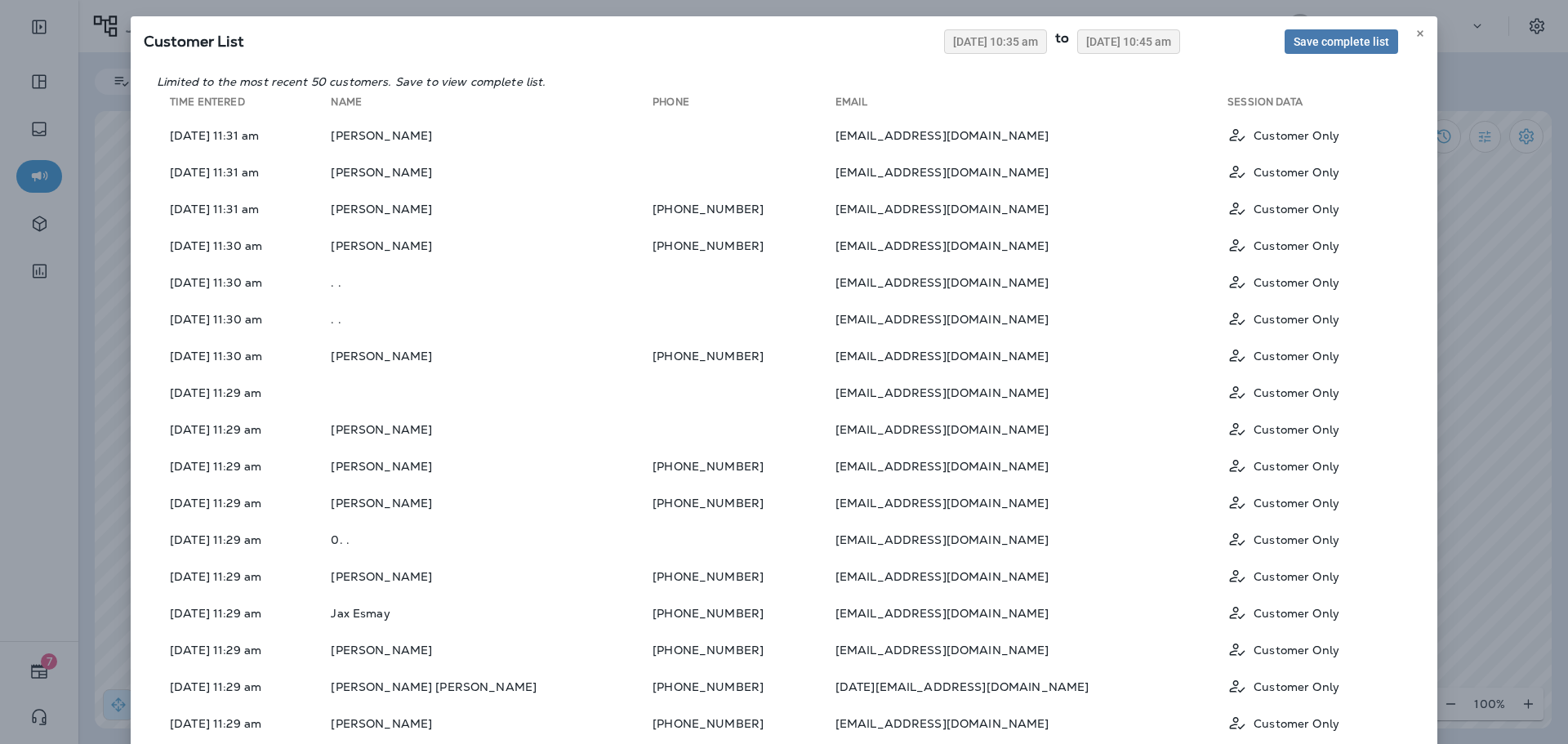
click at [1454, 307] on div "Customer List [DATE] 10:35 am to [DATE] 10:45 am Save complete list Limited to …" at bounding box center [784, 372] width 1568 height 744
click at [1417, 31] on icon at bounding box center [1420, 33] width 10 height 10
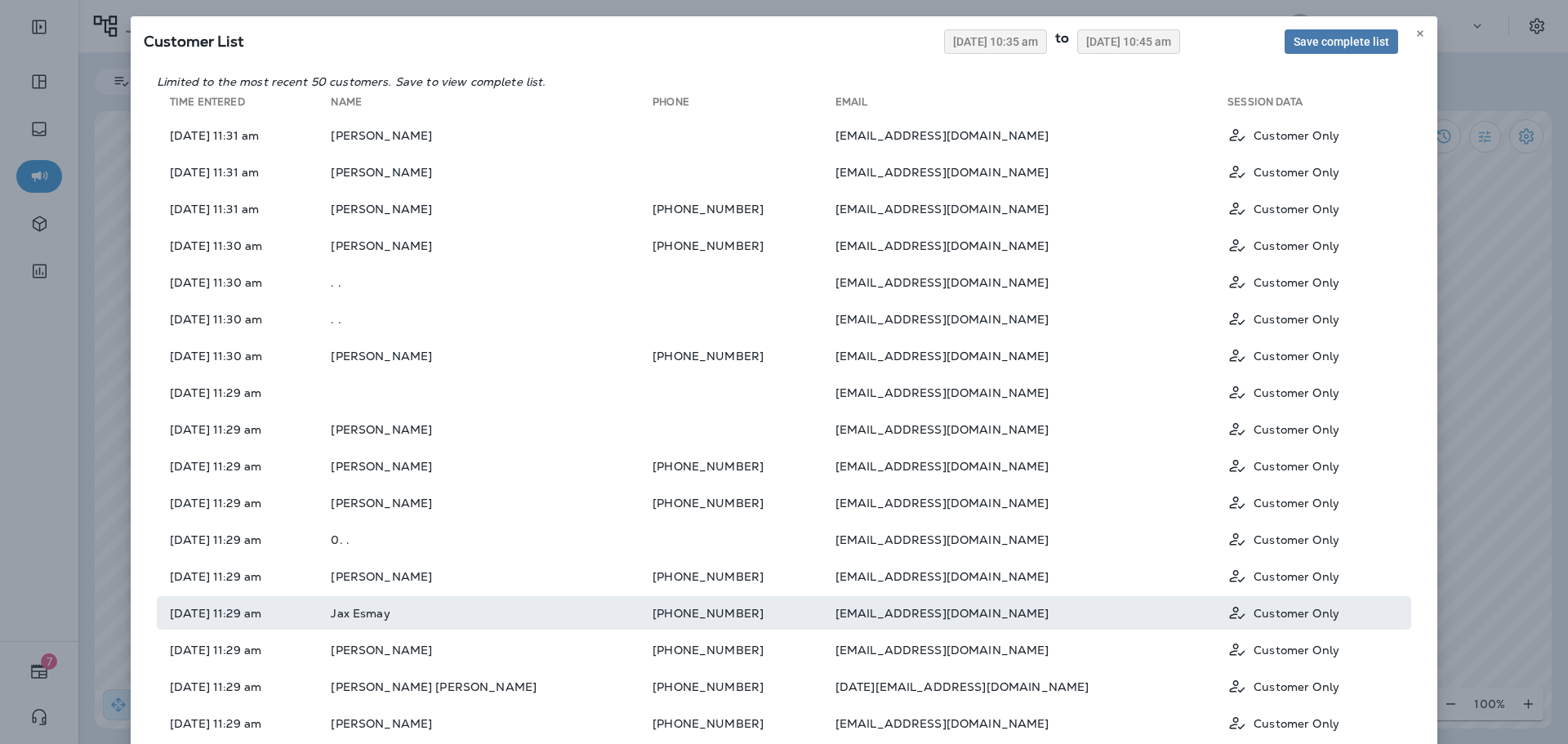
click at [883, 619] on td "[EMAIL_ADDRESS][DOMAIN_NAME]" at bounding box center [1031, 614] width 393 height 33
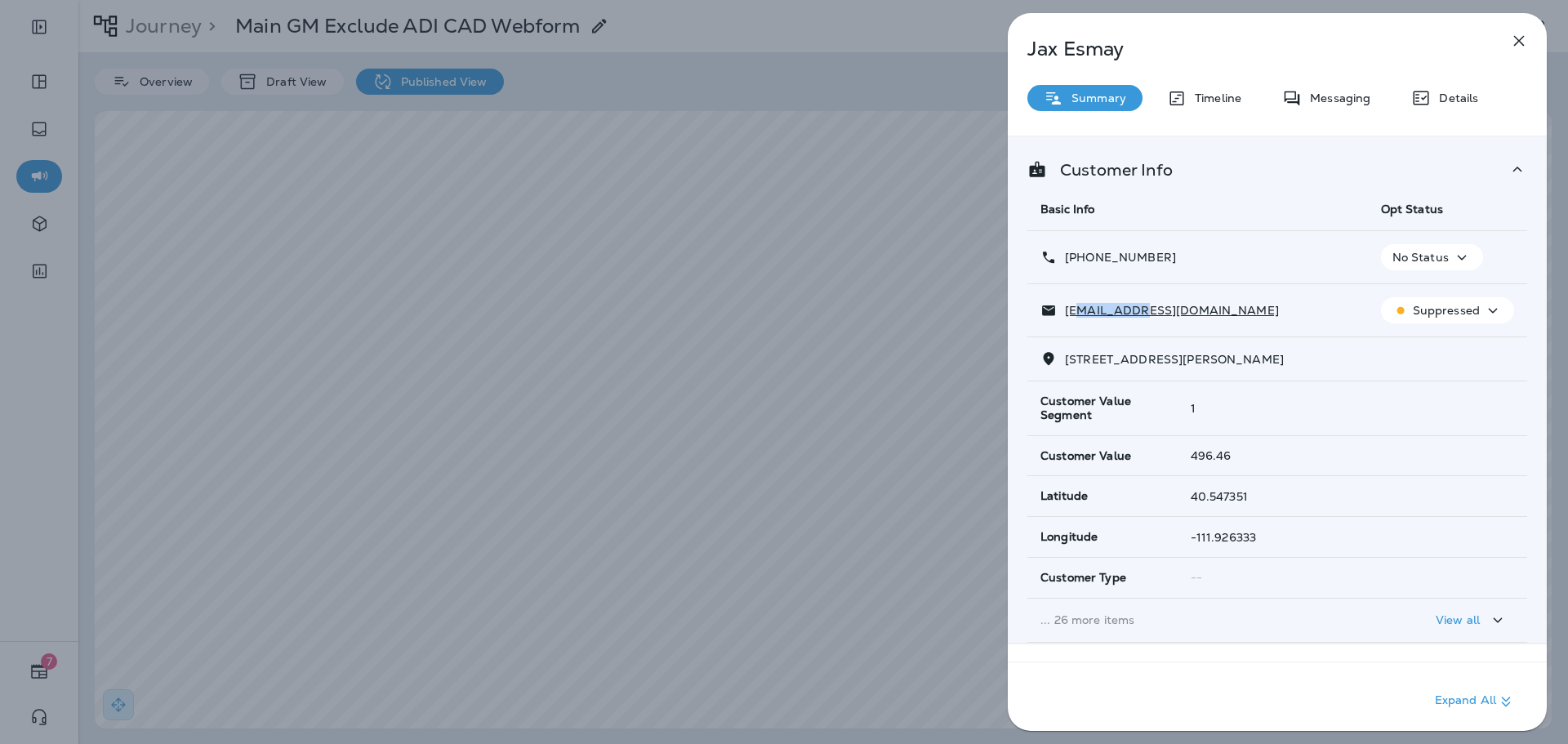
drag, startPoint x: 1079, startPoint y: 312, endPoint x: 1141, endPoint y: 316, distance: 62.1
click at [1141, 316] on p "[EMAIL_ADDRESS][DOMAIN_NAME]" at bounding box center [1167, 310] width 222 height 13
click at [1159, 340] on td "[STREET_ADDRESS][PERSON_NAME]" at bounding box center [1278, 360] width 500 height 44
drag, startPoint x: 1193, startPoint y: 359, endPoint x: 1305, endPoint y: 358, distance: 112.0
click at [1284, 357] on span "[STREET_ADDRESS][PERSON_NAME]" at bounding box center [1174, 360] width 219 height 15
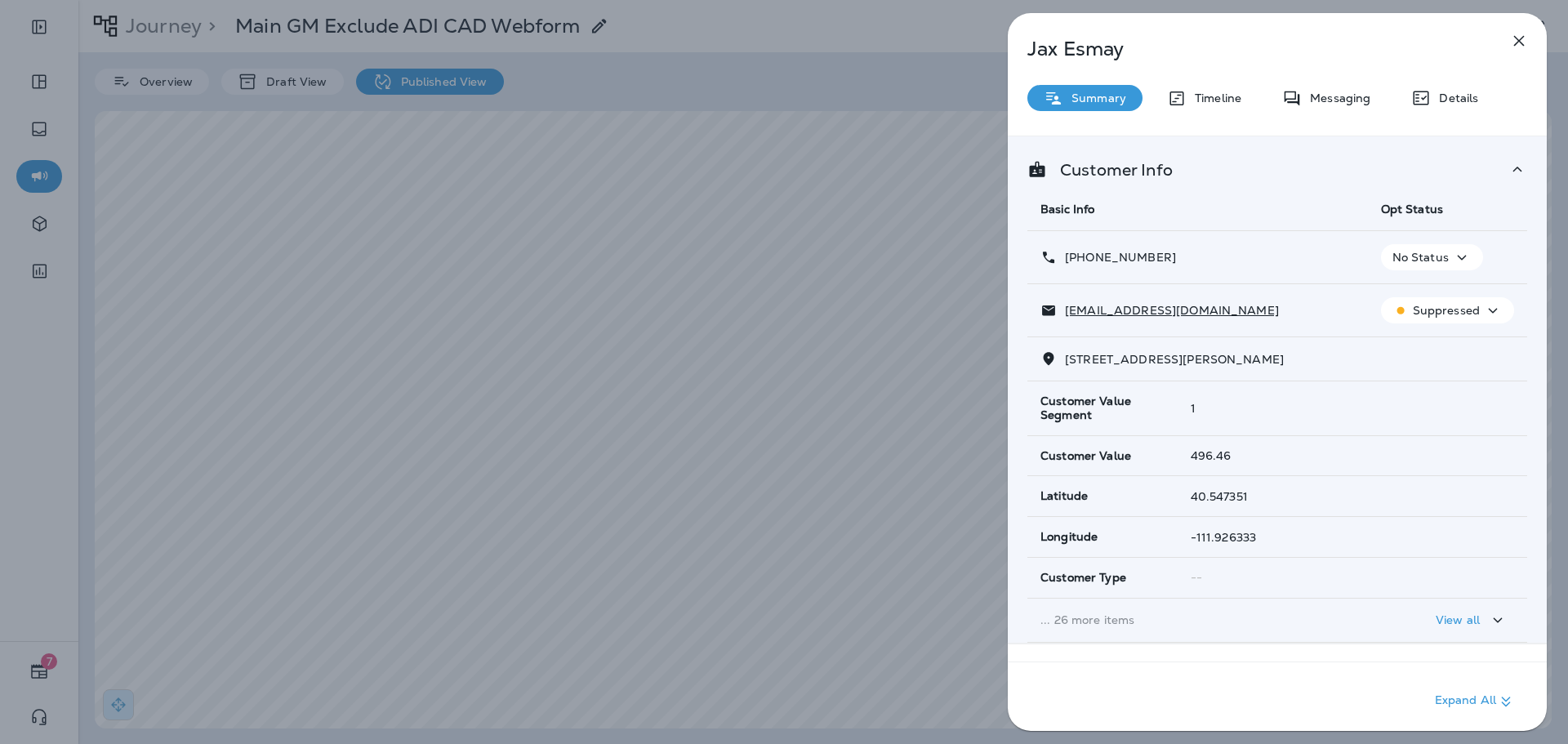
click at [1174, 359] on span "[STREET_ADDRESS][PERSON_NAME]" at bounding box center [1174, 360] width 219 height 15
click at [1524, 45] on icon "button" at bounding box center [1519, 41] width 10 height 10
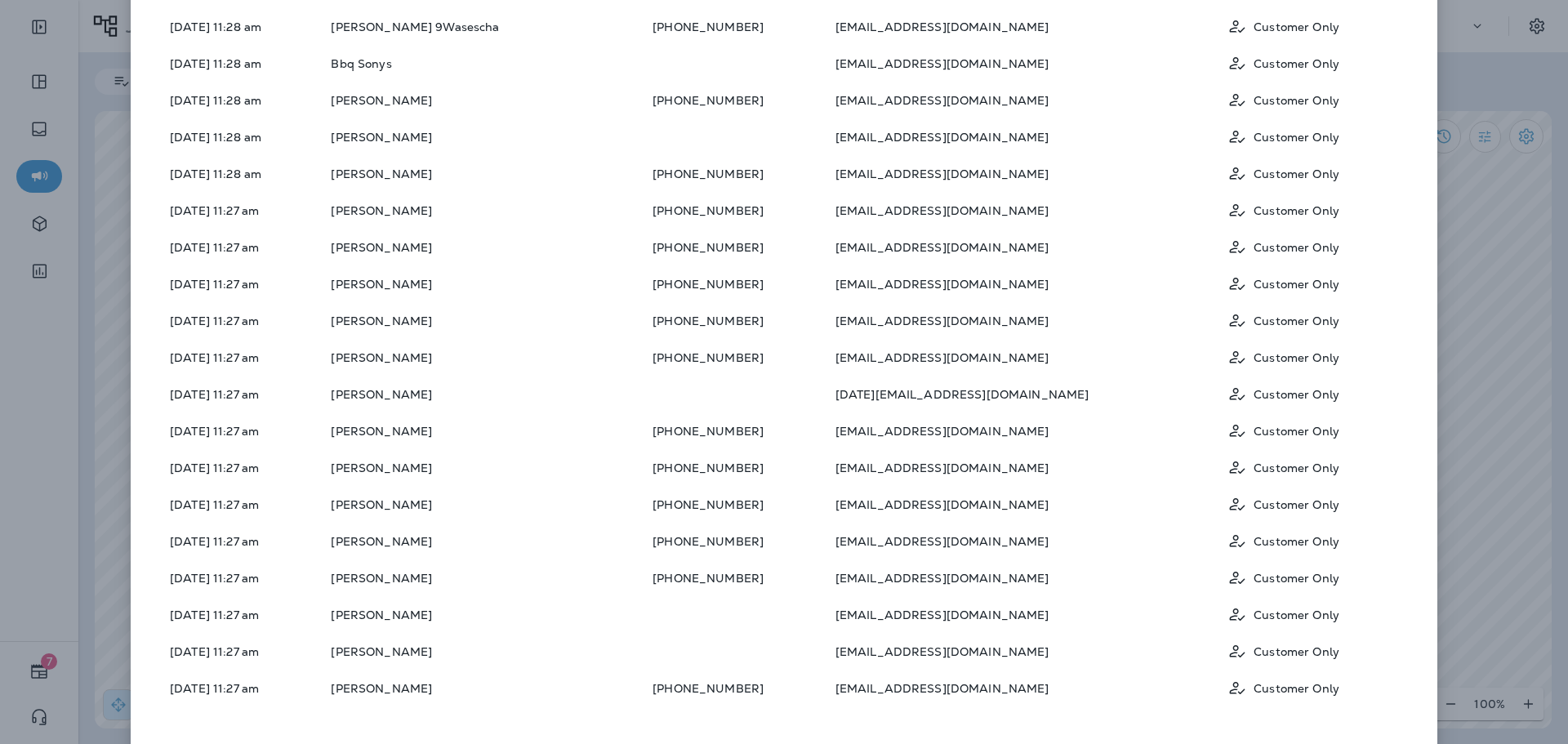
scroll to position [1271, 0]
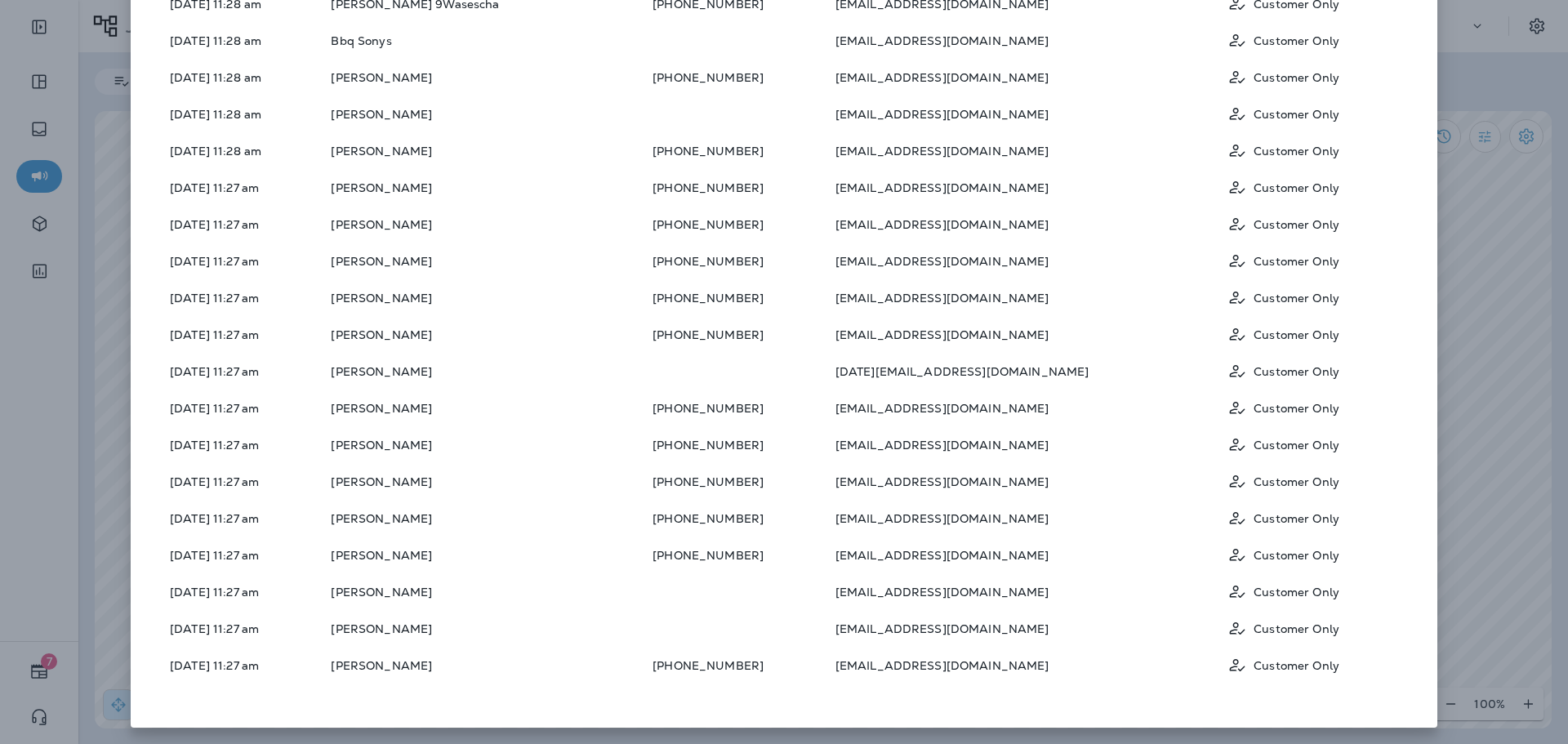
click at [1503, 476] on div "Customer List [DATE] 10:35 am to [DATE] 10:45 am Save complete list Limited to …" at bounding box center [784, 372] width 1568 height 744
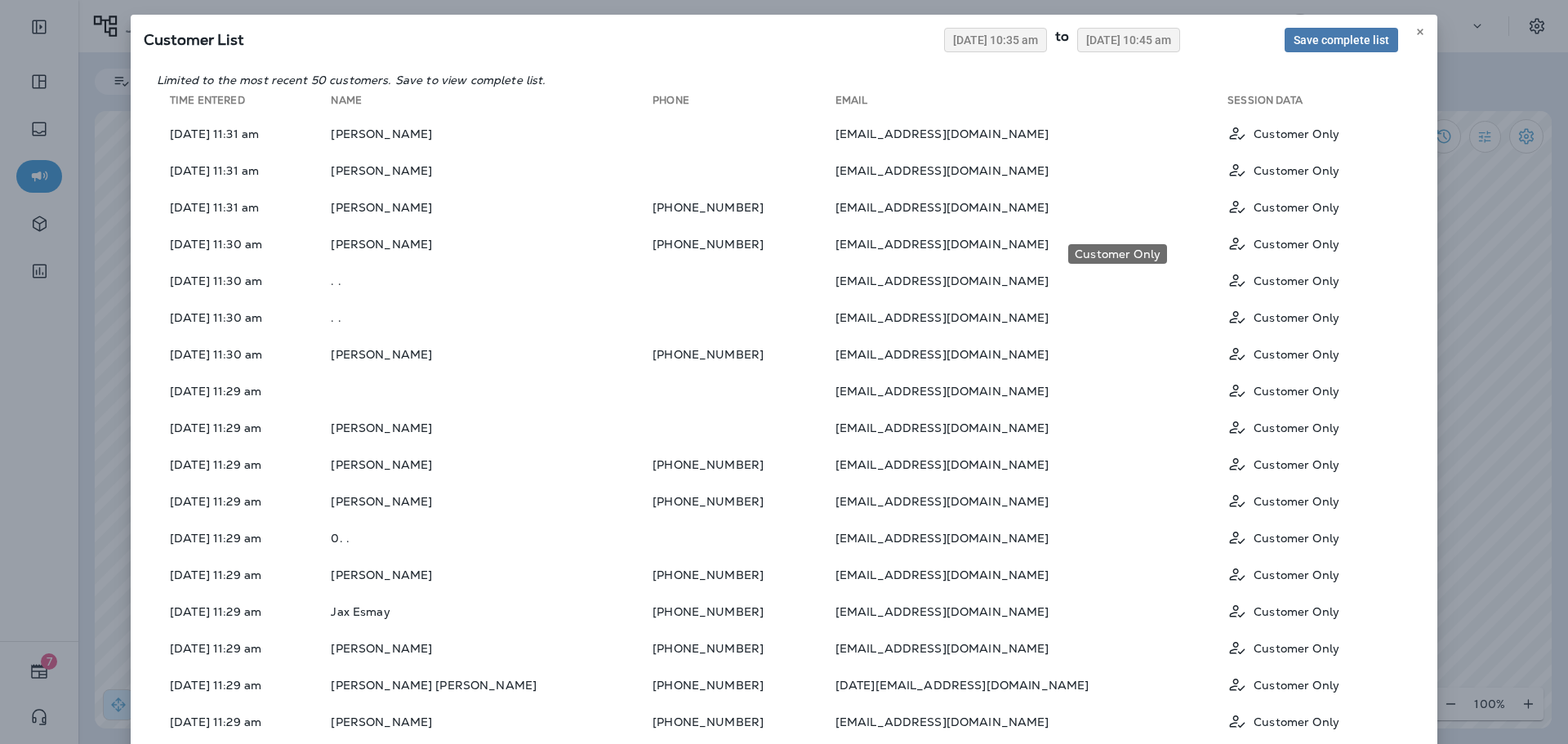
scroll to position [0, 0]
click at [1418, 34] on icon at bounding box center [1420, 33] width 10 height 10
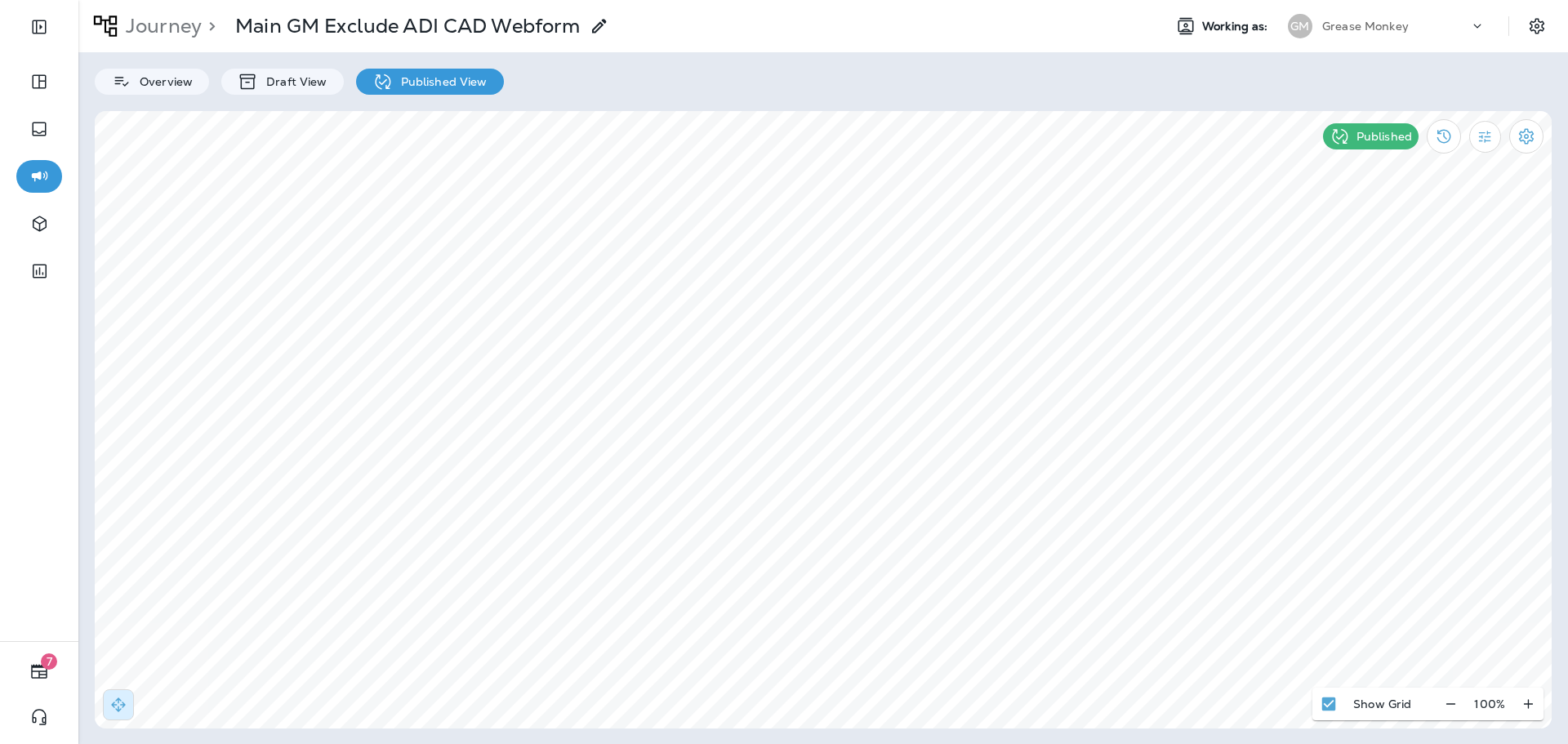
click at [608, 52] on div "Journey > Main GM Exclude ADI CAD Webform Working as: GM Grease Monkey" at bounding box center [823, 26] width 1489 height 53
click at [153, 15] on p "Journey" at bounding box center [160, 26] width 82 height 24
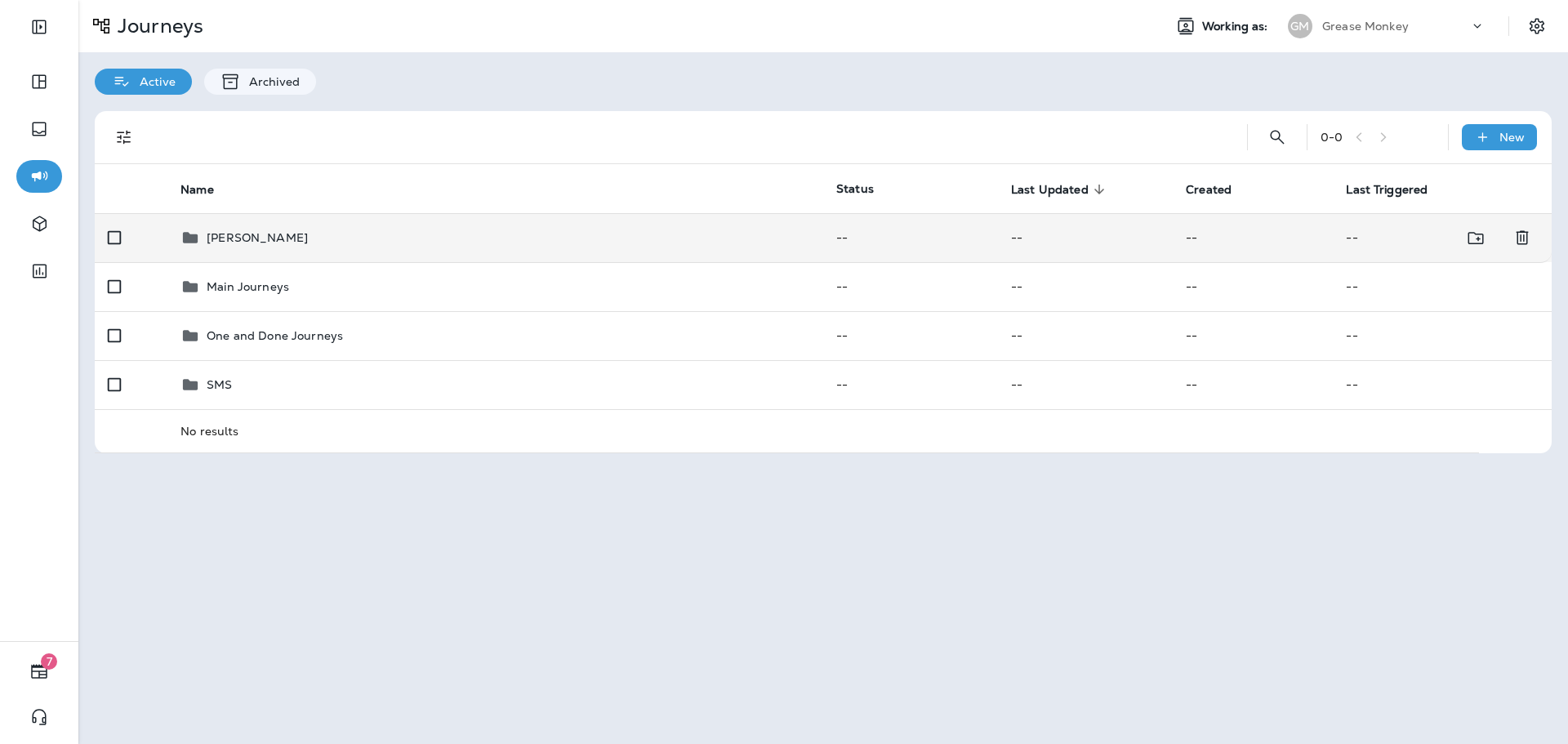
click at [489, 252] on td "[PERSON_NAME]" at bounding box center [495, 237] width 656 height 49
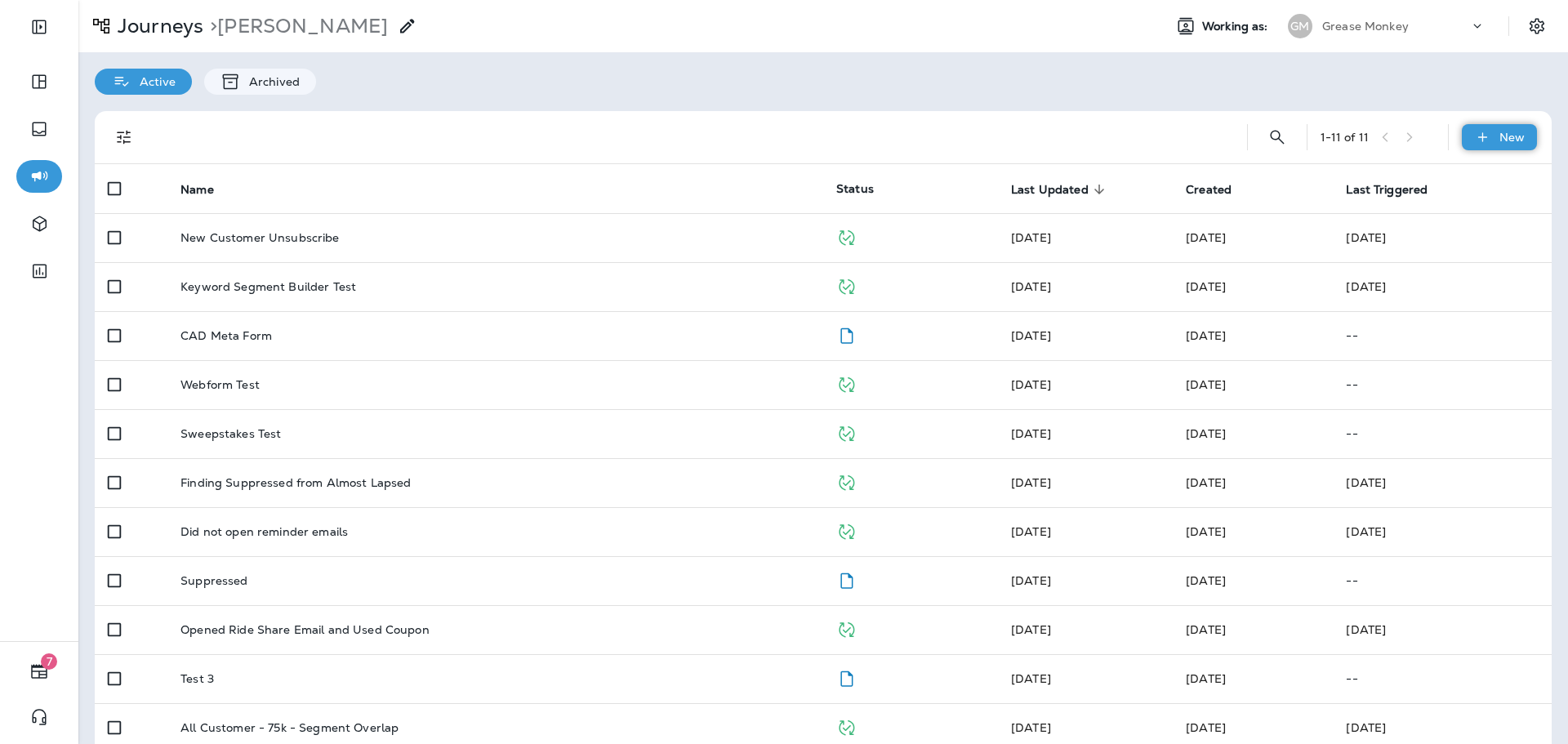
click at [1500, 139] on p "New" at bounding box center [1512, 137] width 25 height 13
click at [1475, 177] on p "New Journey" at bounding box center [1471, 177] width 81 height 13
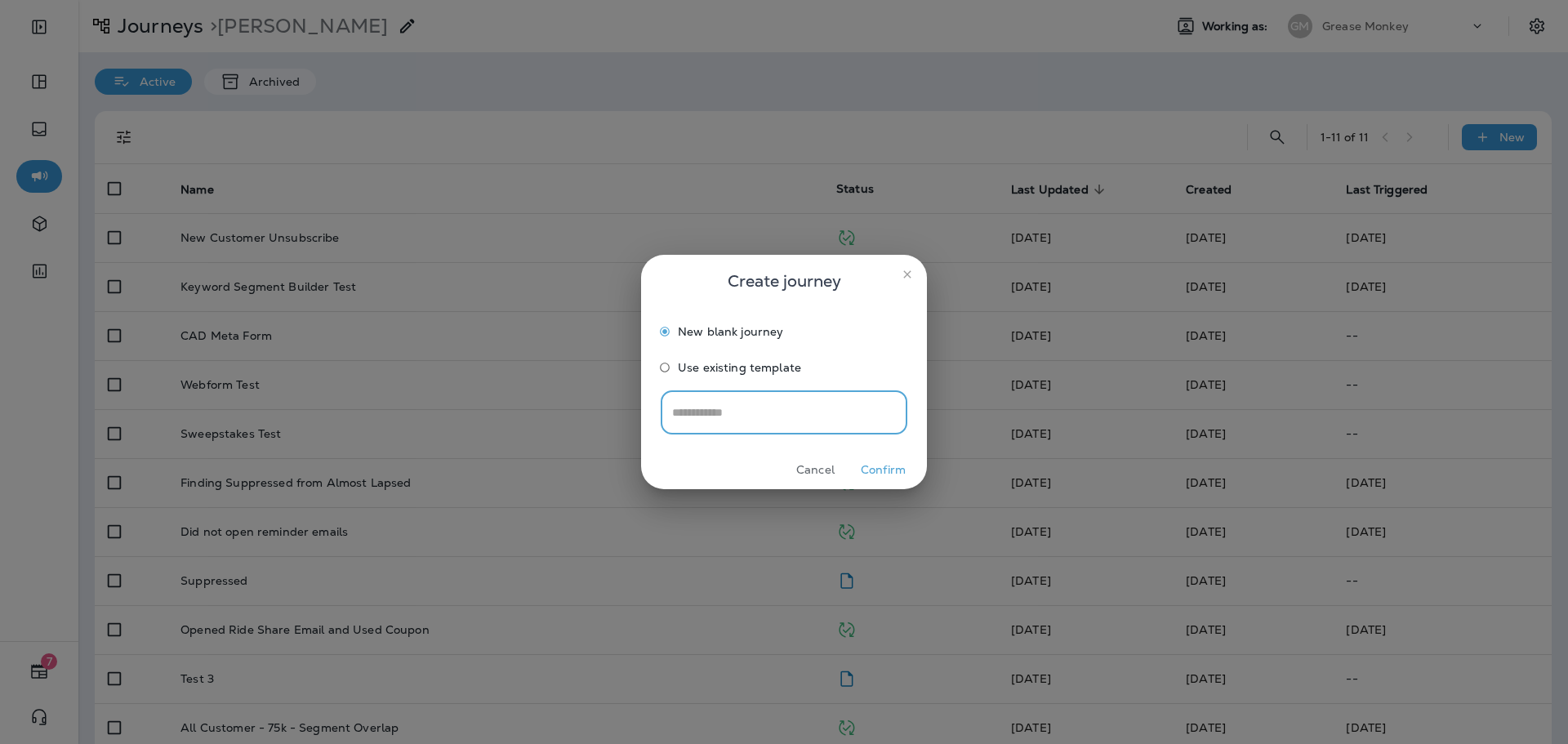
click at [830, 411] on input "text" at bounding box center [784, 412] width 247 height 43
type input "**********"
click at [890, 471] on button "Confirm" at bounding box center [883, 469] width 61 height 25
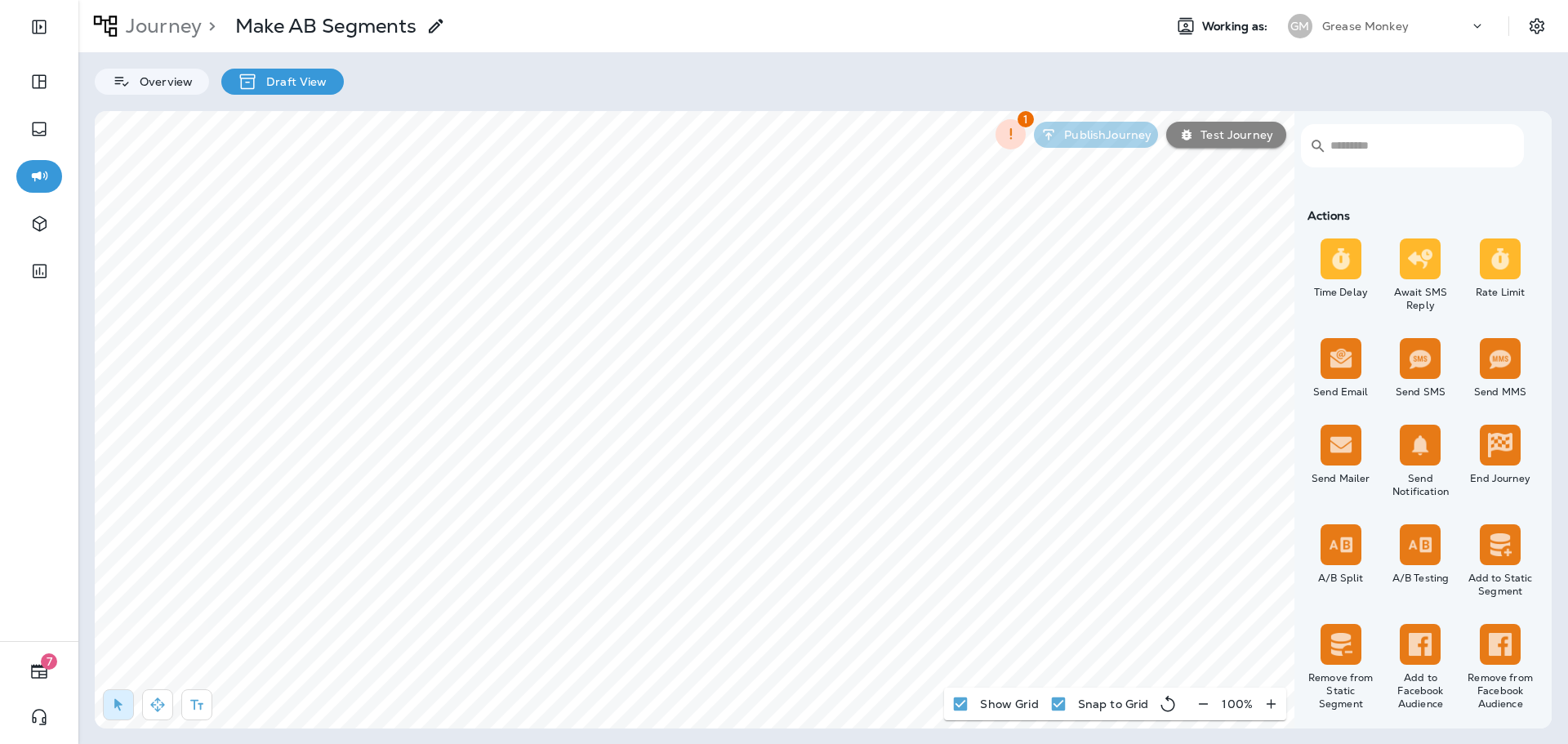
scroll to position [653, 0]
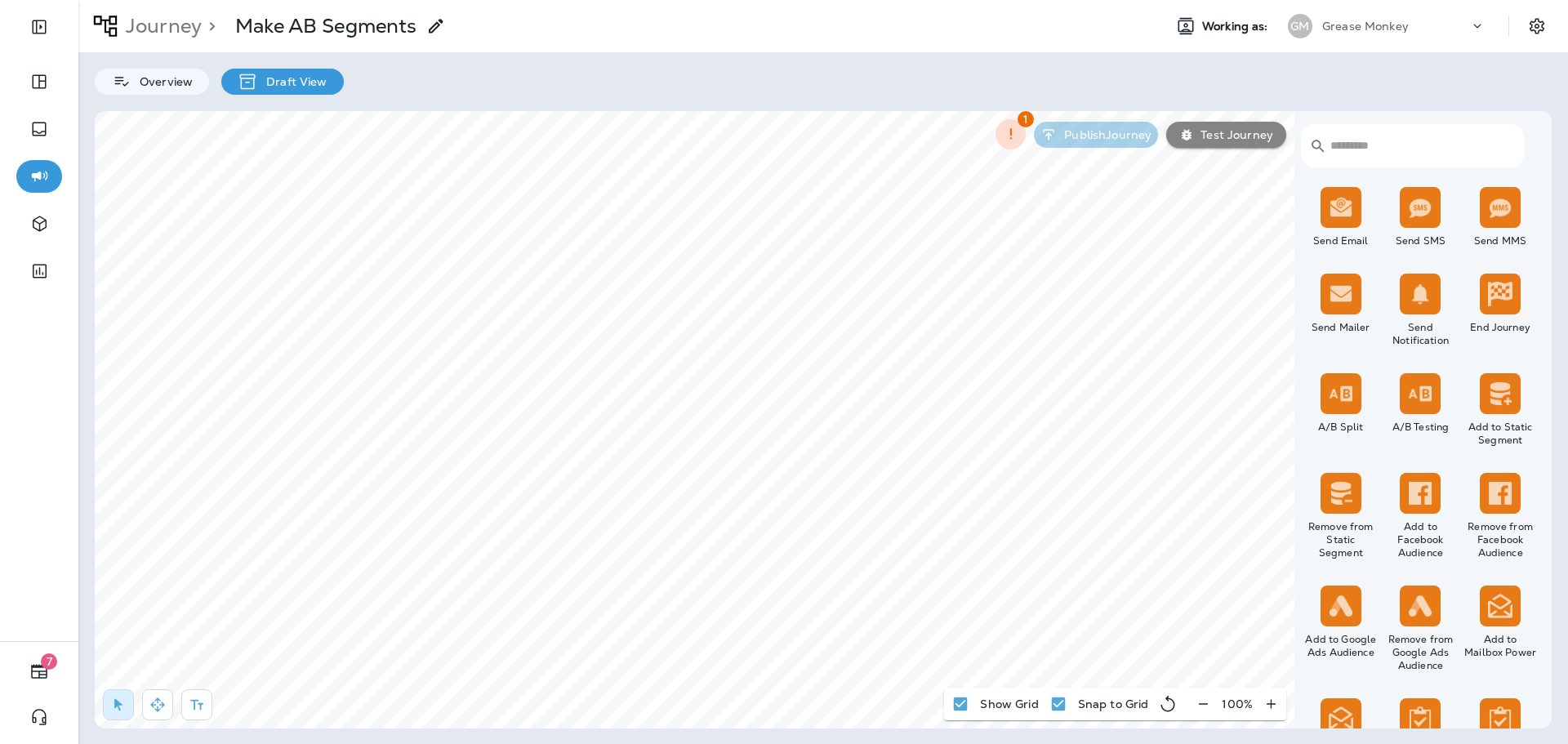
click at [1336, 391] on img at bounding box center [1340, 393] width 24 height 24
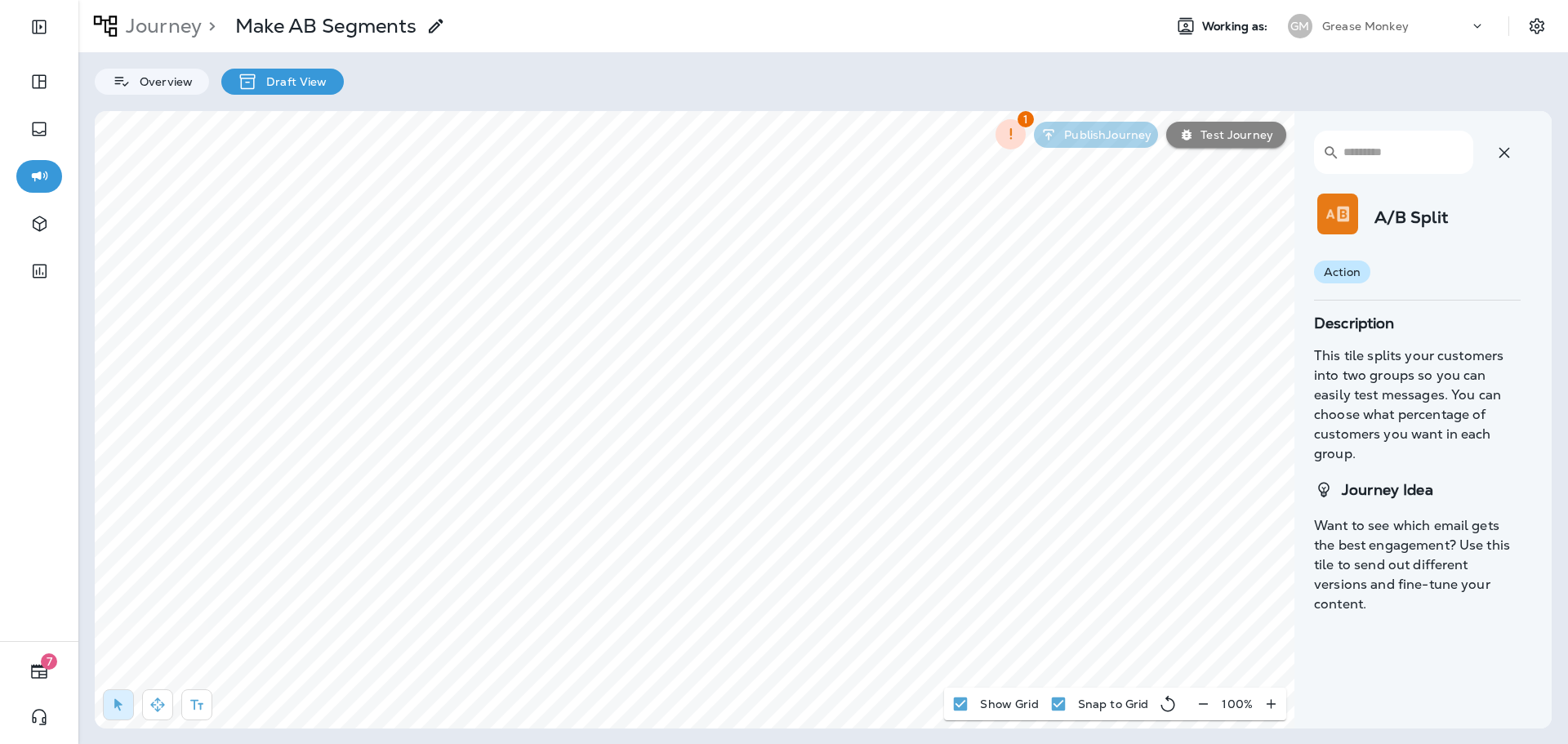
click at [1503, 150] on icon "button" at bounding box center [1504, 153] width 19 height 19
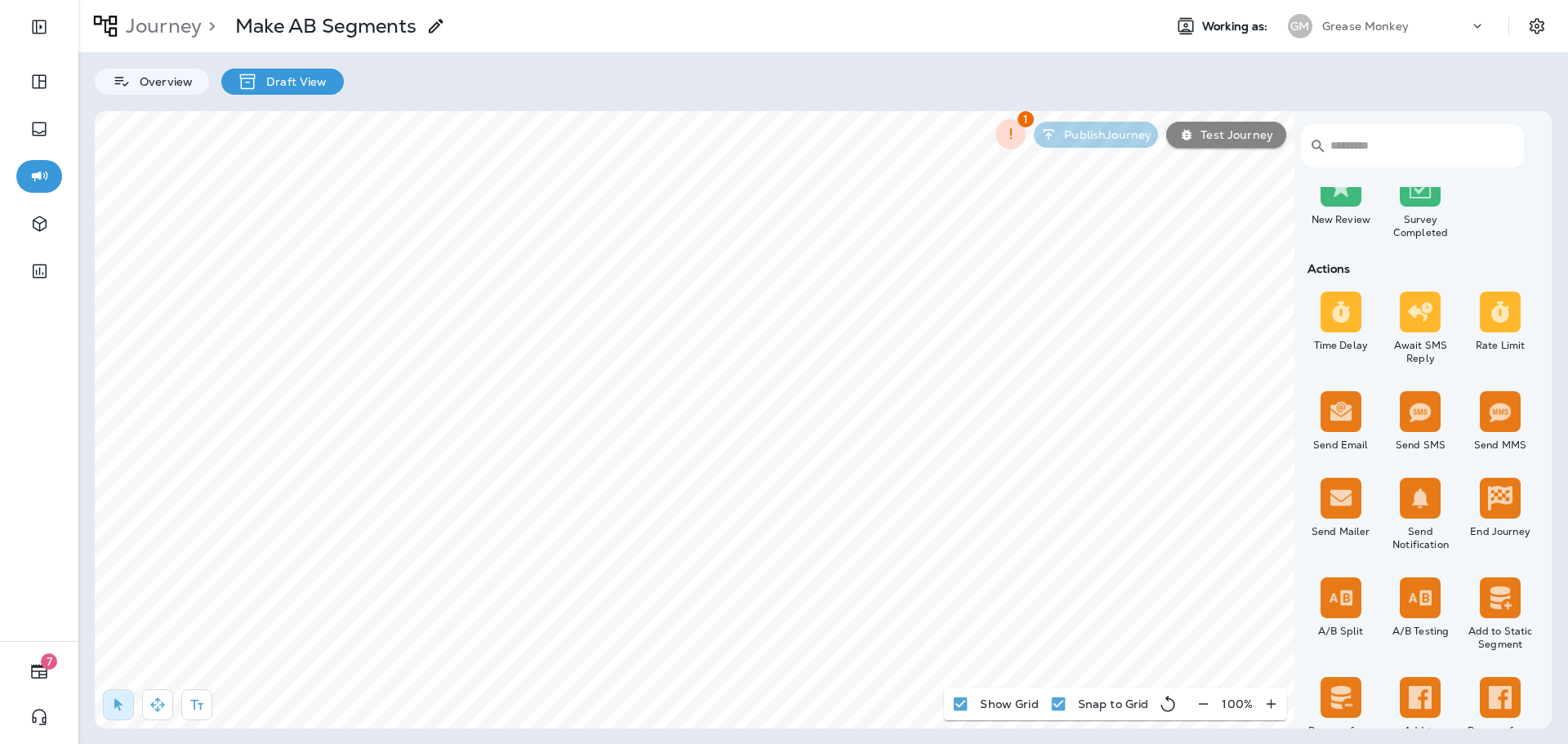
scroll to position [490, 0]
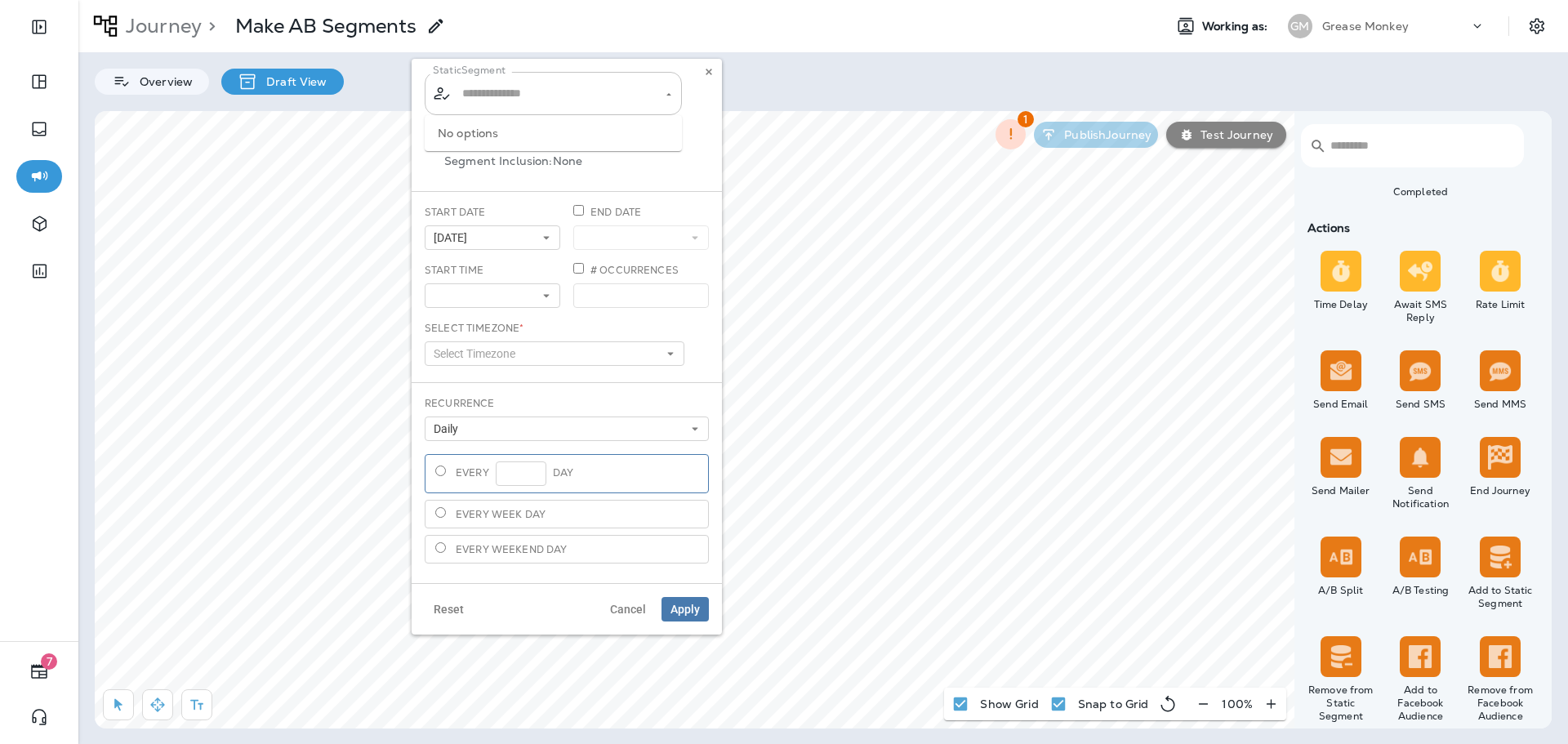
click at [555, 109] on div "​ ​" at bounding box center [553, 93] width 257 height 43
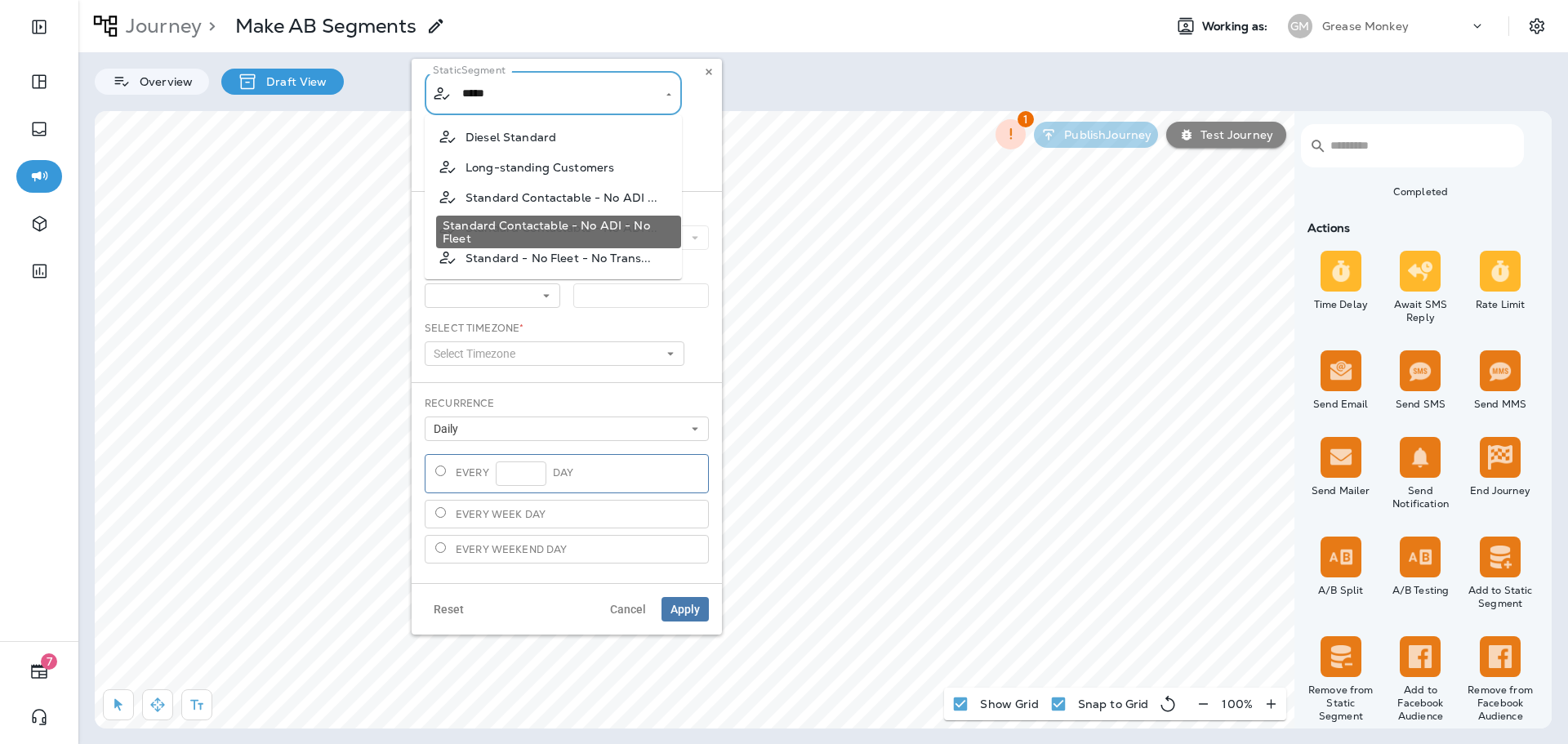
click at [609, 196] on span "Standard Contactable - No ADI ..." at bounding box center [562, 198] width 192 height 13
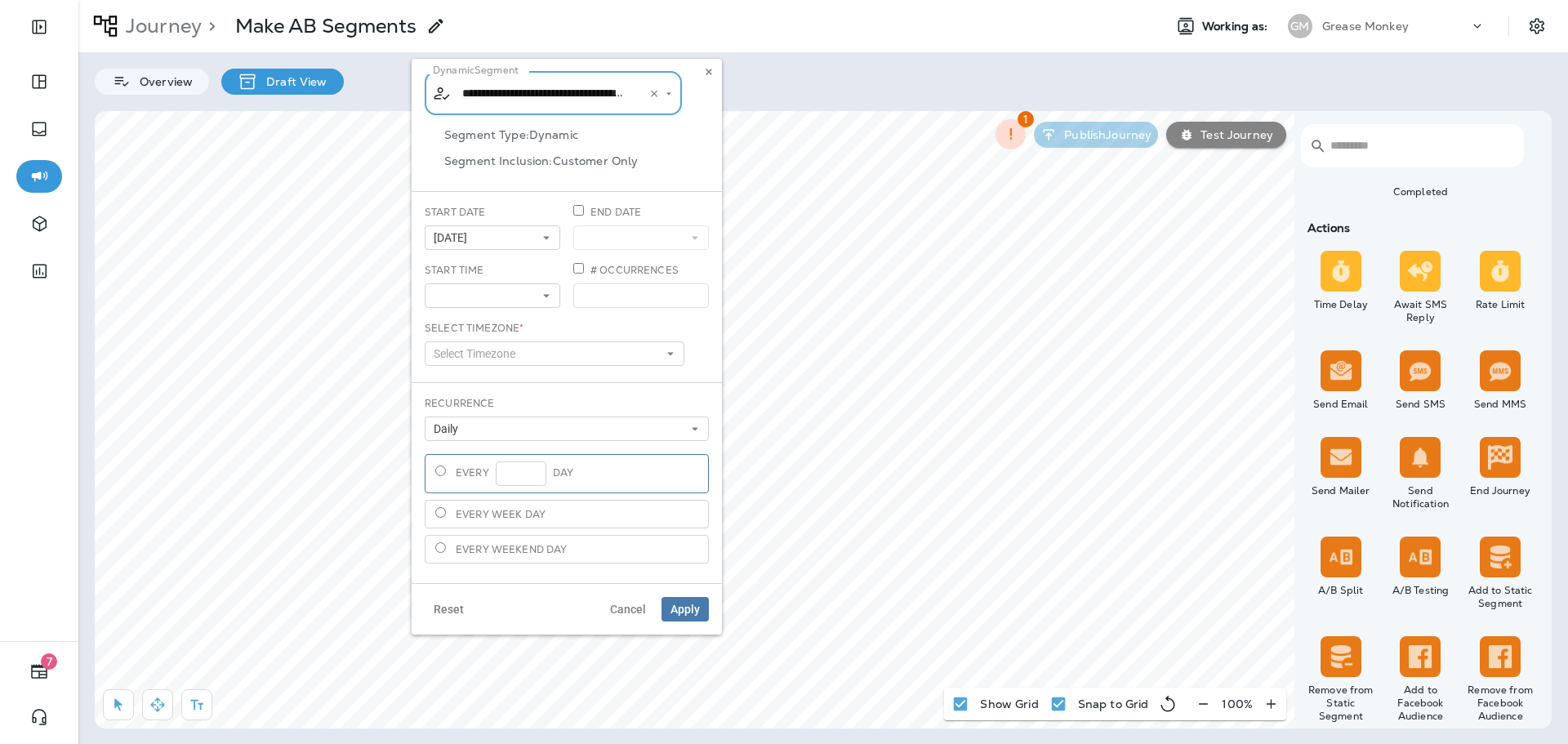
type input "**********"
click at [545, 241] on icon at bounding box center [546, 238] width 10 height 10
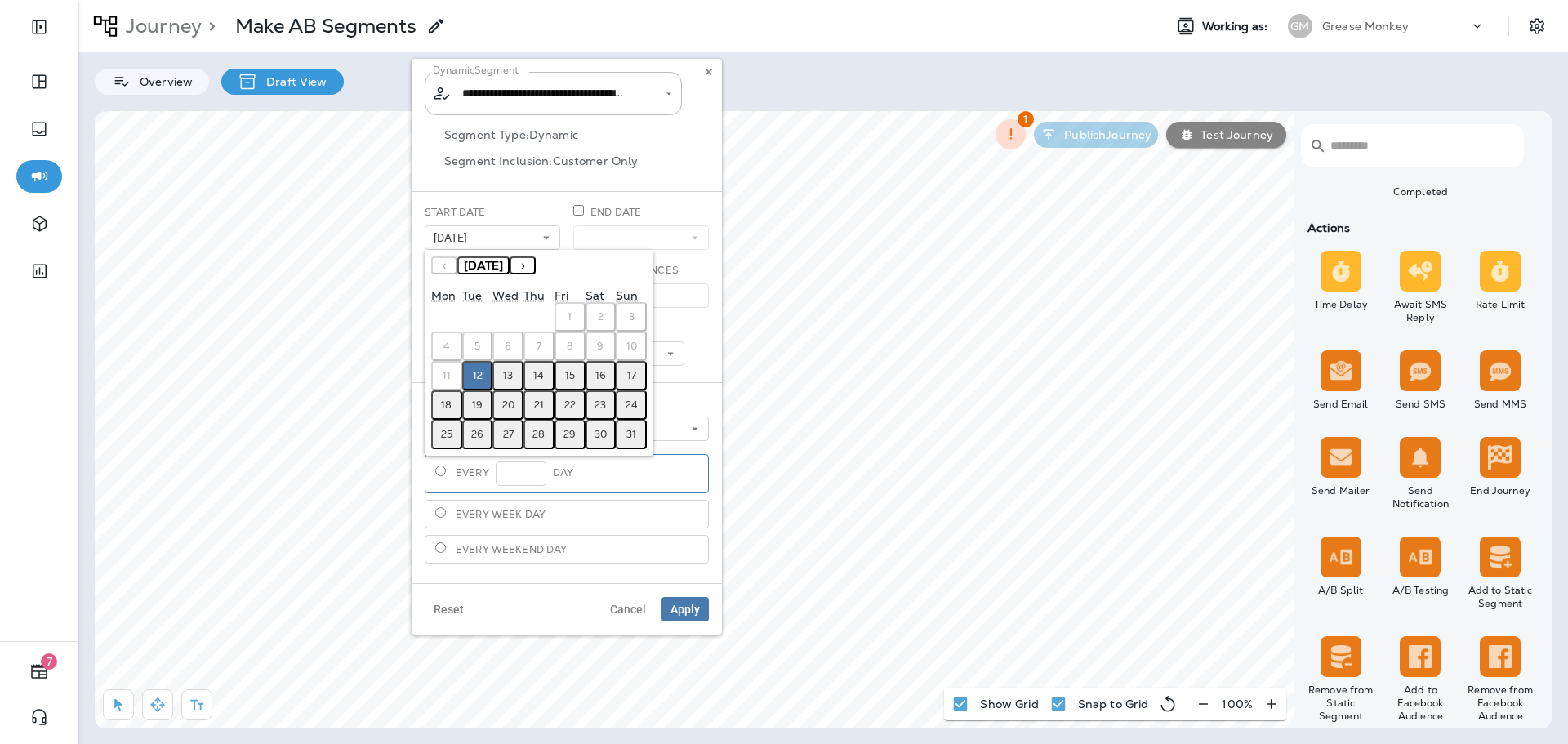
click at [500, 374] on button "13" at bounding box center [508, 376] width 31 height 30
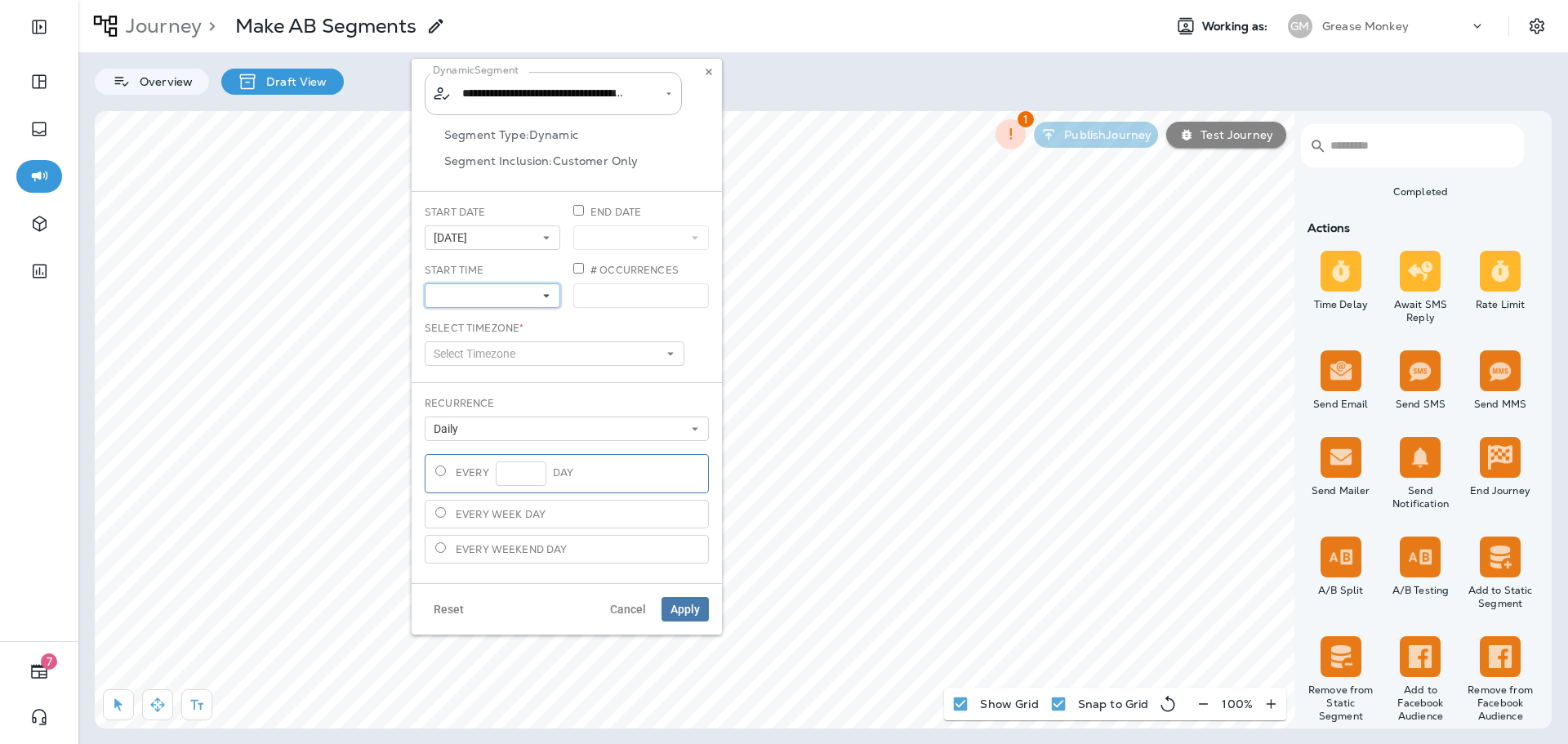
click at [554, 295] on button at bounding box center [492, 295] width 136 height 24
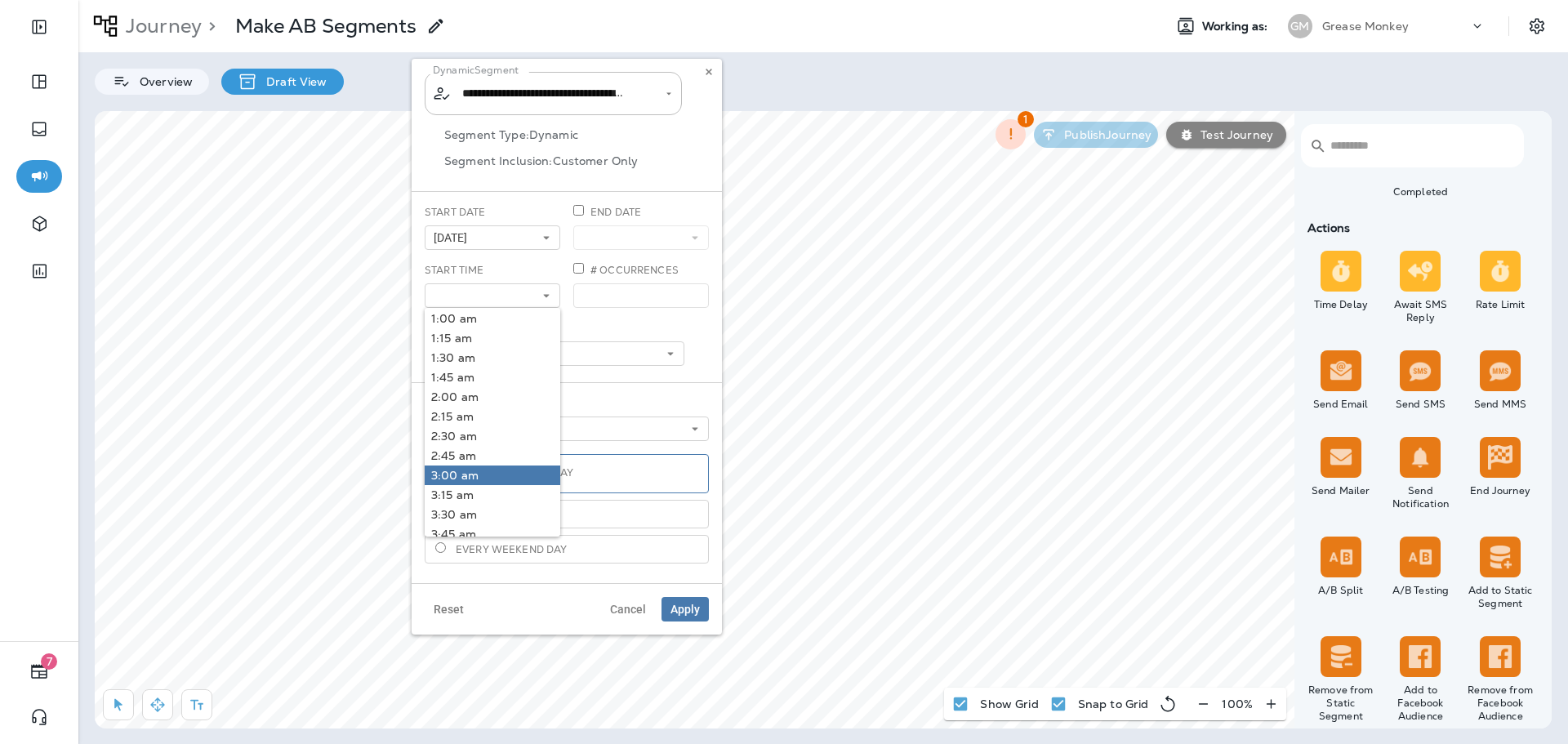
click at [484, 468] on link "3:00 am" at bounding box center [492, 475] width 136 height 19
click at [594, 331] on div "Select Timezone * Select Timezone Eastern Standard Time (EST) Central Standard …" at bounding box center [554, 343] width 260 height 45
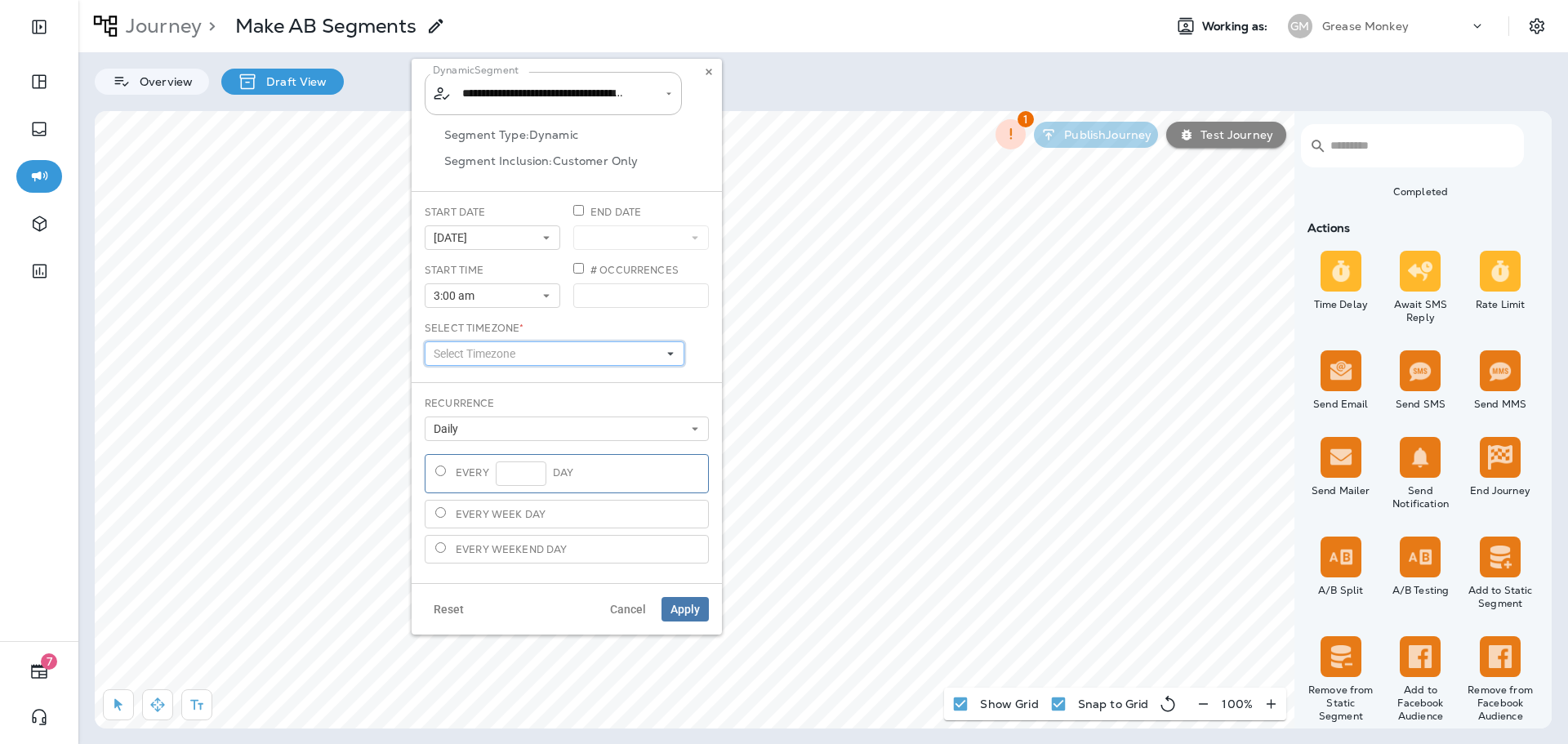
click at [564, 349] on button "Select Timezone" at bounding box center [554, 353] width 260 height 24
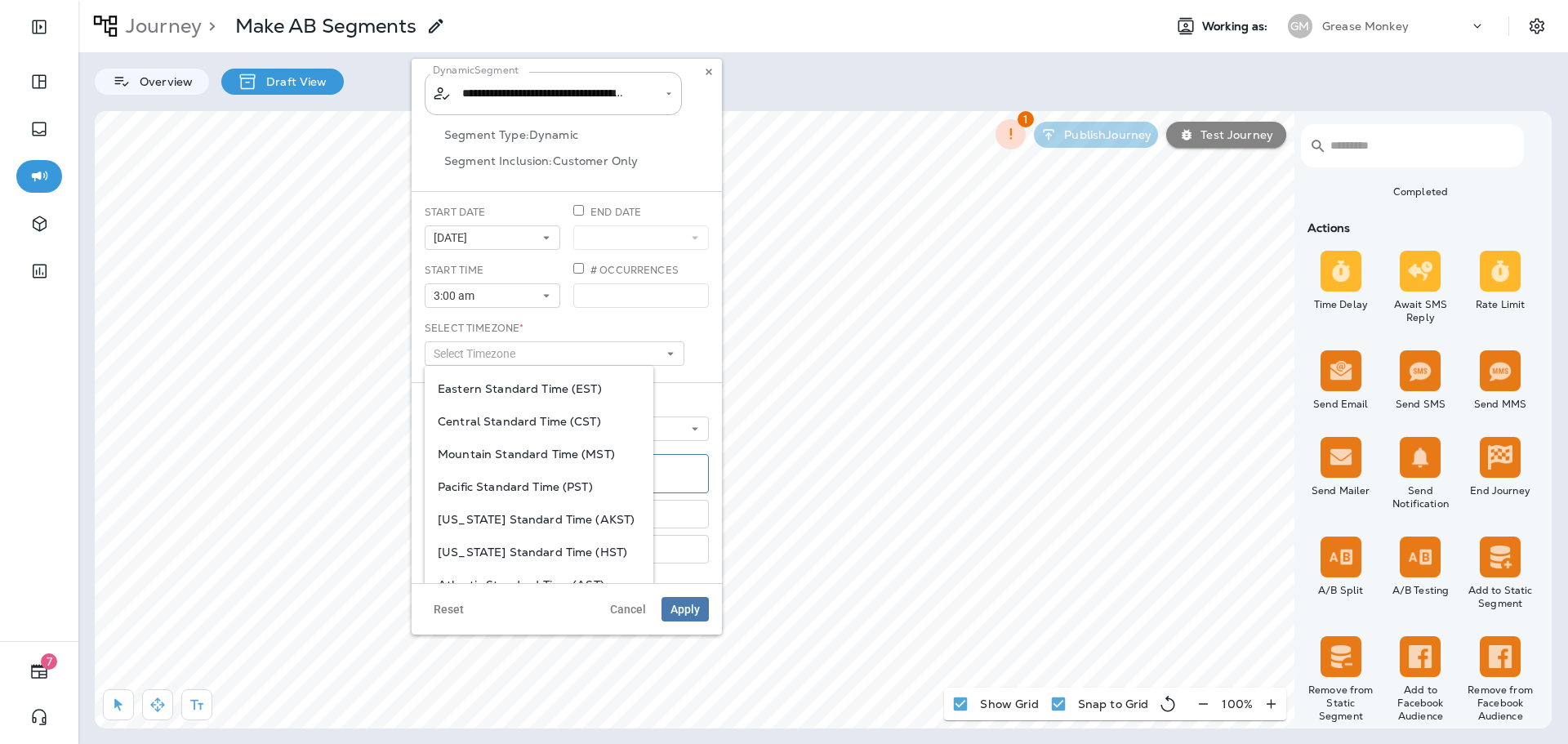
click at [508, 457] on span "Mountain Standard Time (MST)" at bounding box center [538, 454] width 203 height 13
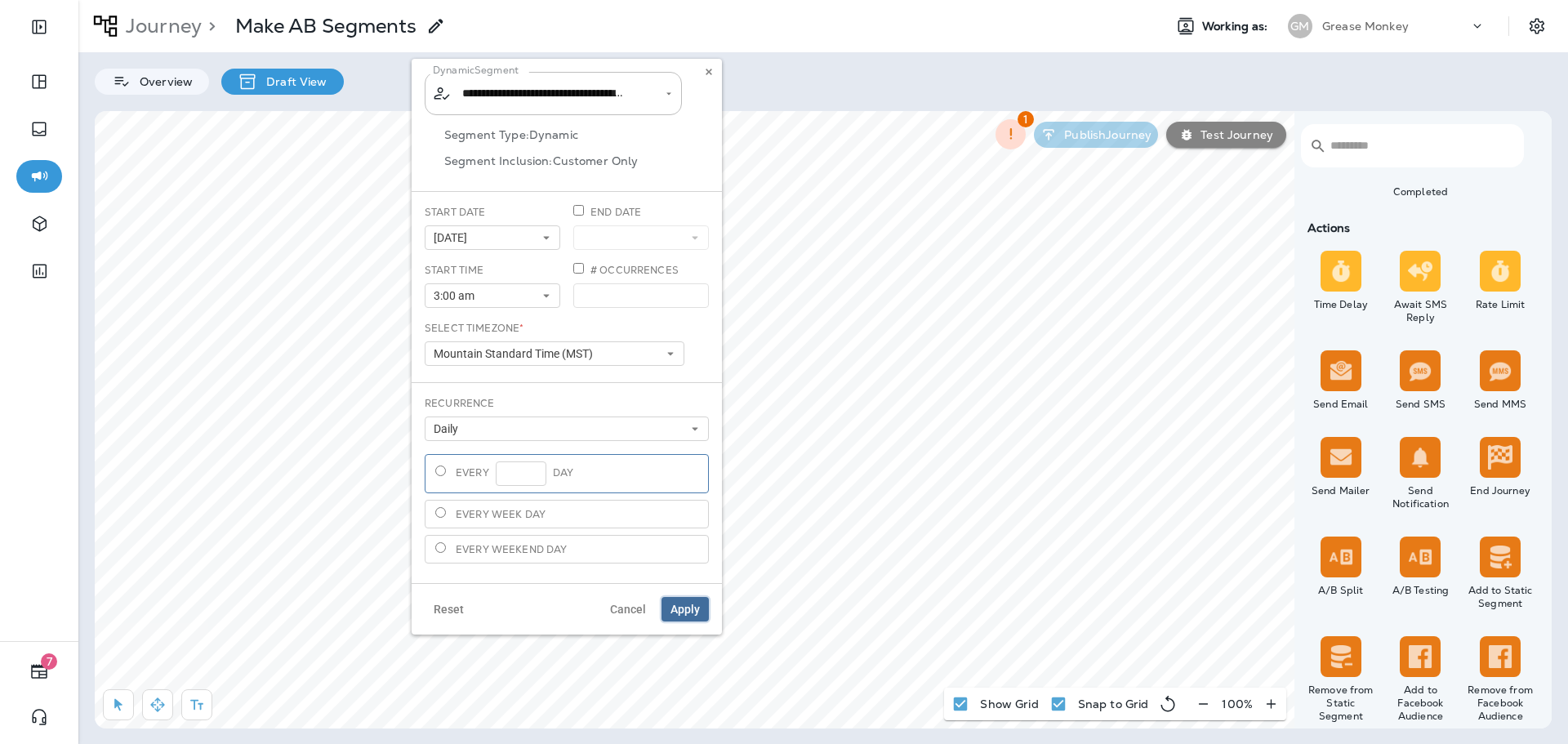
click at [679, 614] on span "Apply" at bounding box center [685, 609] width 30 height 11
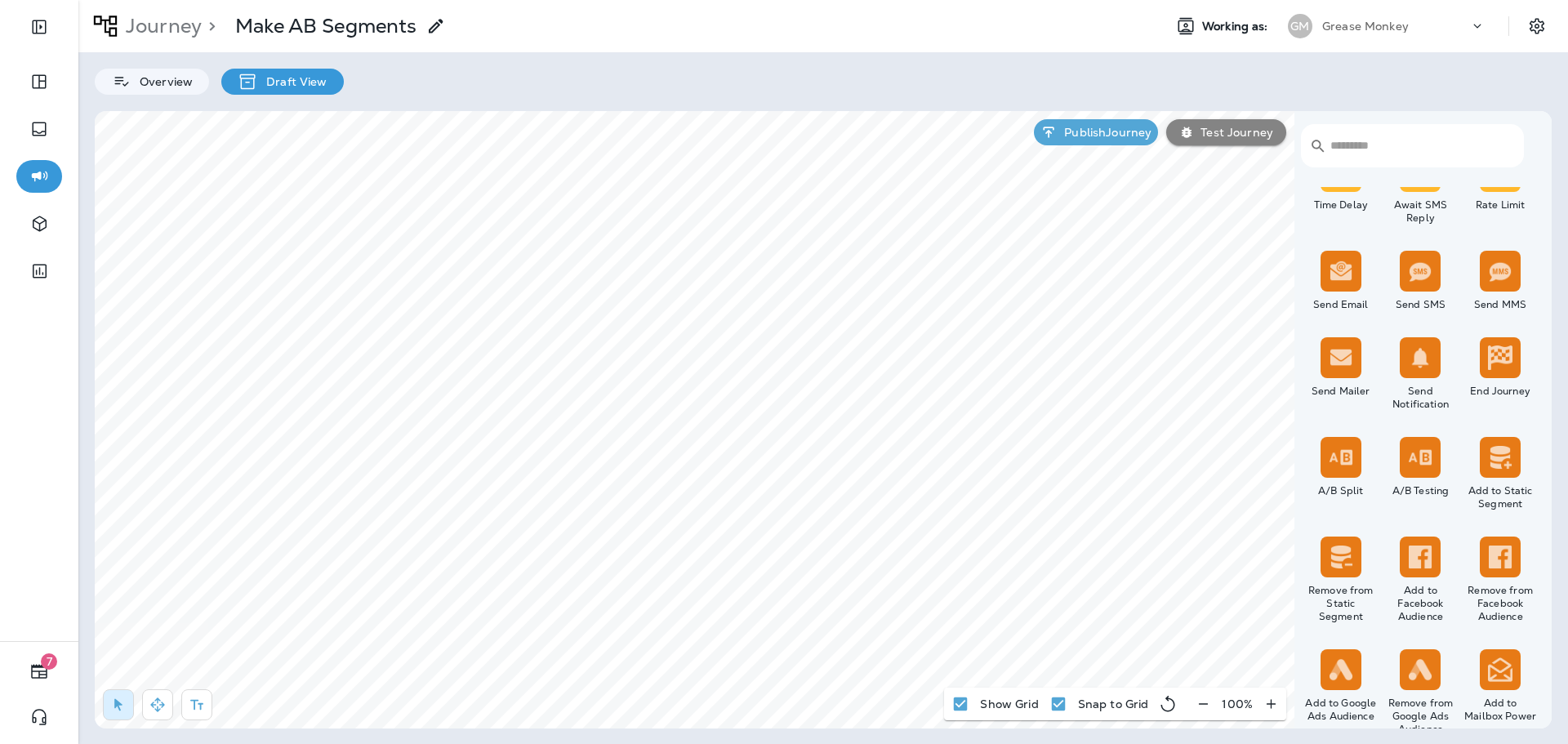
scroll to position [736, 0]
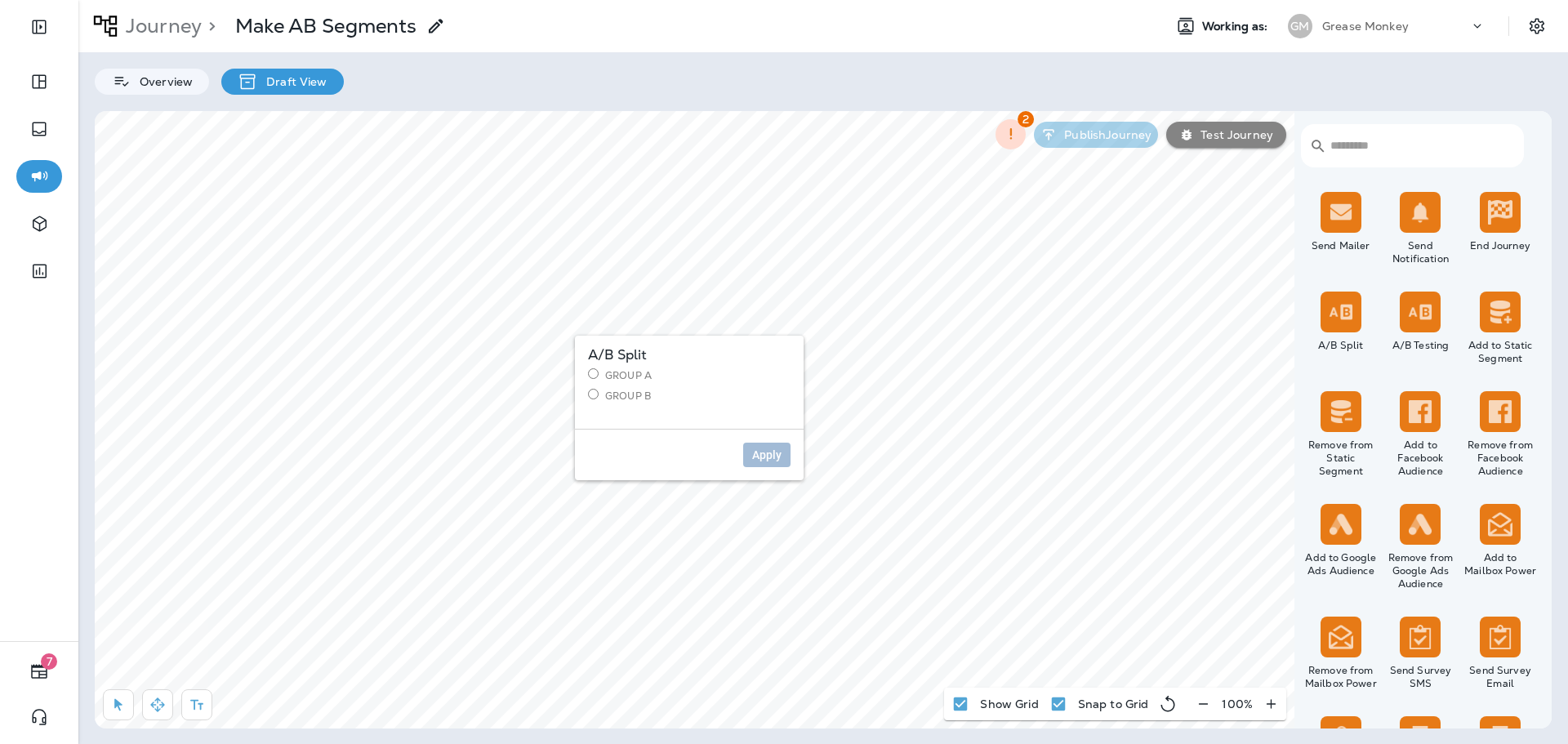
click at [598, 376] on label "Group A" at bounding box center [689, 375] width 203 height 14
click at [764, 451] on span "Apply" at bounding box center [767, 455] width 30 height 11
click at [623, 399] on label "Group B" at bounding box center [689, 395] width 203 height 14
click at [780, 458] on span "Apply" at bounding box center [767, 455] width 30 height 11
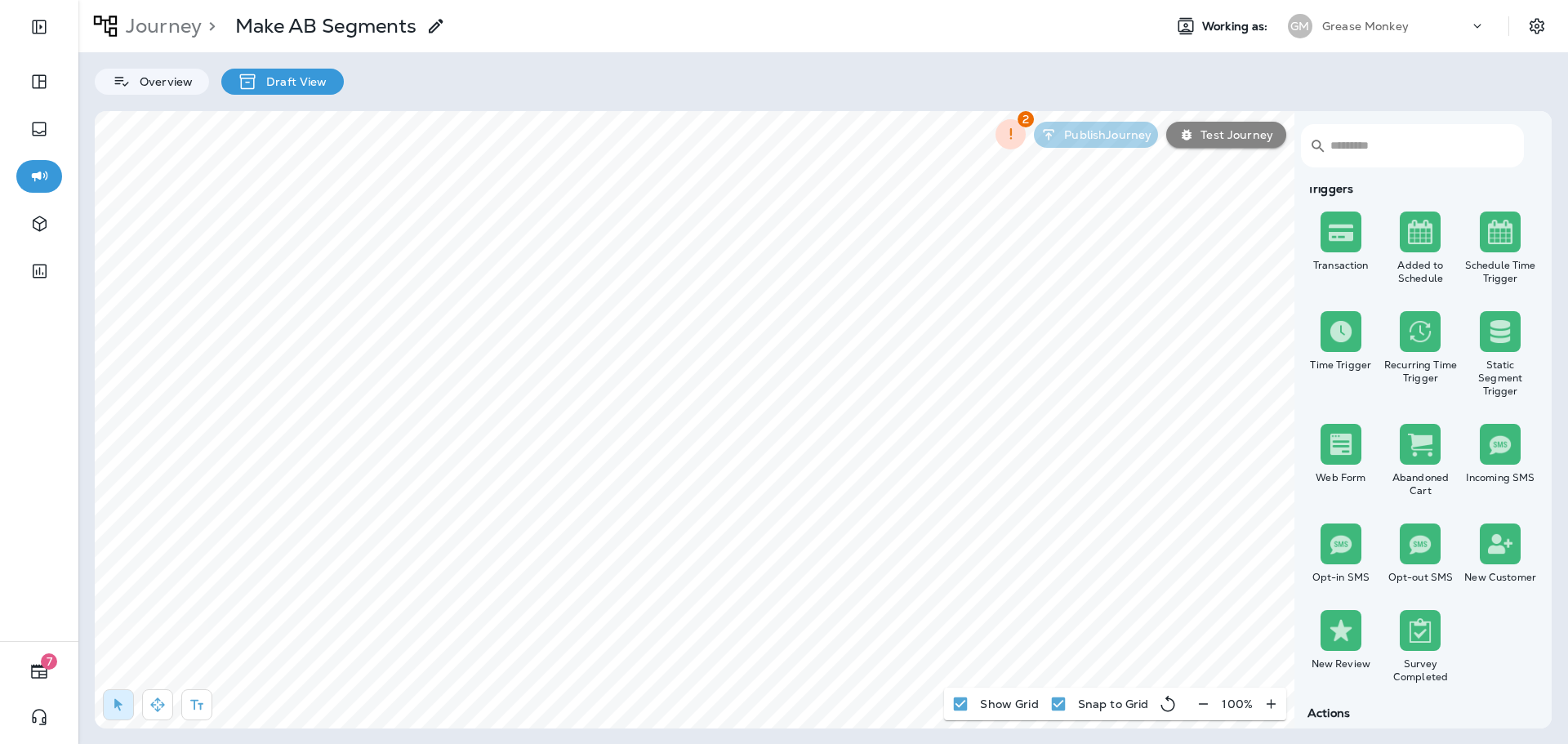
scroll to position [0, 0]
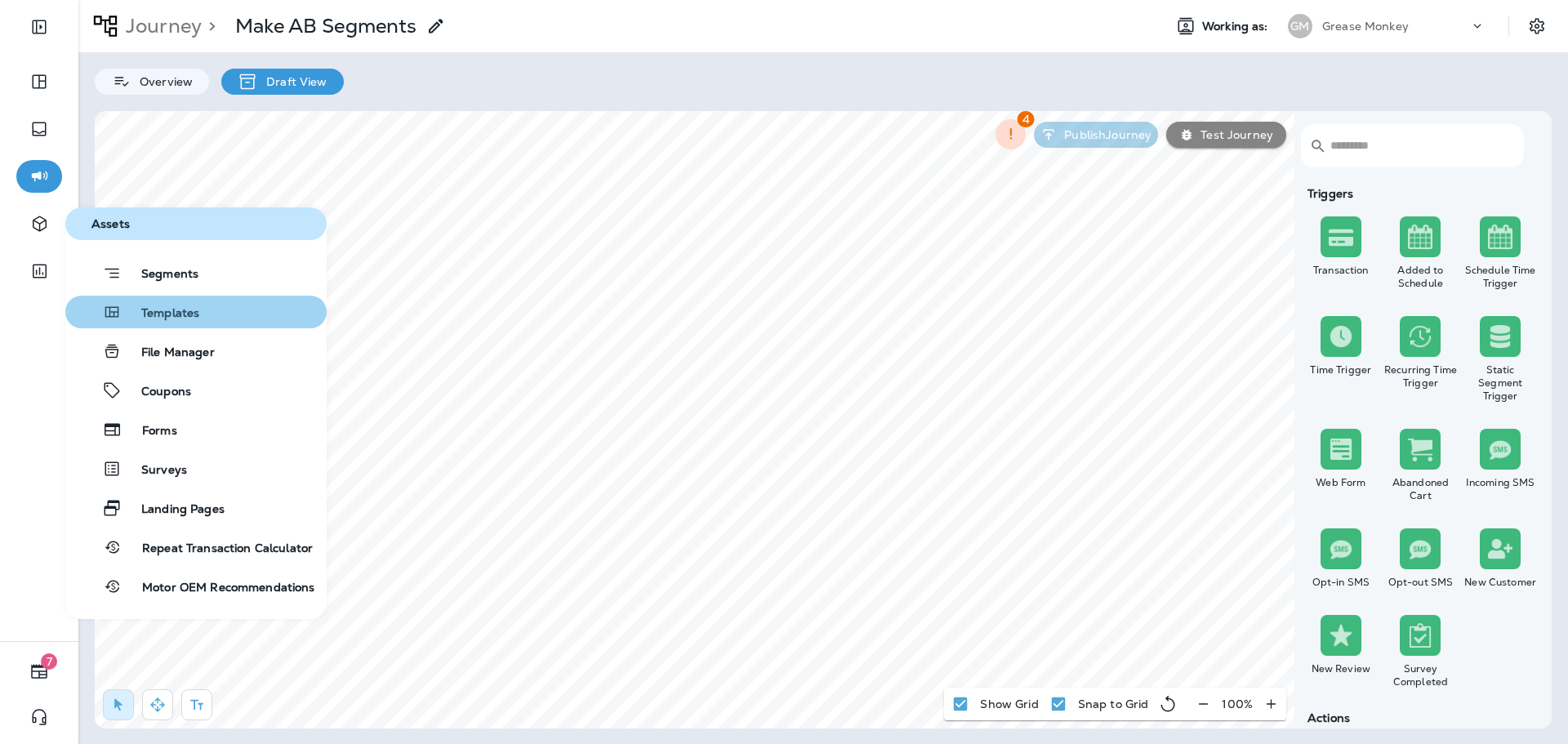
click at [179, 304] on div "Templates" at bounding box center [136, 312] width 128 height 19
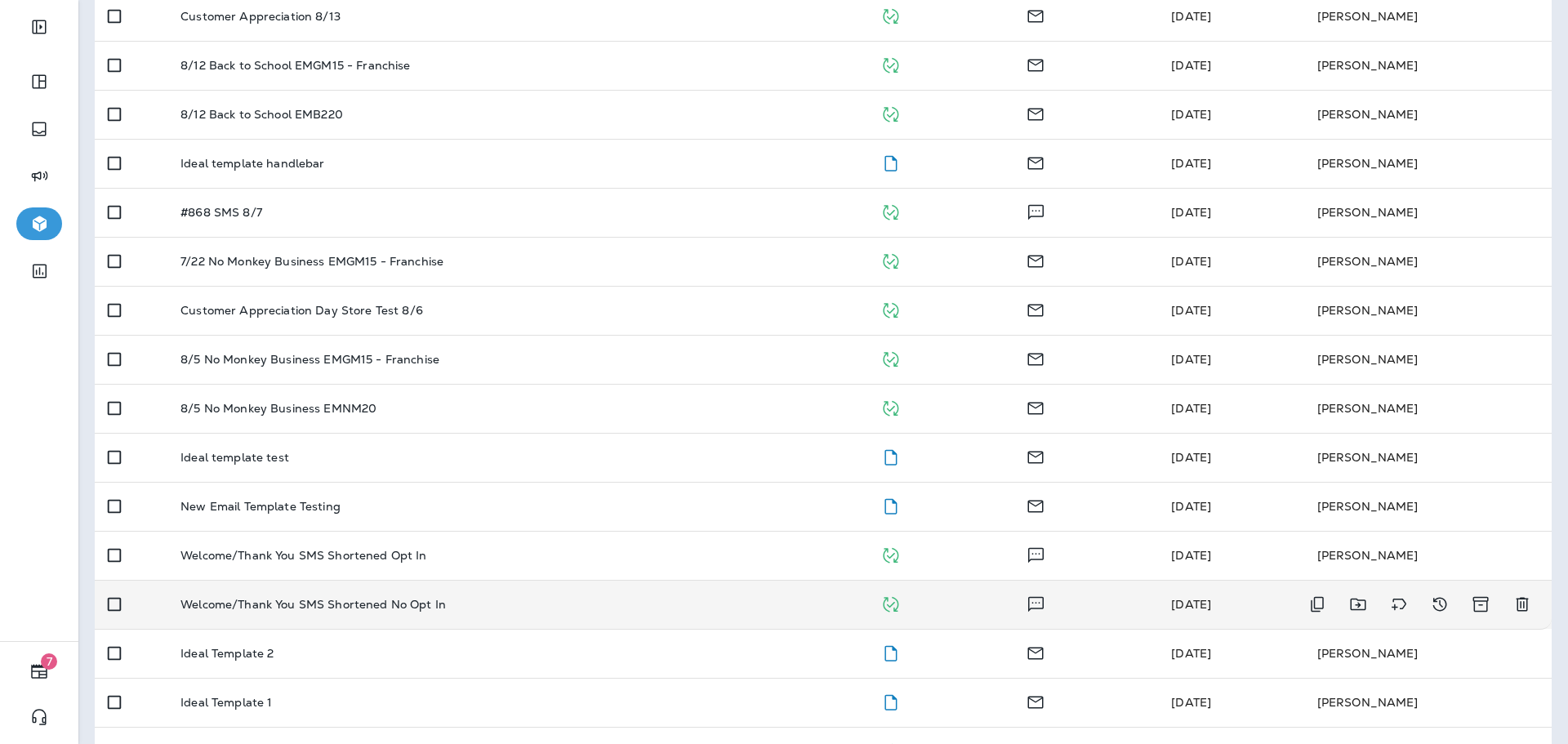
scroll to position [490, 0]
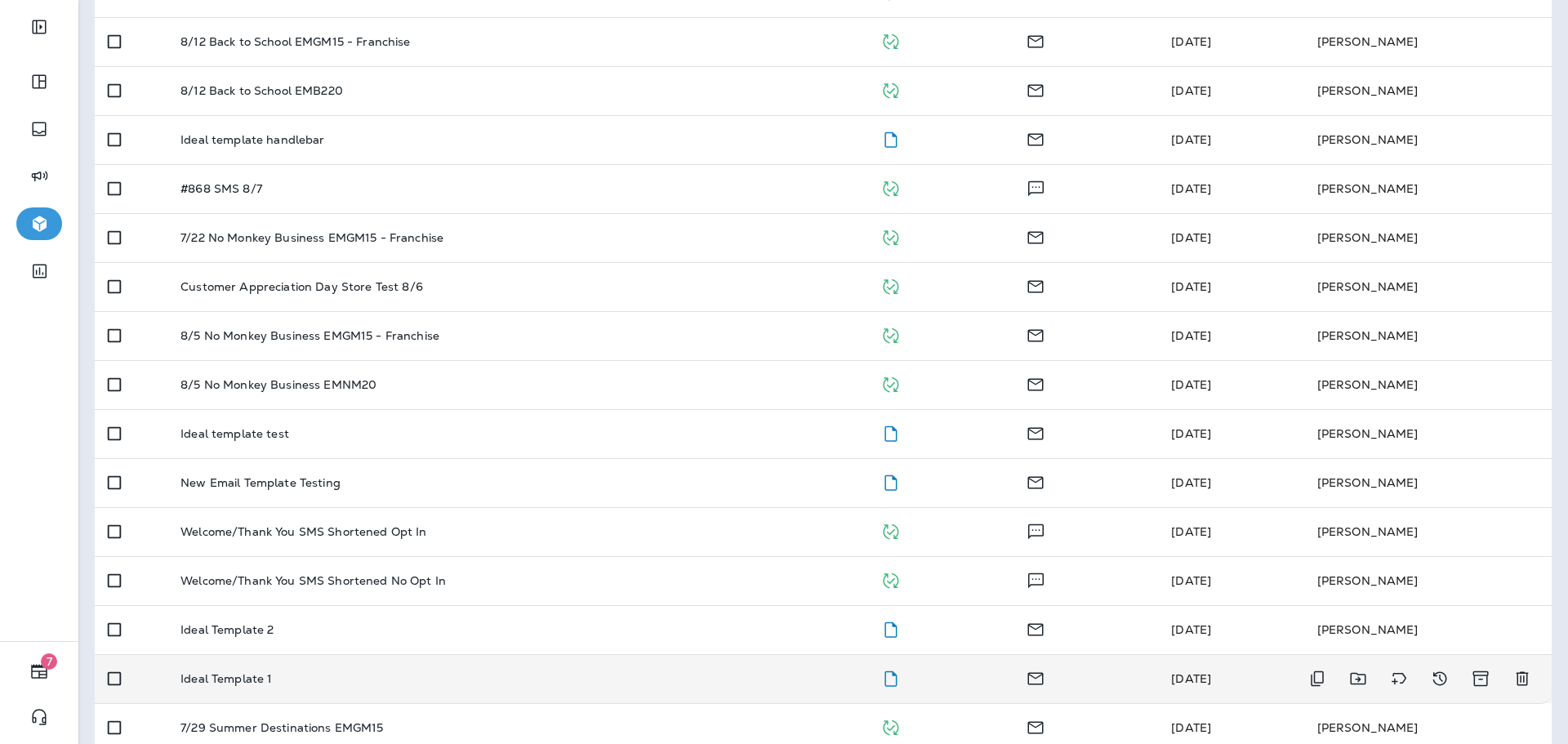
click at [496, 667] on td "Ideal Template 1" at bounding box center [517, 678] width 699 height 49
